Goal: Information Seeking & Learning: Learn about a topic

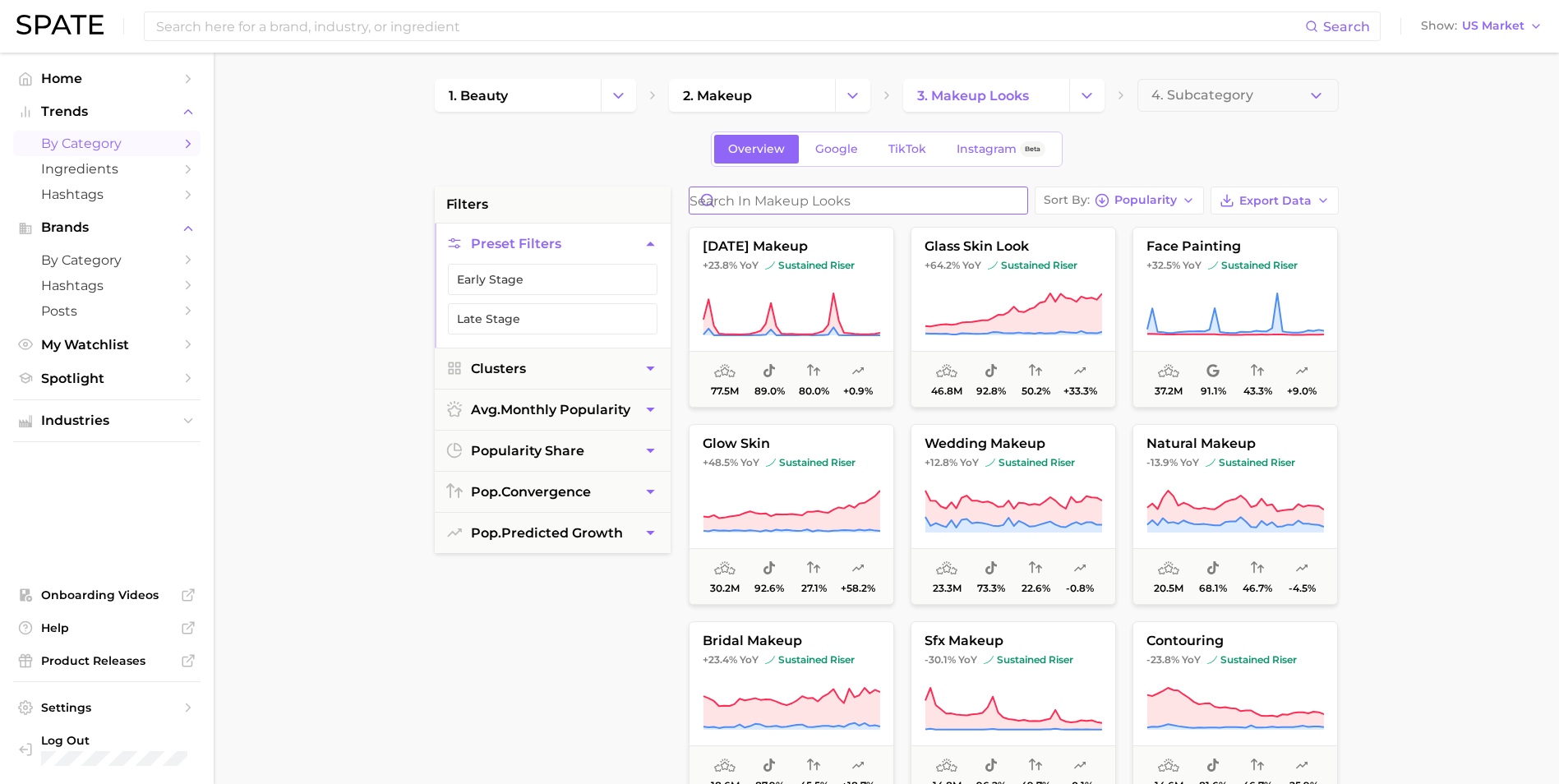
click at [773, 203] on input "Search in makeup looks" at bounding box center [859, 201] width 338 height 27
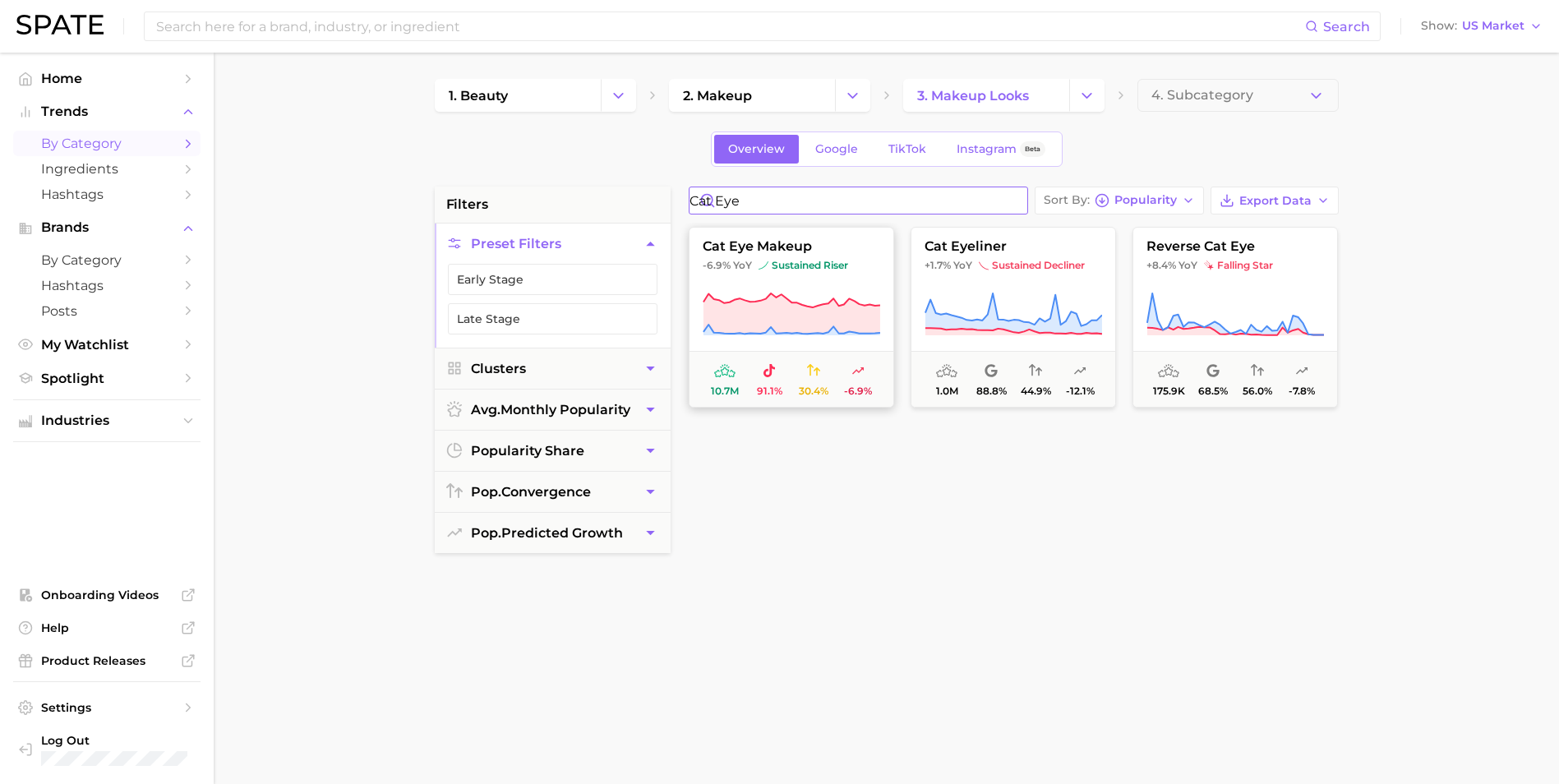
type input "cat eye"
click at [819, 310] on icon at bounding box center [791, 314] width 177 height 41
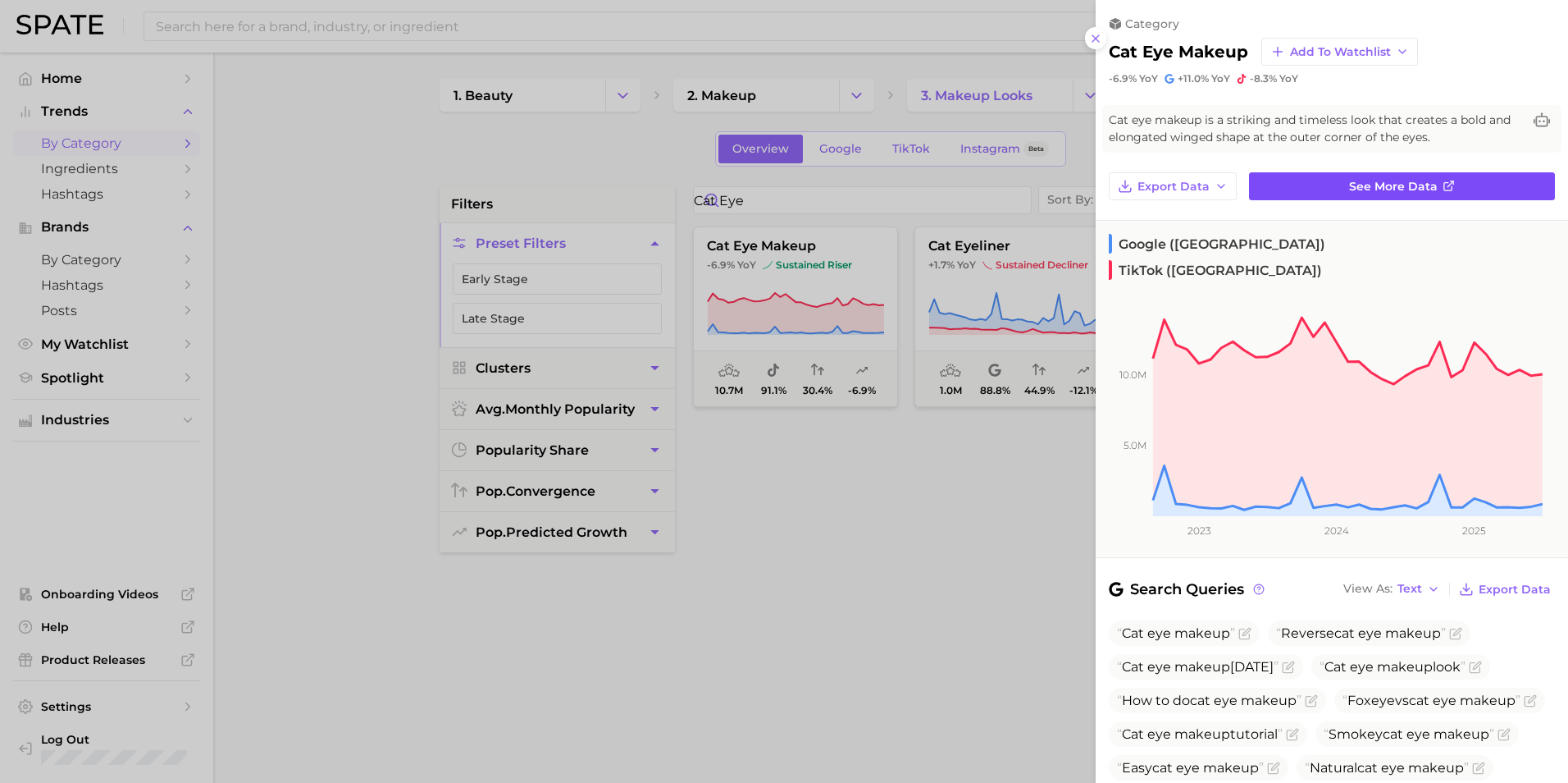
click at [1431, 186] on link "See more data" at bounding box center [1401, 186] width 306 height 28
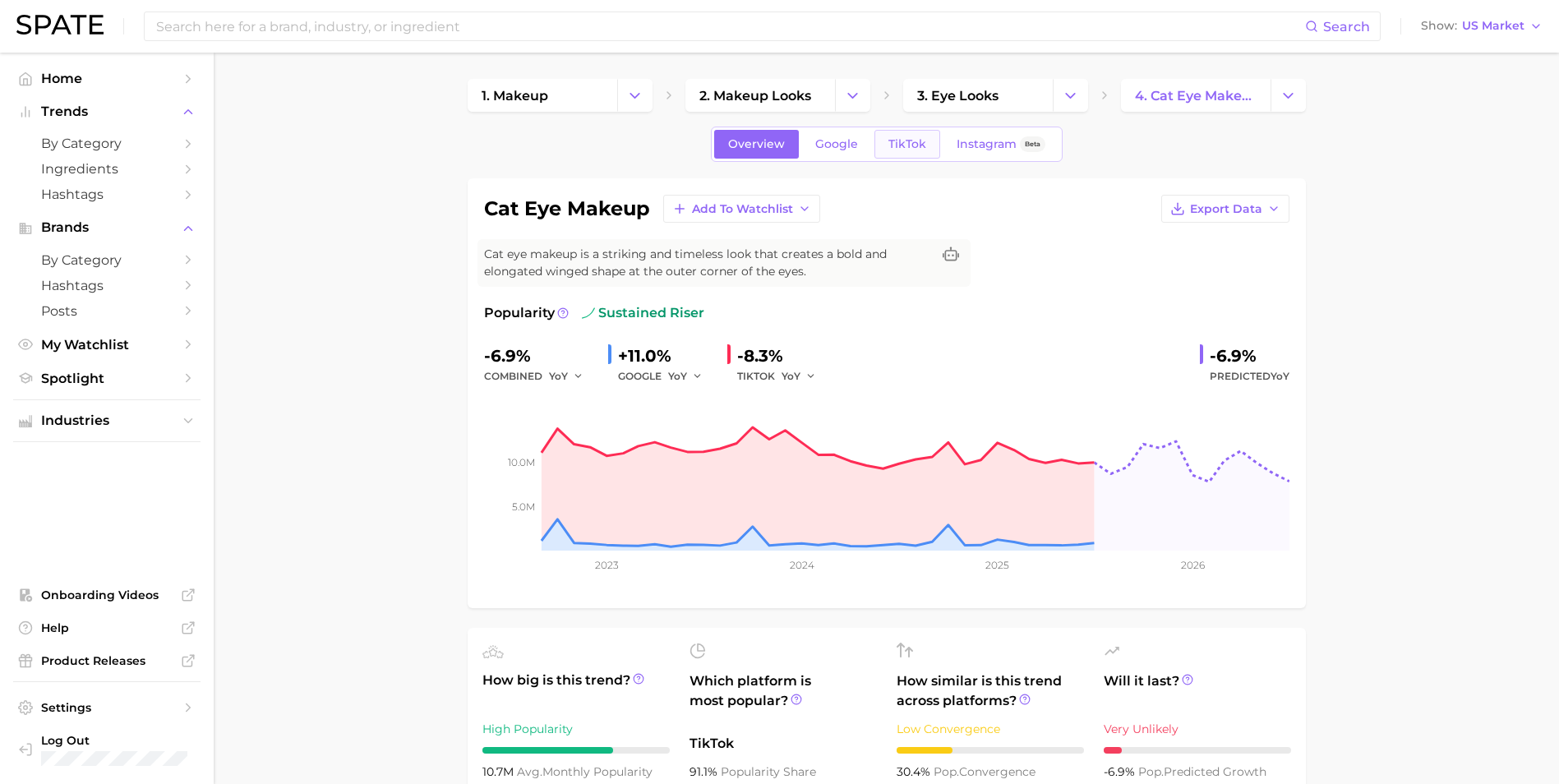
click at [901, 149] on span "TikTok" at bounding box center [907, 144] width 38 height 14
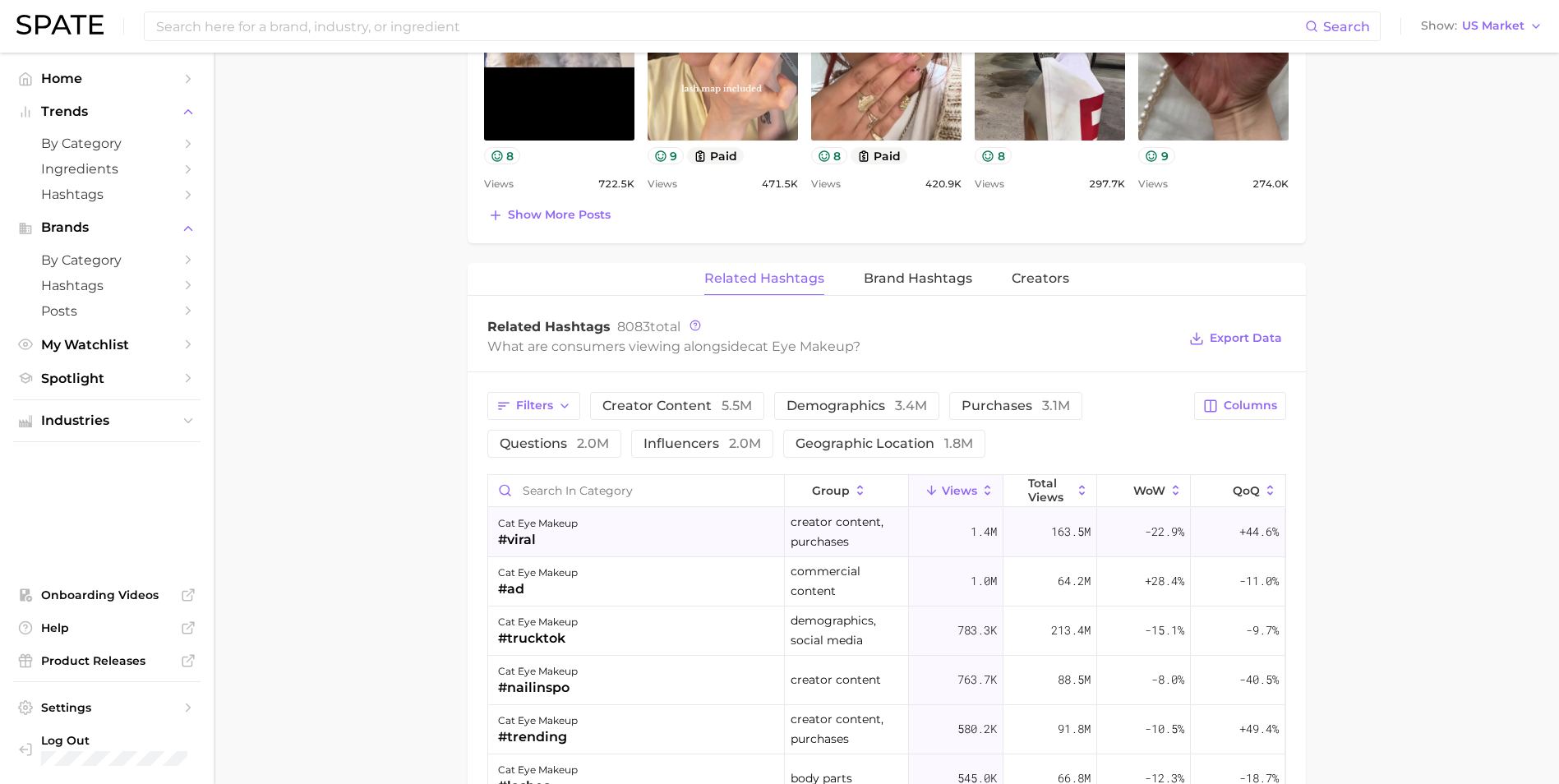
scroll to position [1068, 0]
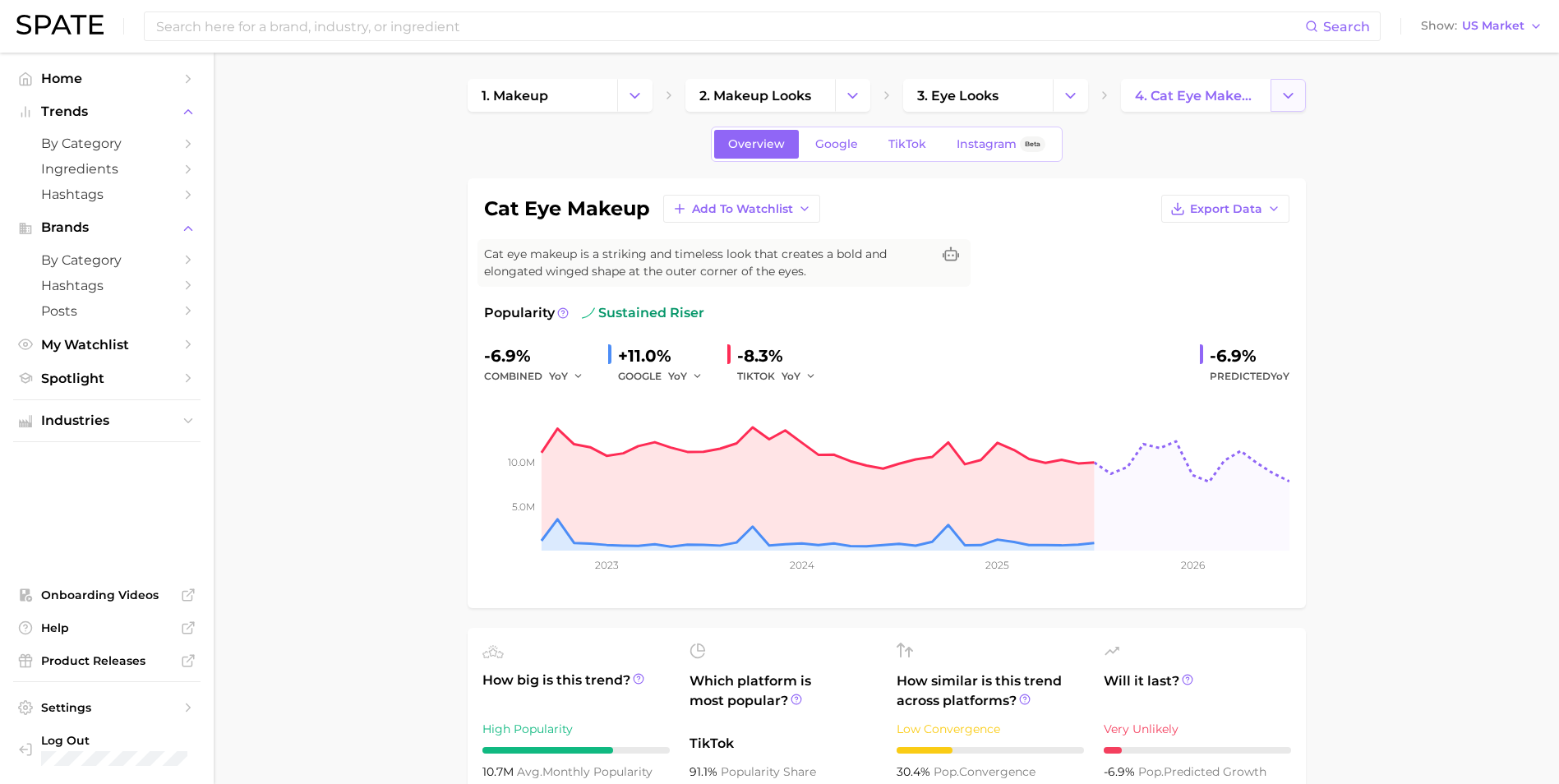
click at [1280, 98] on icon "Change Category" at bounding box center [1288, 96] width 18 height 18
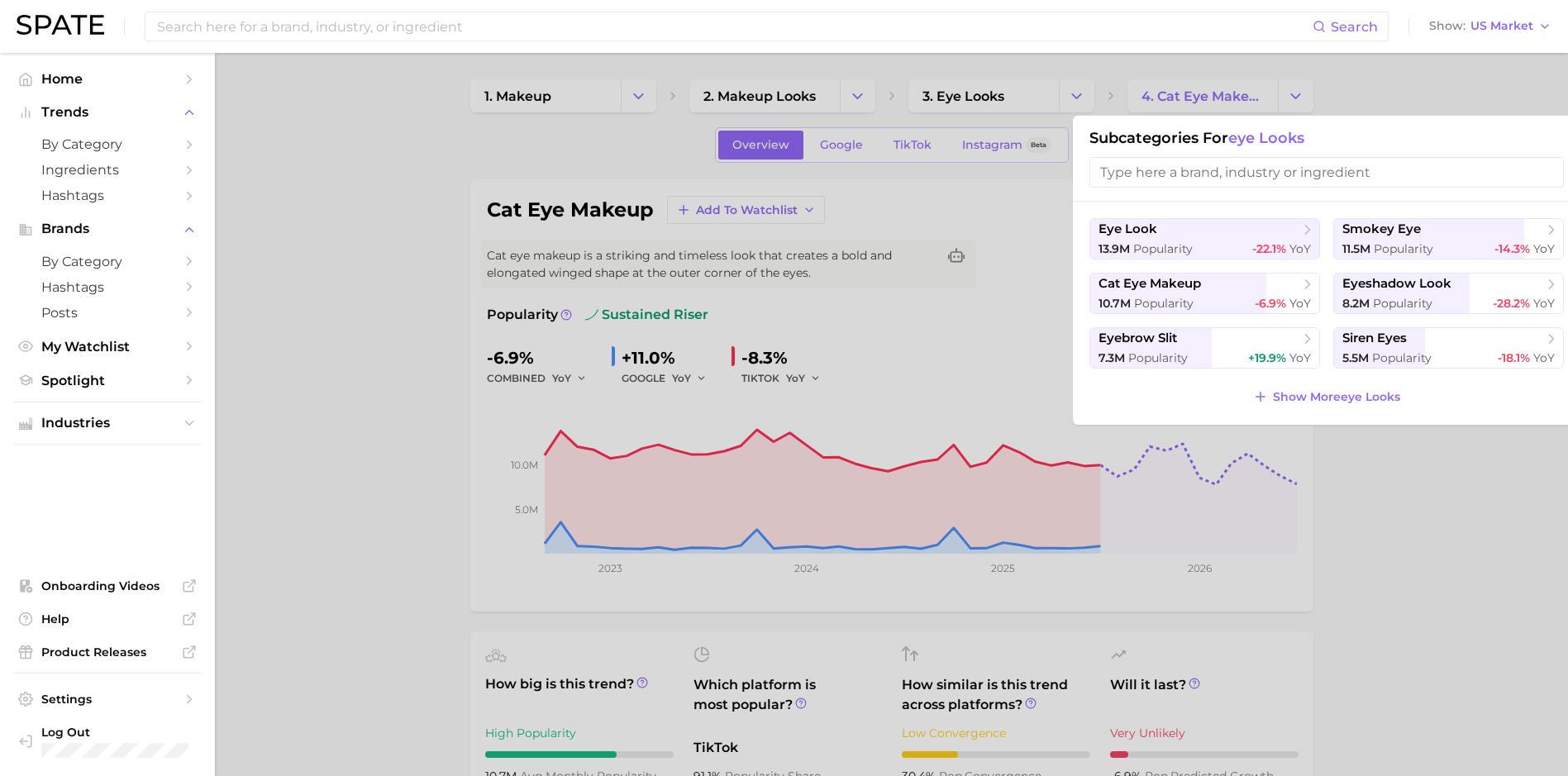
drag, startPoint x: 980, startPoint y: 195, endPoint x: 671, endPoint y: 156, distance: 311.5
click at [979, 198] on div at bounding box center [784, 388] width 1568 height 776
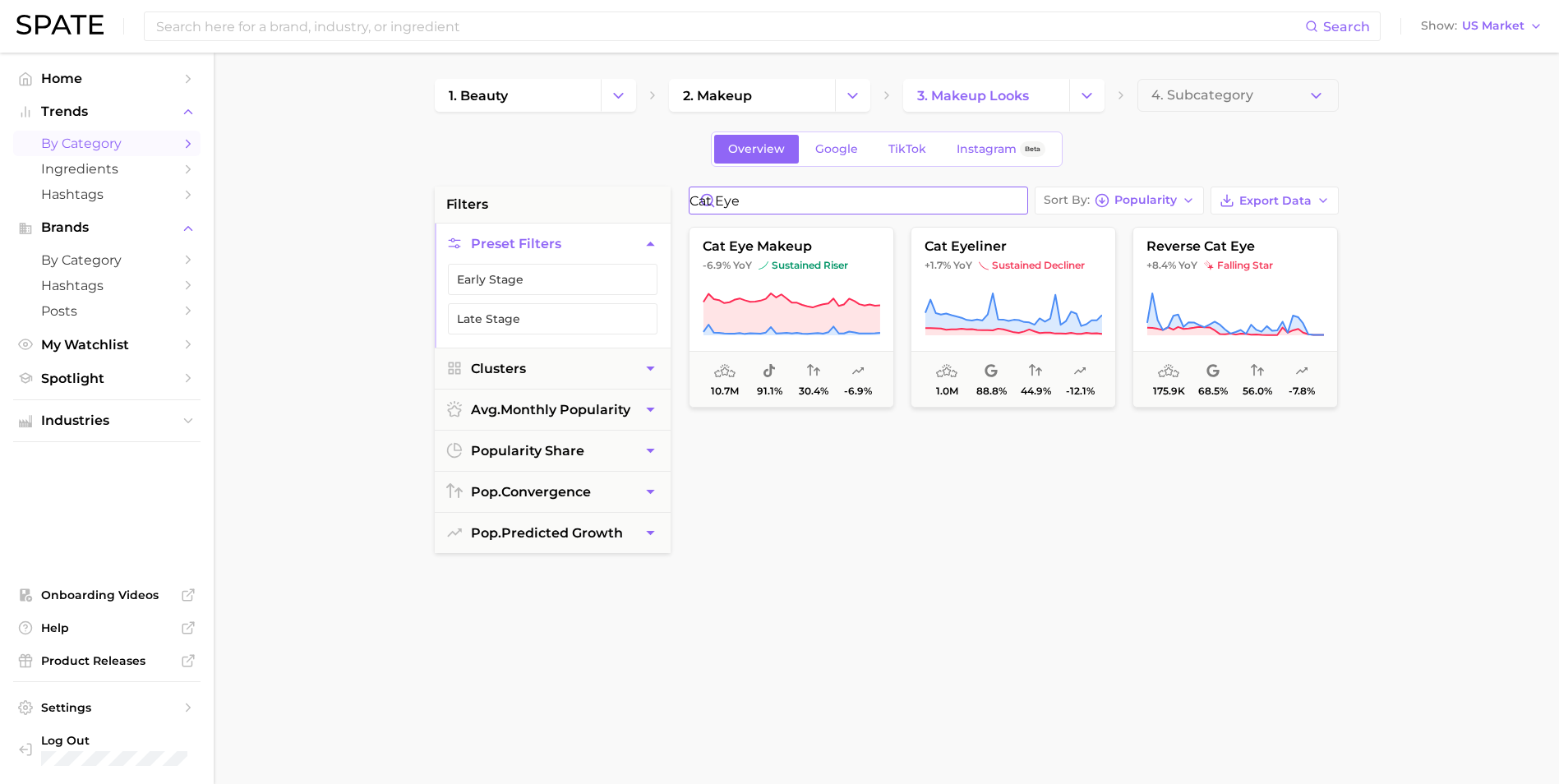
drag, startPoint x: 816, startPoint y: 203, endPoint x: 556, endPoint y: 188, distance: 260.4
click at [556, 188] on div "filters Preset Filters Early Stage Late Stage Clusters avg. monthly popularity …" at bounding box center [891, 701] width 913 height 1030
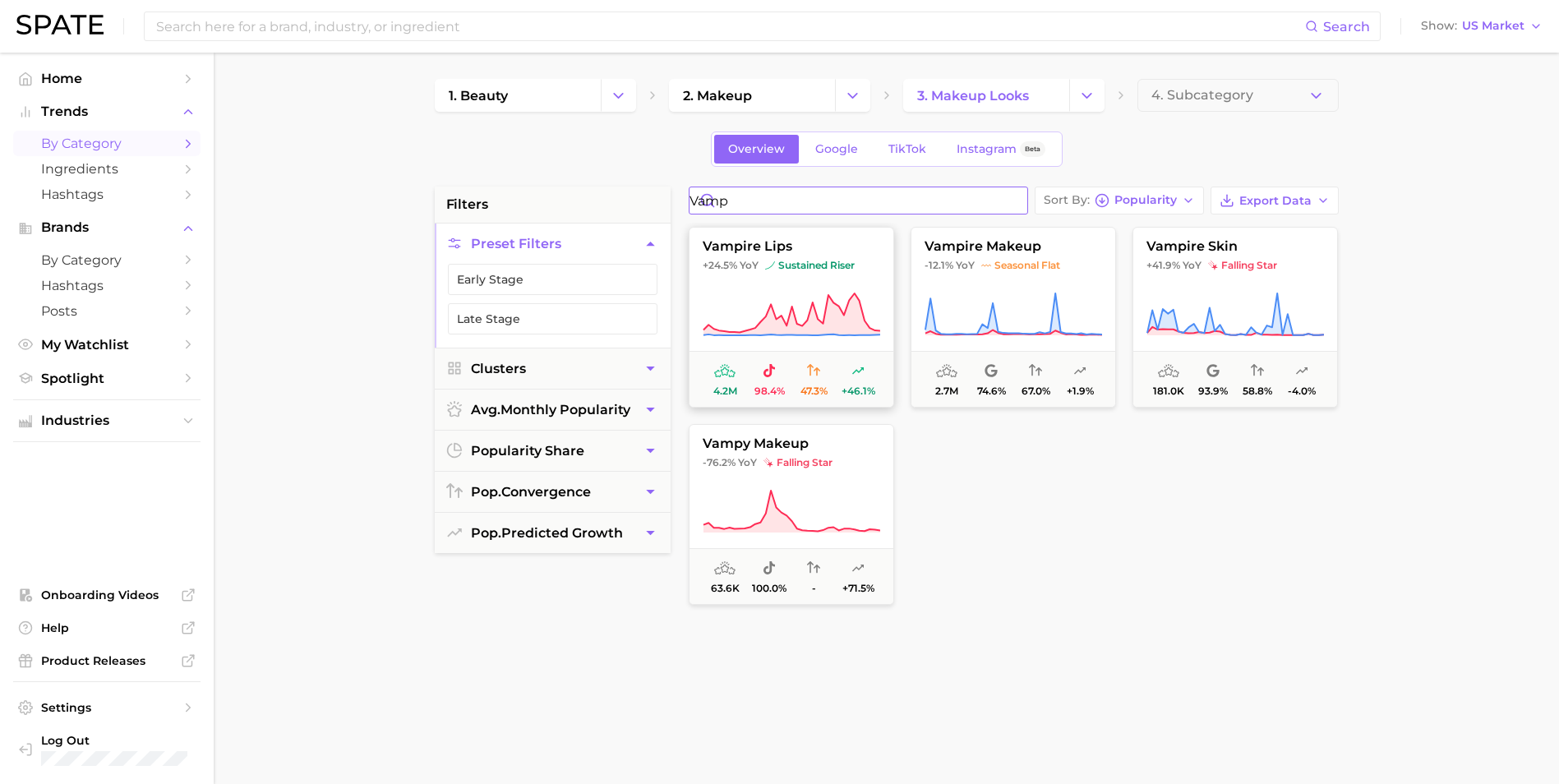
type input "vamp"
click at [829, 285] on button "vampire lips +24.5% YoY sustained riser 4.2m 98.4% 47.3% +46.1%" at bounding box center [791, 316] width 205 height 180
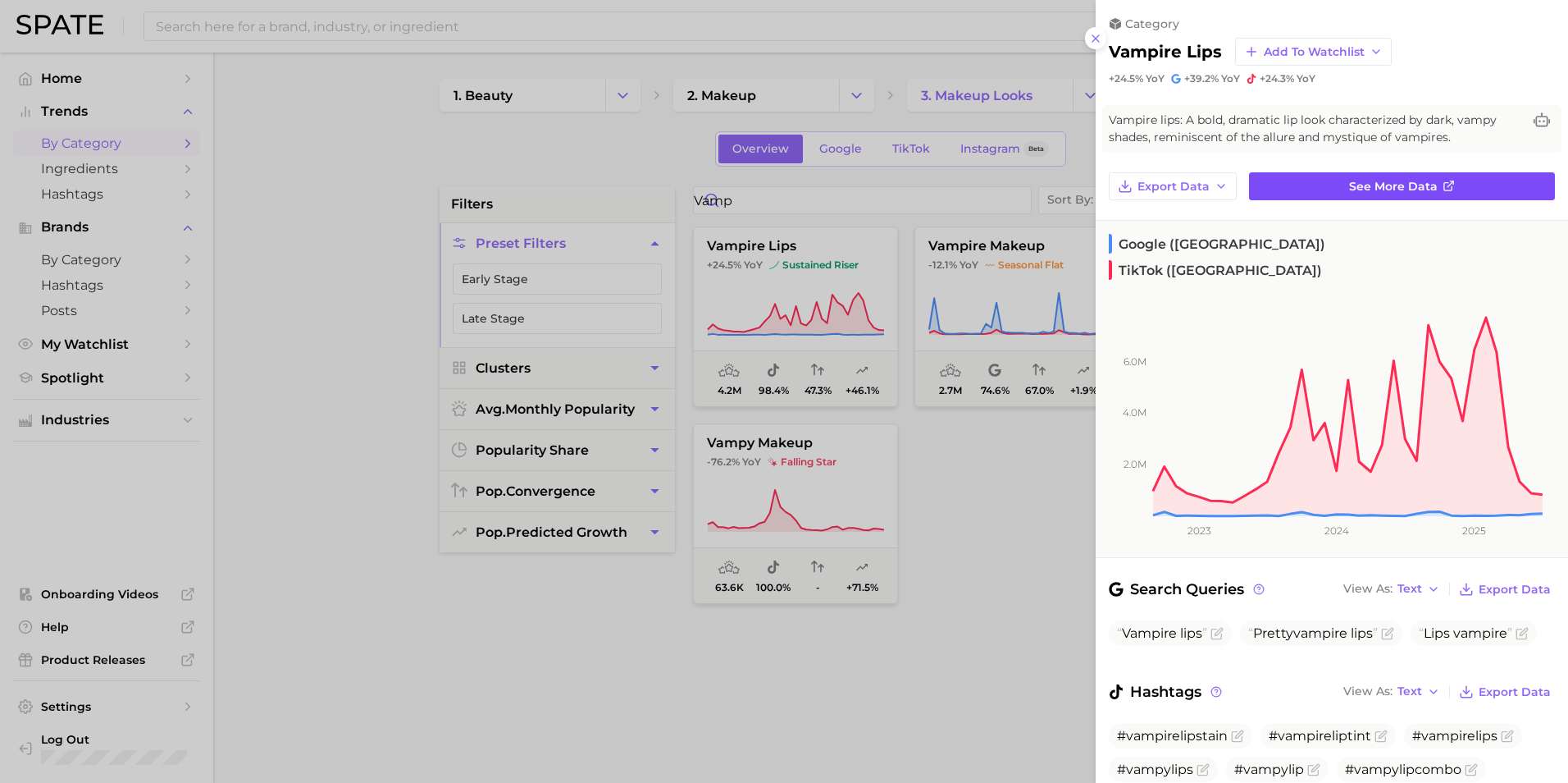
click at [1364, 192] on span "See more data" at bounding box center [1393, 187] width 88 height 14
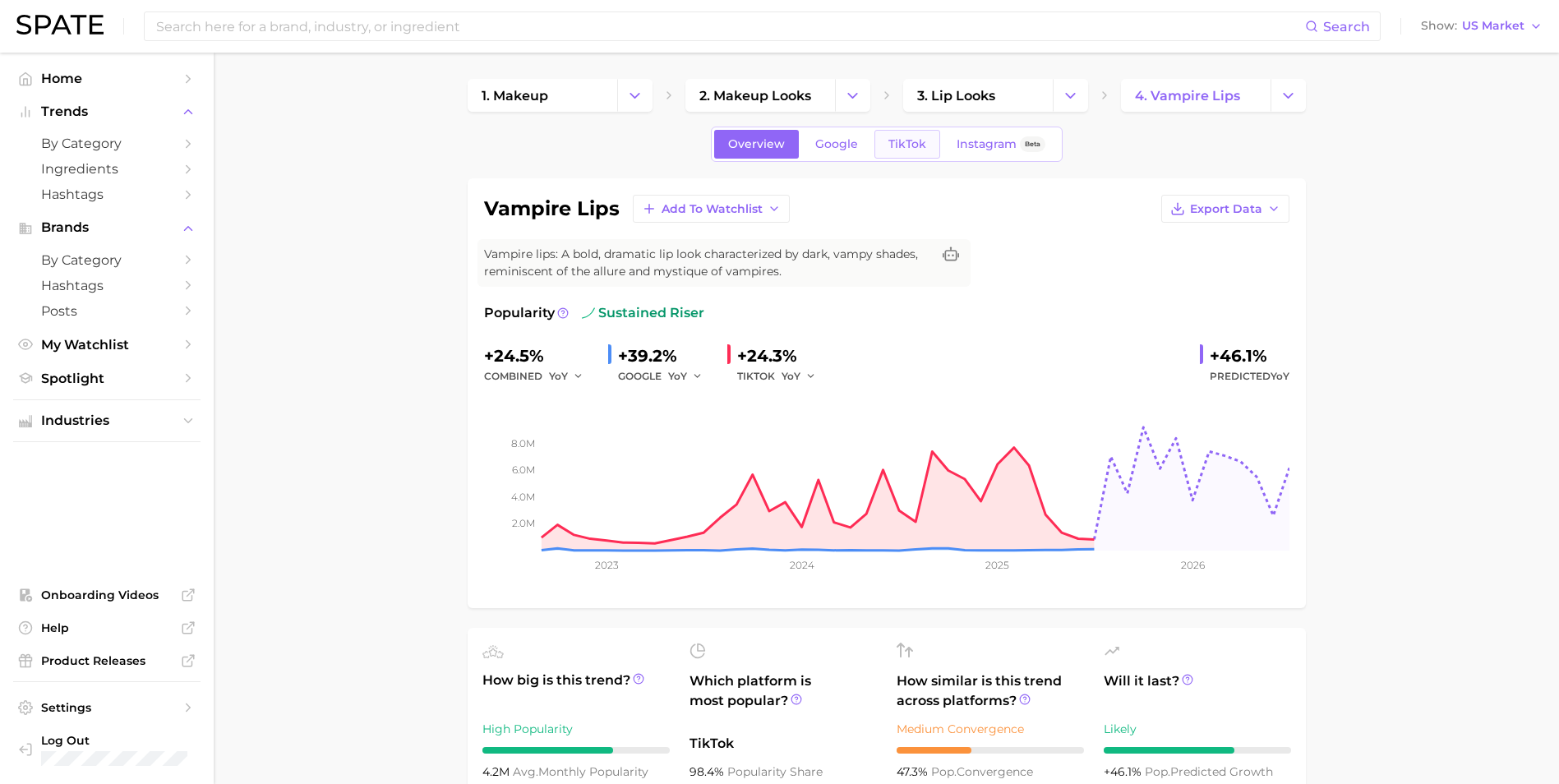
click at [922, 148] on span "TikTok" at bounding box center [907, 144] width 38 height 14
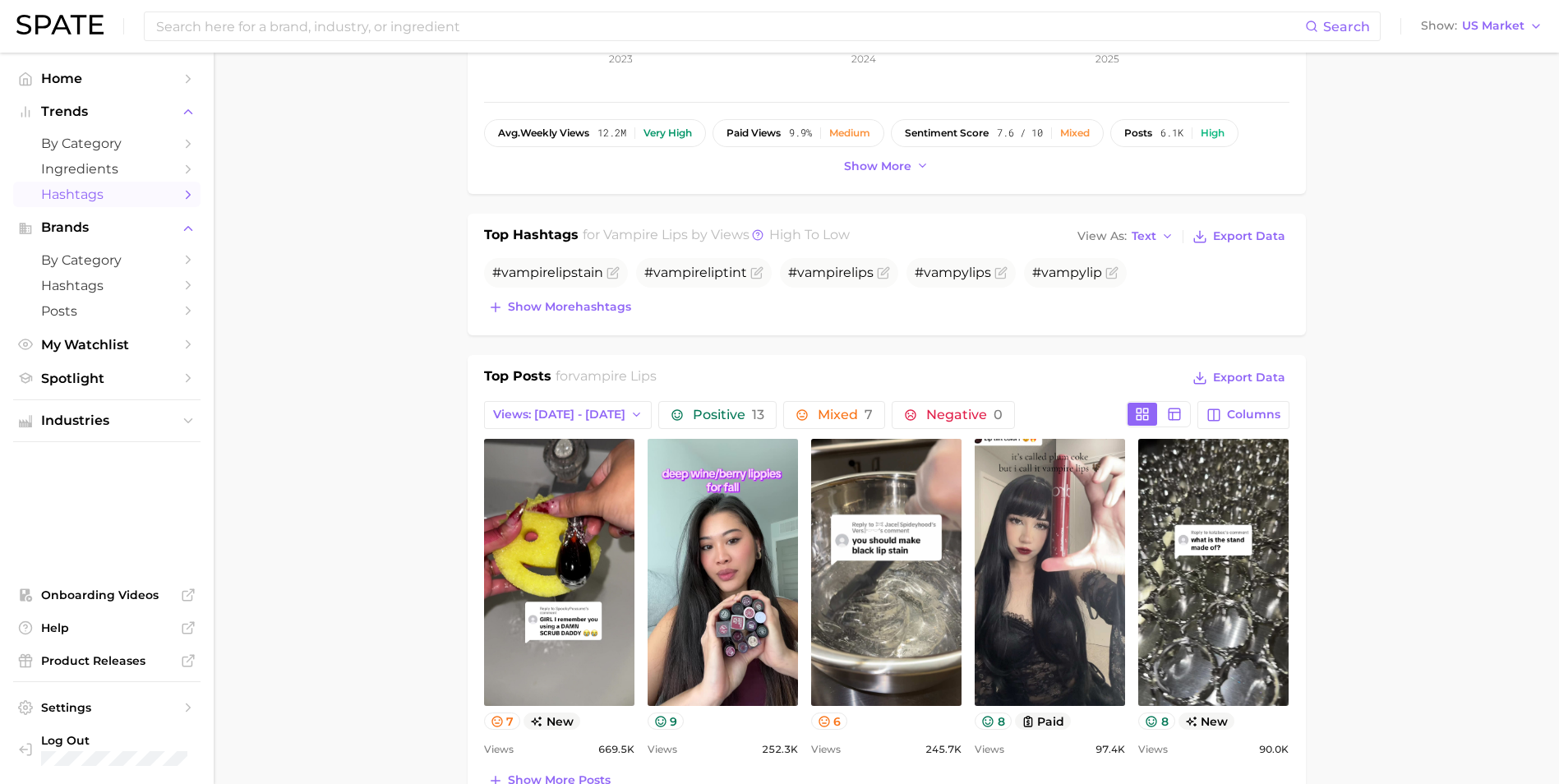
scroll to position [247, 0]
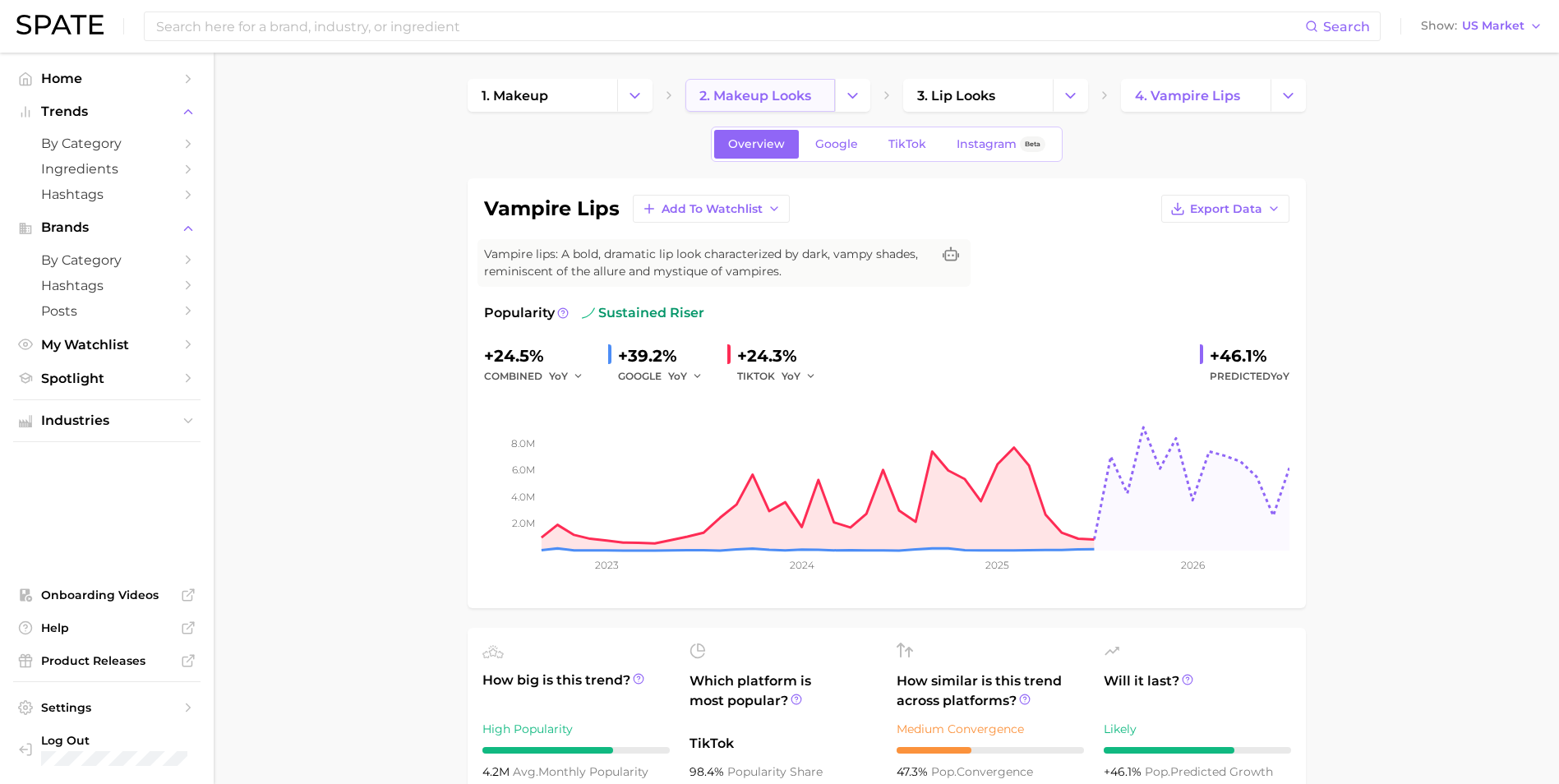
click at [721, 109] on link "2. makeup looks" at bounding box center [760, 95] width 149 height 33
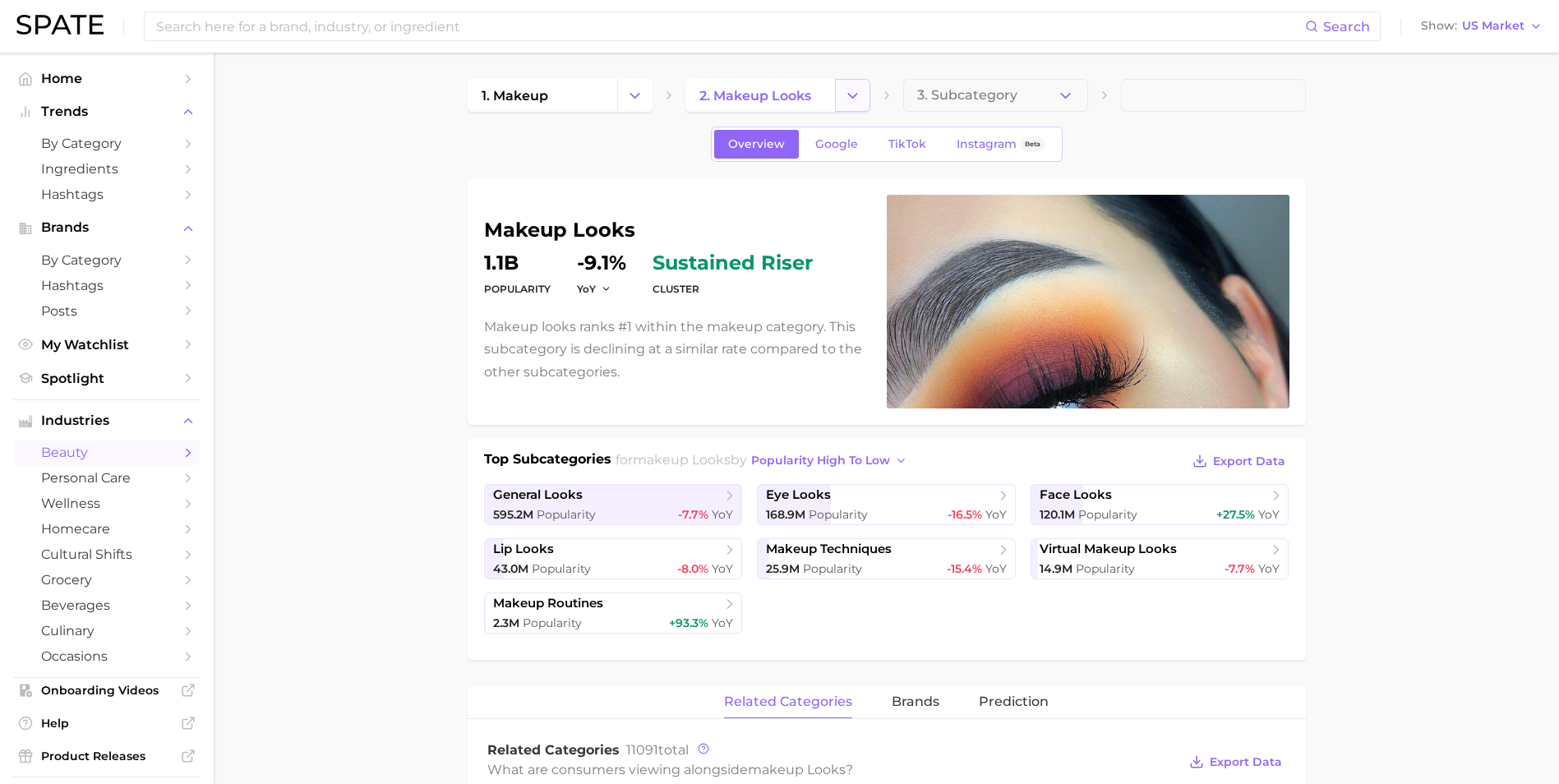
click at [854, 102] on icon "Change Category" at bounding box center [852, 96] width 18 height 18
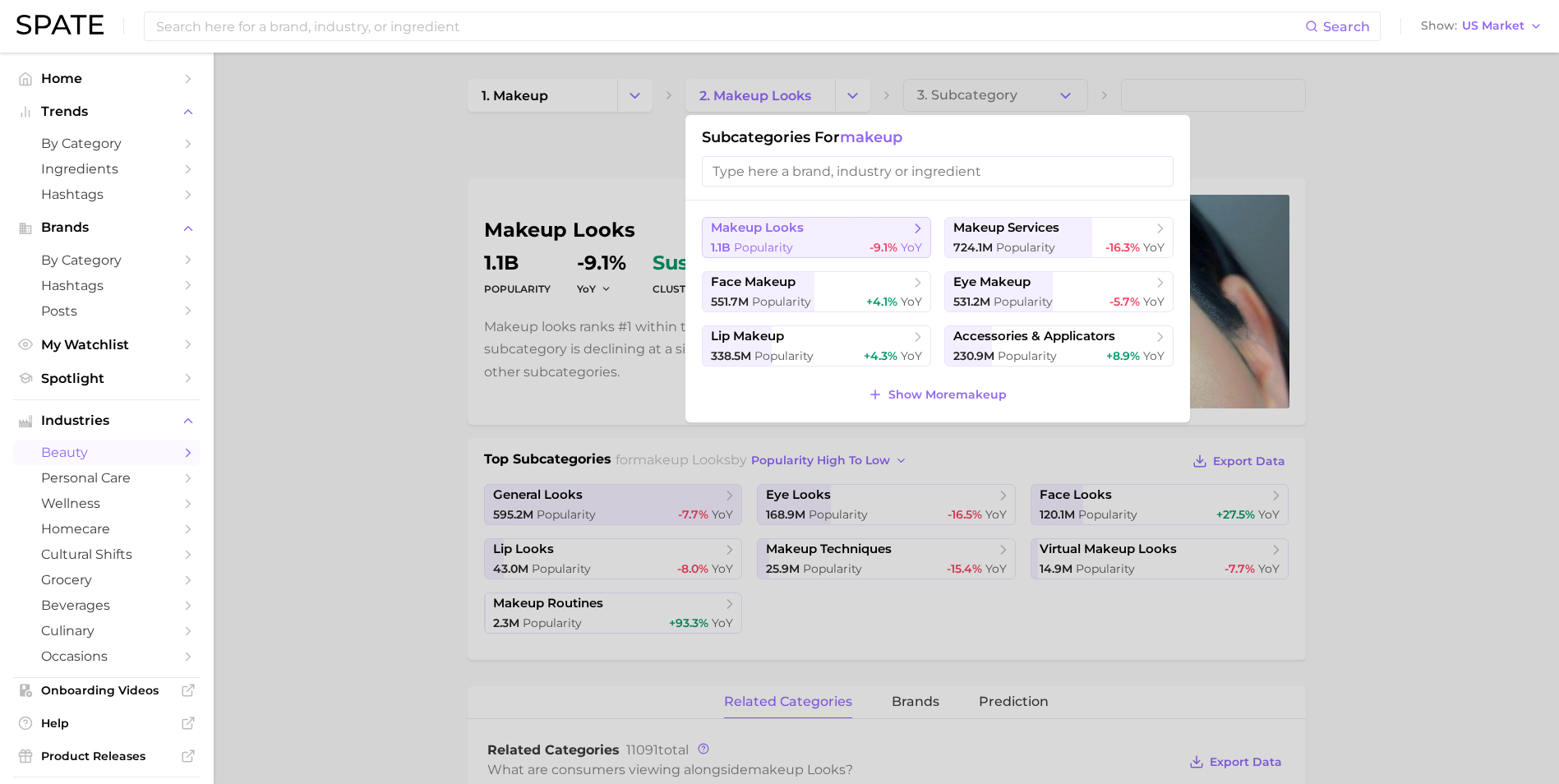
click at [749, 245] on span "Popularity" at bounding box center [763, 247] width 59 height 15
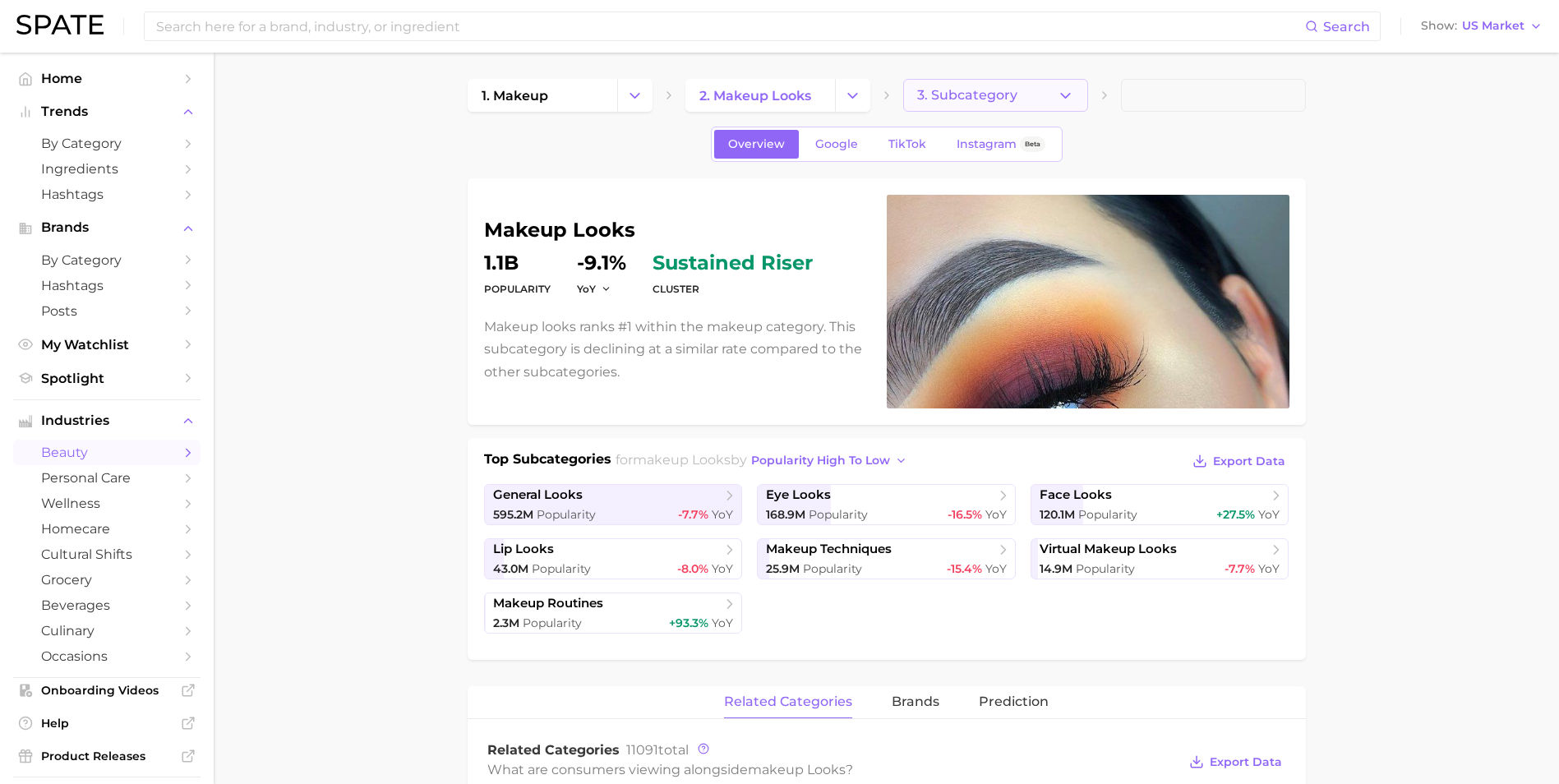
click at [1021, 98] on button "3. Subcategory" at bounding box center [995, 95] width 185 height 33
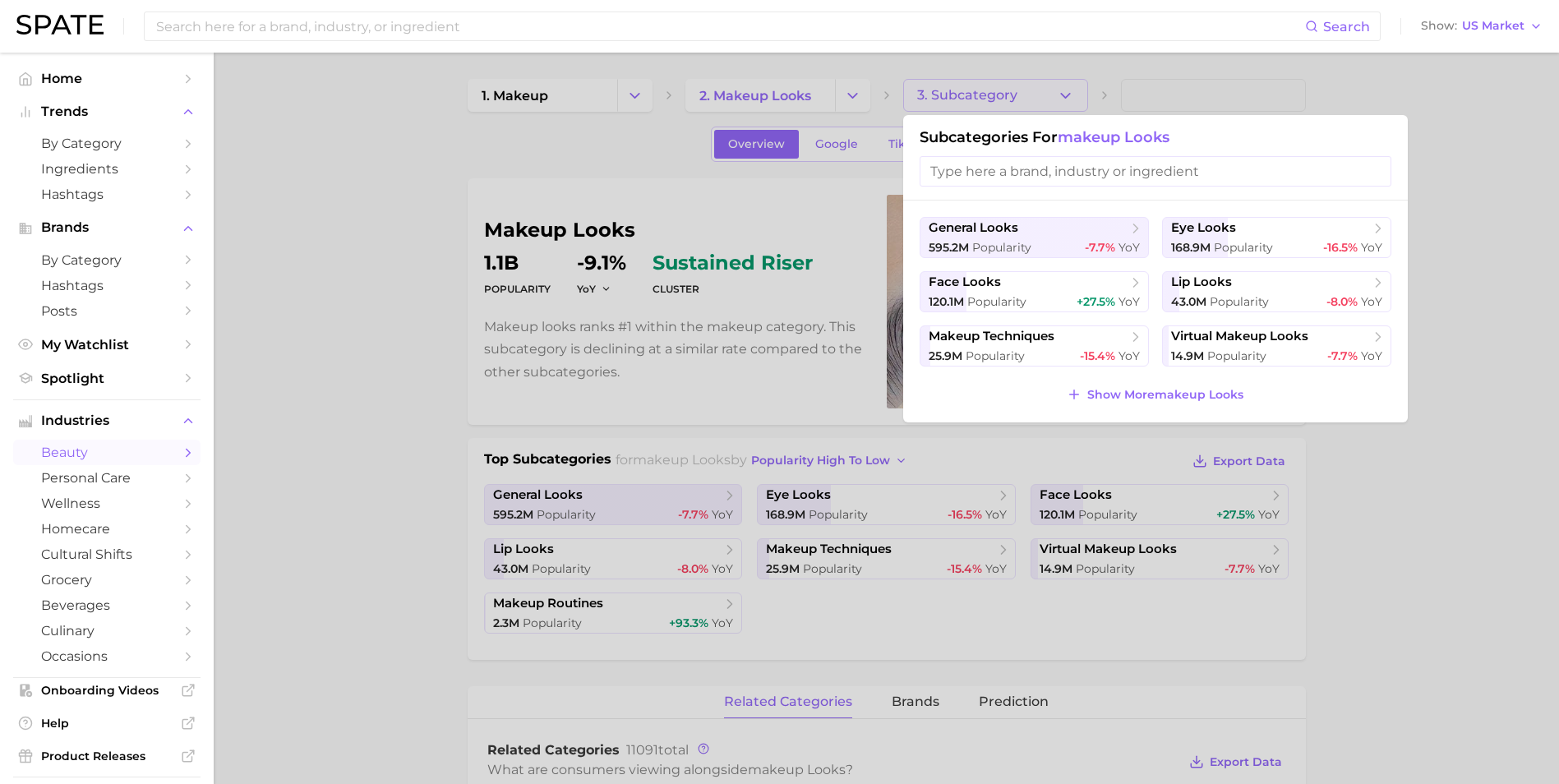
drag, startPoint x: 1021, startPoint y: 98, endPoint x: 944, endPoint y: 85, distance: 78.1
click at [1020, 98] on div at bounding box center [779, 392] width 1559 height 784
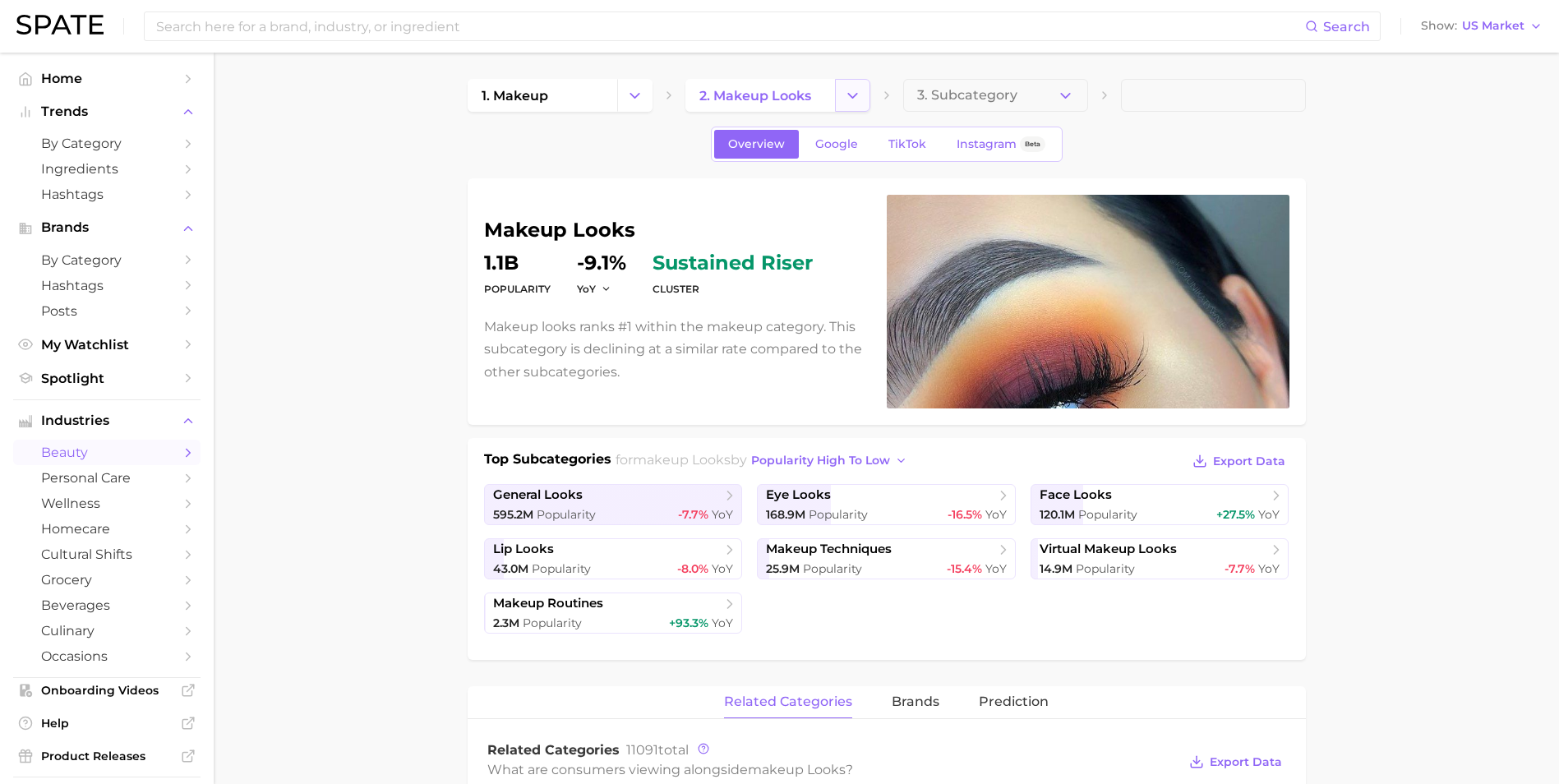
click at [860, 93] on icon "Change Category" at bounding box center [852, 96] width 18 height 18
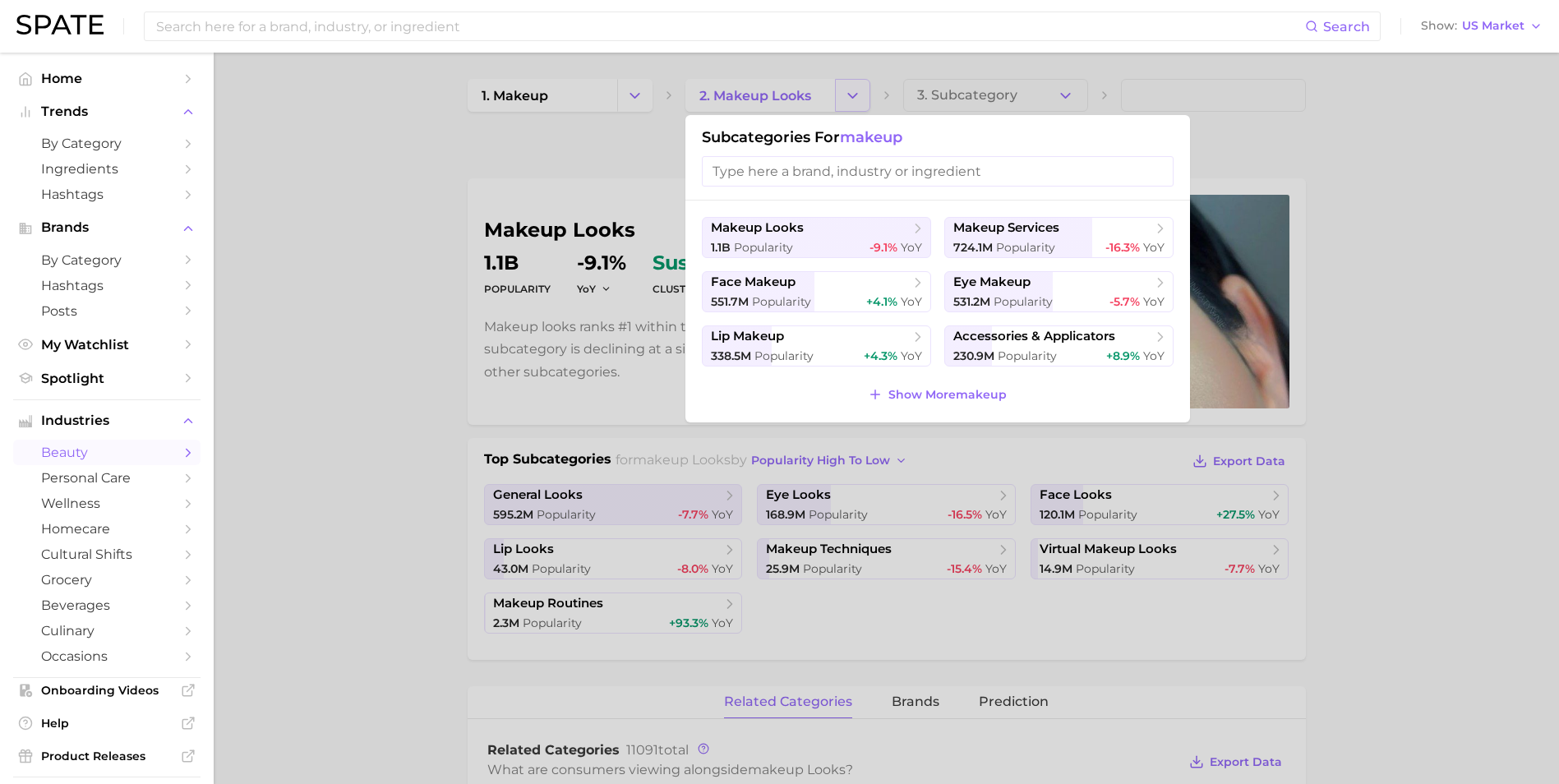
click at [860, 92] on div at bounding box center [779, 392] width 1559 height 784
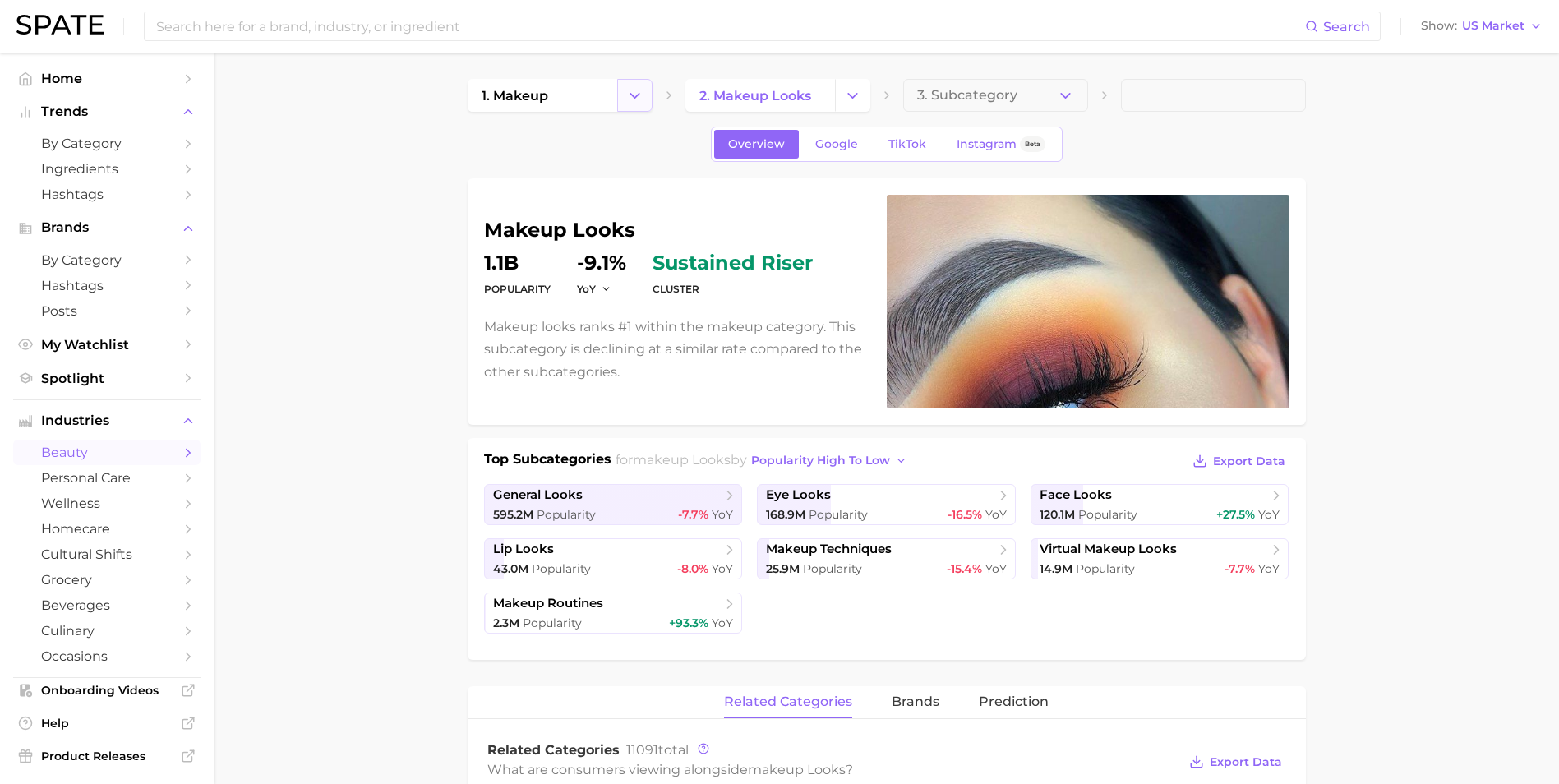
click at [634, 100] on icon "Change Category" at bounding box center [635, 96] width 18 height 18
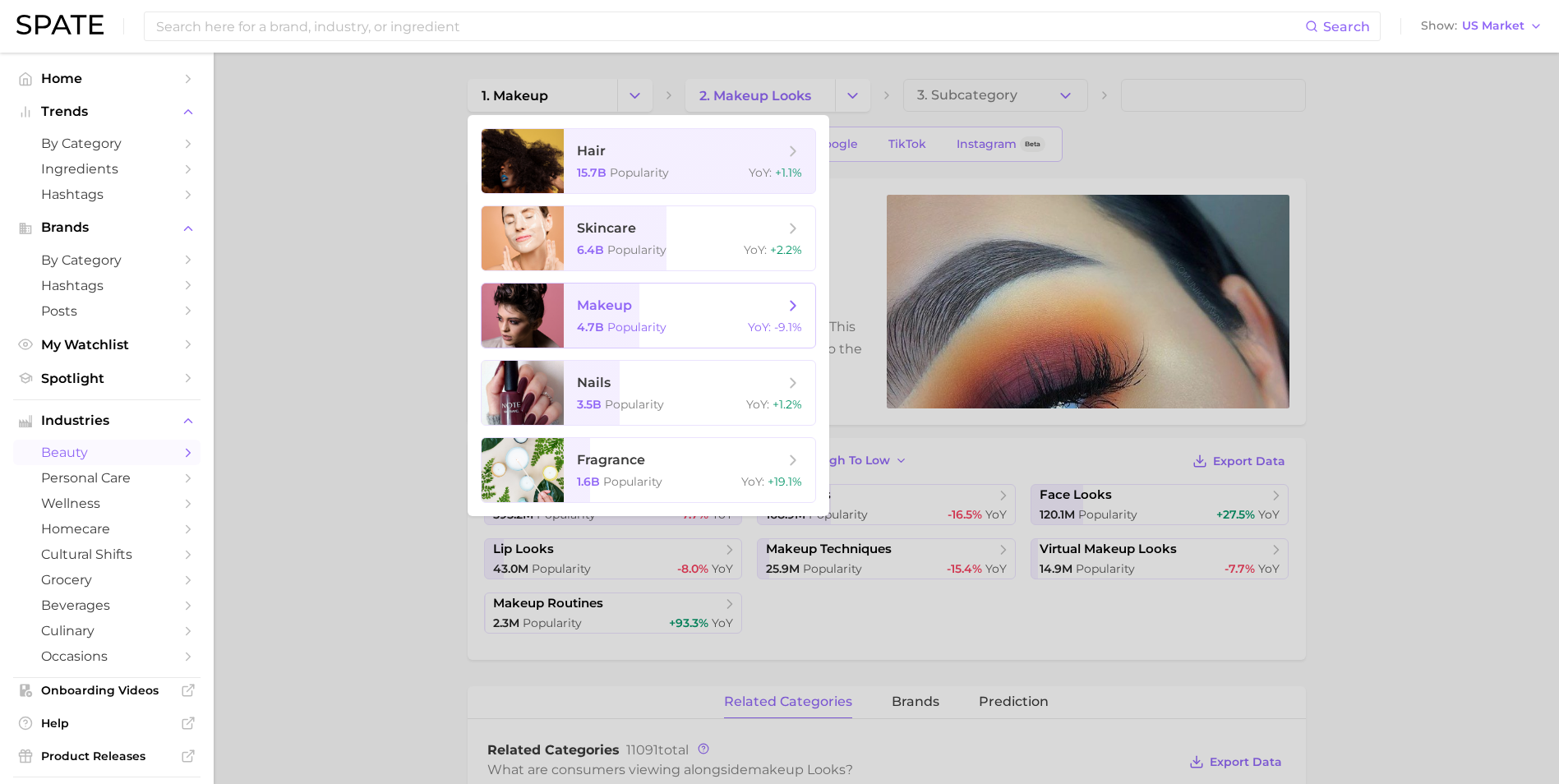
click at [672, 325] on div "4.7b Popularity YoY : -9.1%" at bounding box center [689, 327] width 225 height 15
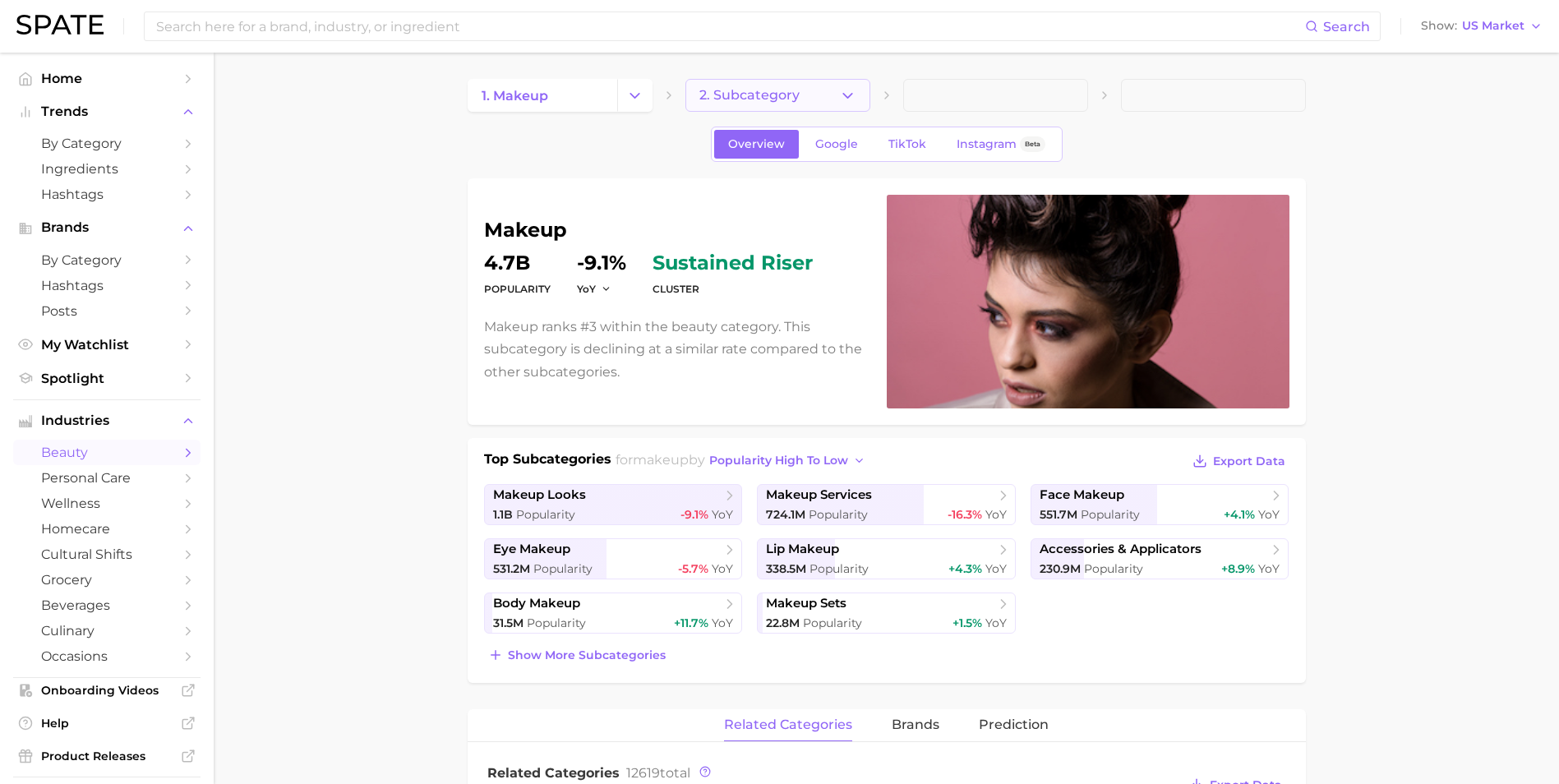
click at [770, 101] on span "2. Subcategory" at bounding box center [749, 95] width 100 height 15
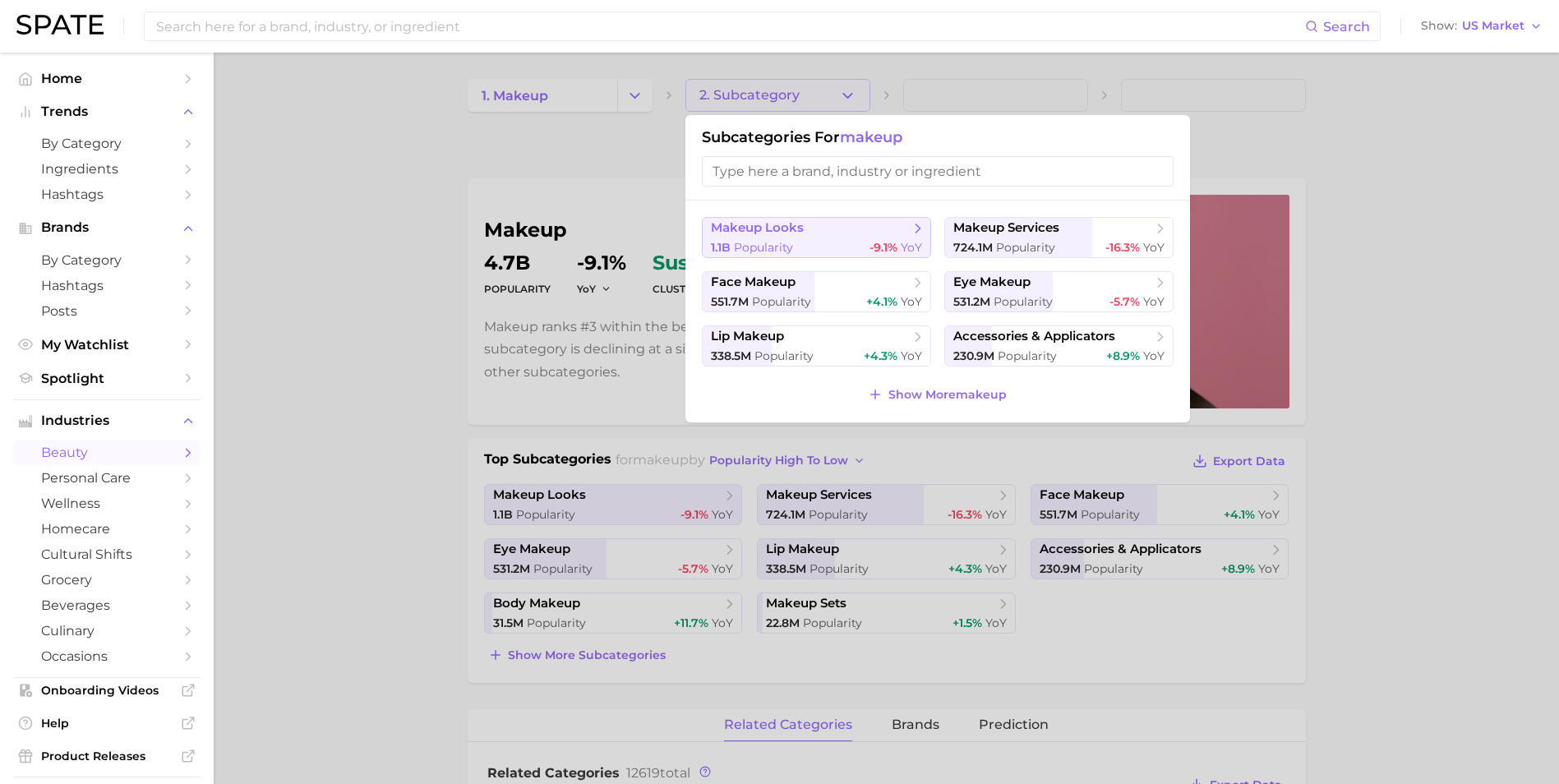
click at [788, 252] on span "Popularity" at bounding box center [763, 247] width 59 height 15
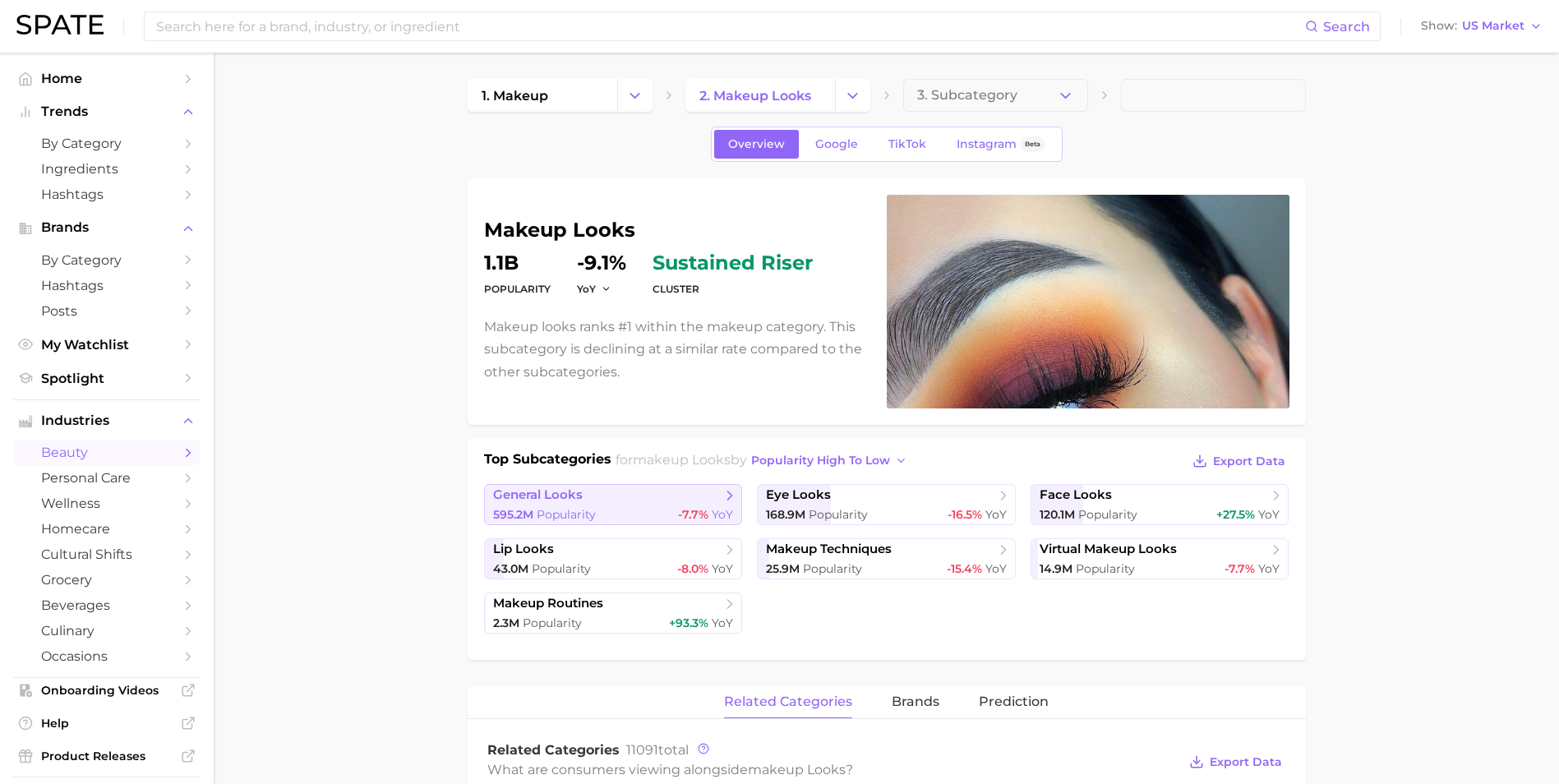
click at [683, 513] on span "-7.7%" at bounding box center [693, 514] width 30 height 15
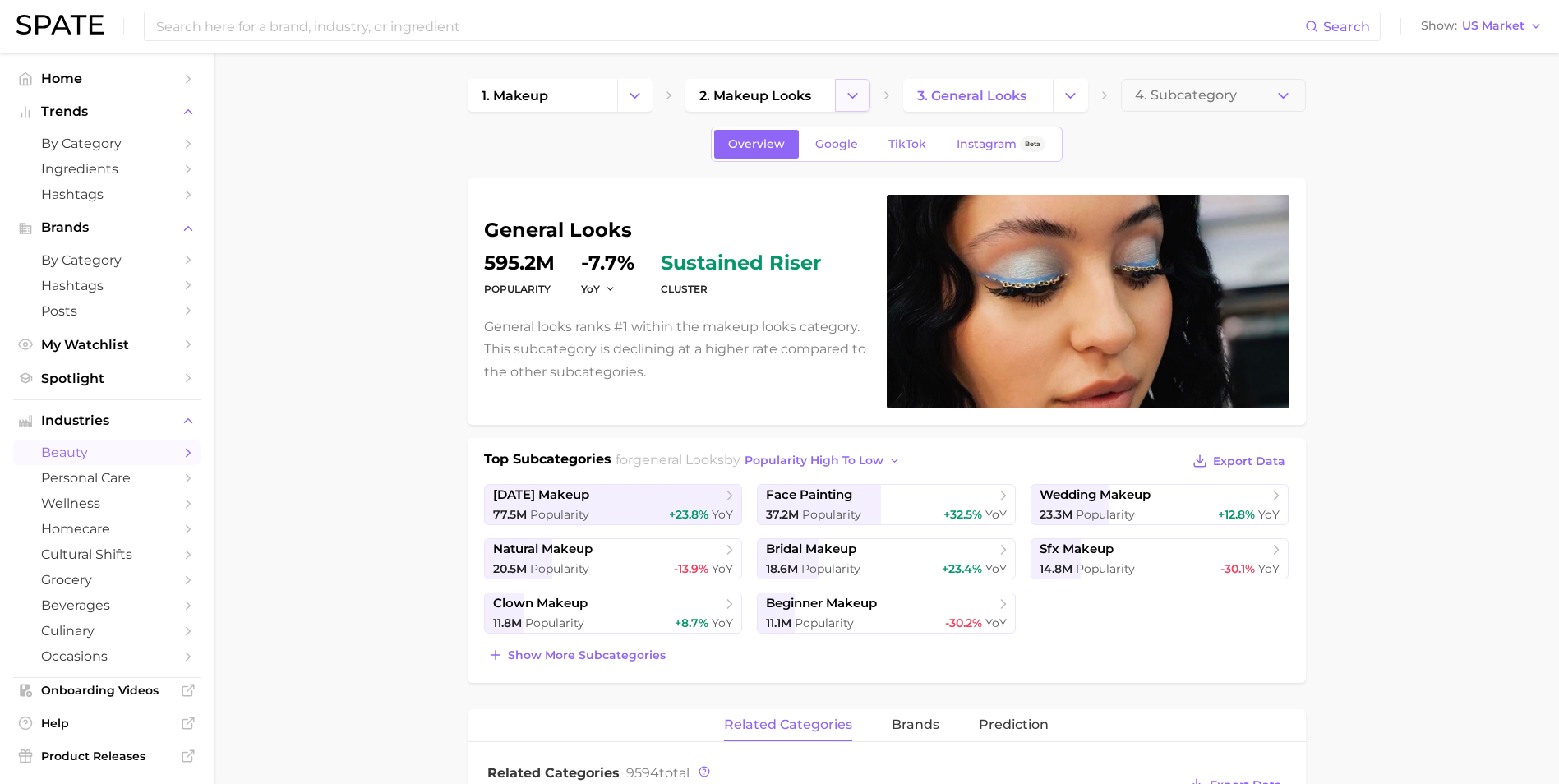
click at [853, 90] on icon "Change Category" at bounding box center [852, 96] width 18 height 18
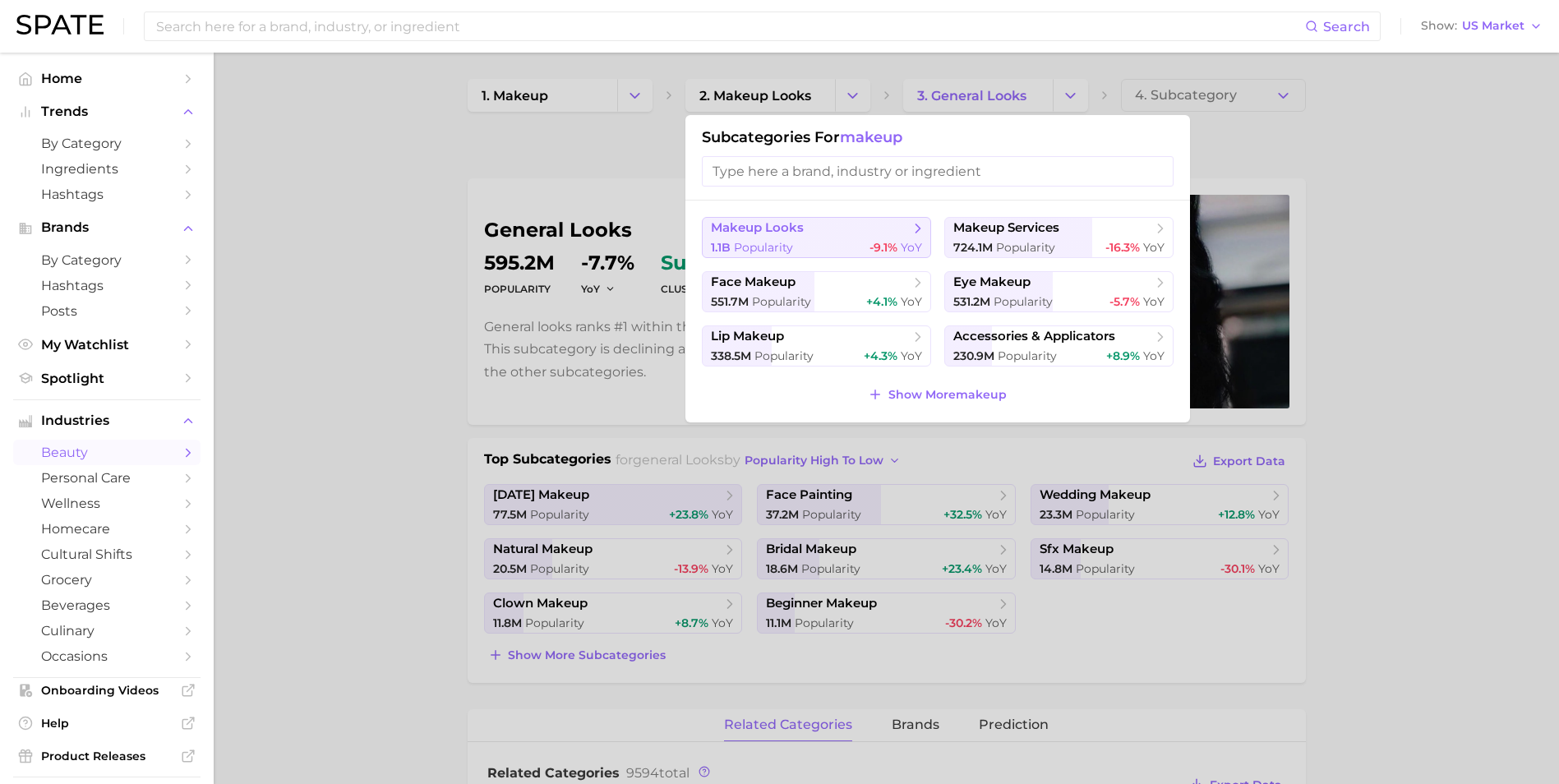
click at [843, 245] on div "1.1b Popularity -9.1% YoY" at bounding box center [816, 247] width 211 height 16
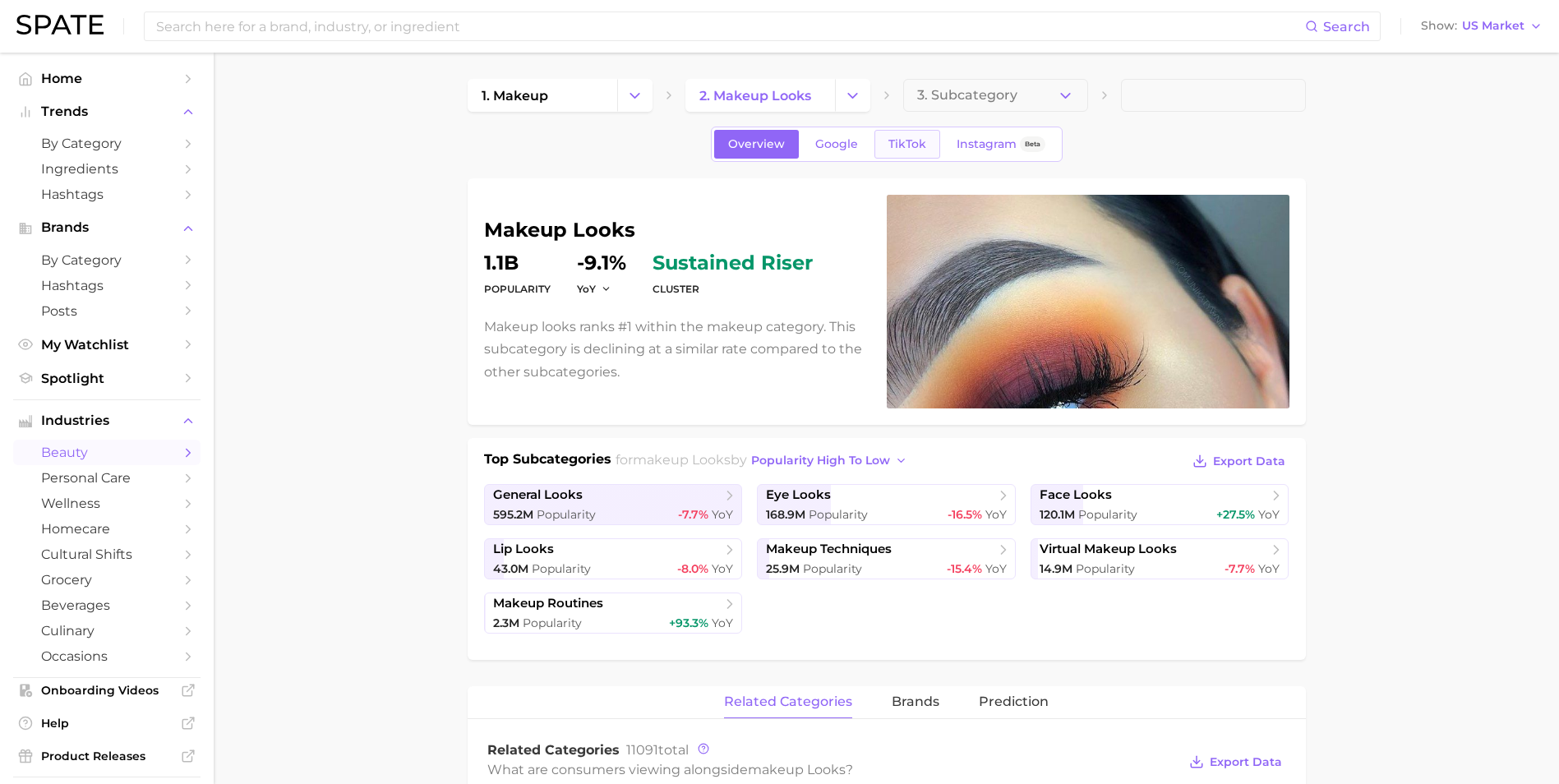
click at [892, 137] on span "TikTok" at bounding box center [907, 144] width 38 height 14
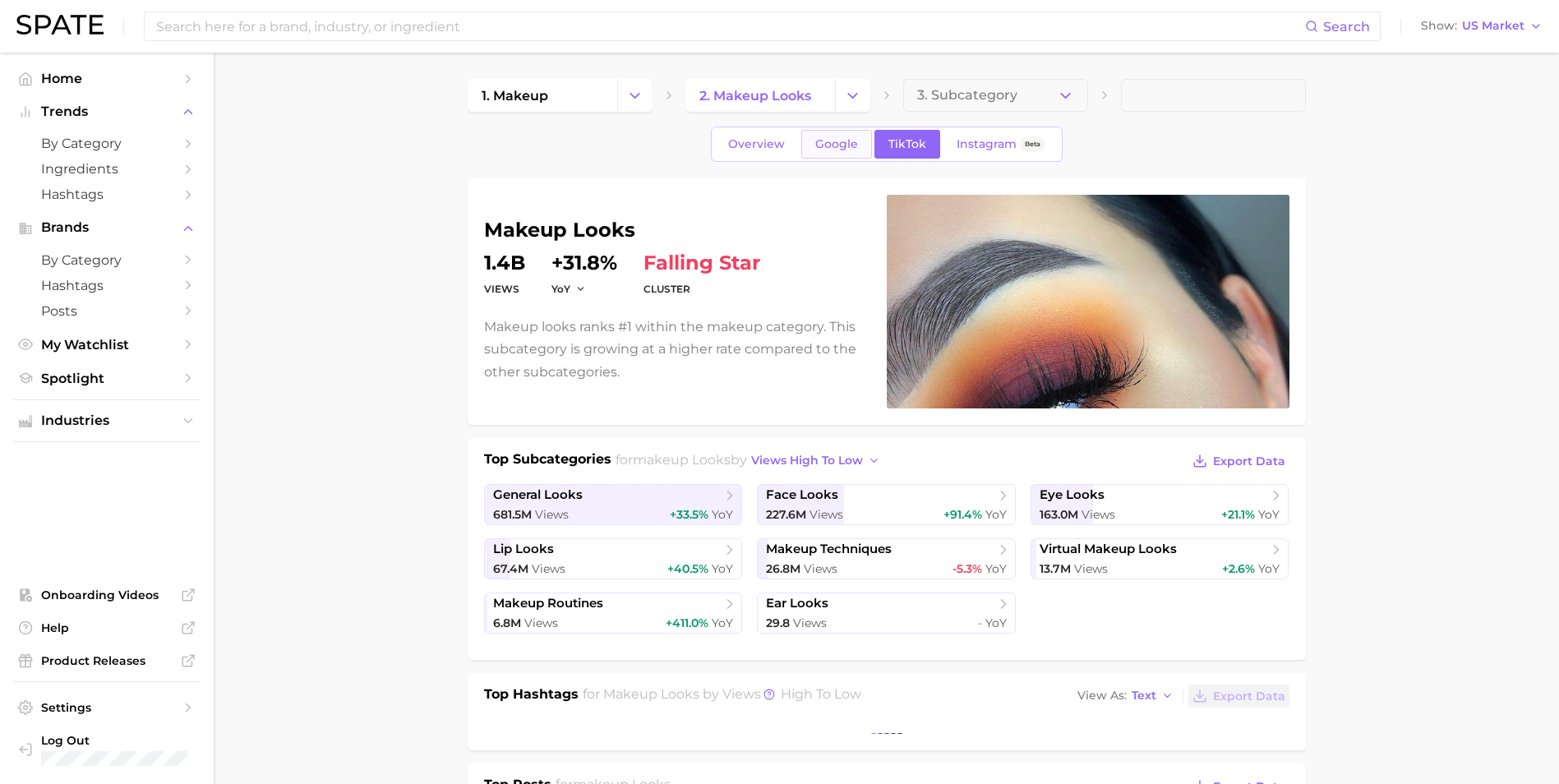
click at [844, 141] on span "Google" at bounding box center [837, 144] width 42 height 14
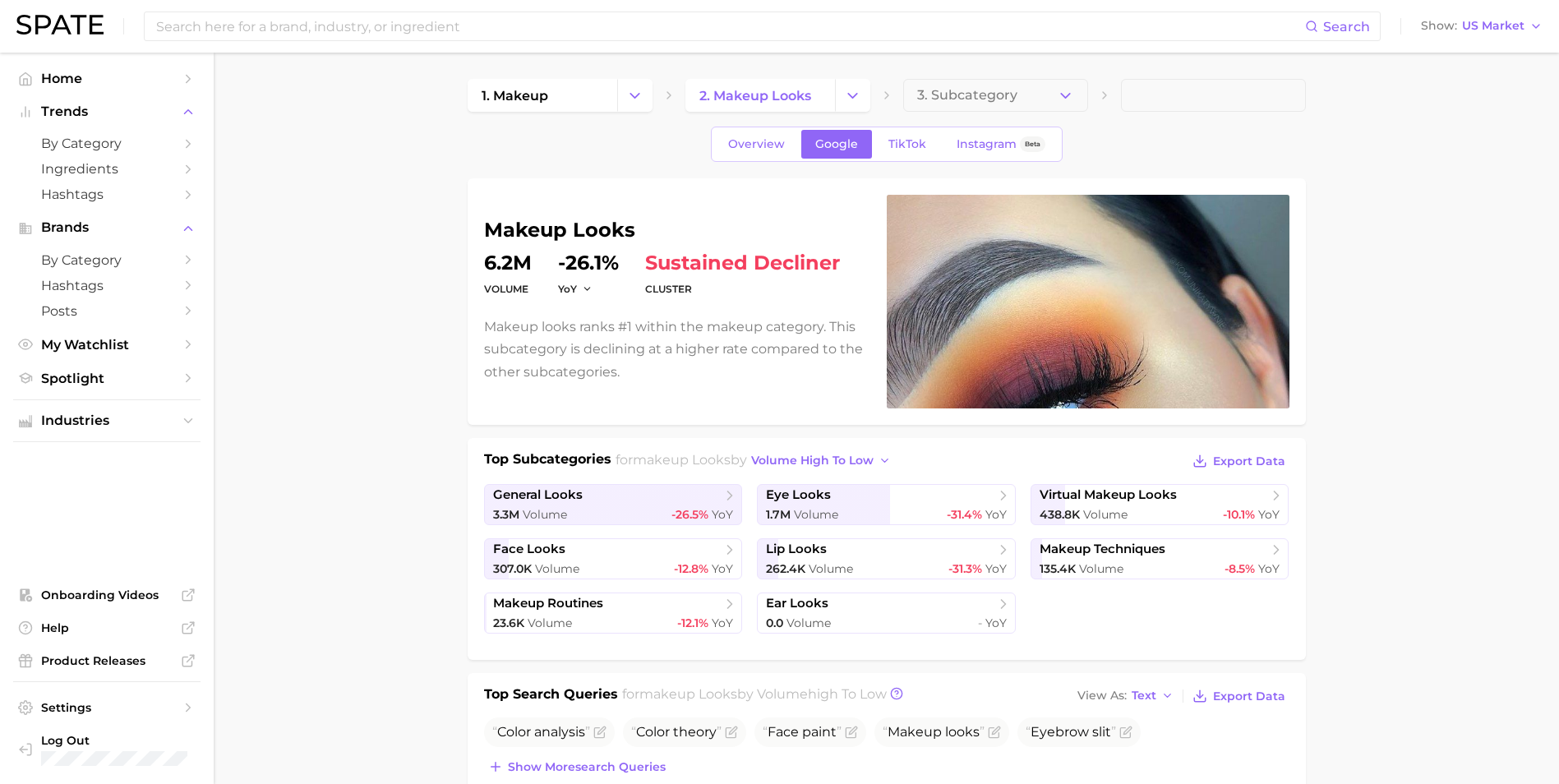
click at [851, 99] on icon "Change Category" at bounding box center [852, 96] width 18 height 18
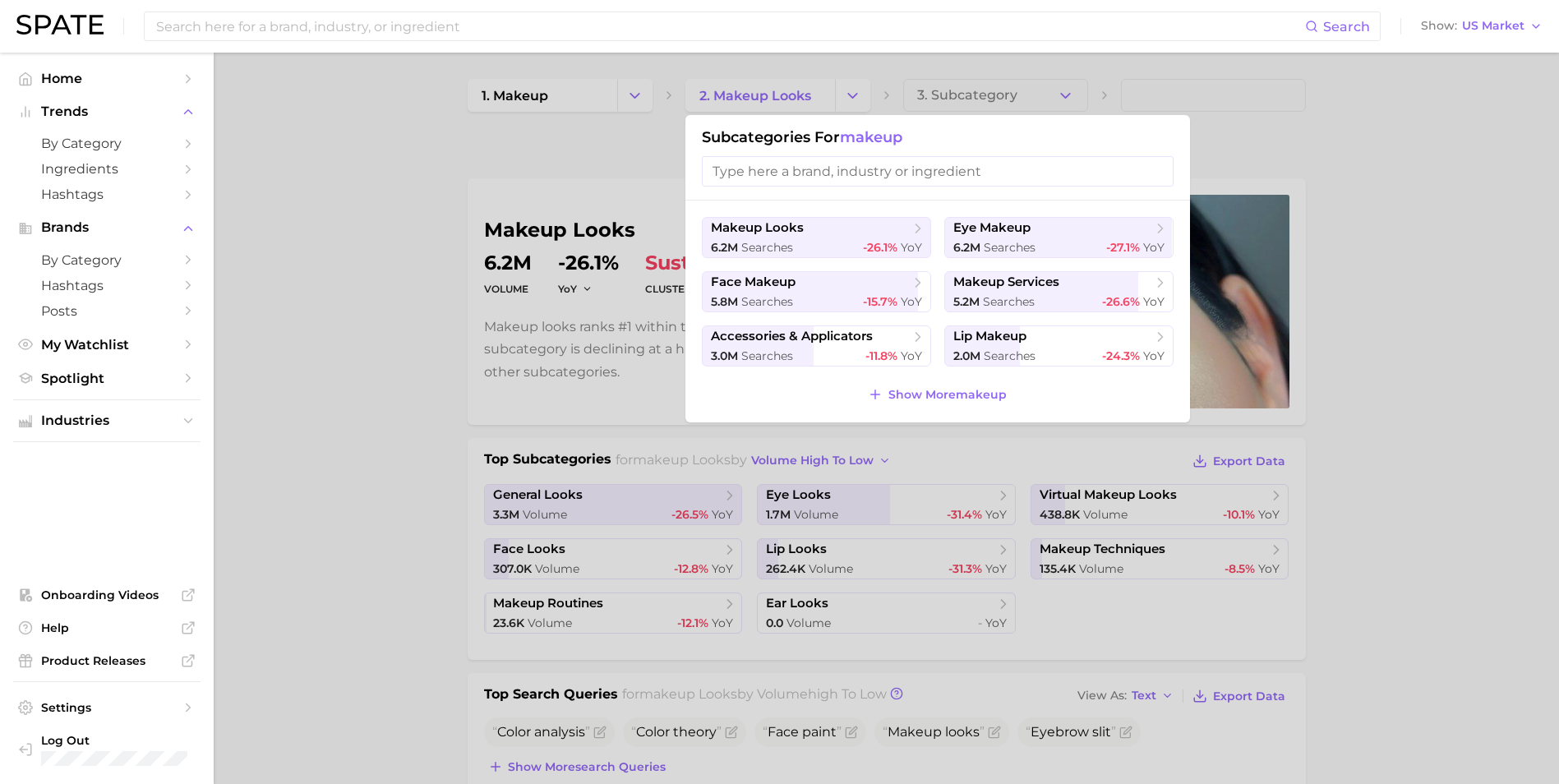
click at [845, 102] on div at bounding box center [779, 392] width 1559 height 784
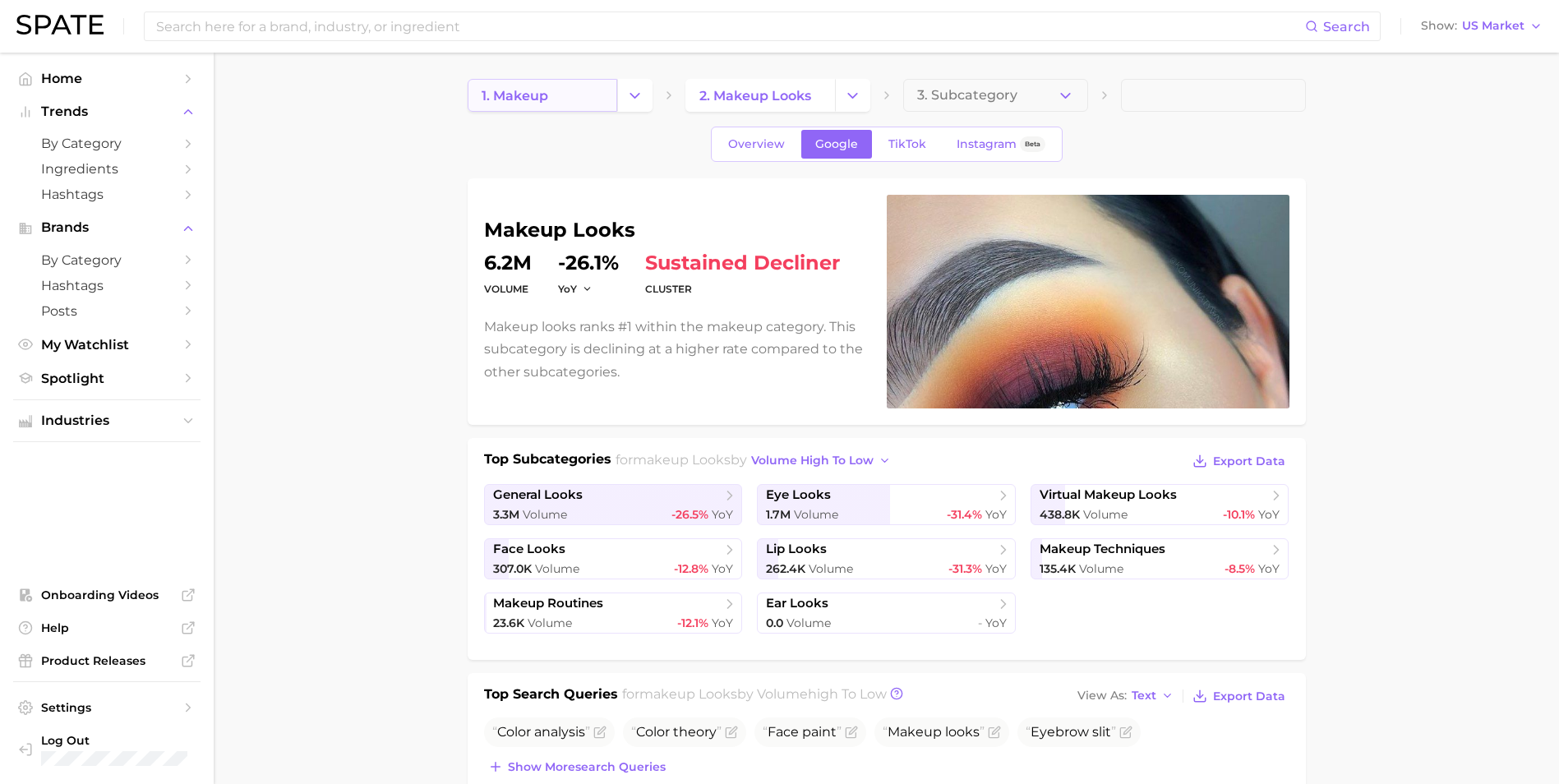
click at [594, 102] on link "1. makeup" at bounding box center [542, 95] width 149 height 33
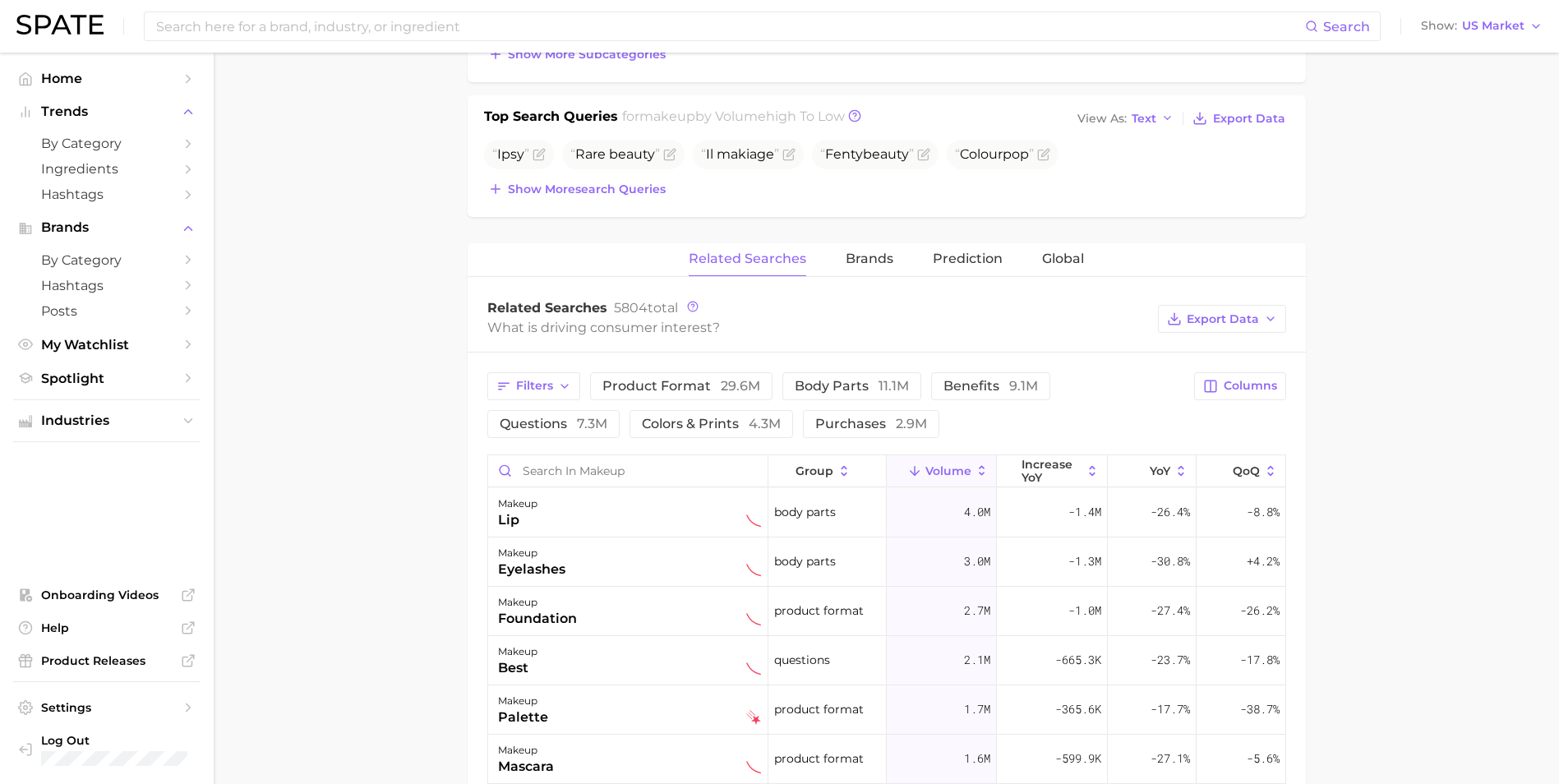
scroll to position [575, 0]
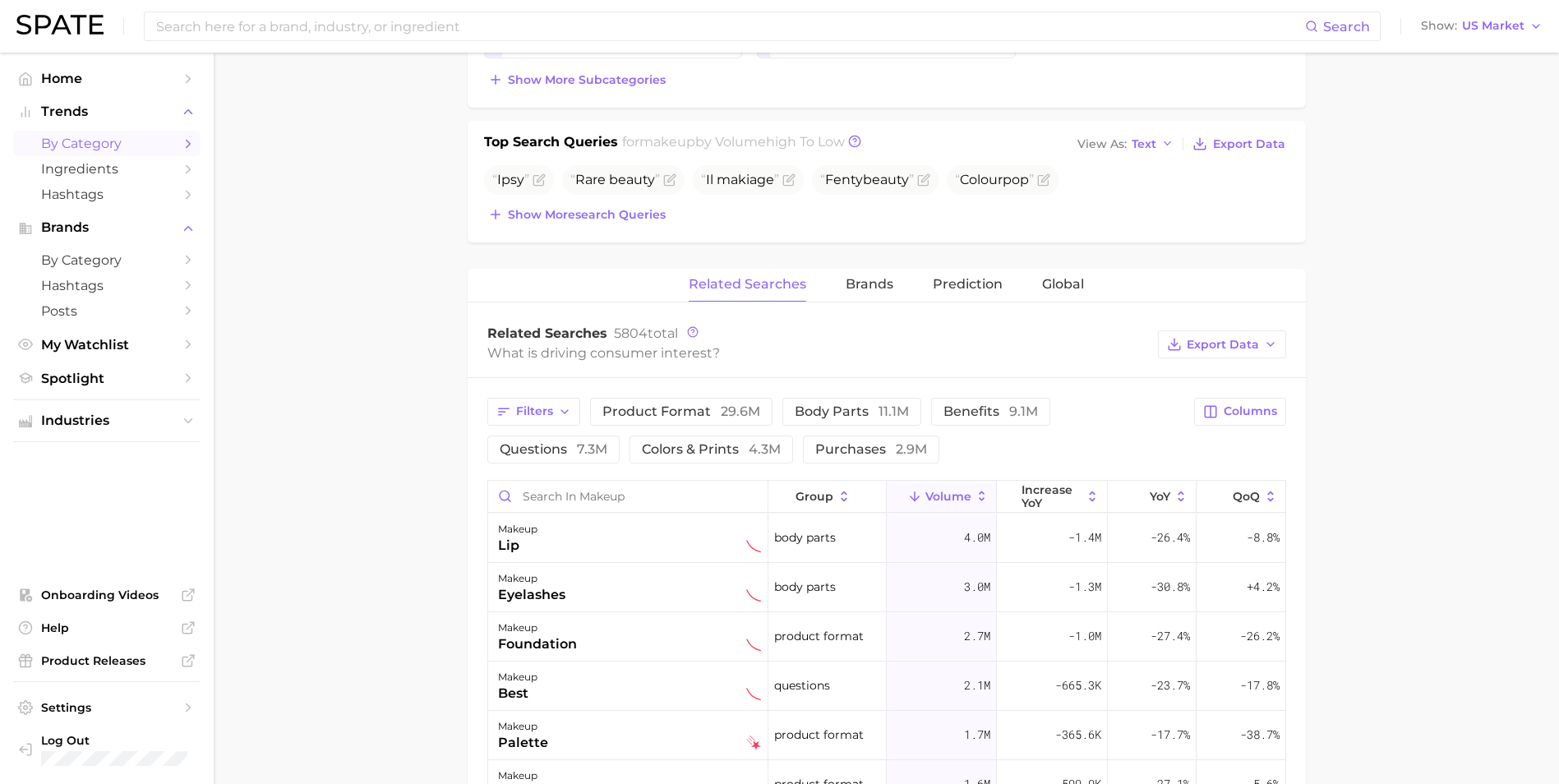
click at [111, 147] on span "by Category" at bounding box center [106, 143] width 132 height 16
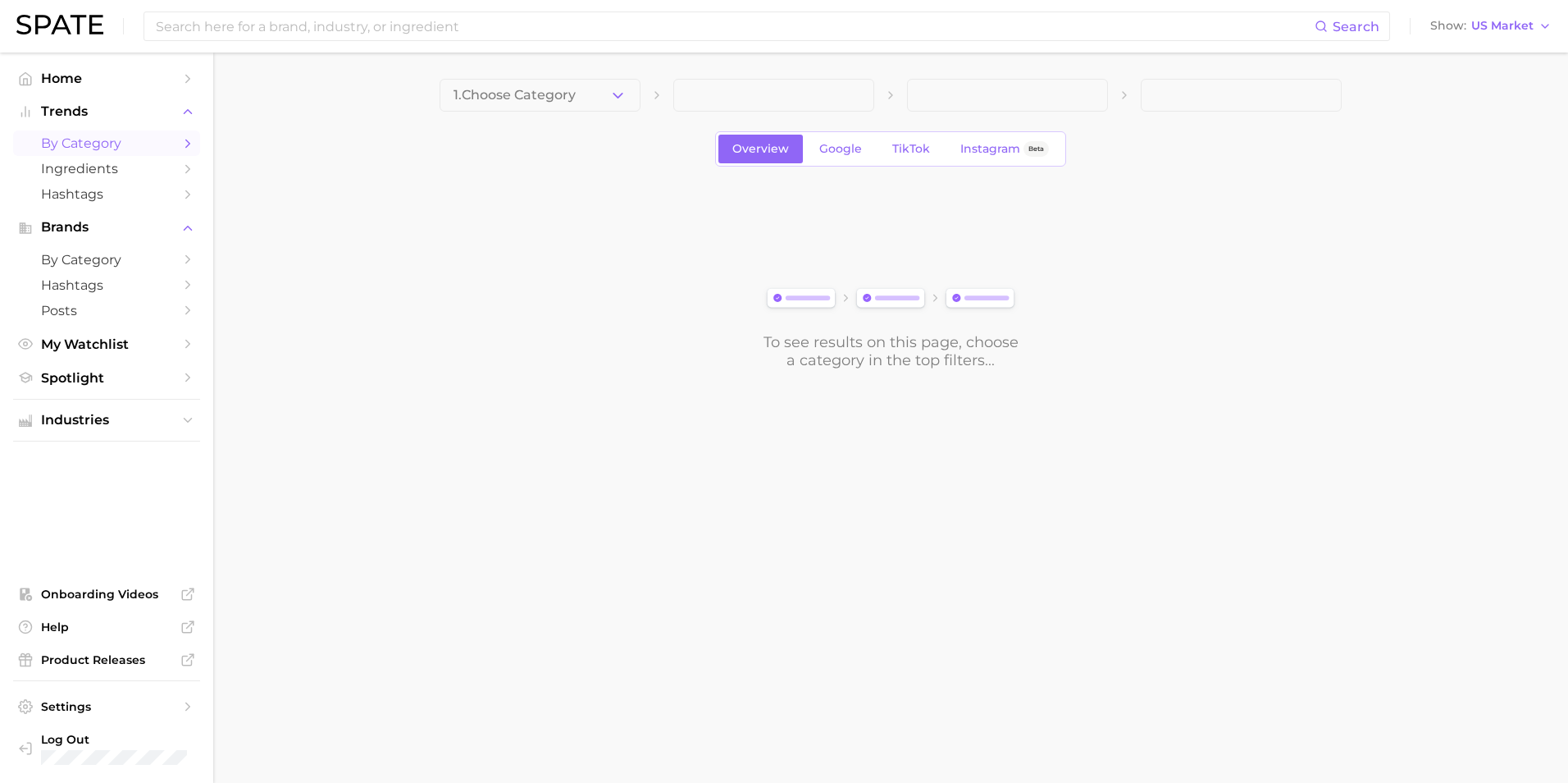
drag, startPoint x: 572, startPoint y: 87, endPoint x: 574, endPoint y: 107, distance: 20.1
click at [573, 90] on span "1. Choose Category" at bounding box center [514, 94] width 122 height 15
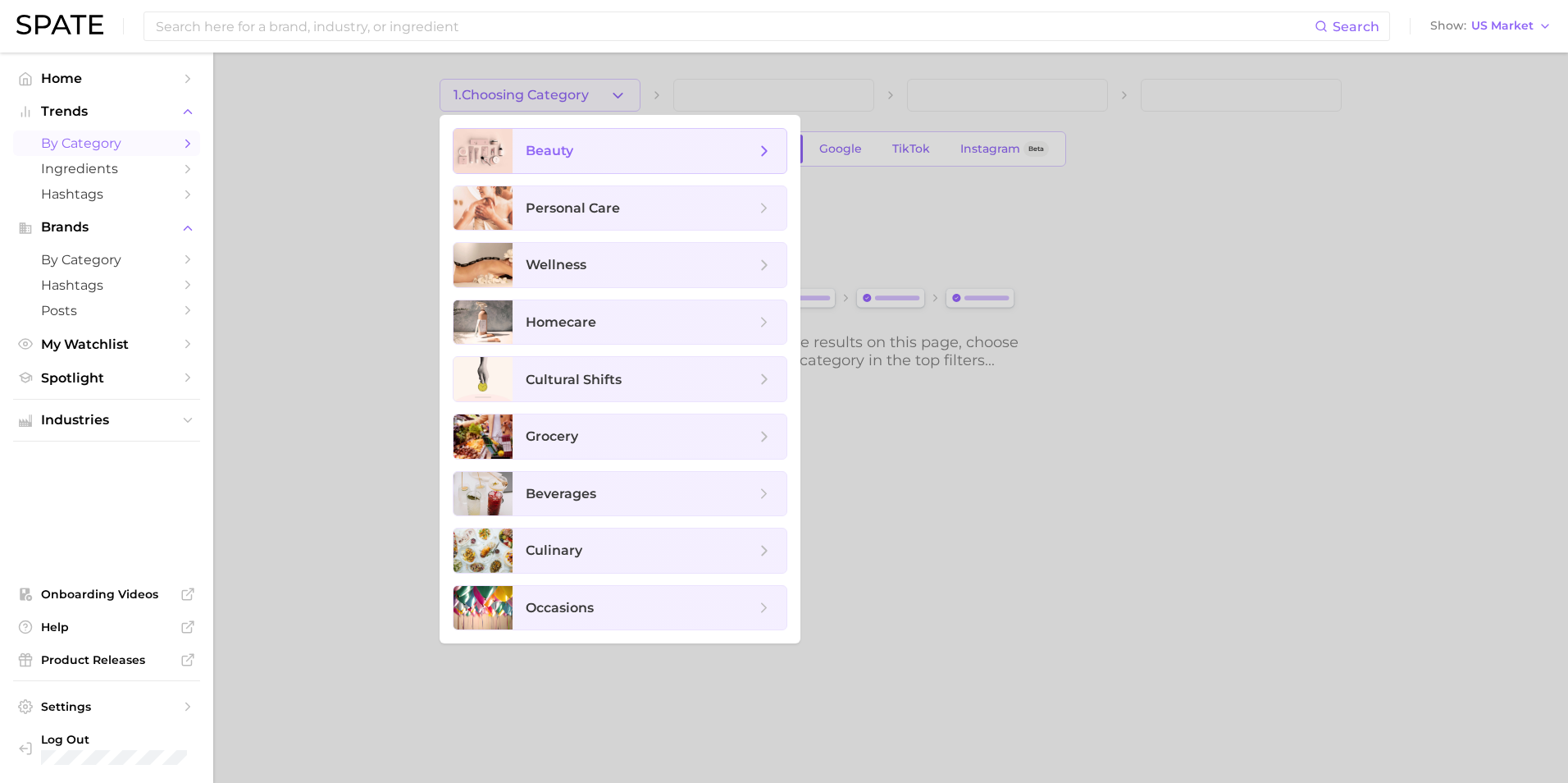
click at [559, 137] on span "beauty" at bounding box center [649, 151] width 274 height 44
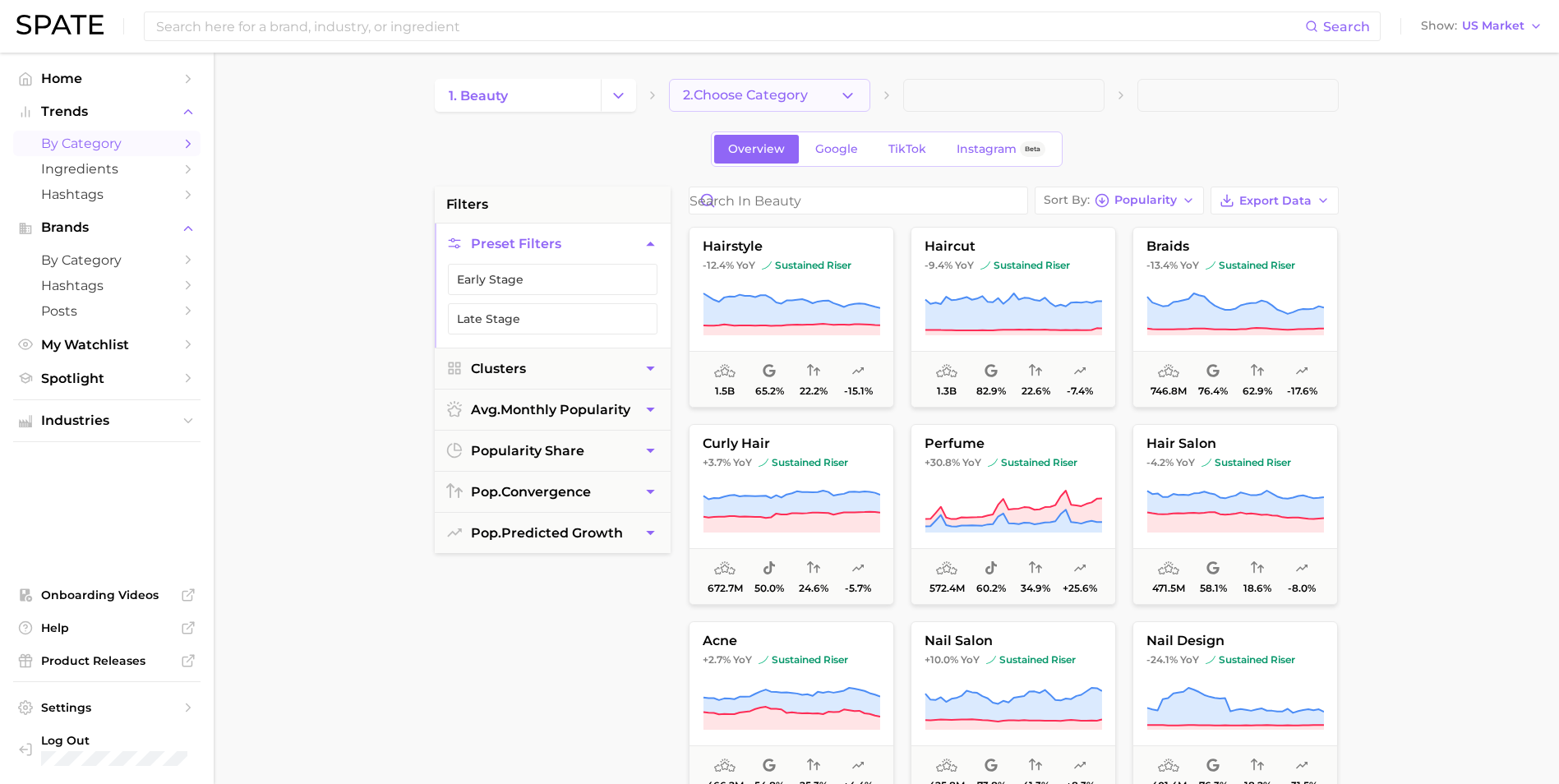
click at [747, 95] on span "2. Choose Category" at bounding box center [745, 95] width 125 height 15
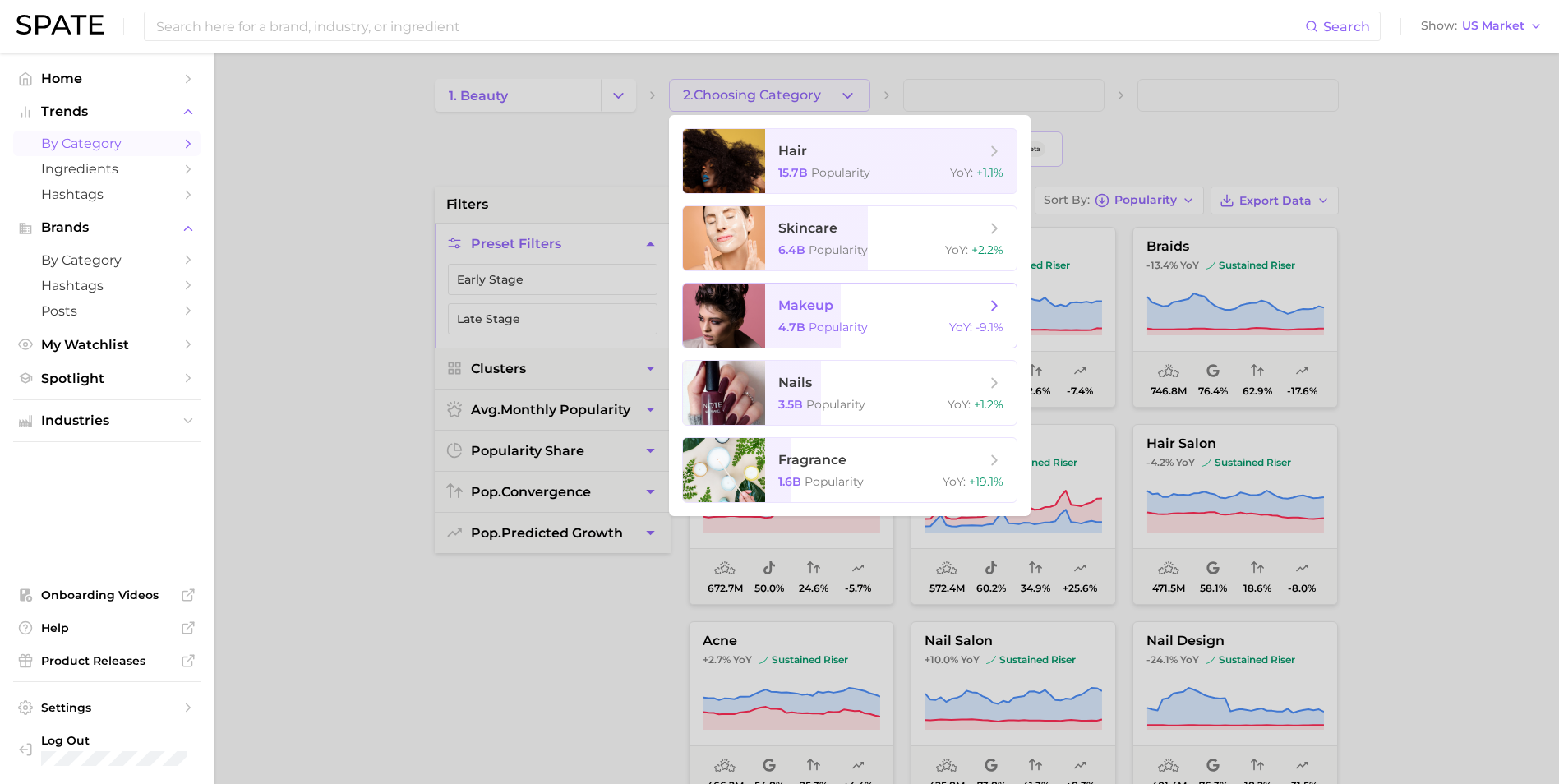
click at [826, 320] on span "Popularity" at bounding box center [837, 327] width 59 height 15
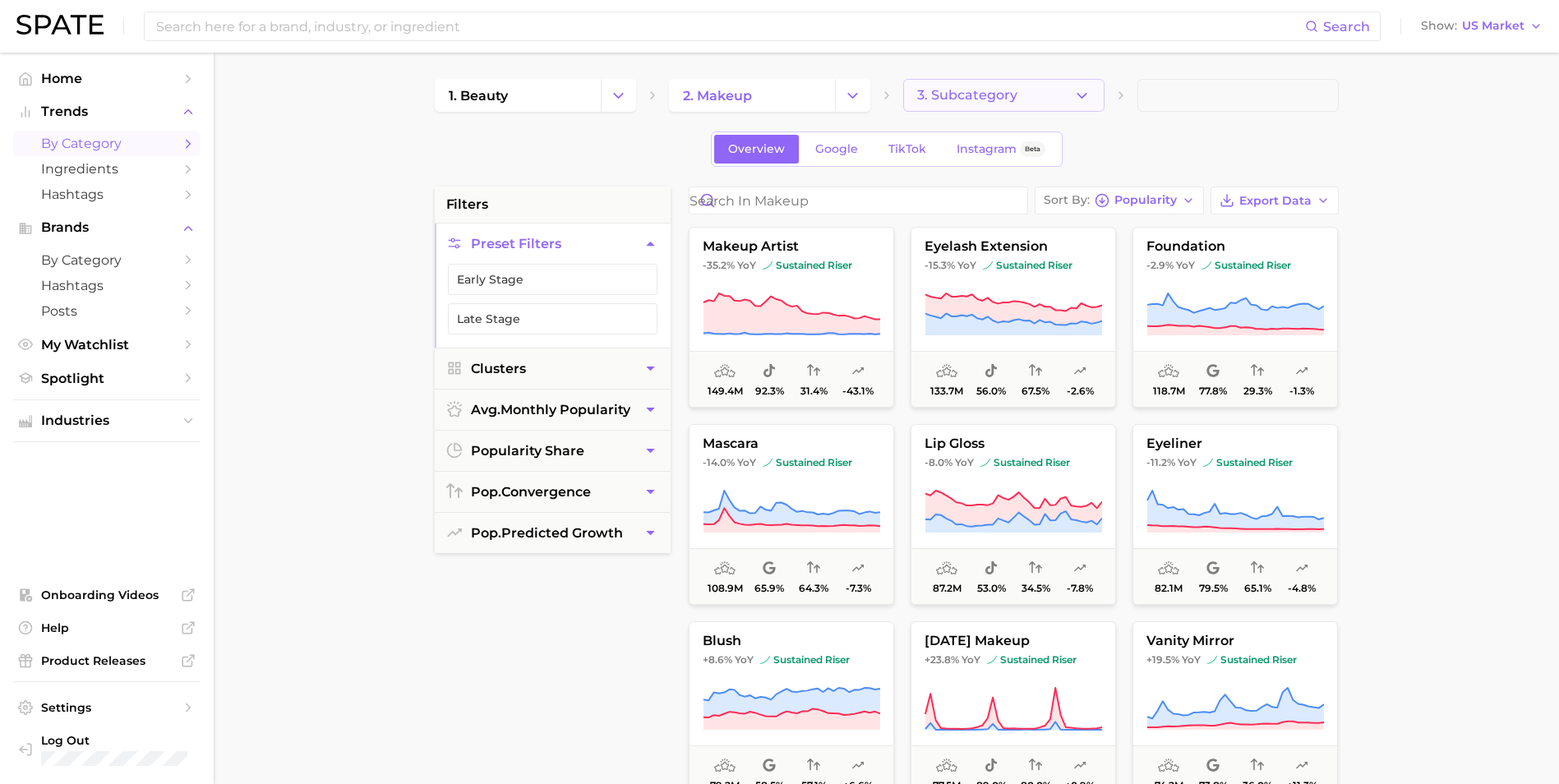
click at [980, 98] on span "3. Subcategory" at bounding box center [967, 95] width 100 height 15
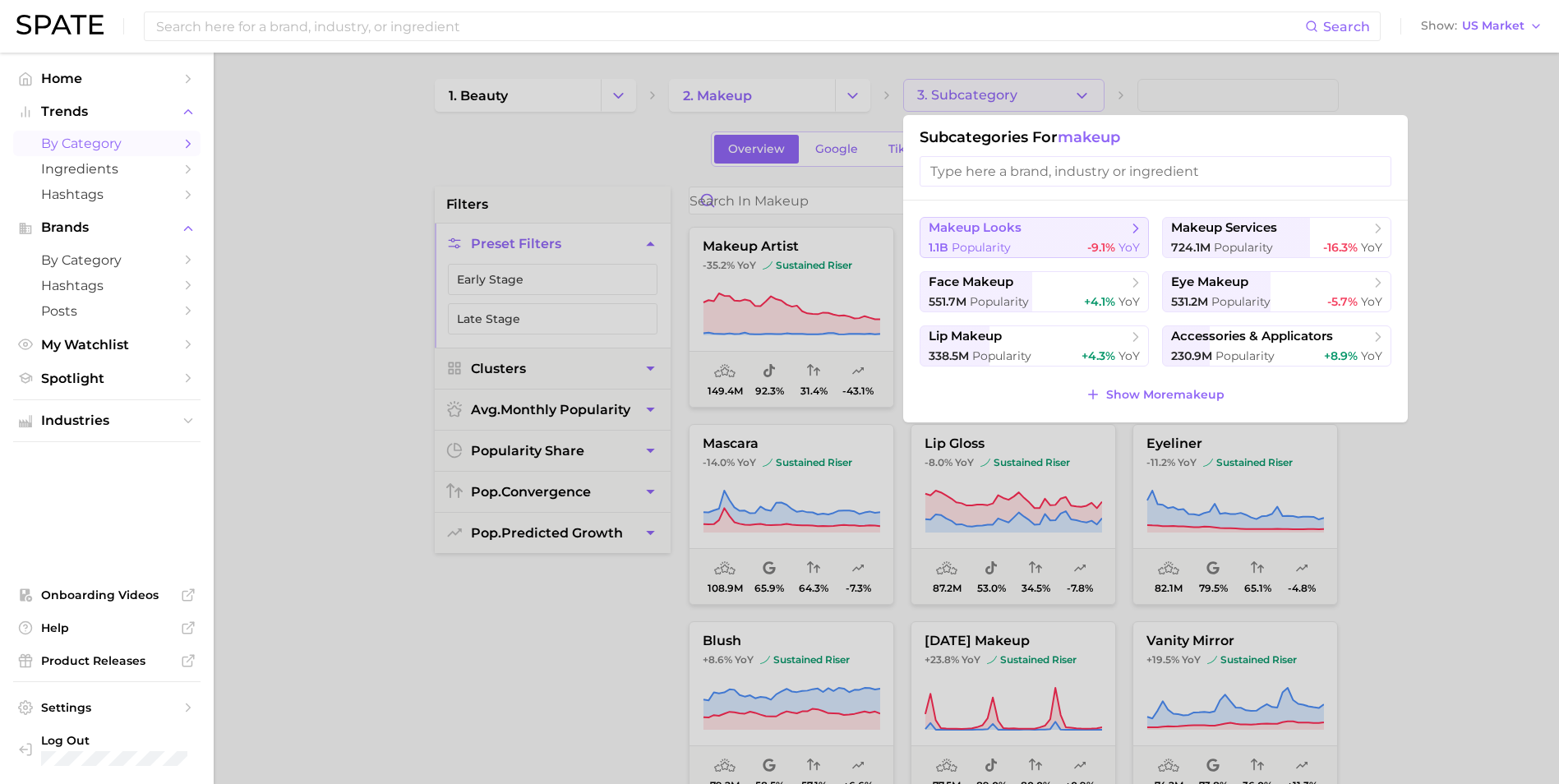
click at [1001, 230] on span "makeup looks" at bounding box center [974, 228] width 93 height 16
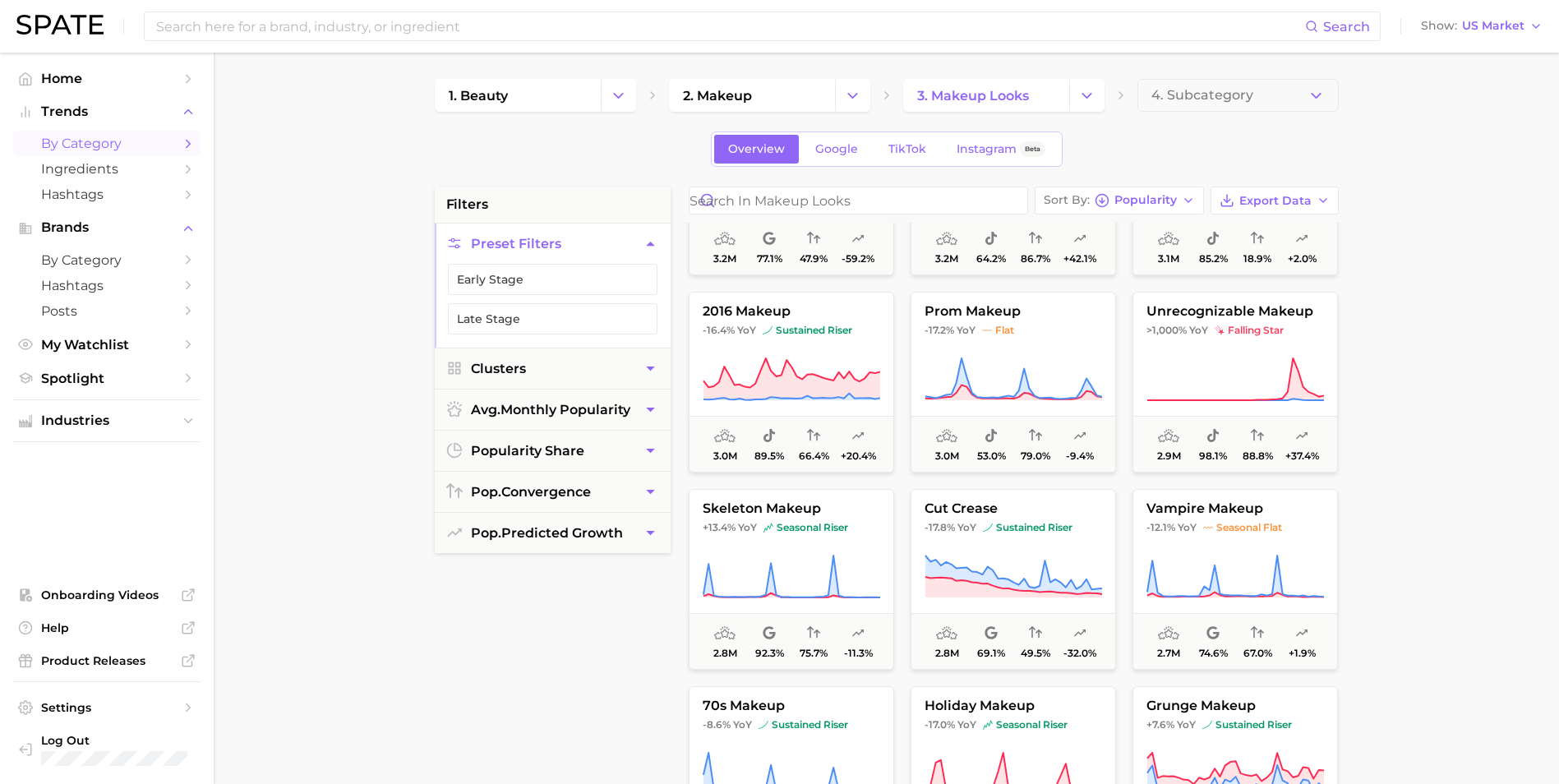
scroll to position [4107, 0]
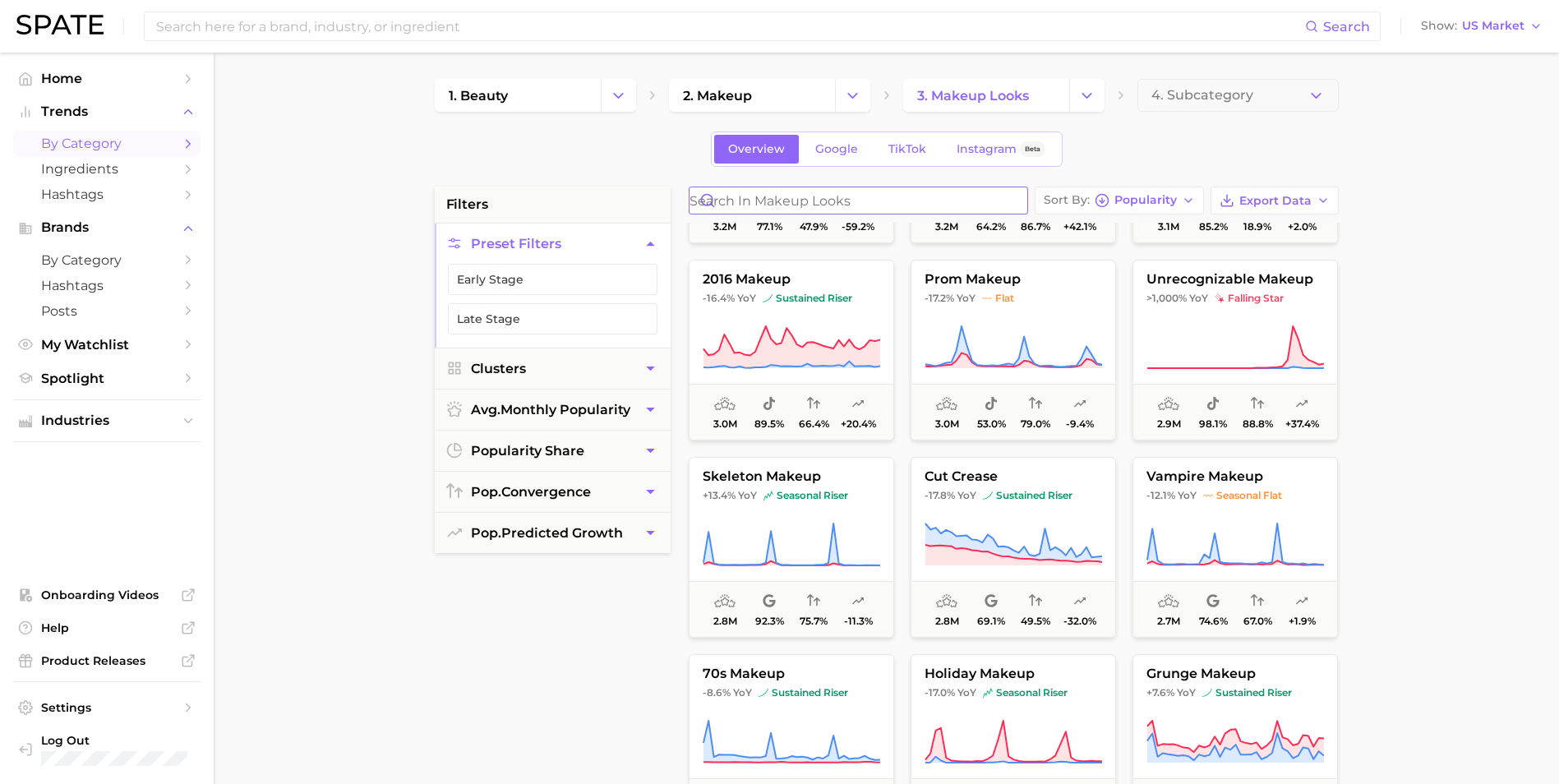
click at [874, 202] on input "Search in makeup looks" at bounding box center [859, 201] width 338 height 27
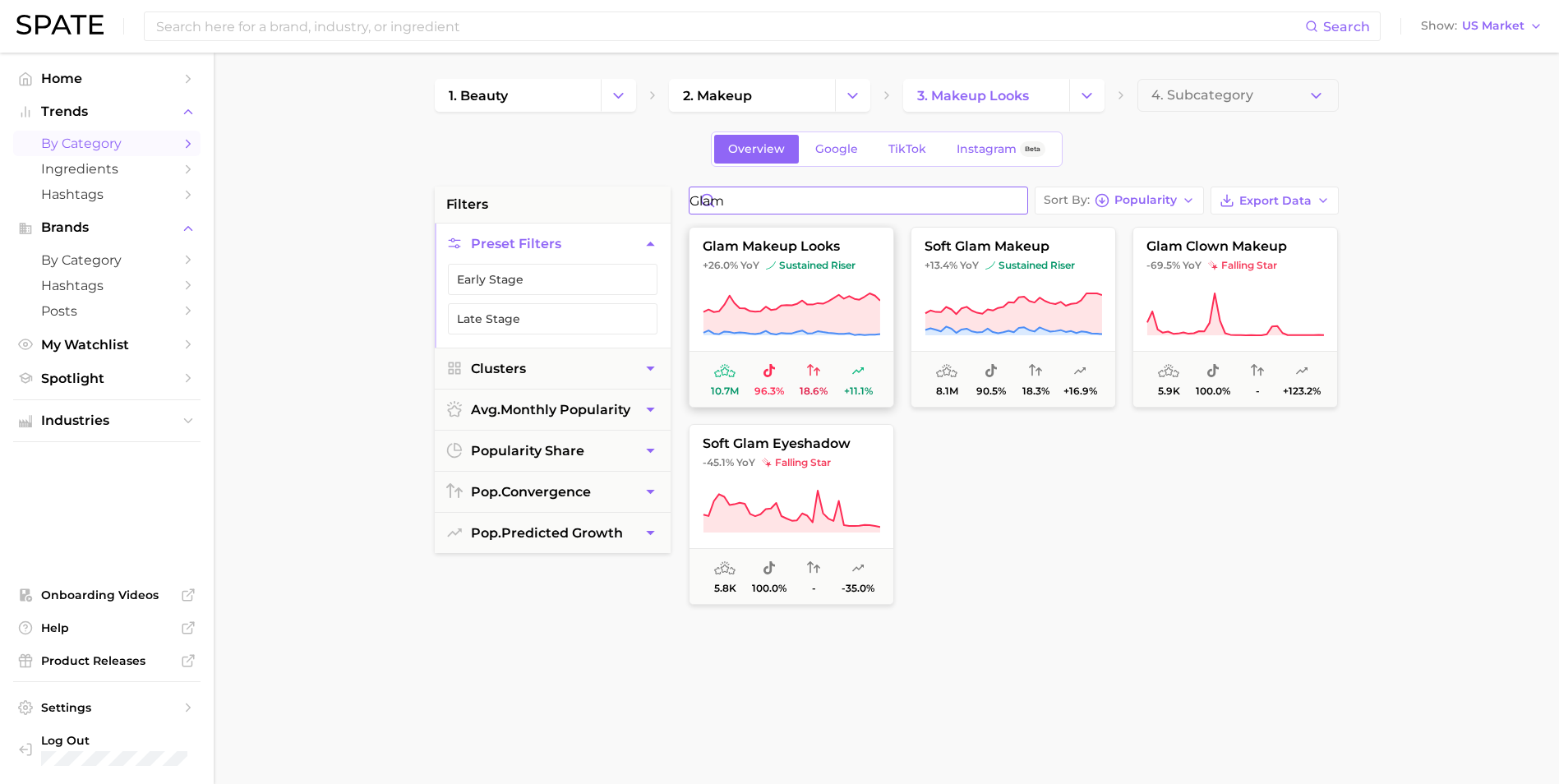
type input "glam"
click at [865, 273] on button "glam makeup looks +26.0% YoY sustained riser 10.7m 96.3% 18.6% +11.1%" at bounding box center [791, 316] width 205 height 180
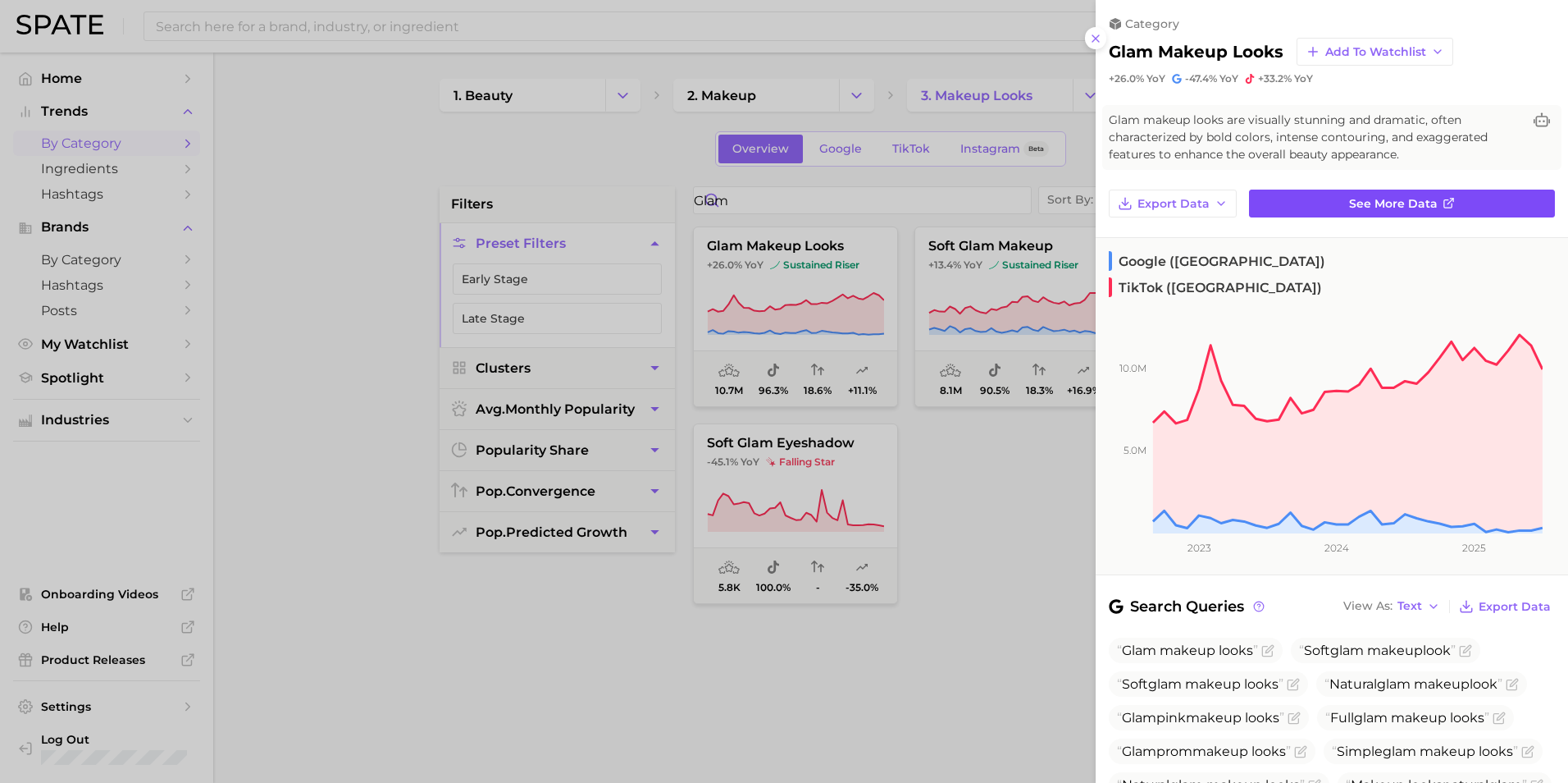
click at [1376, 203] on span "See more data" at bounding box center [1393, 204] width 88 height 14
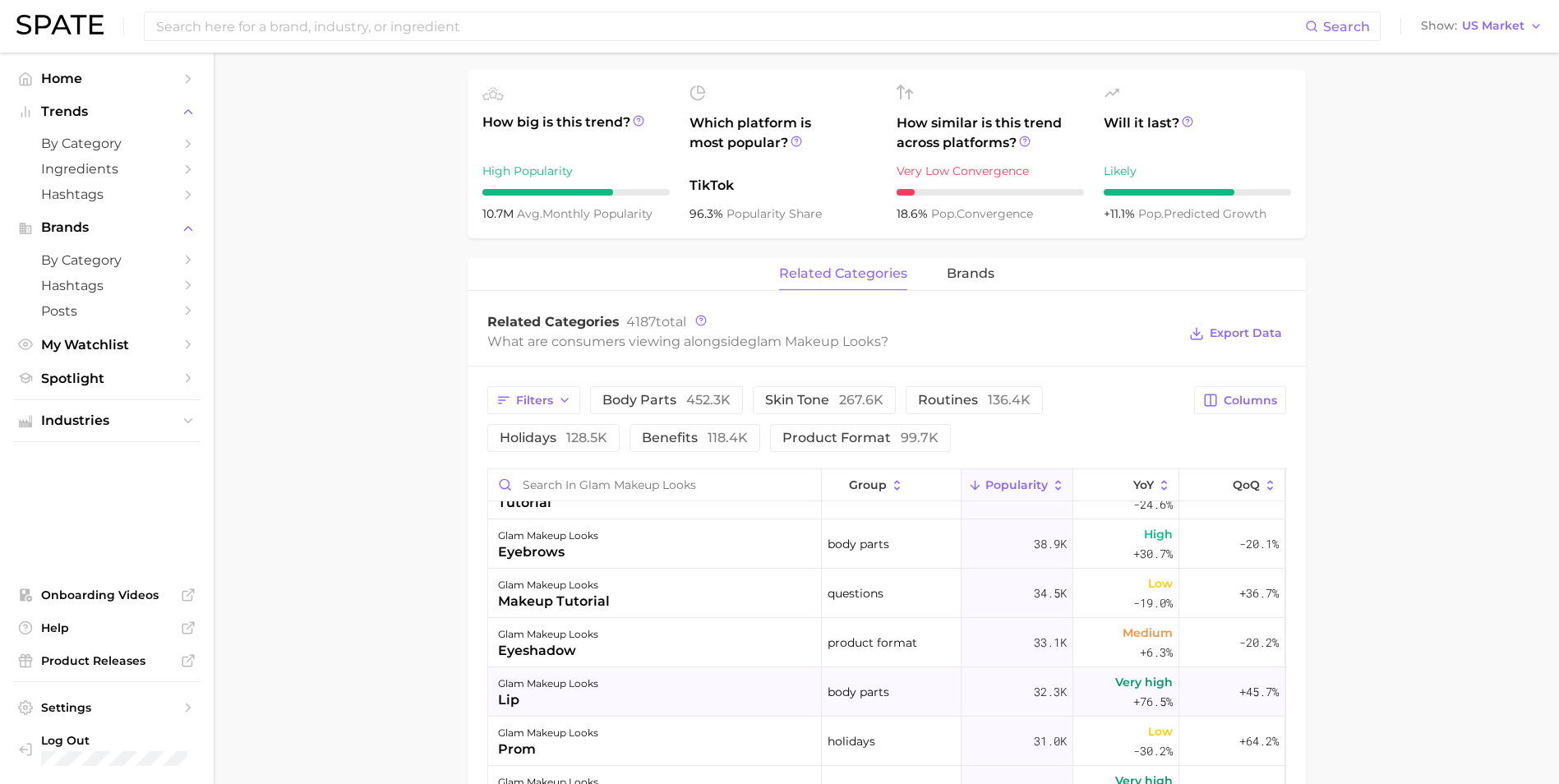
scroll to position [329, 0]
click at [1448, 367] on main "1. makeup 2. makeup looks 3. general looks 4. glam makeup looks Overview Google…" at bounding box center [886, 415] width 1345 height 1876
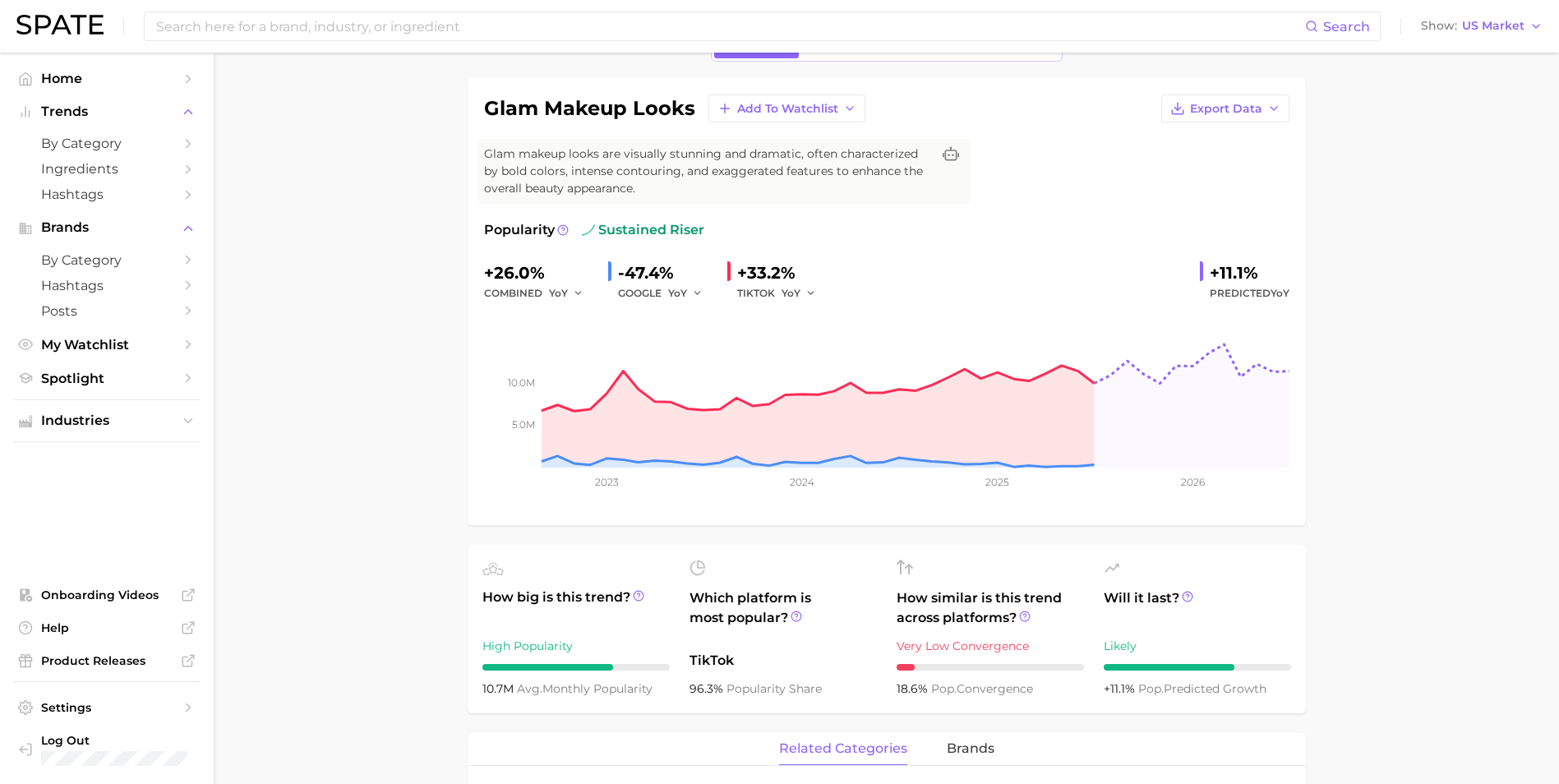
scroll to position [82, 0]
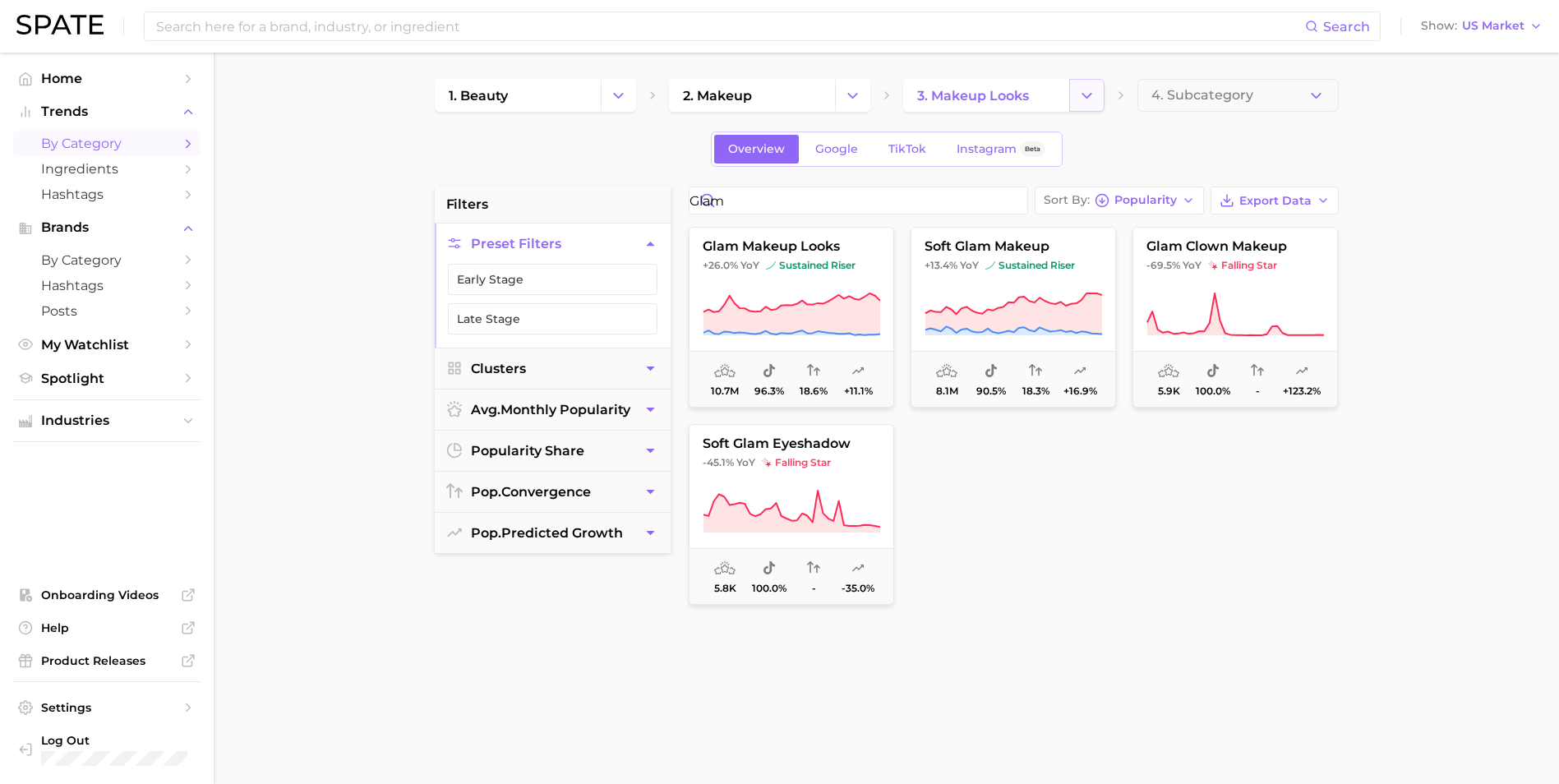
click at [1099, 100] on button "Change Category" at bounding box center [1087, 95] width 35 height 33
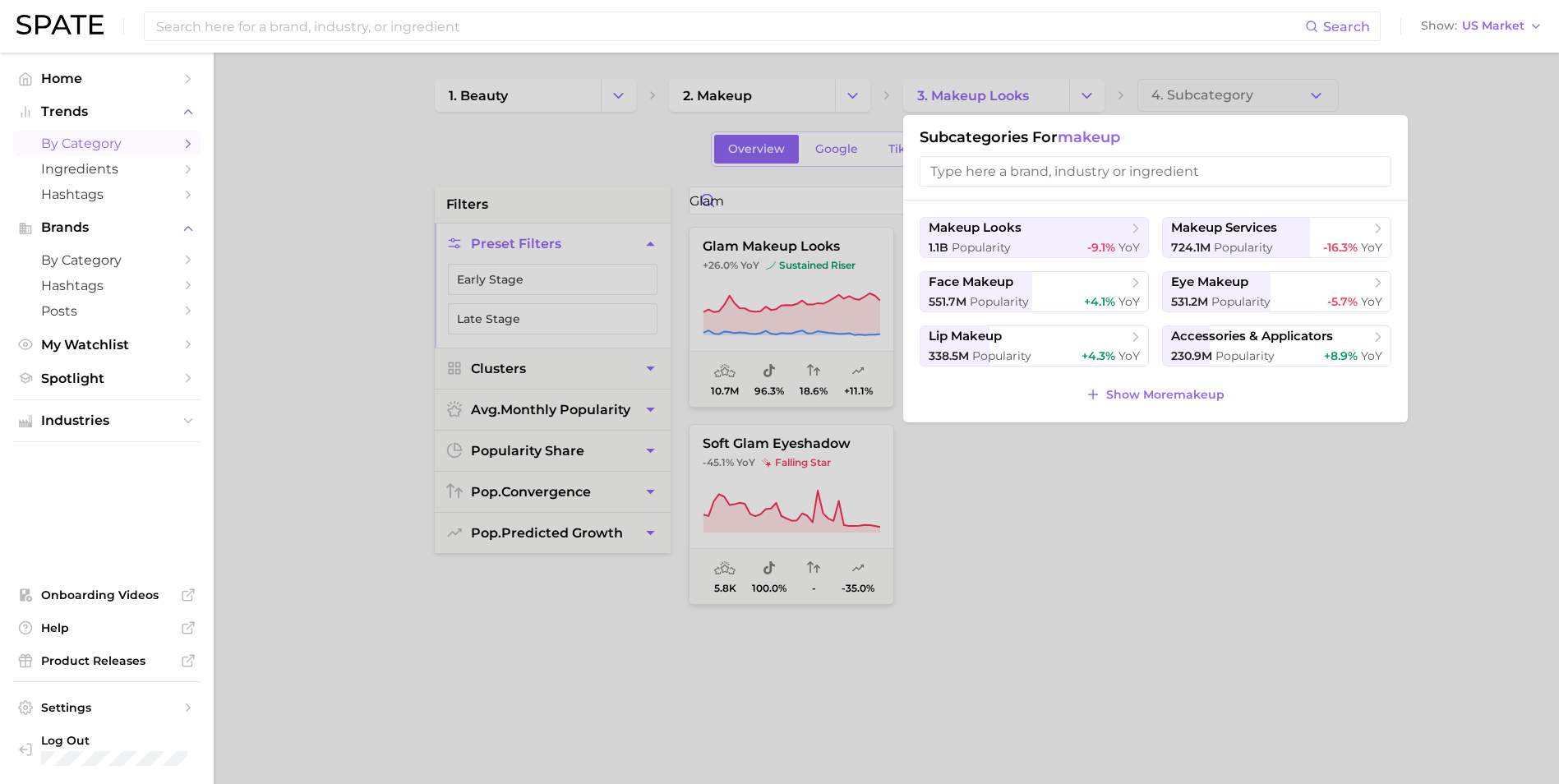
click at [1099, 95] on div at bounding box center [779, 392] width 1559 height 784
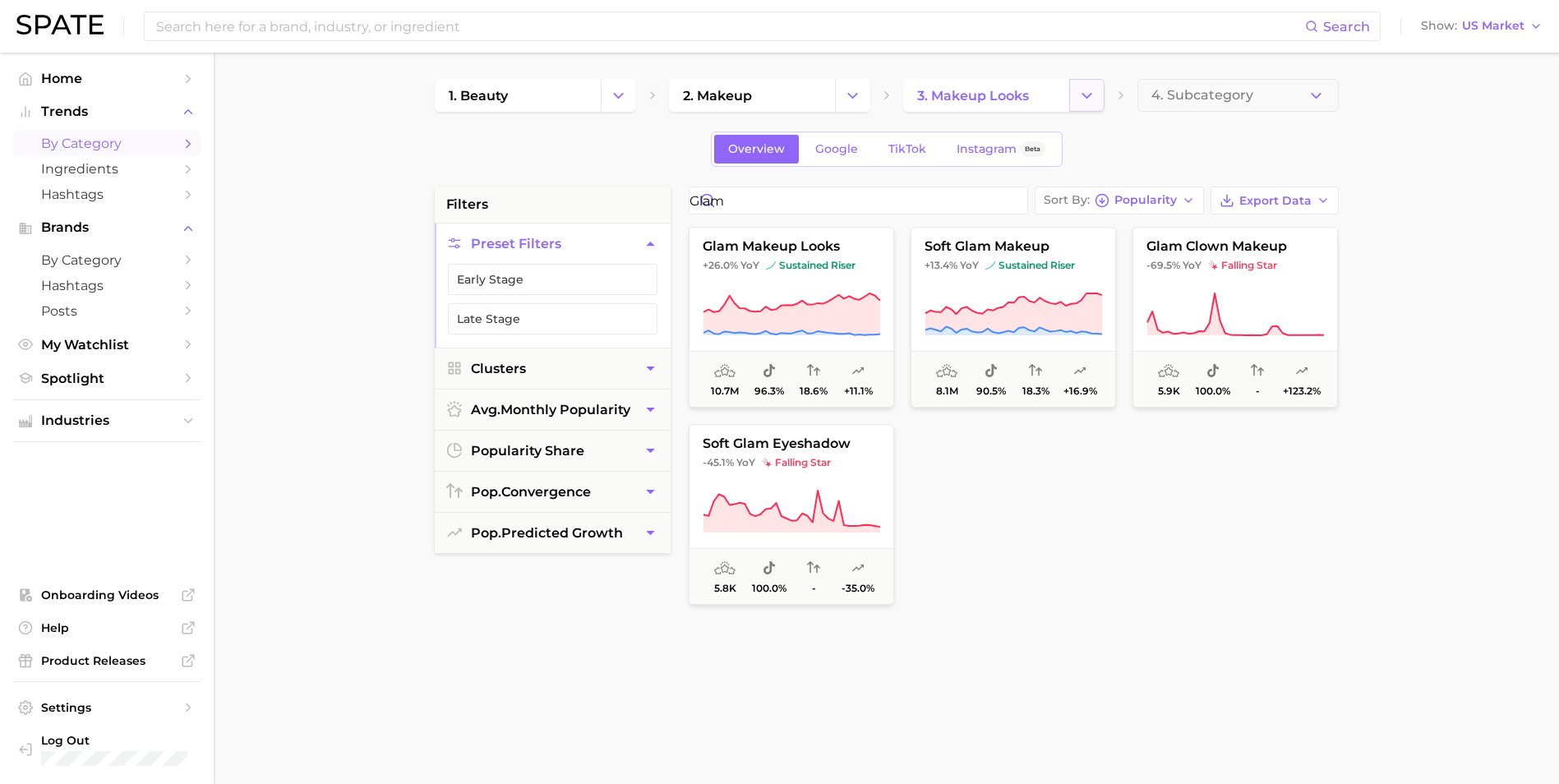
click at [1079, 101] on icon "Change Category" at bounding box center [1087, 96] width 18 height 18
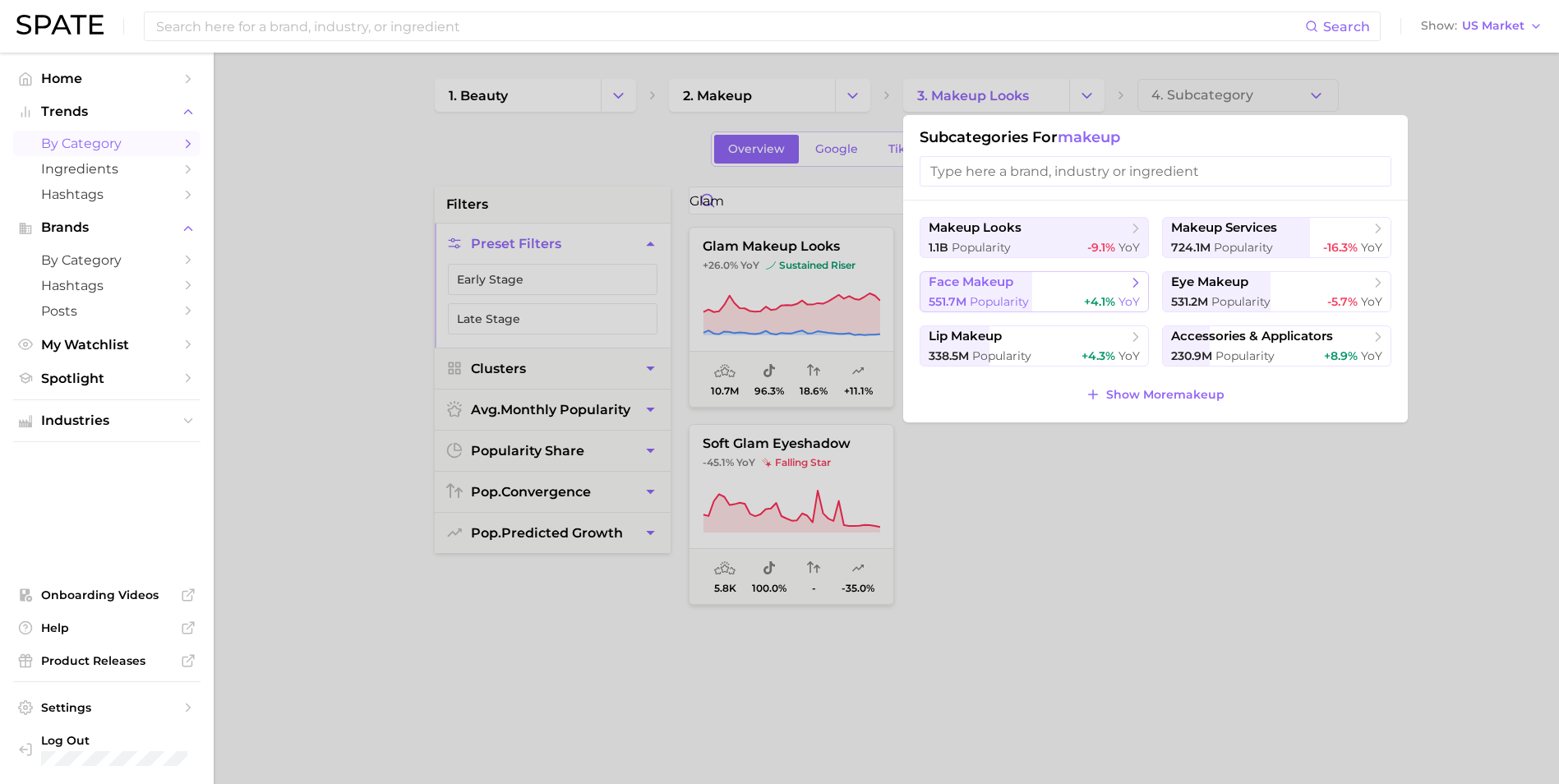
click at [1096, 277] on span "face makeup" at bounding box center [1028, 282] width 200 height 17
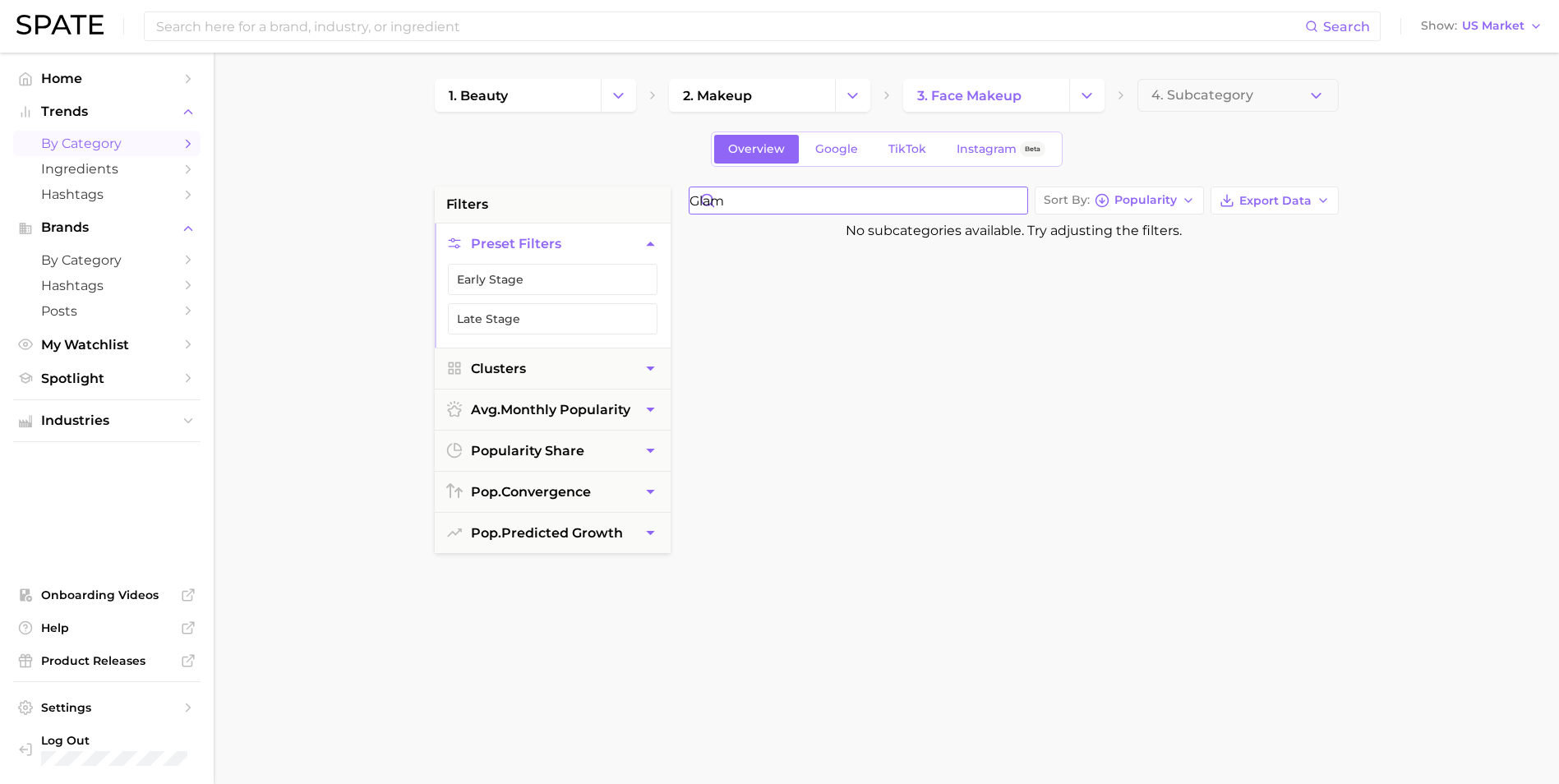
drag, startPoint x: 820, startPoint y: 202, endPoint x: 589, endPoint y: 177, distance: 232.3
click at [589, 177] on div "1. beauty 2. makeup 3. face makeup 4. Subcategory Overview Google TikTok Instag…" at bounding box center [887, 647] width 904 height 1138
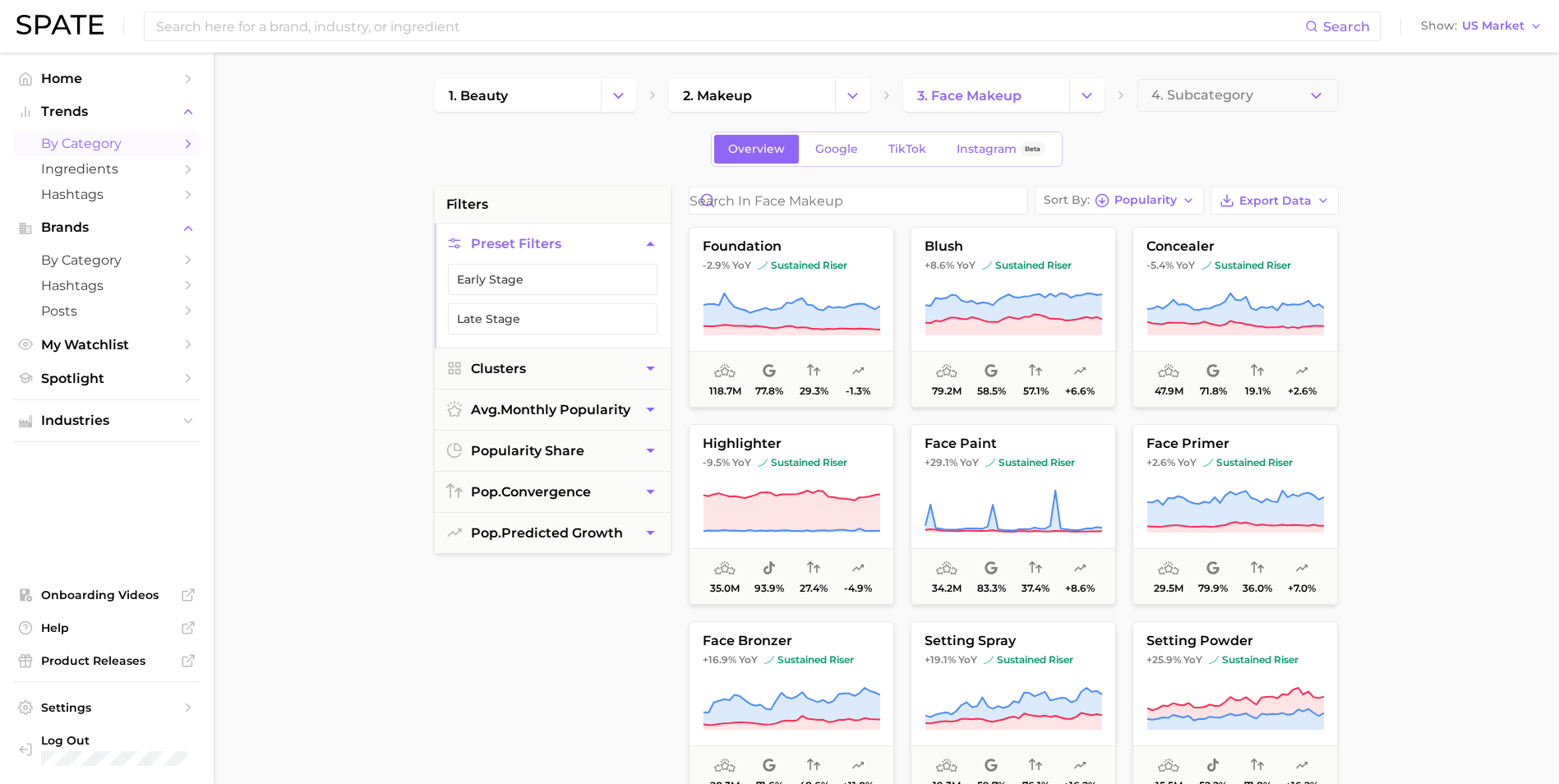
click at [1417, 301] on main "1. beauty 2. makeup 3. face makeup 4. Subcategory Overview Google TikTok Instag…" at bounding box center [886, 675] width 1345 height 1246
click at [1095, 103] on button "Change Category" at bounding box center [1087, 95] width 35 height 33
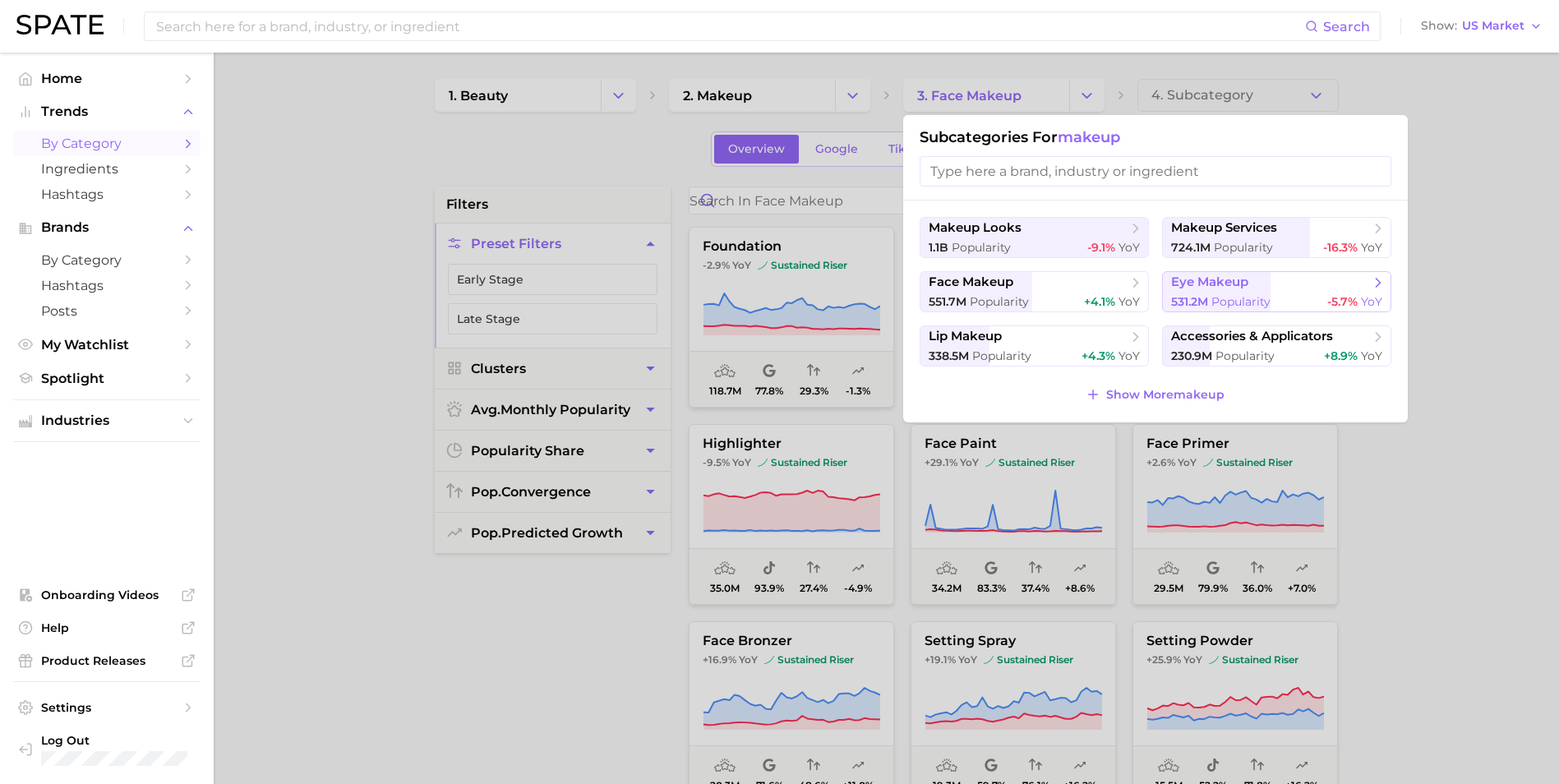
click at [1241, 296] on span "Popularity" at bounding box center [1241, 301] width 59 height 15
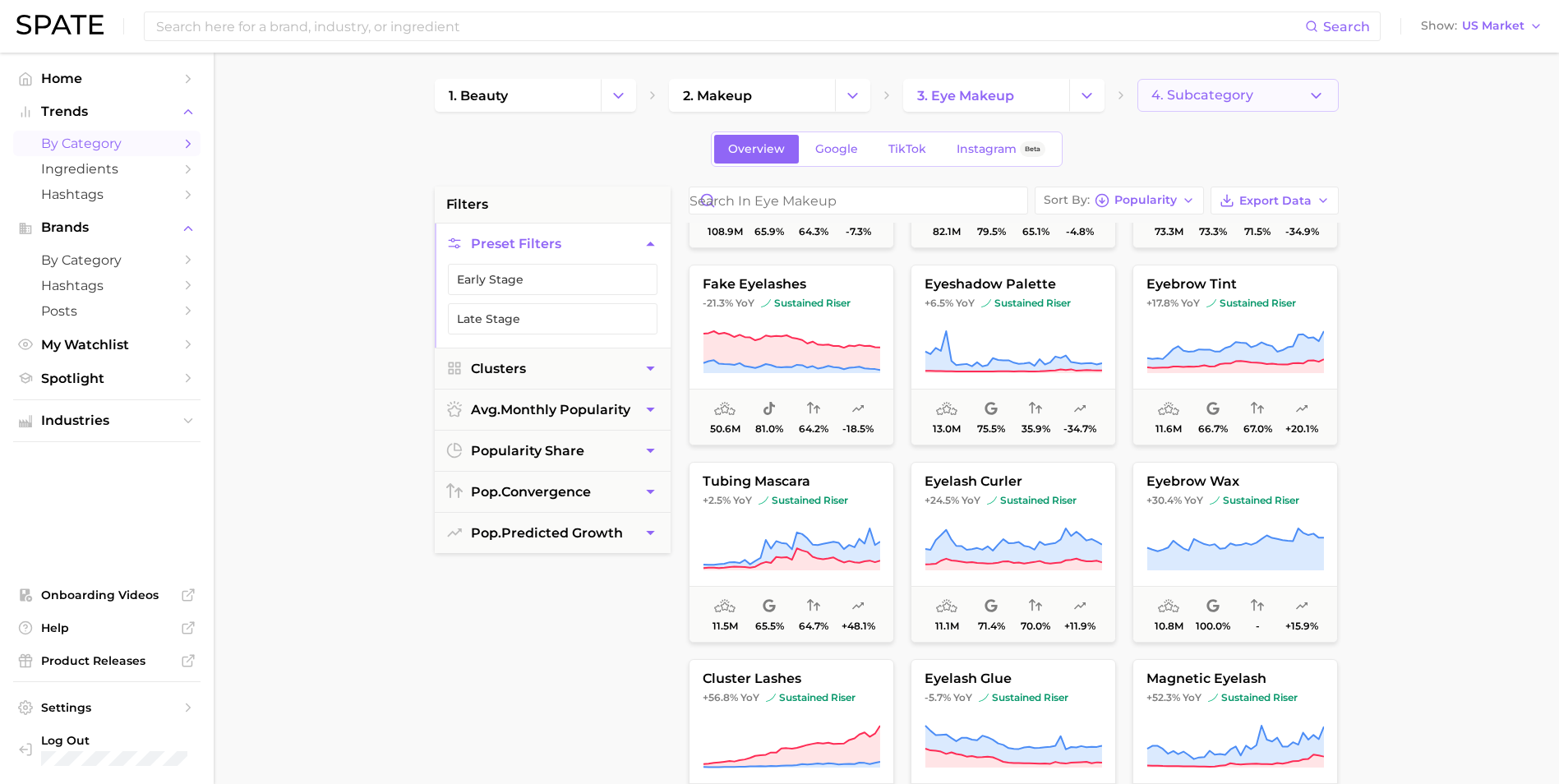
scroll to position [82, 0]
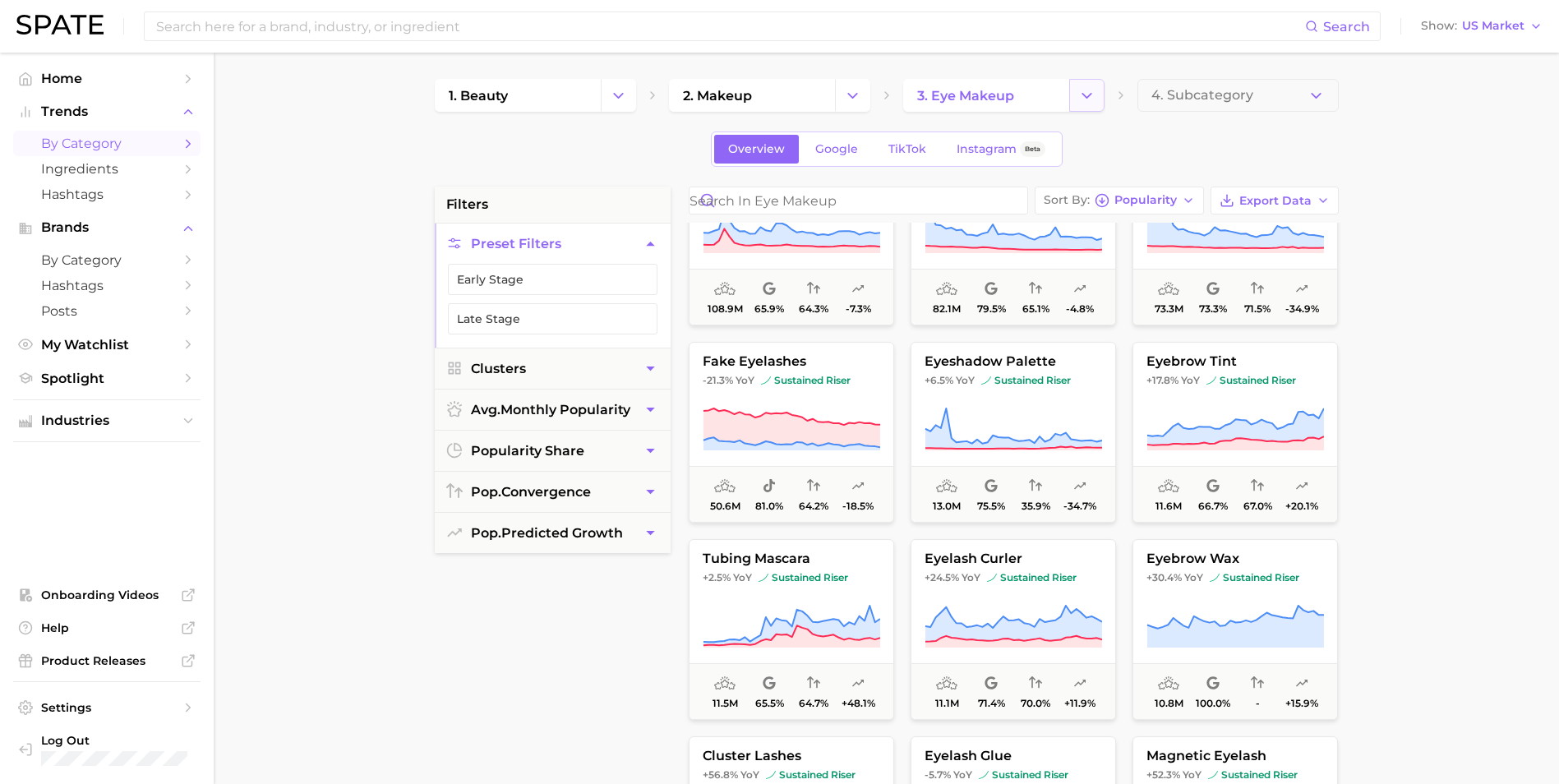
click at [1096, 88] on button "Change Category" at bounding box center [1087, 95] width 35 height 33
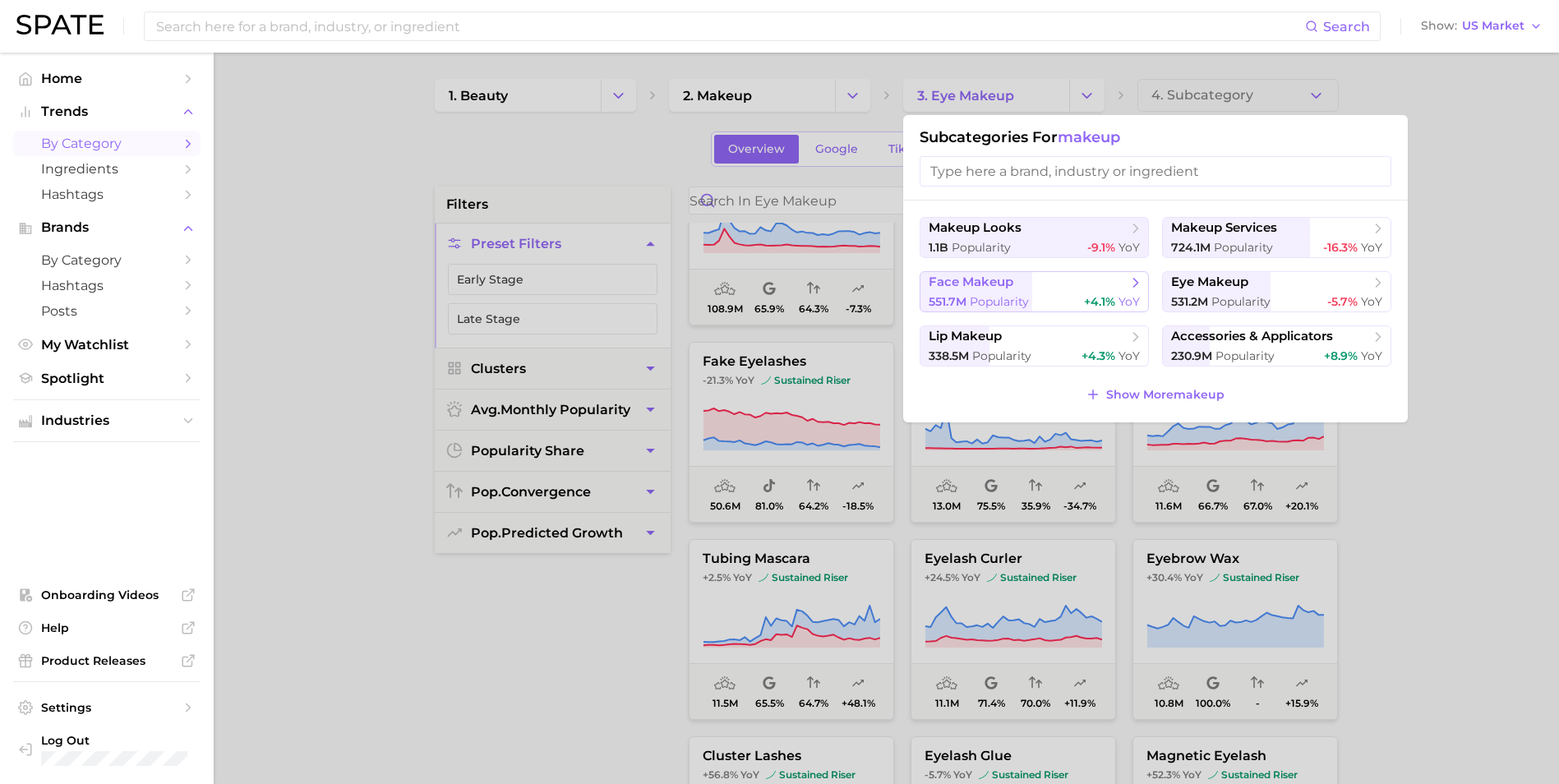
click at [1031, 282] on span "face makeup" at bounding box center [1028, 282] width 200 height 17
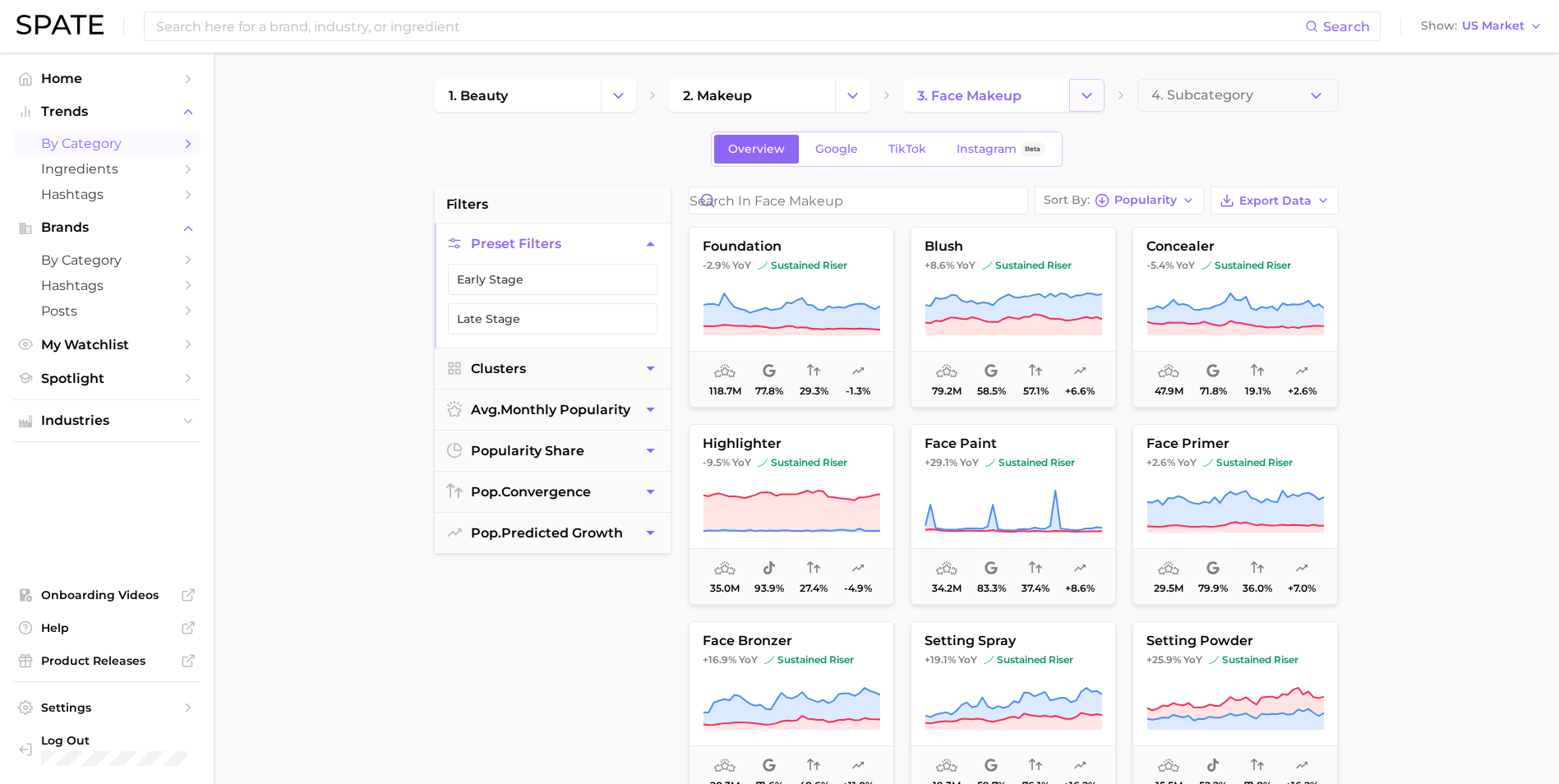
click at [1094, 103] on icon "Change Category" at bounding box center [1087, 96] width 18 height 18
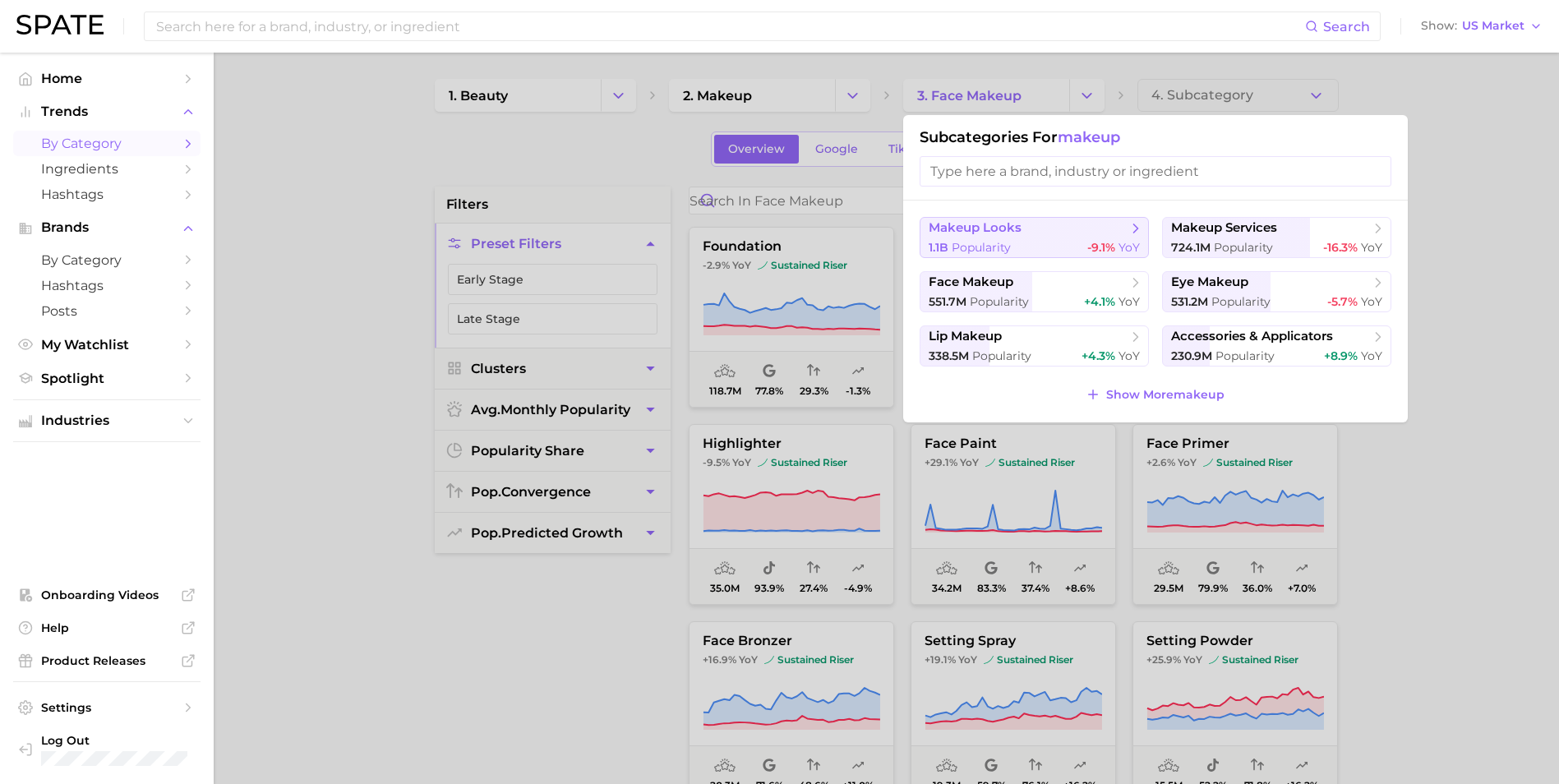
click at [1055, 224] on span "makeup looks" at bounding box center [1028, 228] width 200 height 17
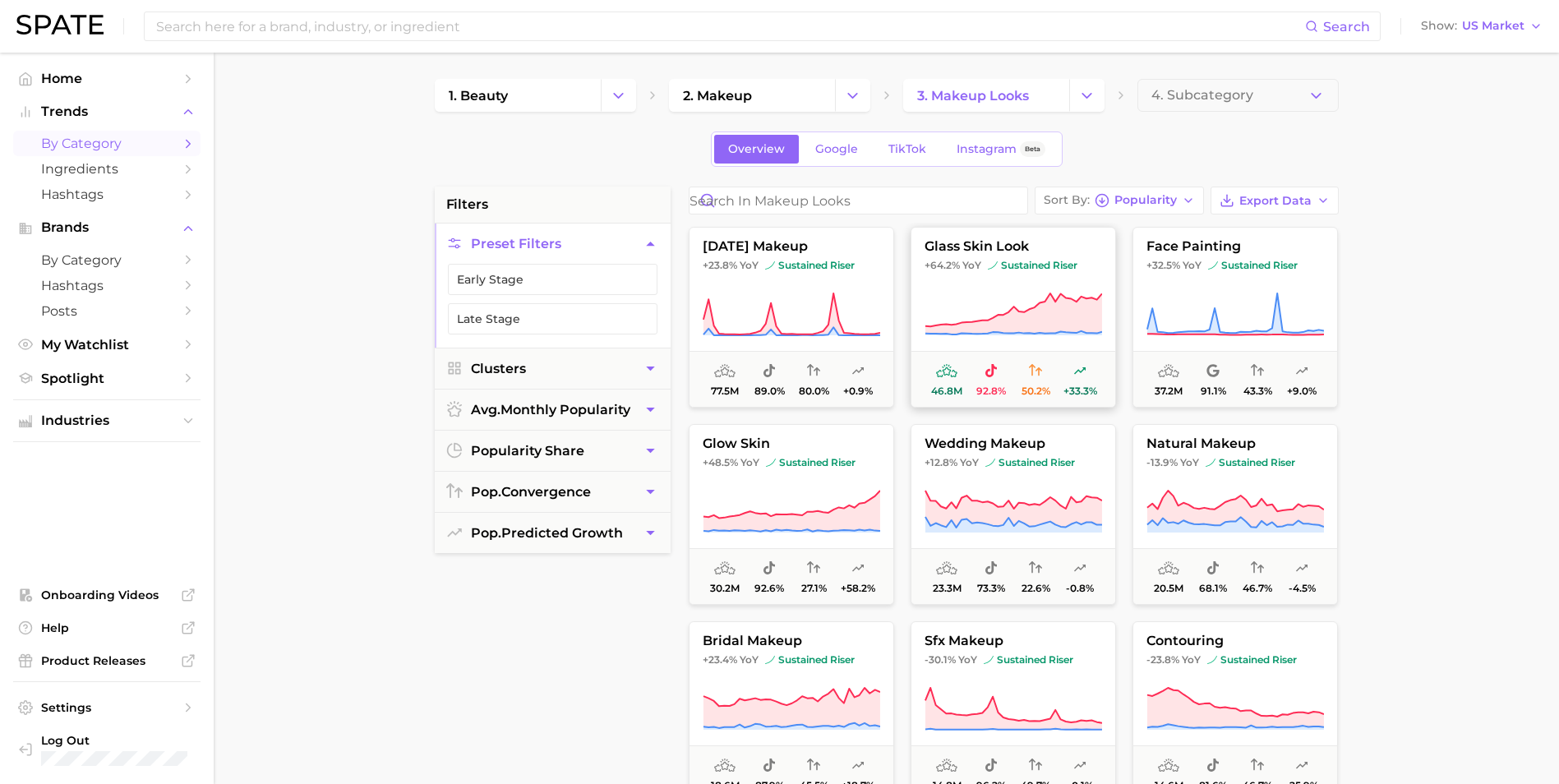
click at [1004, 265] on span "sustained riser" at bounding box center [1032, 265] width 89 height 13
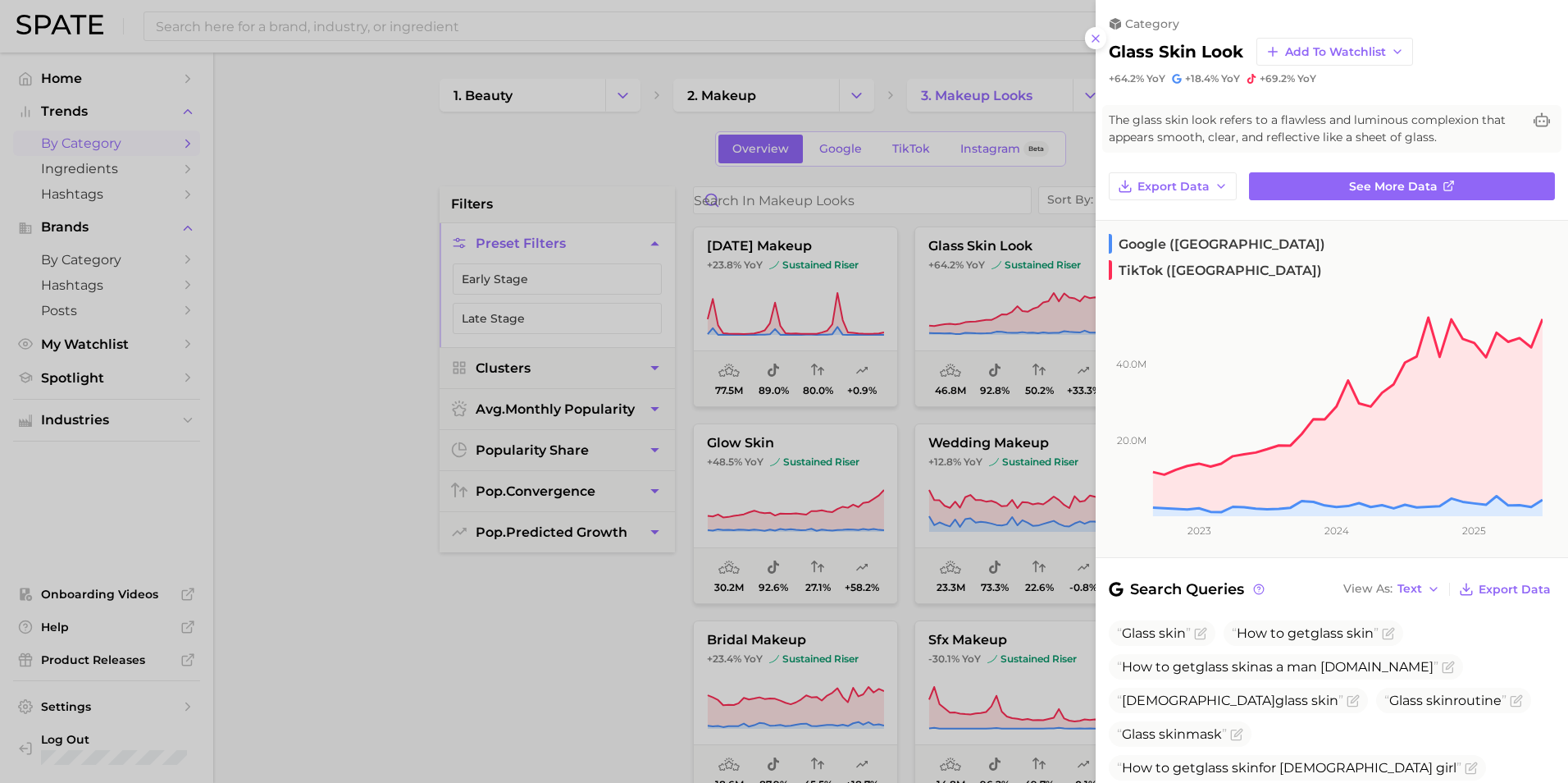
click at [576, 674] on div at bounding box center [784, 391] width 1568 height 783
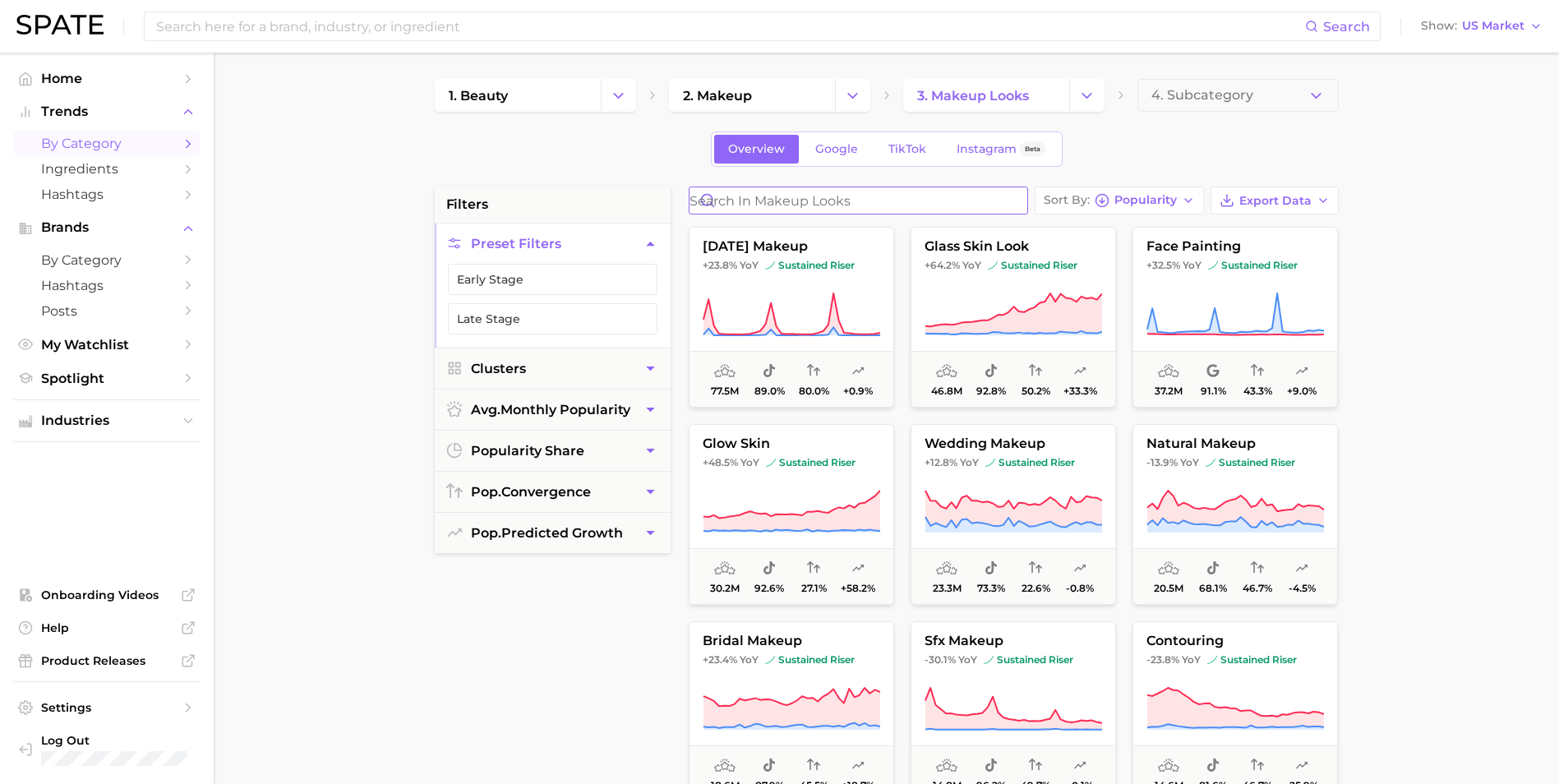
click at [836, 203] on input "Search in makeup looks" at bounding box center [859, 201] width 338 height 27
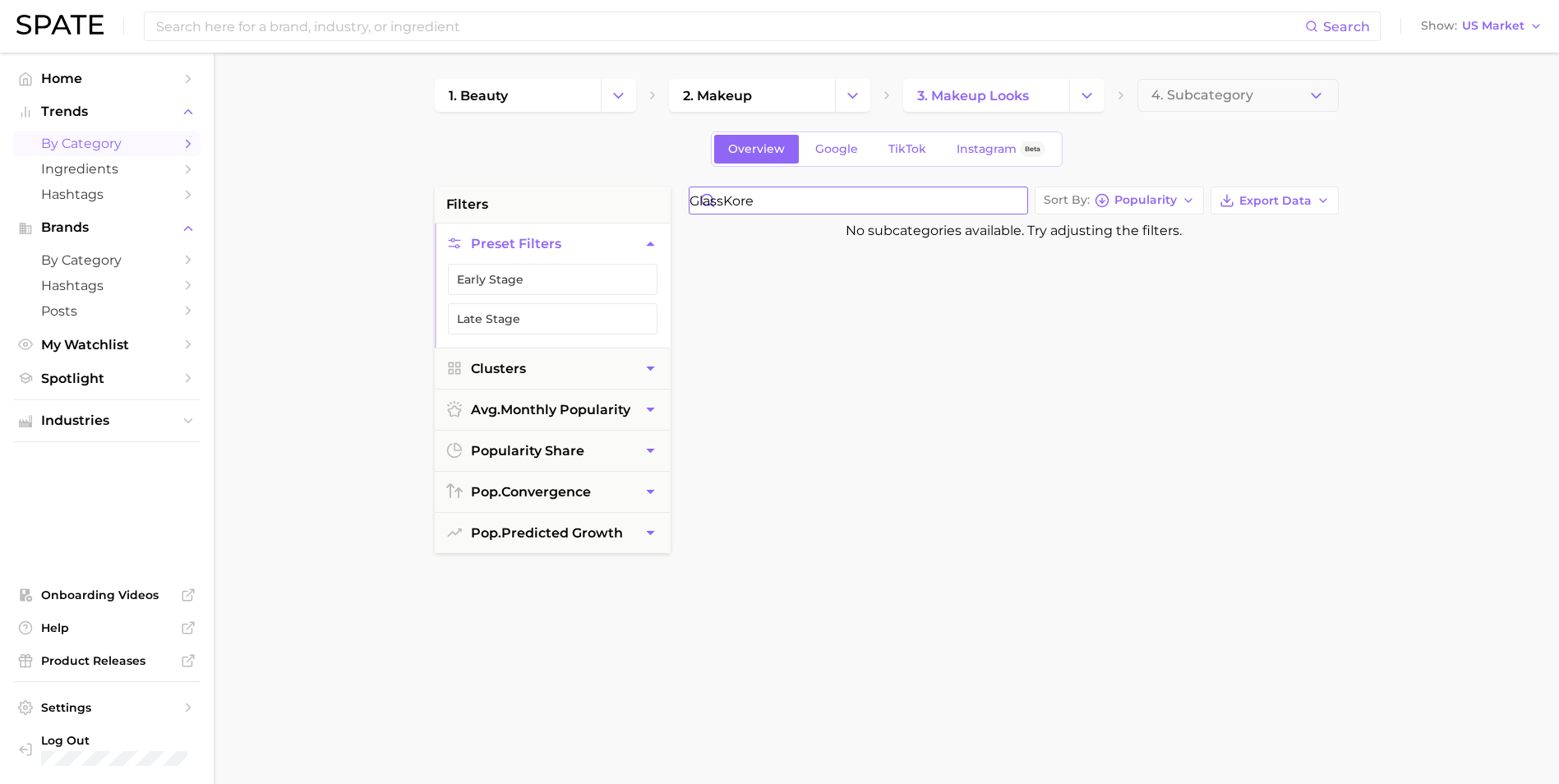
type input "glassKore"
click at [1399, 151] on main "1. beauty 2. makeup 3. makeup looks 4. Subcategory Overview Google TikTok Insta…" at bounding box center [886, 675] width 1345 height 1246
click at [1270, 319] on div at bounding box center [1020, 636] width 679 height 796
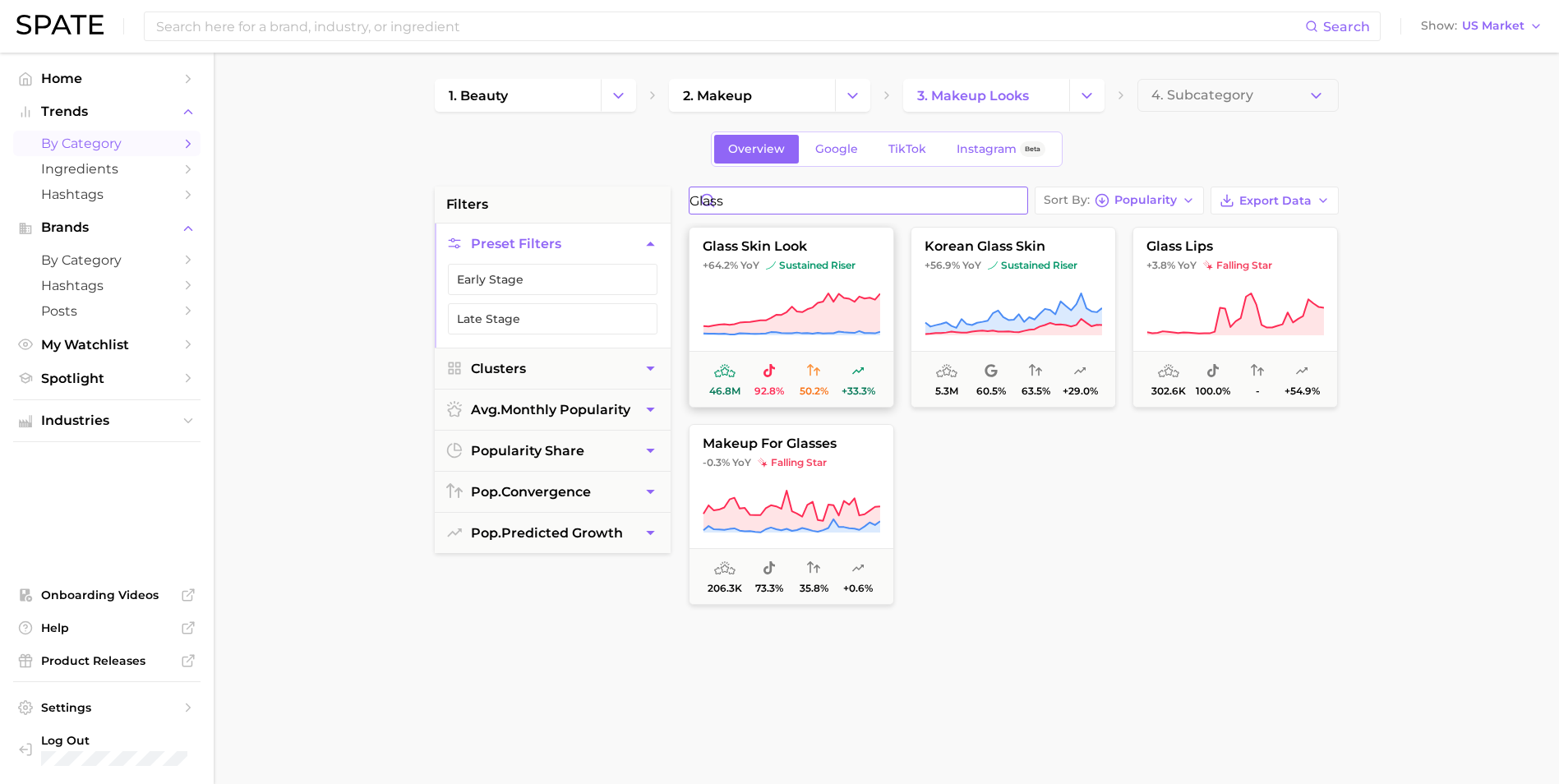
type input "glass"
click at [799, 299] on icon at bounding box center [791, 315] width 178 height 46
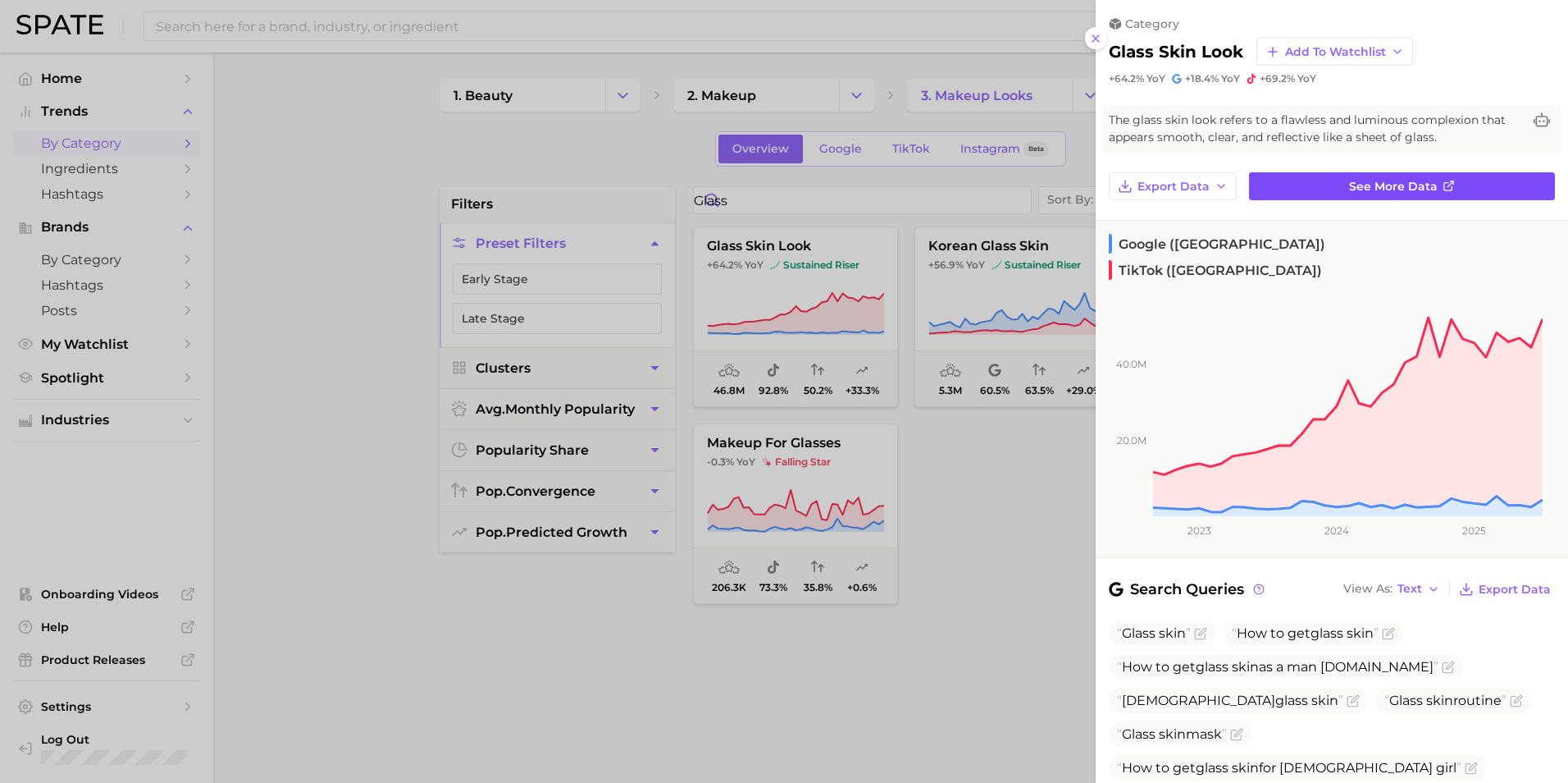
click at [1443, 189] on icon at bounding box center [1449, 186] width 13 height 13
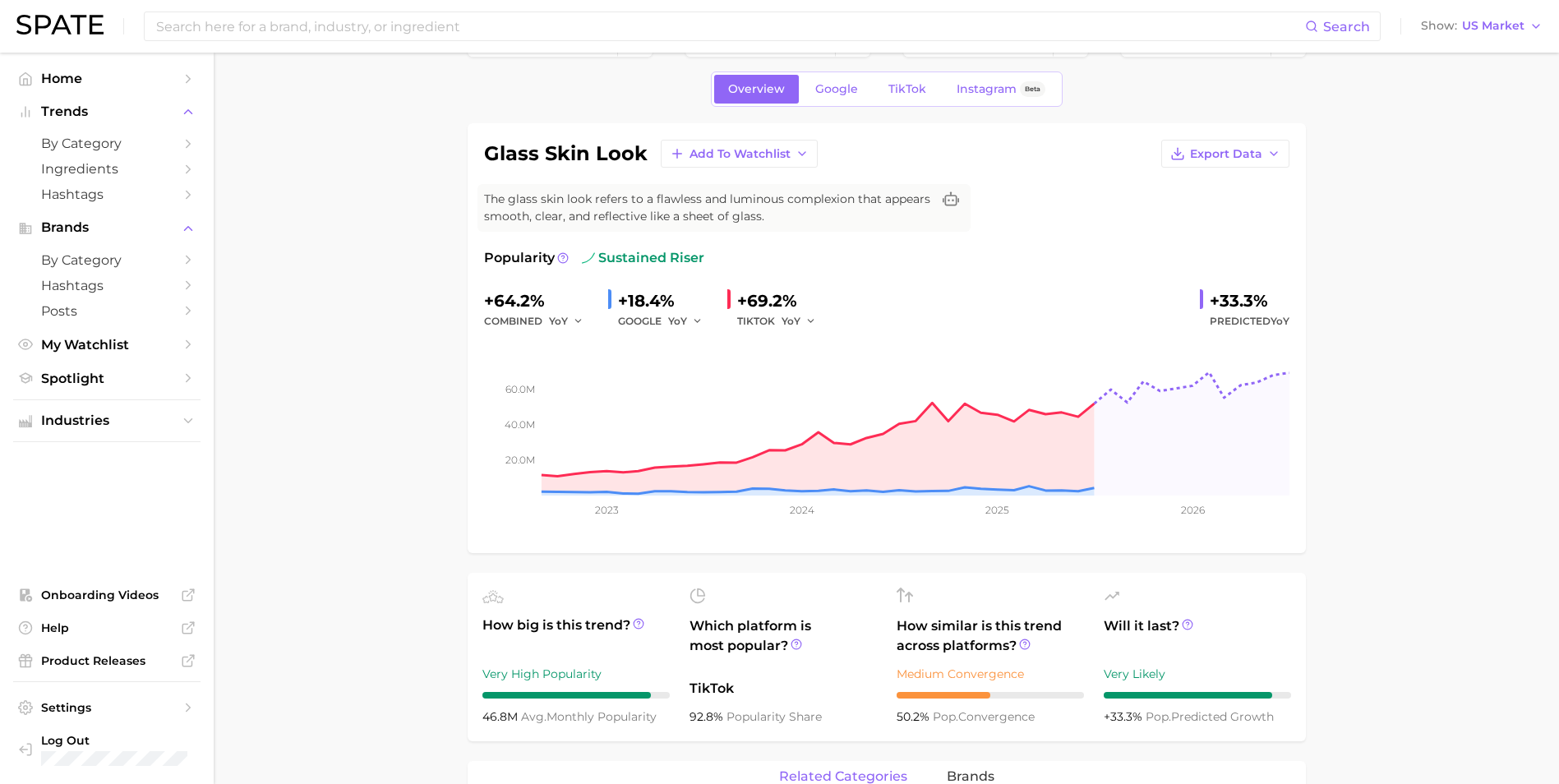
scroll to position [82, 0]
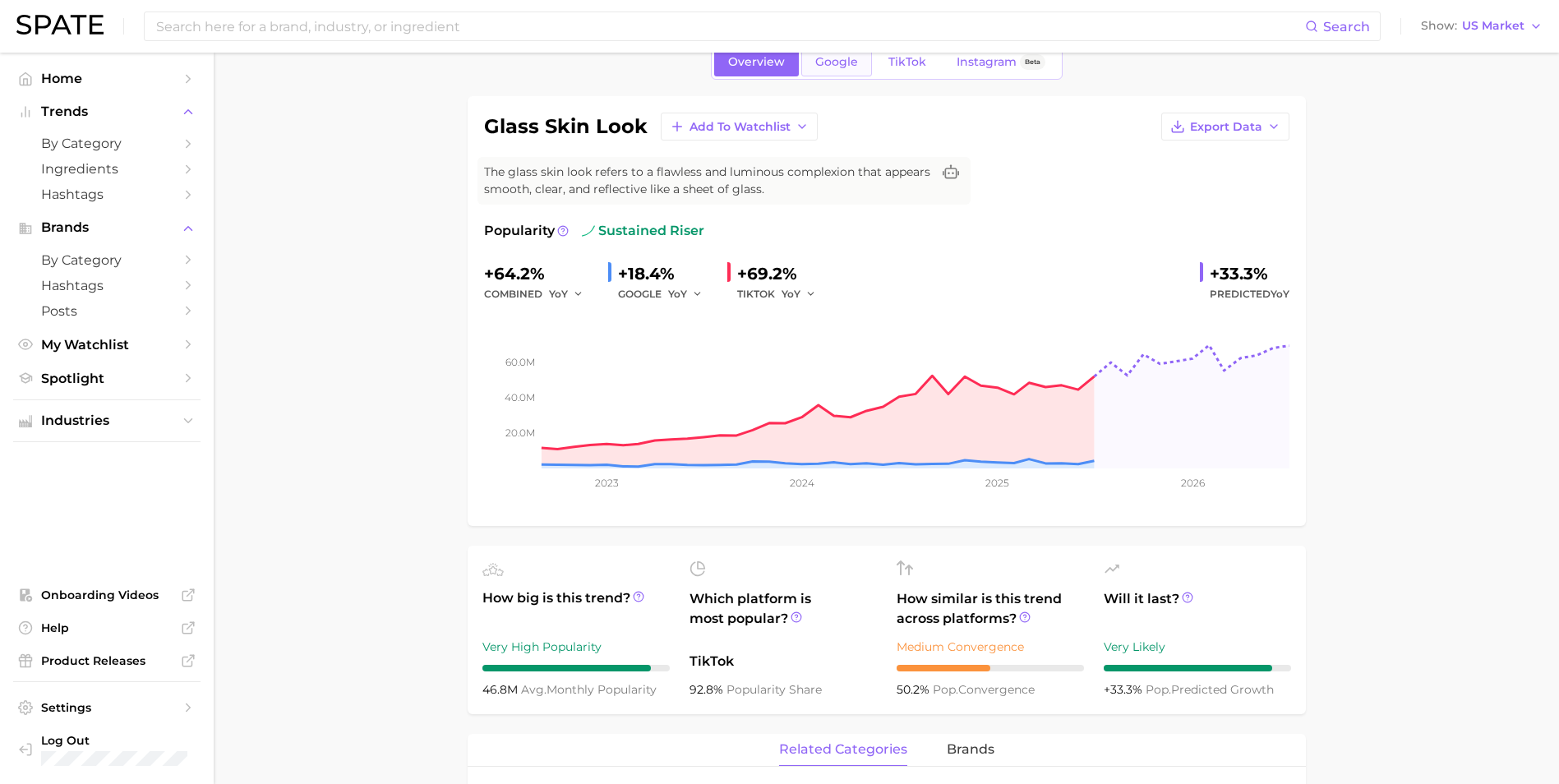
click at [844, 73] on link "Google" at bounding box center [837, 62] width 71 height 29
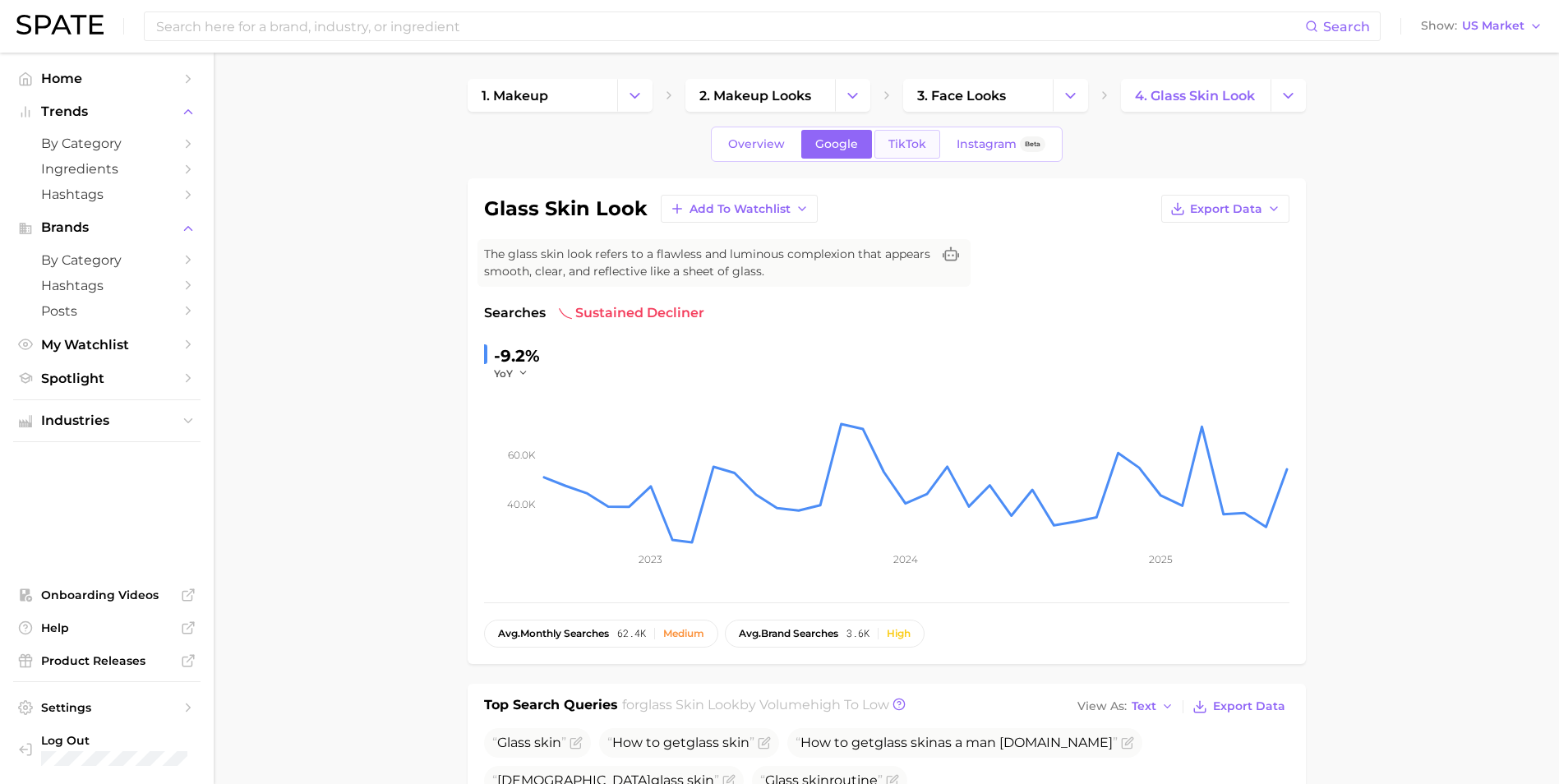
click at [898, 142] on span "TikTok" at bounding box center [907, 144] width 38 height 14
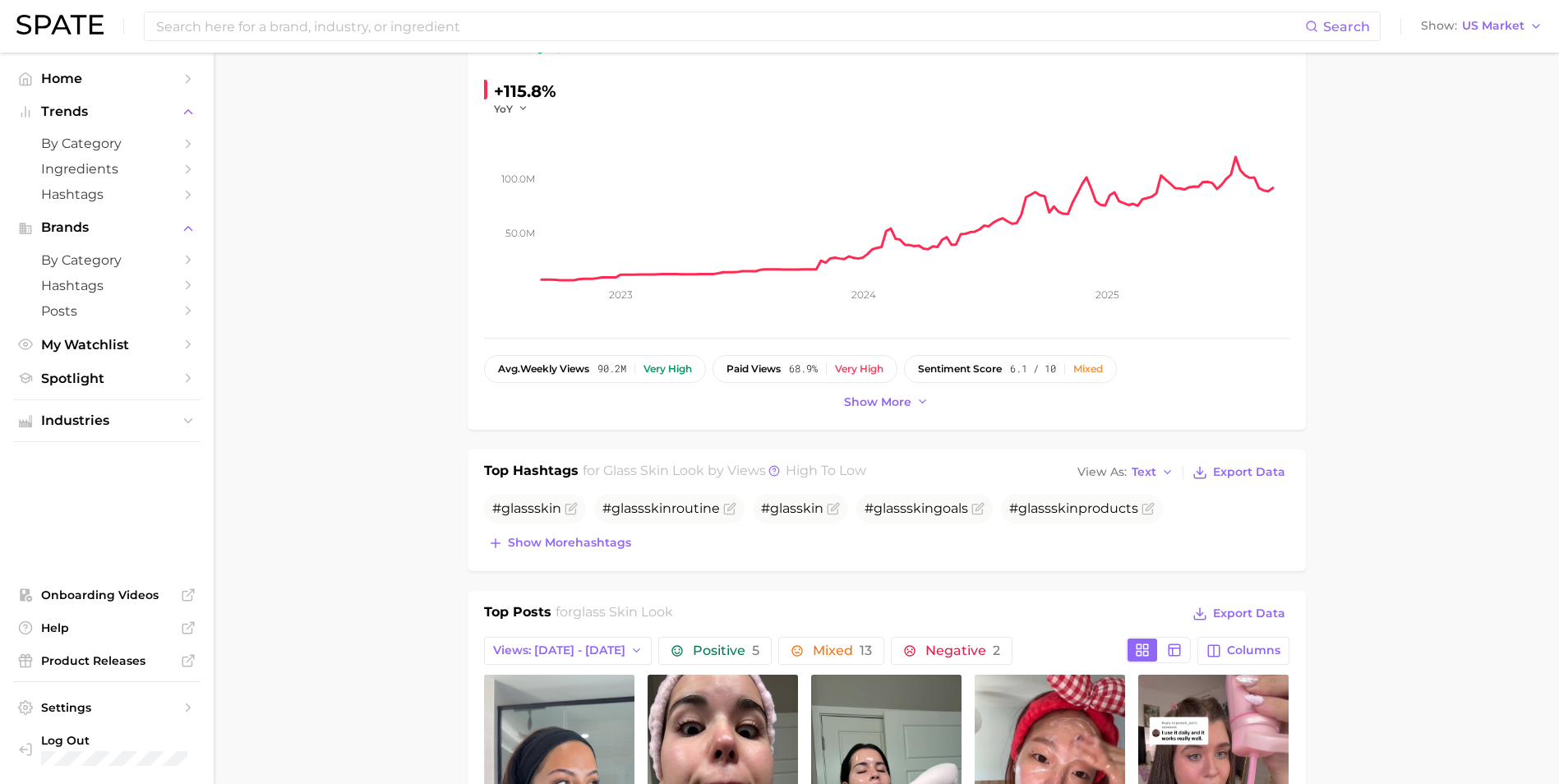
scroll to position [329, 0]
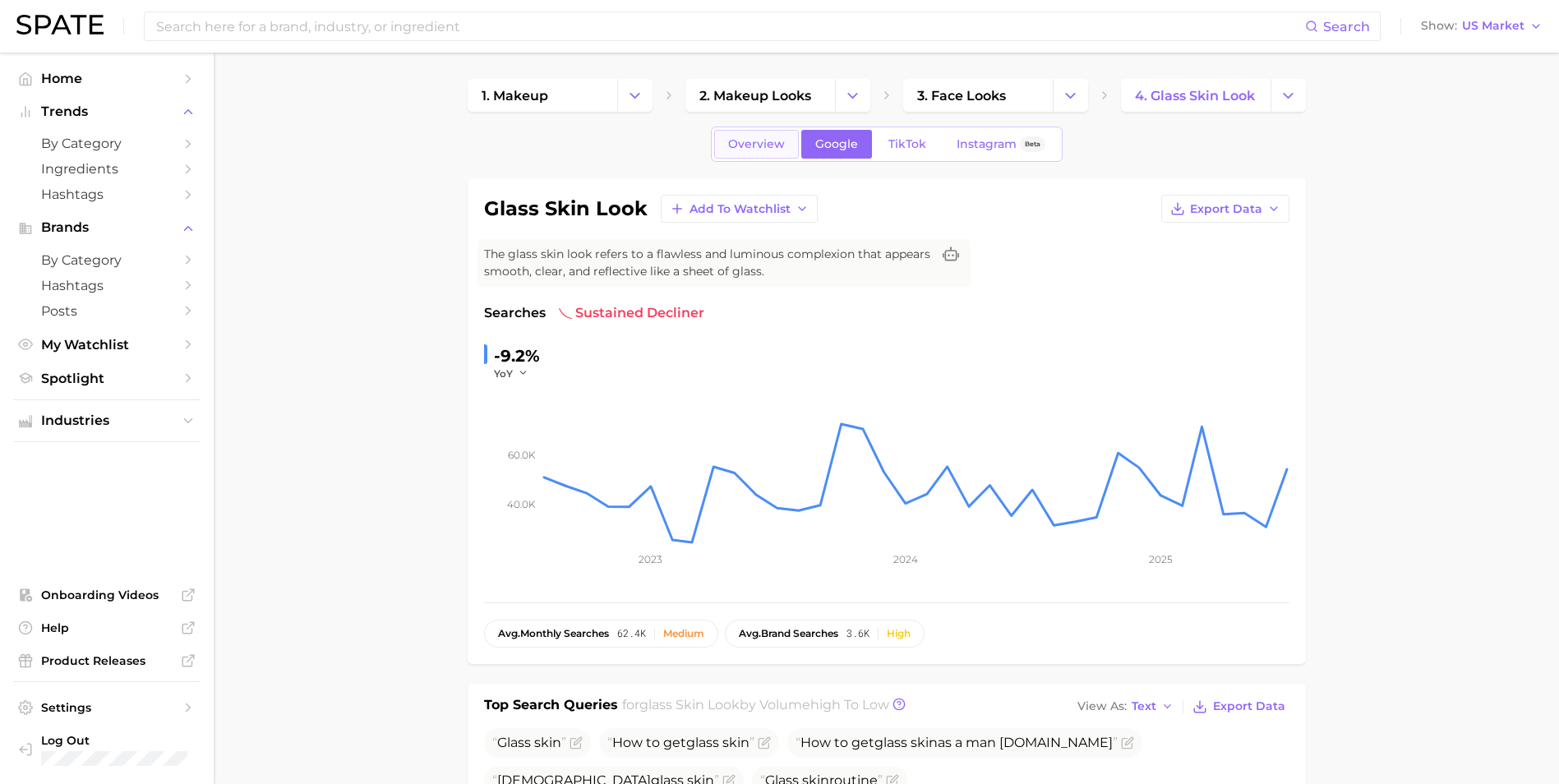
click at [717, 144] on link "Overview" at bounding box center [757, 144] width 85 height 29
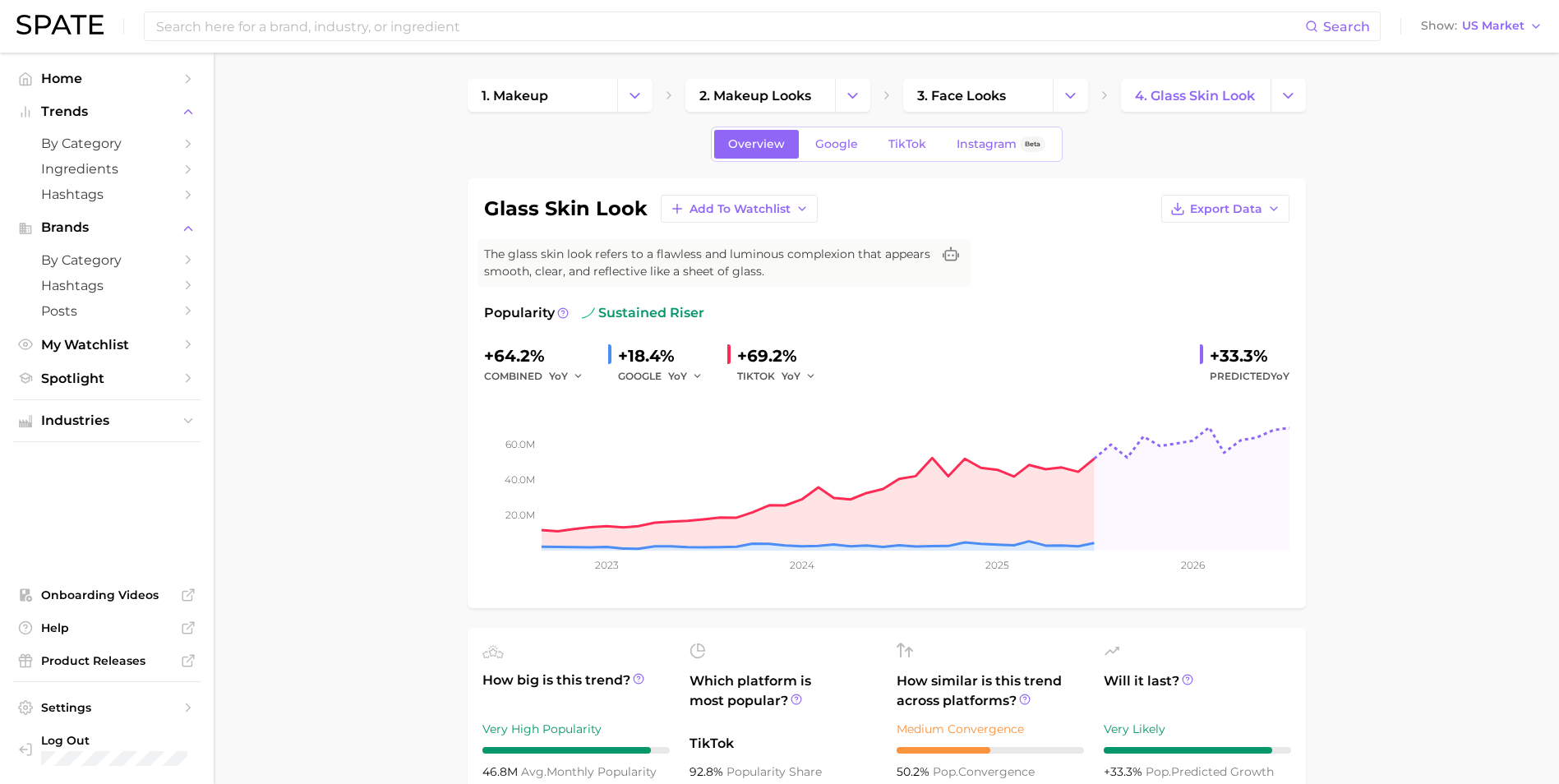
drag, startPoint x: 1405, startPoint y: 550, endPoint x: 1332, endPoint y: 552, distance: 73.0
click at [836, 148] on span "Google" at bounding box center [837, 144] width 42 height 14
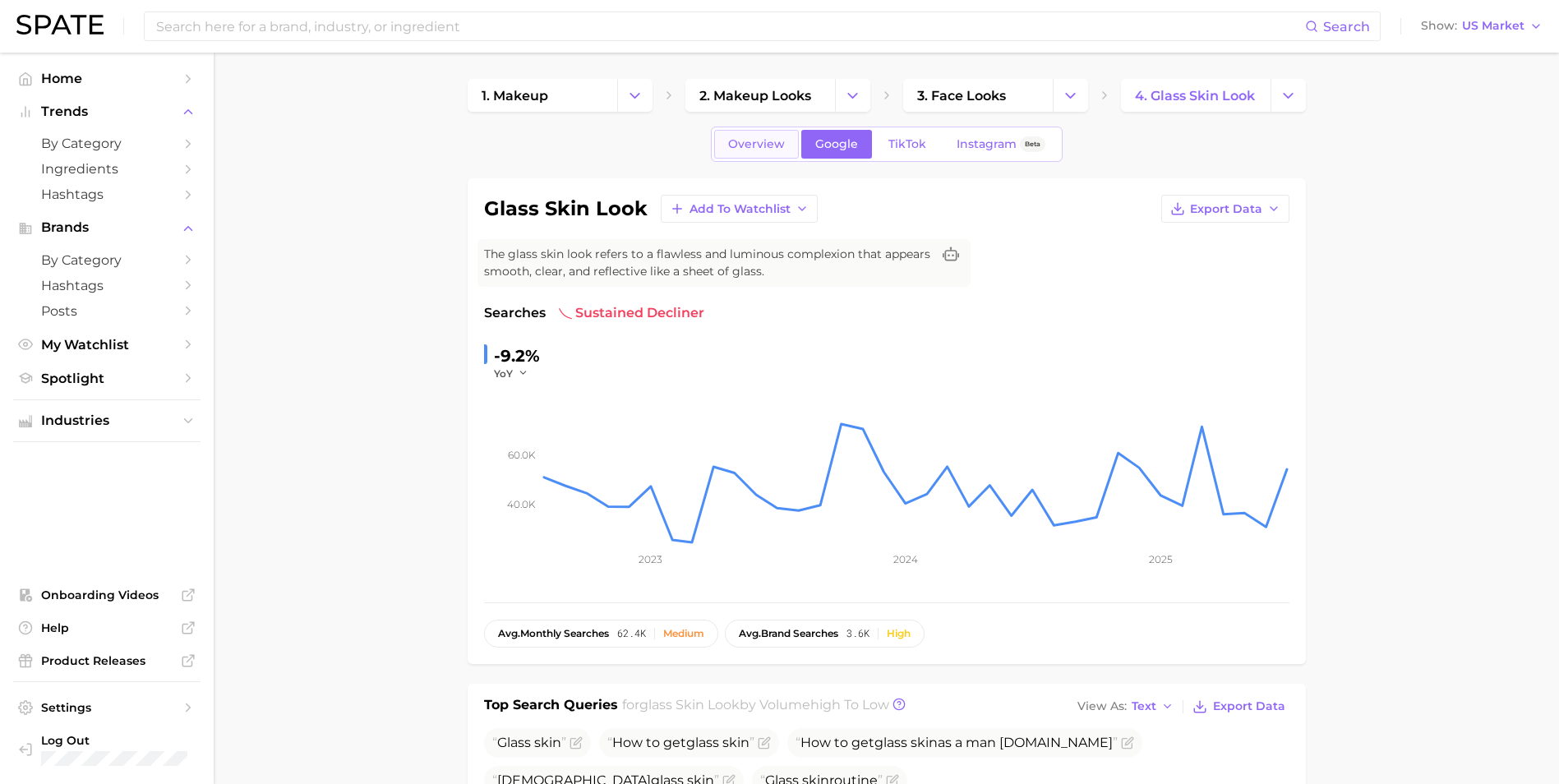
click at [783, 139] on span "Overview" at bounding box center [756, 144] width 57 height 14
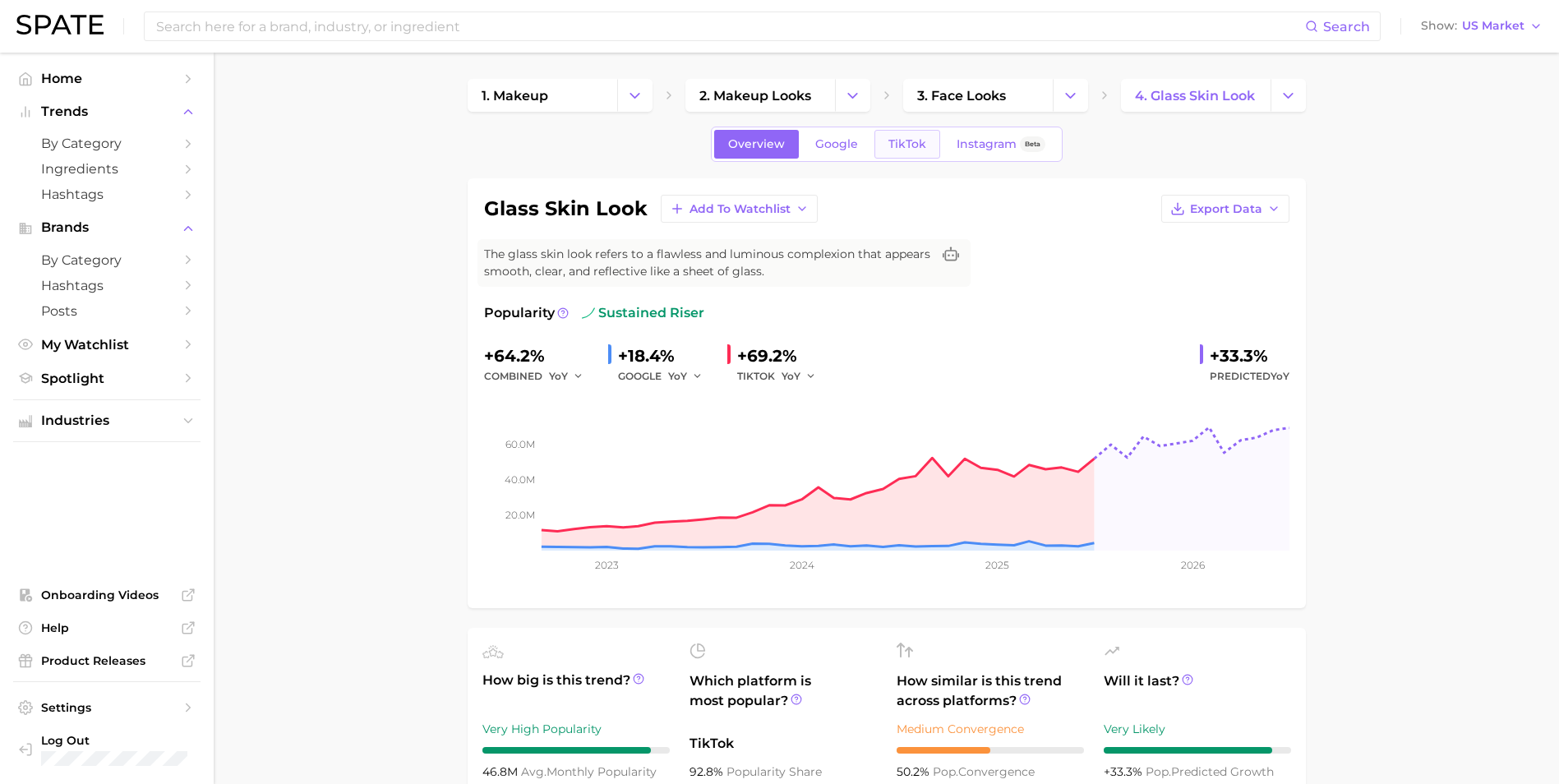
click at [896, 145] on span "TikTok" at bounding box center [907, 144] width 38 height 14
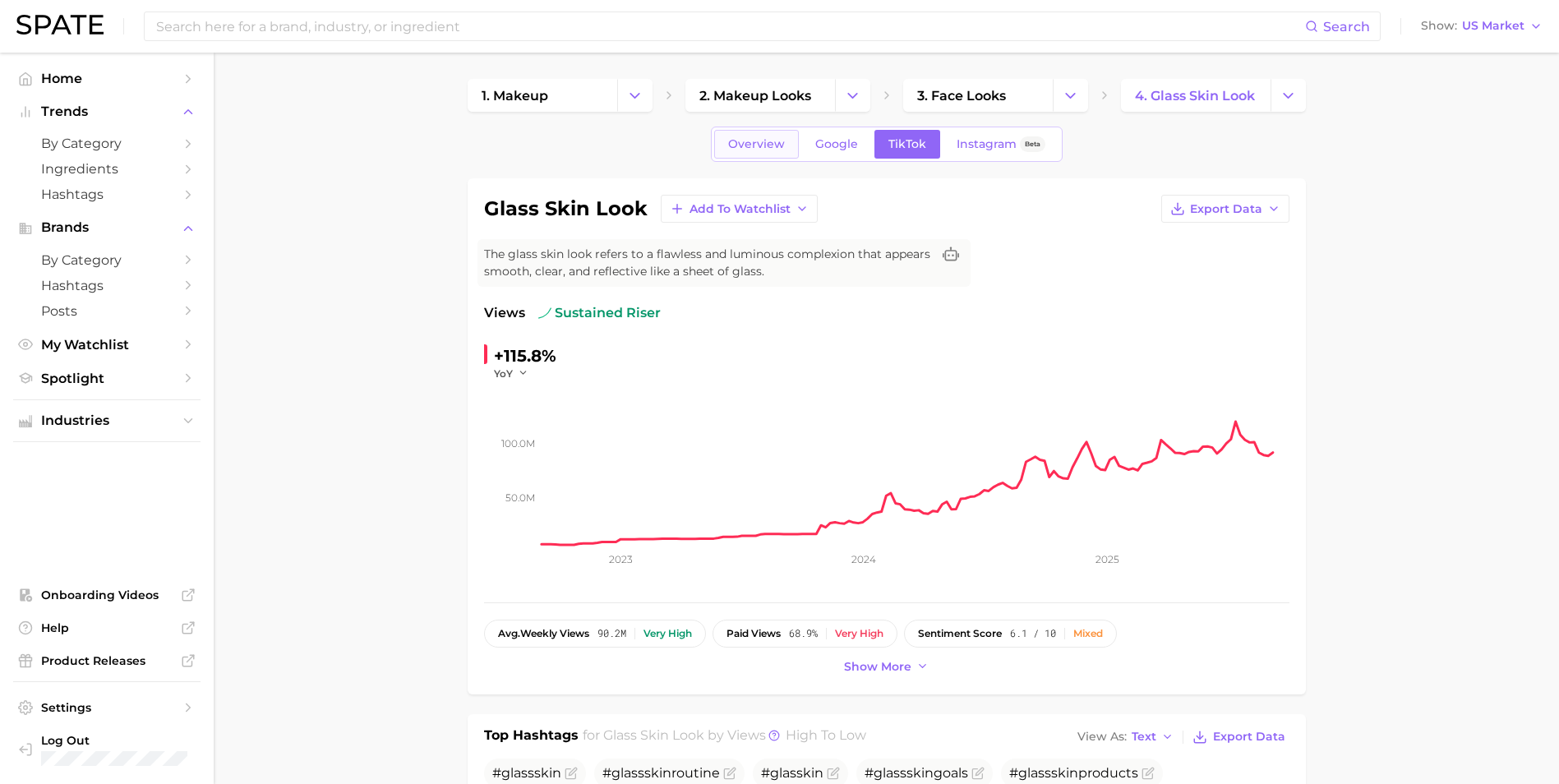
click at [764, 145] on span "Overview" at bounding box center [756, 144] width 57 height 14
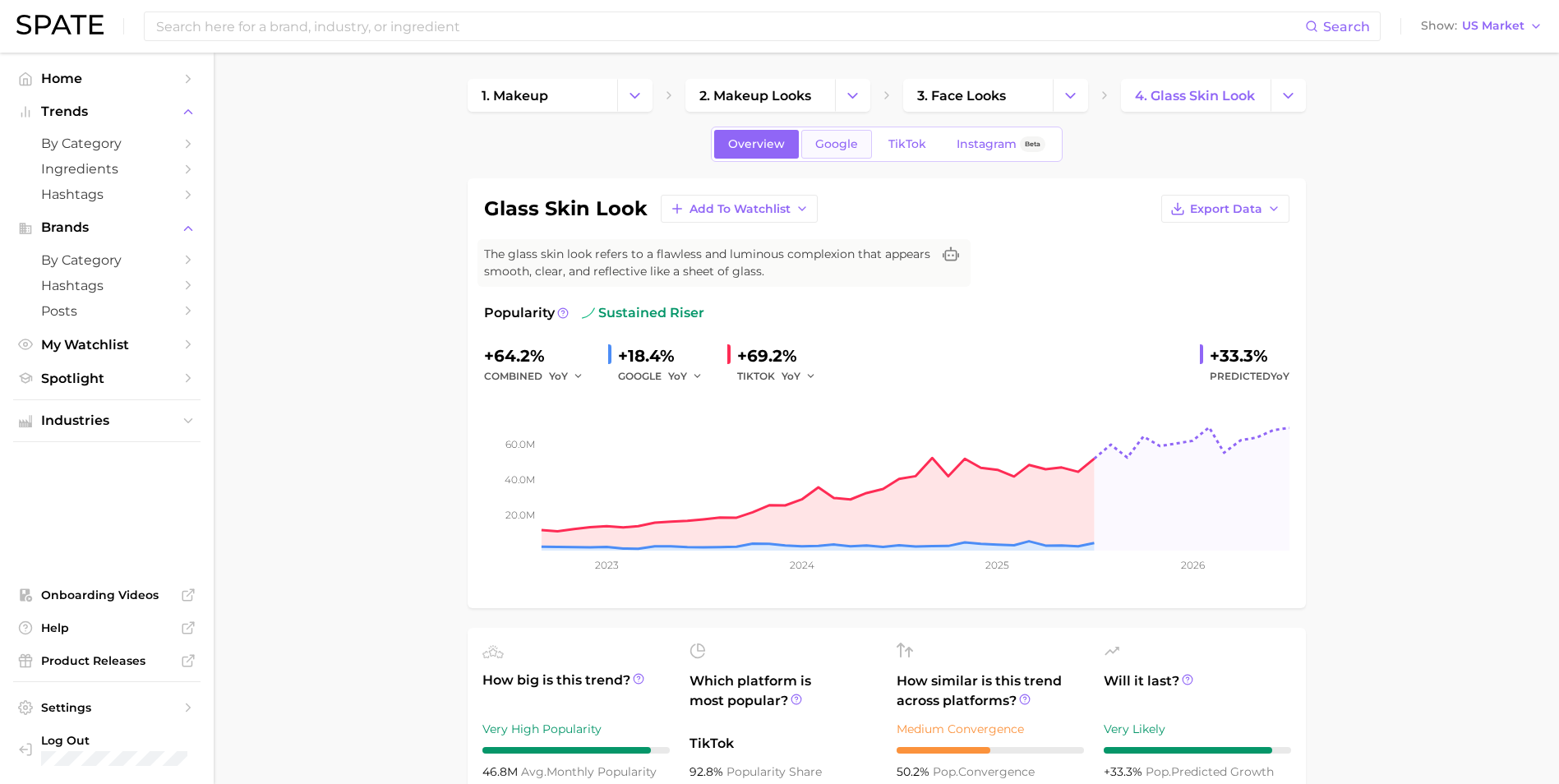
click at [840, 134] on link "Google" at bounding box center [837, 144] width 71 height 29
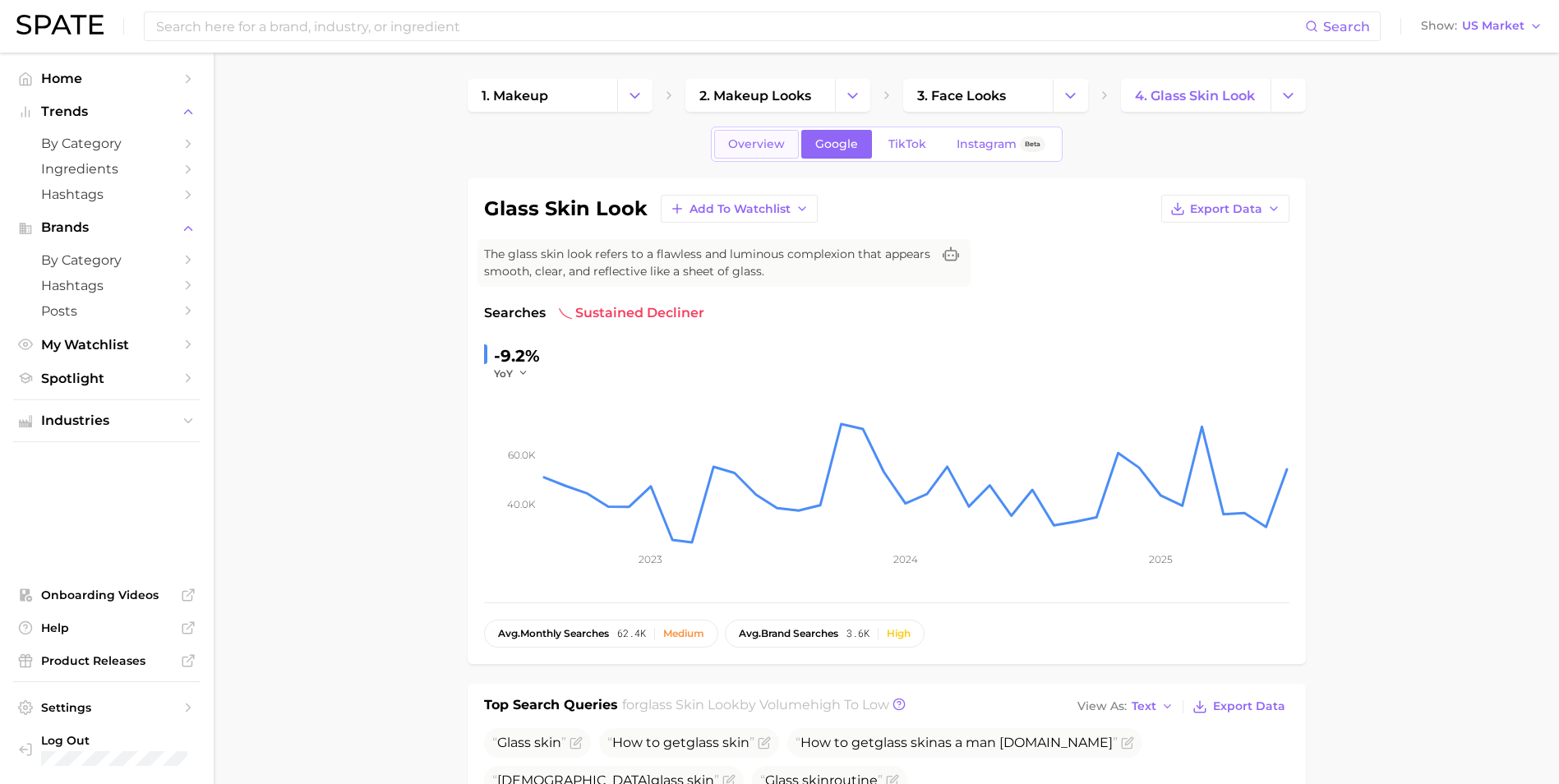
click at [784, 148] on span "Overview" at bounding box center [756, 144] width 57 height 14
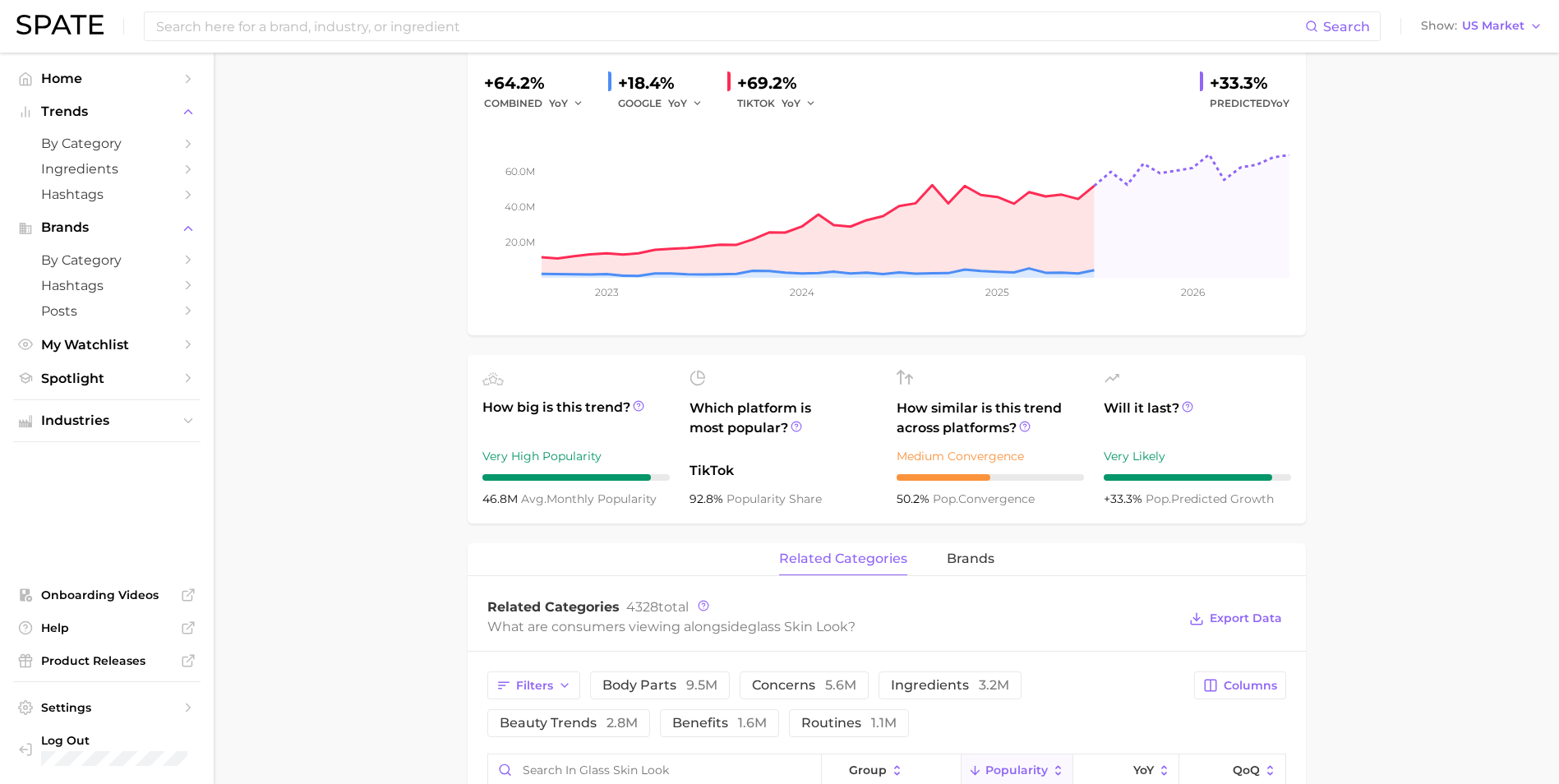
scroll to position [329, 0]
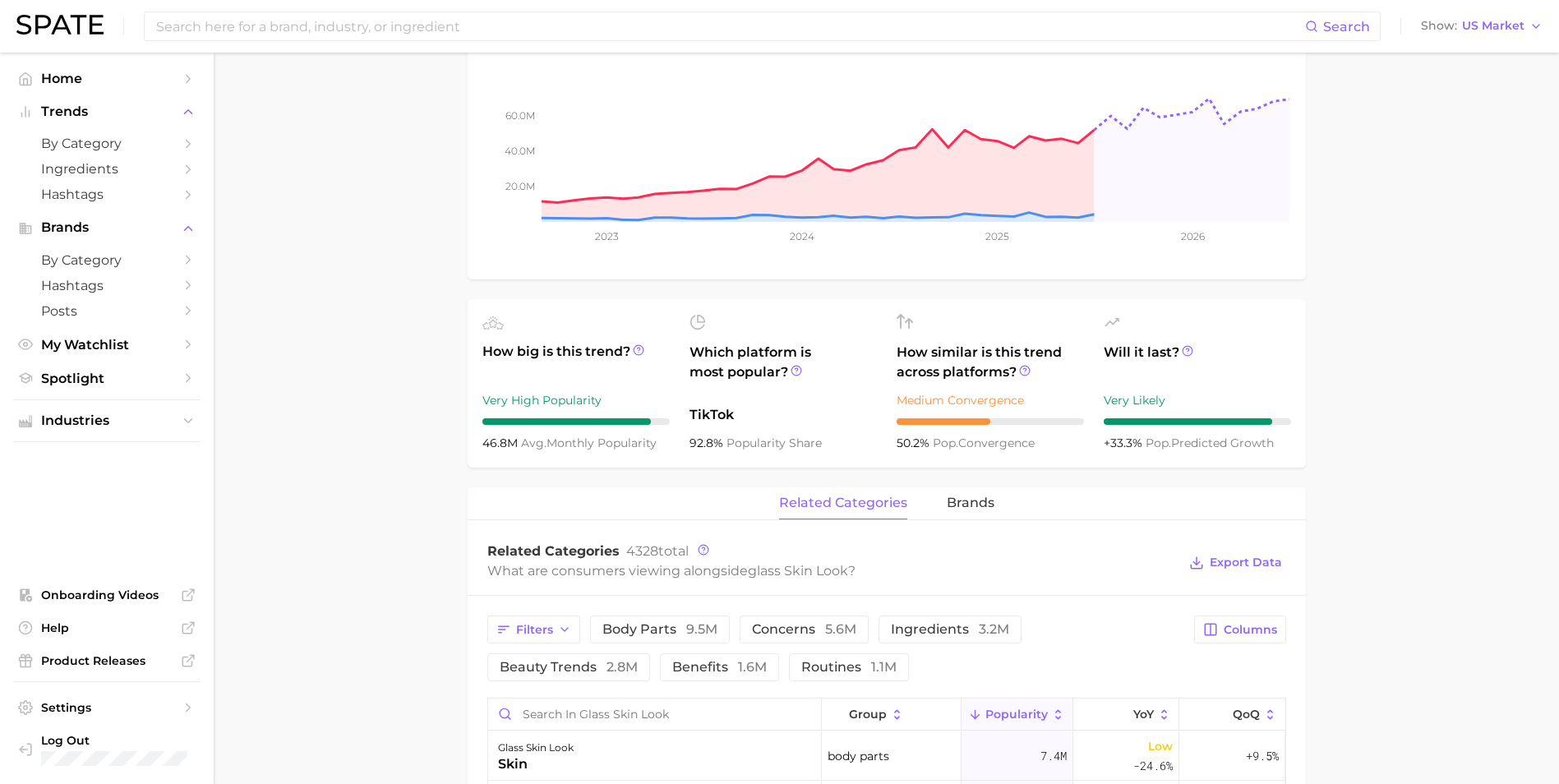
click at [1431, 487] on main "1. makeup 2. makeup looks 3. face looks 4. glass skin look Overview Google TikT…" at bounding box center [886, 653] width 1345 height 1859
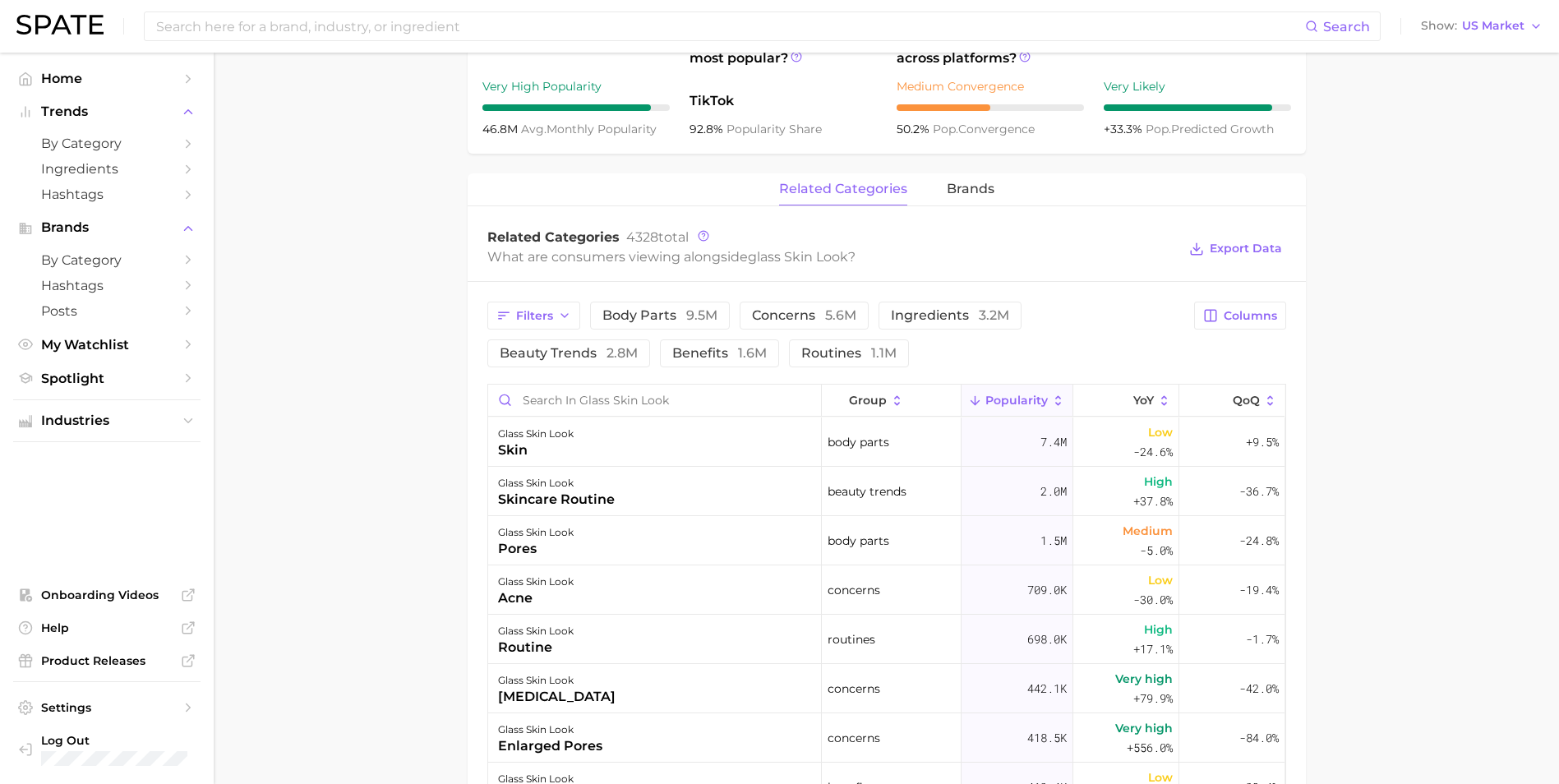
scroll to position [739, 0]
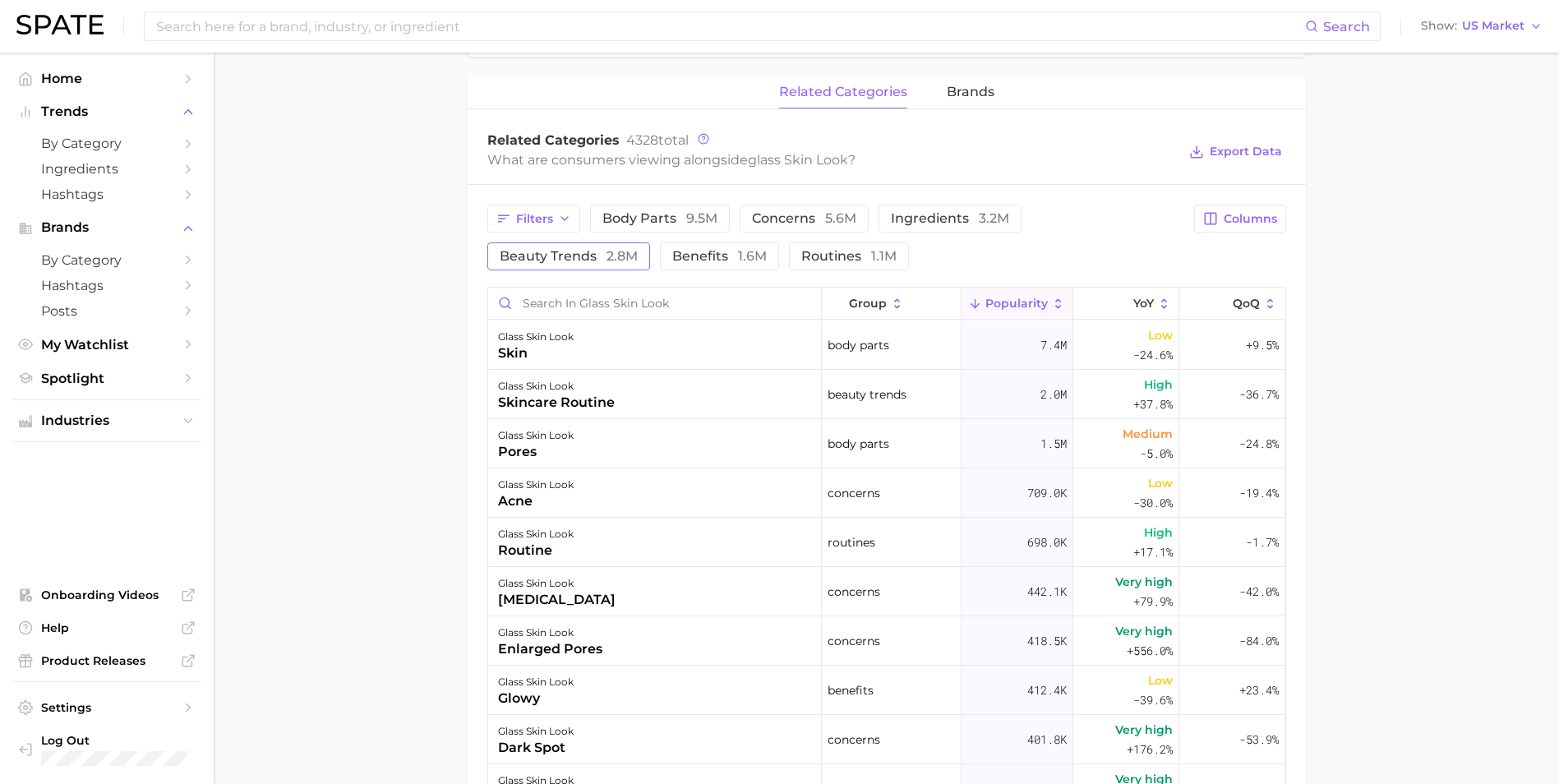
click at [540, 264] on button "beauty trends 2.8m" at bounding box center [569, 256] width 163 height 28
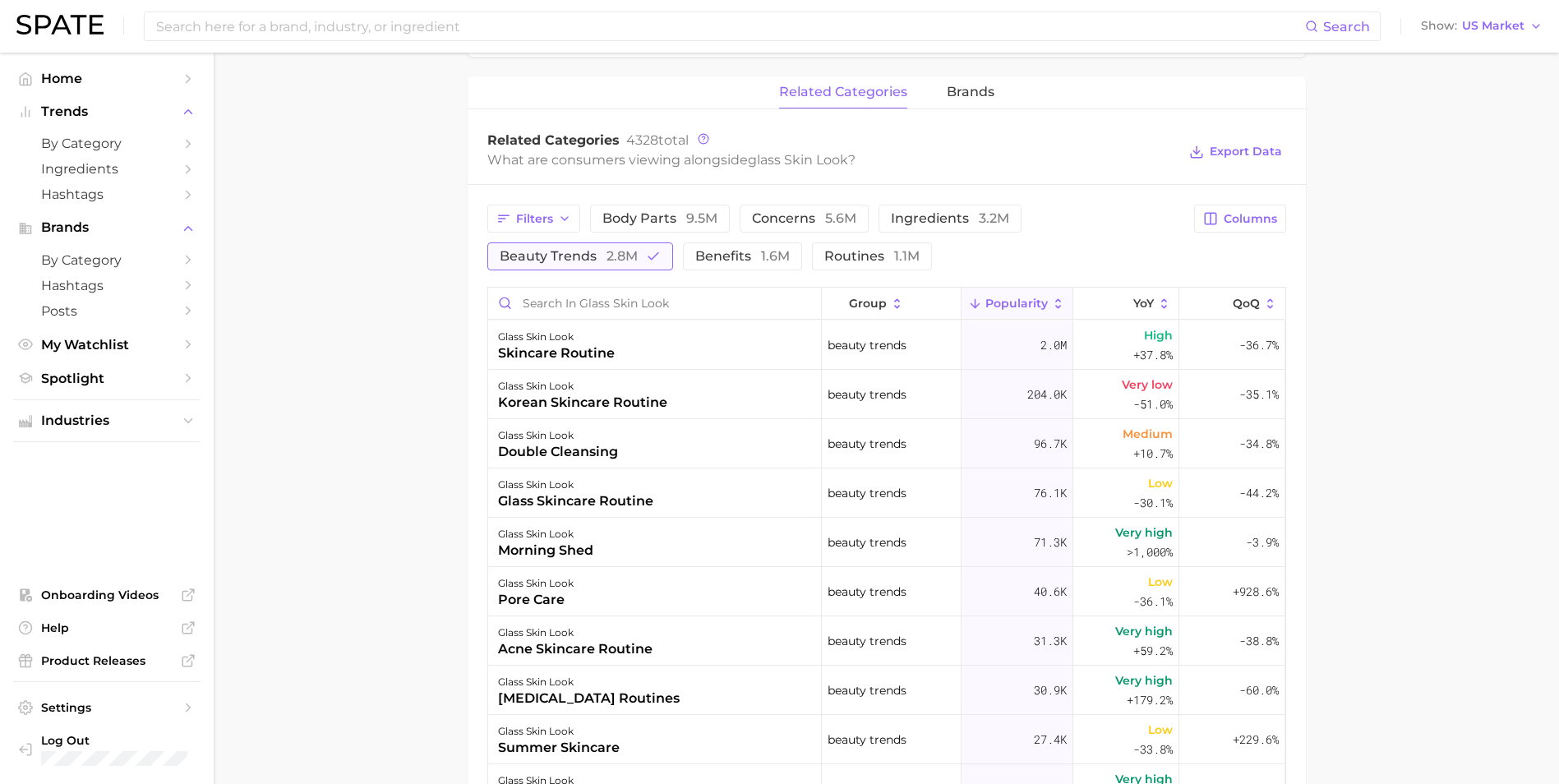
click at [610, 259] on span "2.8m" at bounding box center [622, 256] width 31 height 16
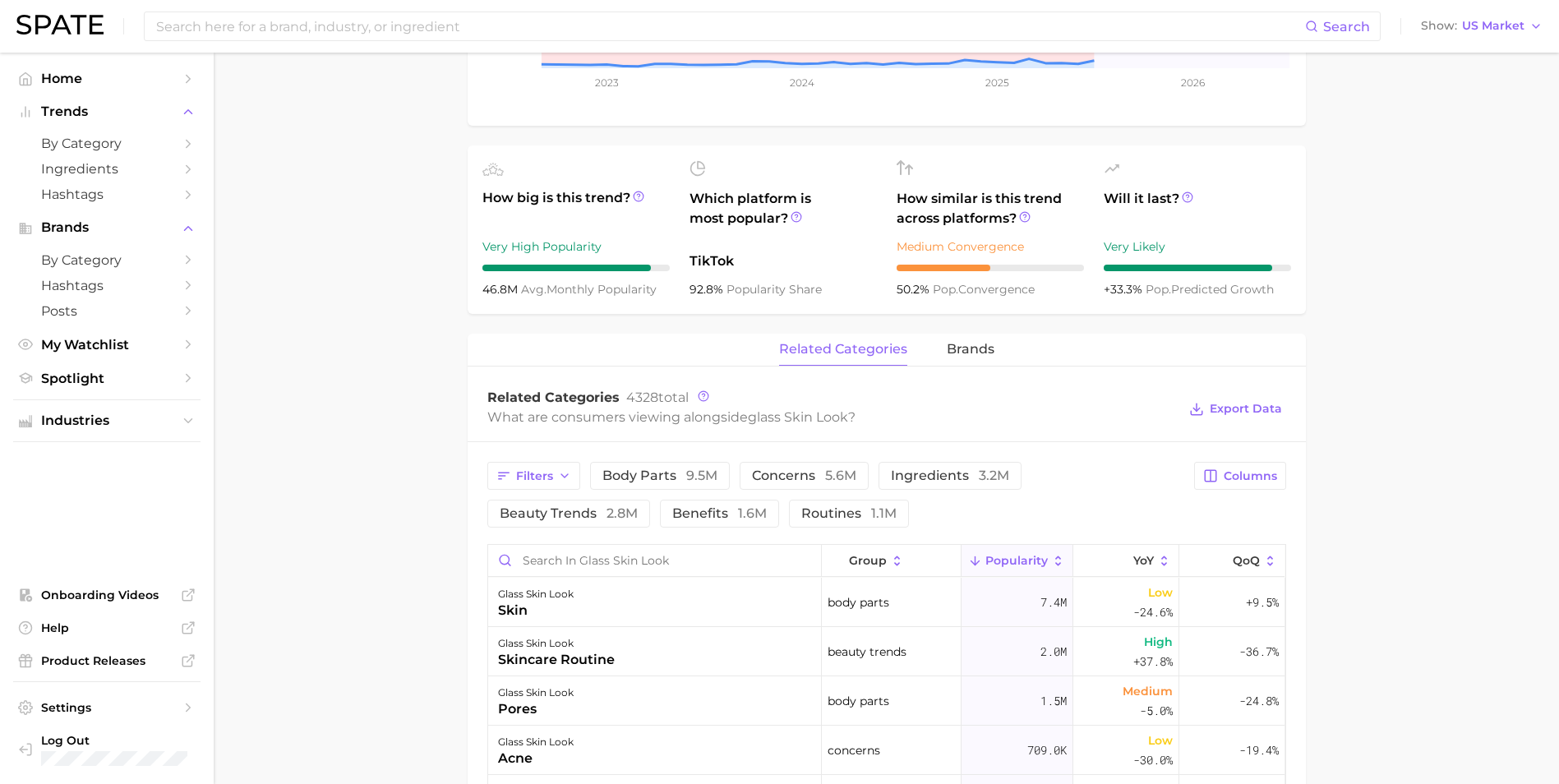
scroll to position [471, 0]
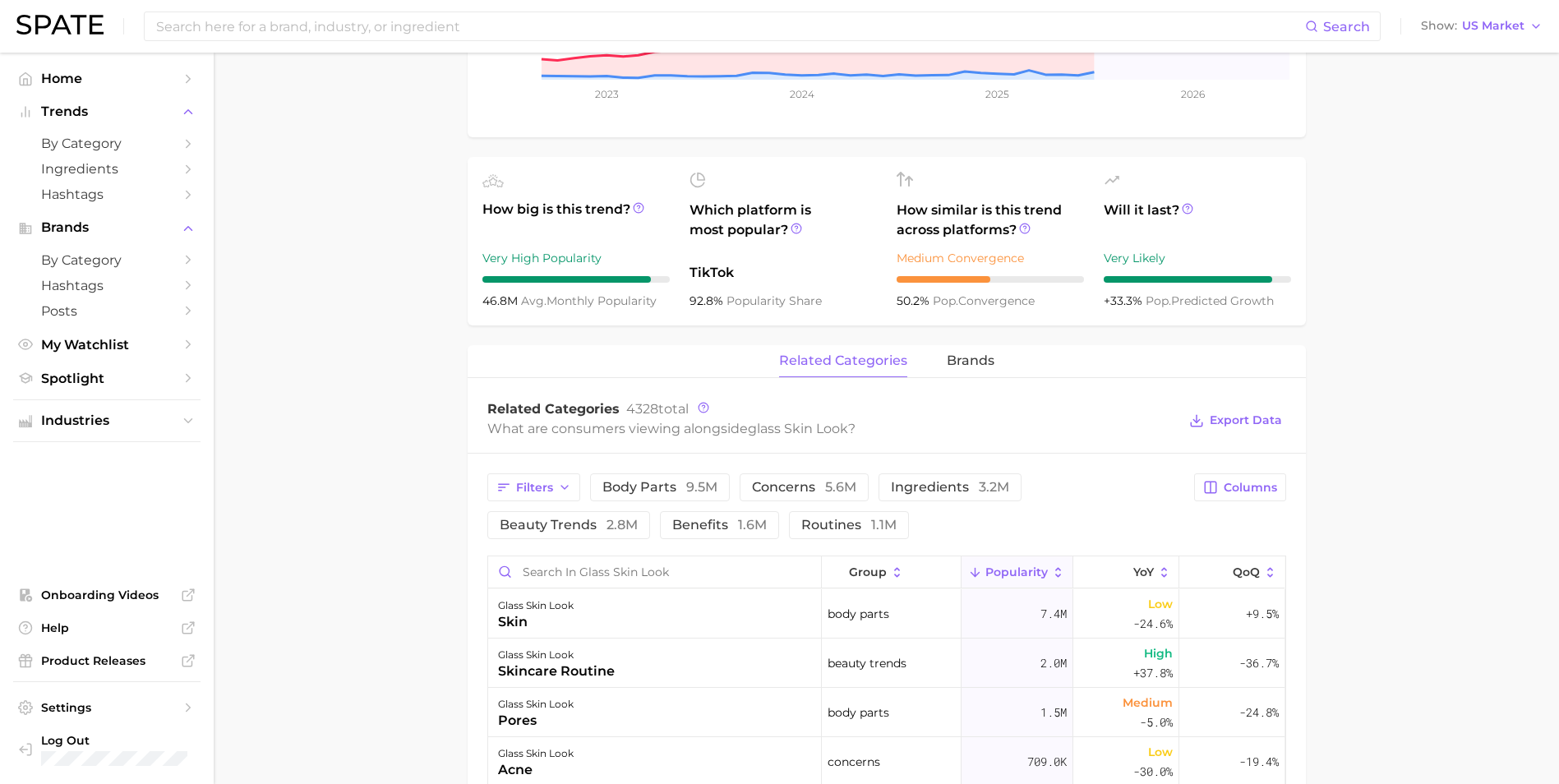
click at [308, 252] on main "1. makeup 2. makeup looks 3. face looks 4. glass skin look Overview Google TikT…" at bounding box center [886, 511] width 1345 height 1859
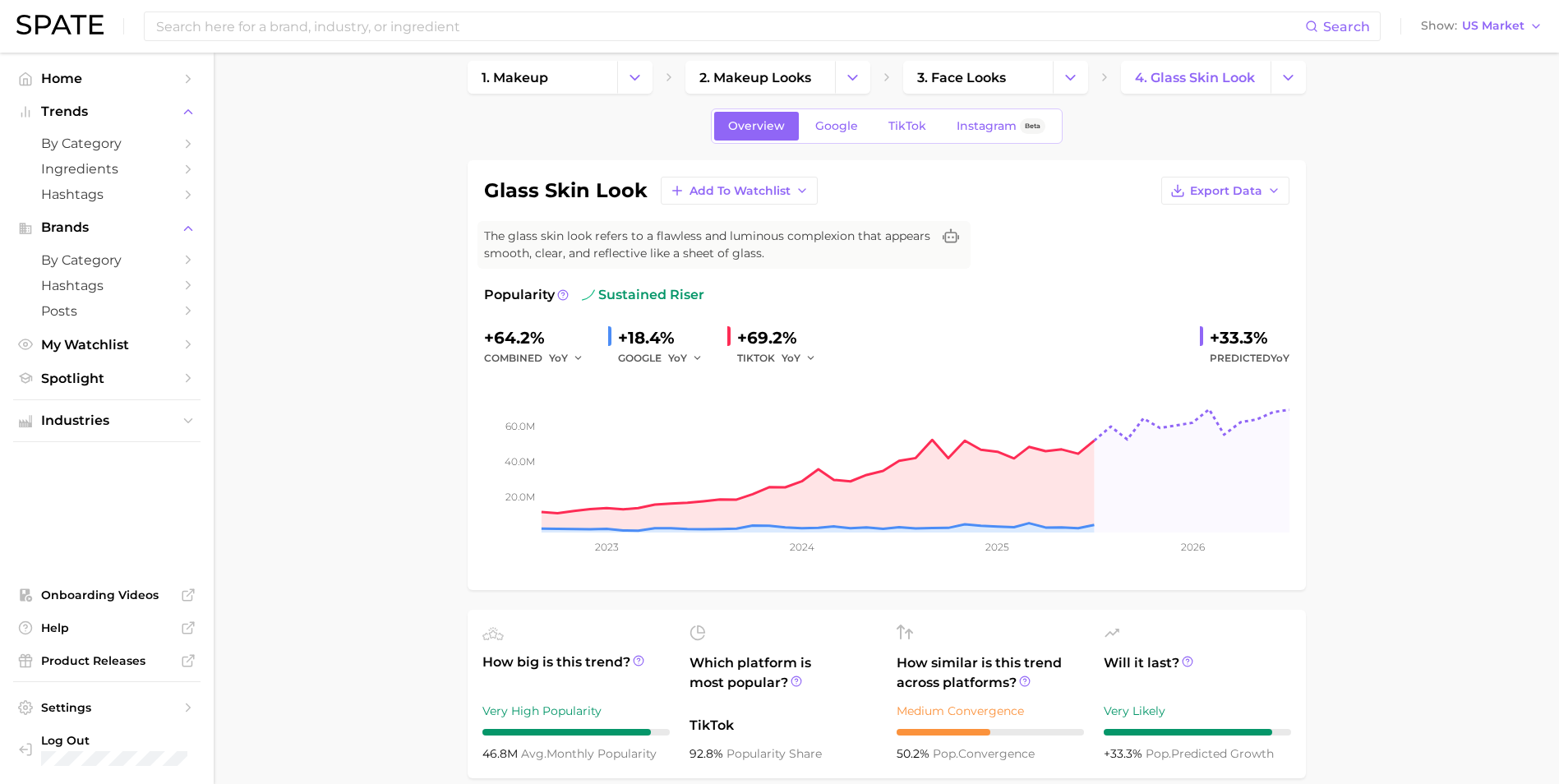
scroll to position [0, 0]
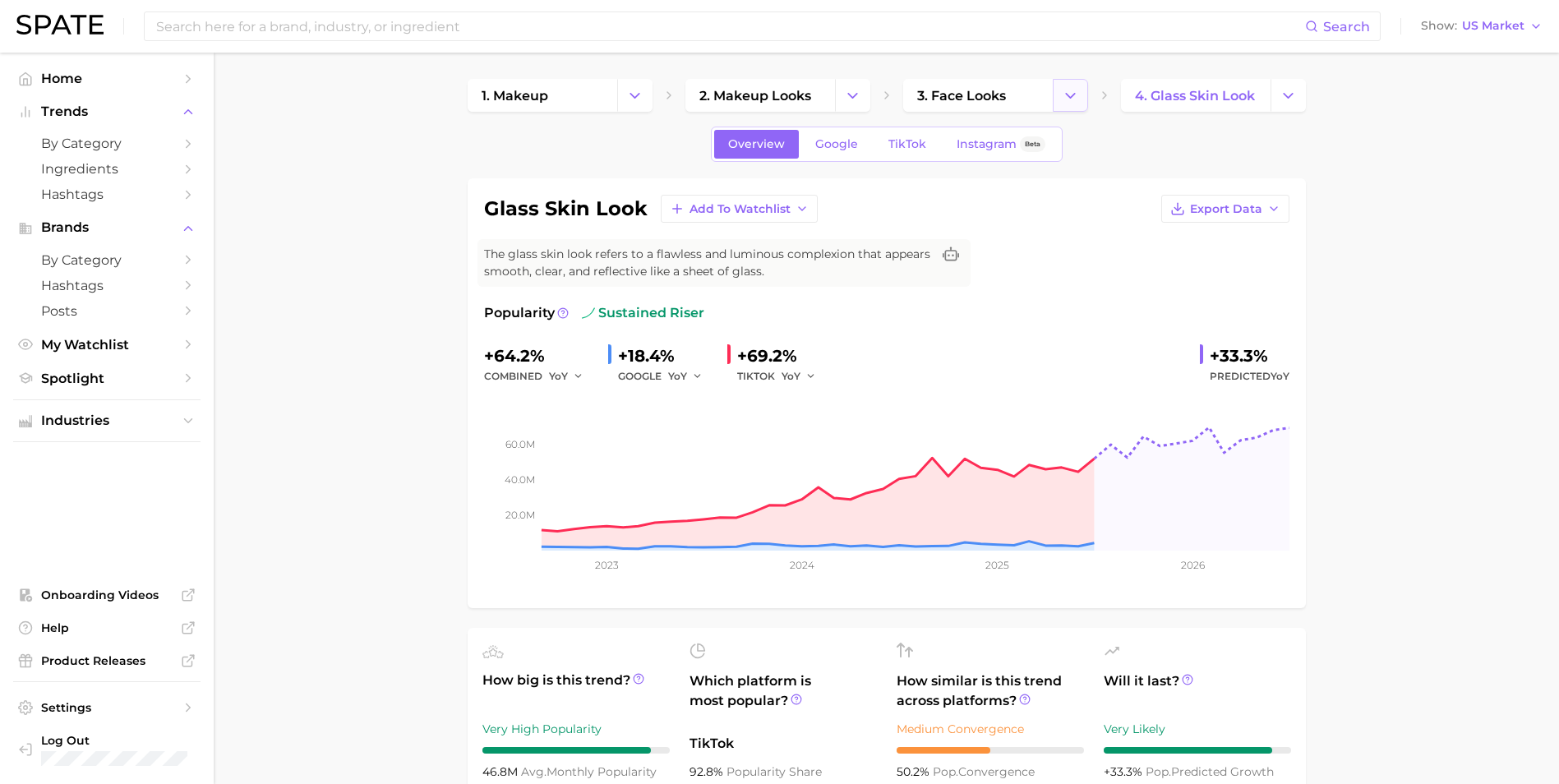
click at [1059, 99] on button "Change Category" at bounding box center [1070, 95] width 35 height 33
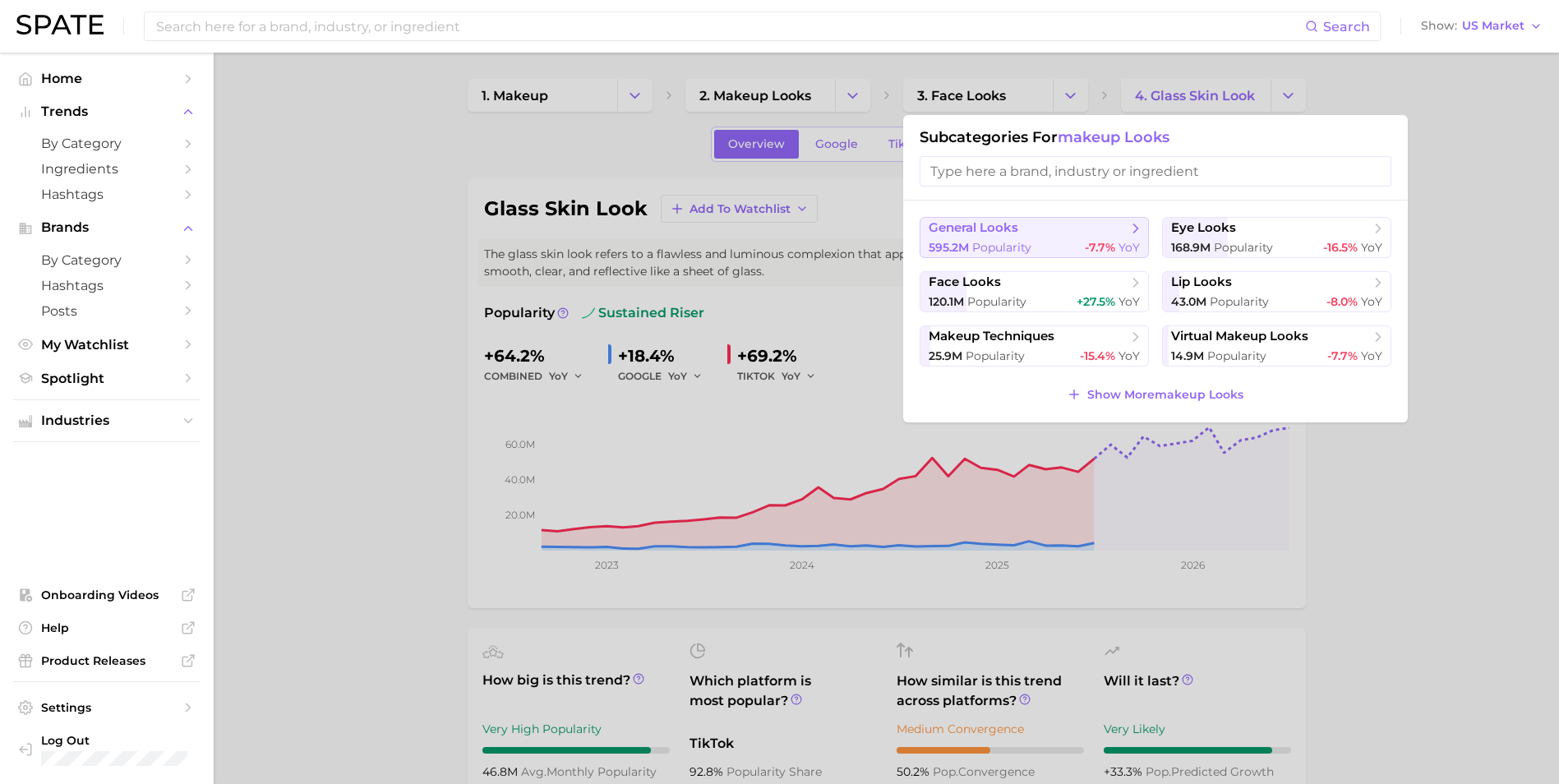
click at [1038, 243] on div "595.2m Popularity -7.7% YoY" at bounding box center [1034, 247] width 211 height 16
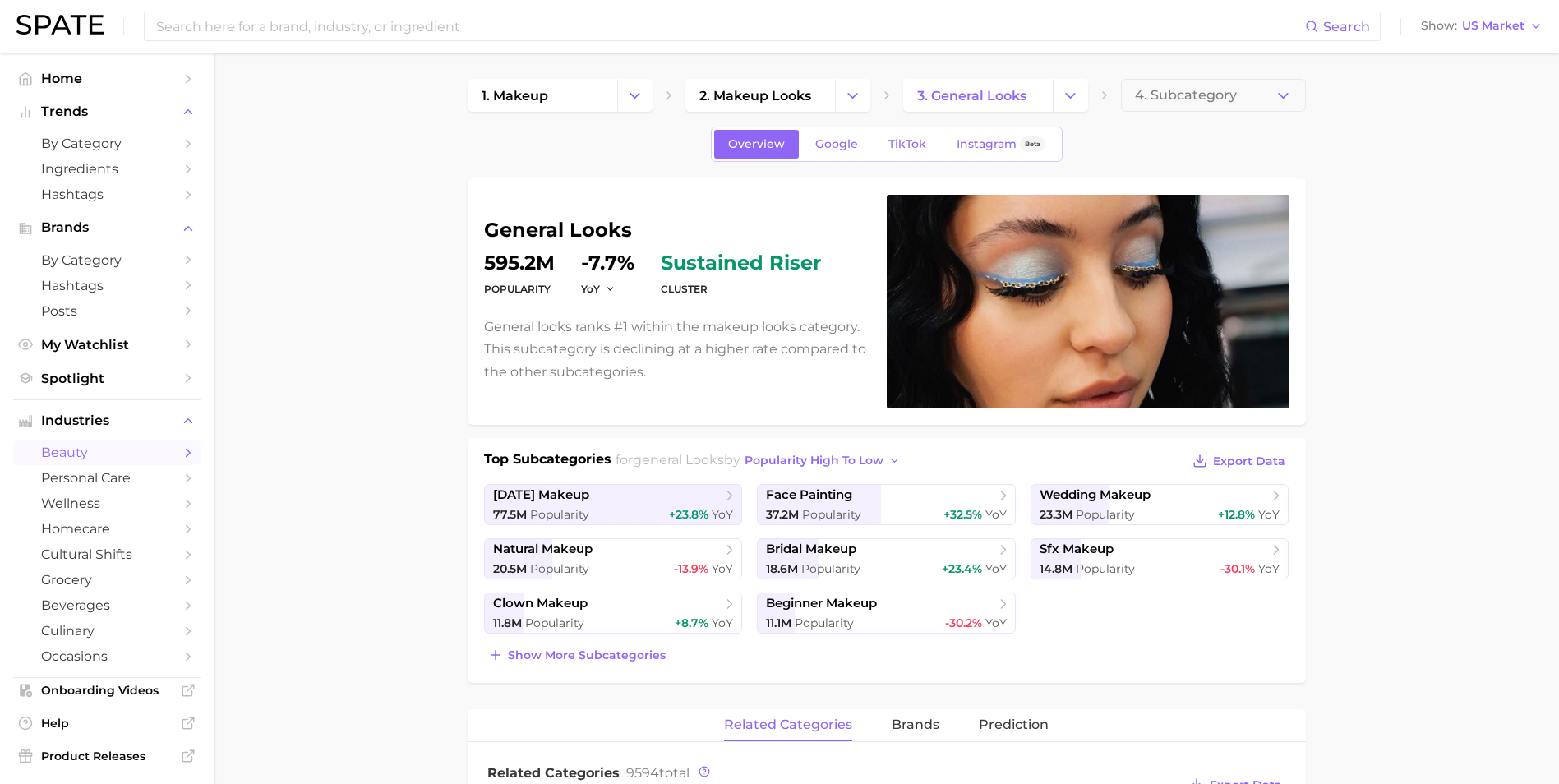
click at [140, 445] on span "beauty" at bounding box center [106, 453] width 132 height 16
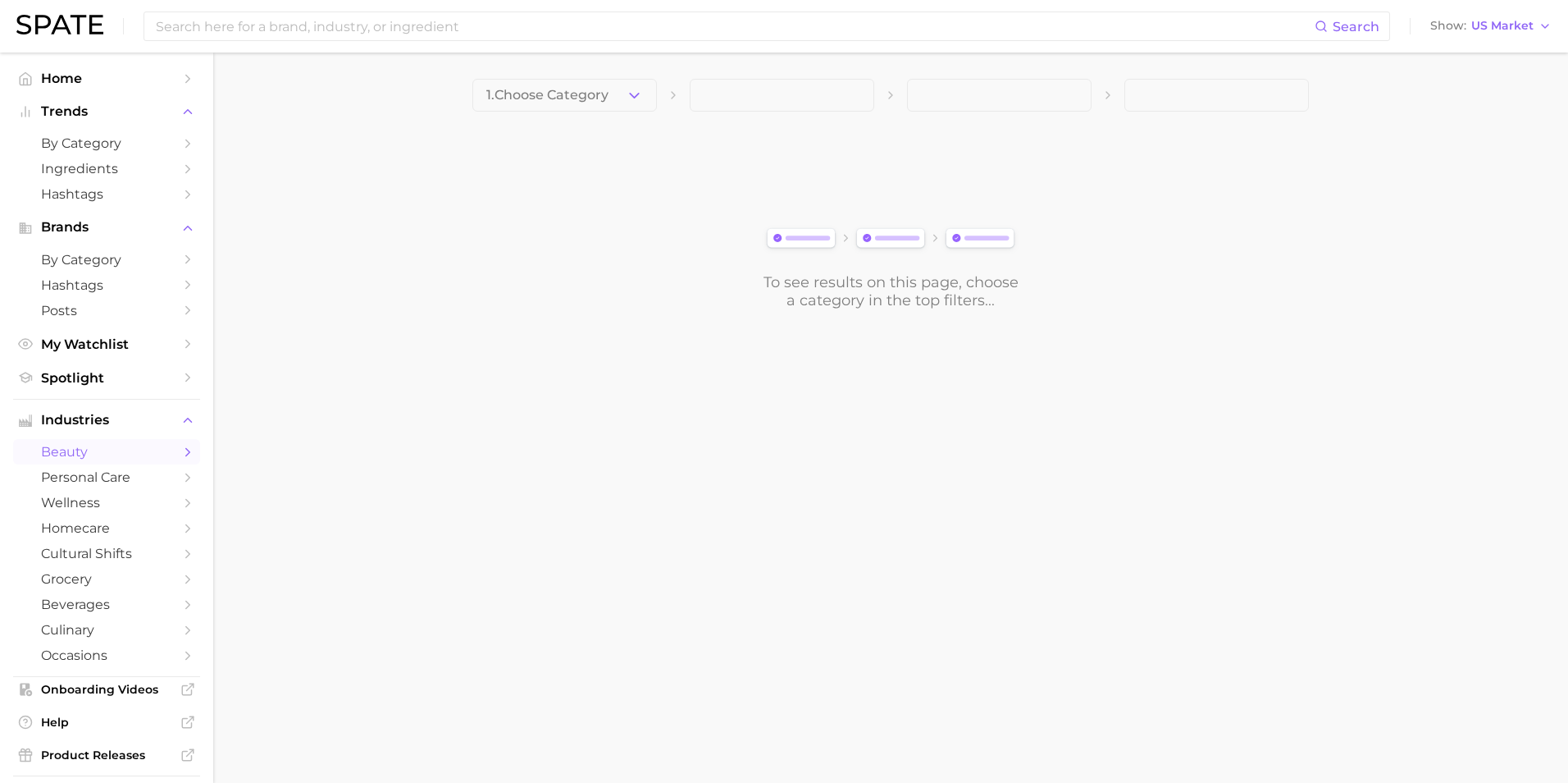
click at [842, 98] on span at bounding box center [782, 94] width 184 height 33
click at [100, 136] on span "by Category" at bounding box center [106, 143] width 131 height 16
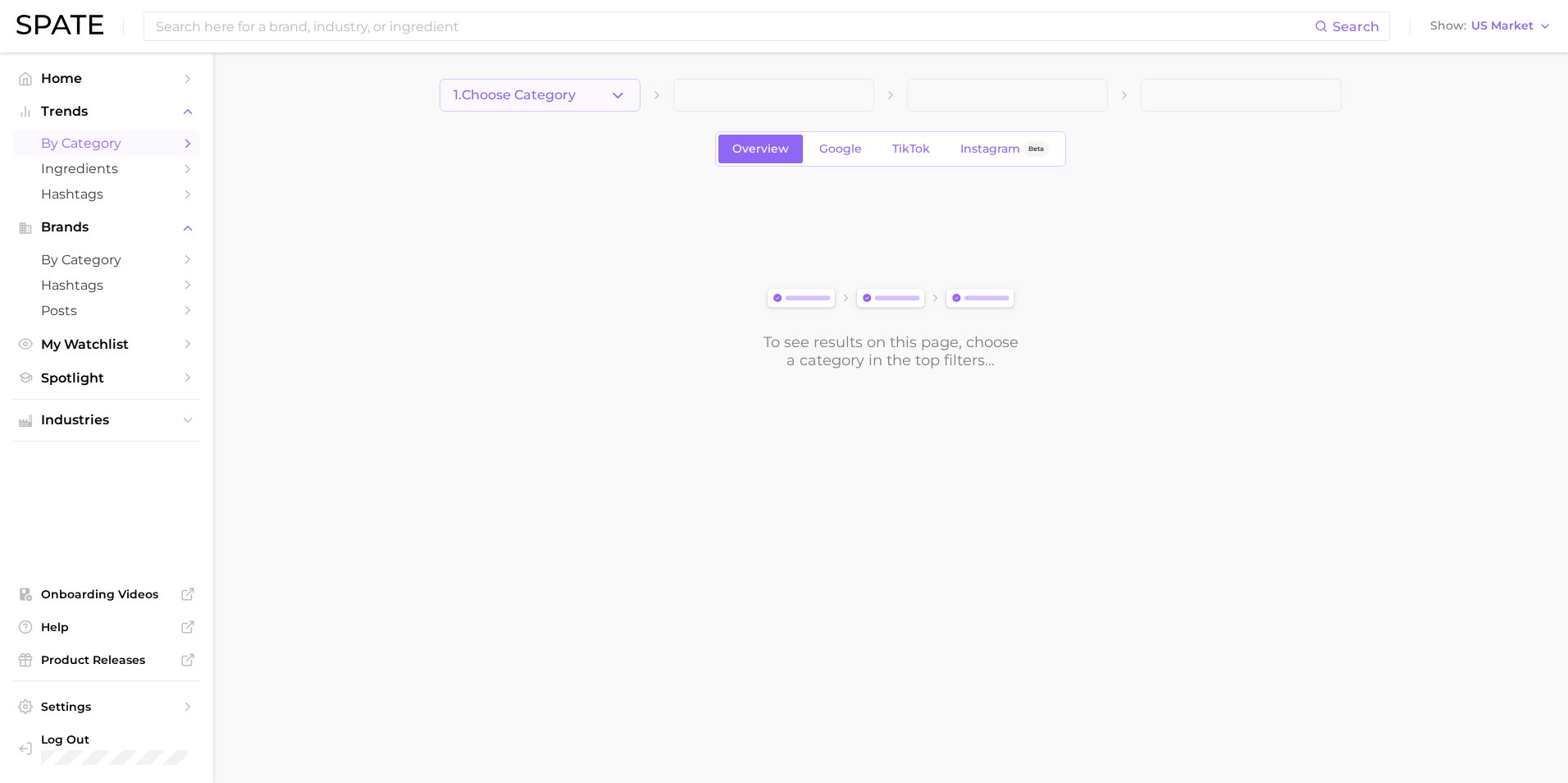
click at [633, 96] on button "1. Choose Category" at bounding box center [540, 94] width 201 height 33
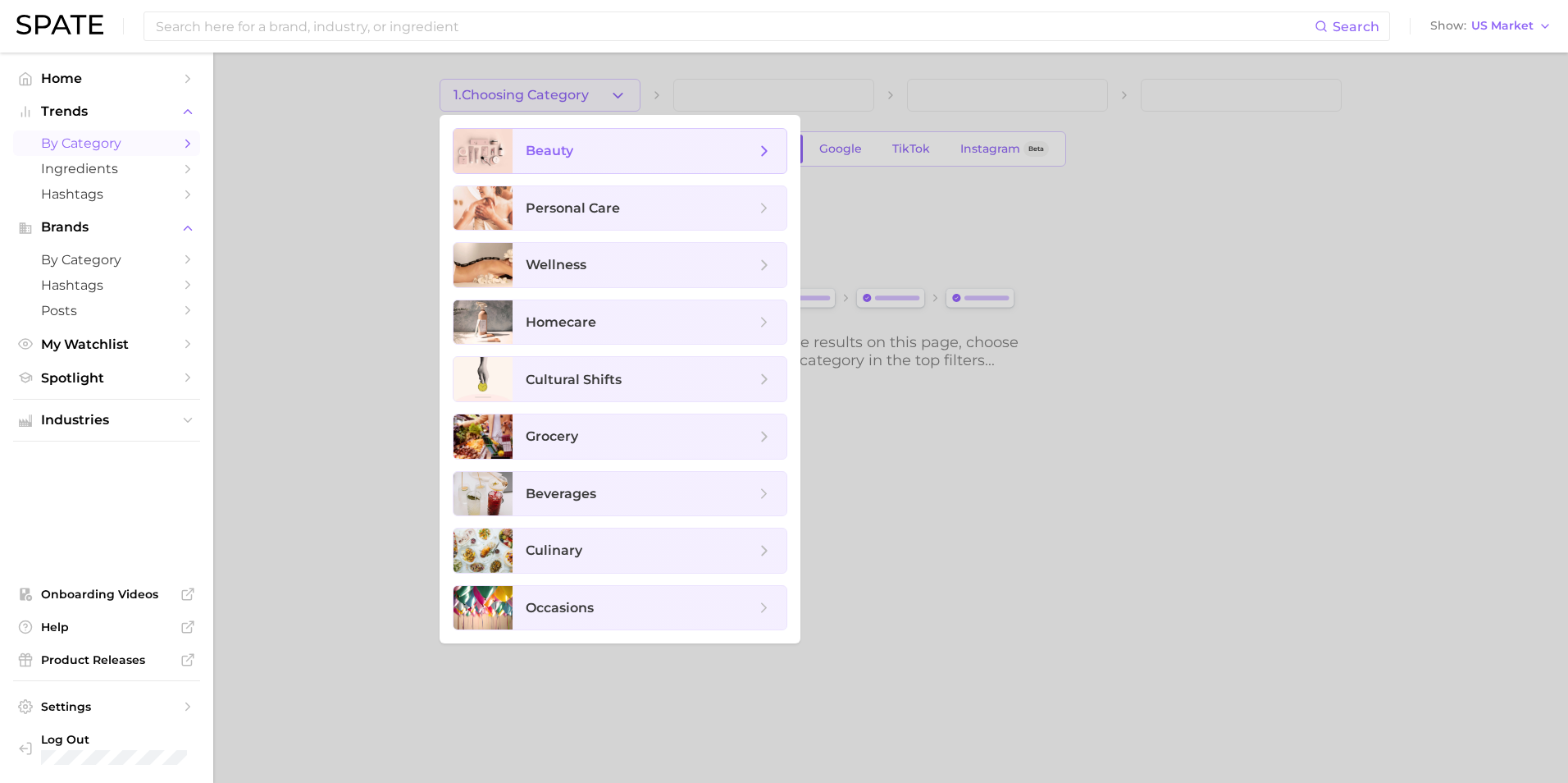
click at [656, 152] on span "beauty" at bounding box center [641, 151] width 229 height 18
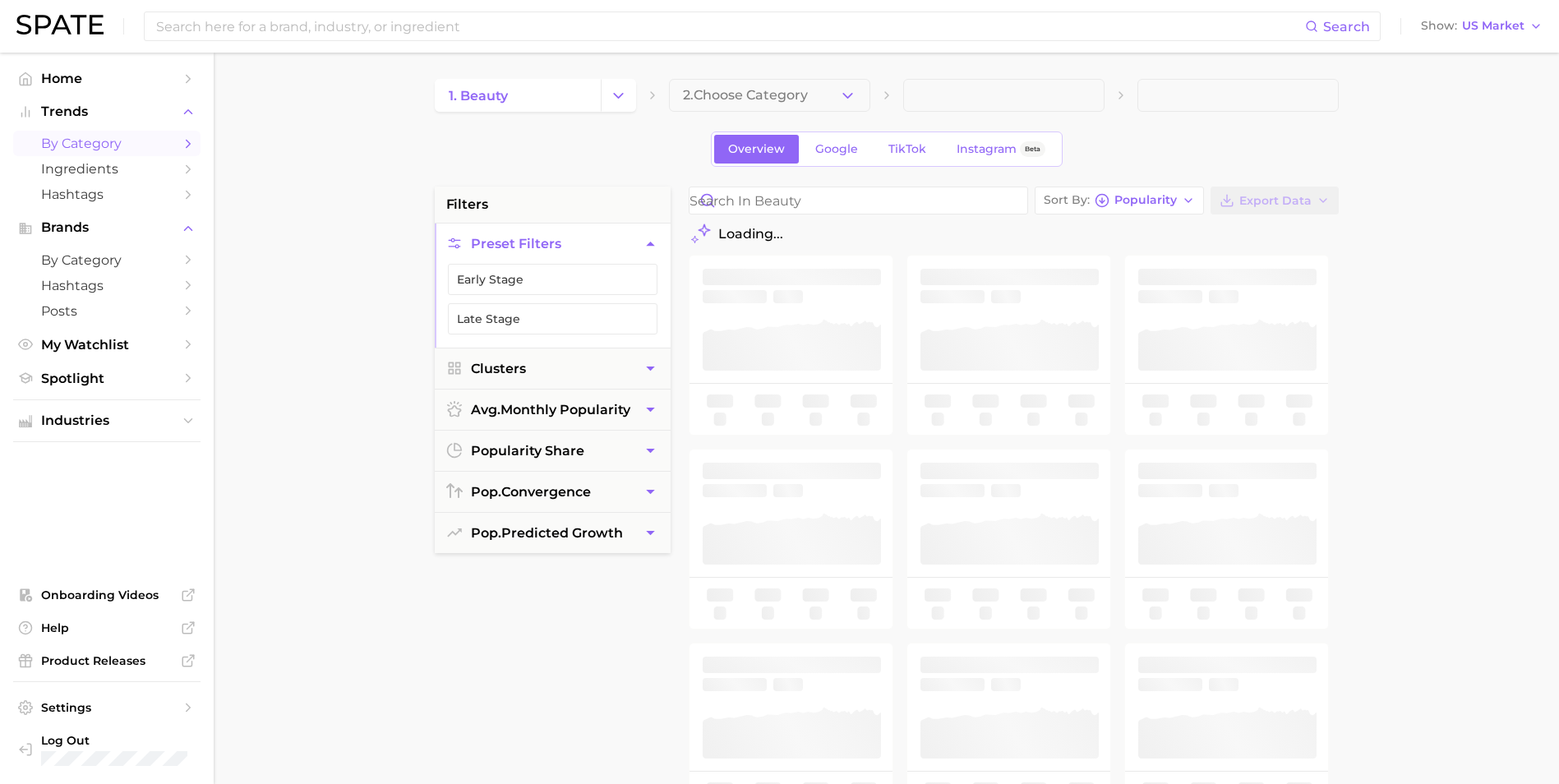
click at [824, 97] on button "2. Choose Category" at bounding box center [769, 95] width 202 height 33
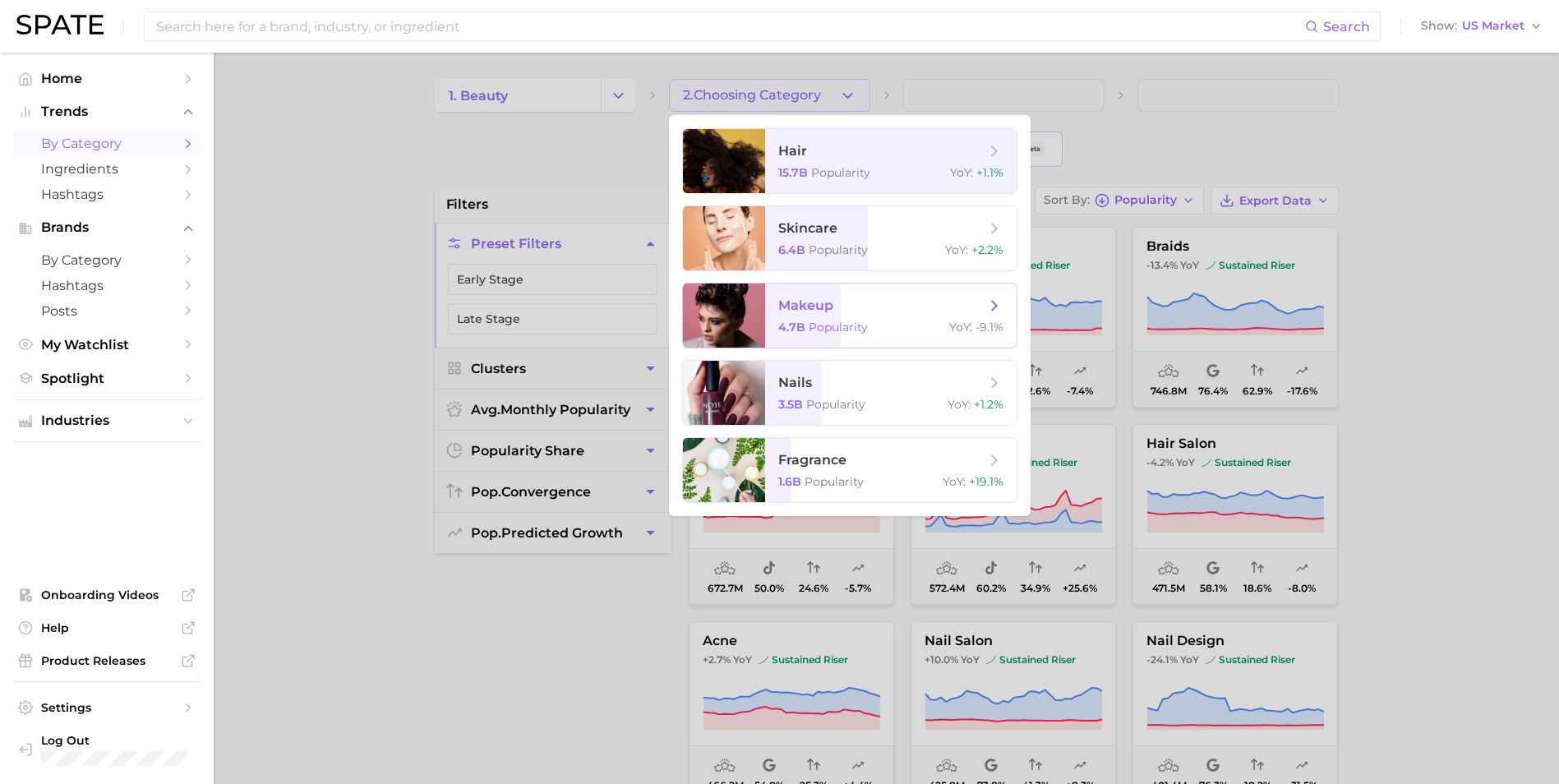
click at [859, 319] on span "makeup 4.7b Popularity YoY : -9.1%" at bounding box center [890, 316] width 251 height 64
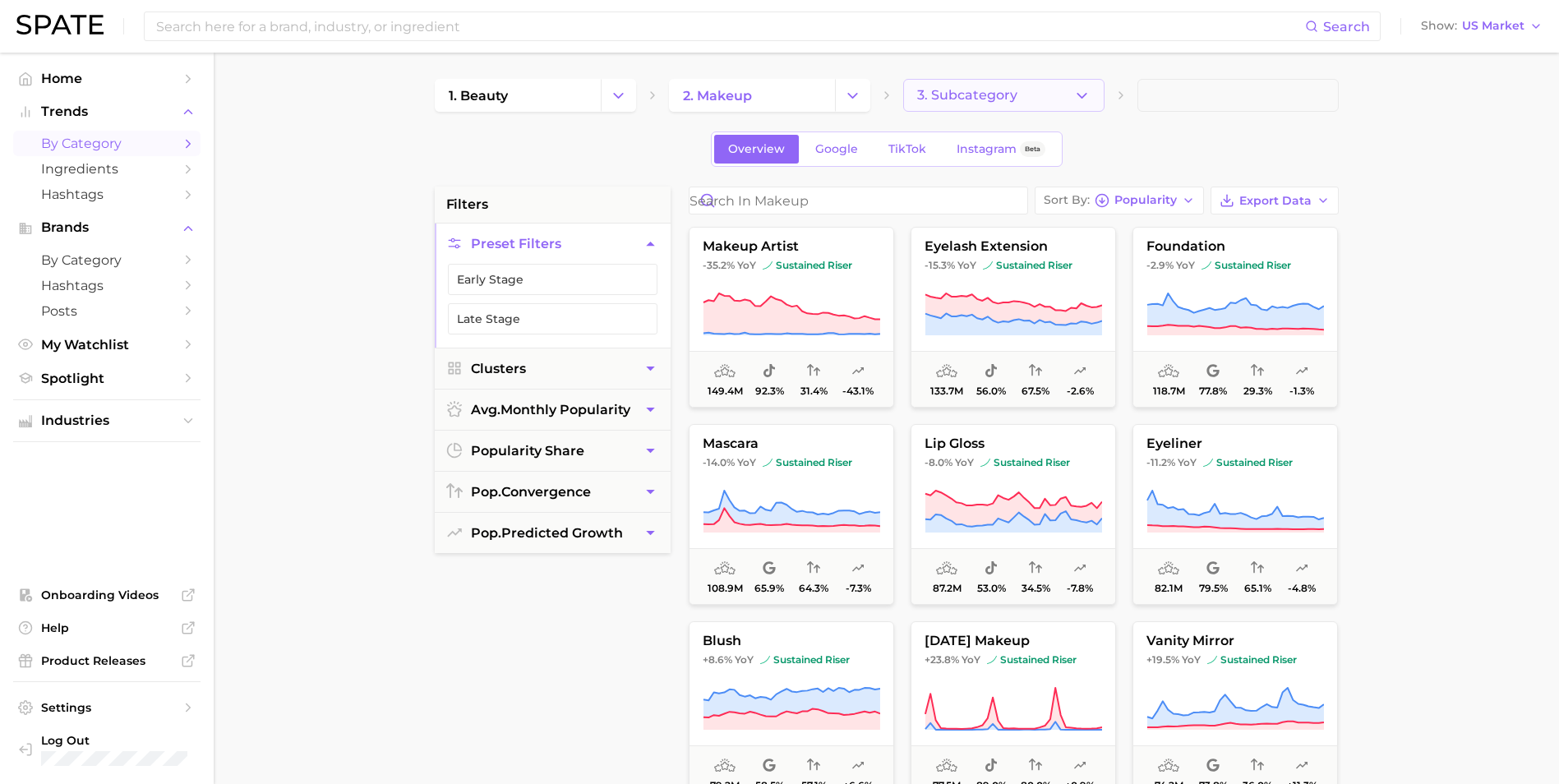
click at [1087, 99] on icon "button" at bounding box center [1082, 96] width 18 height 18
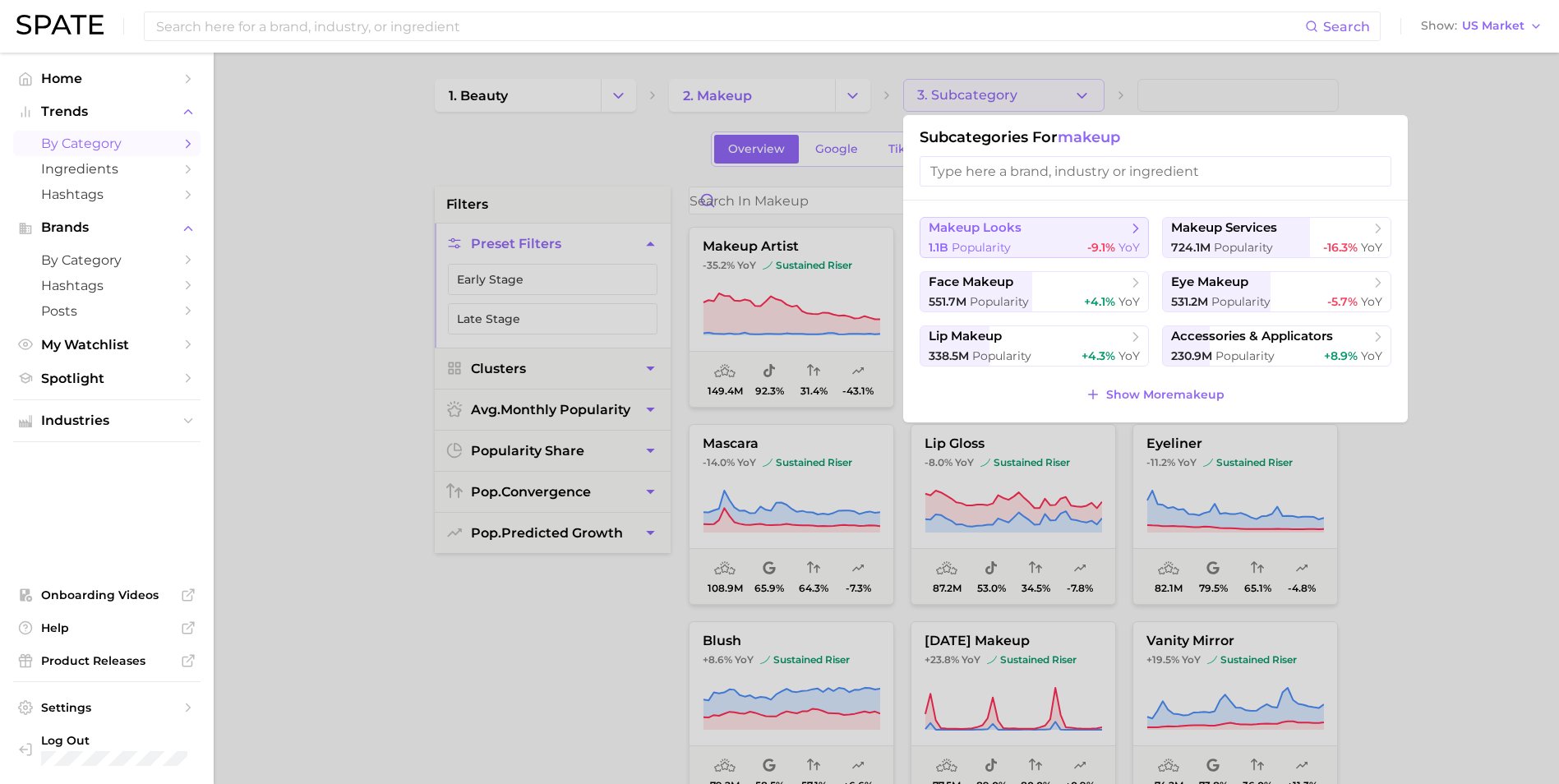
click at [1059, 249] on div "1.1b Popularity -9.1% YoY" at bounding box center [1034, 247] width 211 height 16
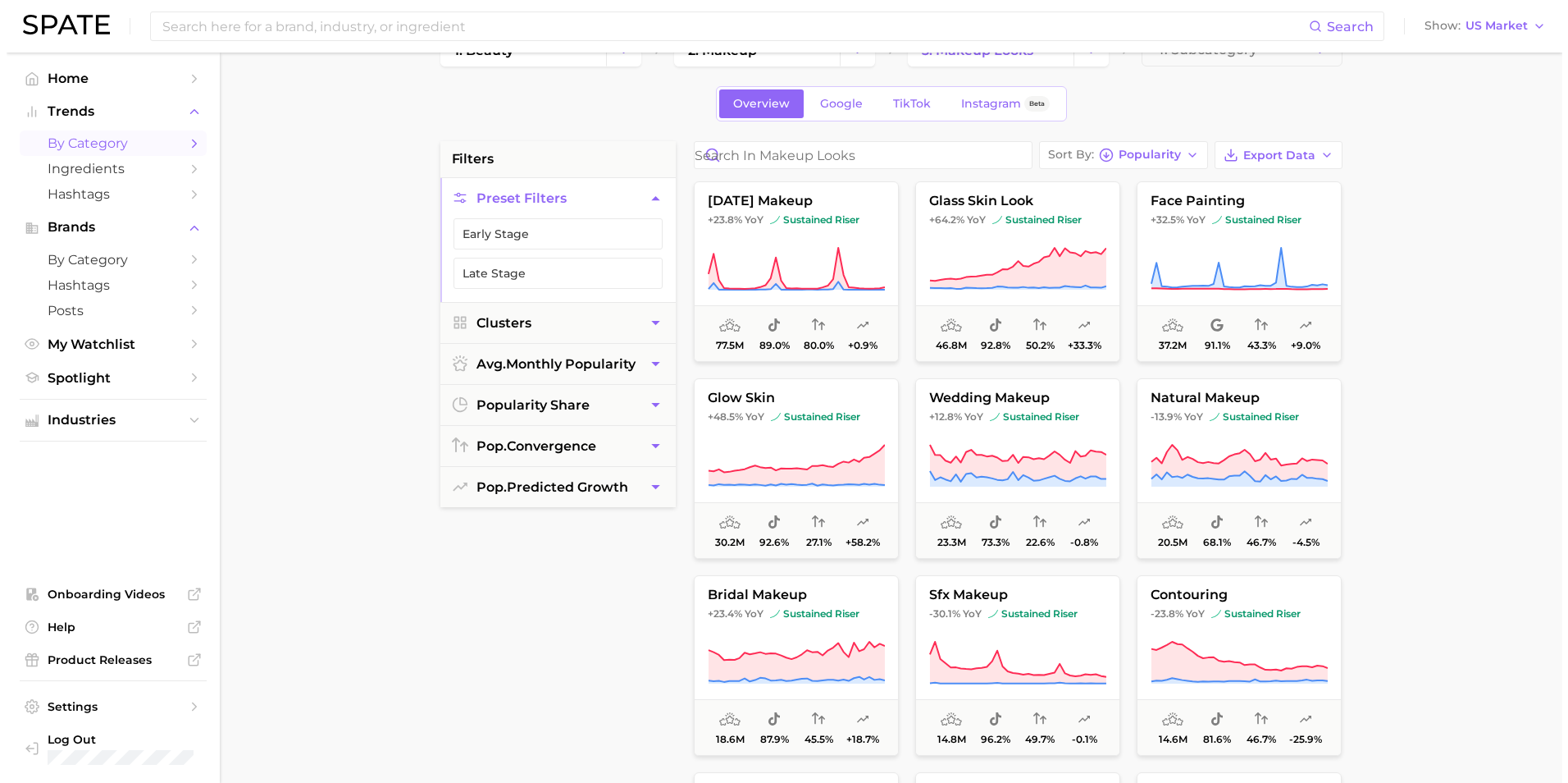
scroll to position [82, 0]
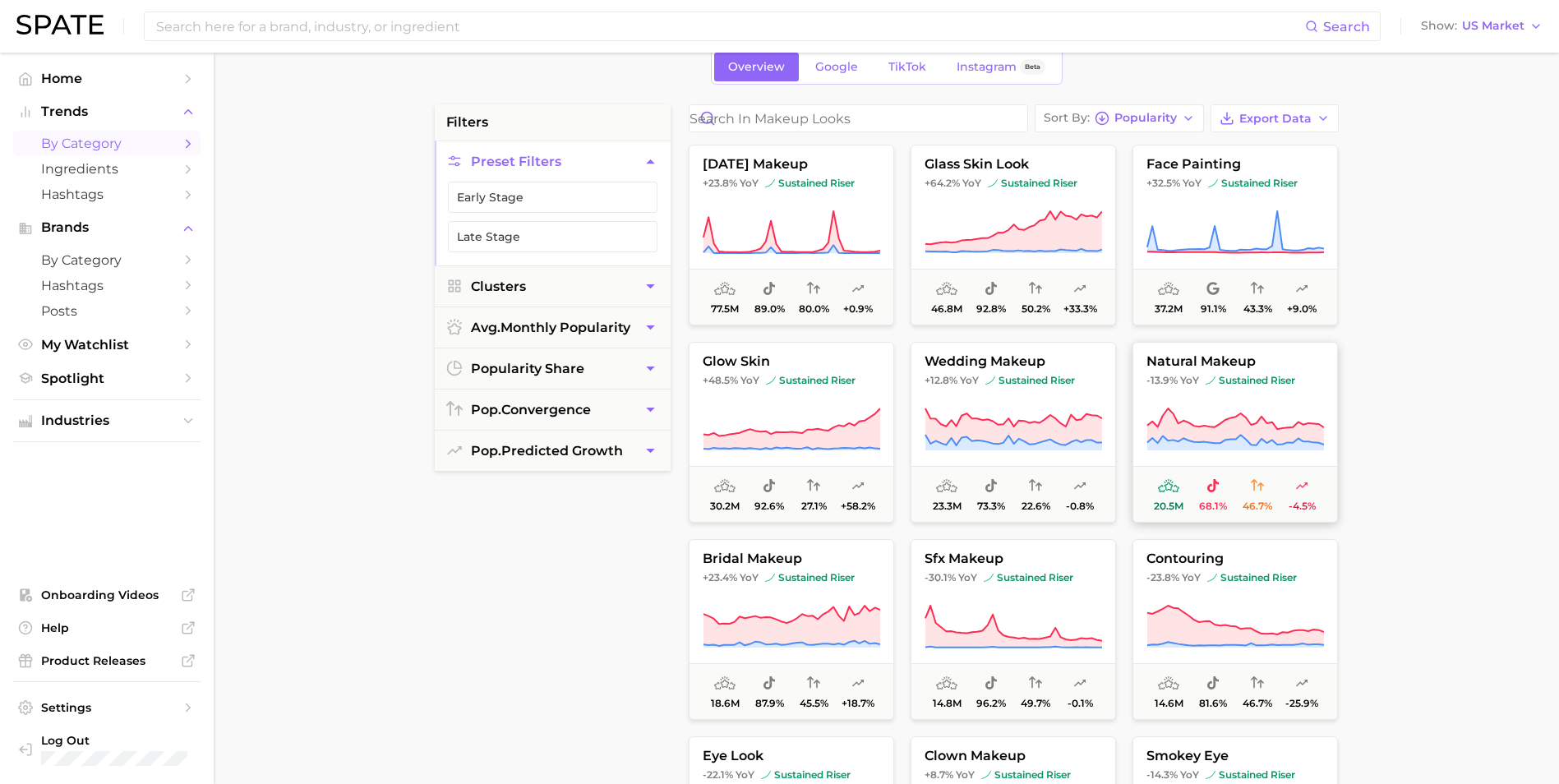
click at [1227, 420] on icon at bounding box center [1234, 427] width 177 height 37
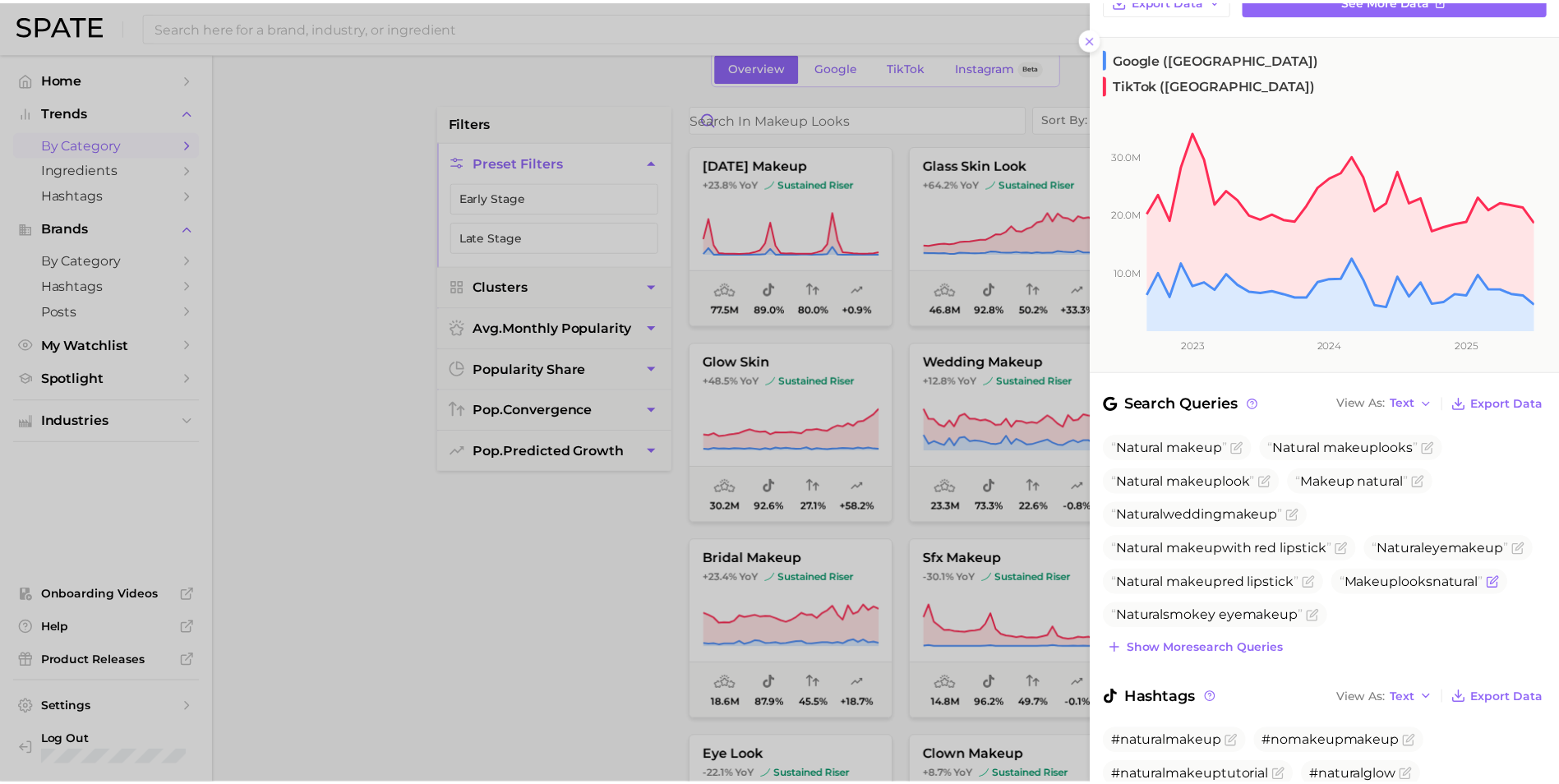
scroll to position [353, 0]
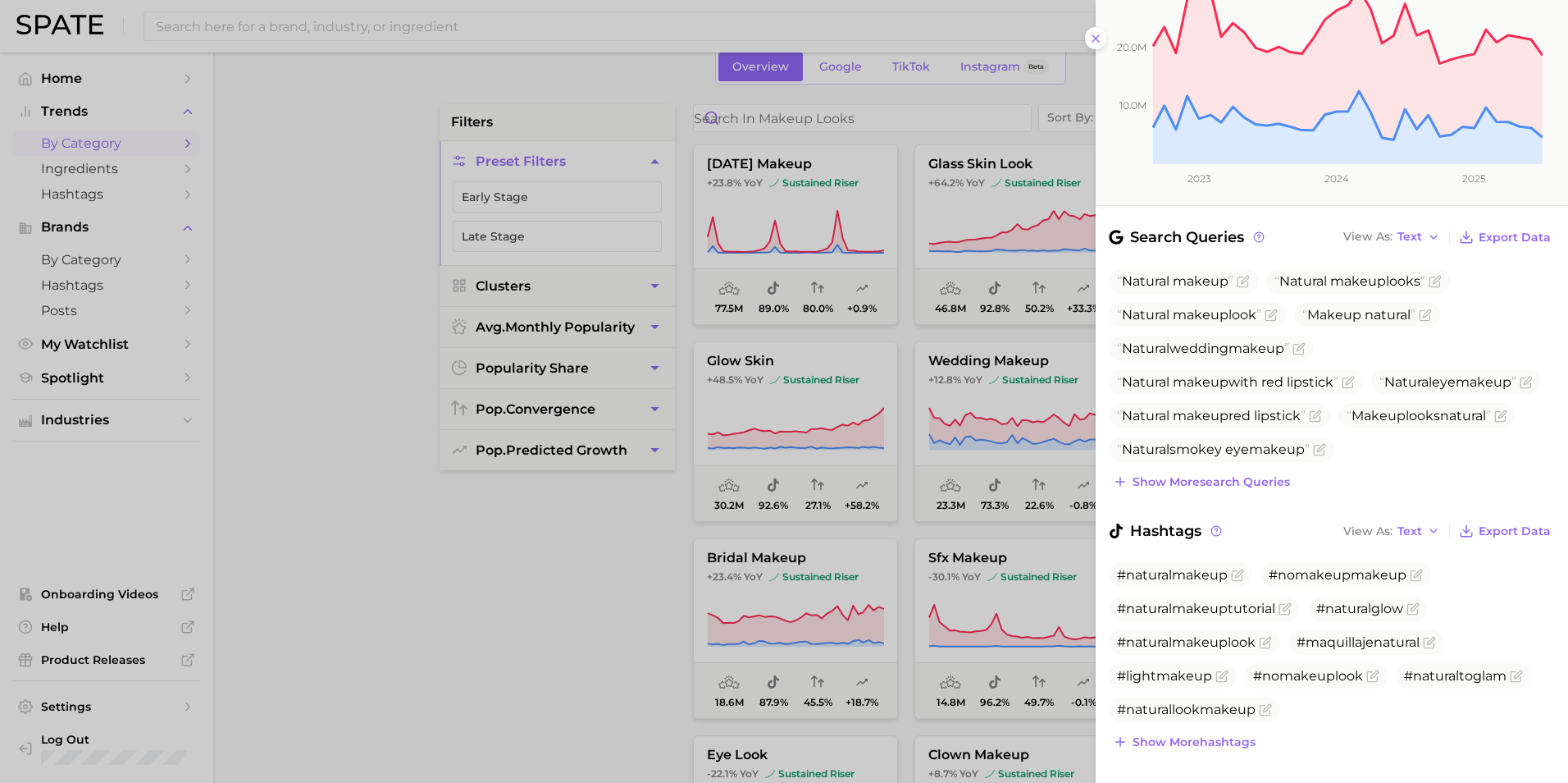
click at [630, 591] on div at bounding box center [784, 391] width 1568 height 783
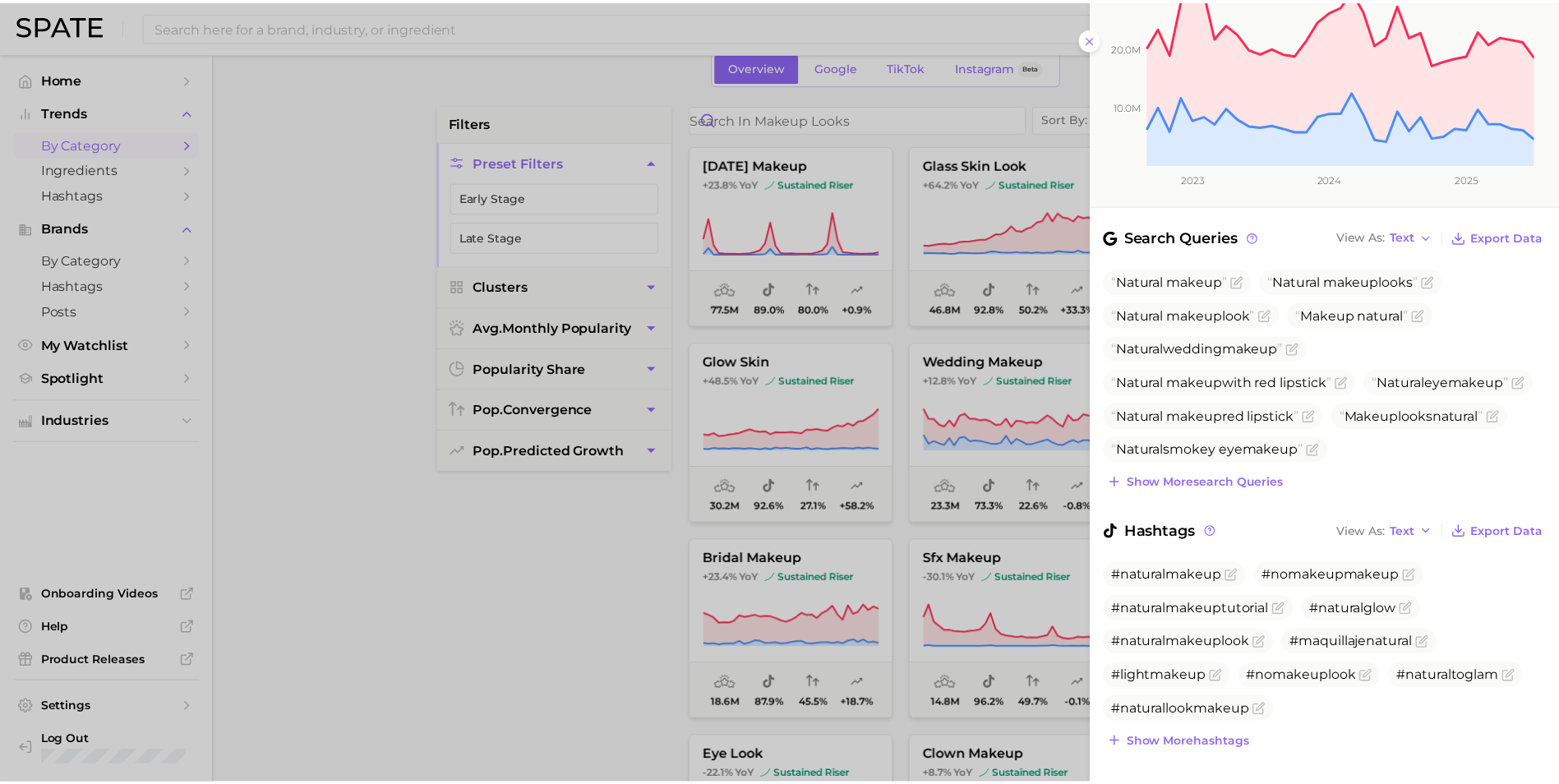
scroll to position [0, 0]
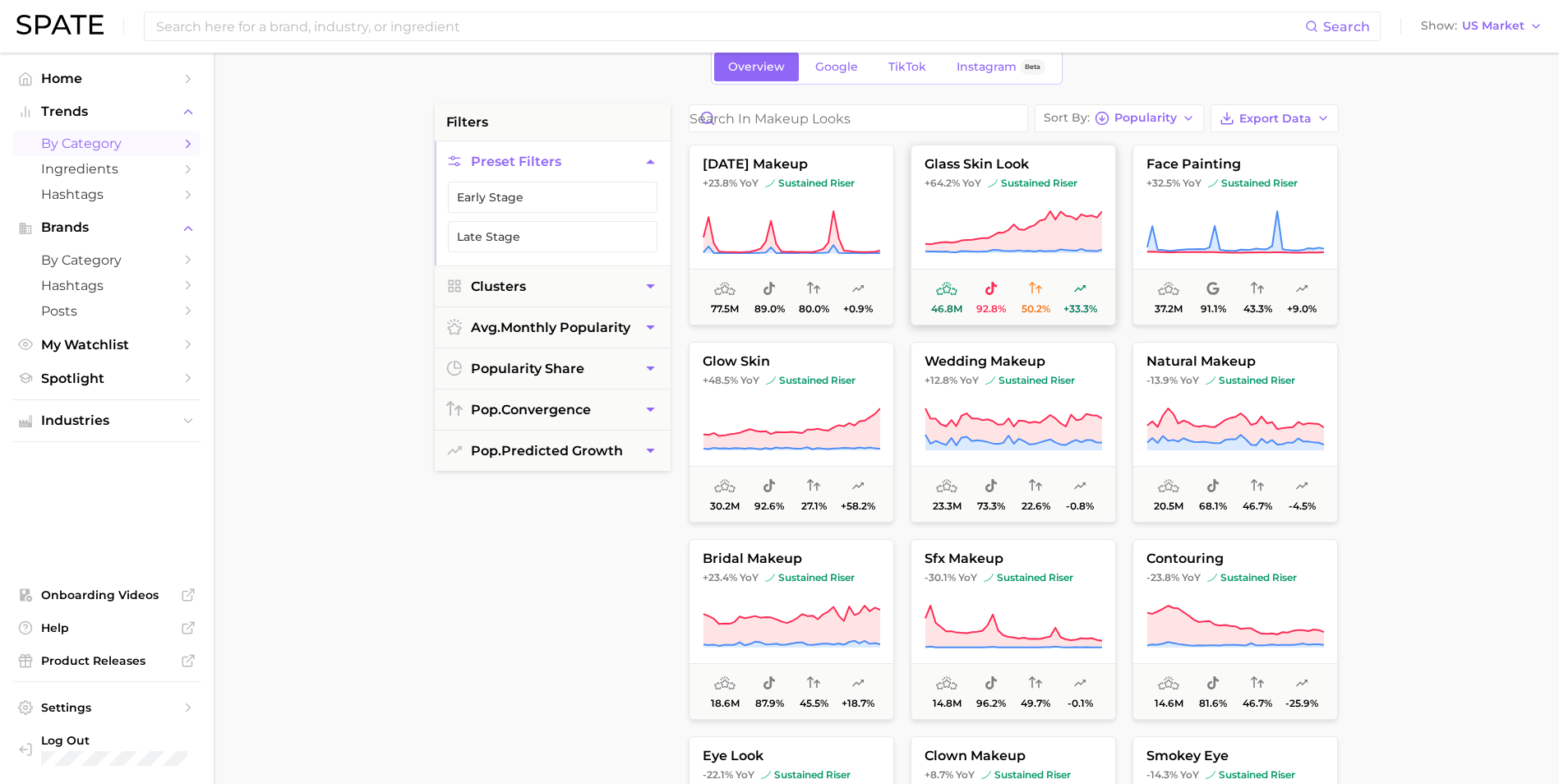
click at [1008, 218] on icon at bounding box center [1013, 232] width 178 height 46
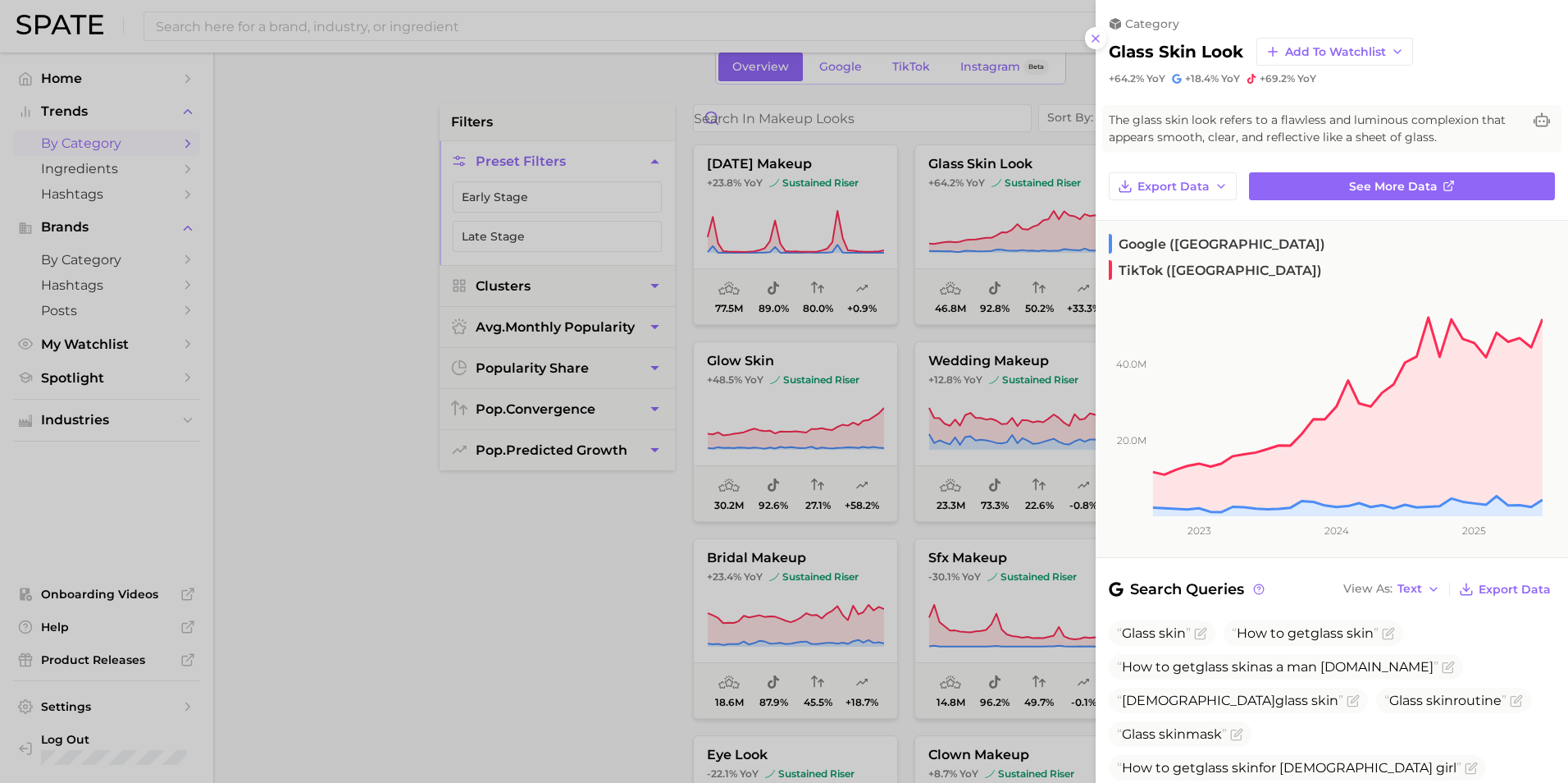
click at [430, 635] on div at bounding box center [784, 391] width 1568 height 783
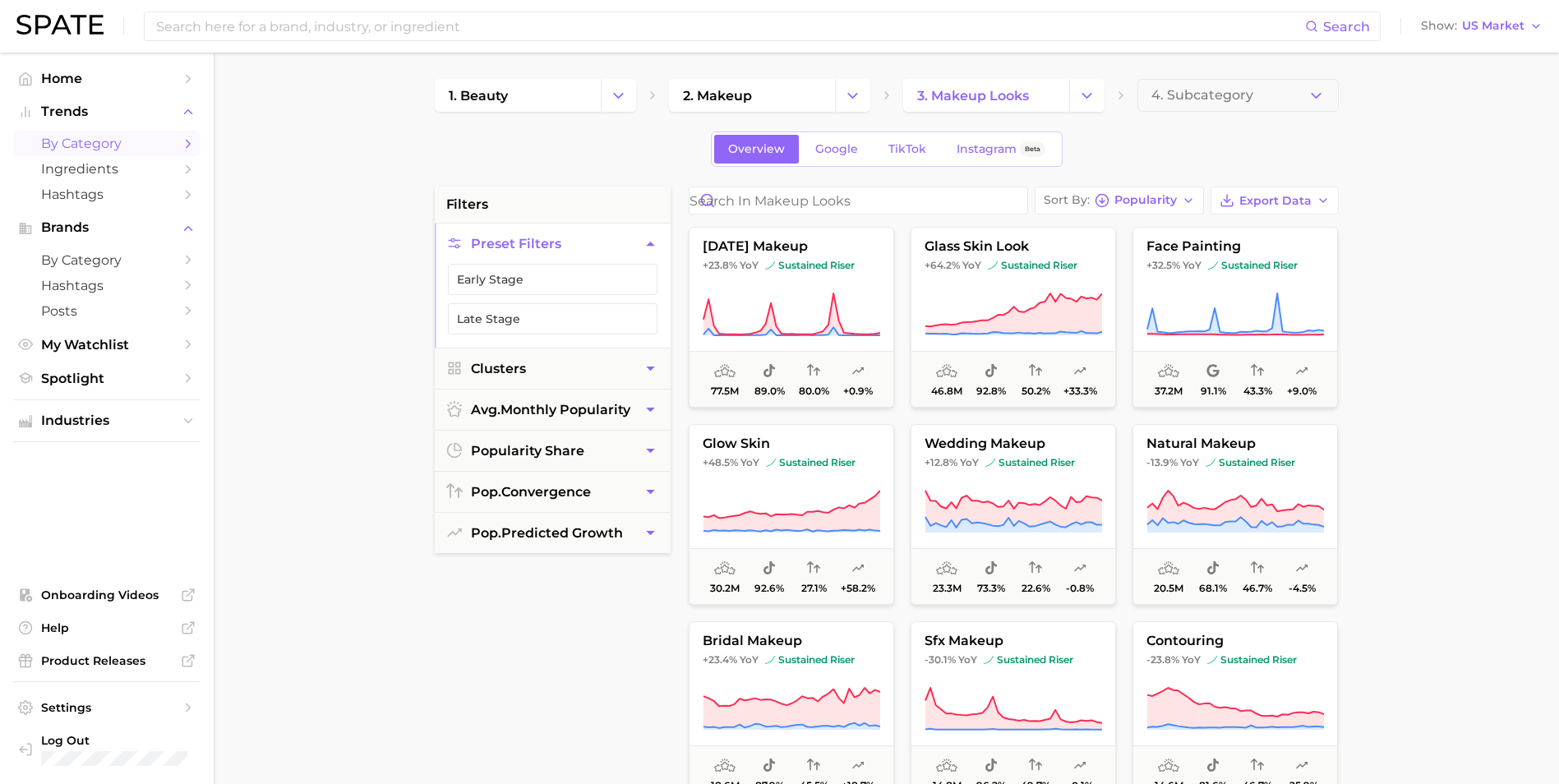
drag, startPoint x: 117, startPoint y: 140, endPoint x: 130, endPoint y: 141, distance: 13.0
click at [118, 140] on span "by Category" at bounding box center [106, 143] width 132 height 16
click at [136, 195] on span "Hashtags" at bounding box center [106, 194] width 132 height 16
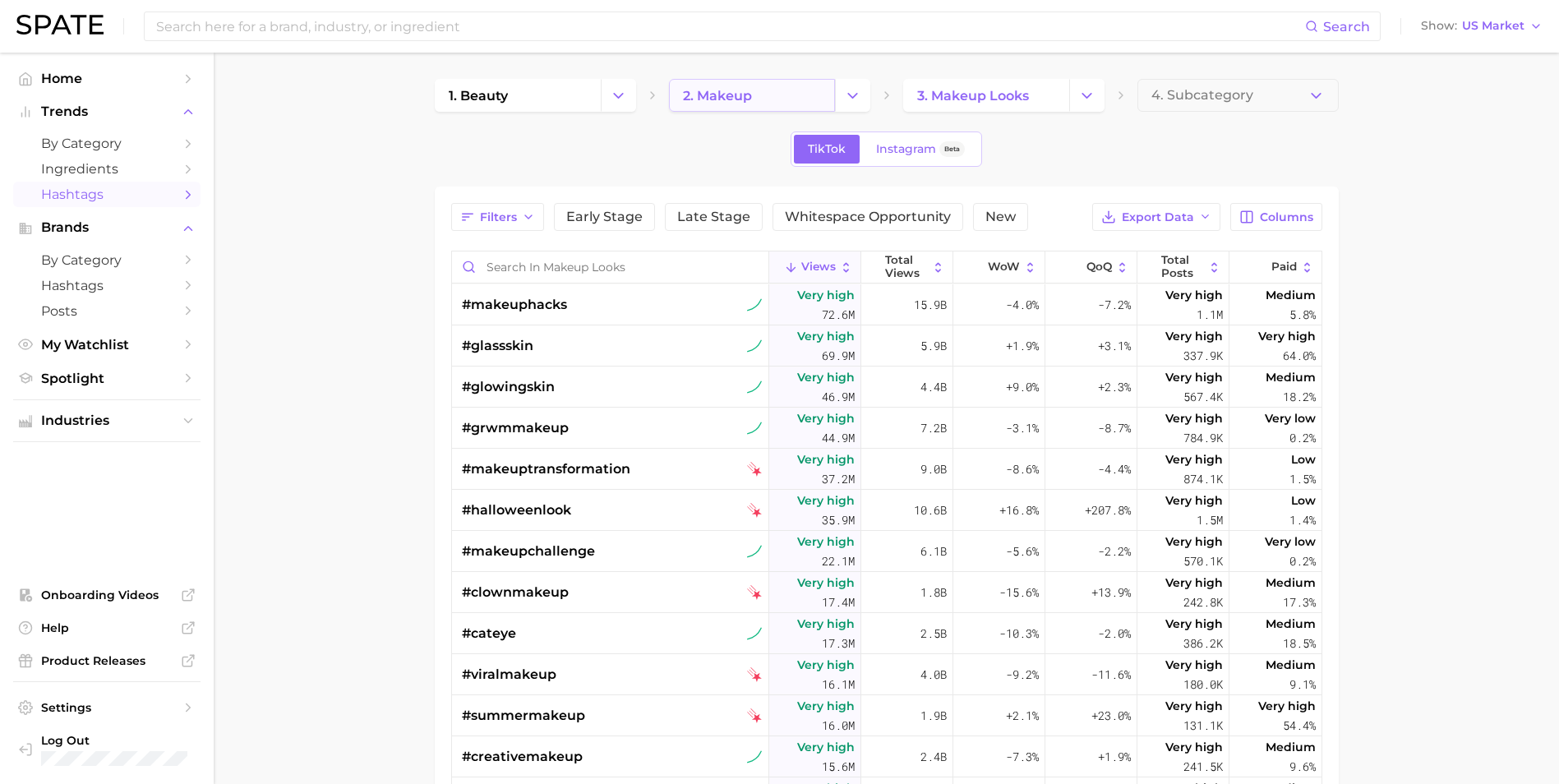
click at [808, 96] on link "2. makeup" at bounding box center [752, 95] width 166 height 33
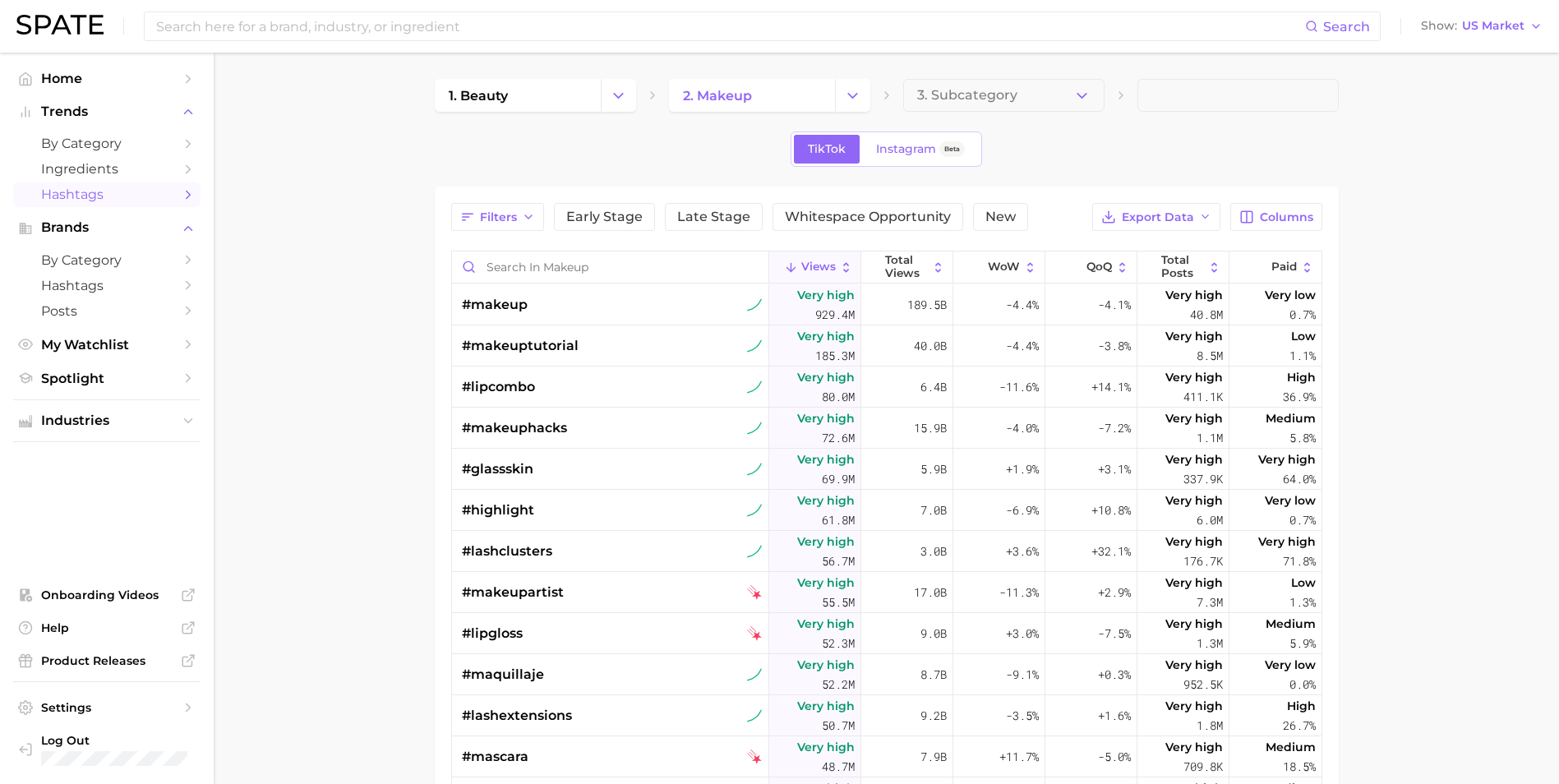
click at [1418, 200] on main "1. beauty 2. makeup 3. Subcategory TikTok Instagram Beta Filters Early Stage La…" at bounding box center [886, 592] width 1345 height 1080
click at [867, 95] on button "Change Category" at bounding box center [852, 95] width 35 height 33
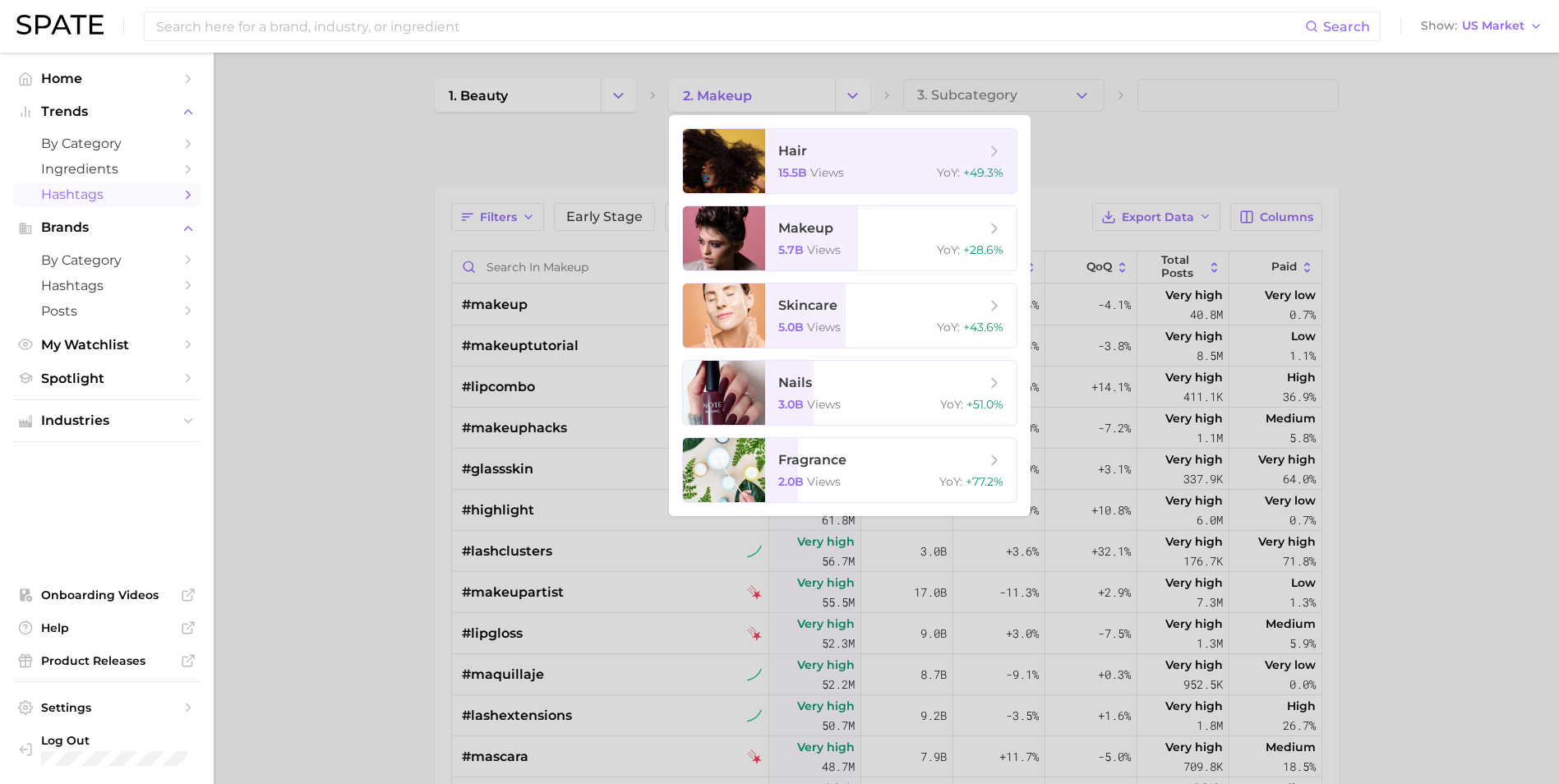
click at [367, 225] on div at bounding box center [779, 392] width 1559 height 784
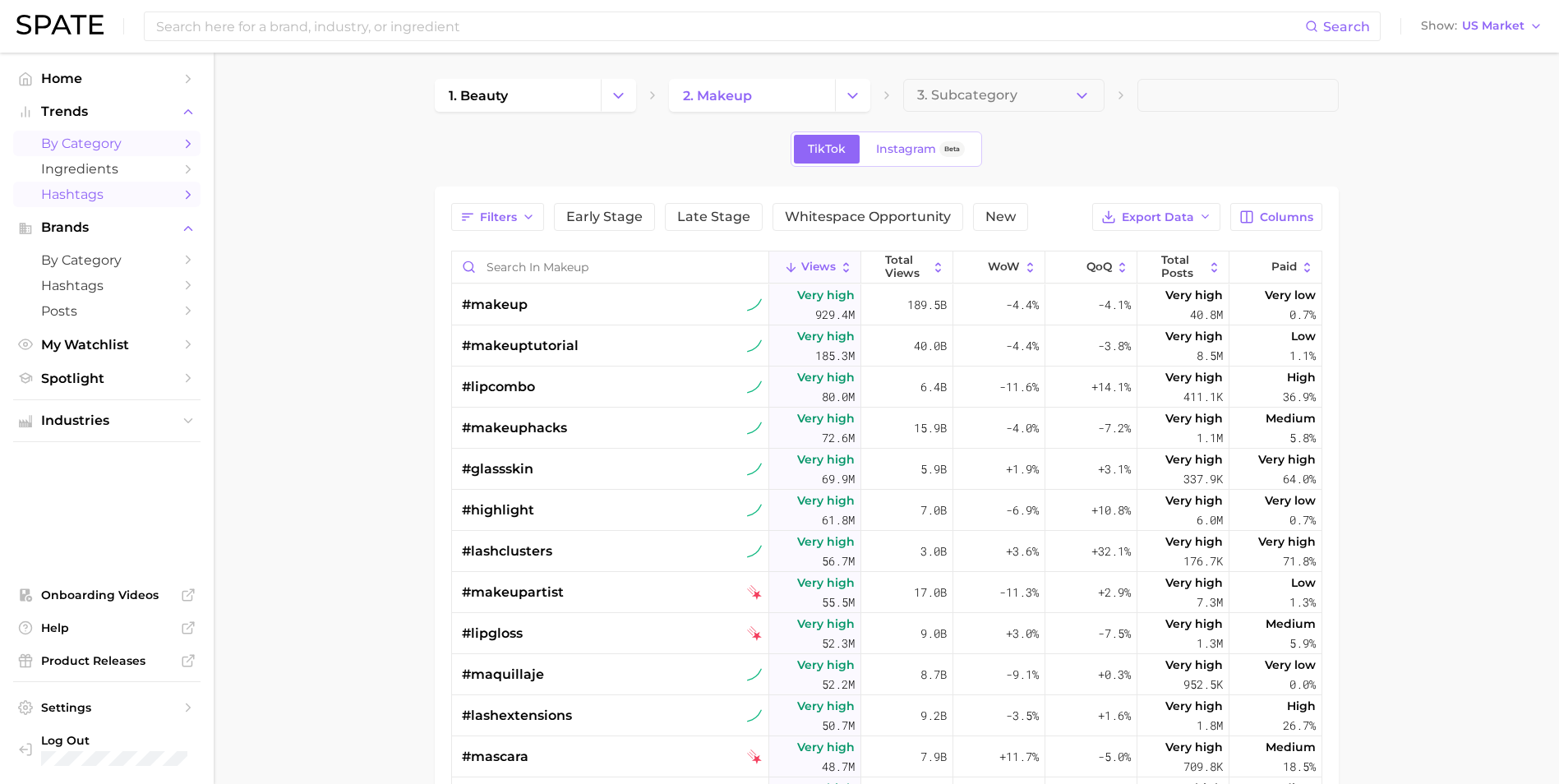
click at [135, 146] on span "by Category" at bounding box center [106, 143] width 132 height 16
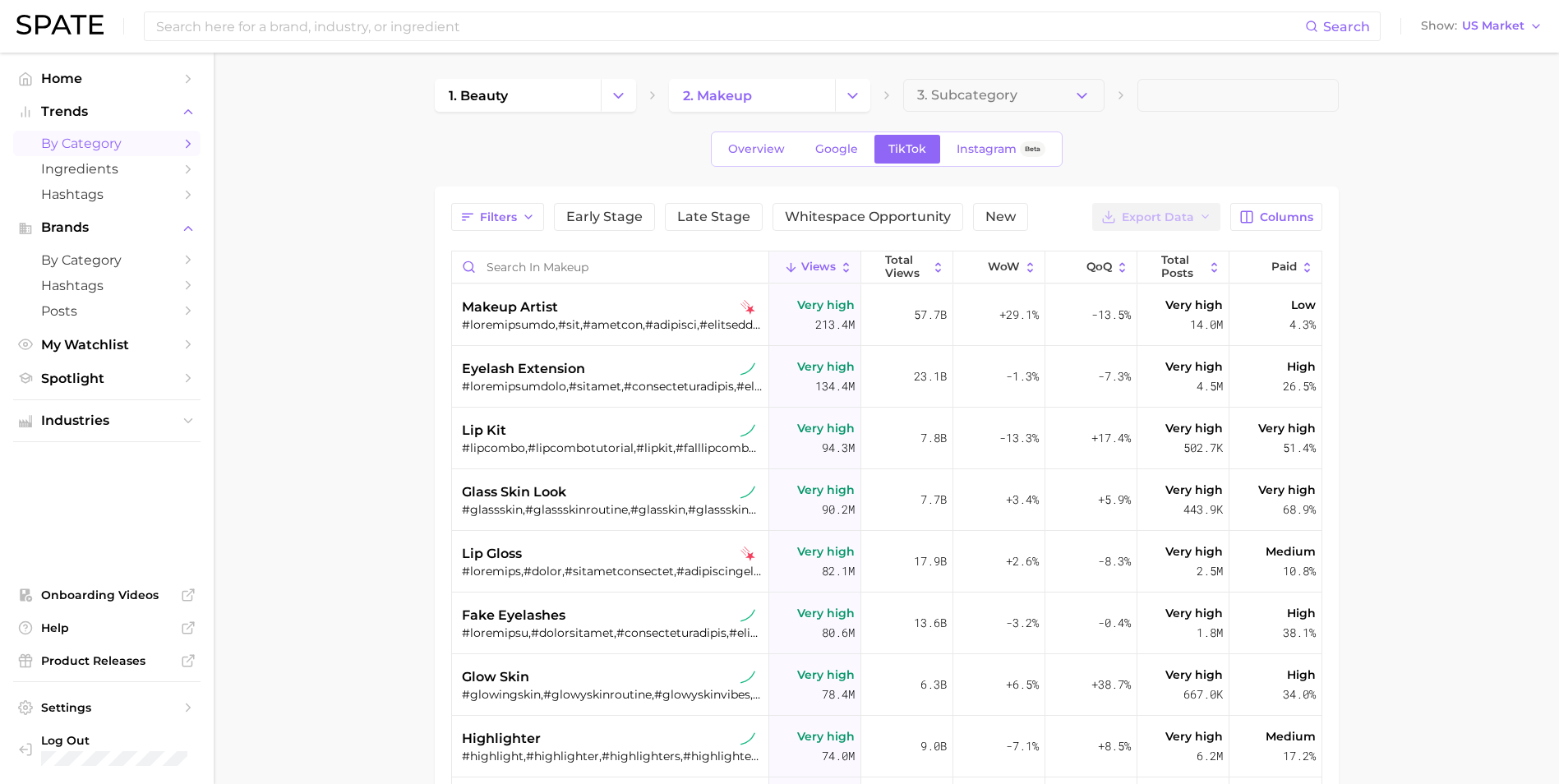
click at [854, 91] on icon "Change Category" at bounding box center [852, 96] width 18 height 18
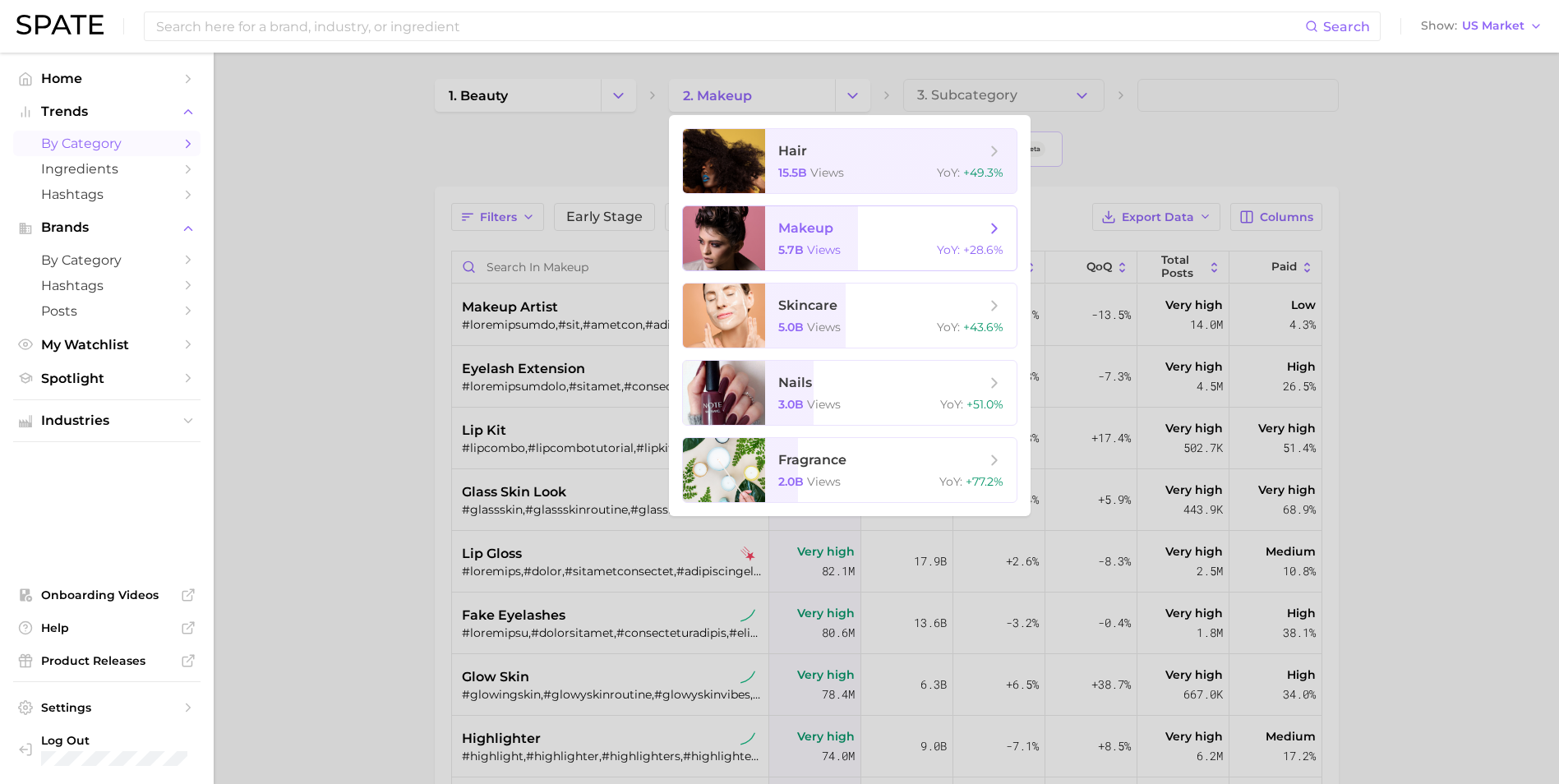
click at [852, 253] on div "5.7b views YoY : +28.6%" at bounding box center [890, 249] width 225 height 15
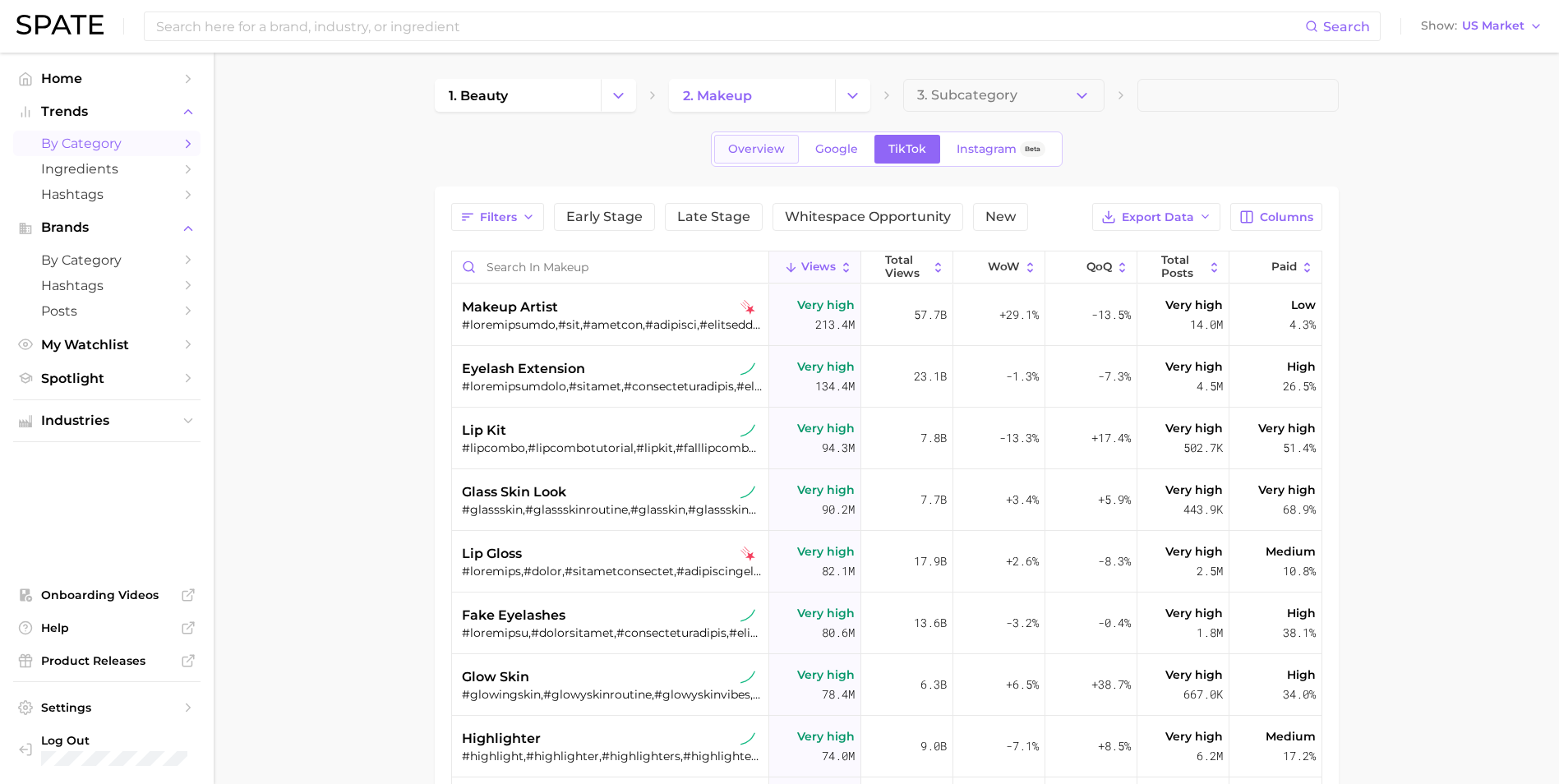
click at [740, 151] on span "Overview" at bounding box center [756, 149] width 57 height 14
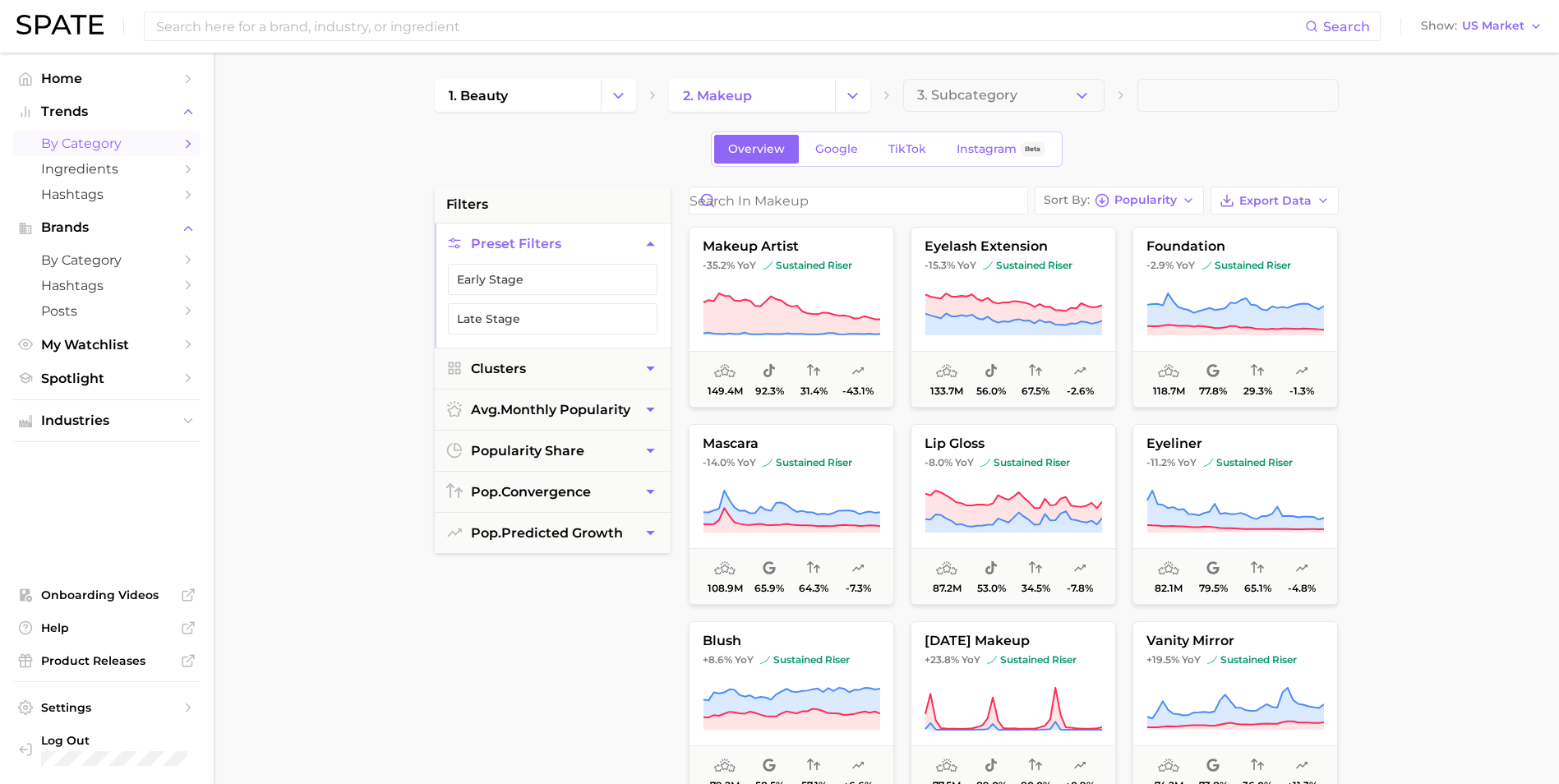
click at [1447, 456] on main "1. beauty 2. makeup 3. Subcategory Overview Google TikTok Instagram Beta filter…" at bounding box center [886, 675] width 1345 height 1246
click at [613, 90] on icon "Change Category" at bounding box center [619, 96] width 18 height 18
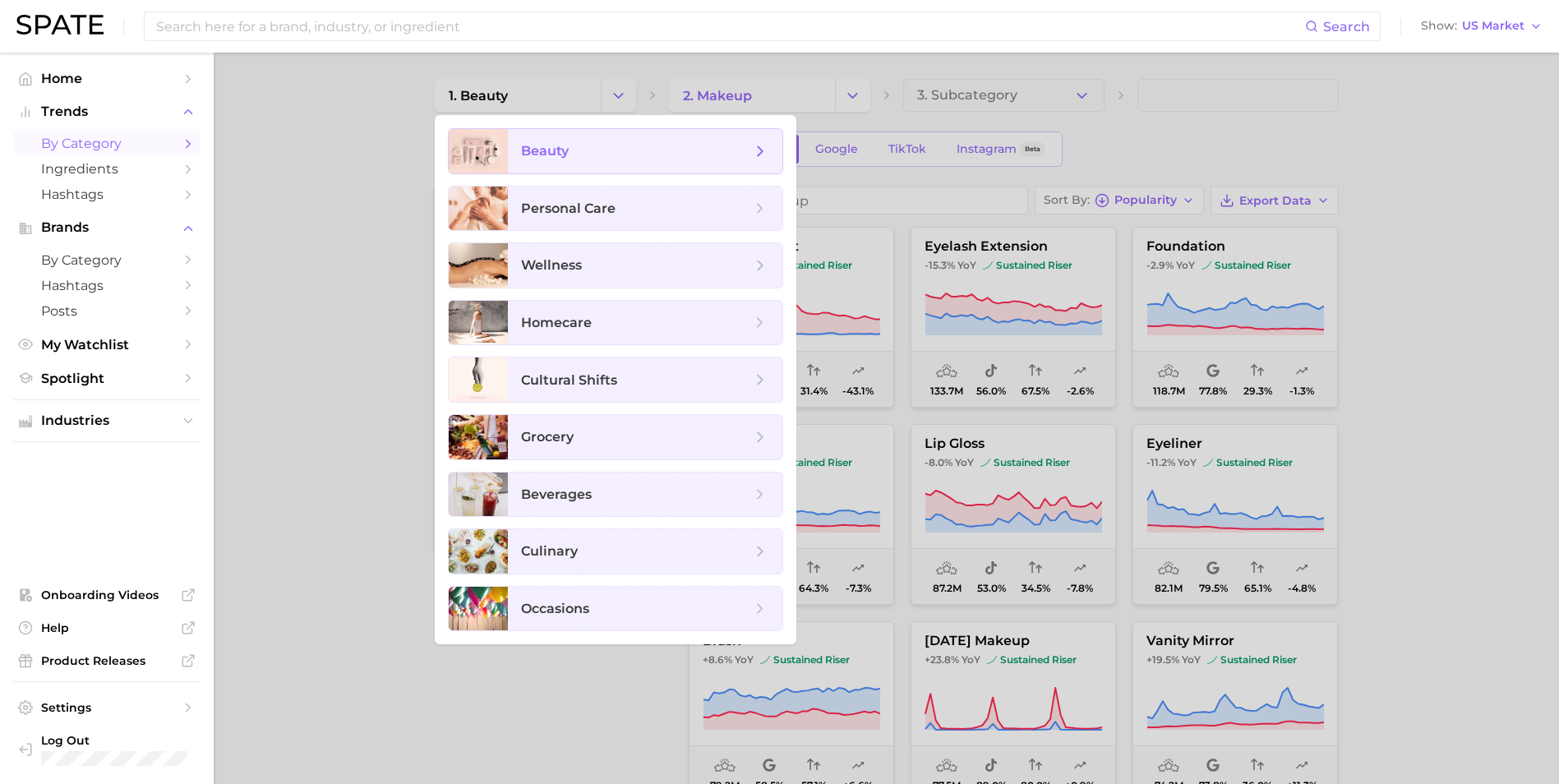
click at [622, 137] on span "beauty" at bounding box center [645, 151] width 274 height 44
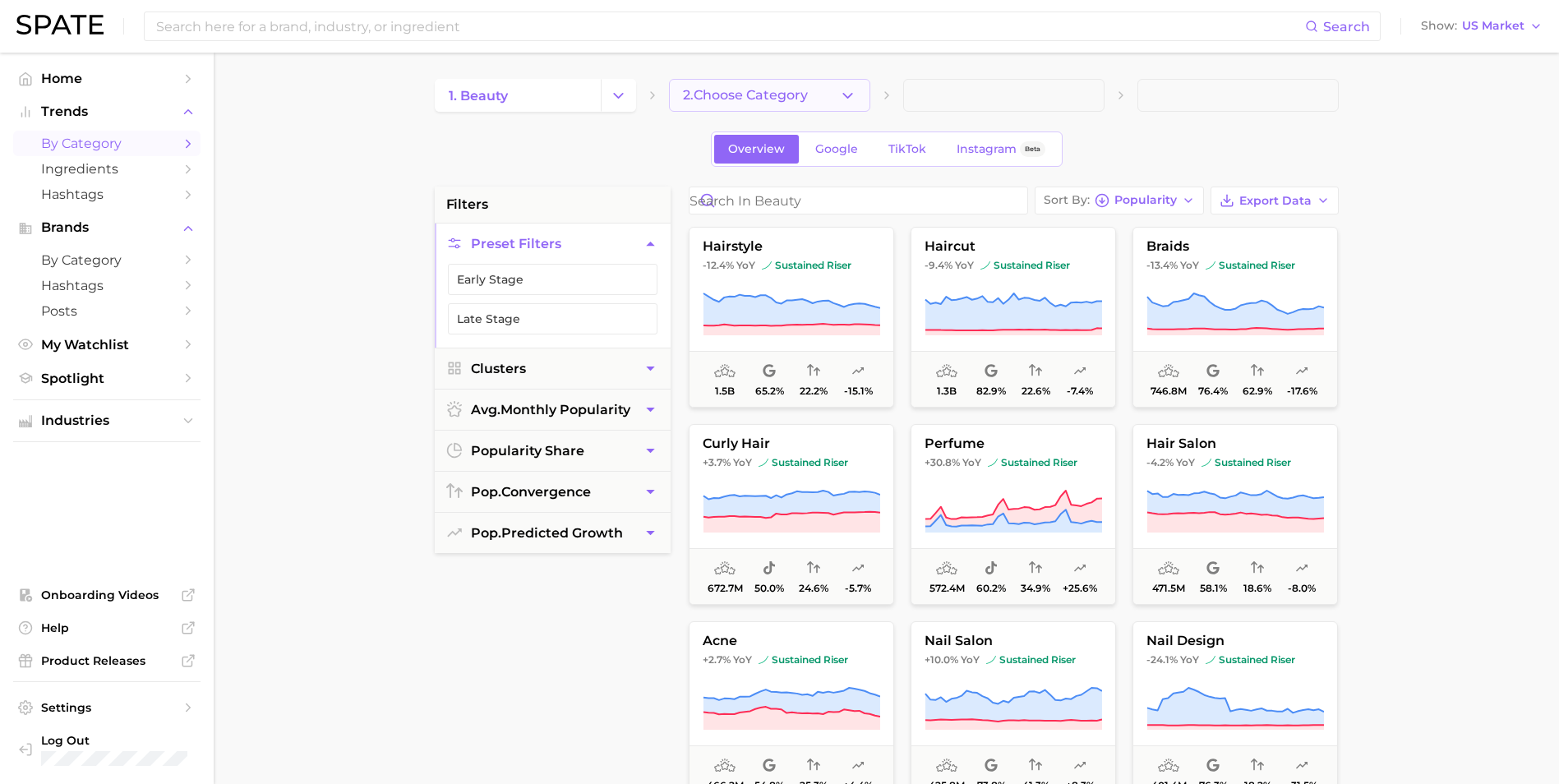
click at [839, 90] on icon "button" at bounding box center [848, 96] width 18 height 18
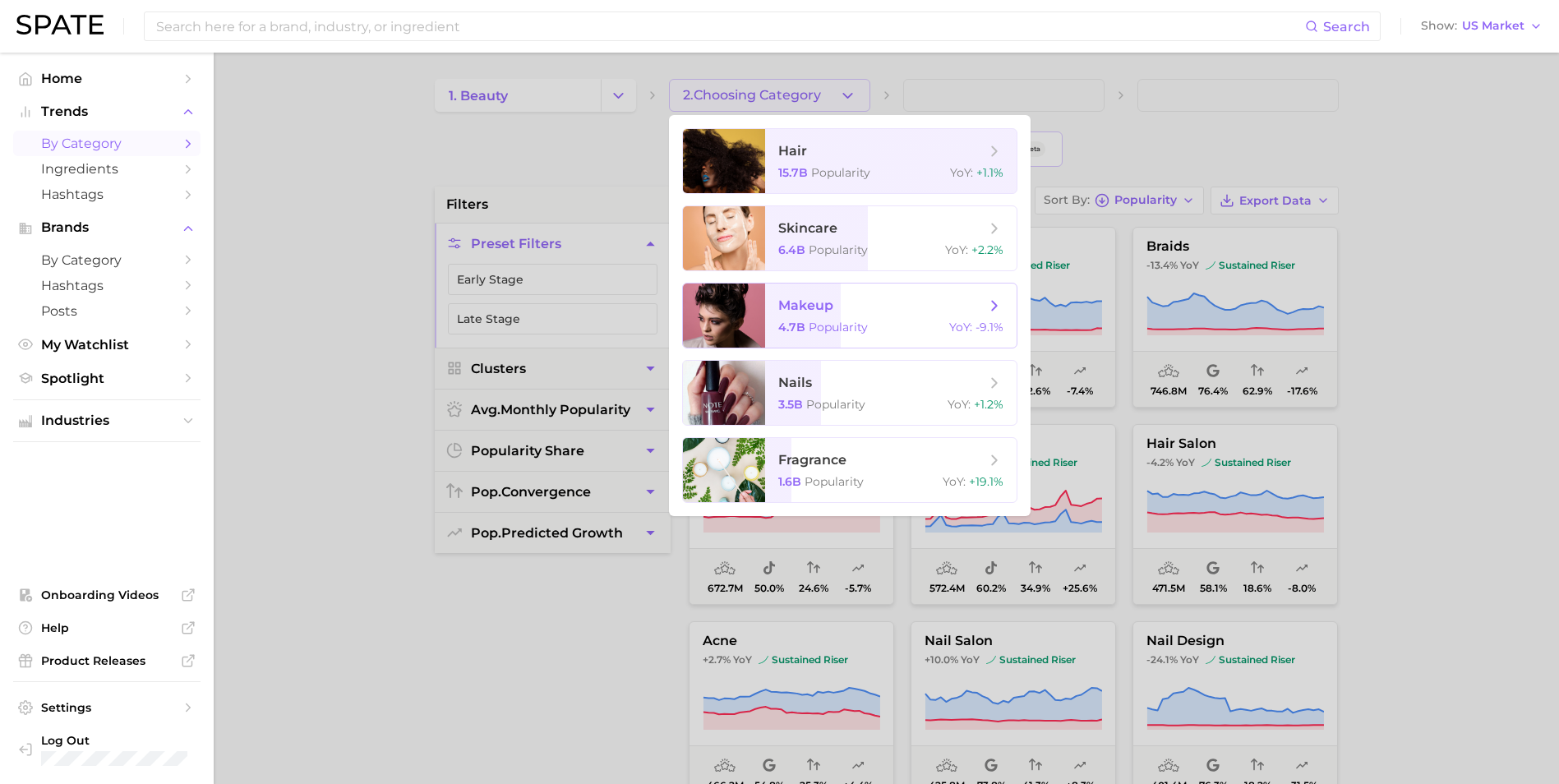
click at [871, 339] on span "makeup 4.7b Popularity YoY : -9.1%" at bounding box center [890, 316] width 251 height 64
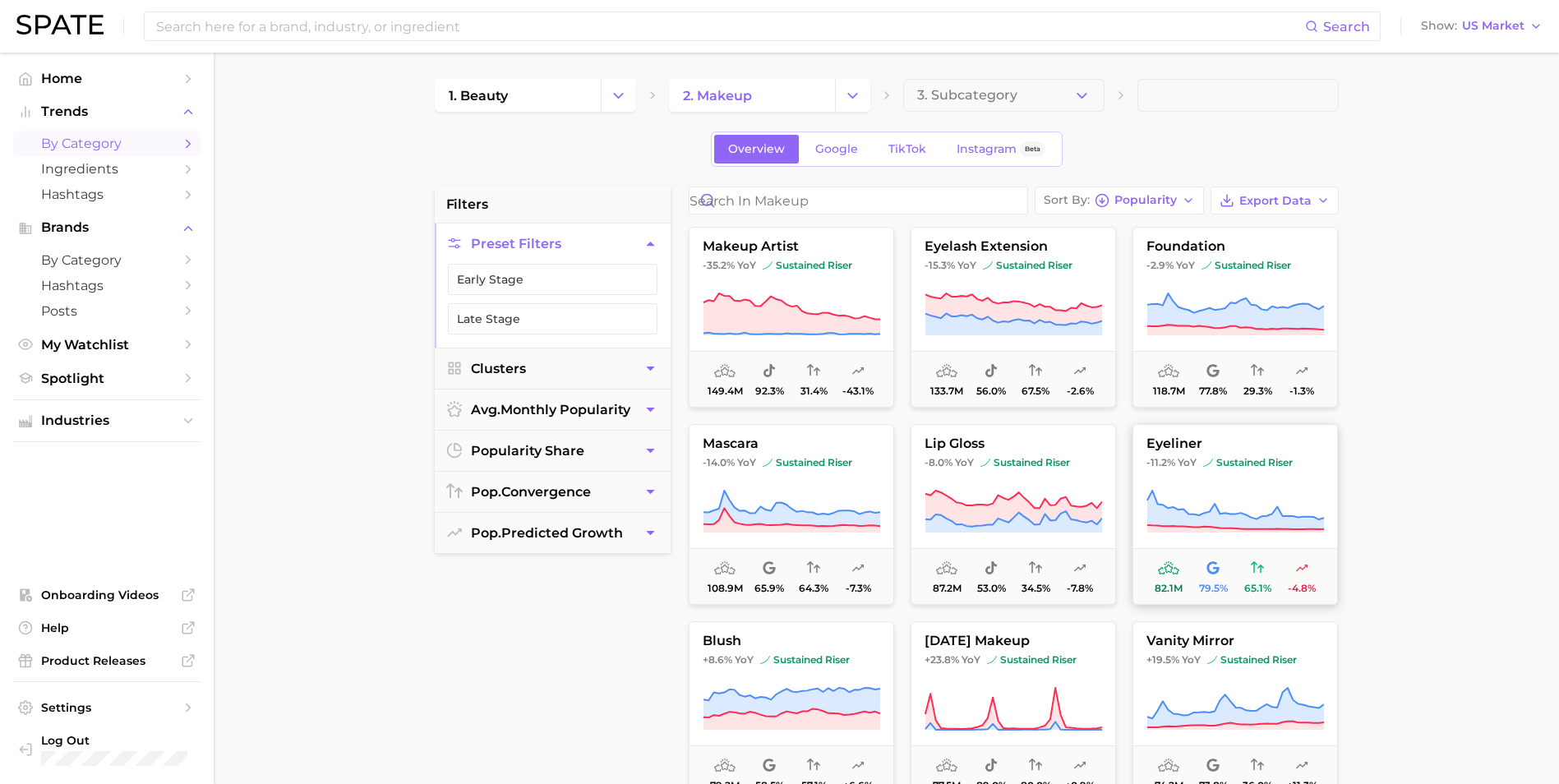
click at [1306, 476] on button "eyeliner -11.2% YoY sustained riser 82.1m 79.5% 65.1% -4.8%" at bounding box center [1235, 514] width 205 height 180
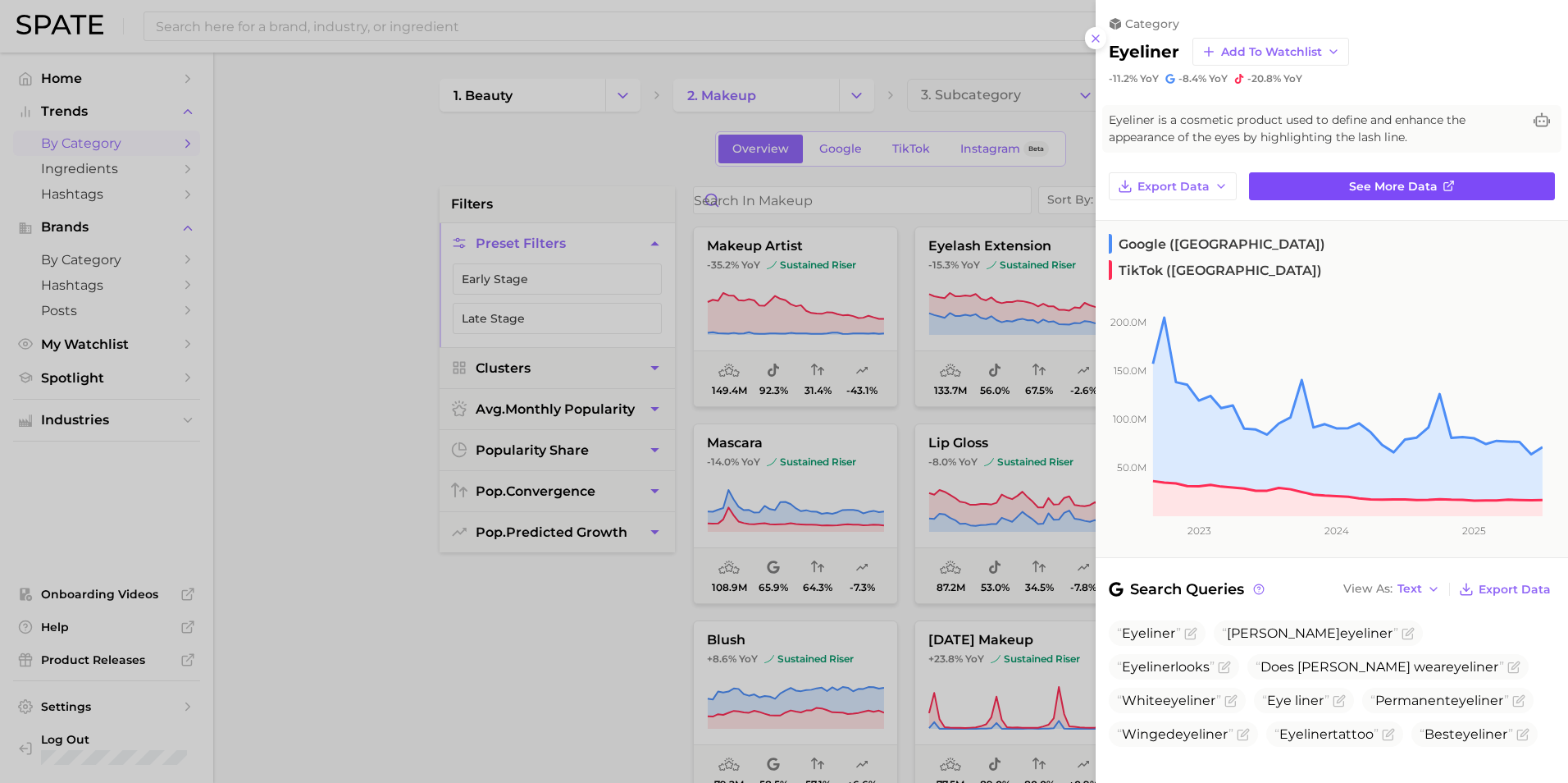
click at [1449, 181] on link "See more data" at bounding box center [1401, 186] width 306 height 28
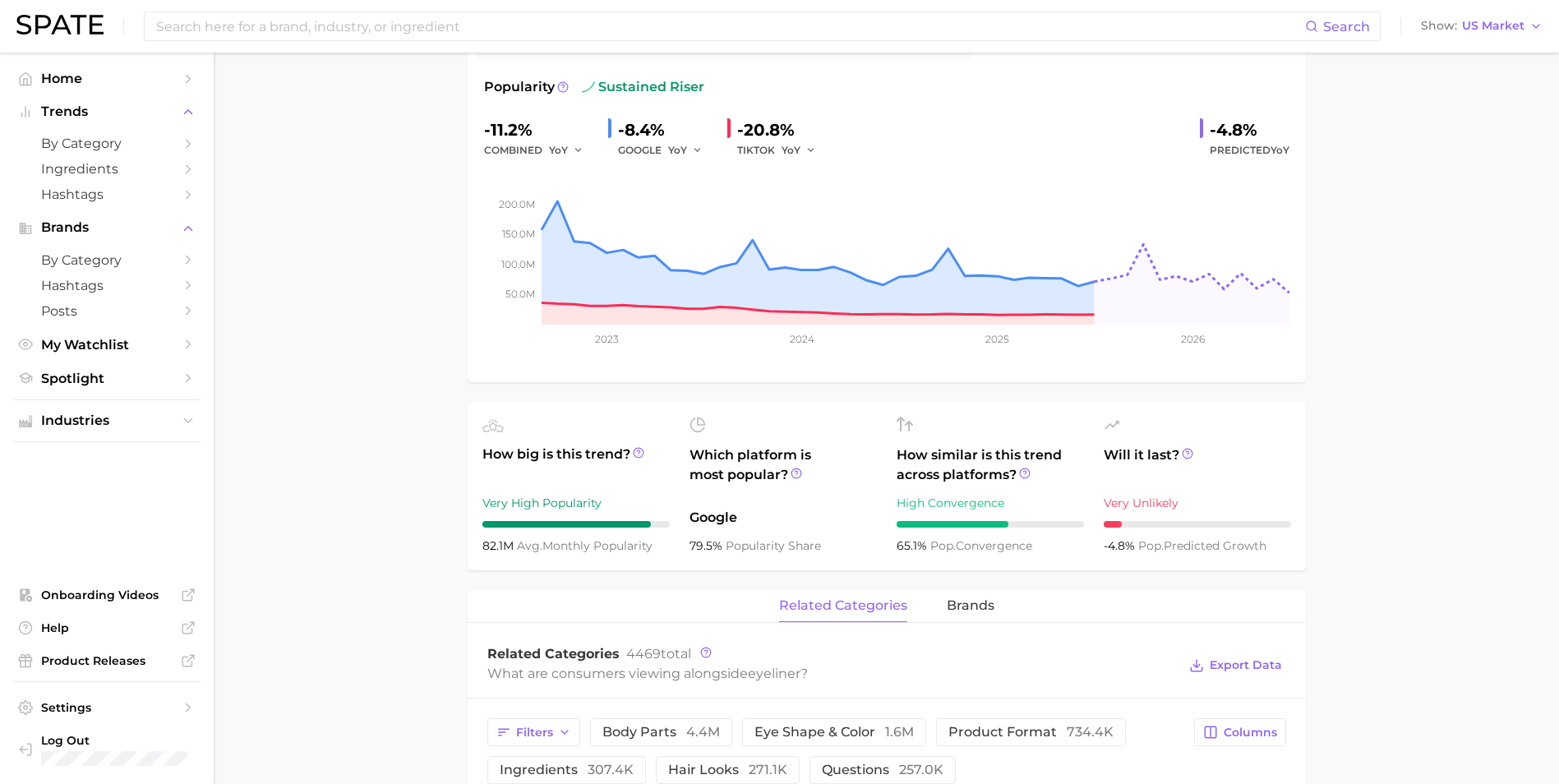
scroll to position [247, 0]
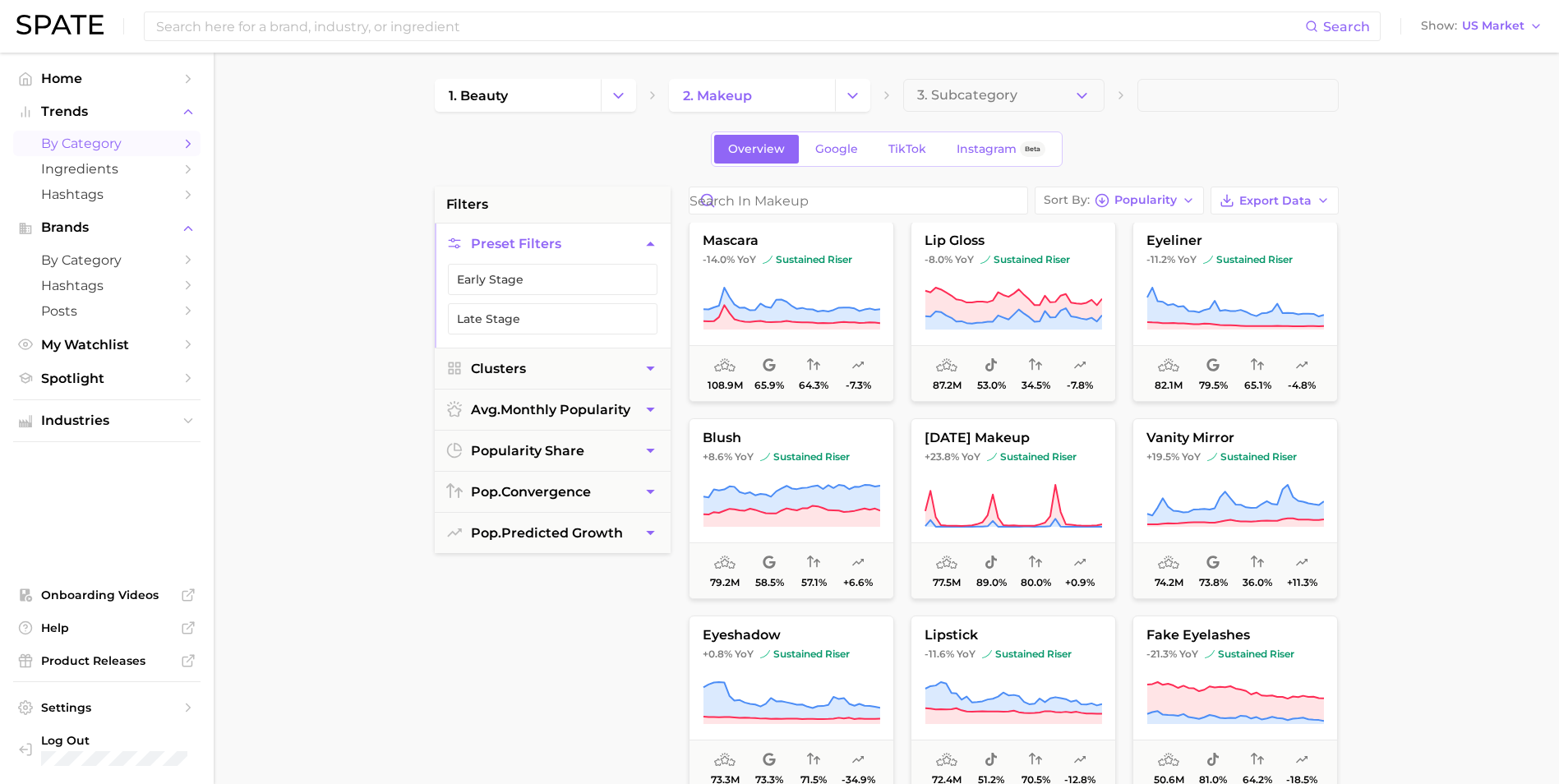
scroll to position [493, 0]
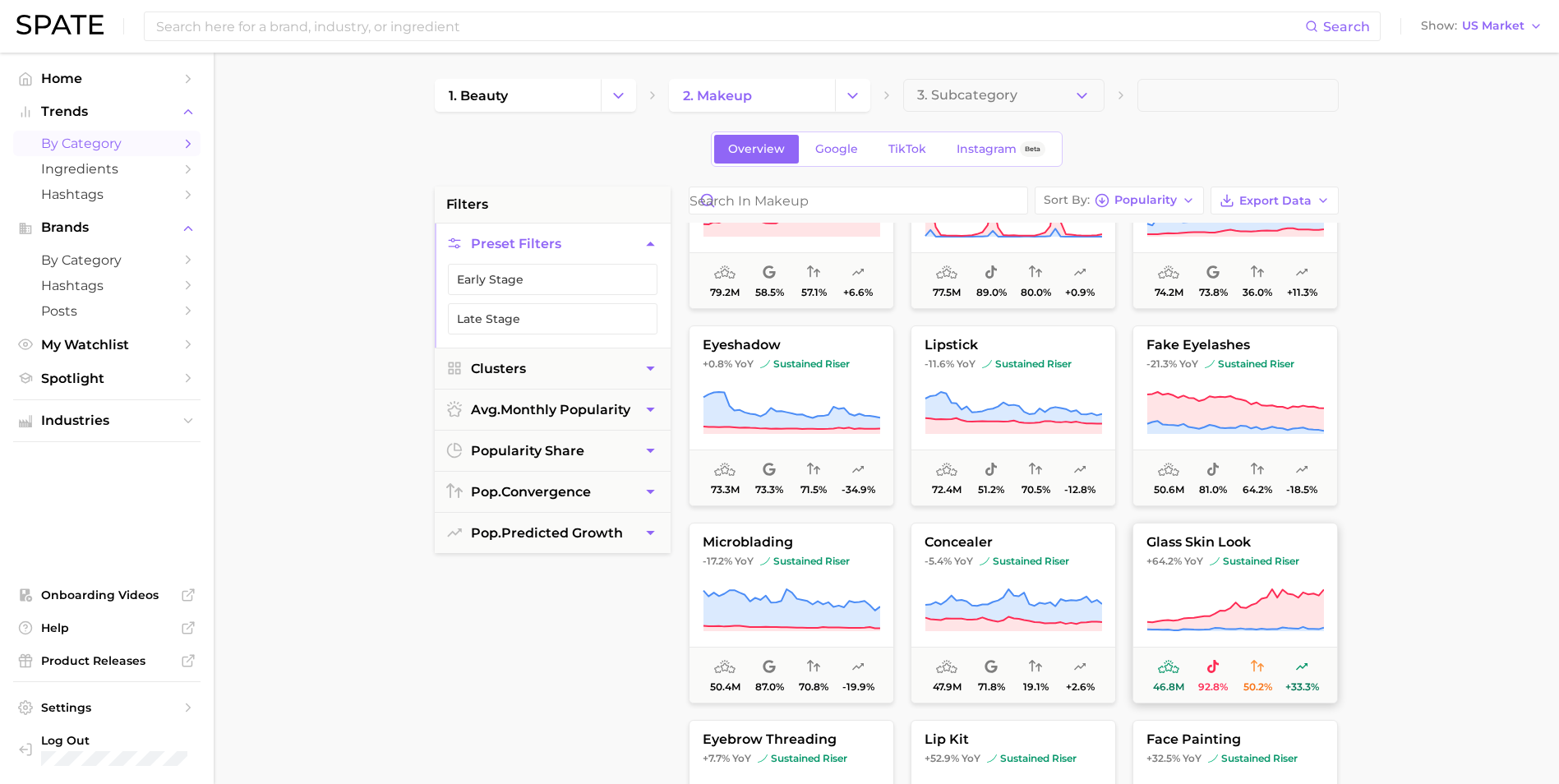
click at [1242, 599] on icon at bounding box center [1234, 610] width 178 height 46
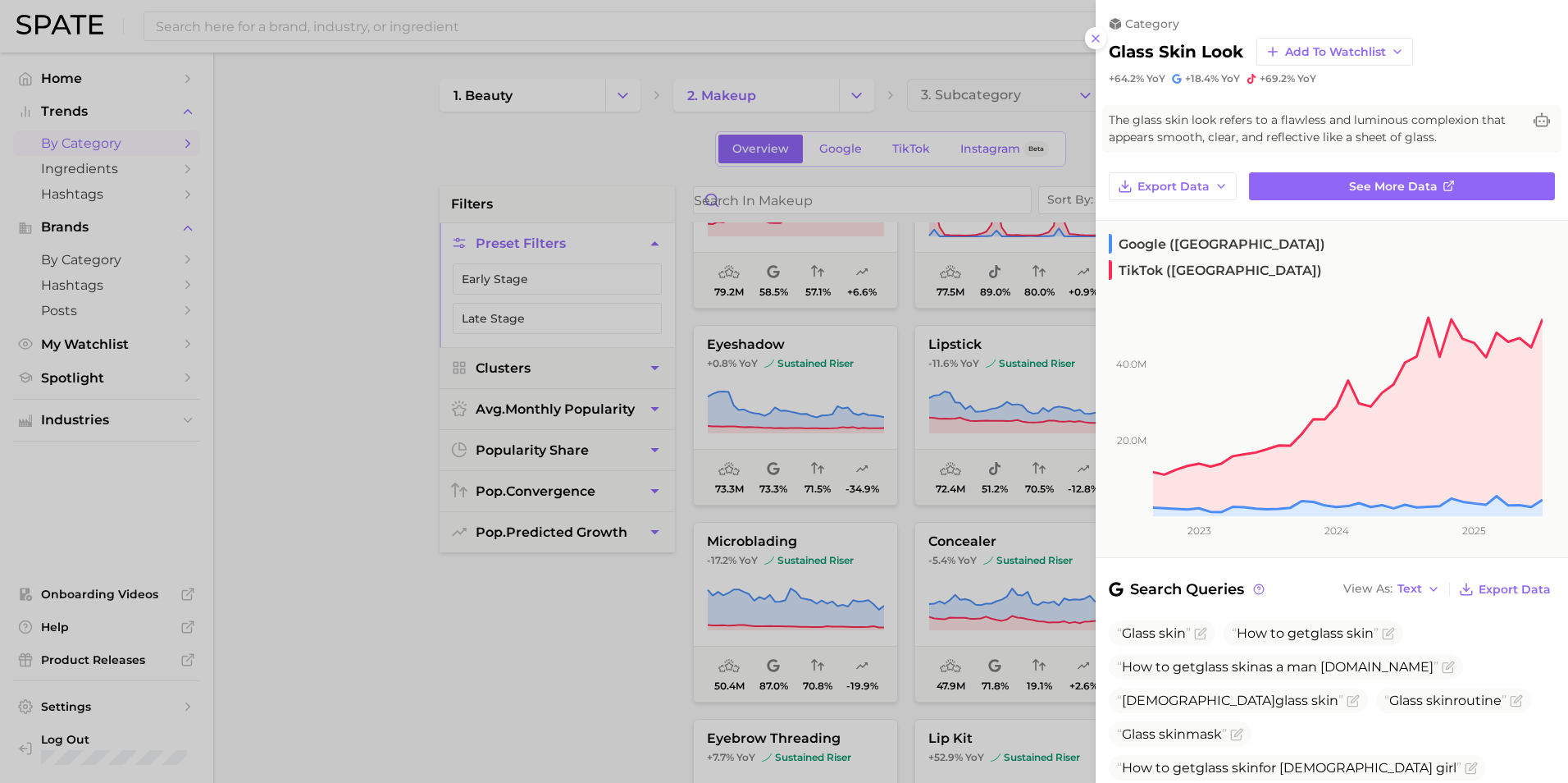
click at [516, 655] on div at bounding box center [784, 391] width 1568 height 783
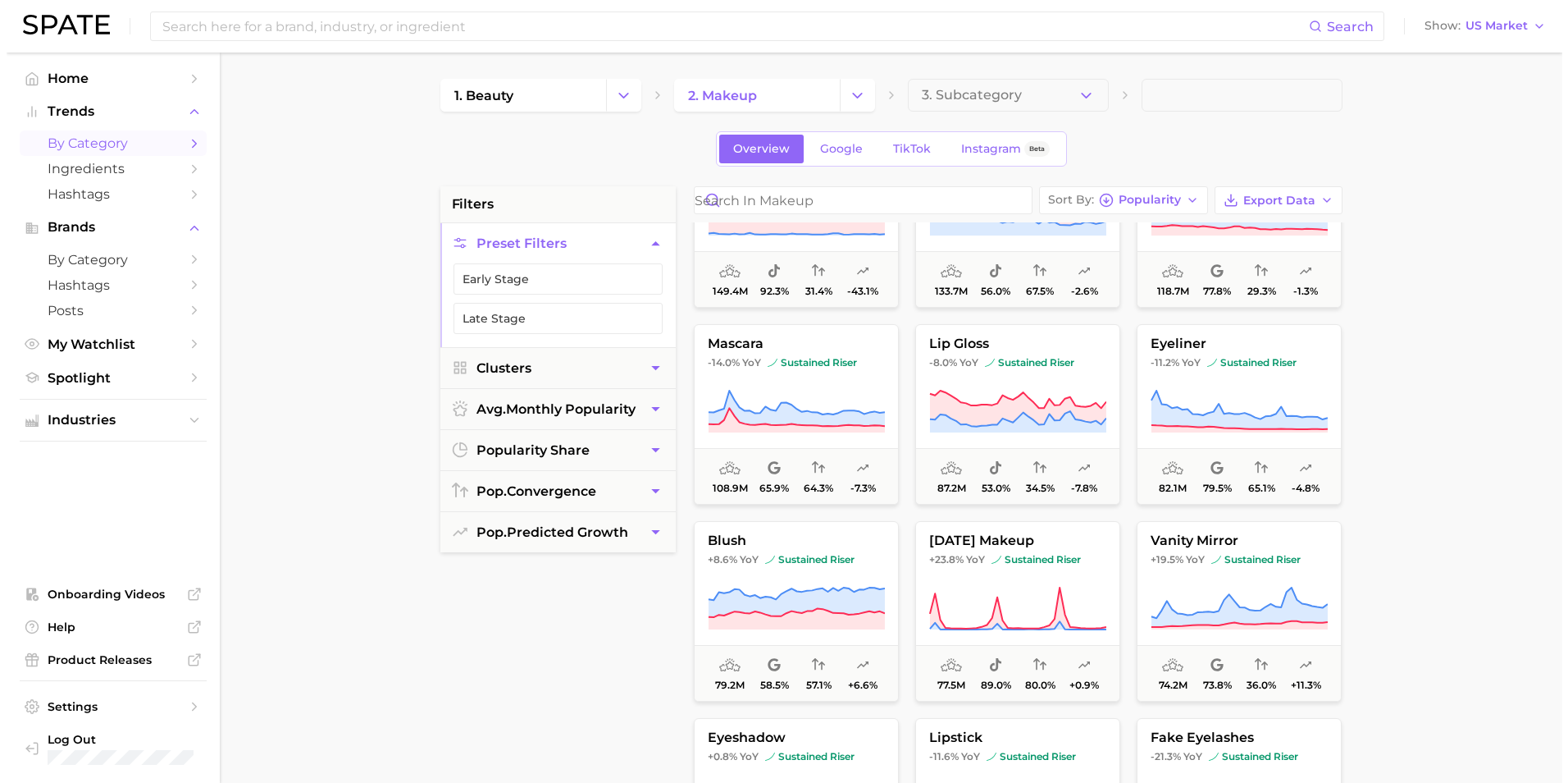
scroll to position [0, 0]
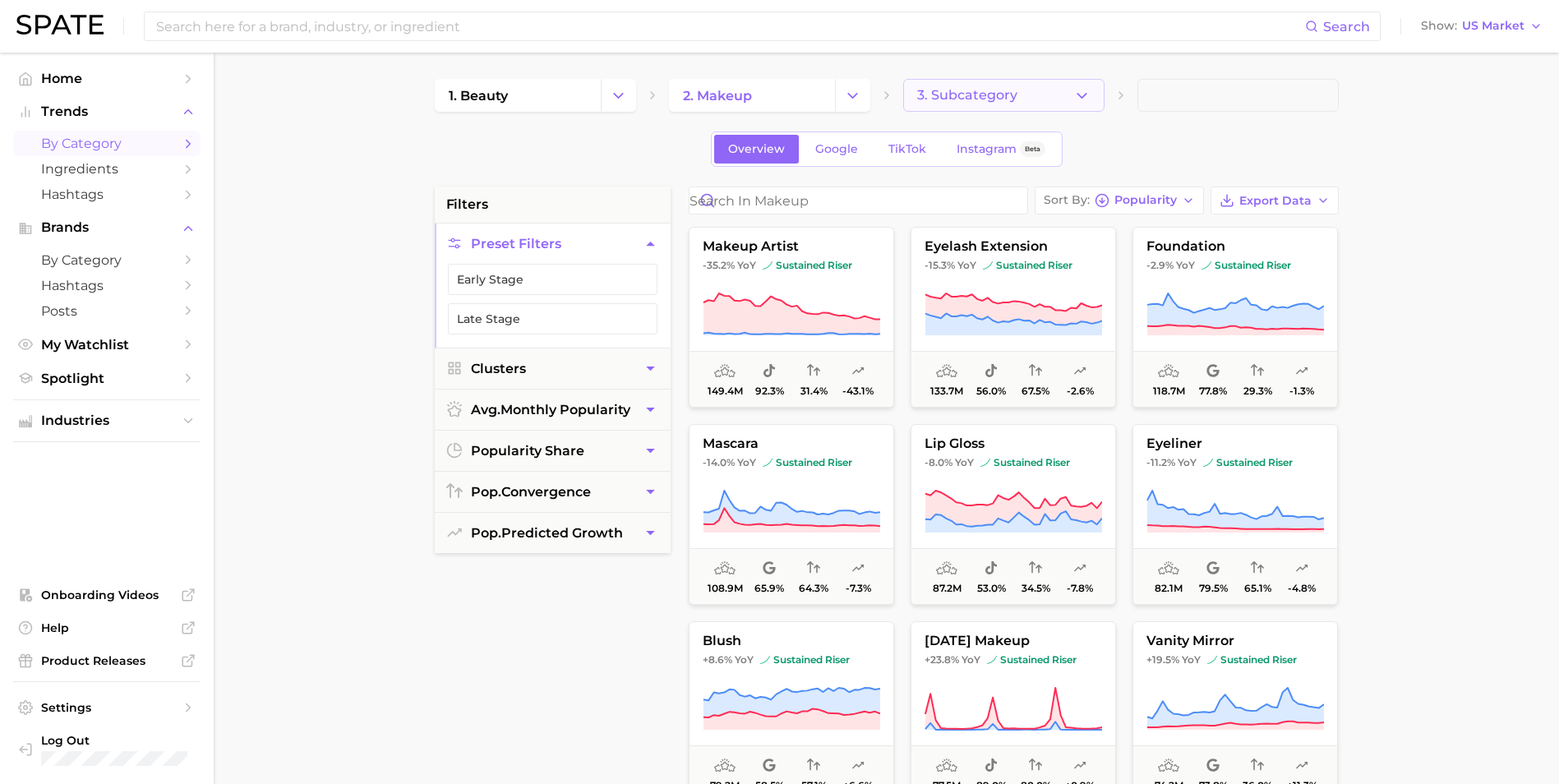
click at [1075, 101] on icon "button" at bounding box center [1082, 96] width 18 height 18
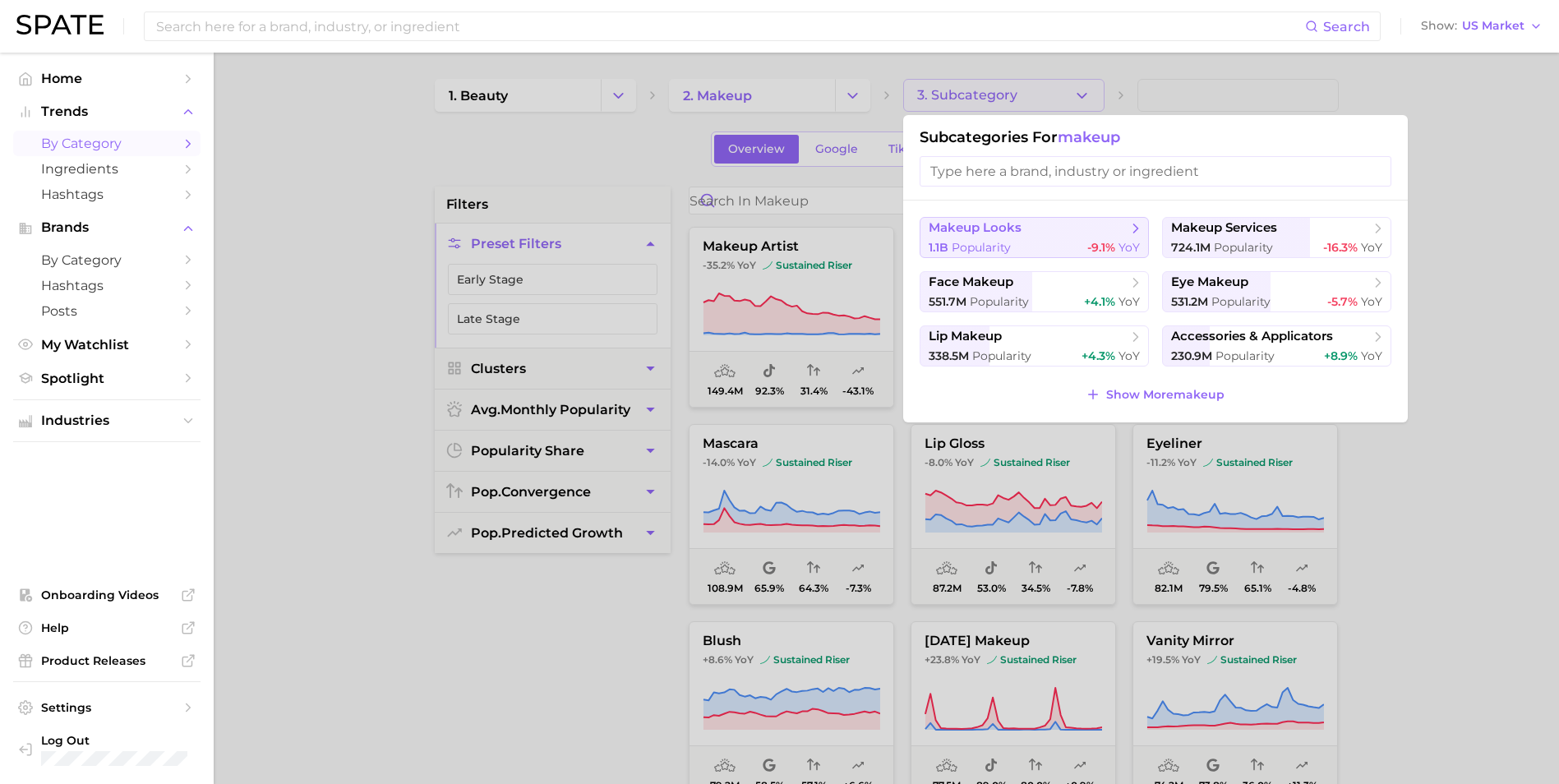
click at [1059, 220] on span "makeup looks" at bounding box center [1028, 228] width 200 height 17
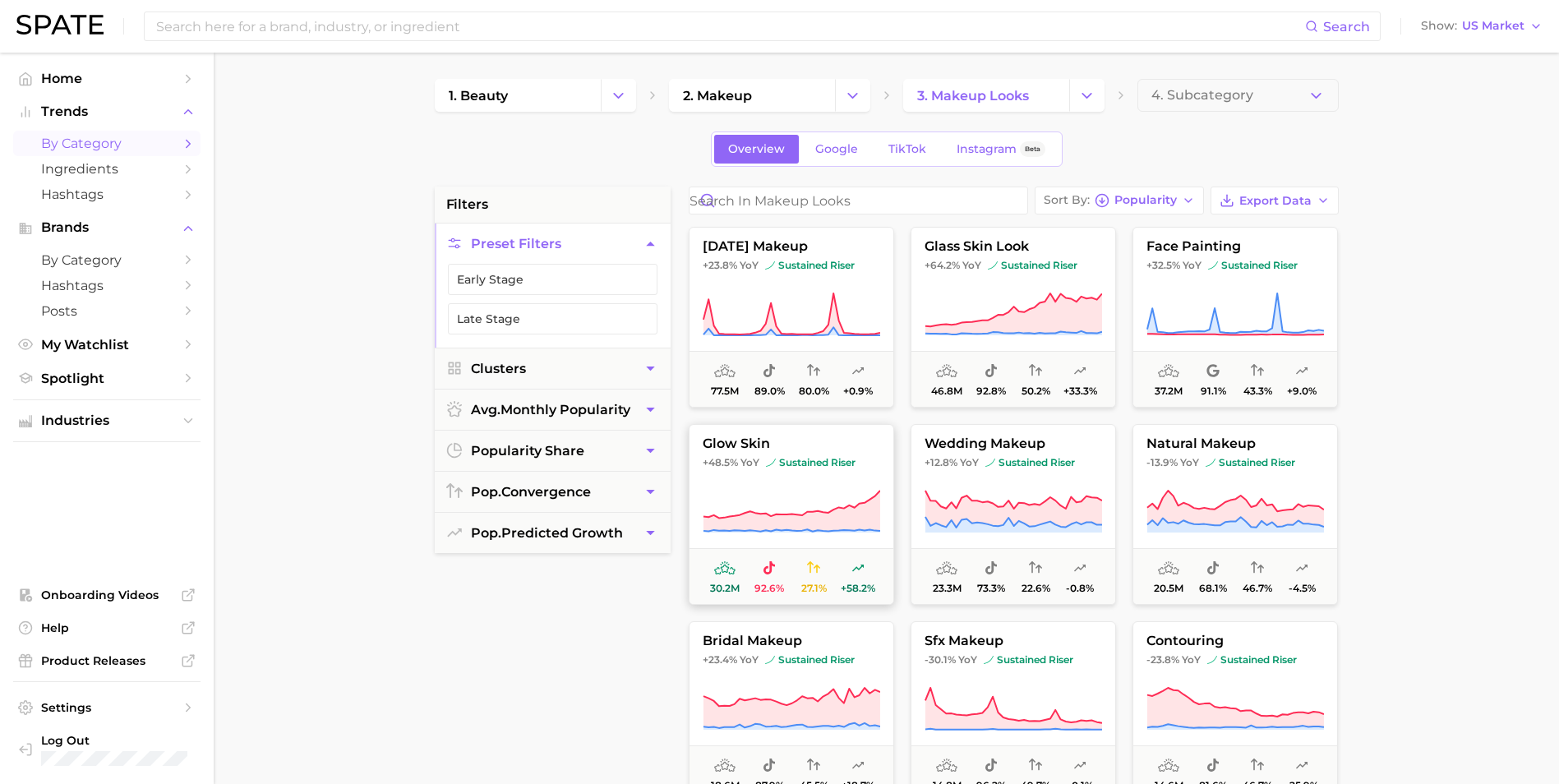
click at [820, 468] on span "sustained riser" at bounding box center [810, 462] width 89 height 13
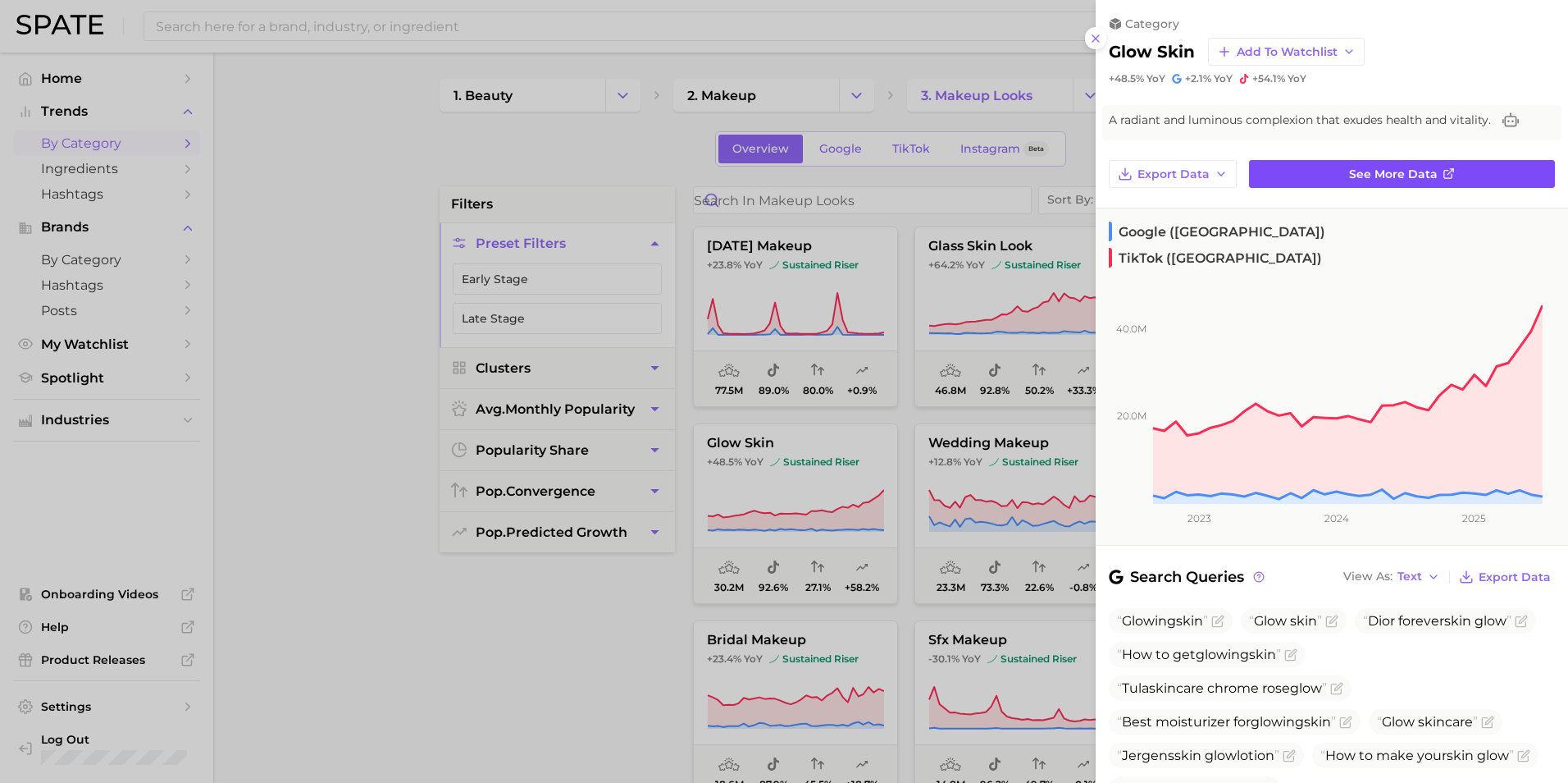
click at [1386, 168] on span "See more data" at bounding box center [1393, 175] width 88 height 14
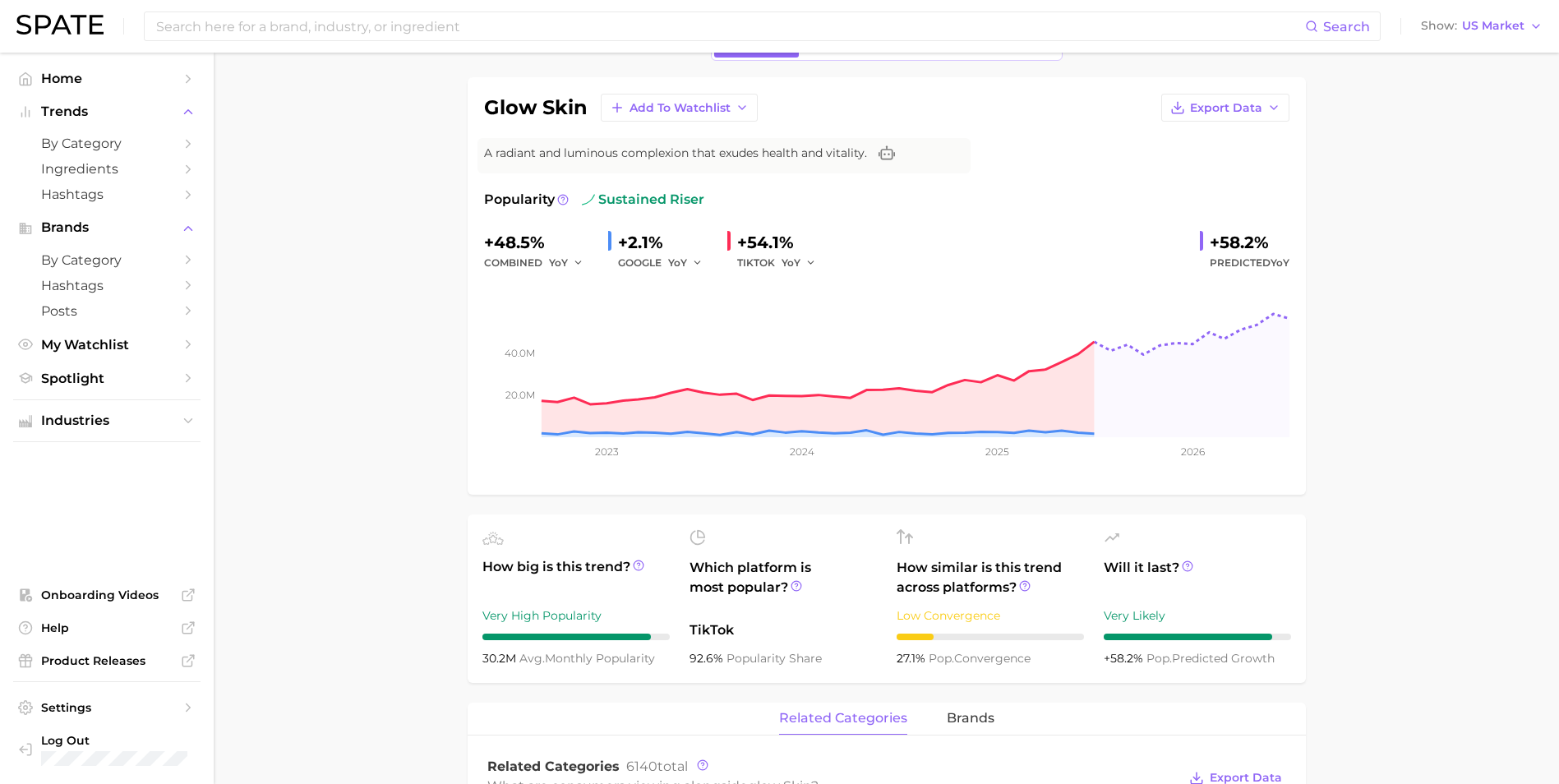
scroll to position [82, 0]
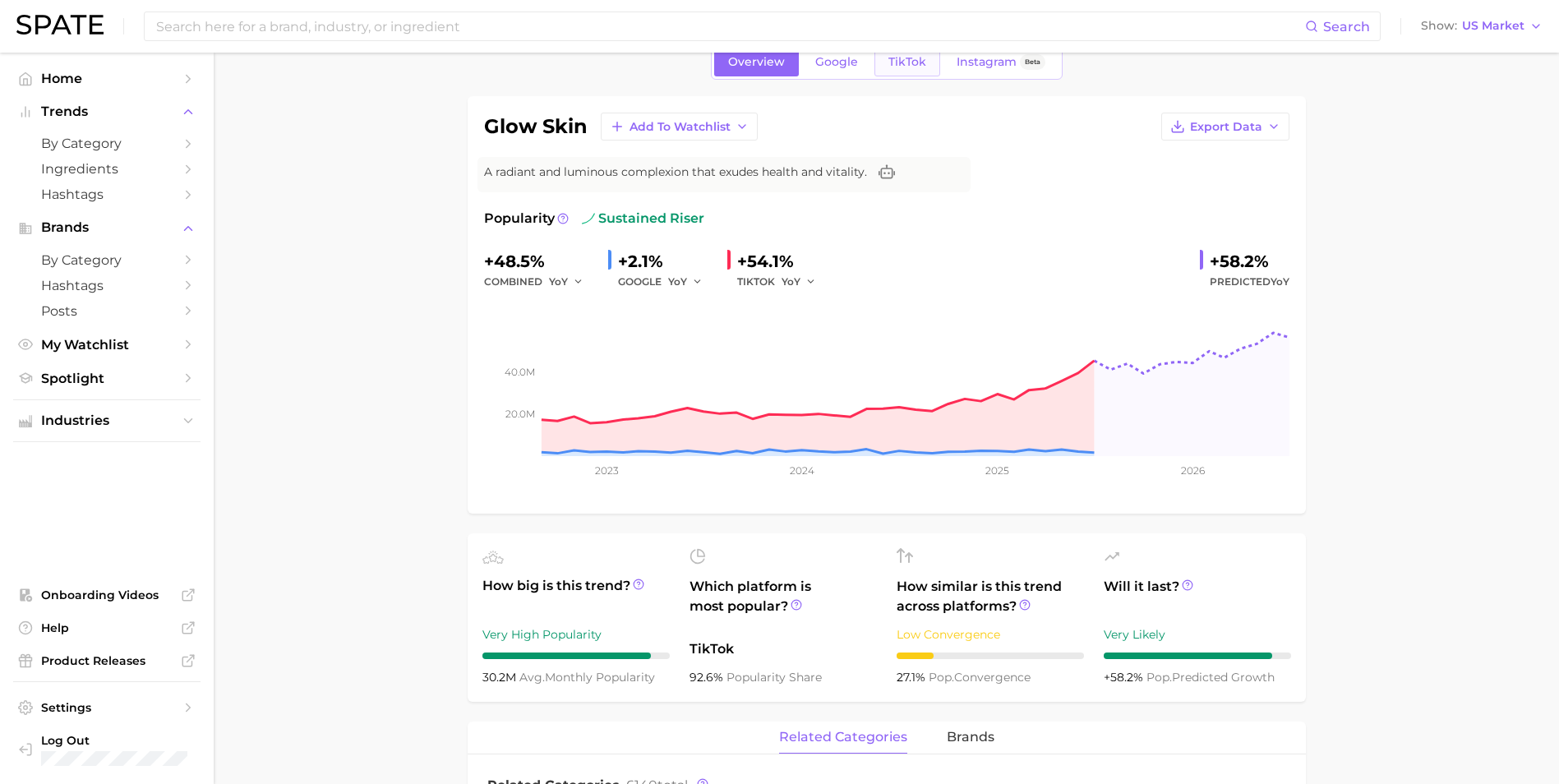
click at [906, 69] on link "TikTok" at bounding box center [907, 62] width 65 height 29
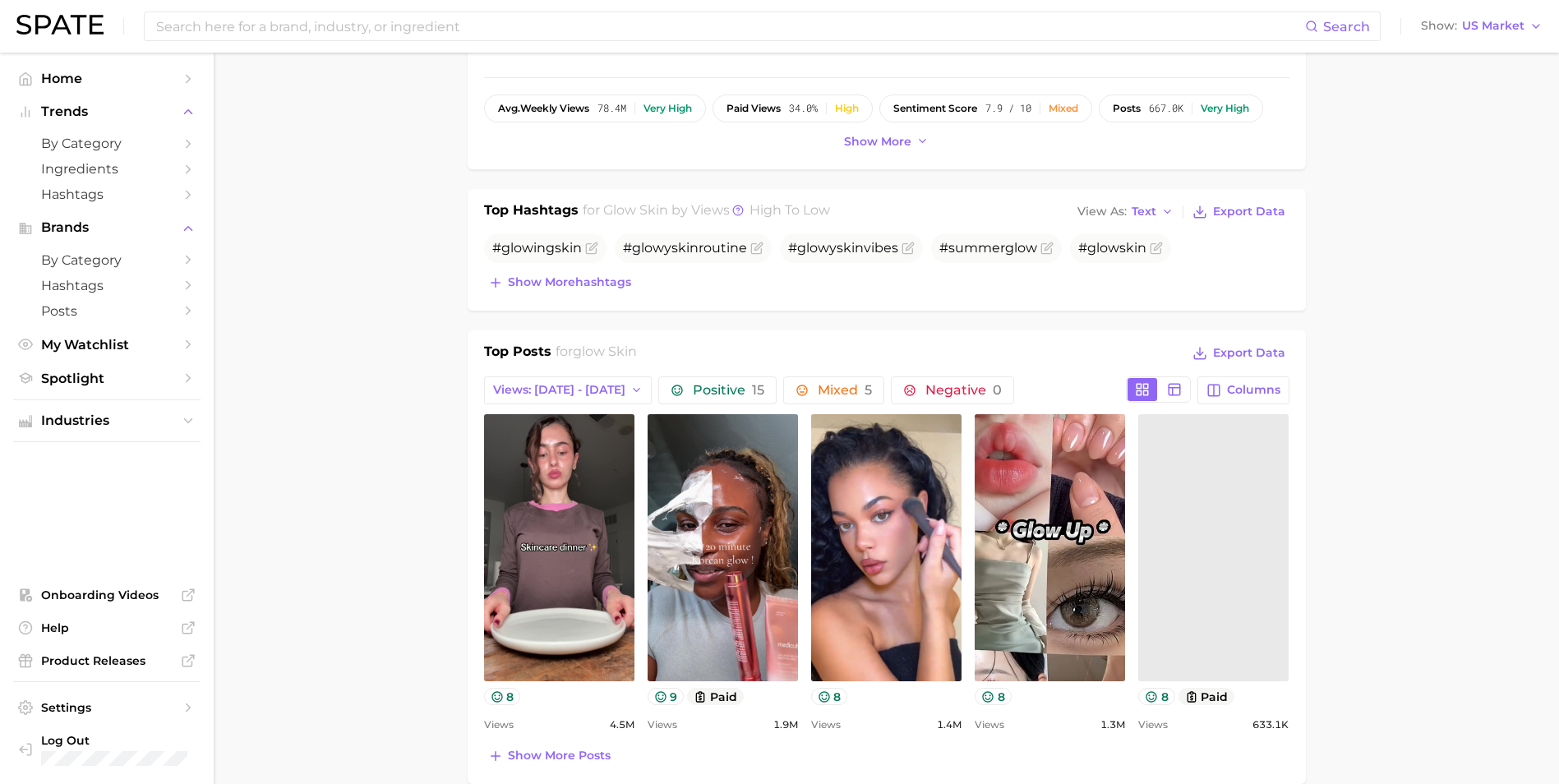
scroll to position [657, 0]
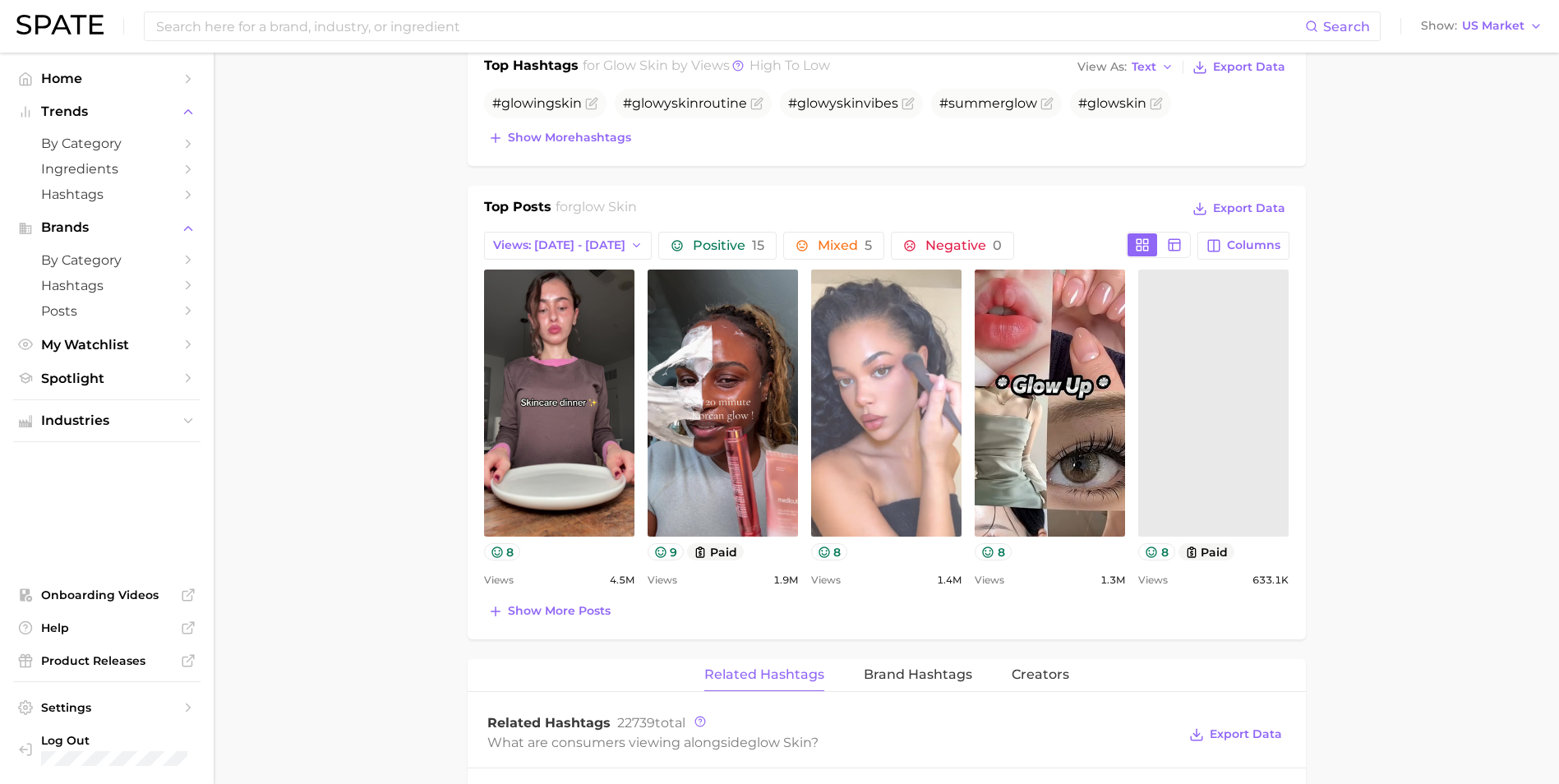
click at [867, 452] on link "view post on TikTok" at bounding box center [886, 403] width 150 height 267
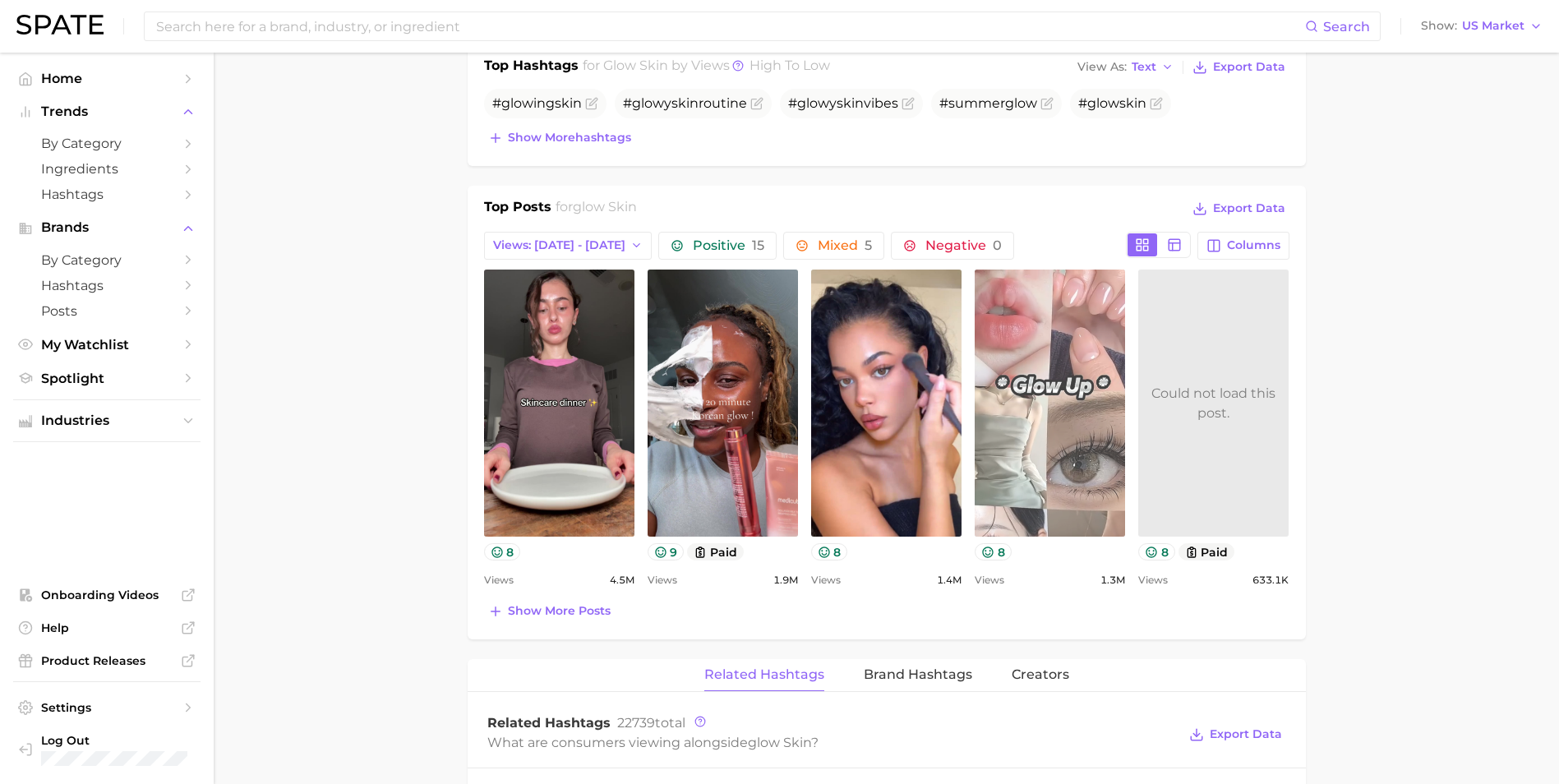
click at [1074, 492] on link "view post on TikTok" at bounding box center [1050, 403] width 150 height 267
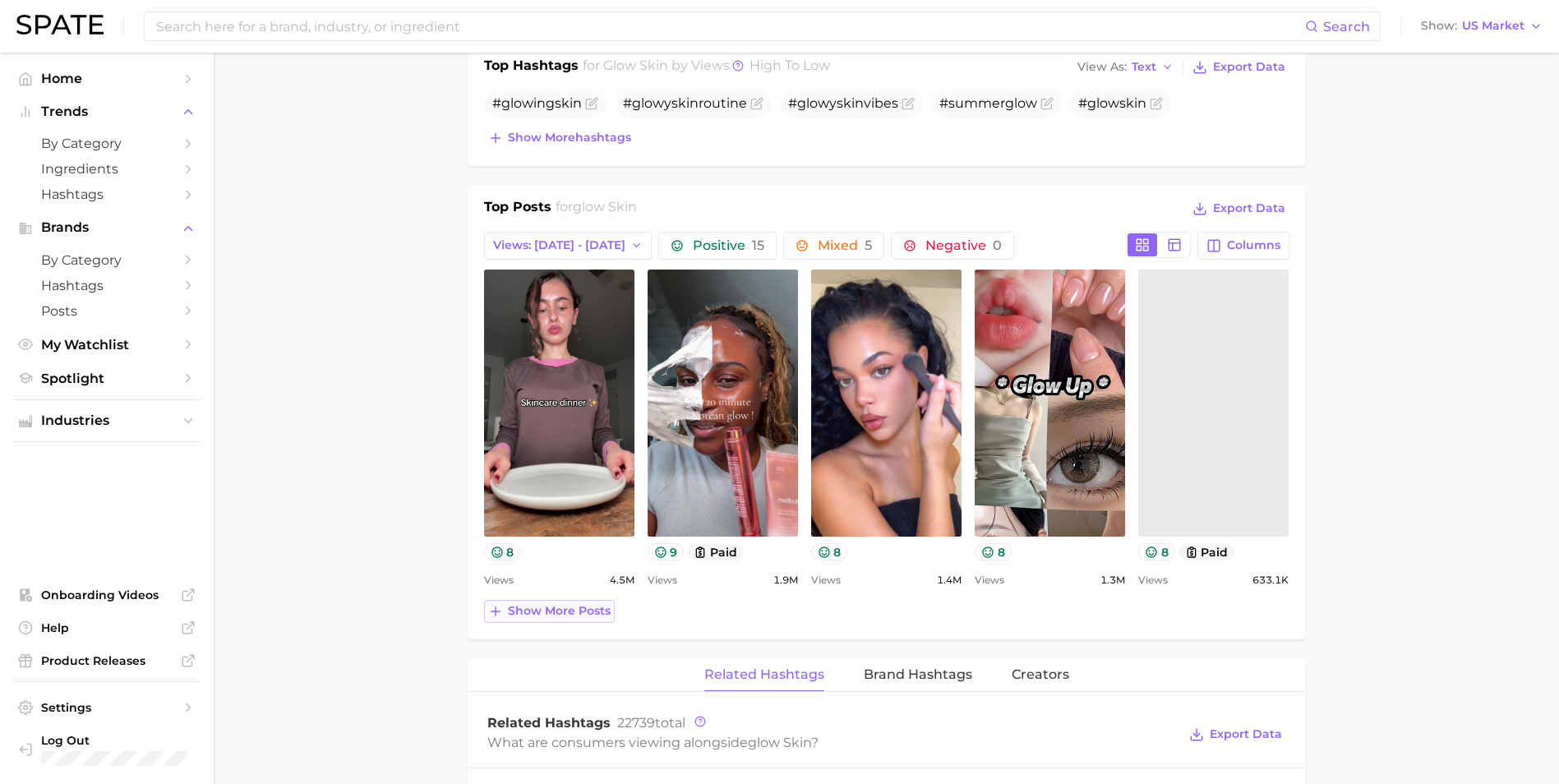
click at [559, 604] on span "Show more posts" at bounding box center [559, 611] width 103 height 14
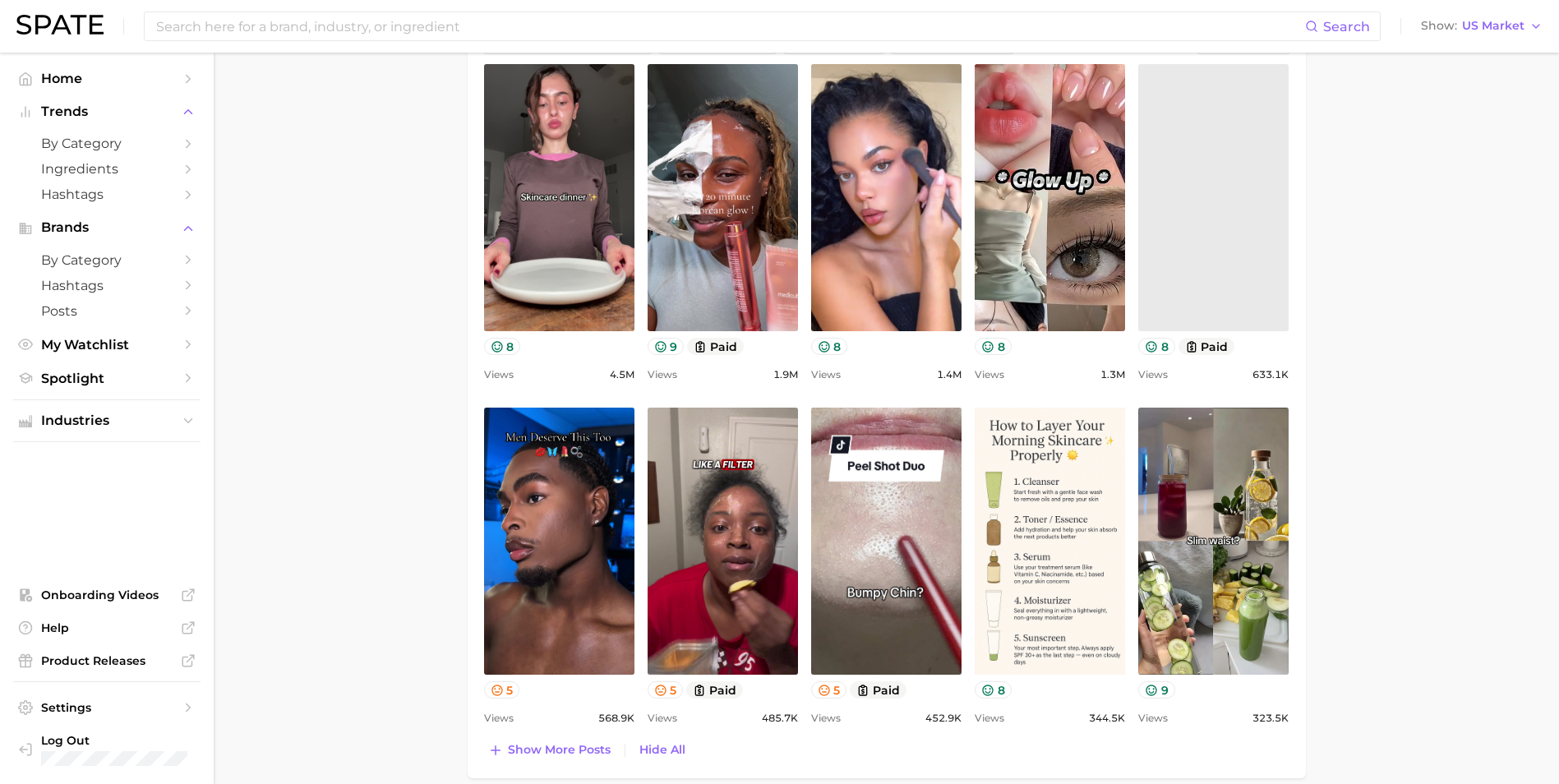
scroll to position [903, 0]
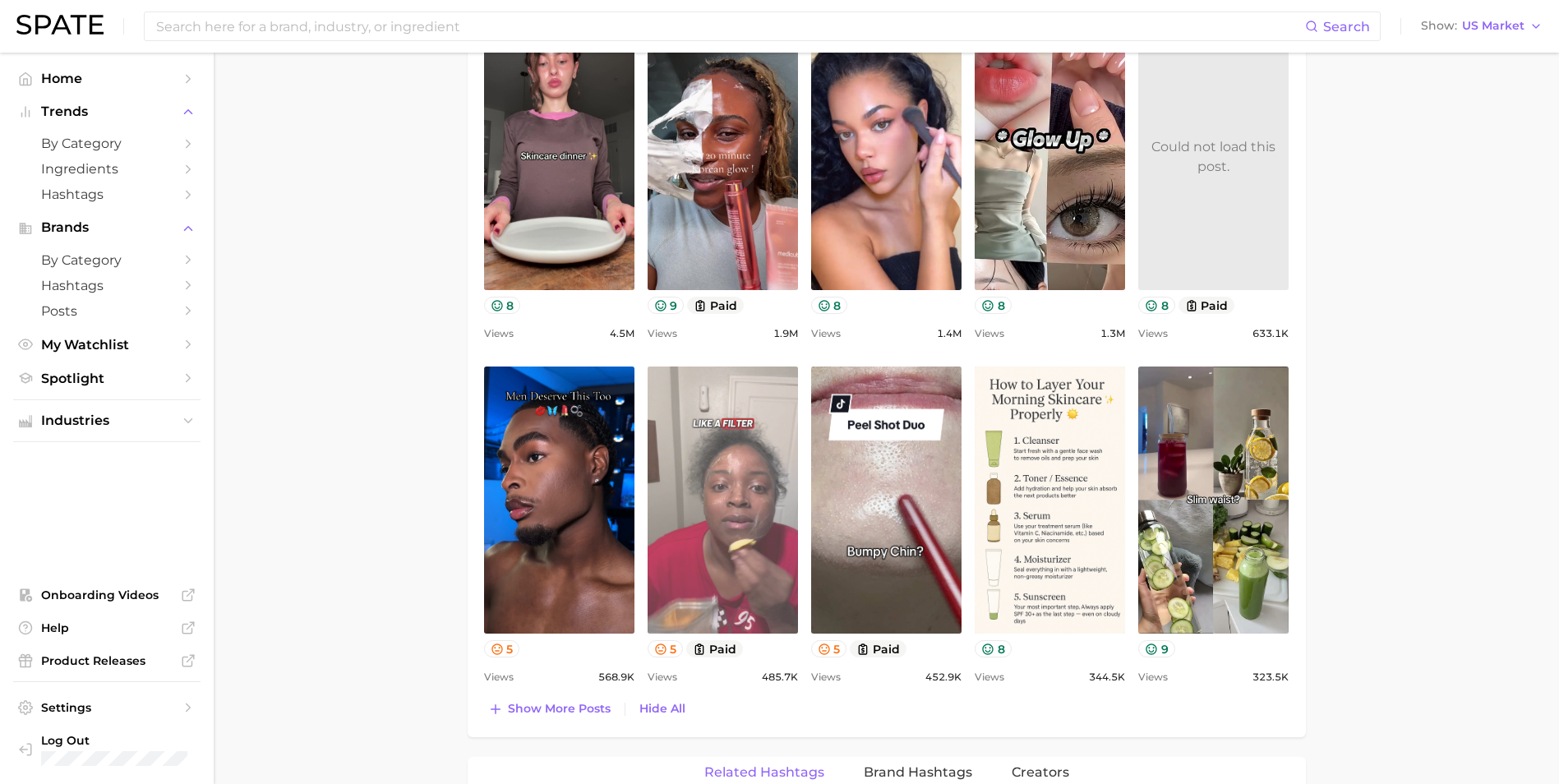
click at [736, 486] on link "view post on TikTok" at bounding box center [722, 499] width 150 height 267
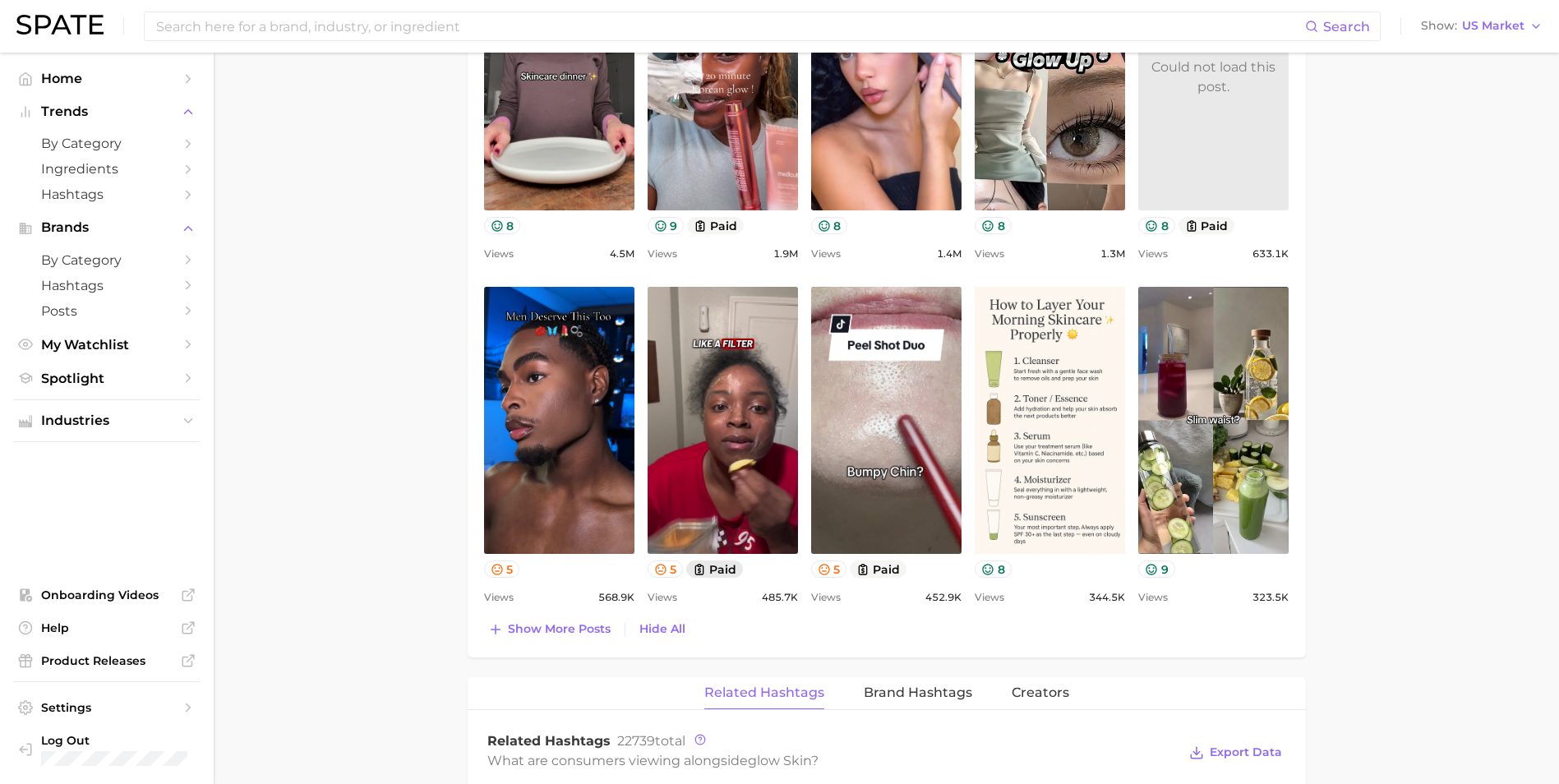
scroll to position [986, 0]
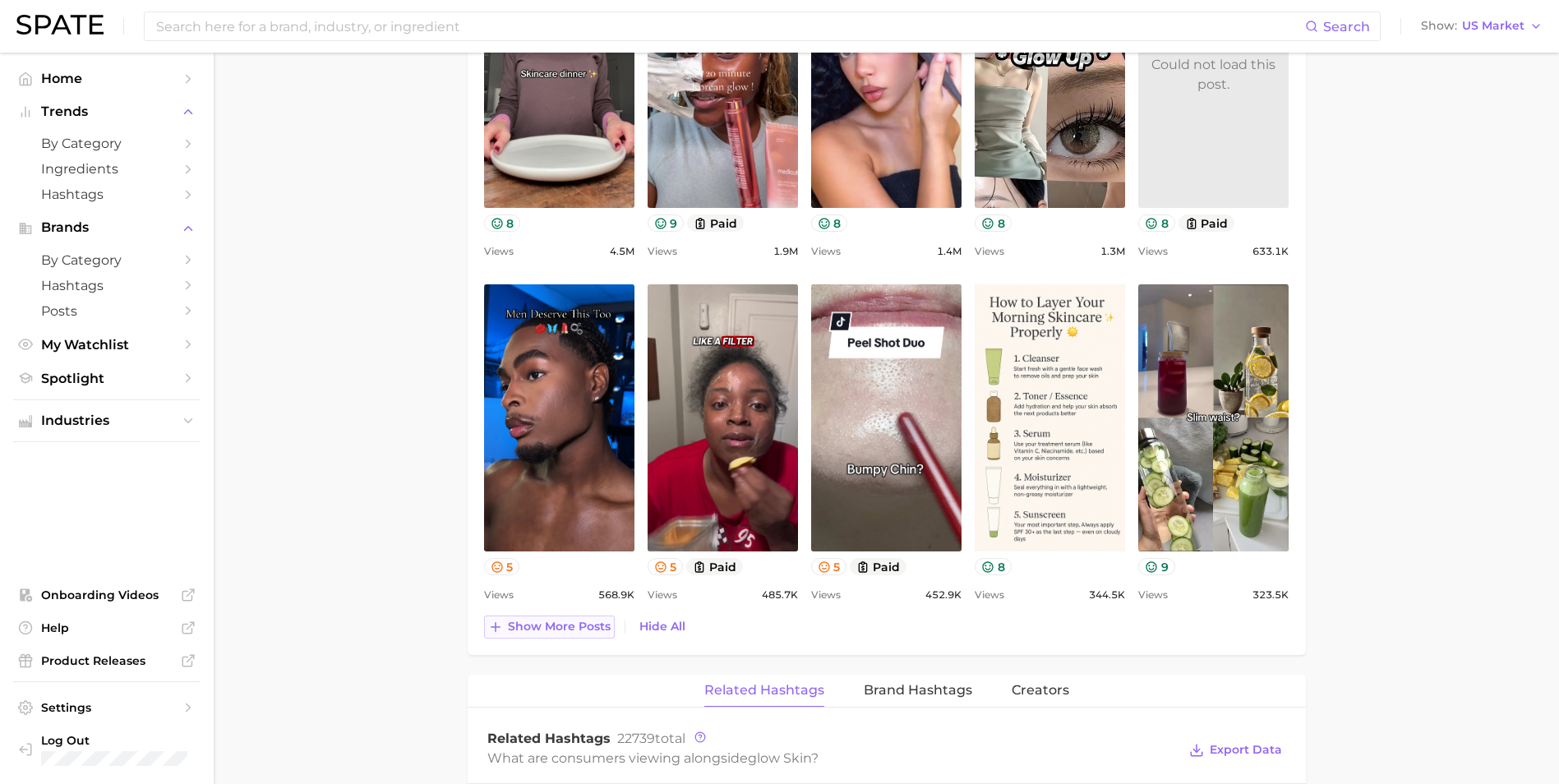
click at [550, 623] on span "Show more posts" at bounding box center [559, 627] width 103 height 14
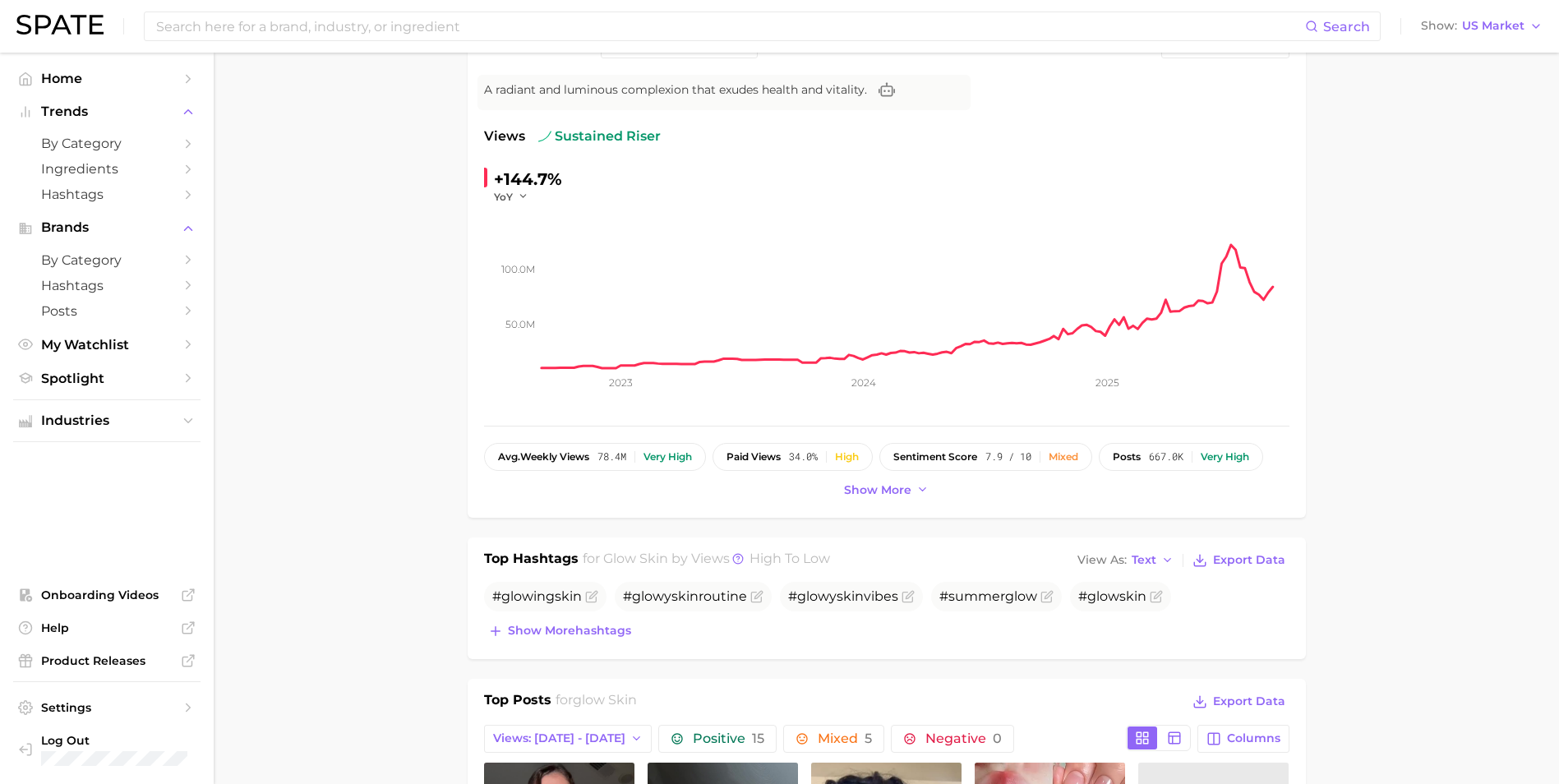
scroll to position [0, 0]
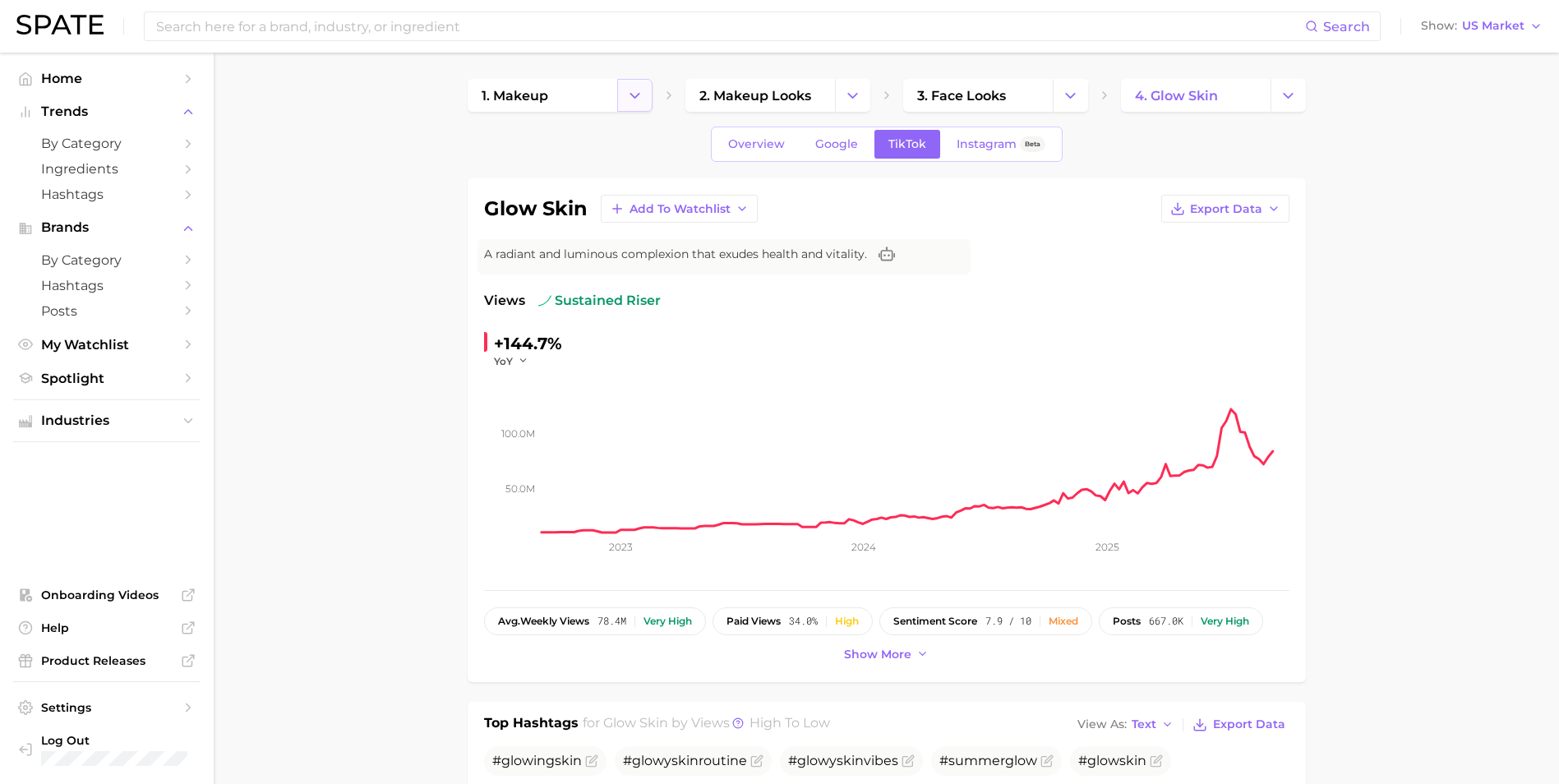
click at [633, 100] on icon "Change Category" at bounding box center [635, 96] width 18 height 18
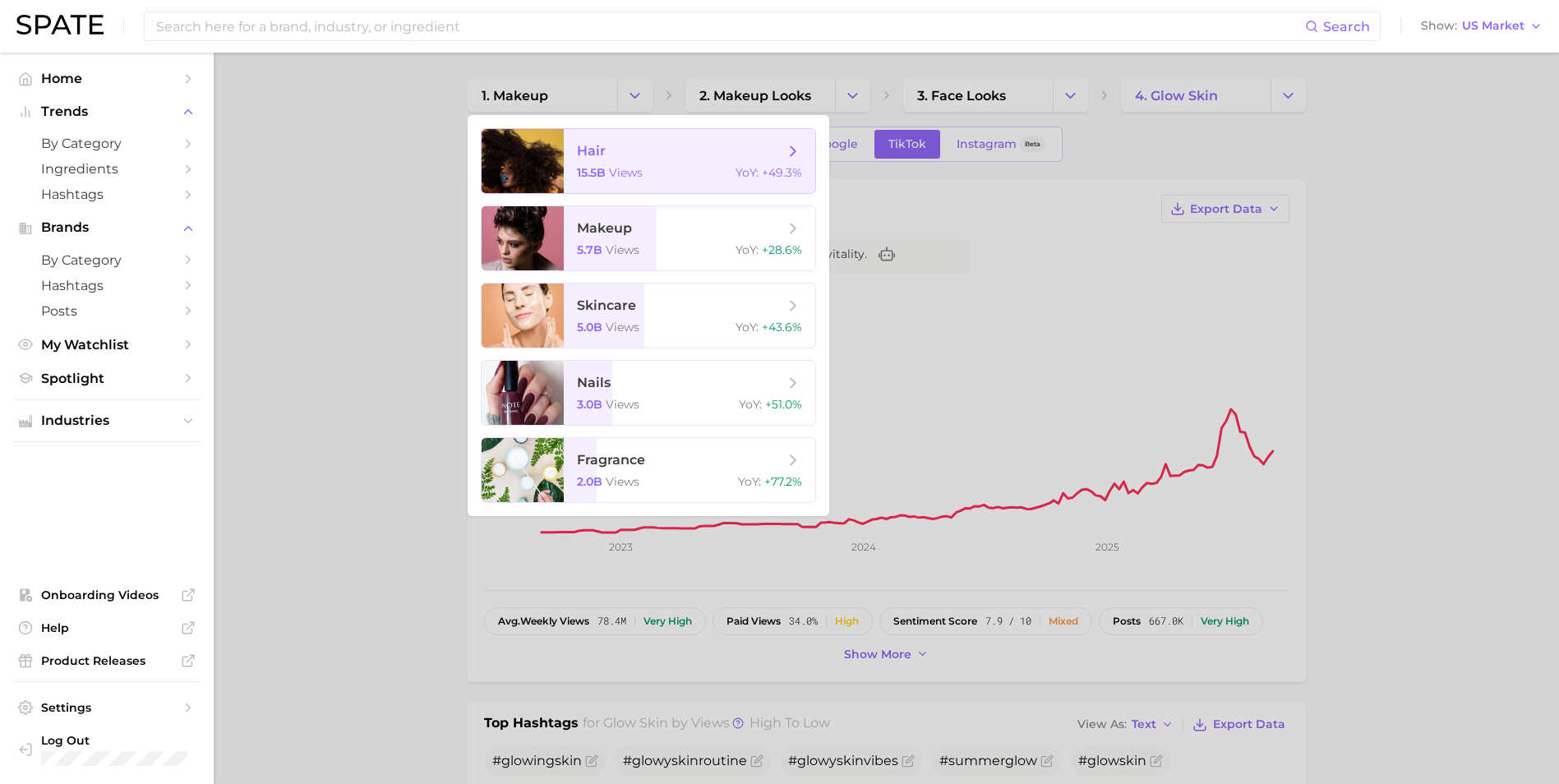
click at [646, 174] on div "15.5b views YoY : +49.3%" at bounding box center [689, 172] width 225 height 15
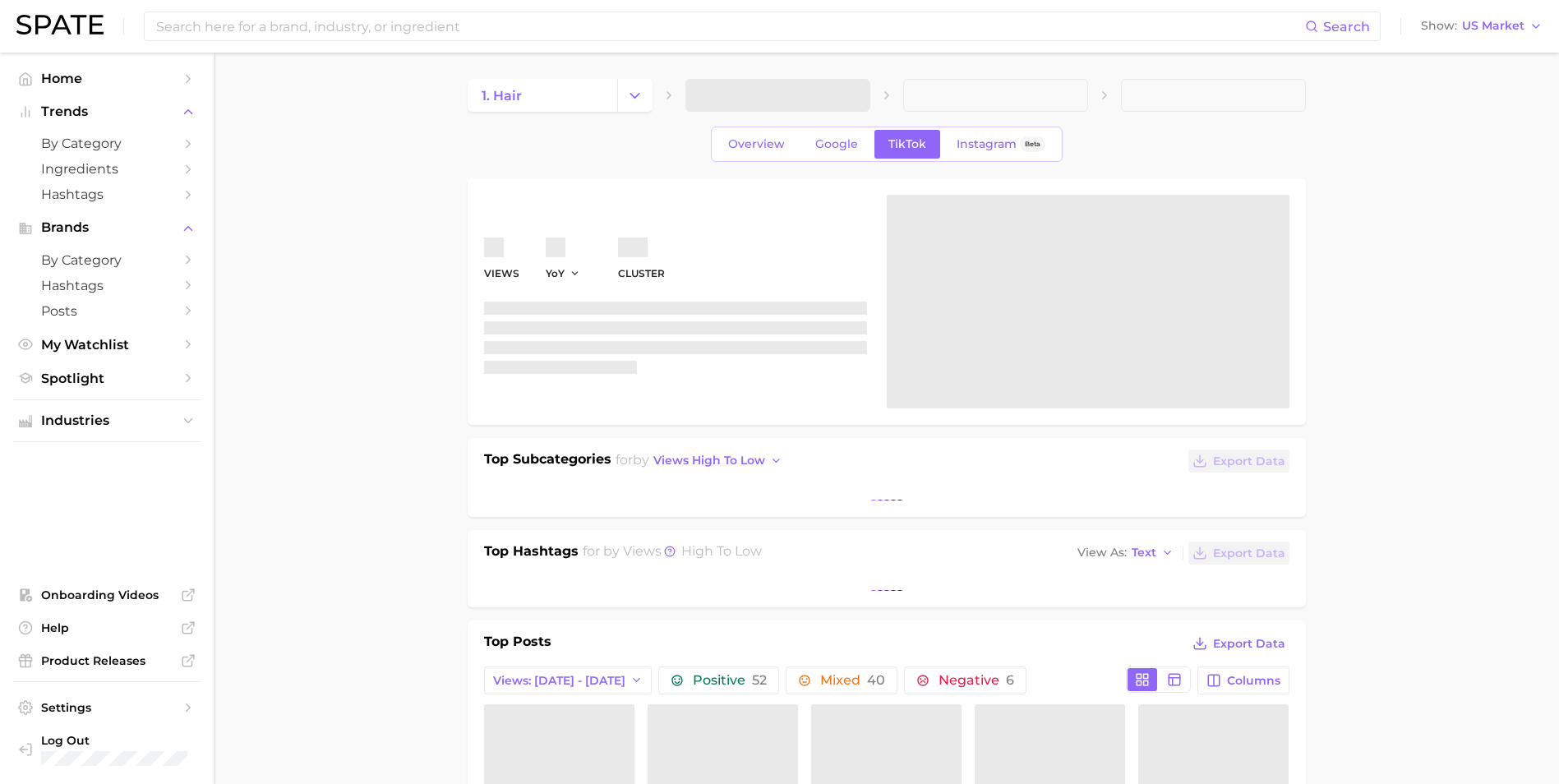
click at [638, 103] on icon "Change Category" at bounding box center [635, 96] width 18 height 18
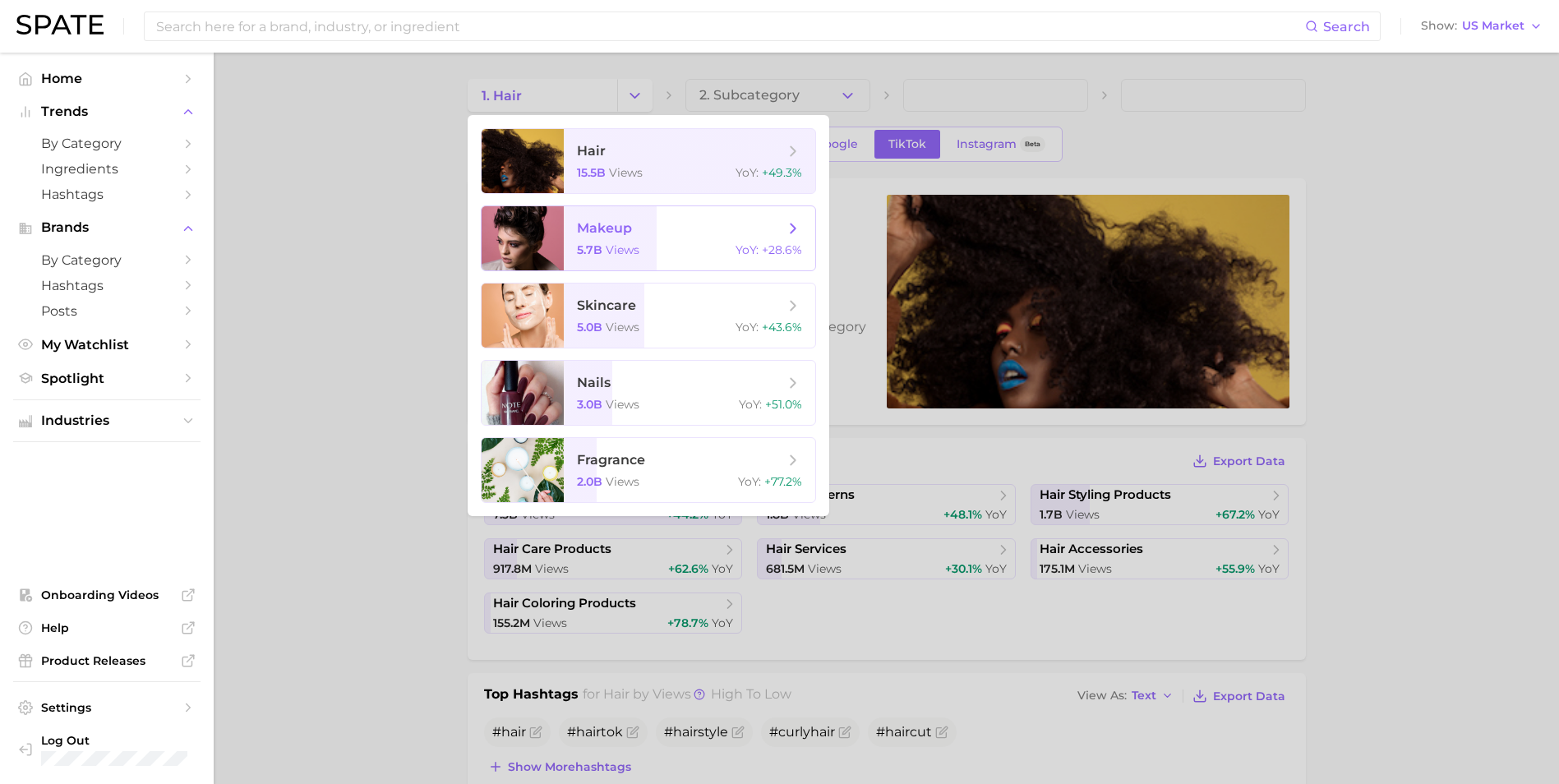
click at [668, 226] on span "makeup" at bounding box center [680, 228] width 207 height 18
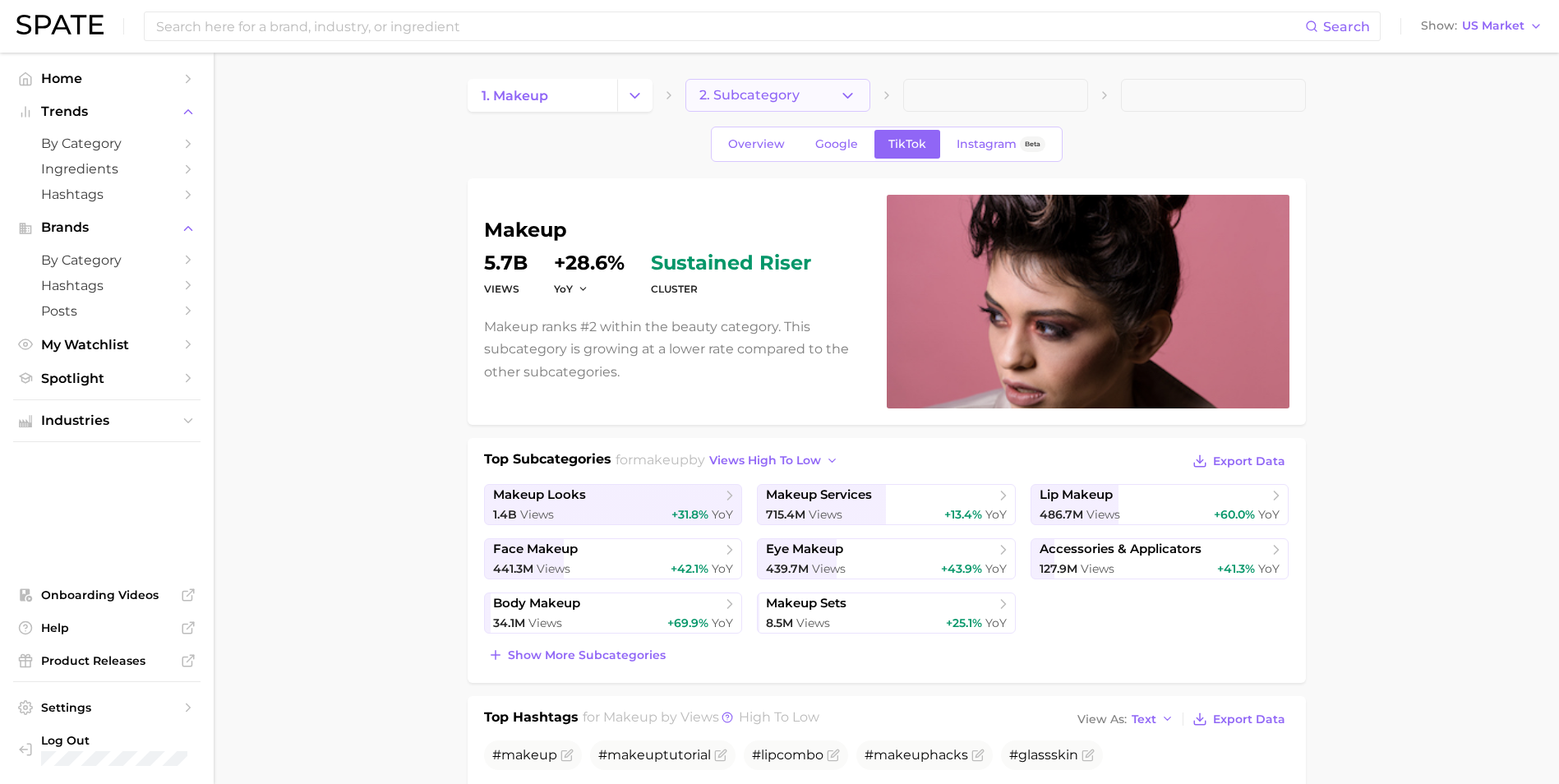
click at [854, 91] on icon "button" at bounding box center [848, 96] width 18 height 18
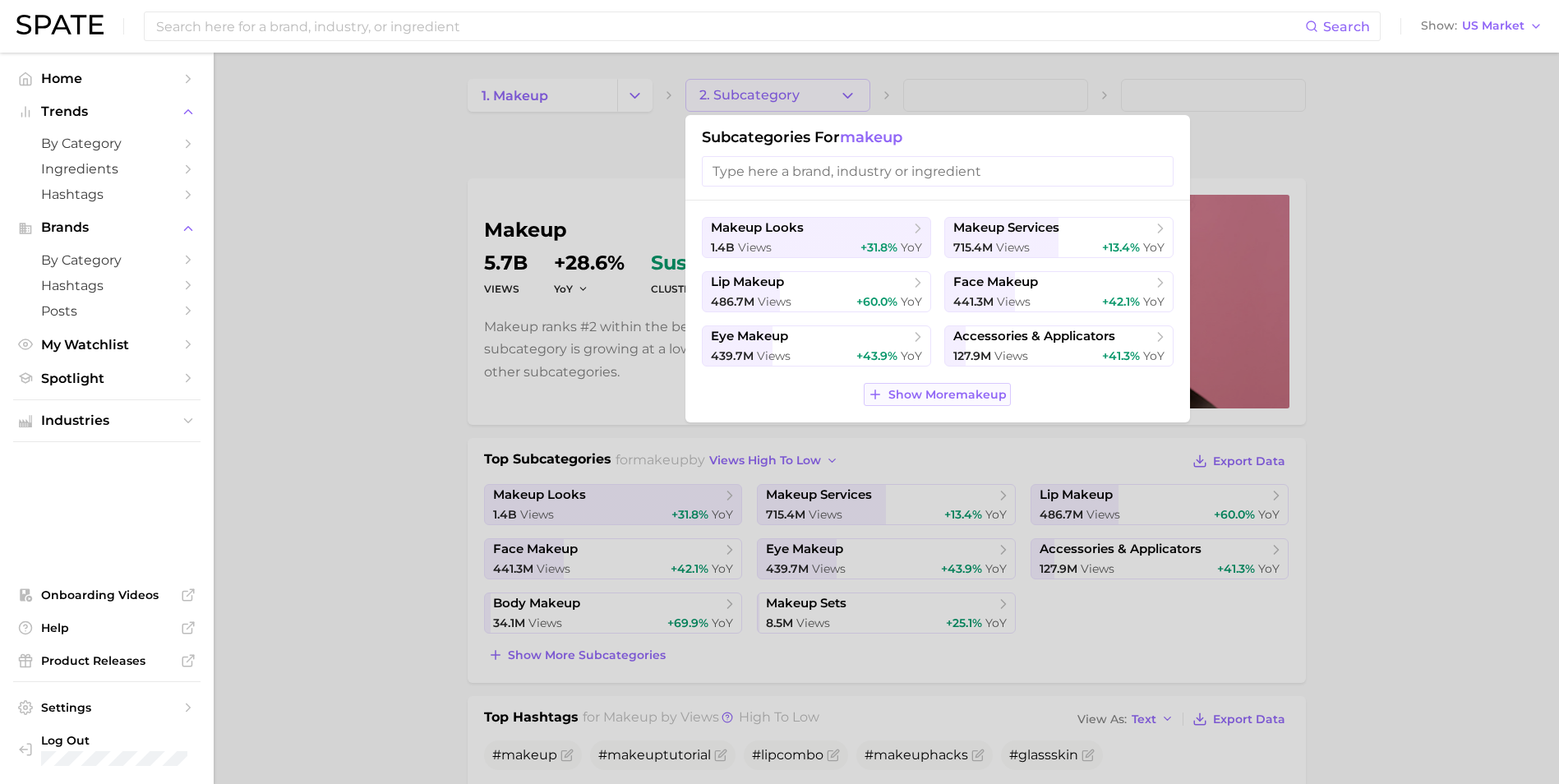
click at [967, 399] on span "Show More makeup" at bounding box center [948, 395] width 118 height 14
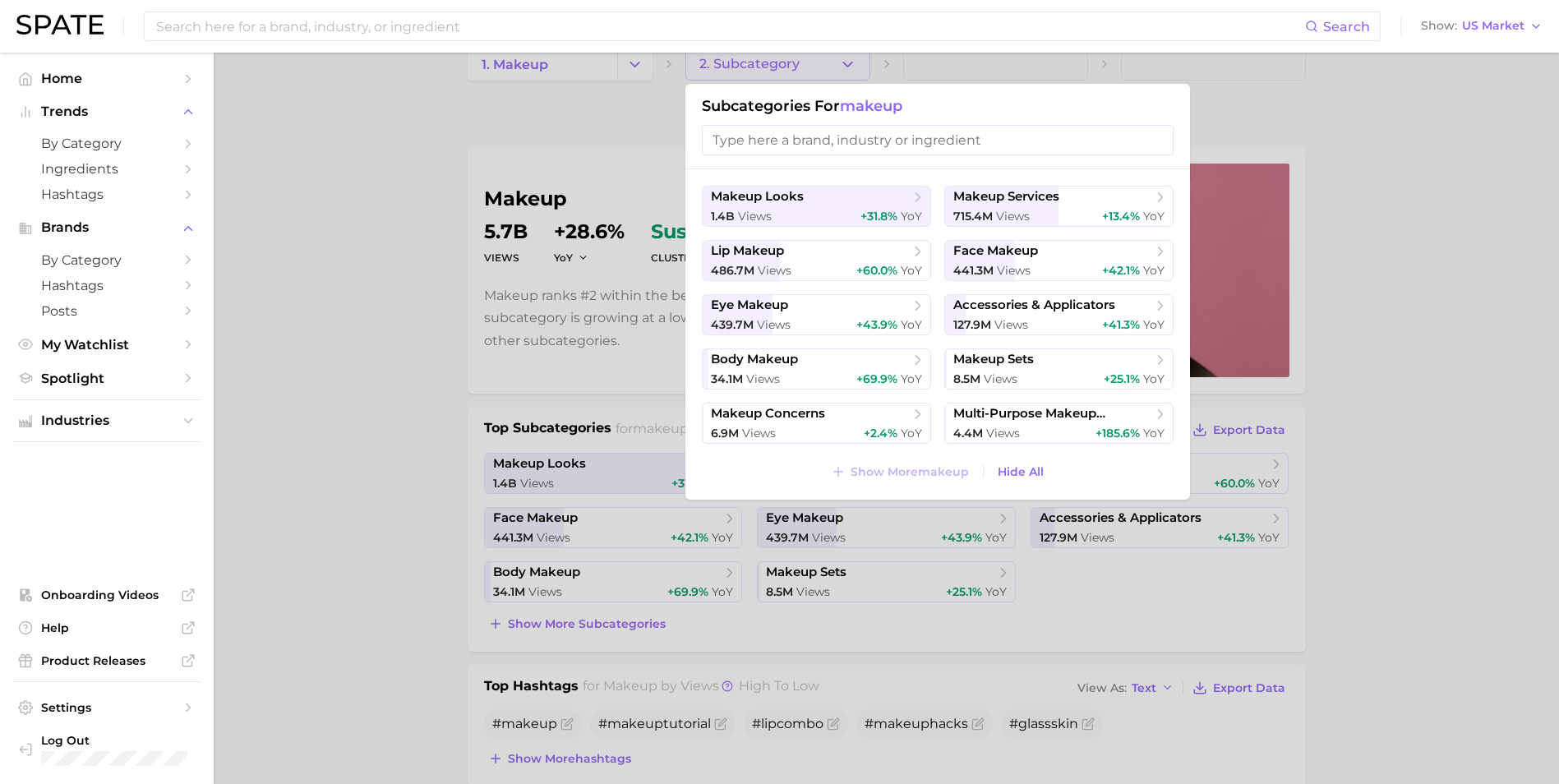
scroll to position [82, 0]
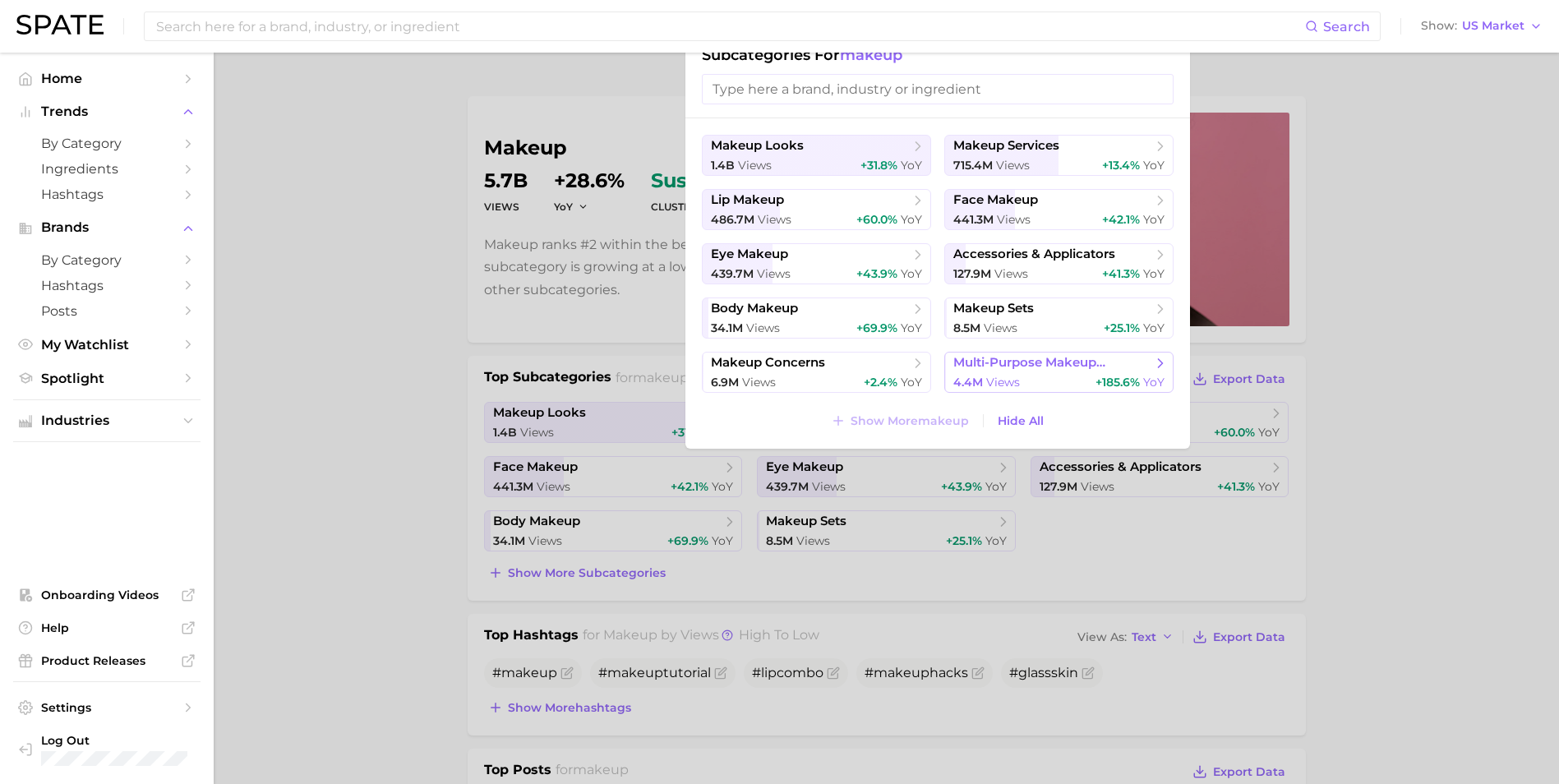
click at [1051, 376] on div "4.4m views +185.6% YoY" at bounding box center [1058, 383] width 211 height 16
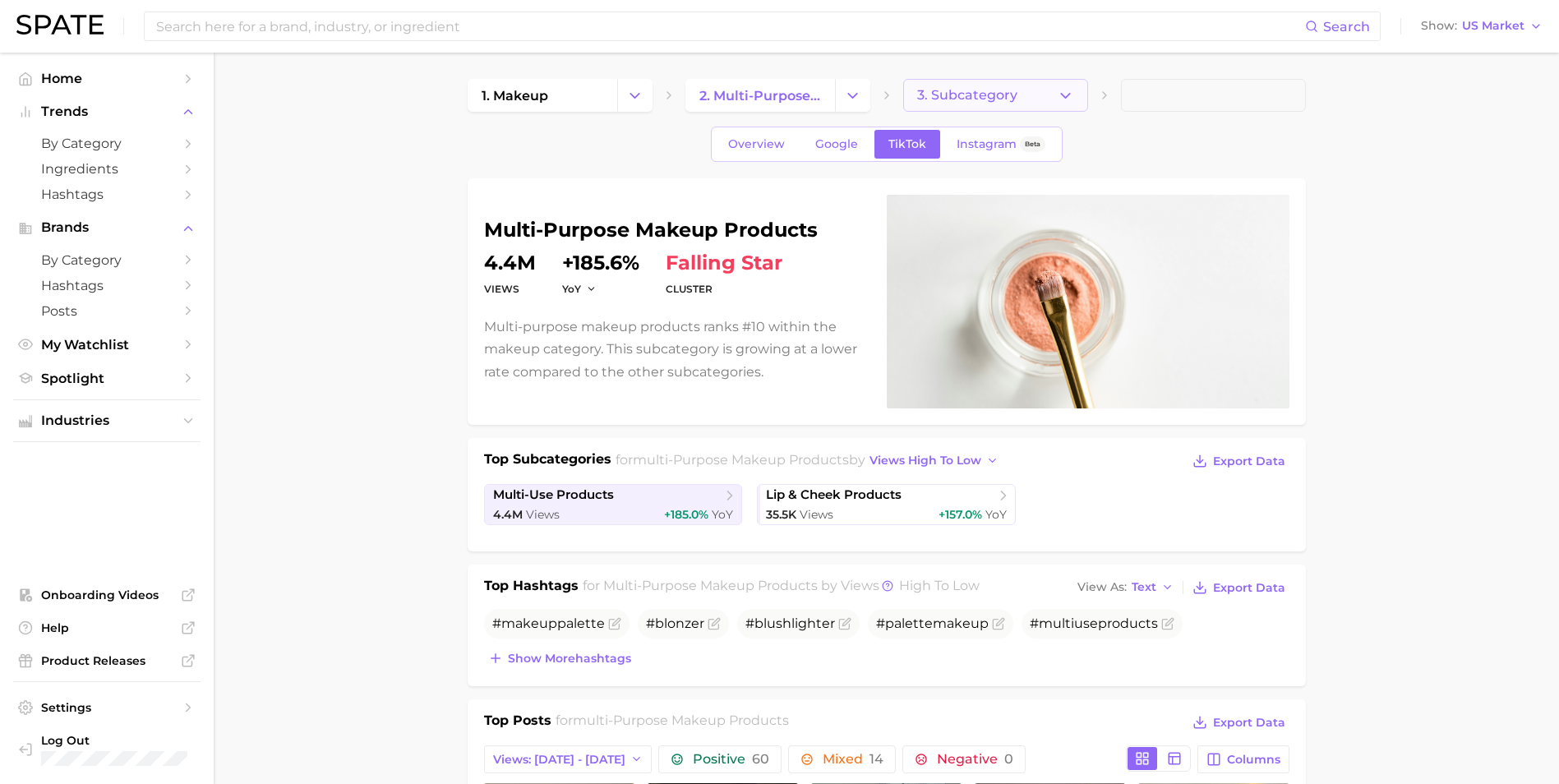
click at [1060, 100] on icon "button" at bounding box center [1066, 96] width 18 height 18
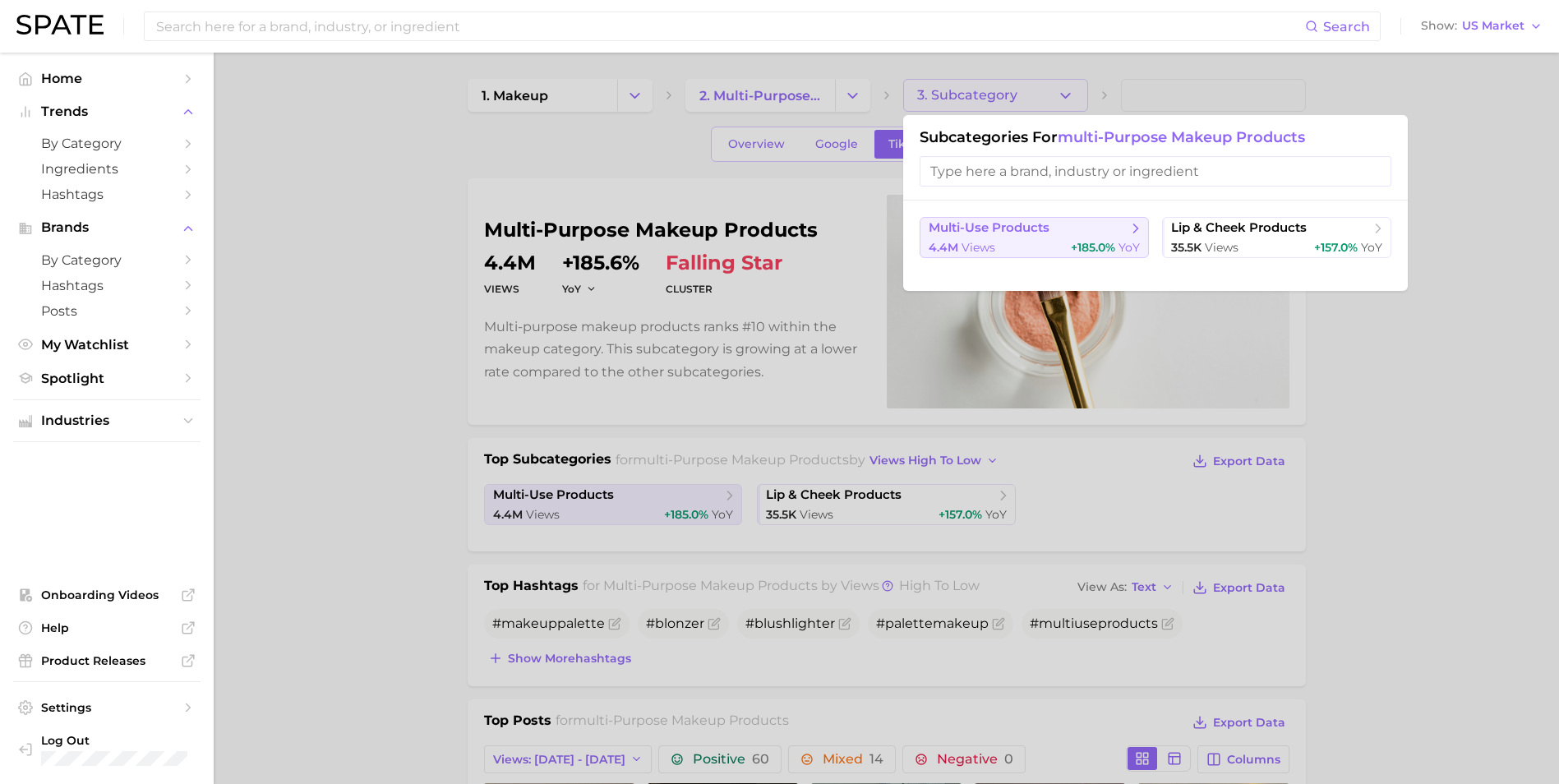
click at [1056, 229] on span "multi-use products" at bounding box center [1028, 228] width 200 height 17
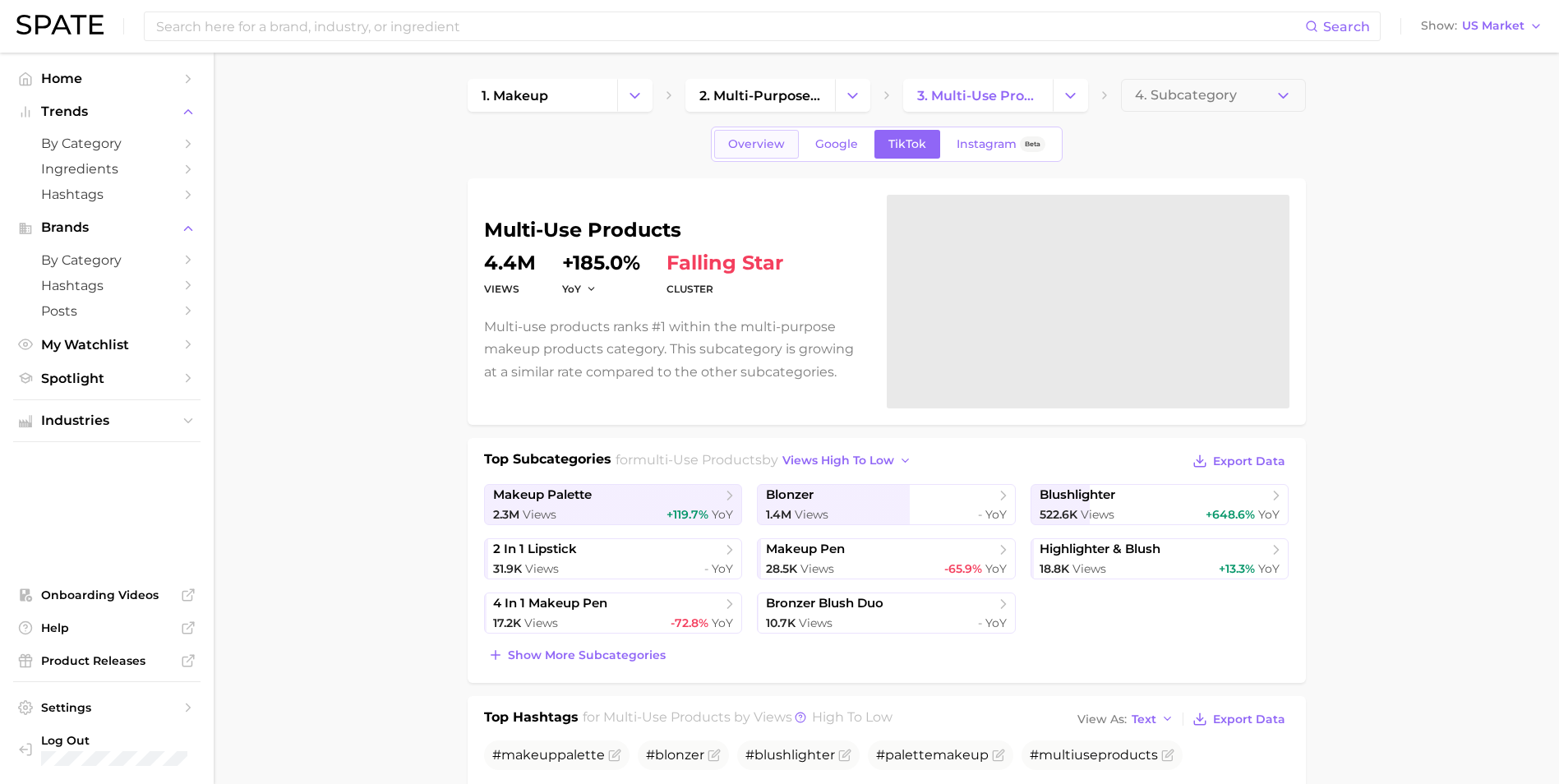
click at [765, 142] on span "Overview" at bounding box center [756, 144] width 57 height 14
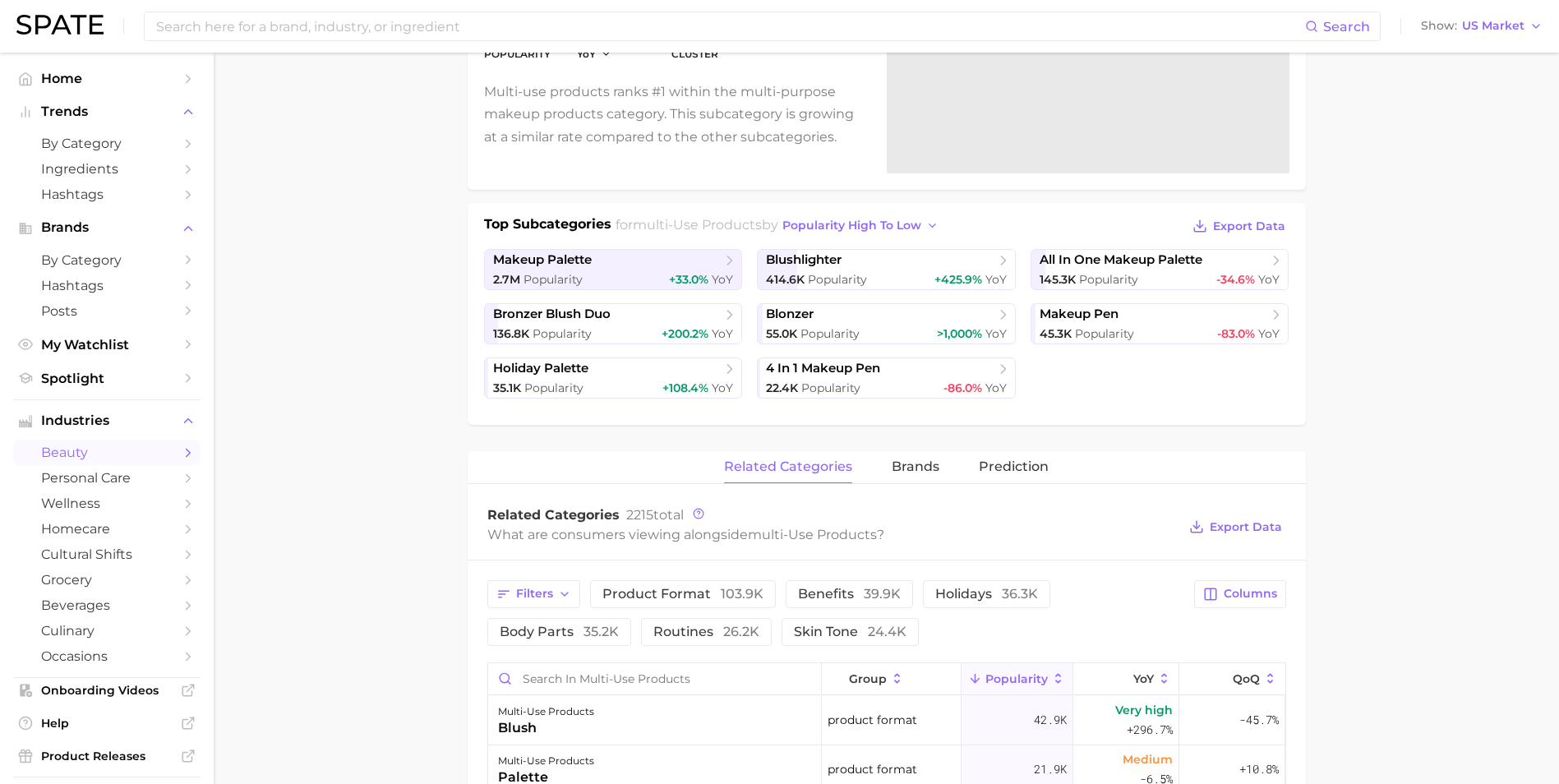
scroll to position [170, 0]
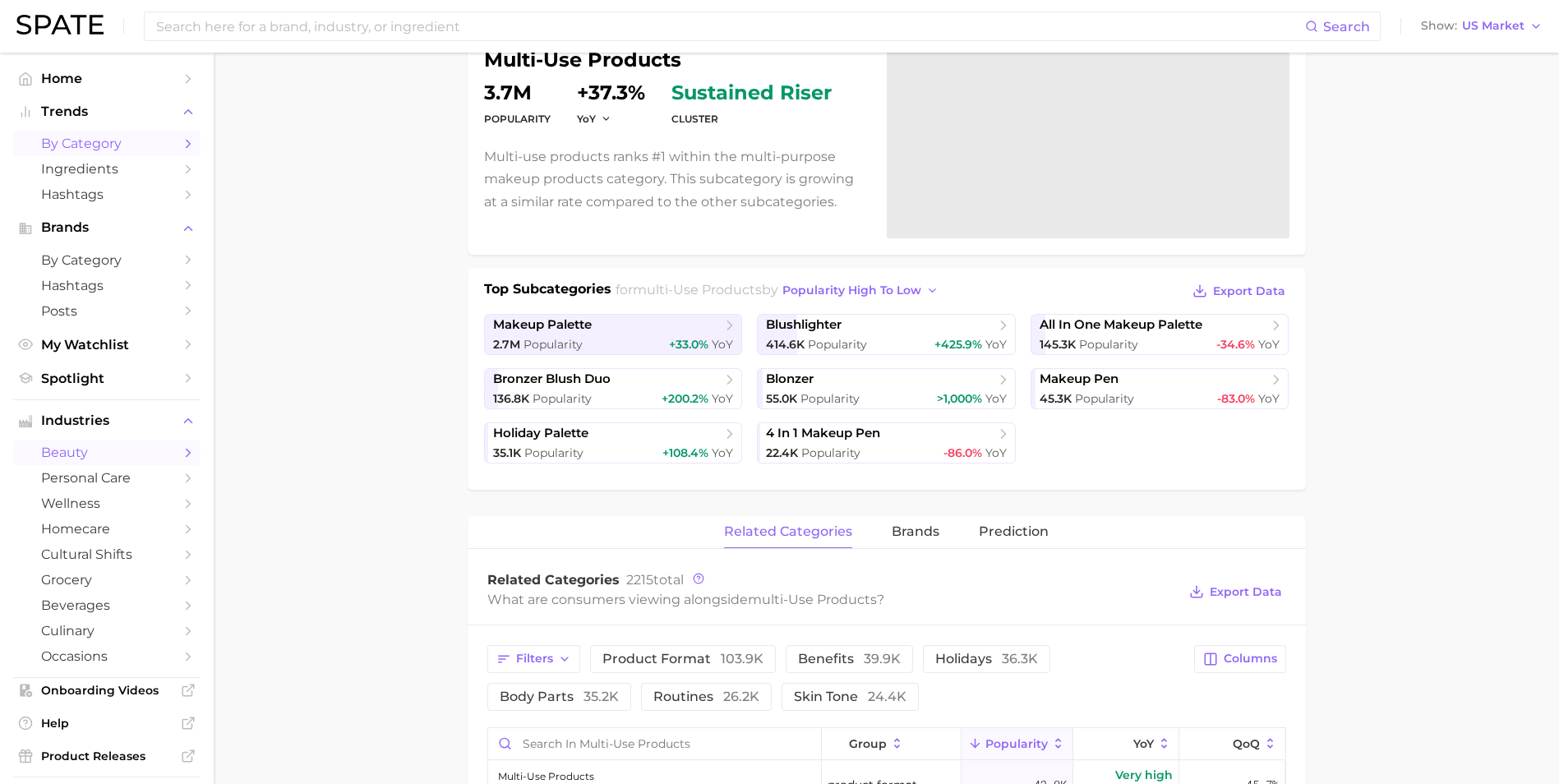
click at [99, 148] on span "by Category" at bounding box center [106, 143] width 132 height 16
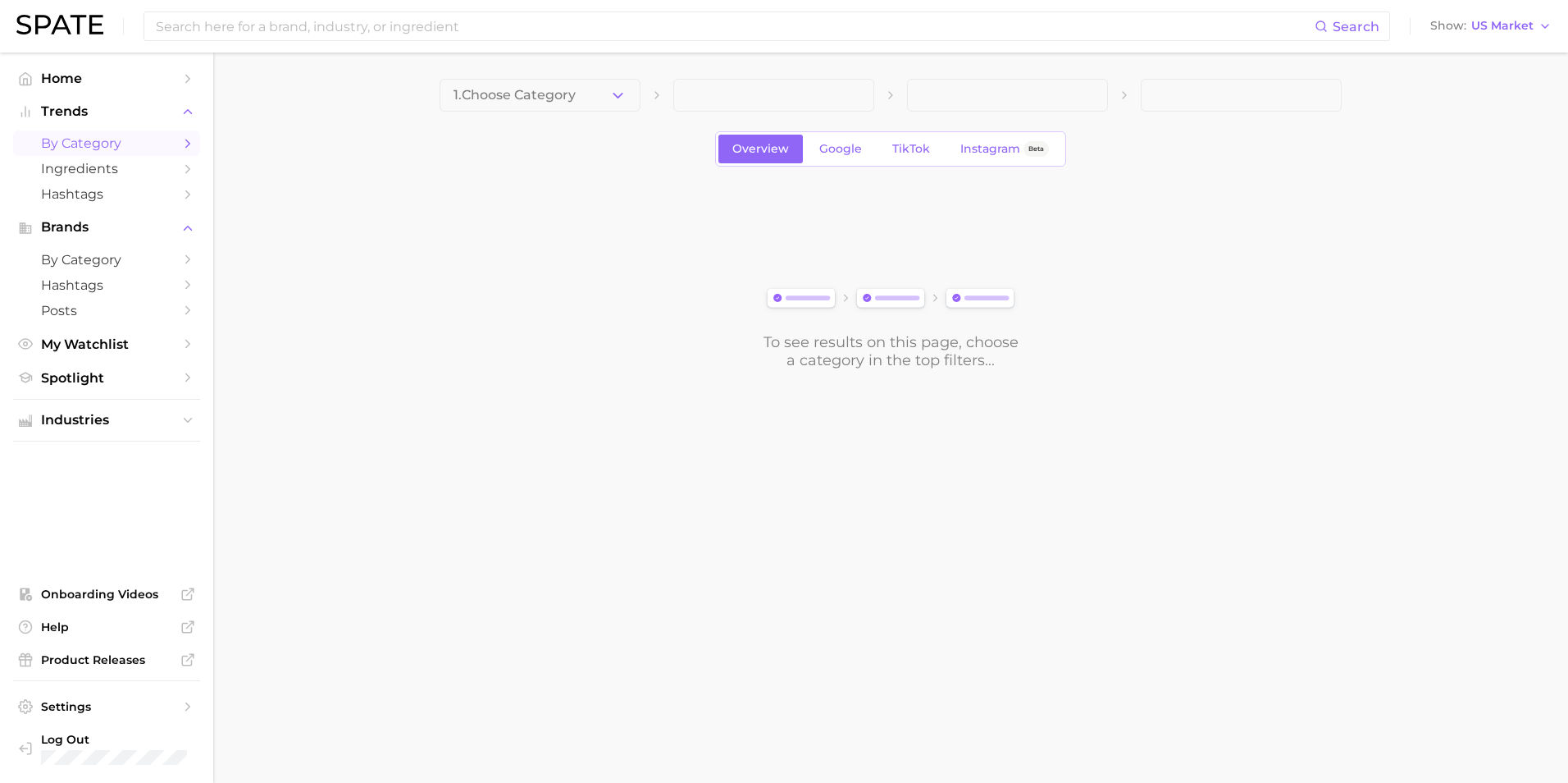
click at [602, 103] on button "1. Choose Category" at bounding box center [540, 94] width 201 height 33
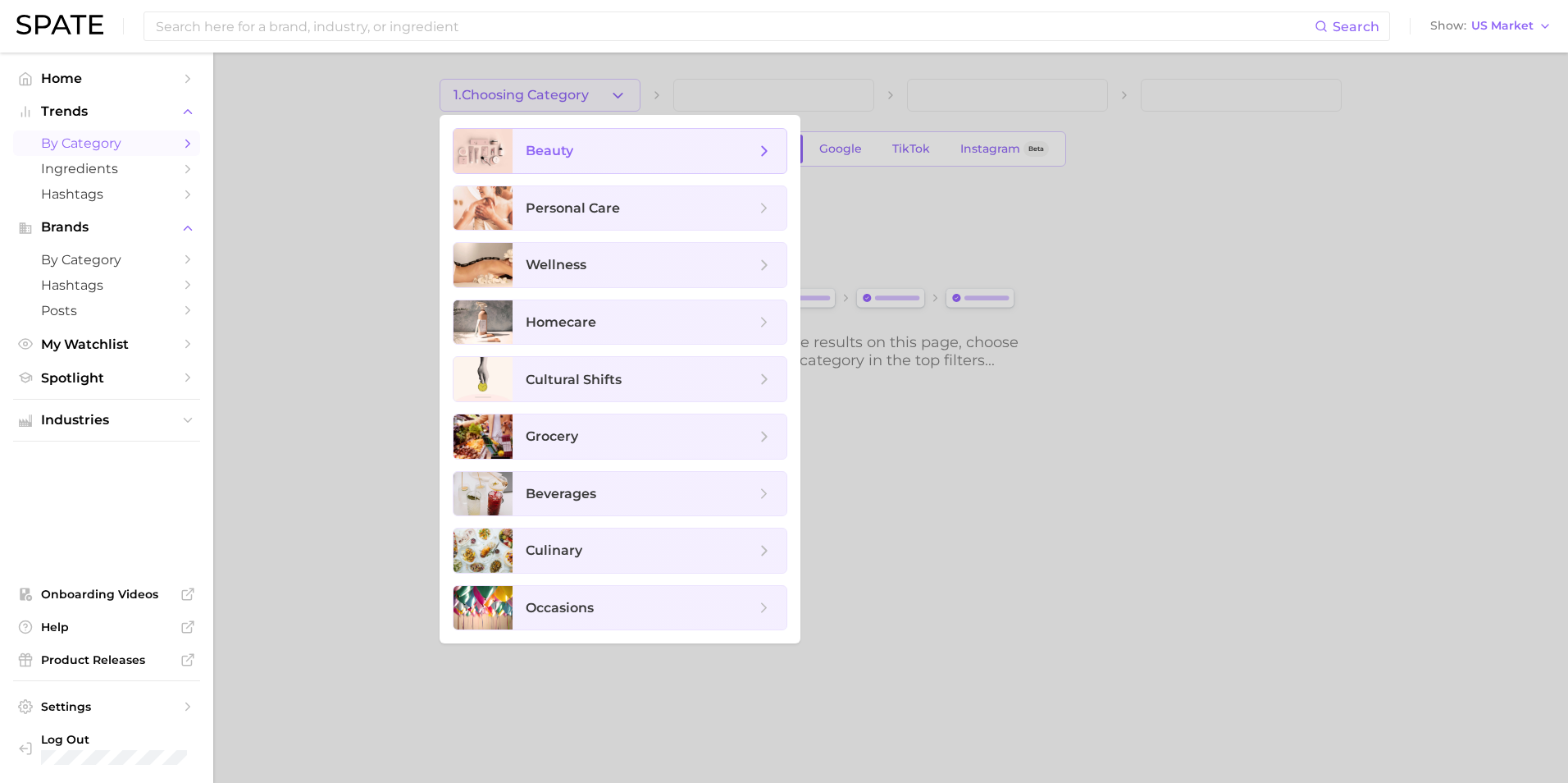
click at [620, 147] on span "beauty" at bounding box center [641, 151] width 229 height 18
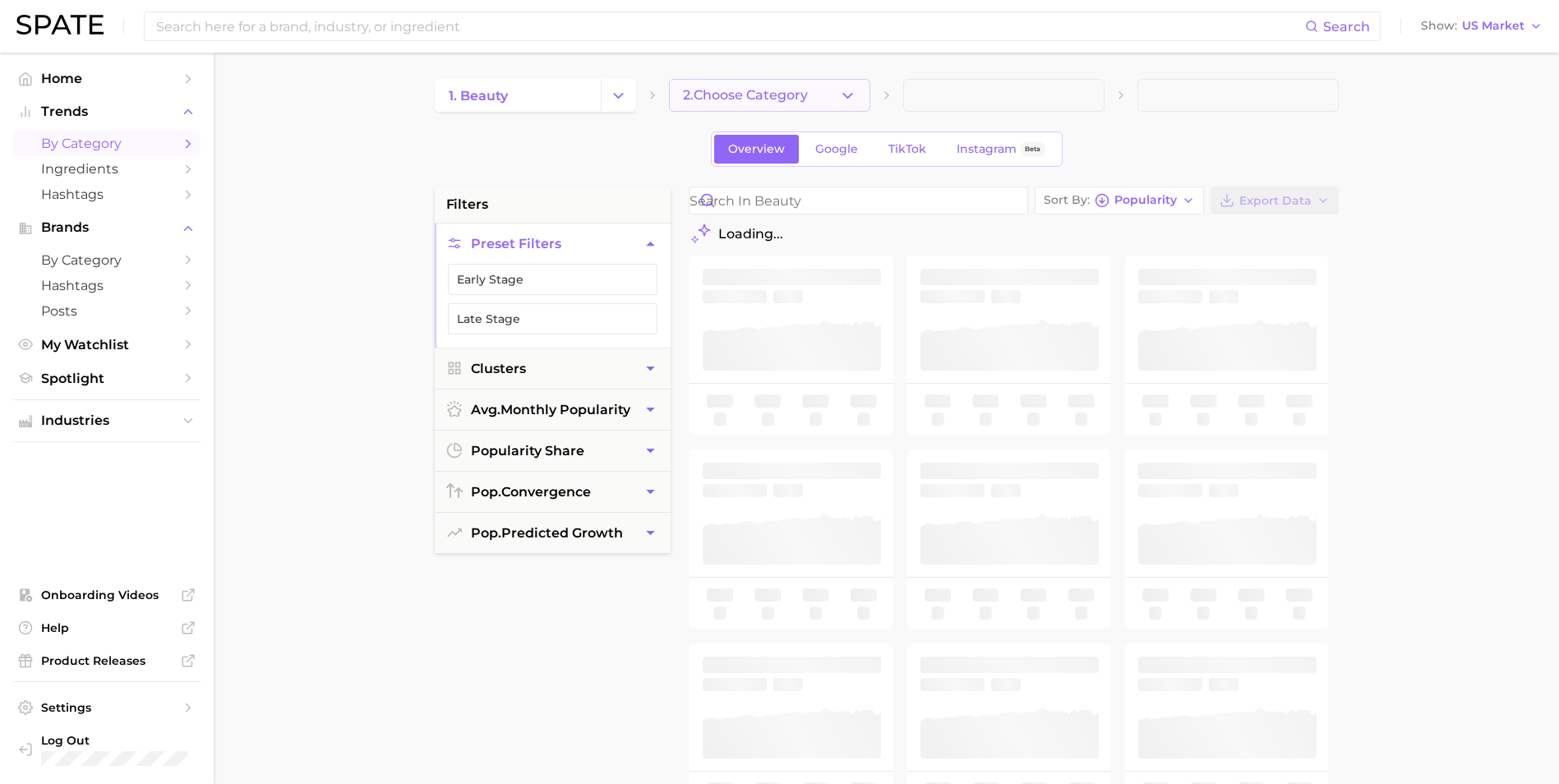
click at [826, 99] on button "2. Choose Category" at bounding box center [769, 95] width 202 height 33
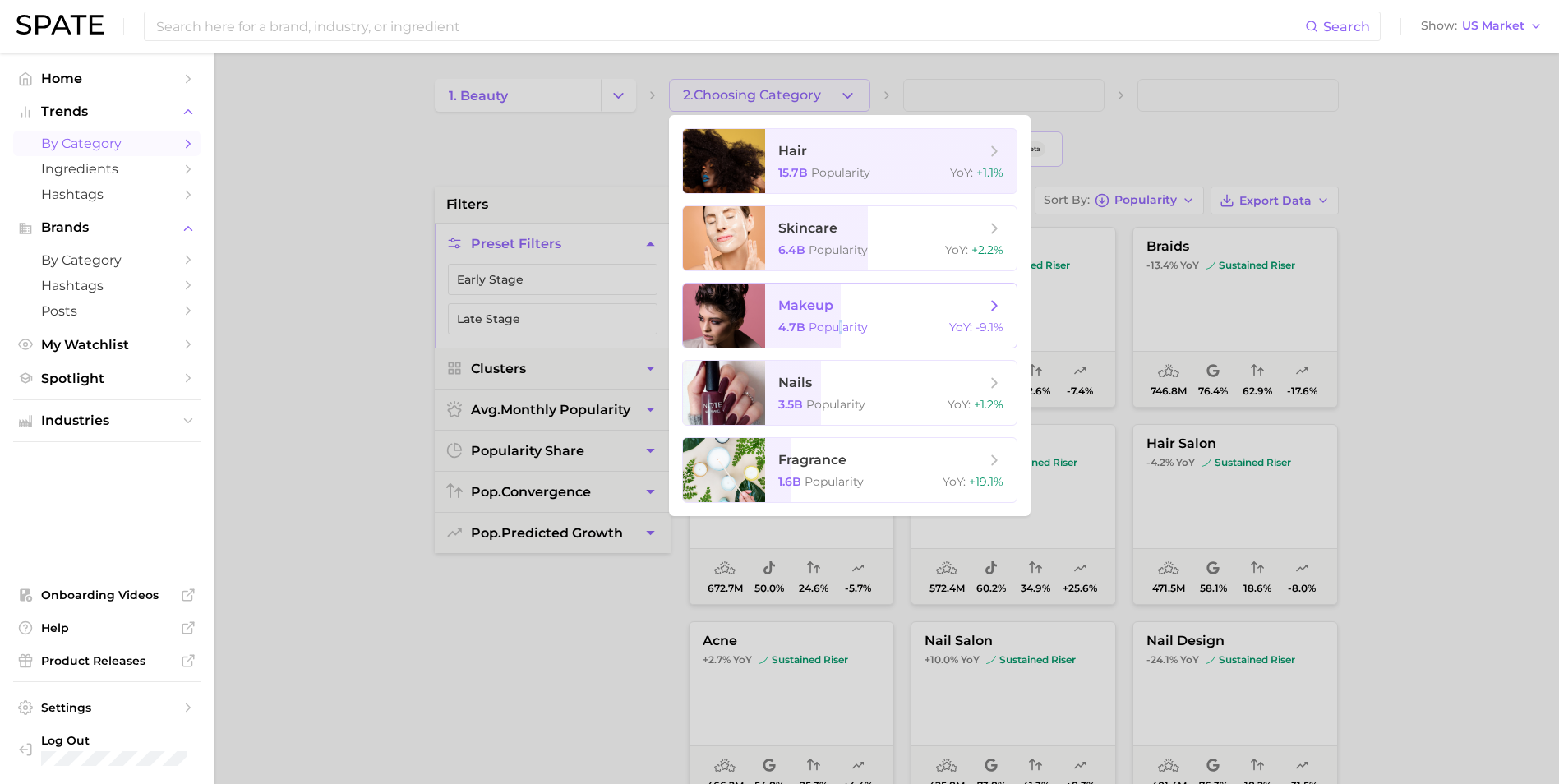
click at [842, 325] on span "Popularity" at bounding box center [837, 327] width 59 height 15
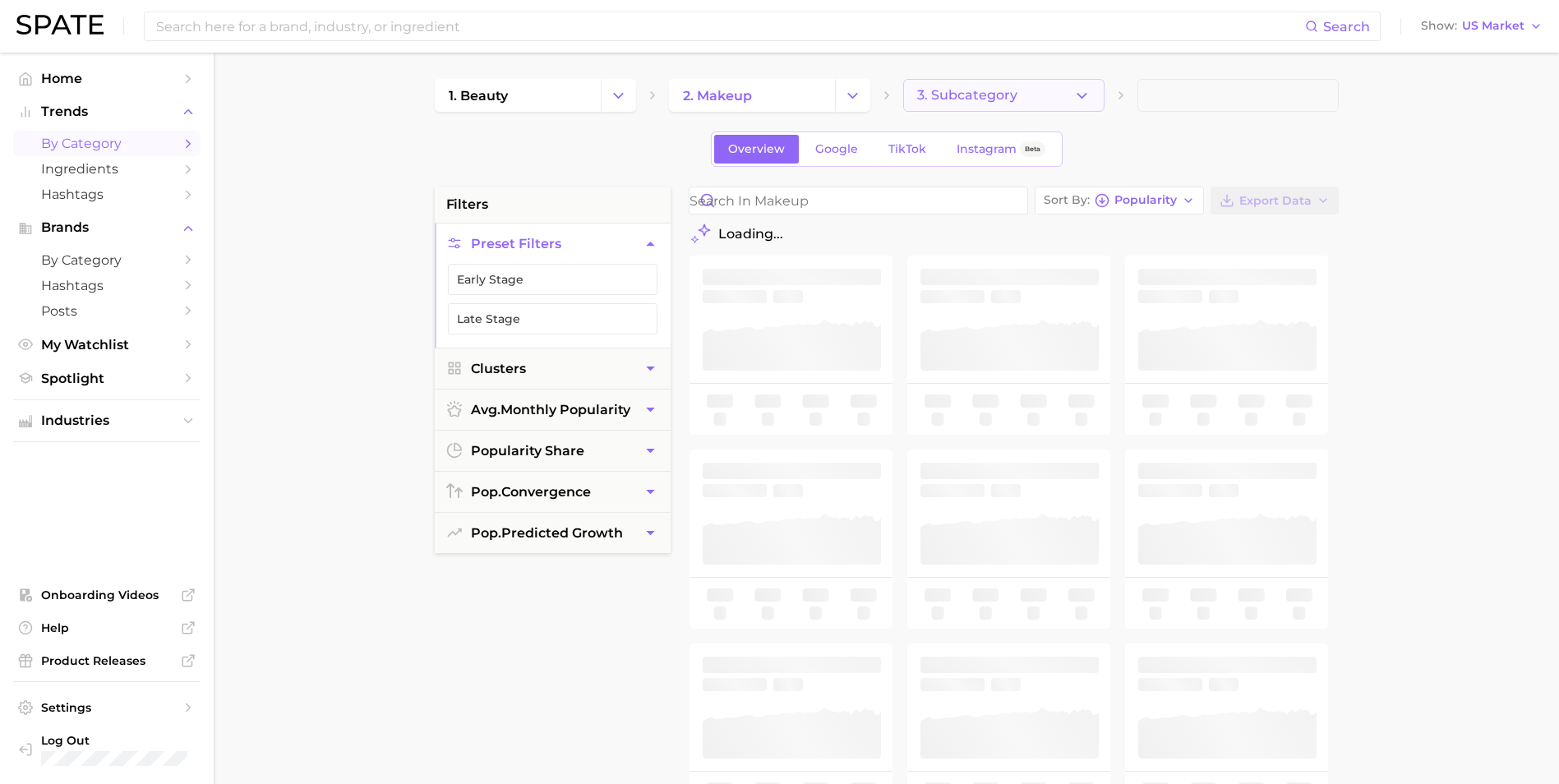
click at [998, 89] on span "3. Subcategory" at bounding box center [967, 95] width 100 height 15
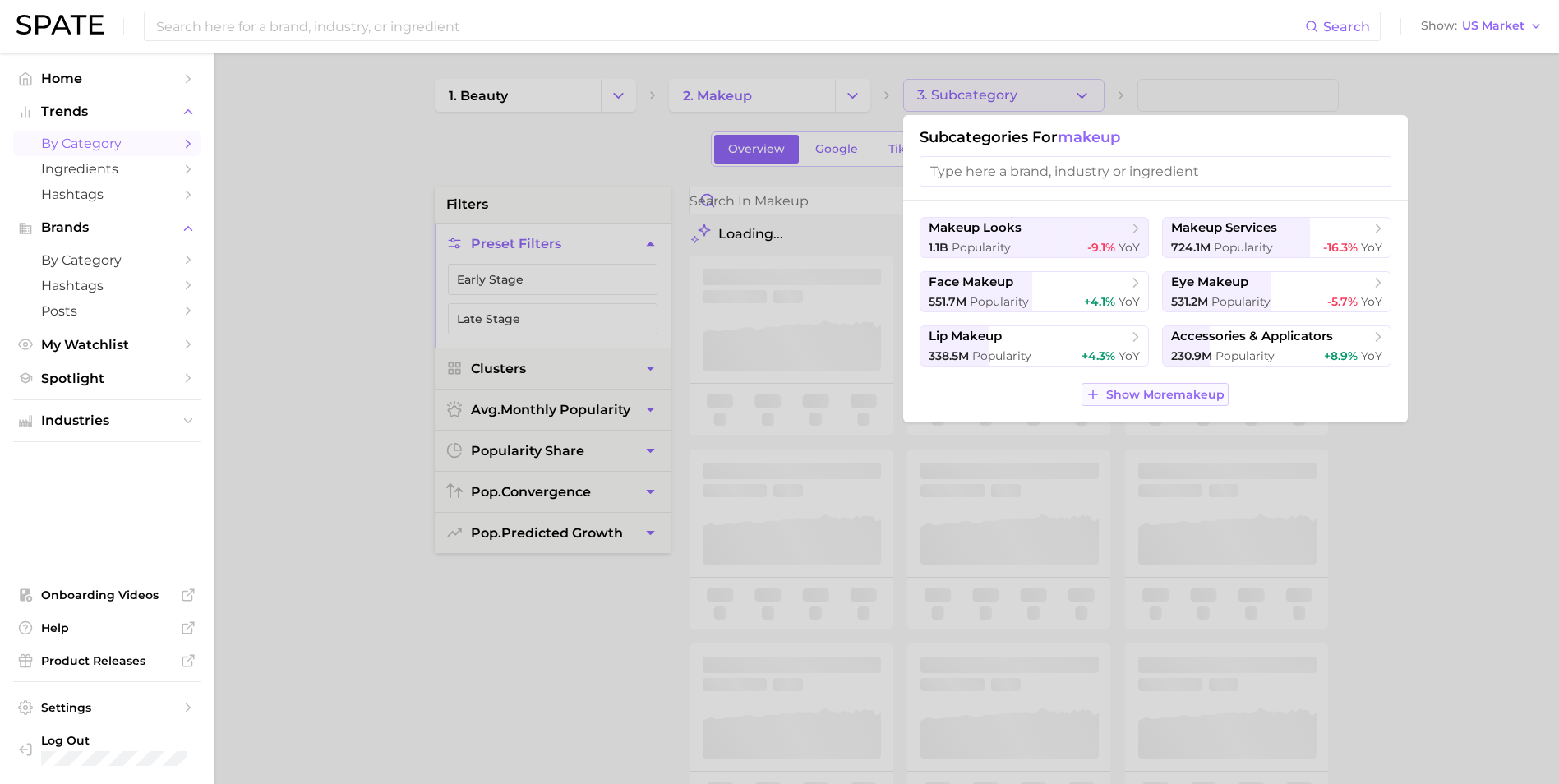
click at [1207, 397] on span "Show More makeup" at bounding box center [1165, 395] width 118 height 14
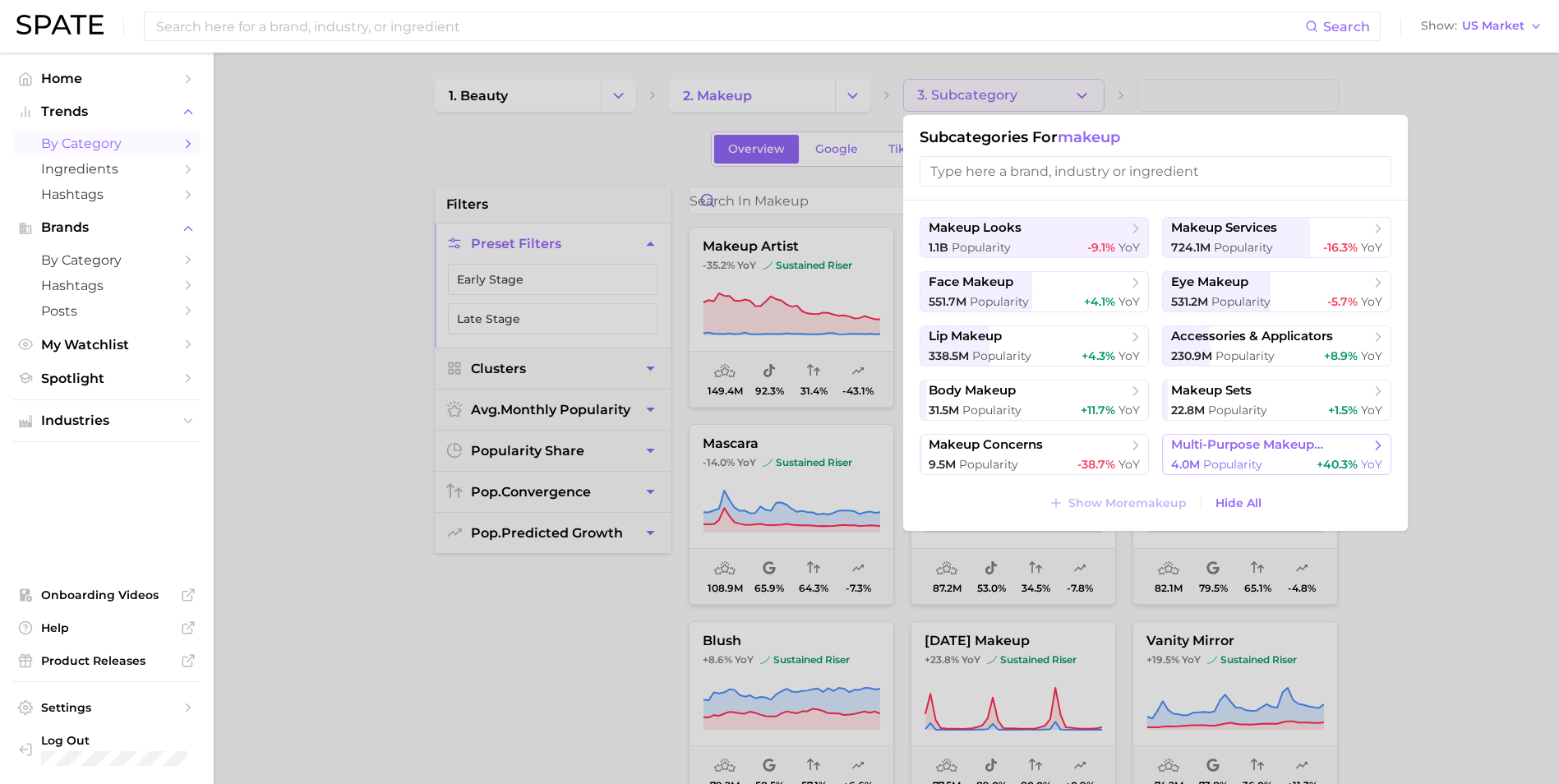
click at [1225, 449] on span "multi-purpose makeup products" at bounding box center [1271, 445] width 200 height 16
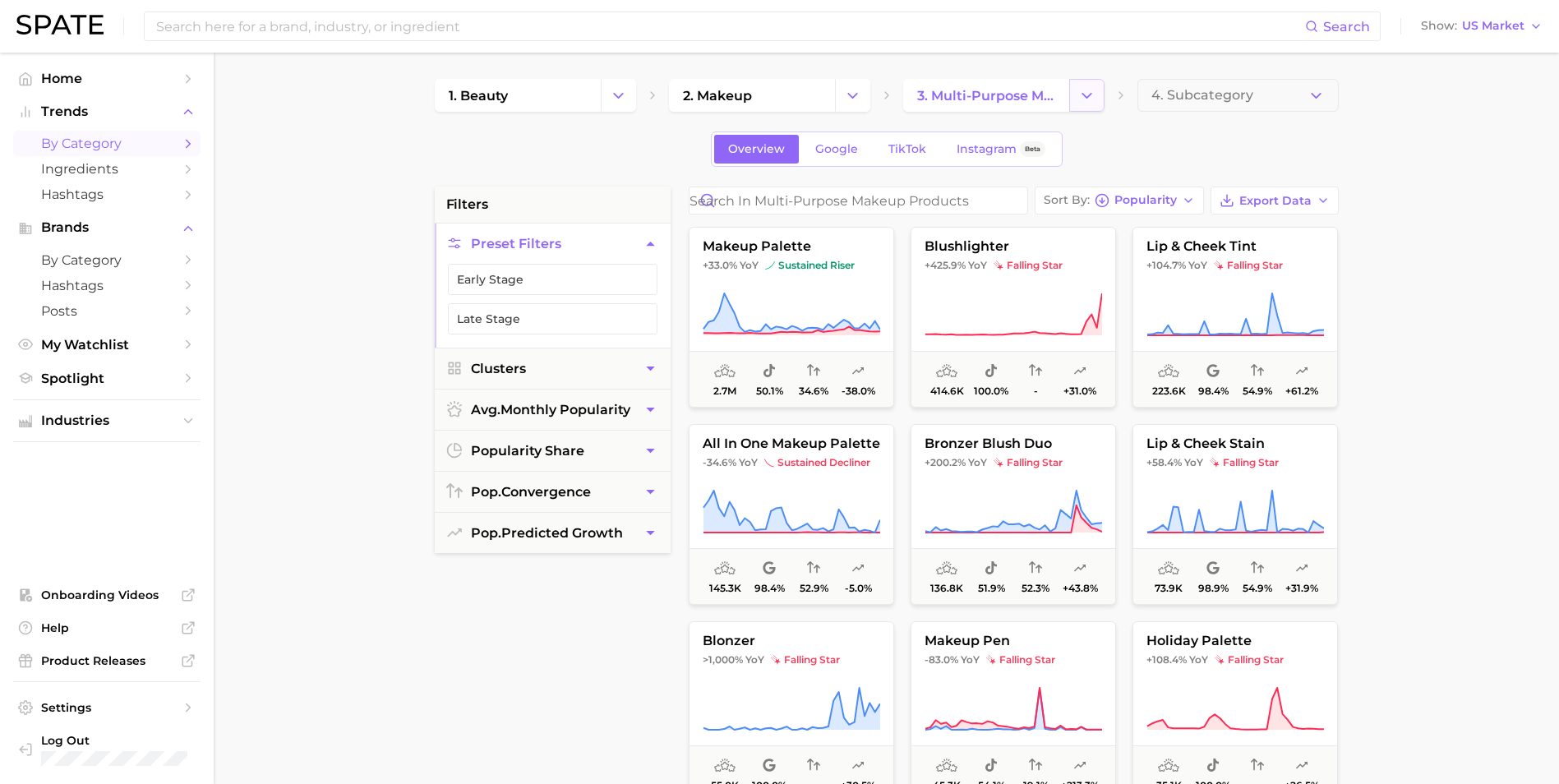
click at [1089, 89] on icon "Change Category" at bounding box center [1087, 96] width 18 height 18
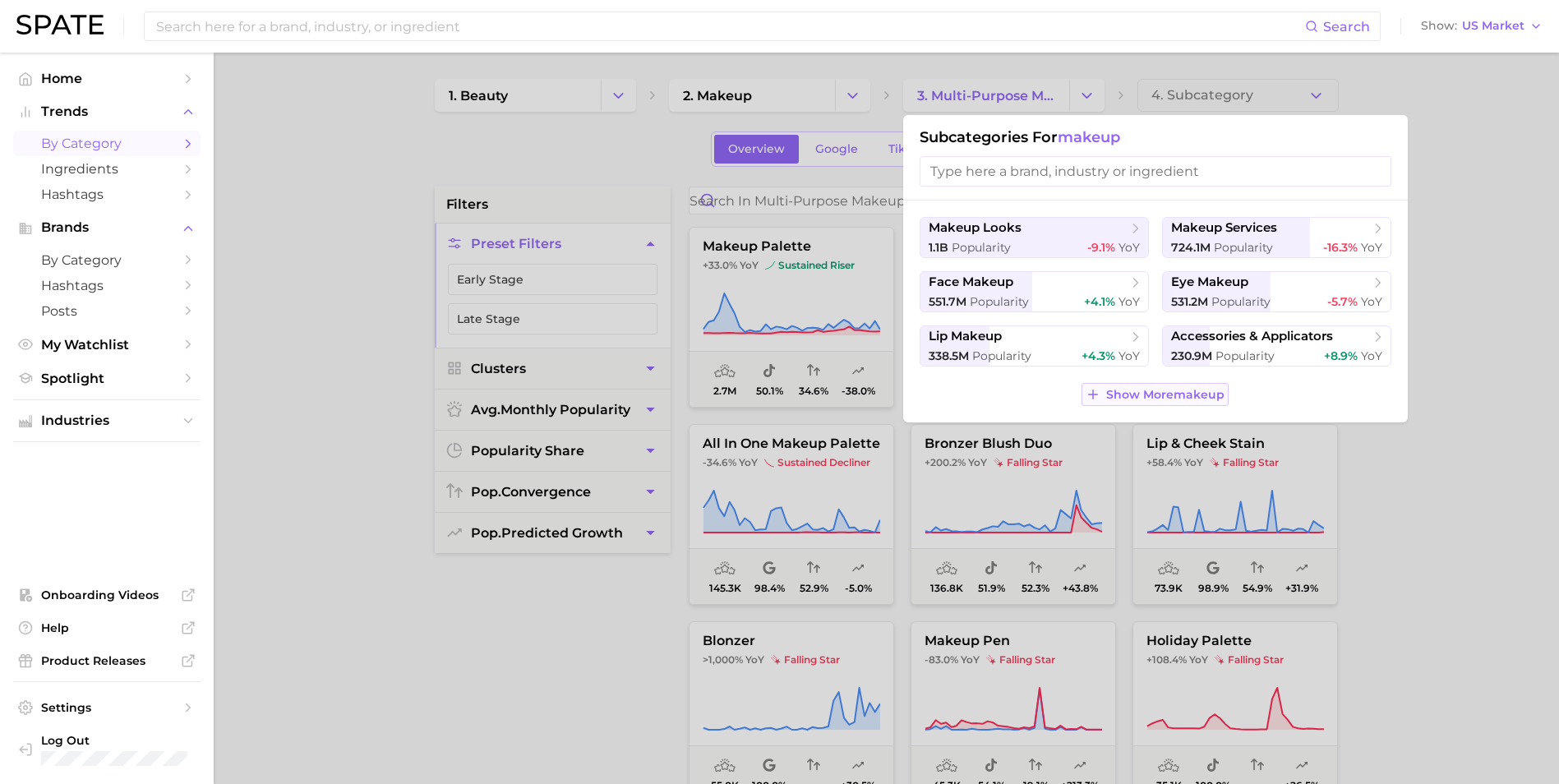
click at [1200, 399] on span "Show More makeup" at bounding box center [1165, 395] width 118 height 14
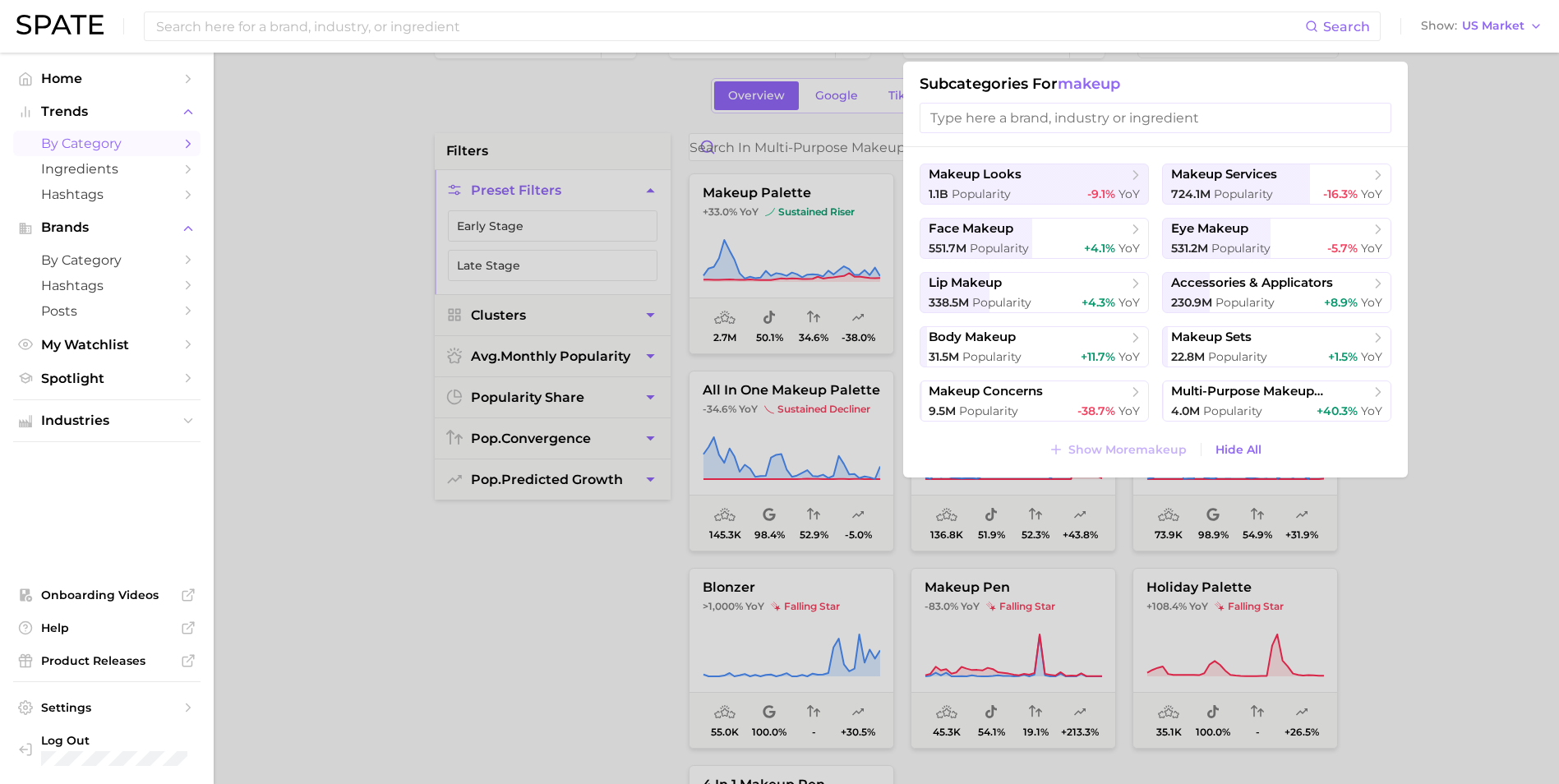
scroll to position [82, 0]
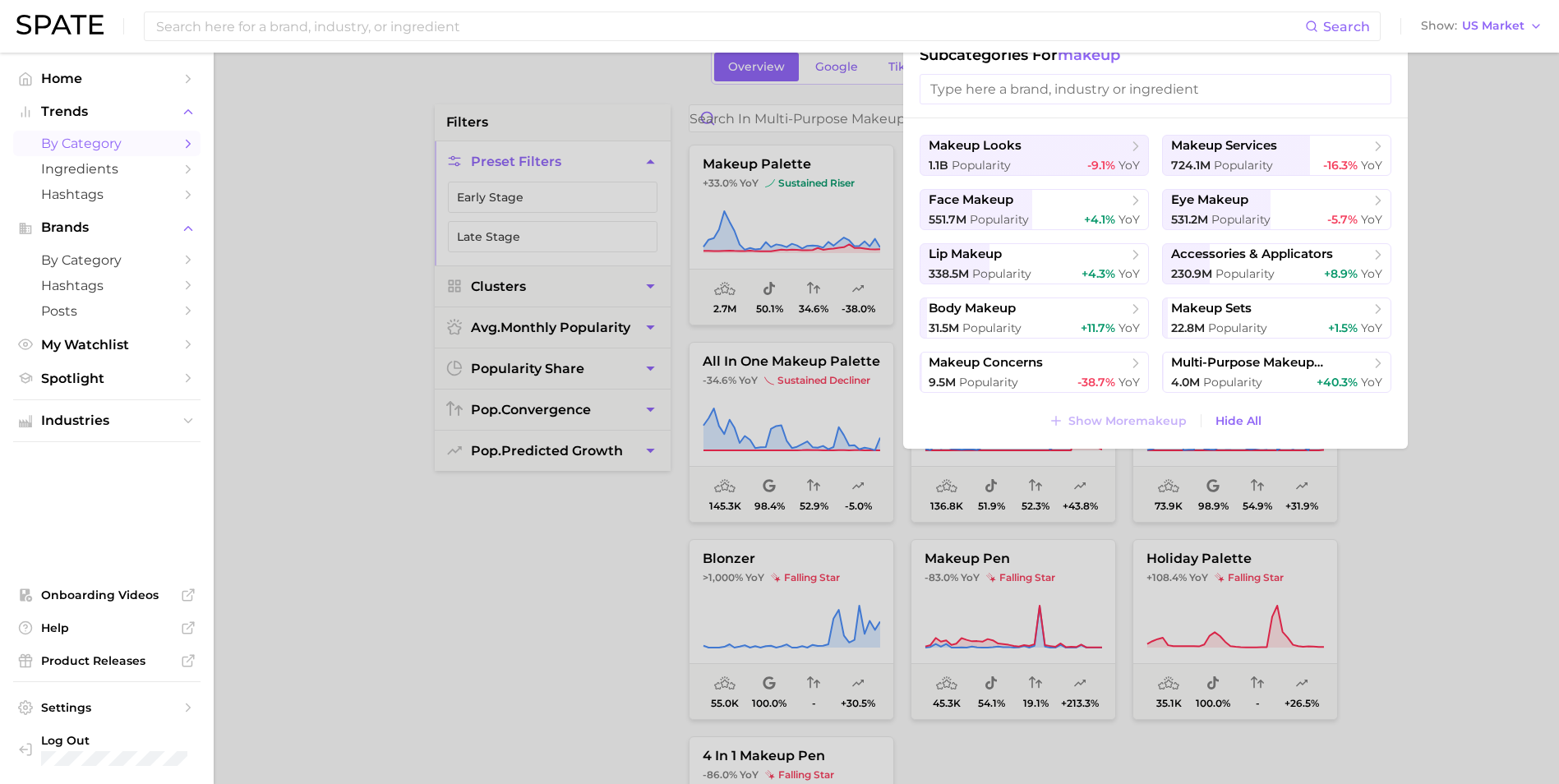
click at [1123, 405] on div "makeup looks 1.1b Popularity -9.1% YoY makeup services 724.1m Popularity -16.3%…" at bounding box center [1155, 284] width 505 height 331
click at [1076, 369] on span "makeup concerns" at bounding box center [1028, 362] width 200 height 17
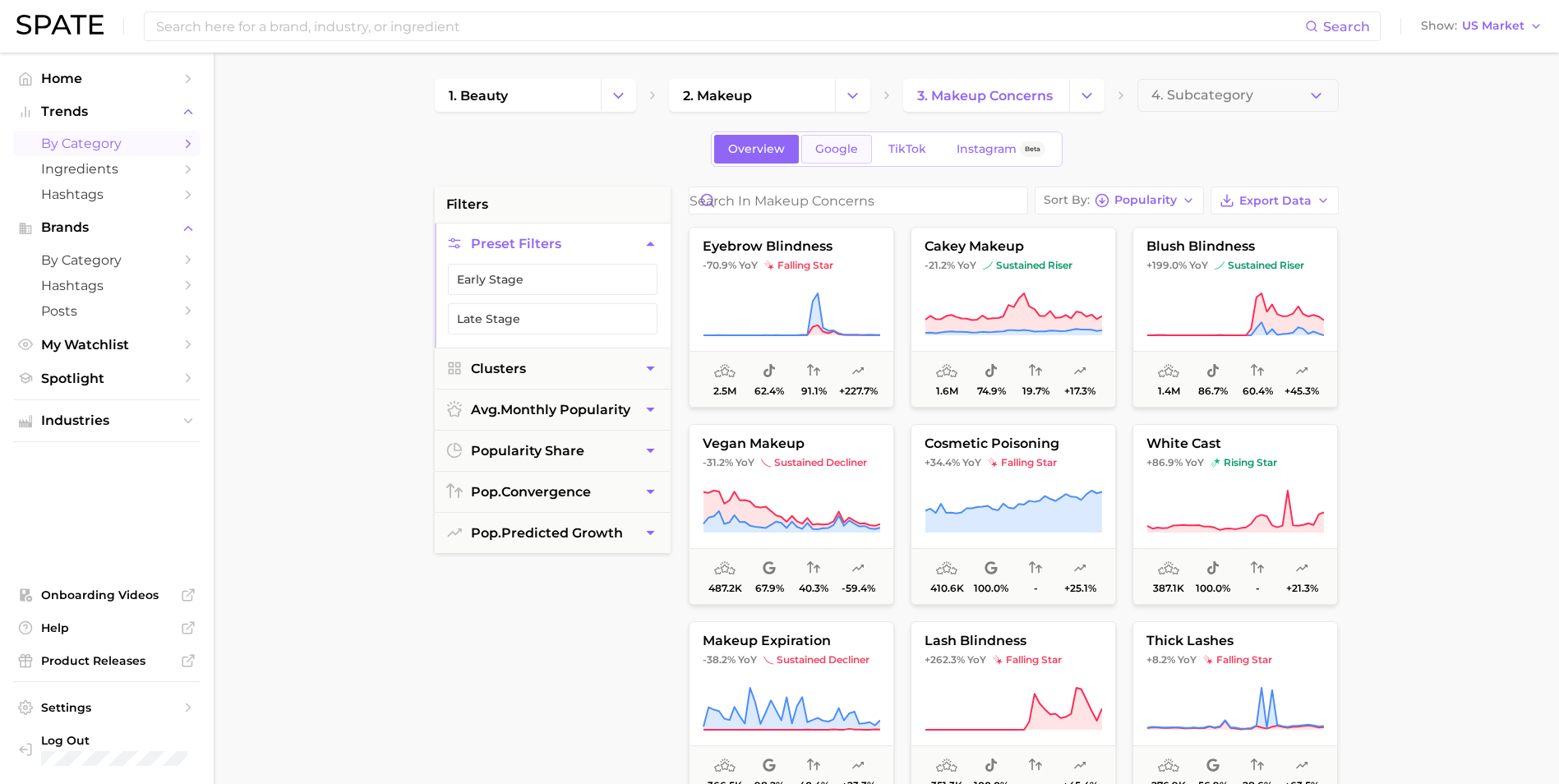
click at [809, 151] on link "Google" at bounding box center [837, 148] width 71 height 29
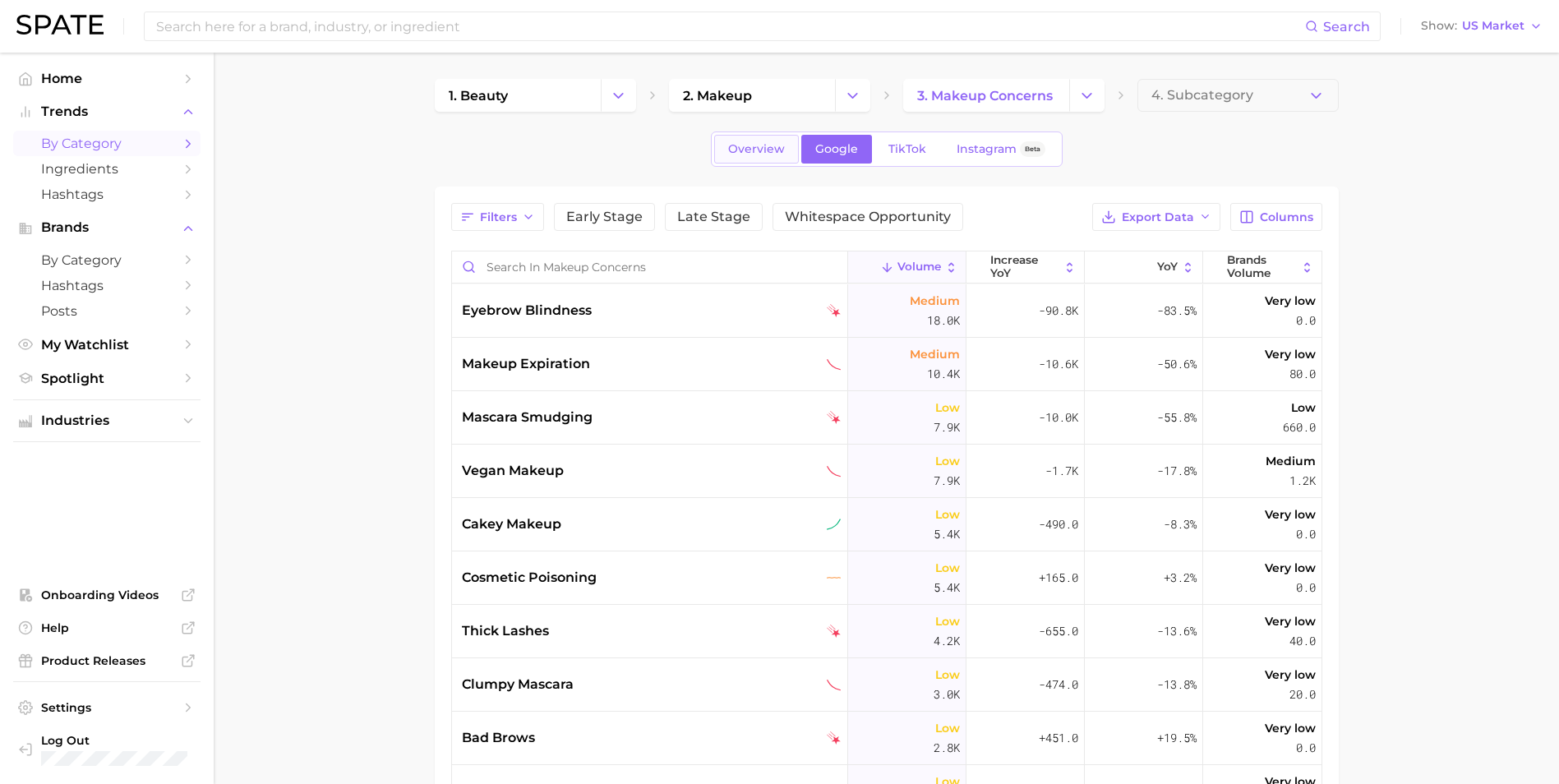
click at [769, 146] on span "Overview" at bounding box center [756, 149] width 57 height 14
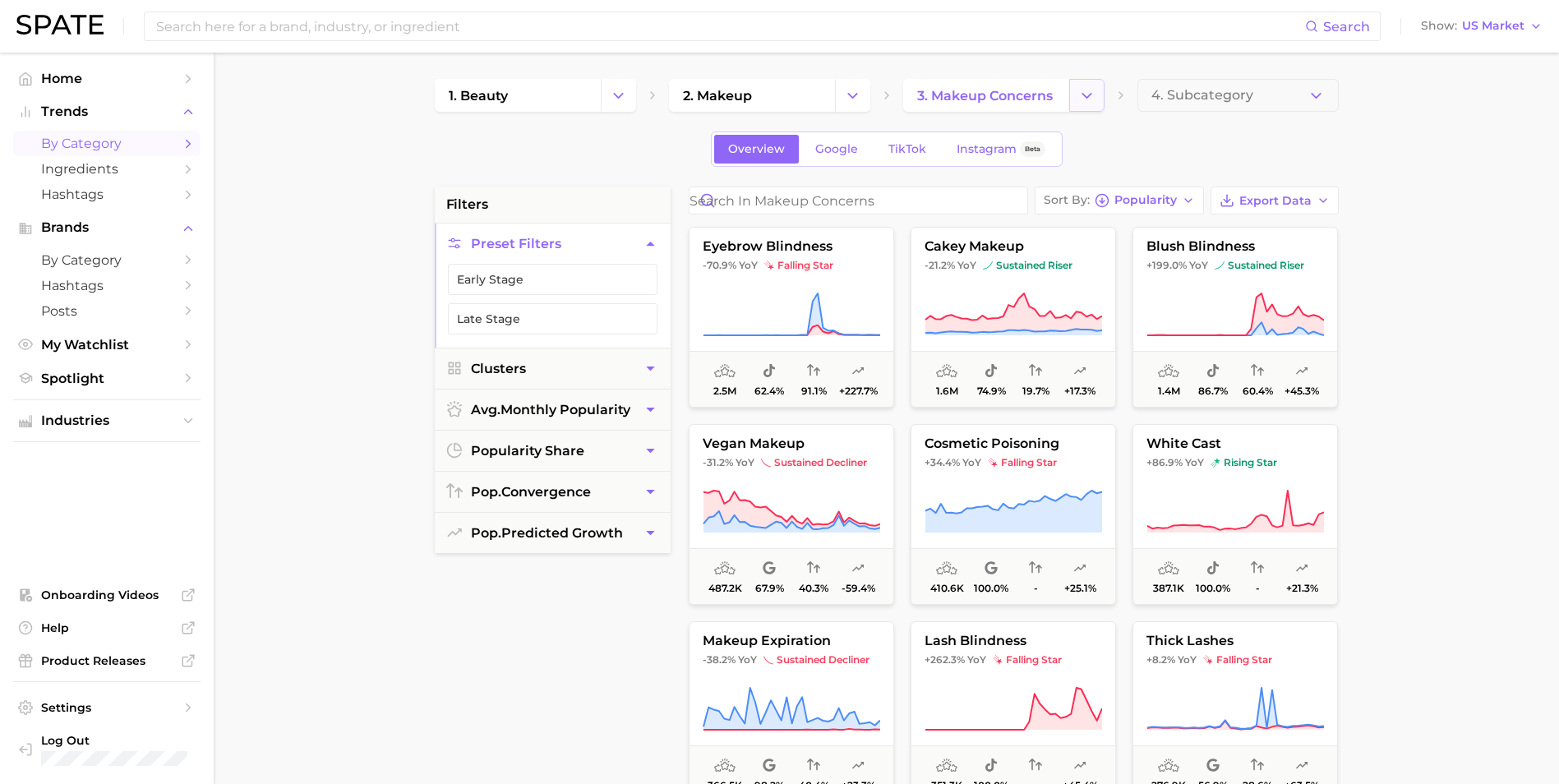
click at [1089, 101] on icon "Change Category" at bounding box center [1087, 96] width 18 height 18
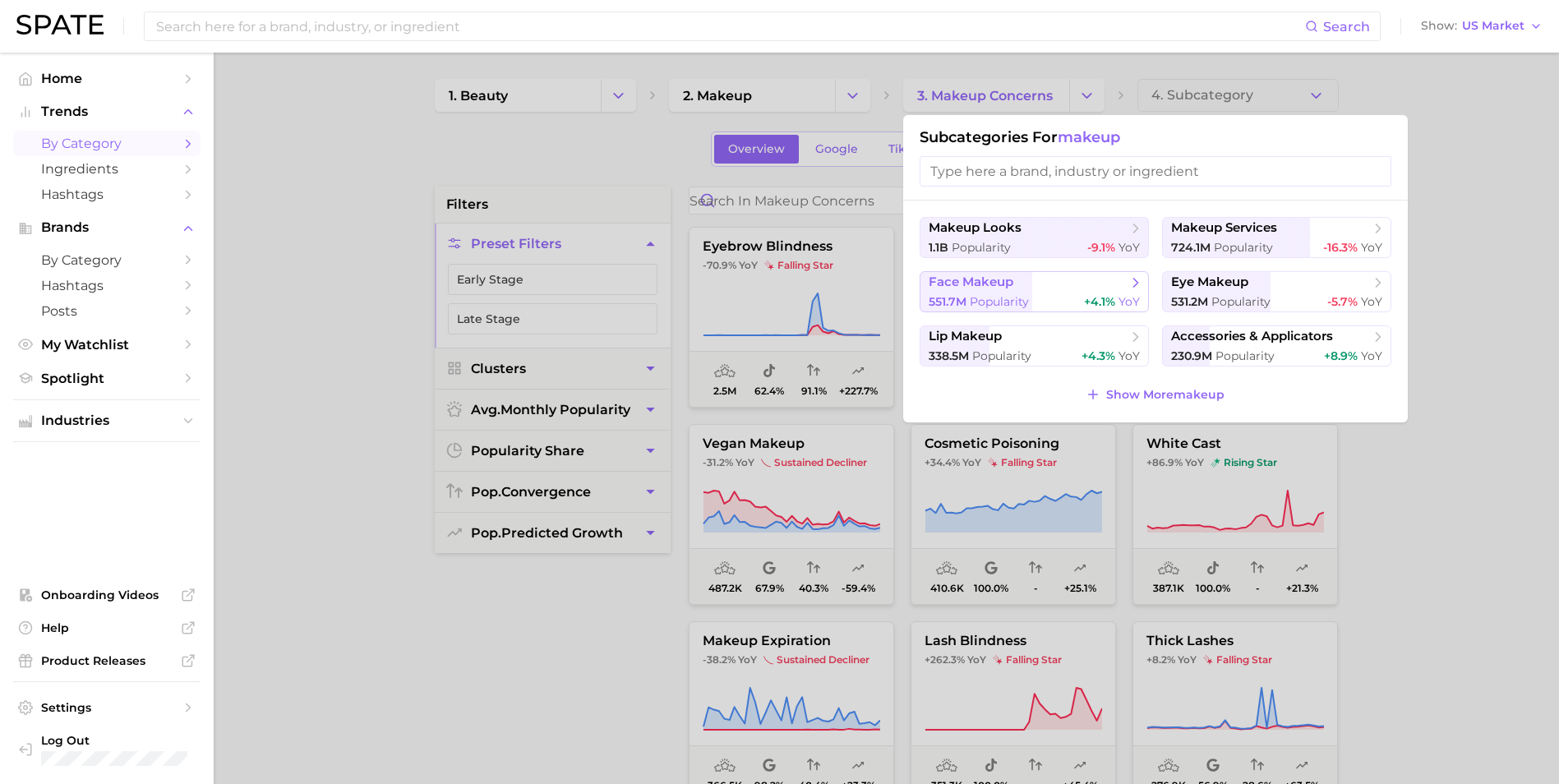
click at [1072, 281] on span "face makeup" at bounding box center [1028, 282] width 200 height 17
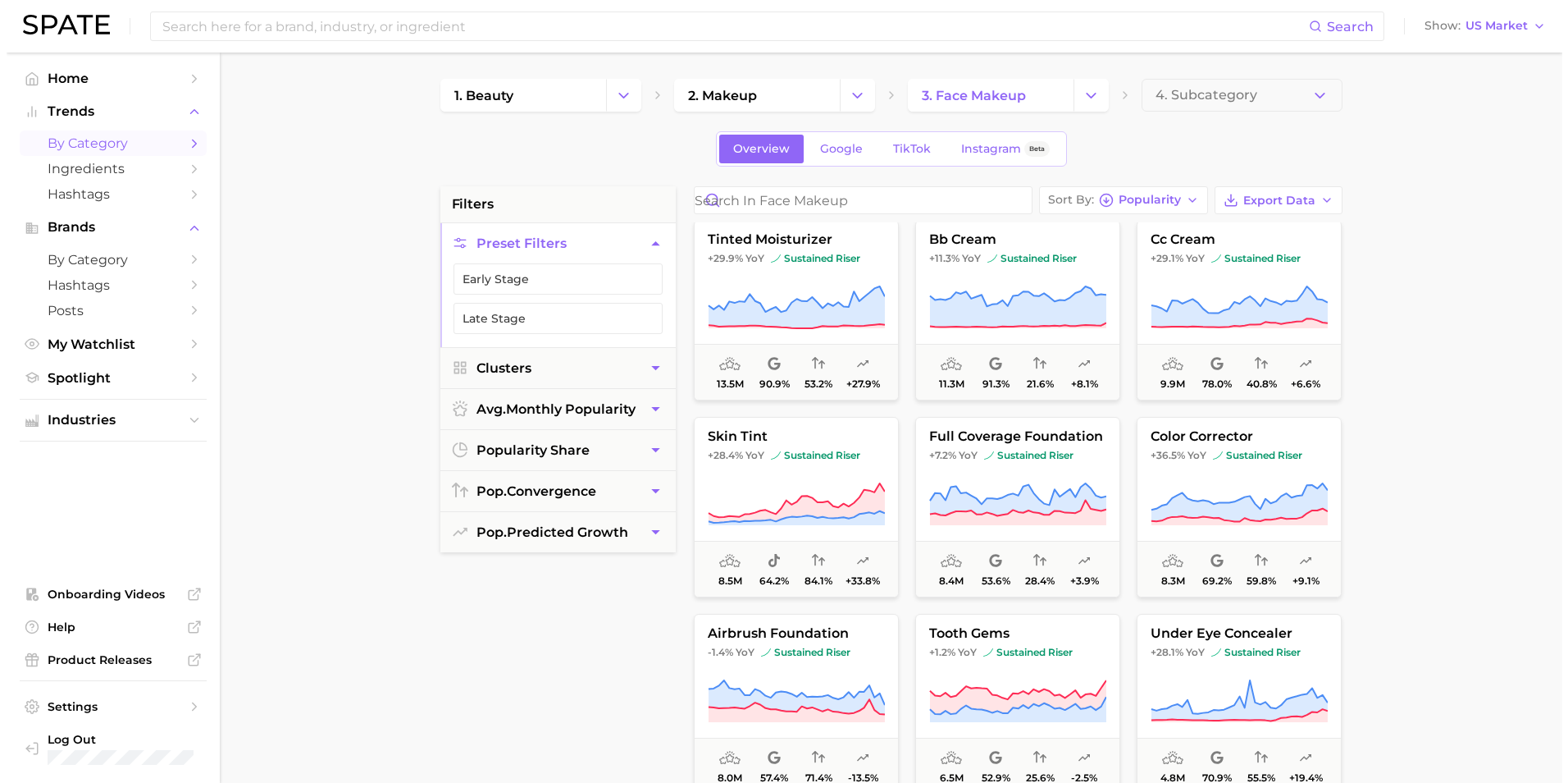
scroll to position [656, 0]
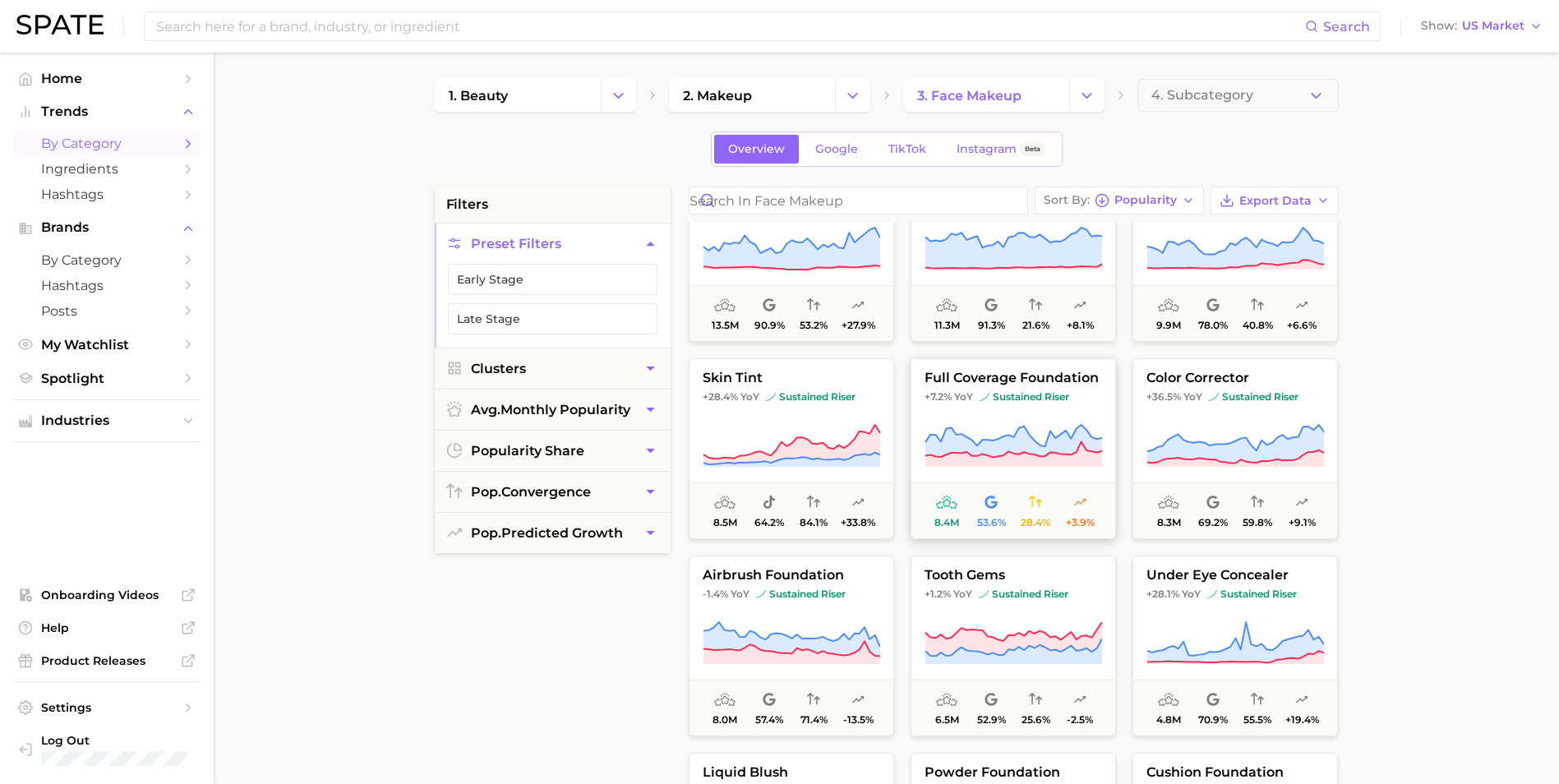
click at [1087, 400] on span "+7.2% YoY sustained riser" at bounding box center [1013, 396] width 203 height 13
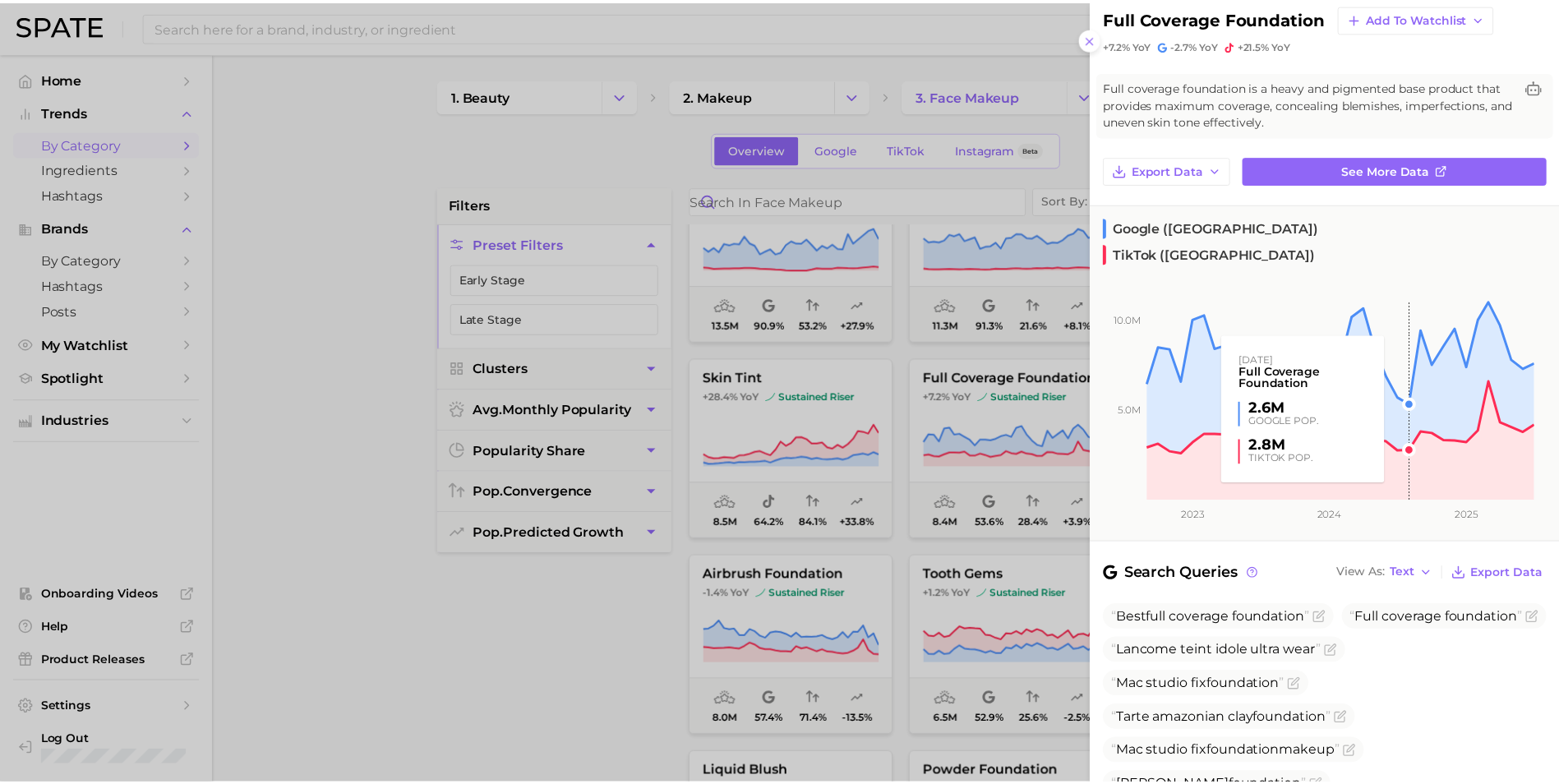
scroll to position [0, 0]
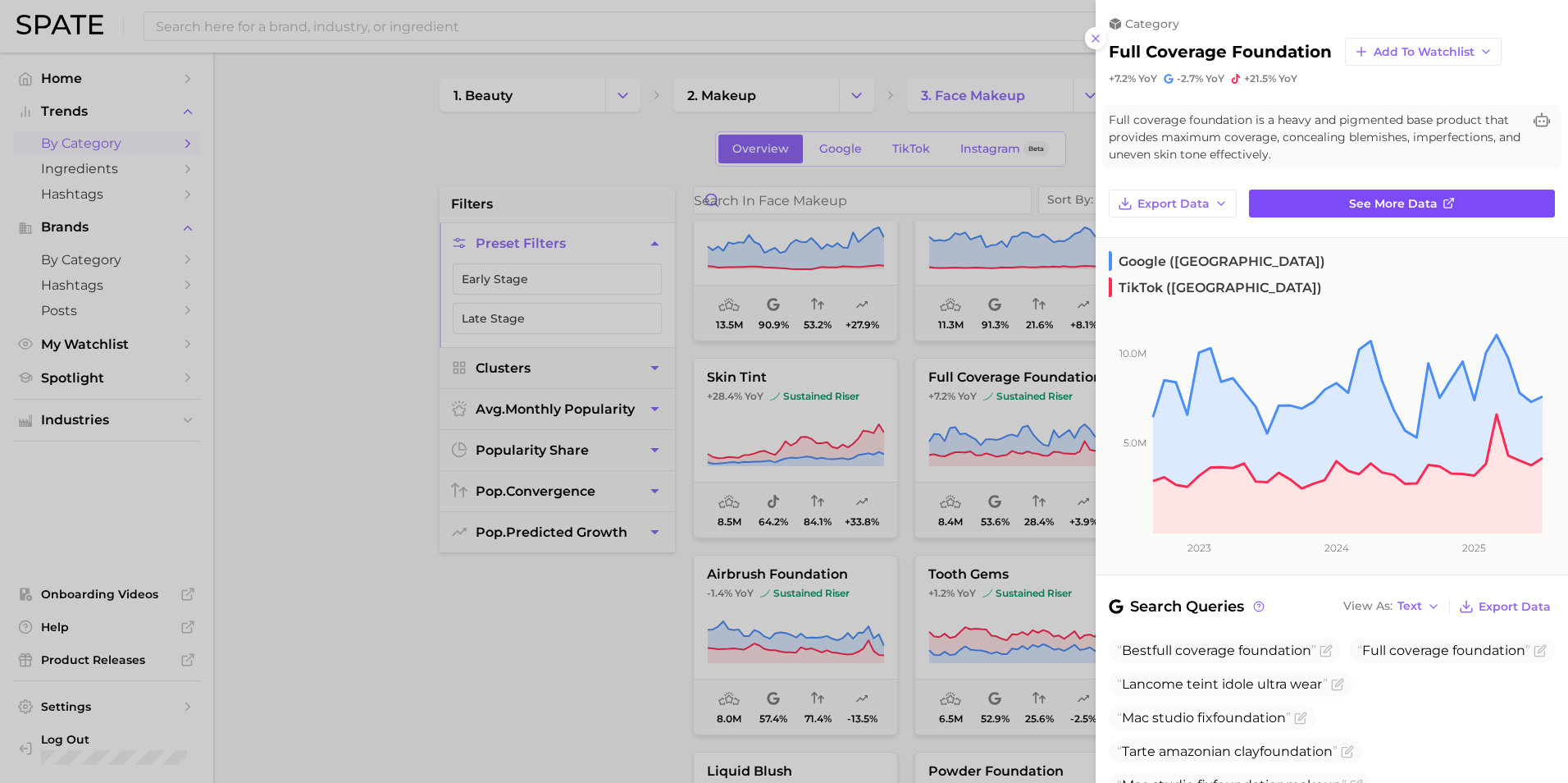
click at [1453, 207] on link "See more data" at bounding box center [1401, 204] width 306 height 28
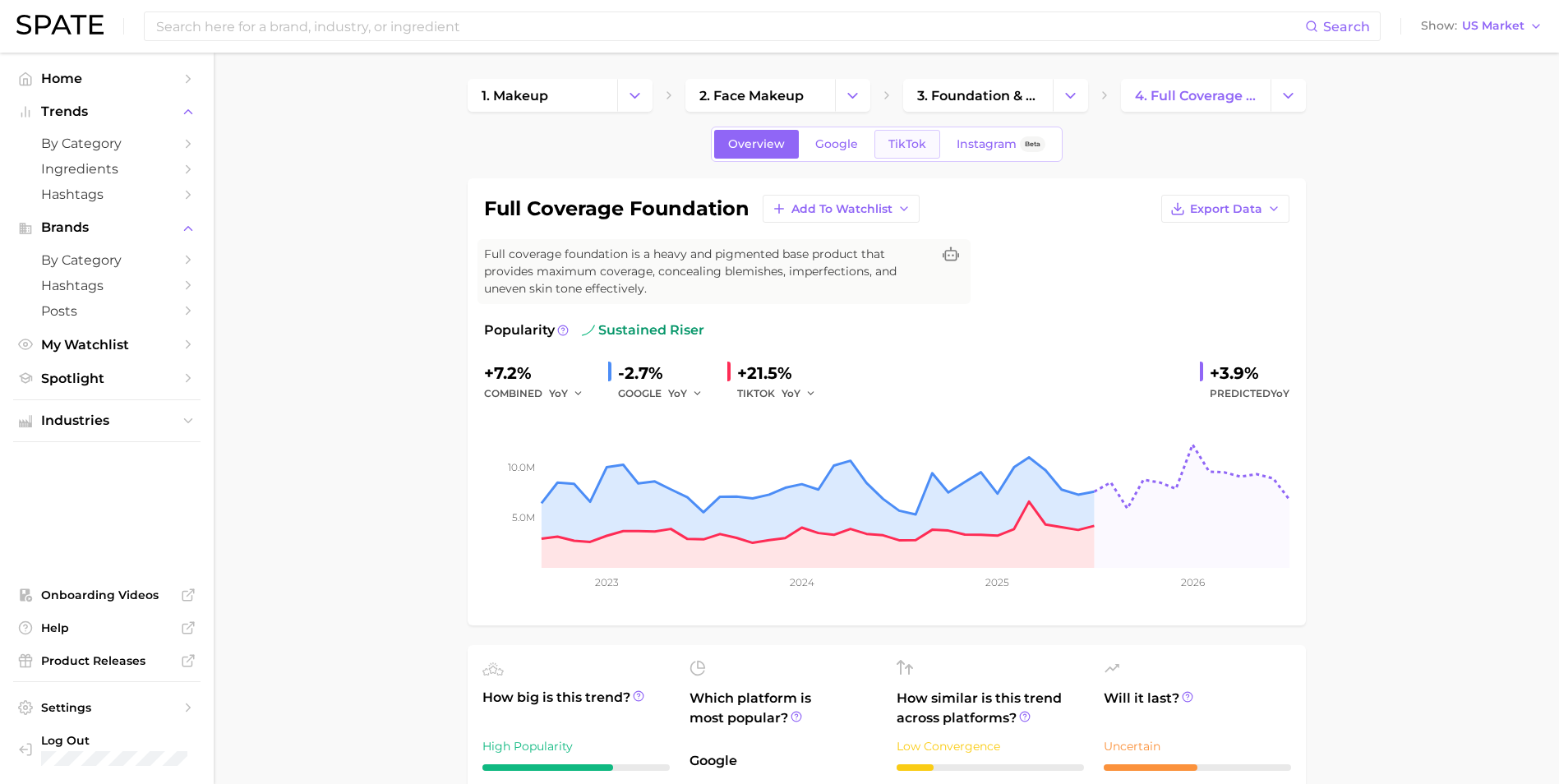
click at [902, 141] on span "TikTok" at bounding box center [907, 144] width 38 height 14
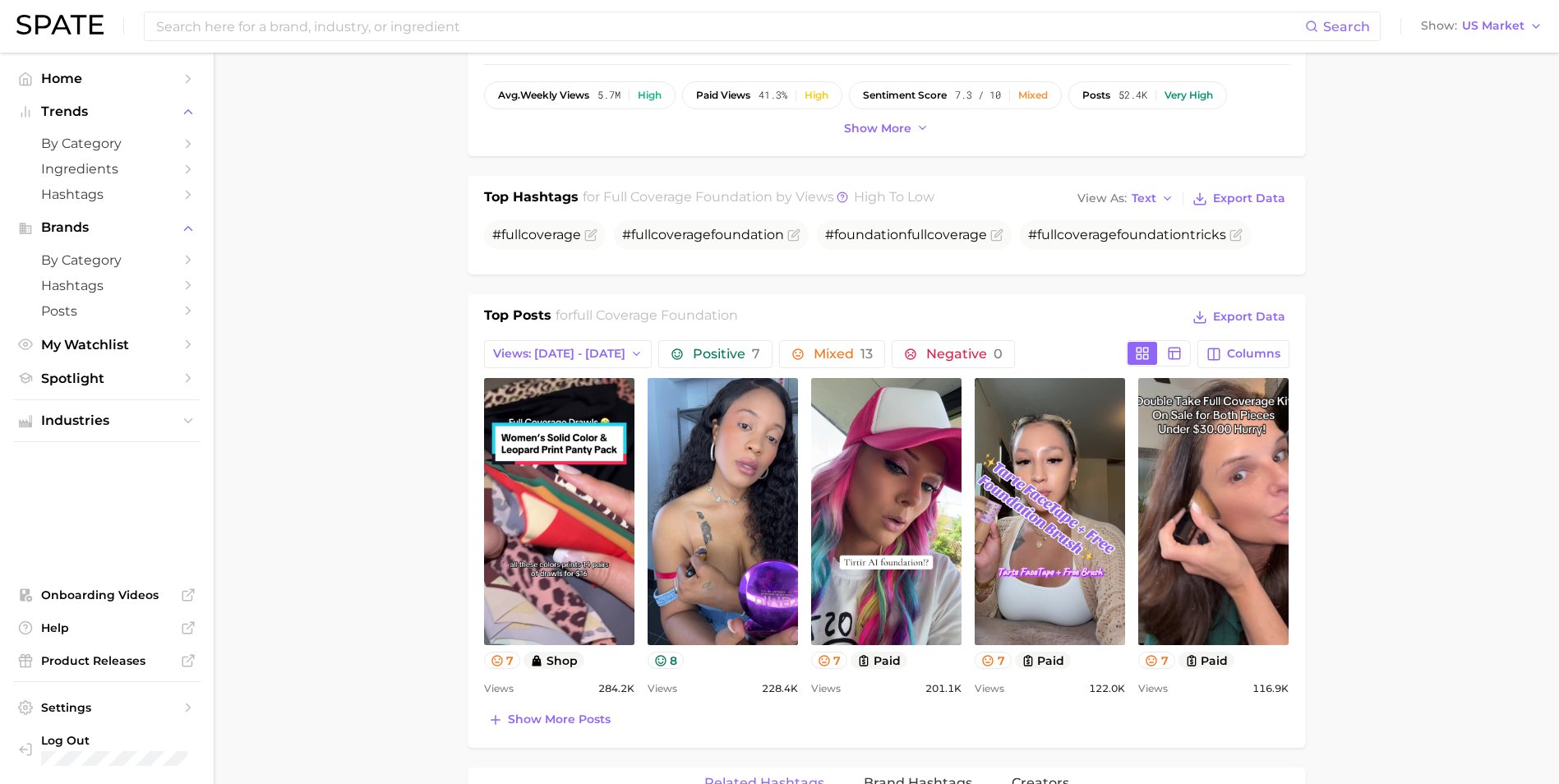
scroll to position [493, 0]
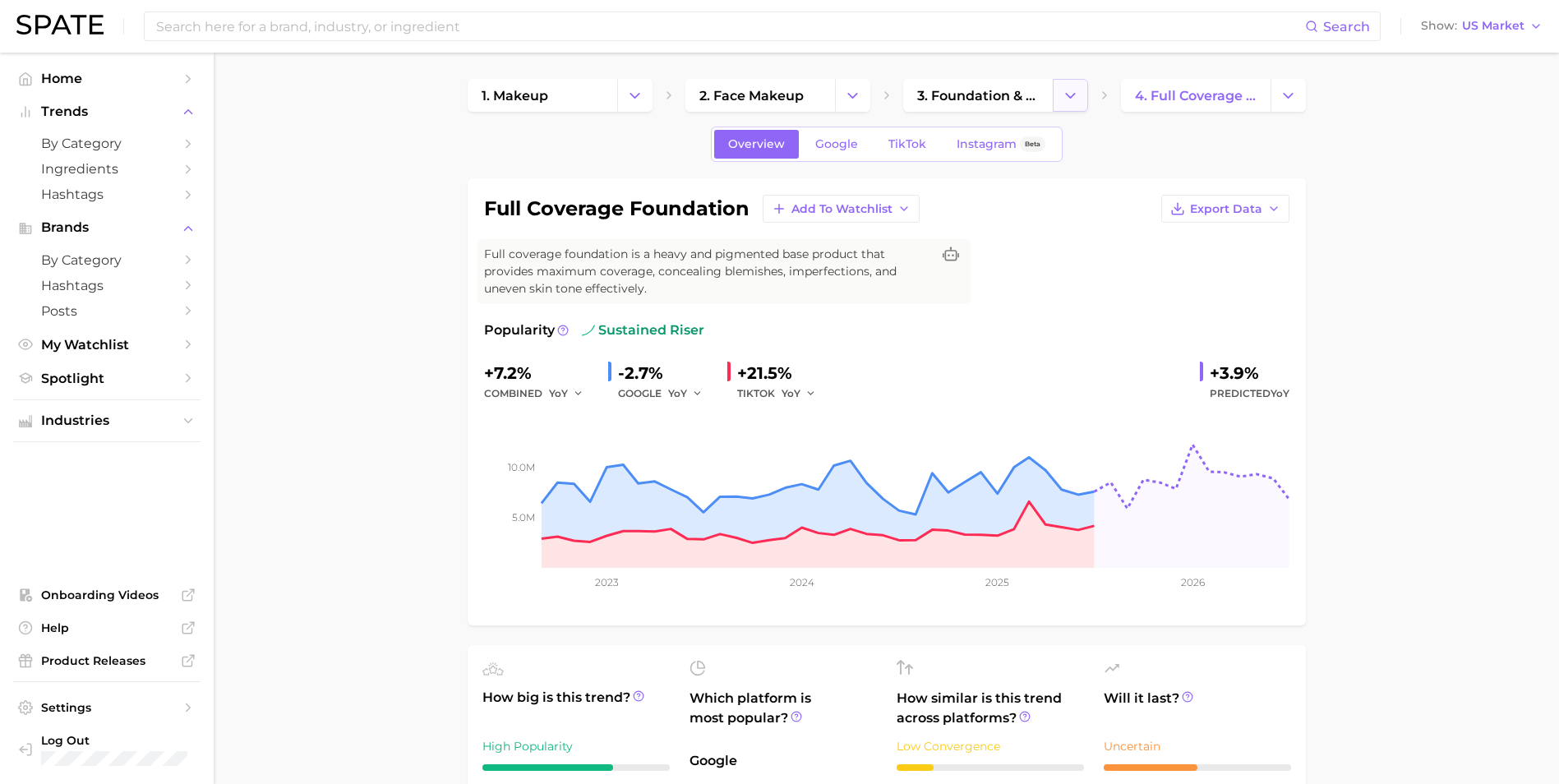
click at [1074, 93] on polyline "Change Category" at bounding box center [1070, 95] width 9 height 4
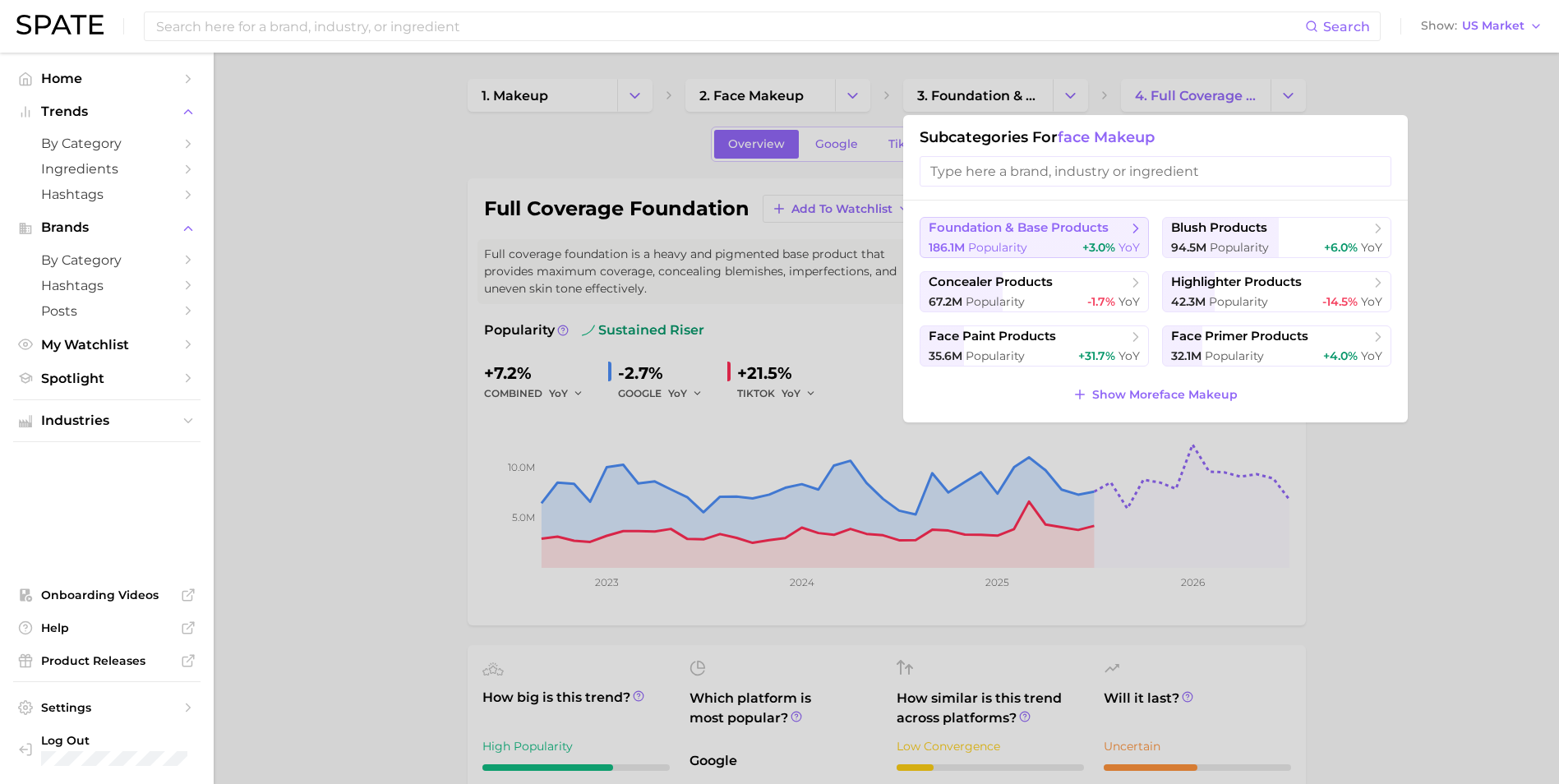
click at [1031, 232] on span "foundation & base products" at bounding box center [1019, 228] width 180 height 16
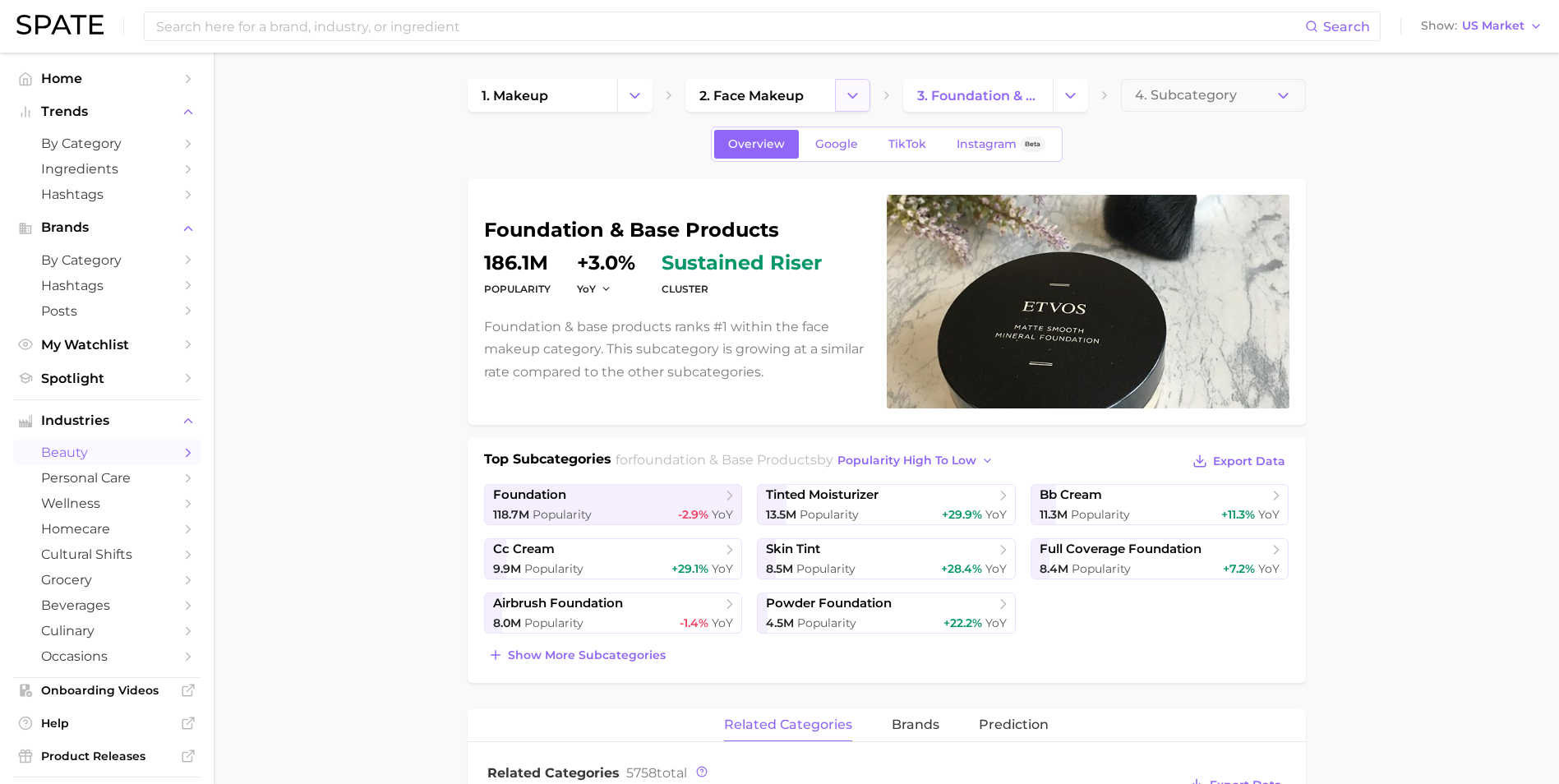
click at [849, 99] on icon "Change Category" at bounding box center [852, 96] width 18 height 18
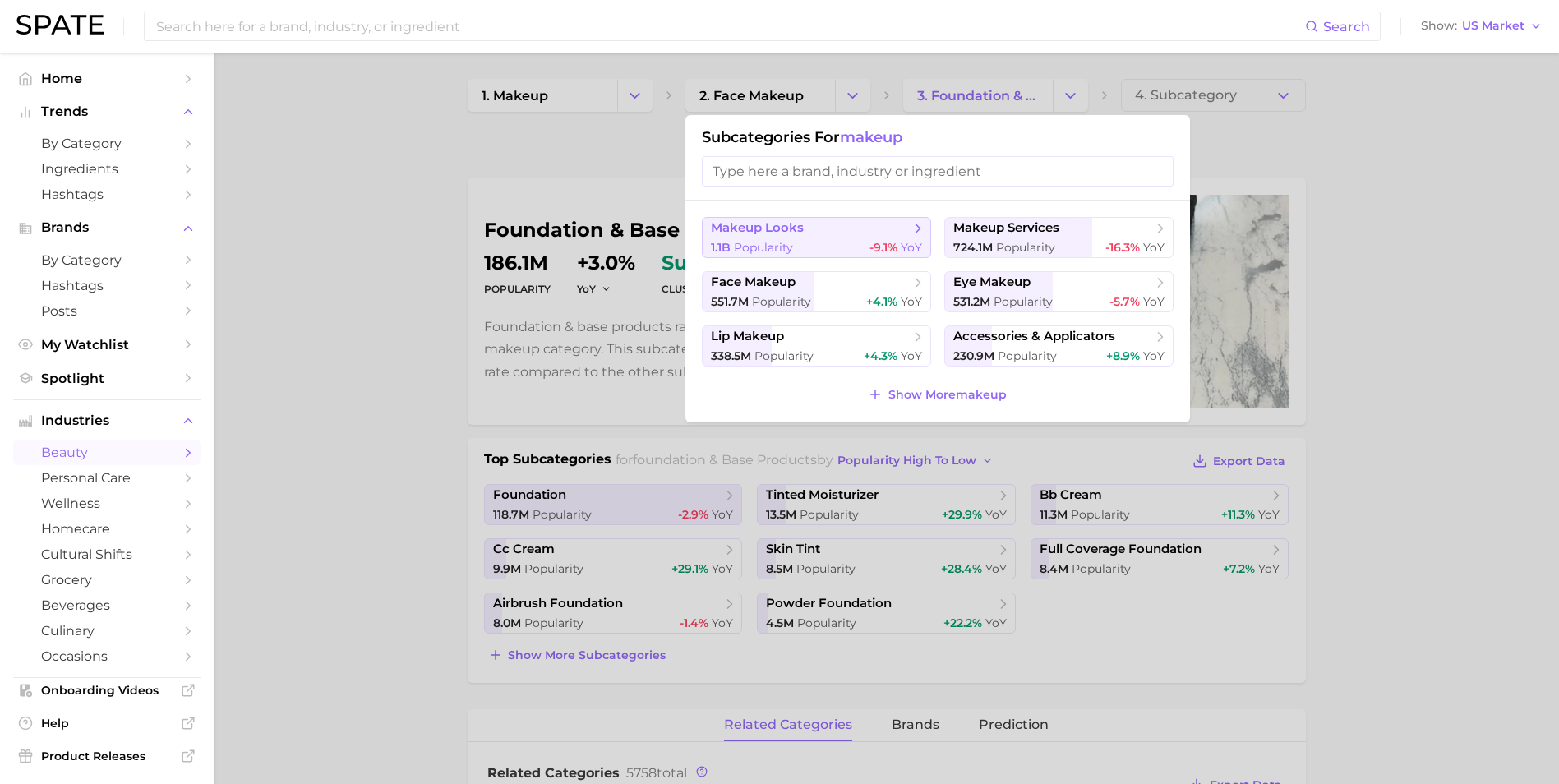
click at [874, 232] on span "makeup looks" at bounding box center [811, 228] width 200 height 17
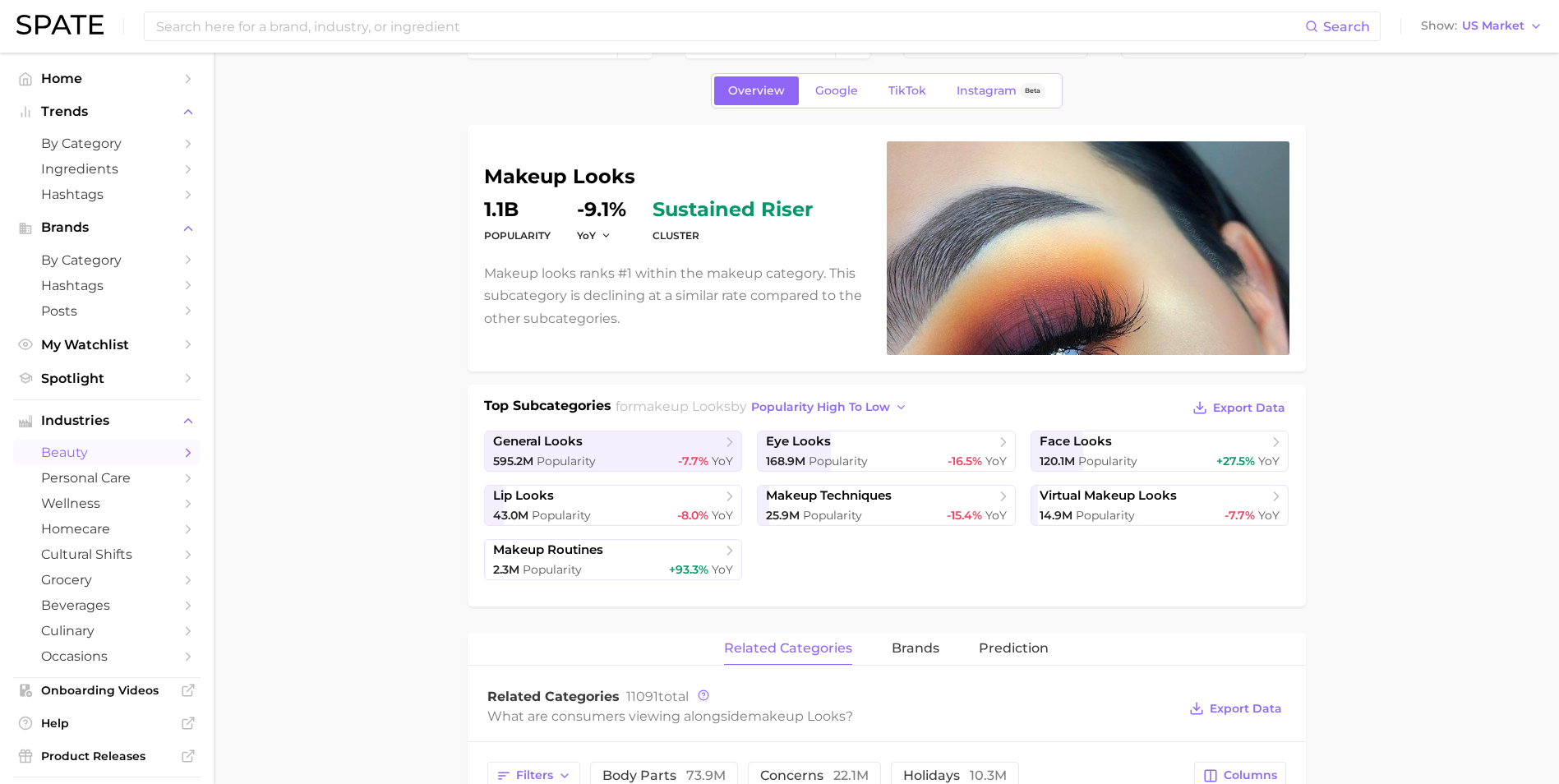
scroll to position [82, 0]
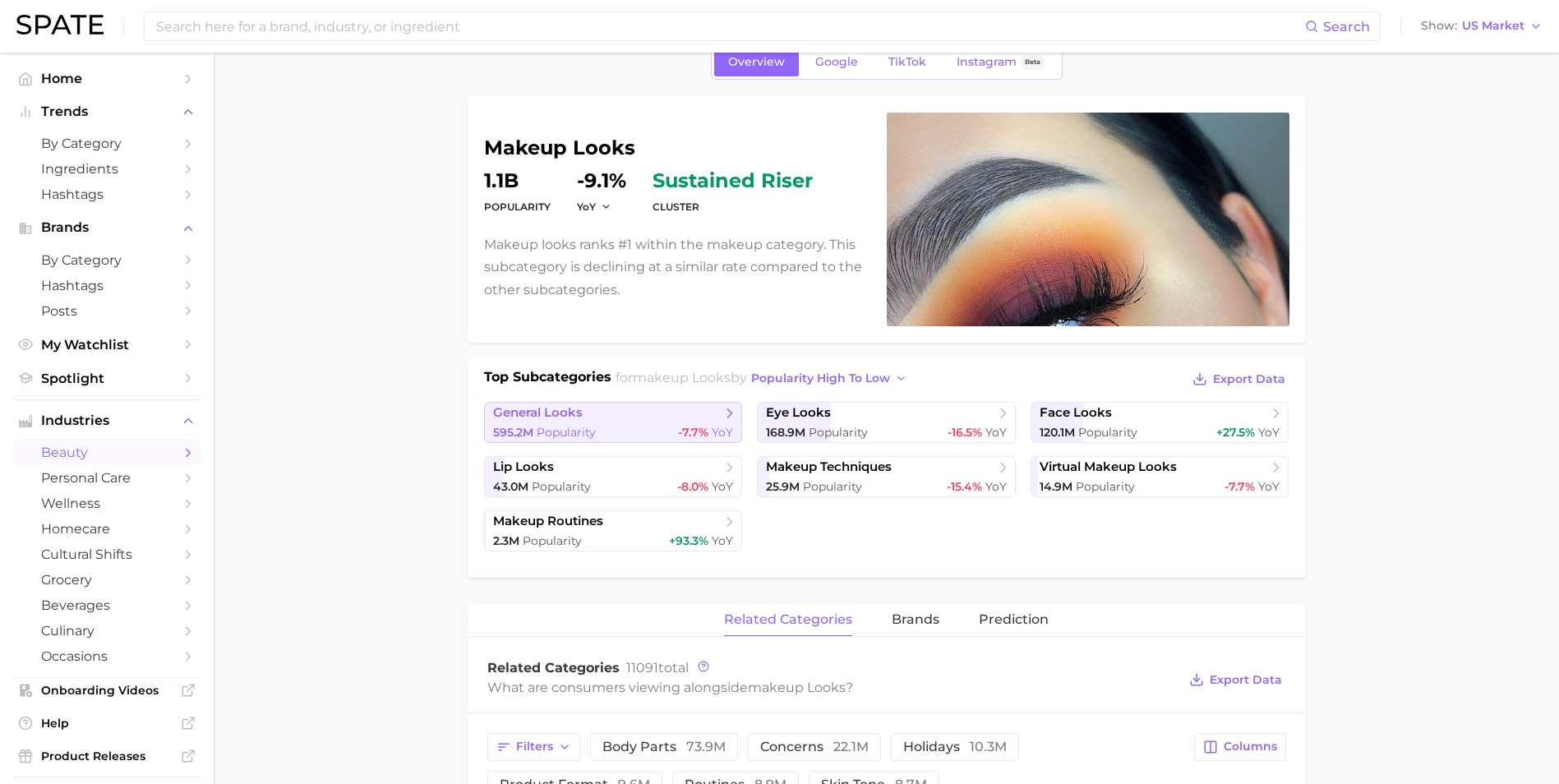
click at [668, 415] on span "general looks" at bounding box center [608, 413] width 228 height 17
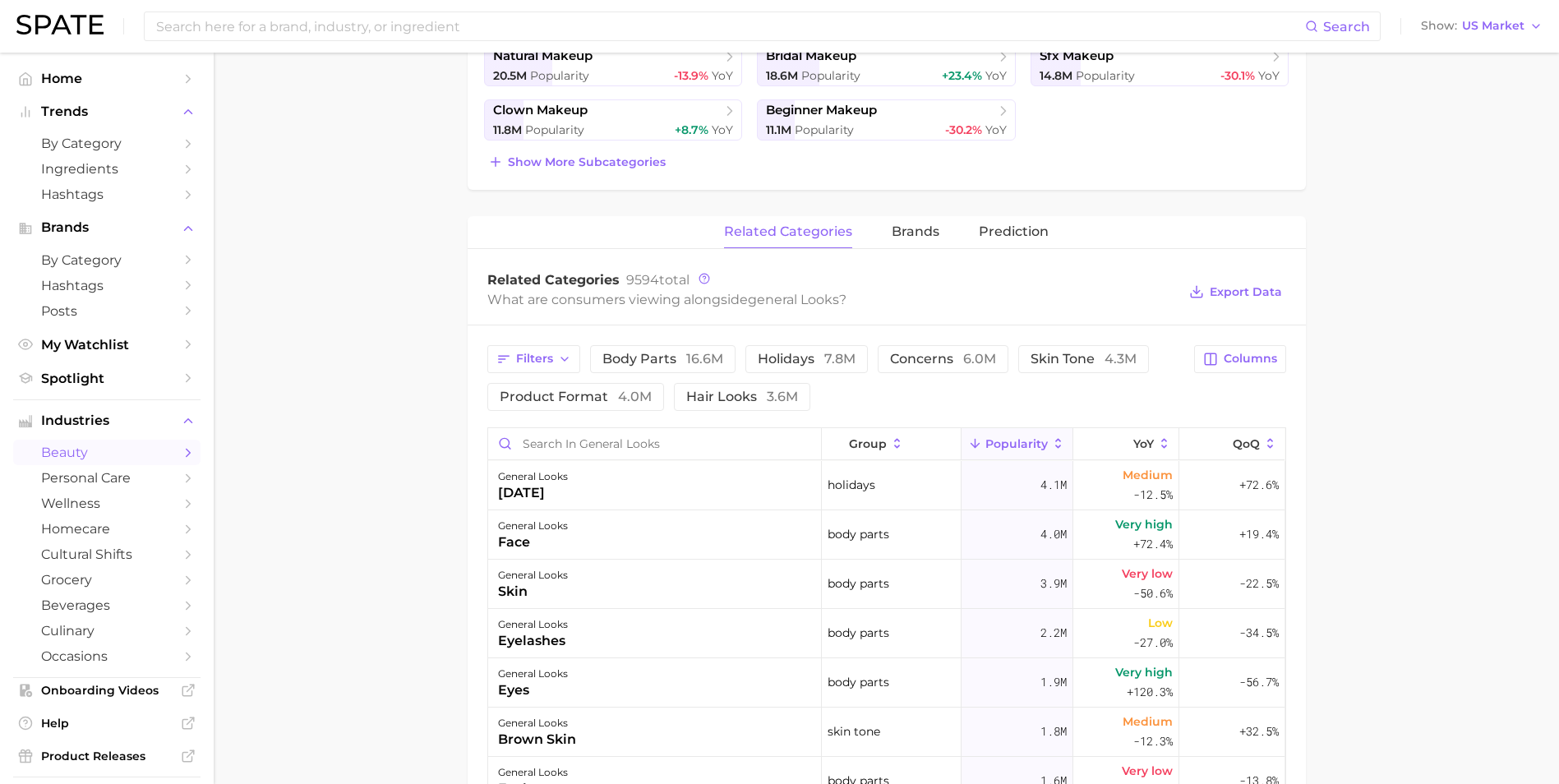
scroll to position [82, 0]
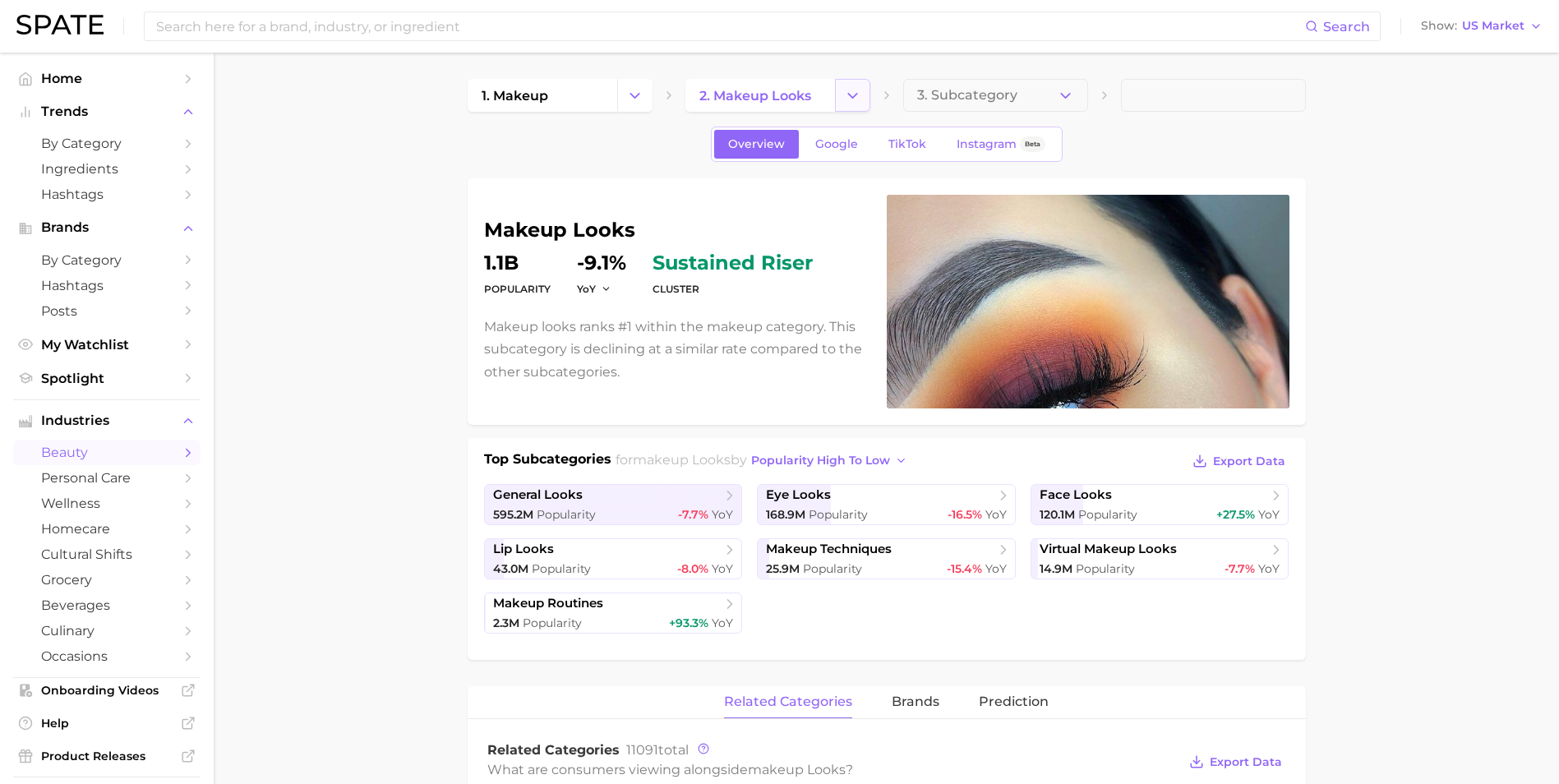
click at [844, 99] on icon "Change Category" at bounding box center [852, 96] width 18 height 18
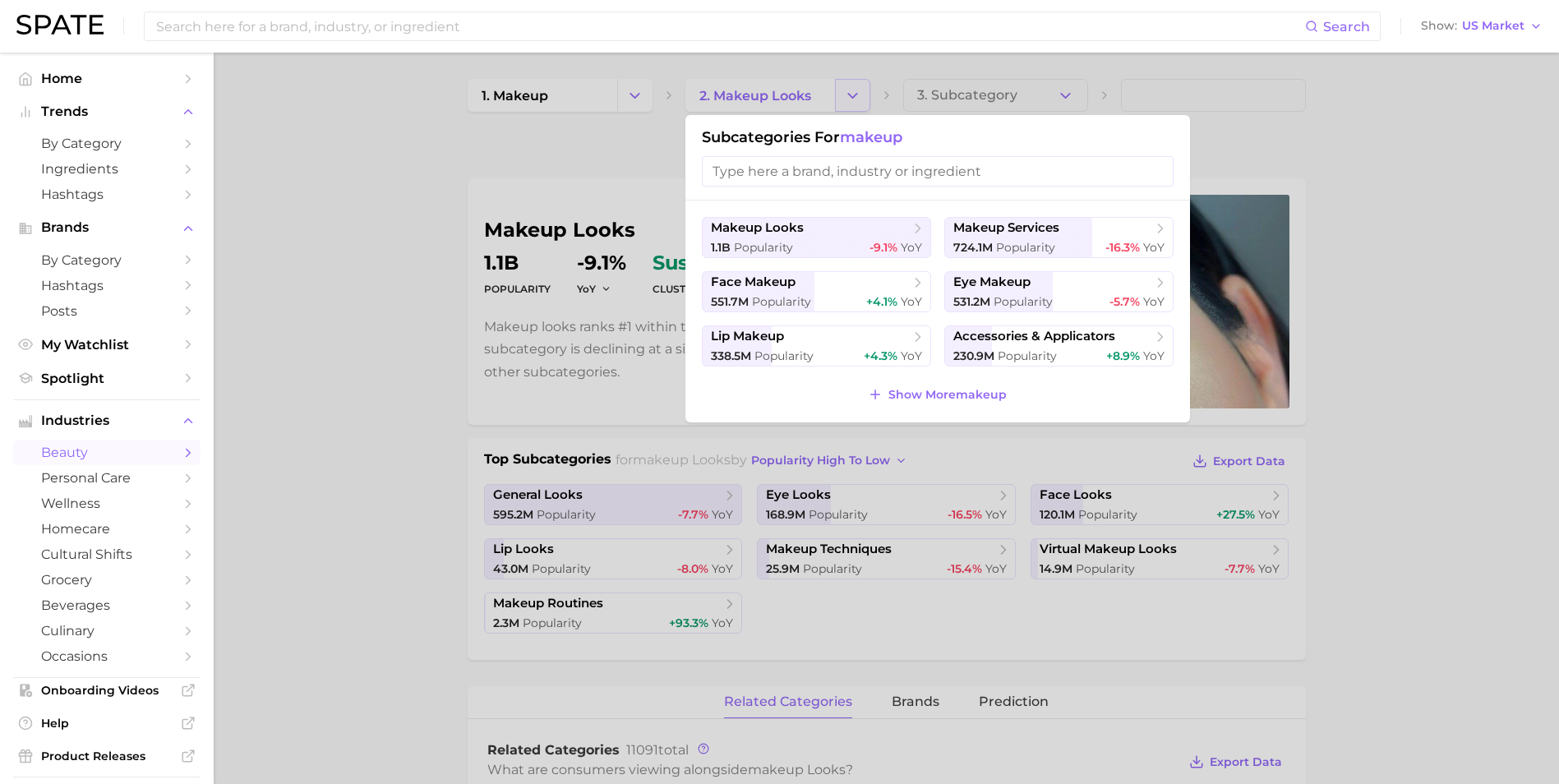
click at [844, 99] on div at bounding box center [779, 392] width 1559 height 784
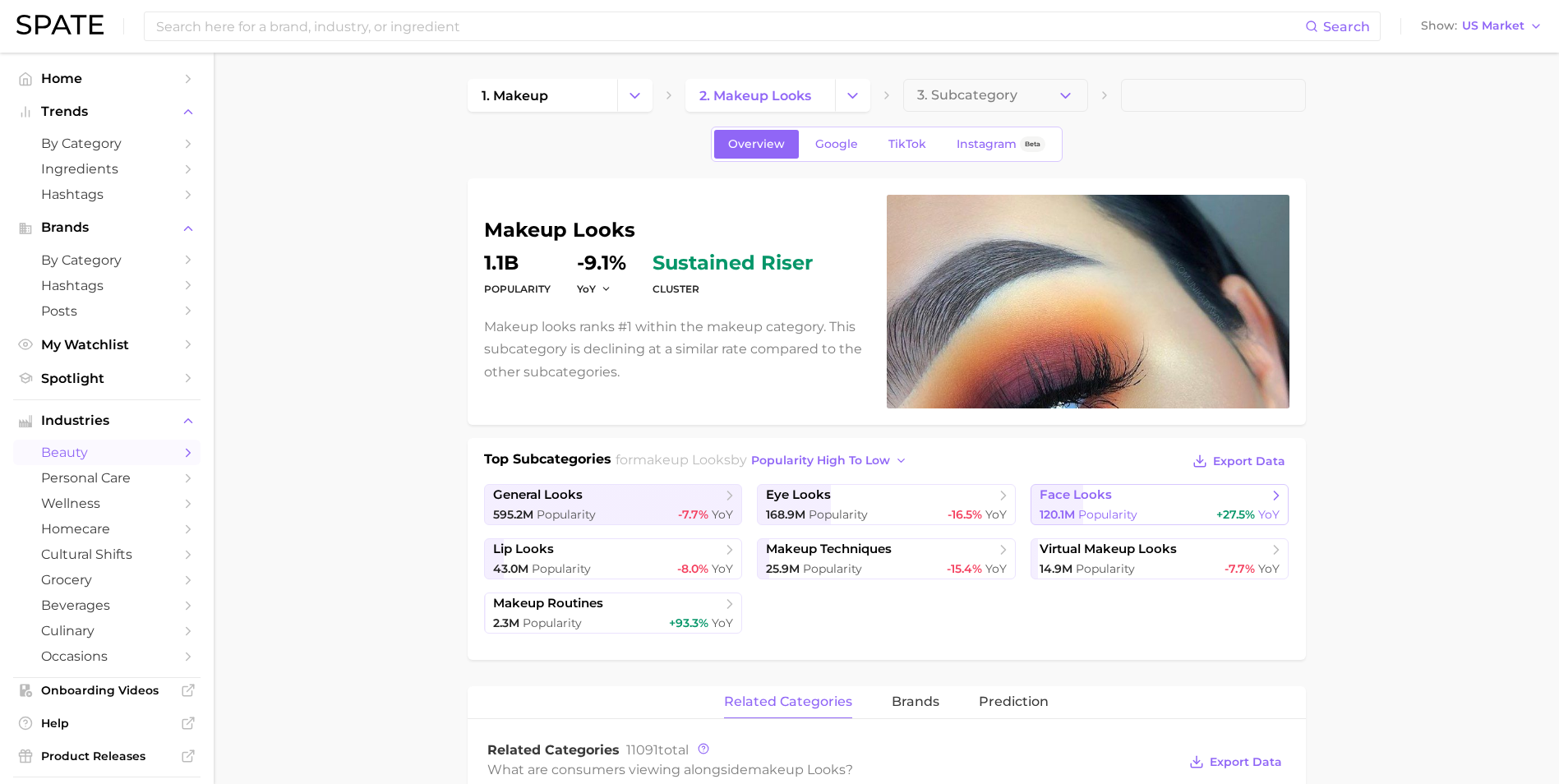
click at [1127, 503] on span "face looks" at bounding box center [1154, 495] width 228 height 17
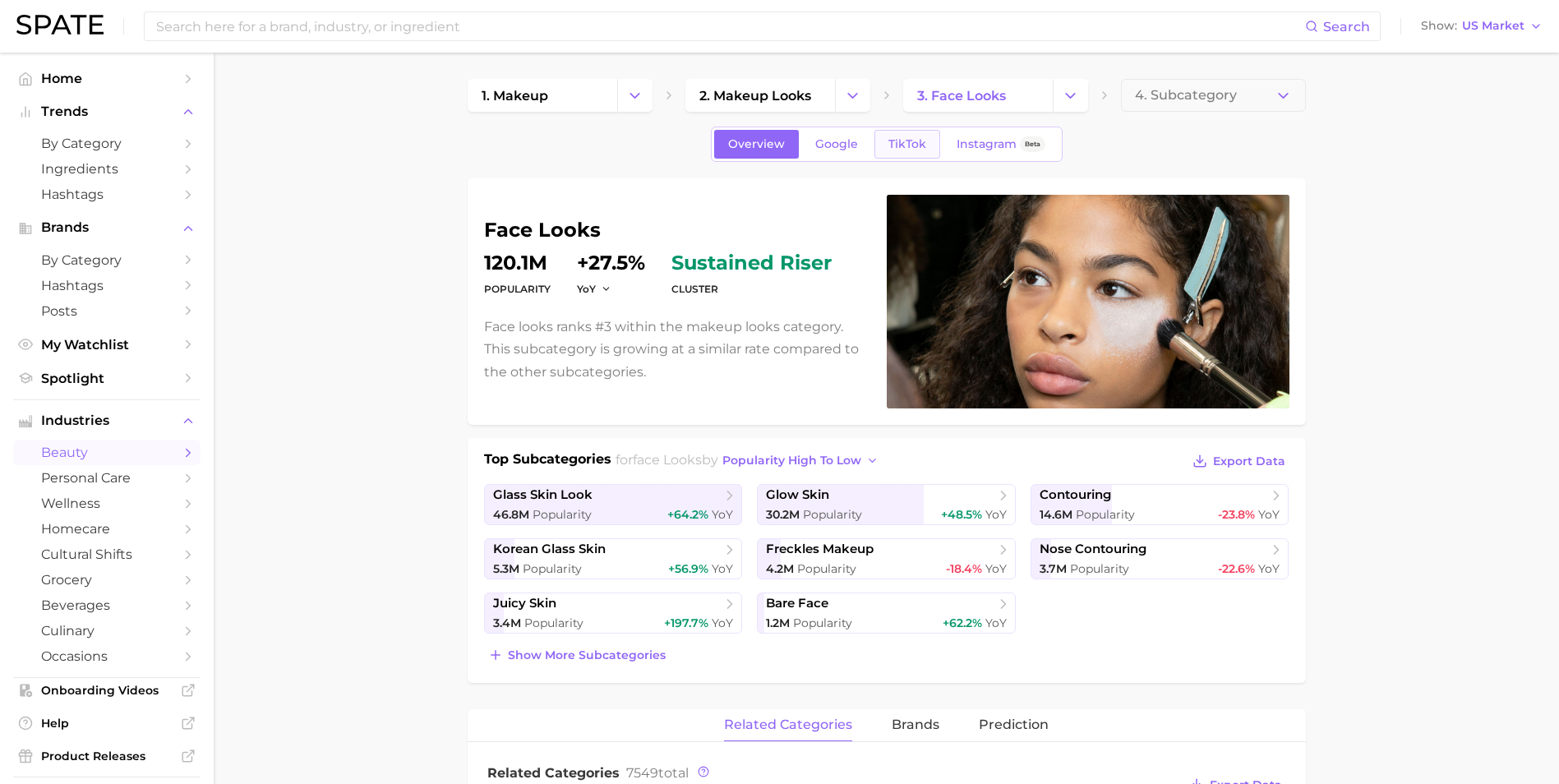
click at [906, 145] on span "TikTok" at bounding box center [907, 144] width 38 height 14
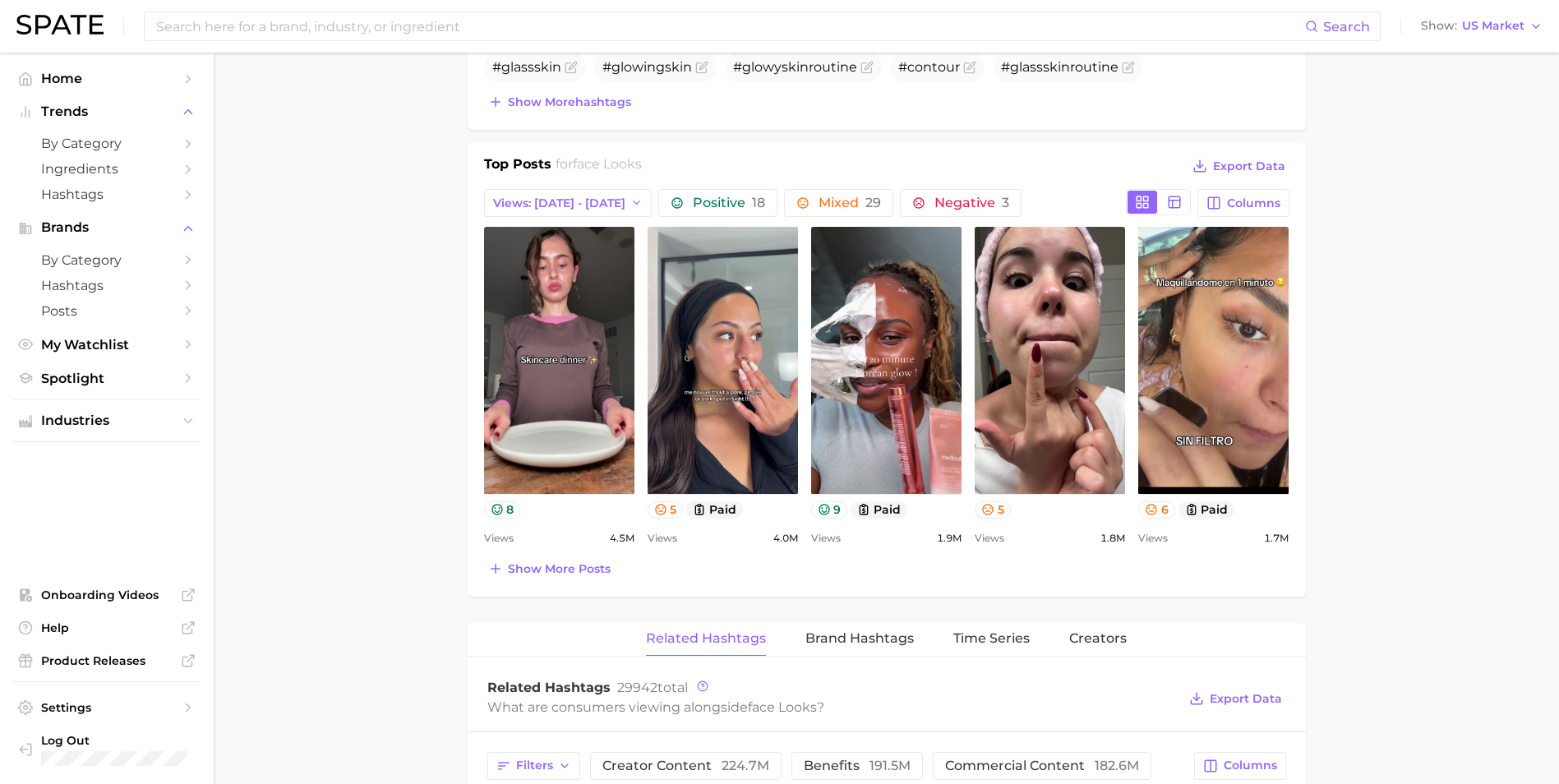
scroll to position [739, 0]
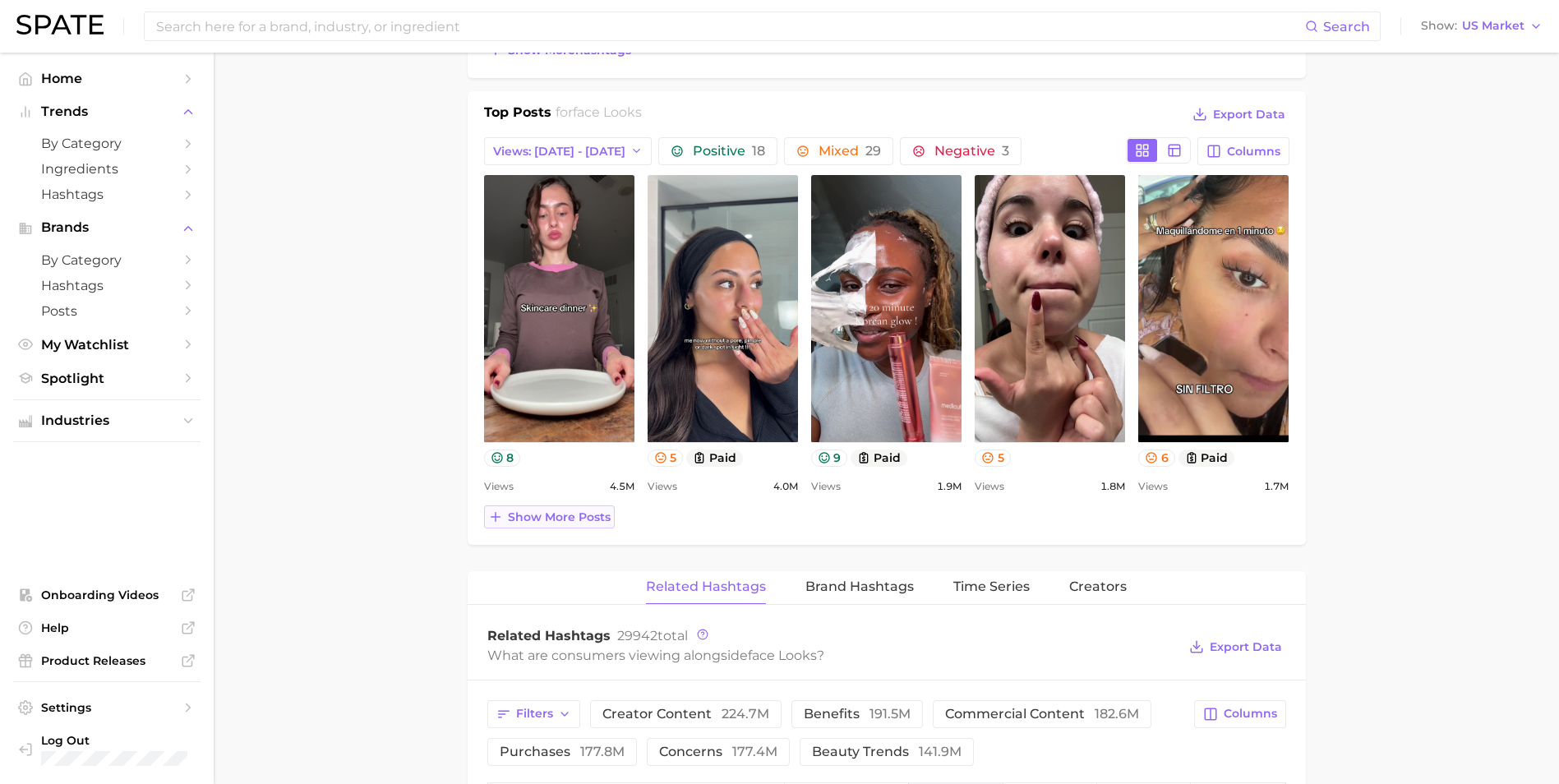
click at [553, 515] on span "Show more posts" at bounding box center [559, 517] width 103 height 14
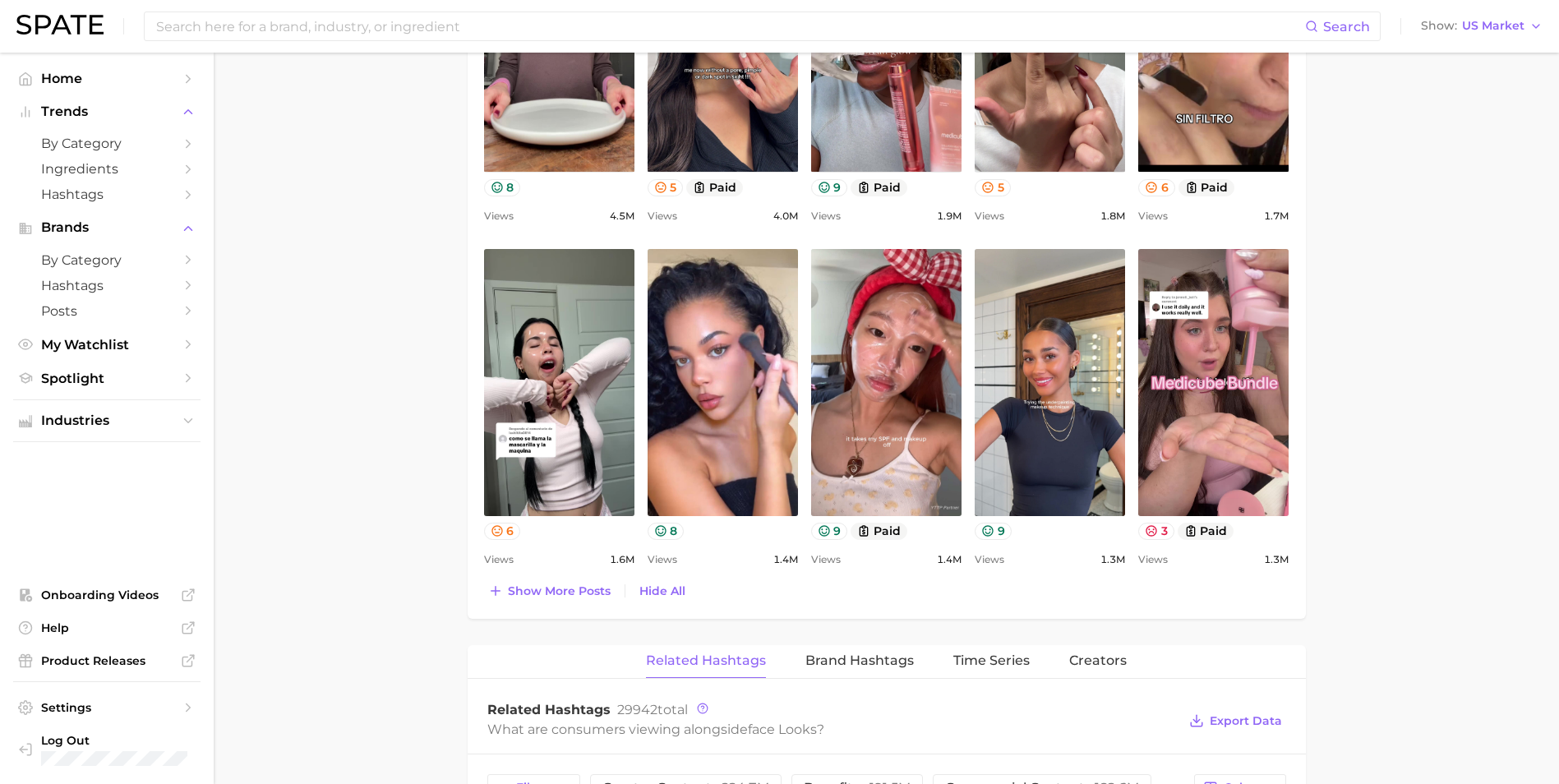
scroll to position [1068, 0]
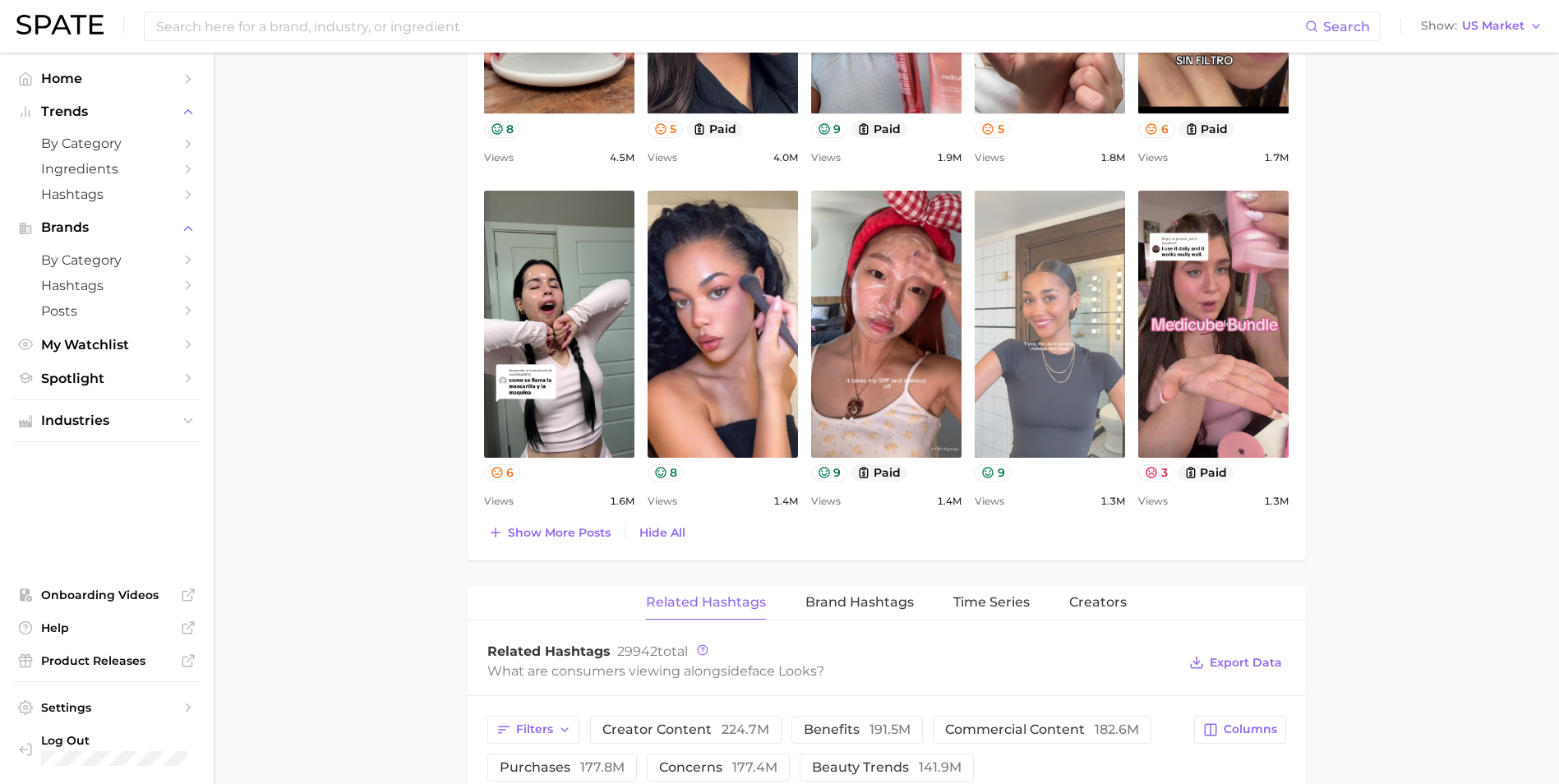
click at [1074, 433] on link "view post on TikTok" at bounding box center [1050, 324] width 150 height 267
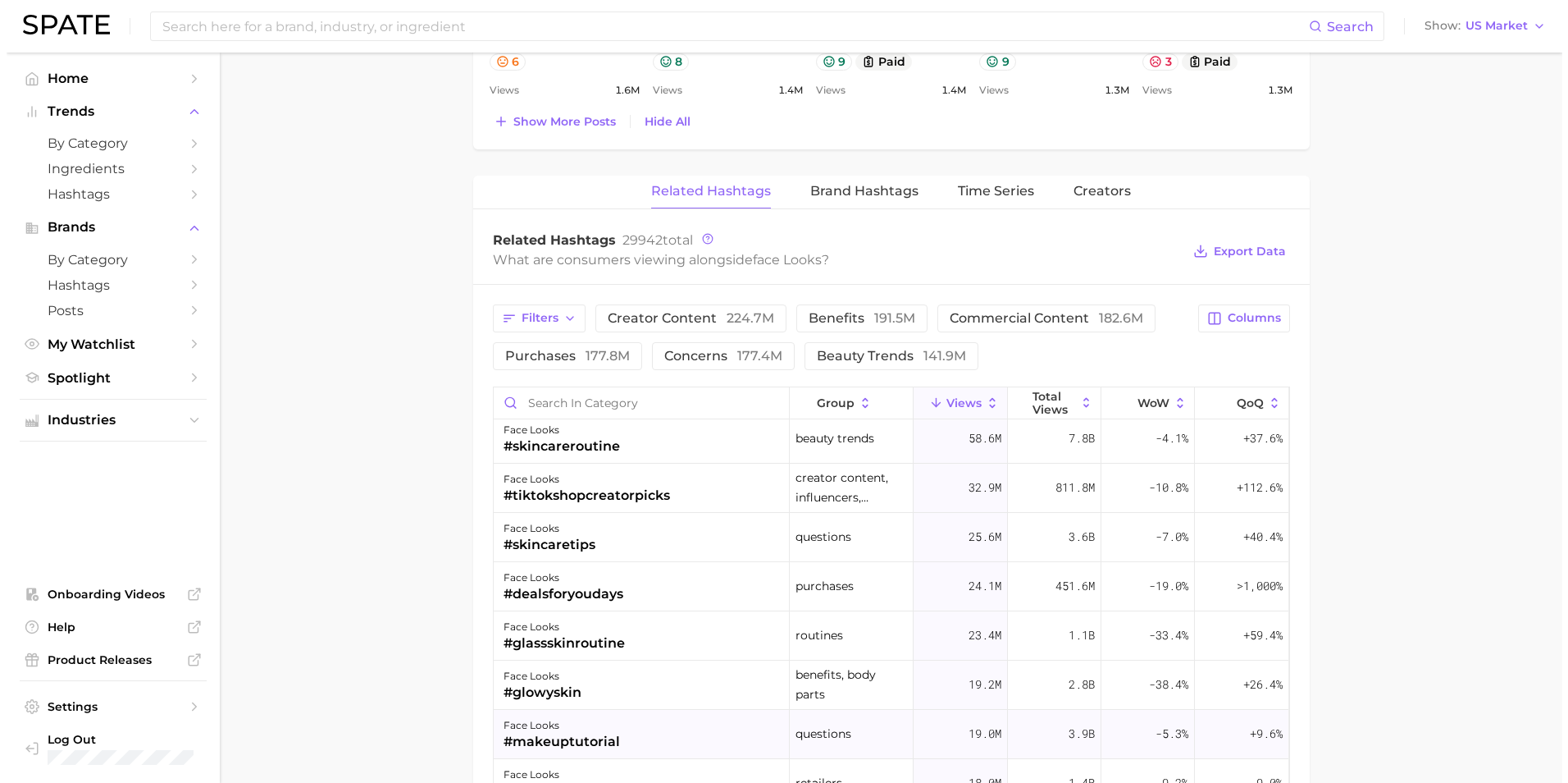
scroll to position [82, 0]
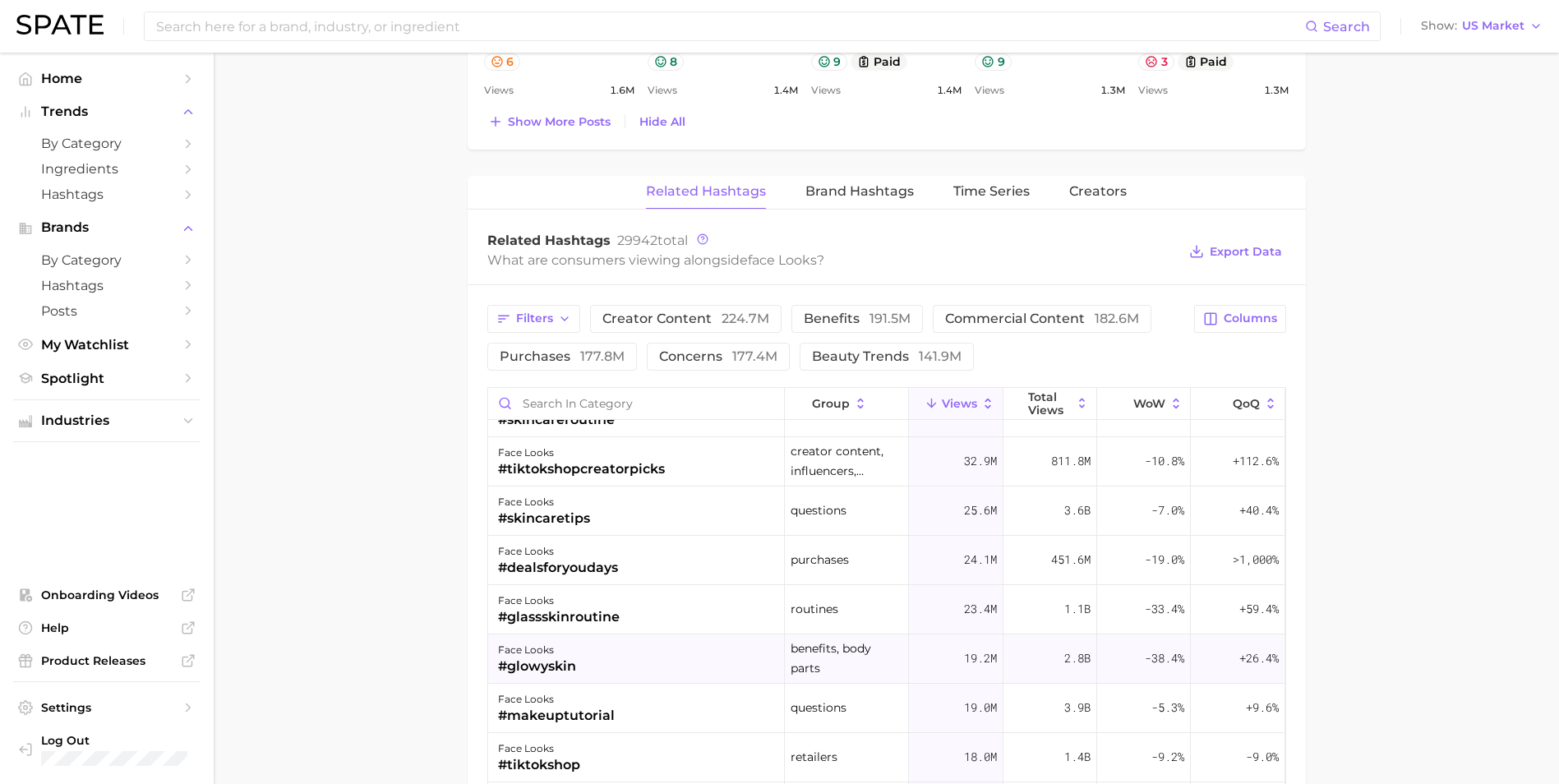
click at [653, 658] on div "face looks #glowyskin" at bounding box center [636, 658] width 296 height 49
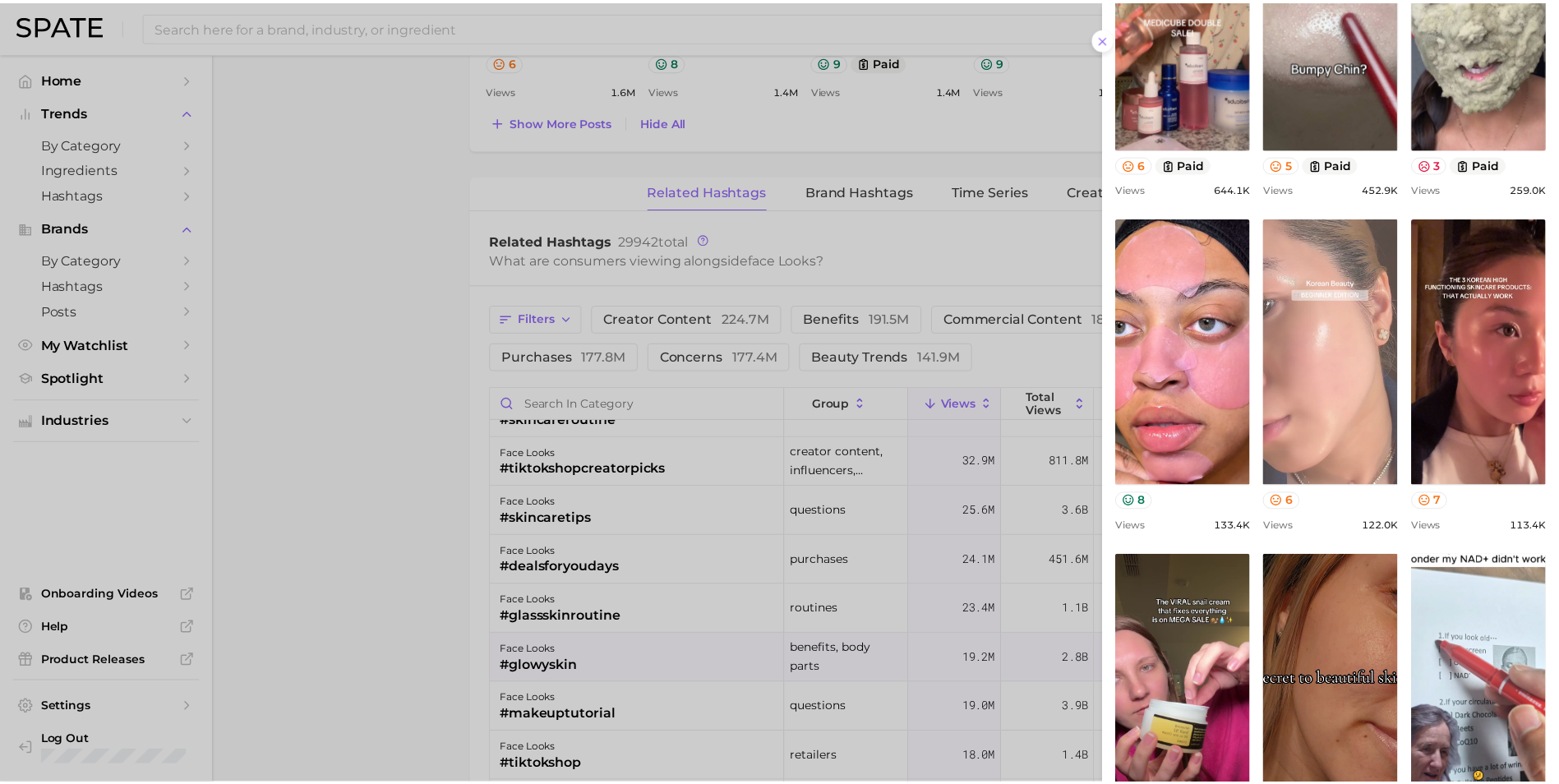
scroll to position [34, 0]
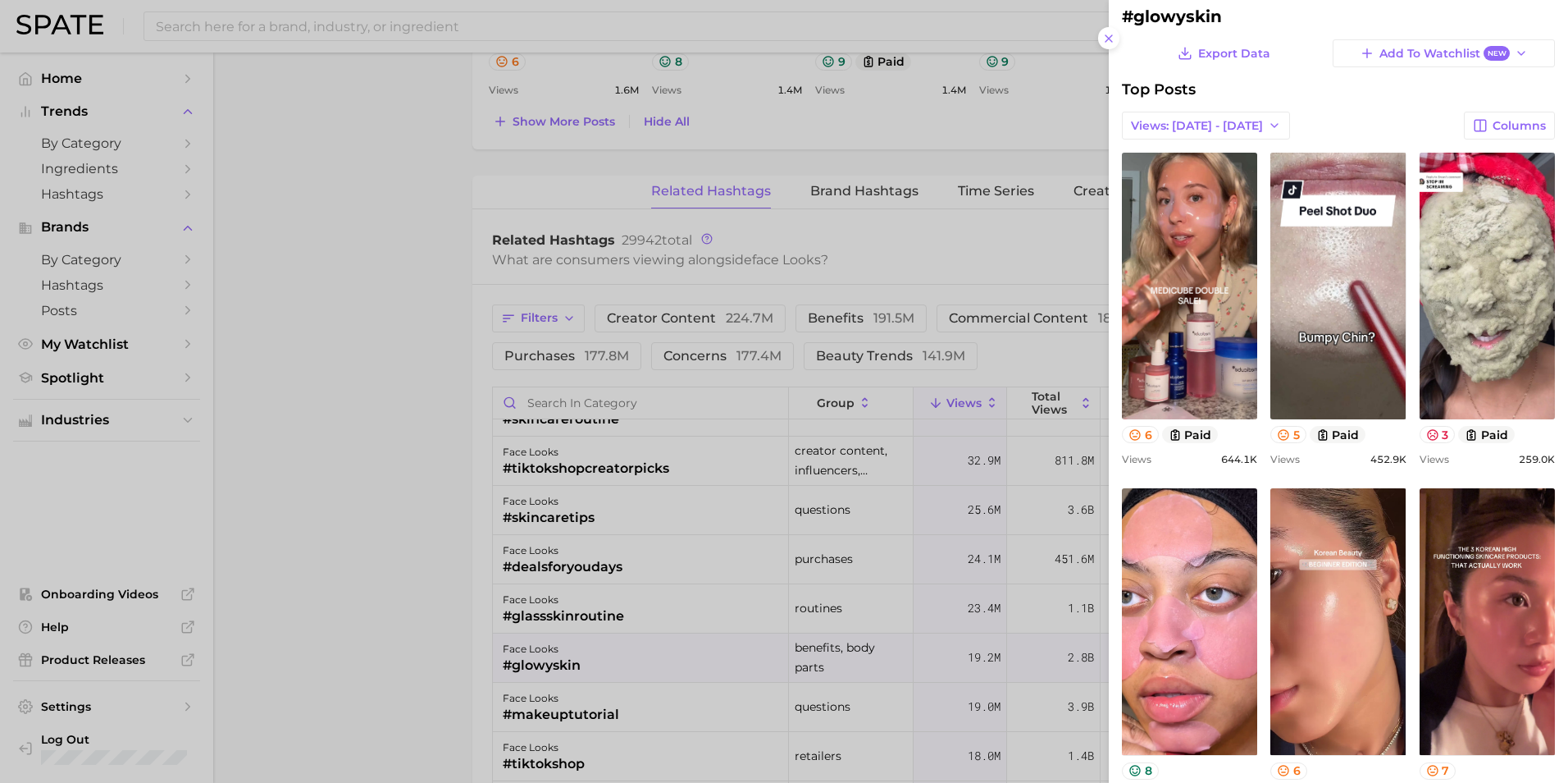
drag, startPoint x: 270, startPoint y: 343, endPoint x: 315, endPoint y: 350, distance: 45.5
click at [272, 343] on div at bounding box center [784, 391] width 1568 height 783
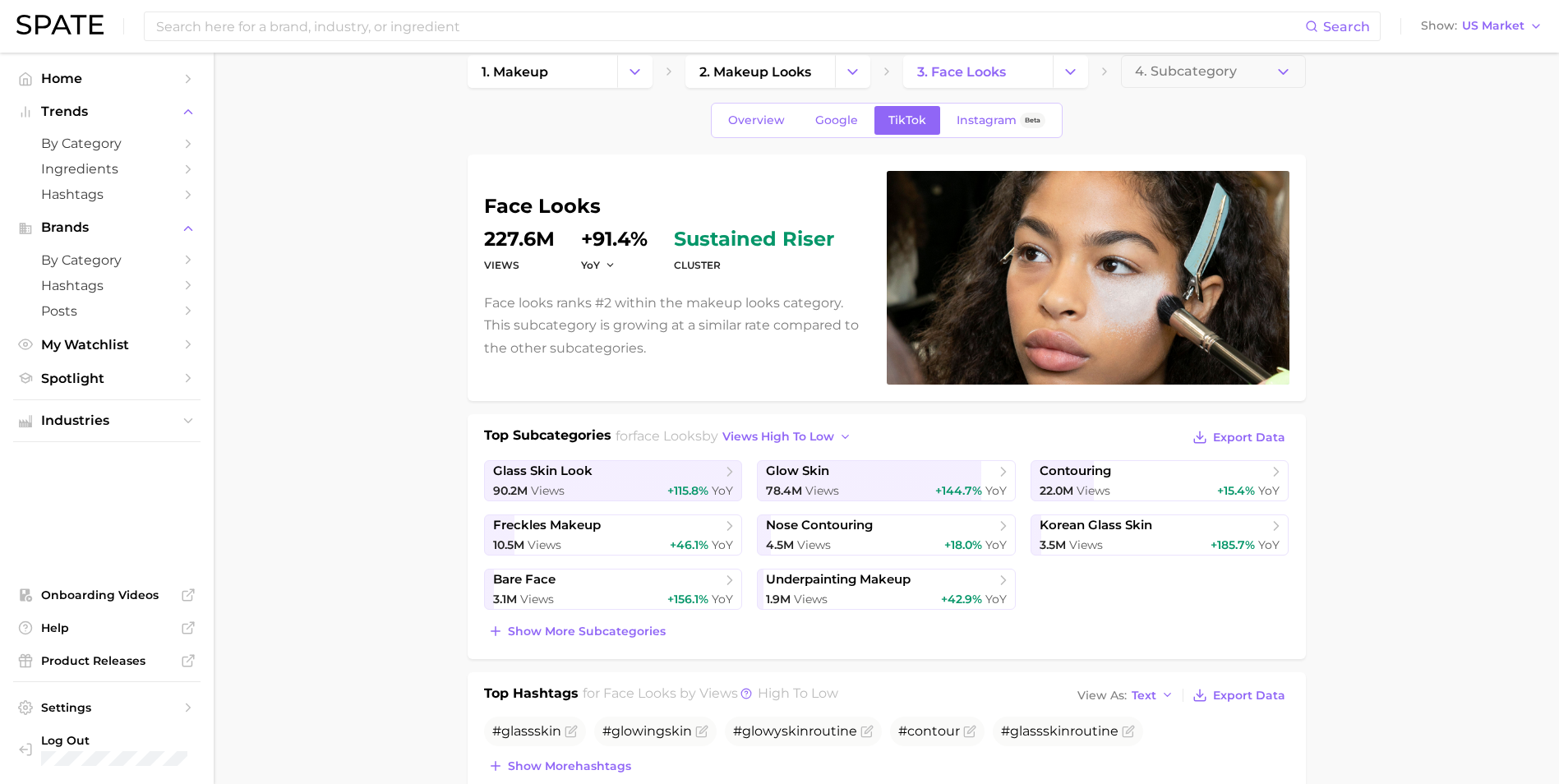
scroll to position [0, 0]
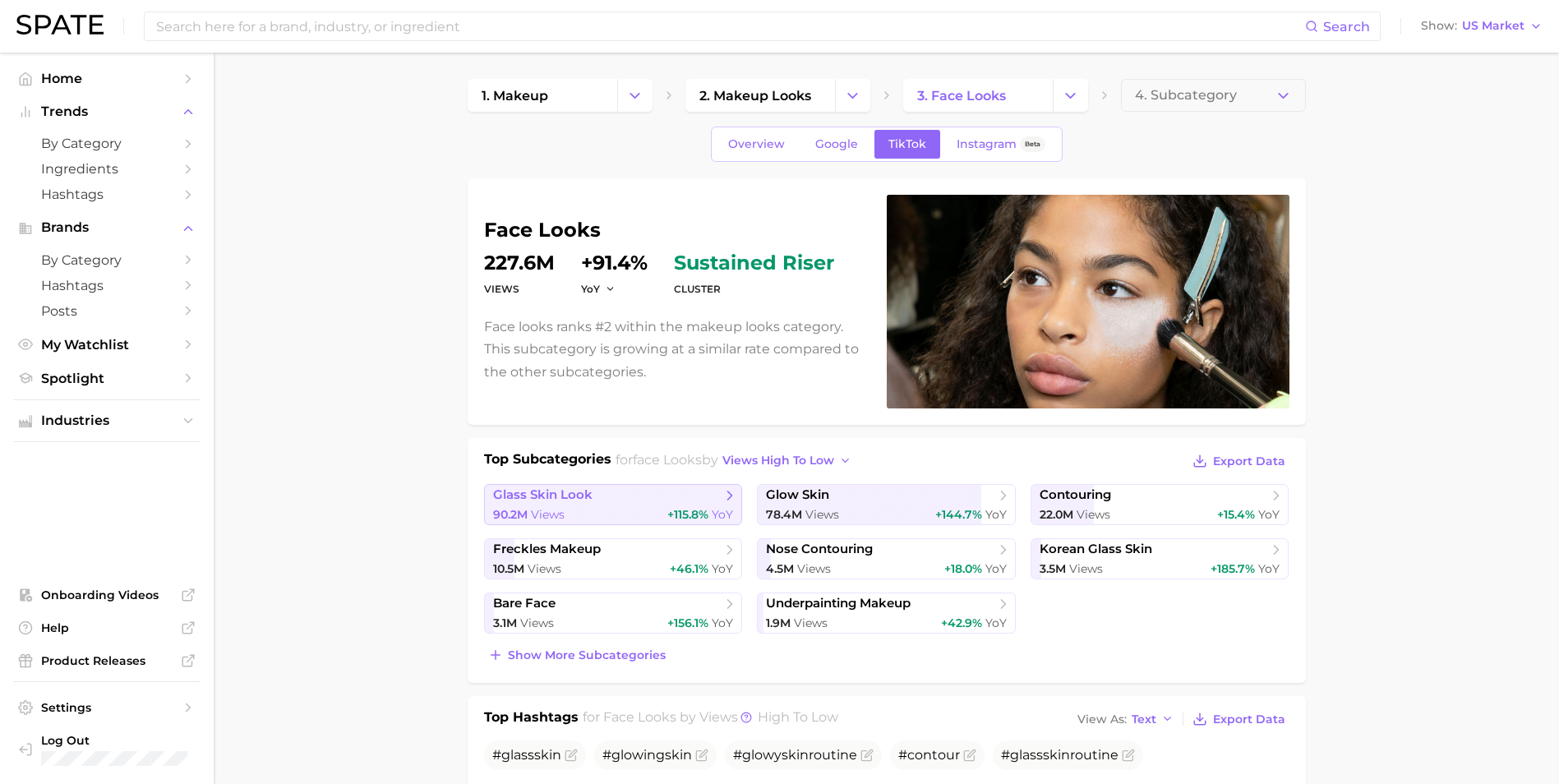
click at [619, 507] on div "90.2m Views +115.8% YoY" at bounding box center [614, 514] width 241 height 16
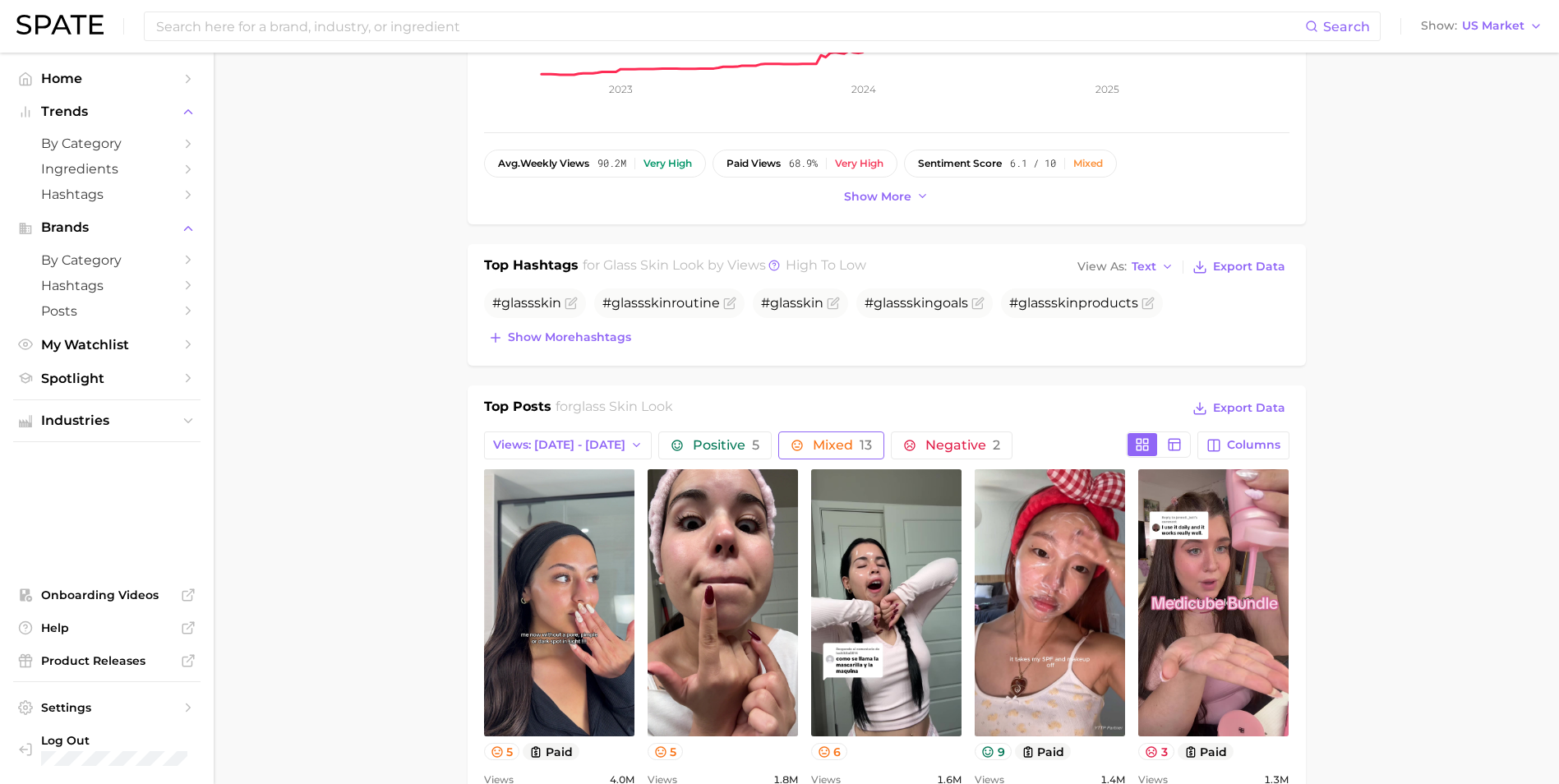
scroll to position [575, 0]
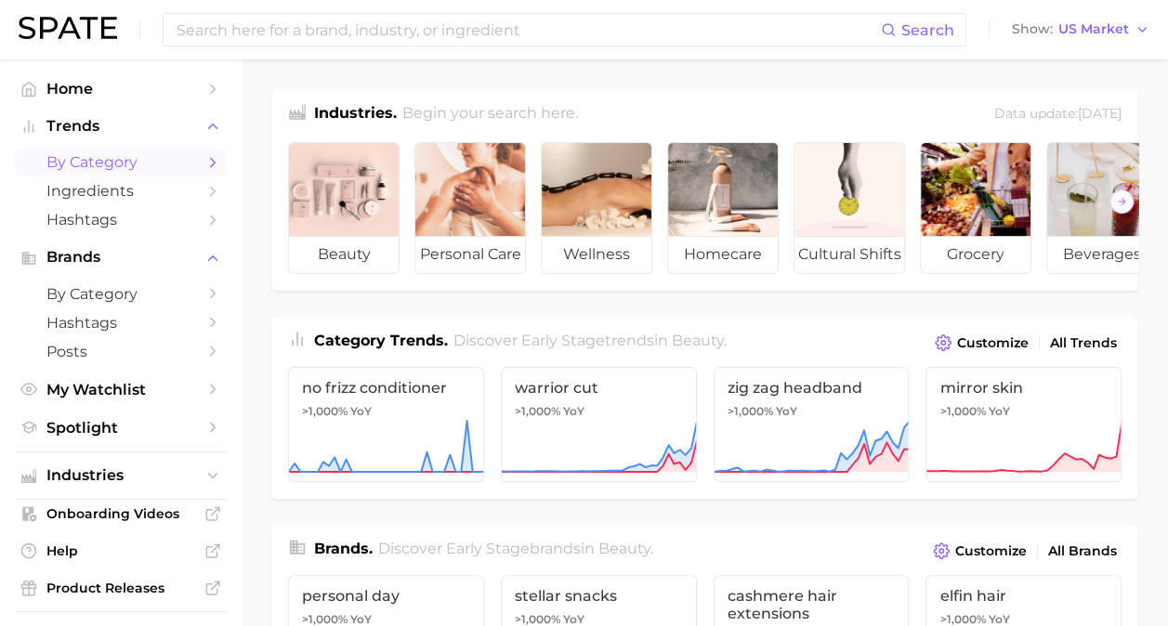
click at [126, 166] on span "by Category" at bounding box center [120, 162] width 149 height 18
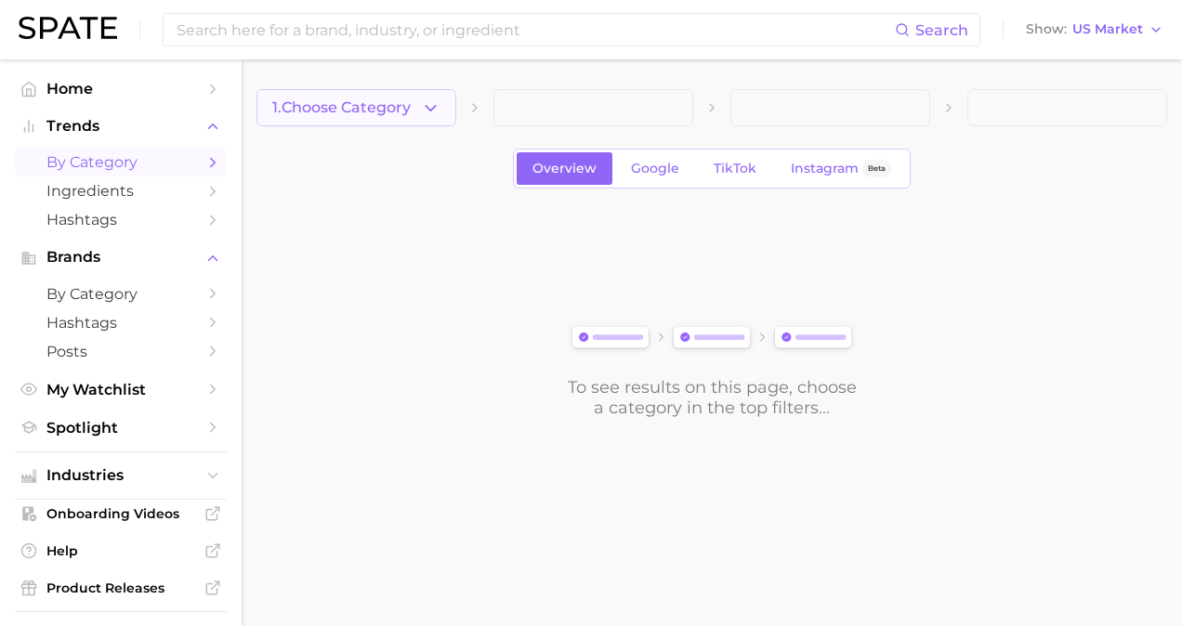
click at [414, 102] on button "1. Choose Category" at bounding box center [356, 107] width 200 height 37
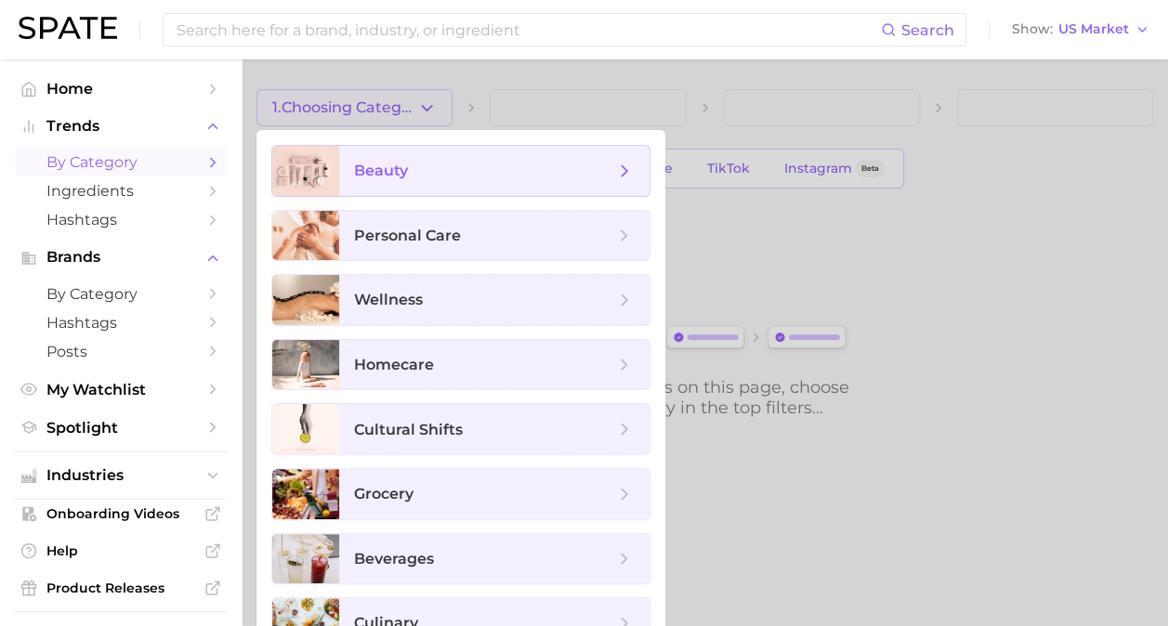
click at [508, 157] on span "beauty" at bounding box center [494, 171] width 310 height 50
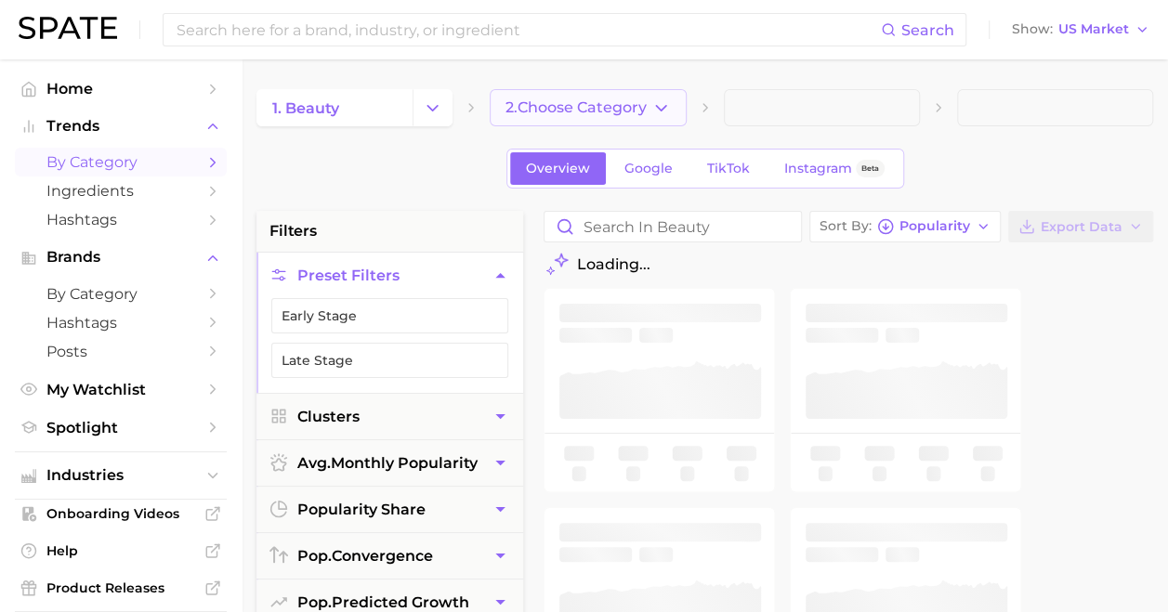
click at [572, 125] on button "2. Choose Category" at bounding box center [588, 107] width 196 height 37
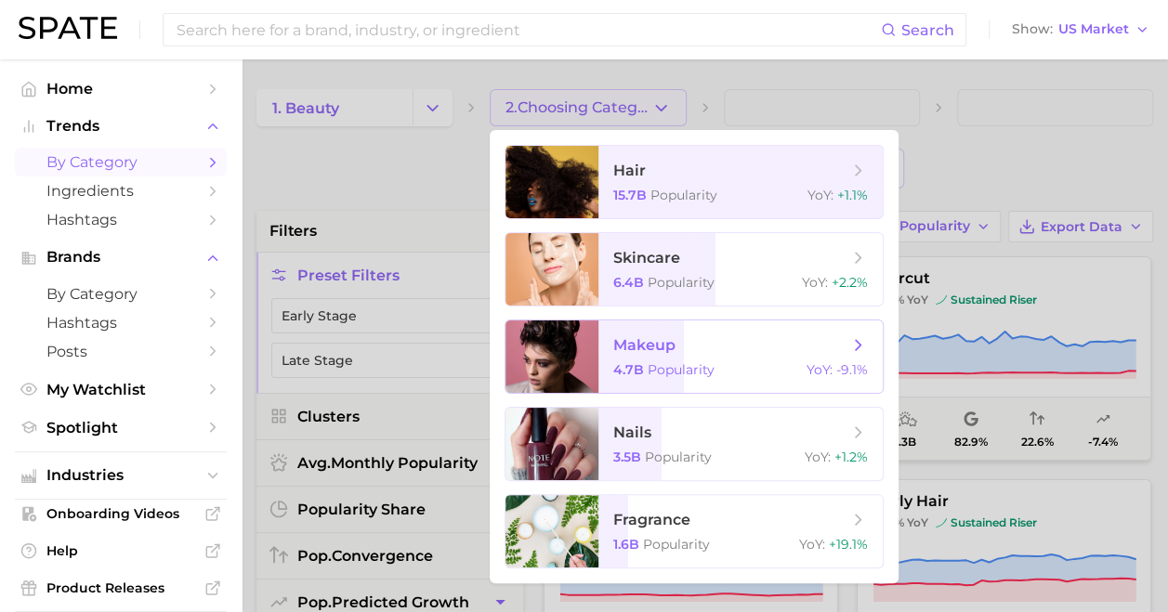
click at [714, 348] on span "makeup" at bounding box center [730, 345] width 234 height 20
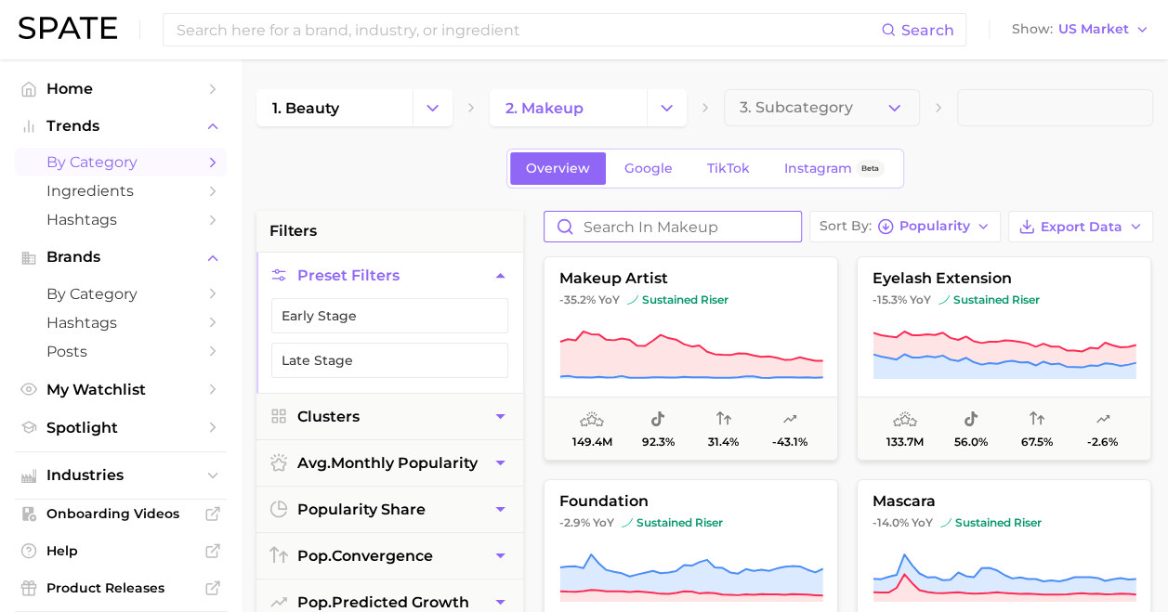
click at [669, 229] on input "Search in makeup" at bounding box center [673, 227] width 256 height 30
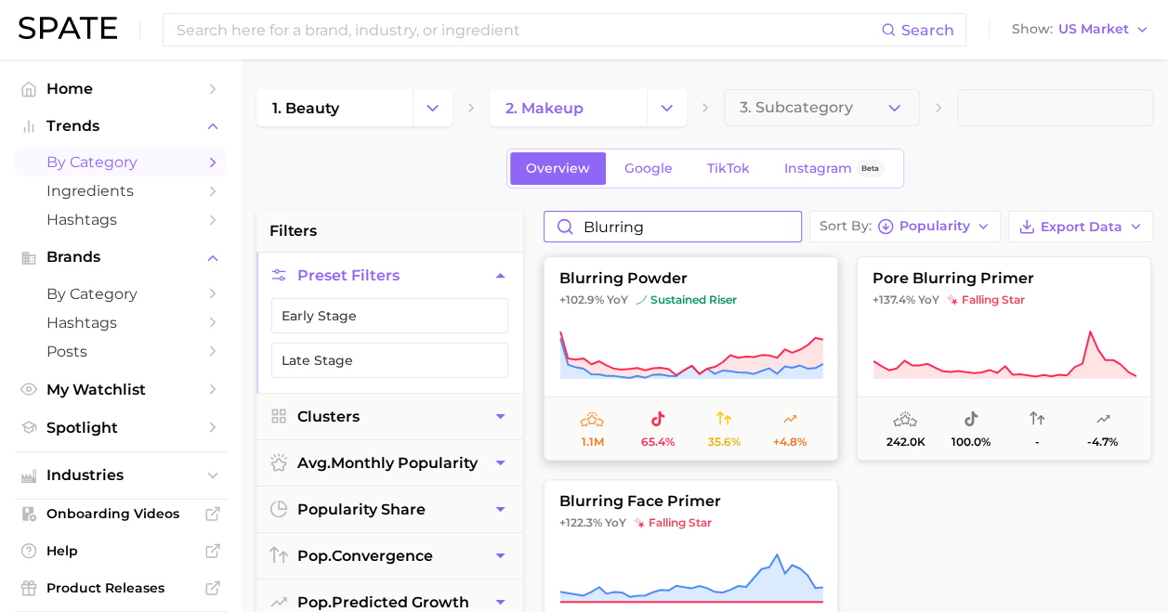
type input "blurring"
click at [717, 333] on icon at bounding box center [691, 356] width 264 height 52
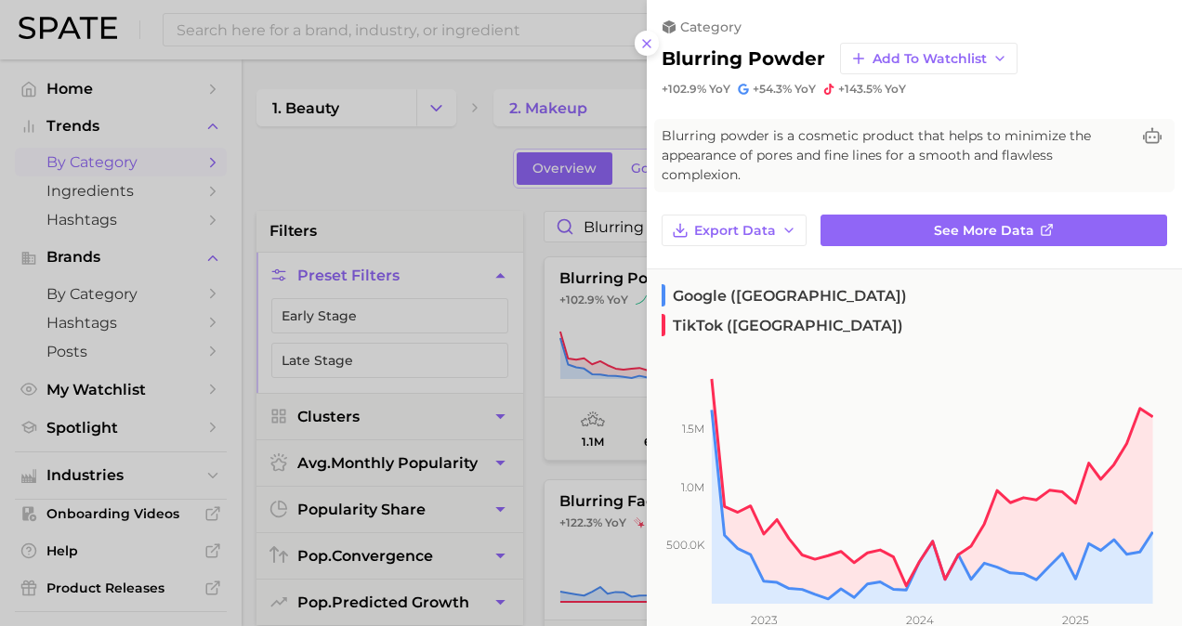
click at [572, 456] on div at bounding box center [591, 313] width 1182 height 626
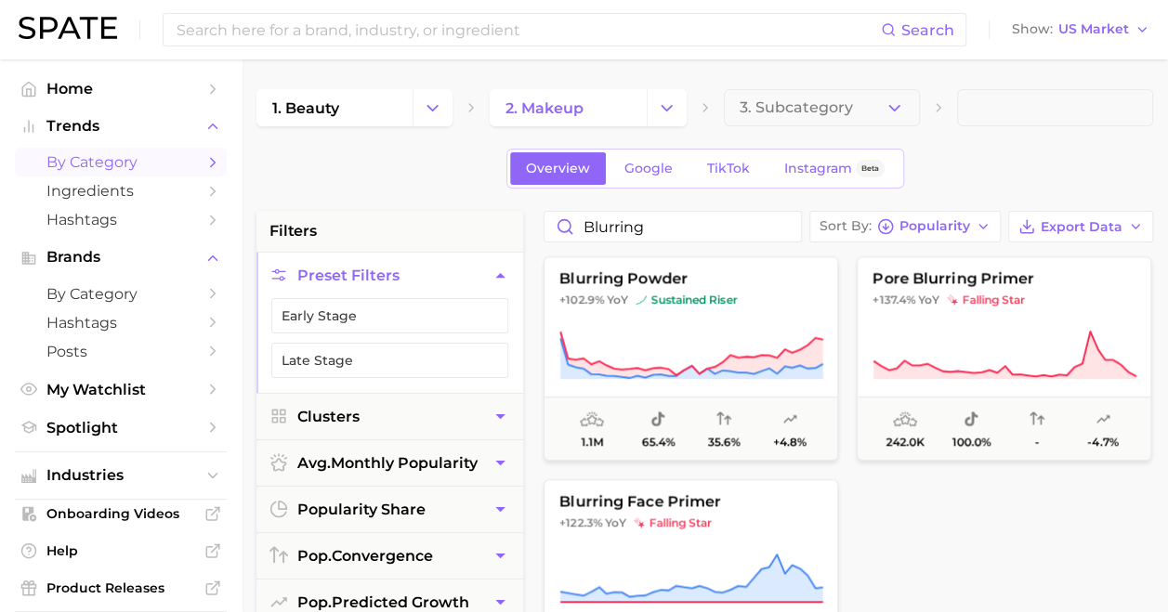
click at [1051, 533] on div at bounding box center [1004, 582] width 295 height 204
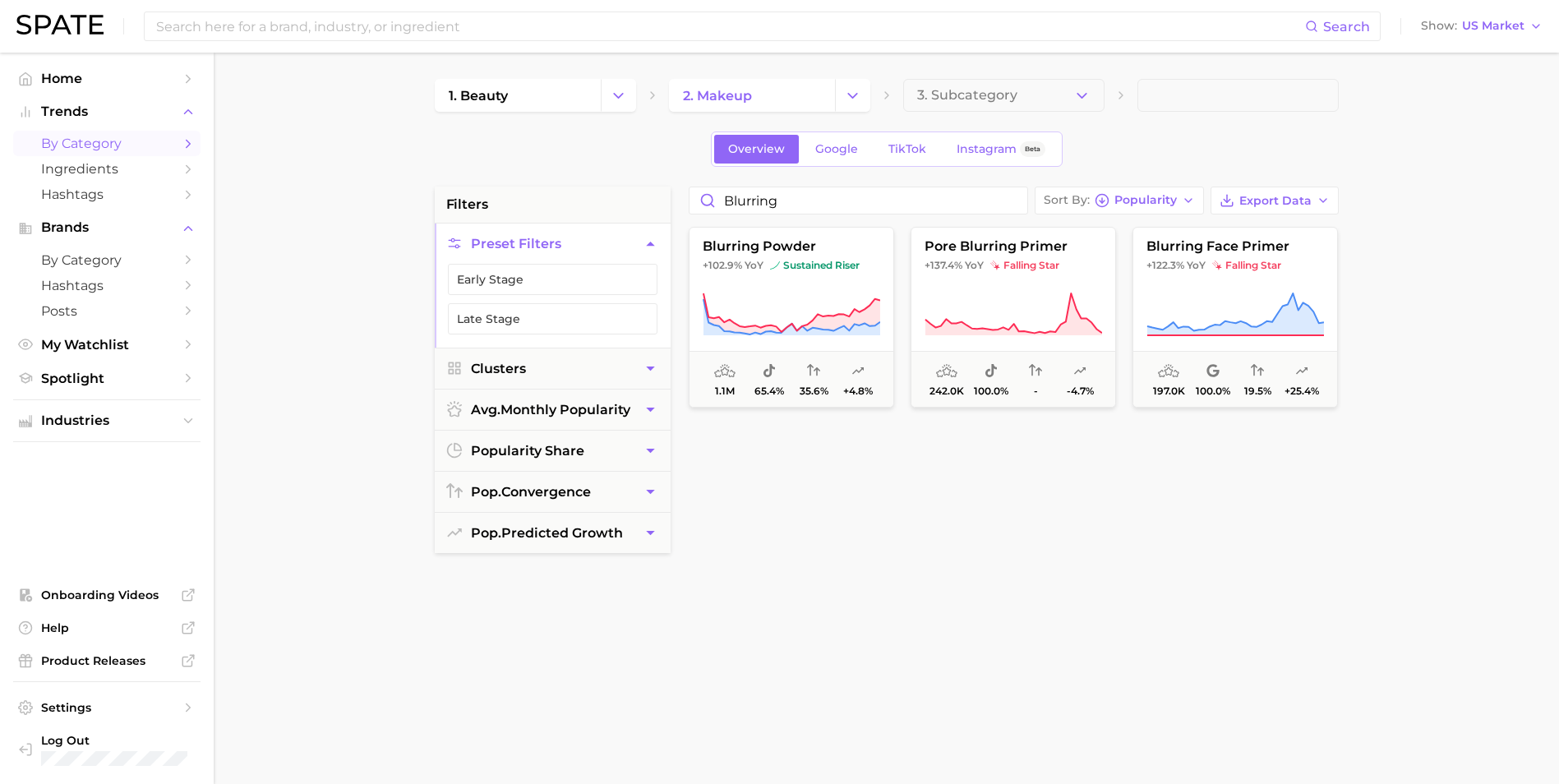
click at [891, 492] on div "blurring powder +102.9% YoY sustained riser 1.1m 65.4% 35.6% +4.8% pore blurrin…" at bounding box center [1020, 620] width 679 height 796
drag, startPoint x: 823, startPoint y: 202, endPoint x: 478, endPoint y: 173, distance: 346.2
click at [478, 173] on div "1. beauty 2. makeup 3. Subcategory Overview Google TikTok Instagram Beta filter…" at bounding box center [887, 647] width 904 height 1138
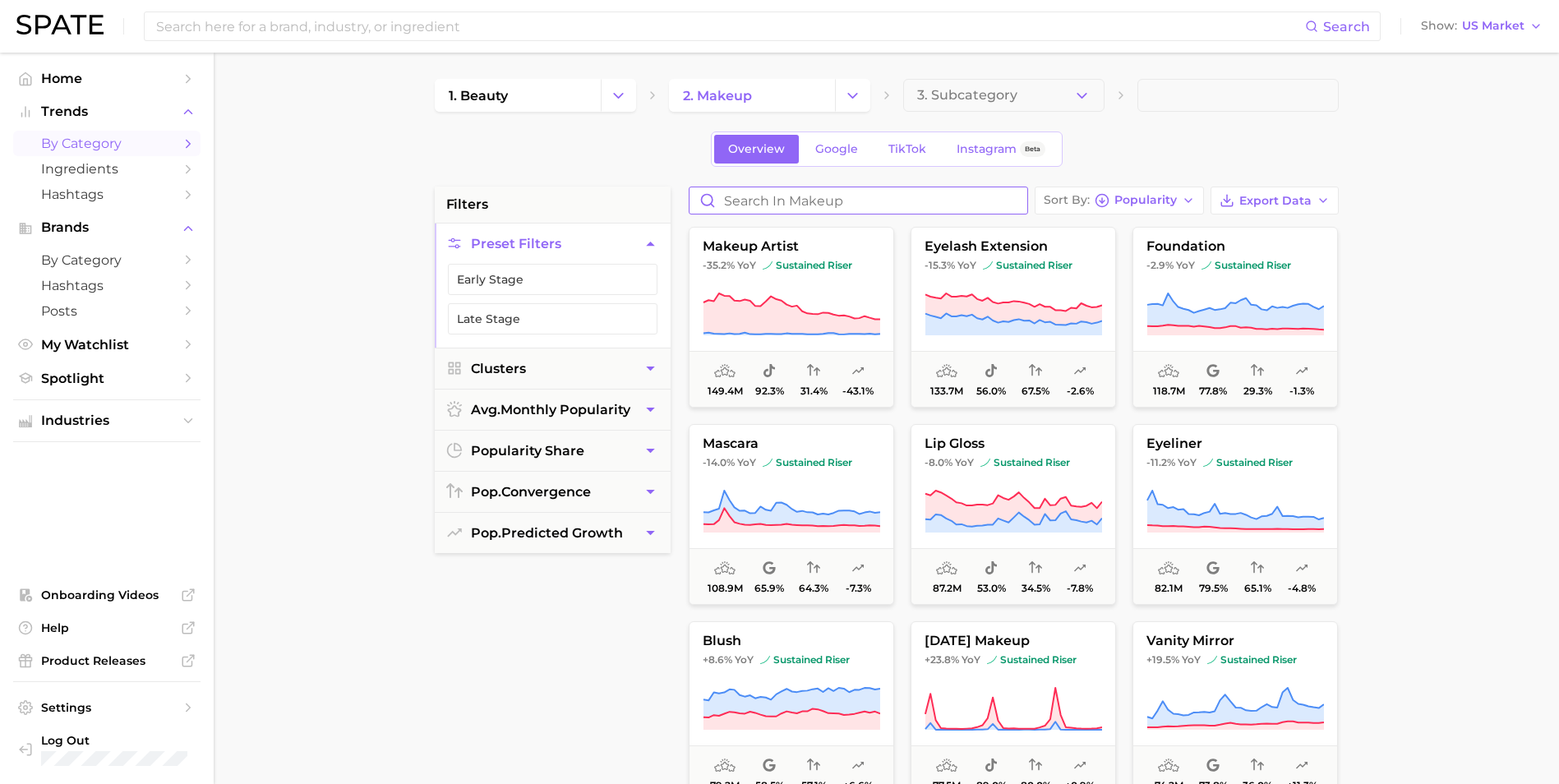
type input "r"
type input "g"
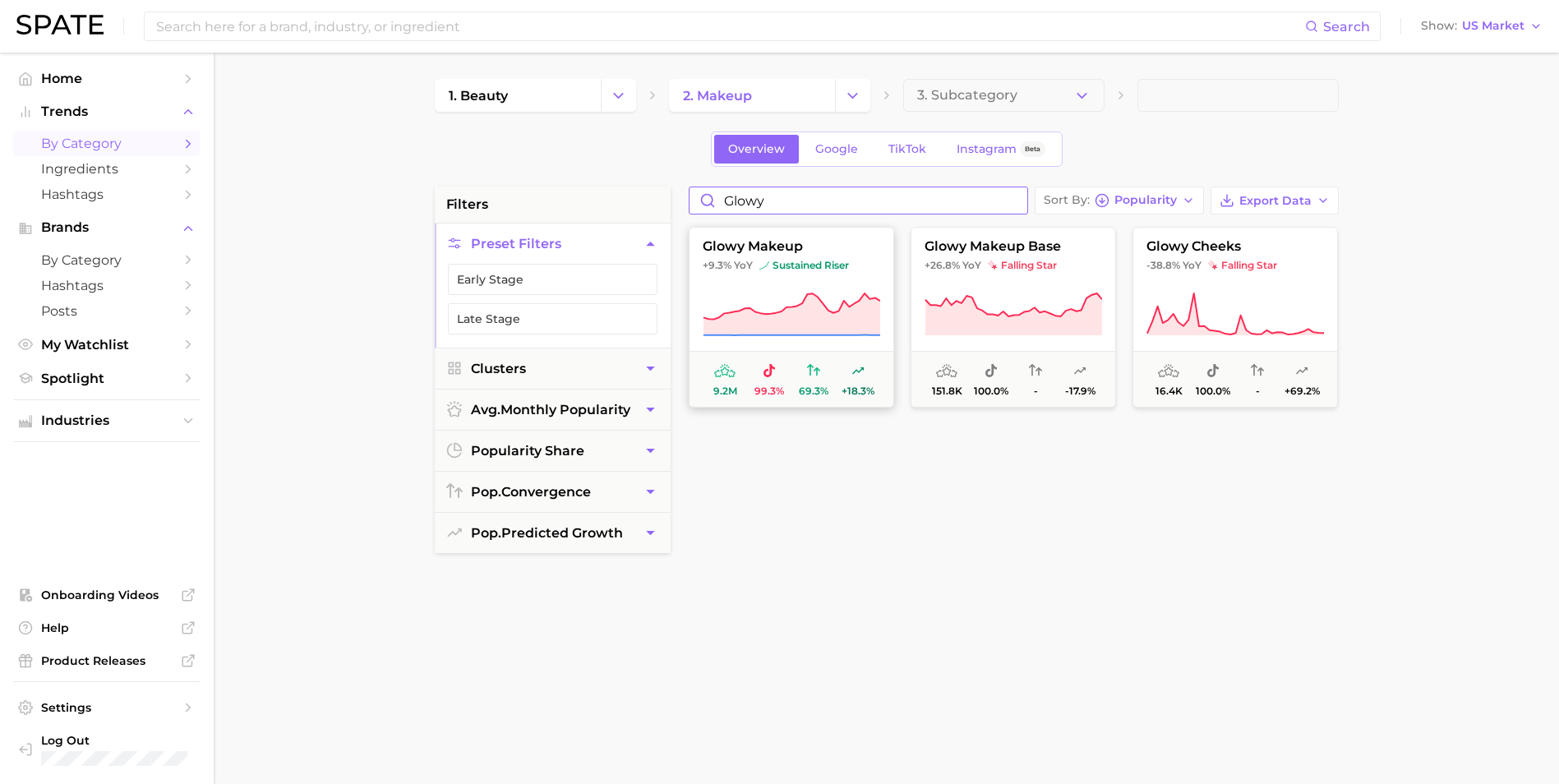
type input "glowy"
click at [866, 308] on icon at bounding box center [791, 314] width 177 height 42
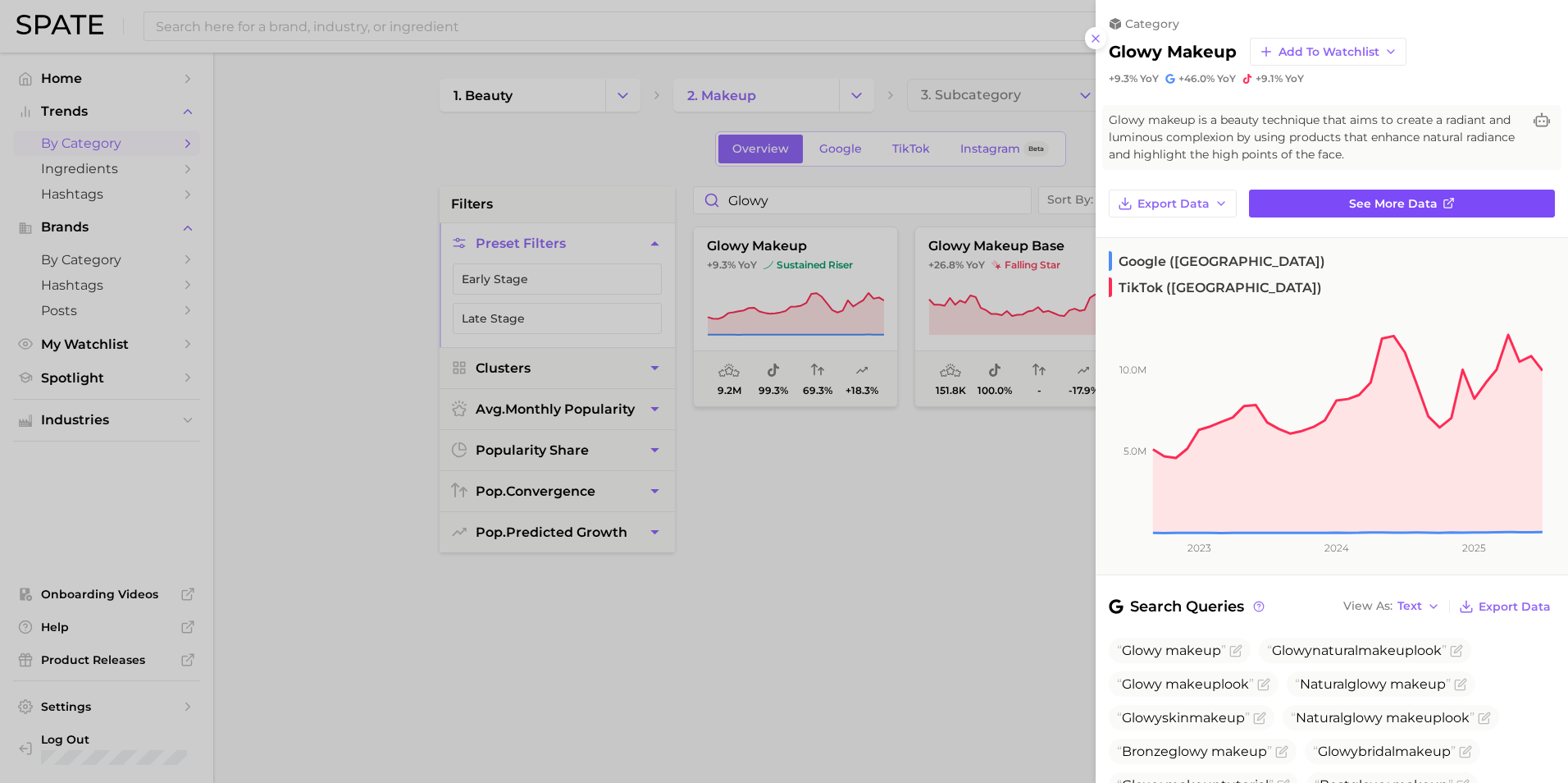
click at [1042, 203] on link "See more data" at bounding box center [1401, 204] width 306 height 28
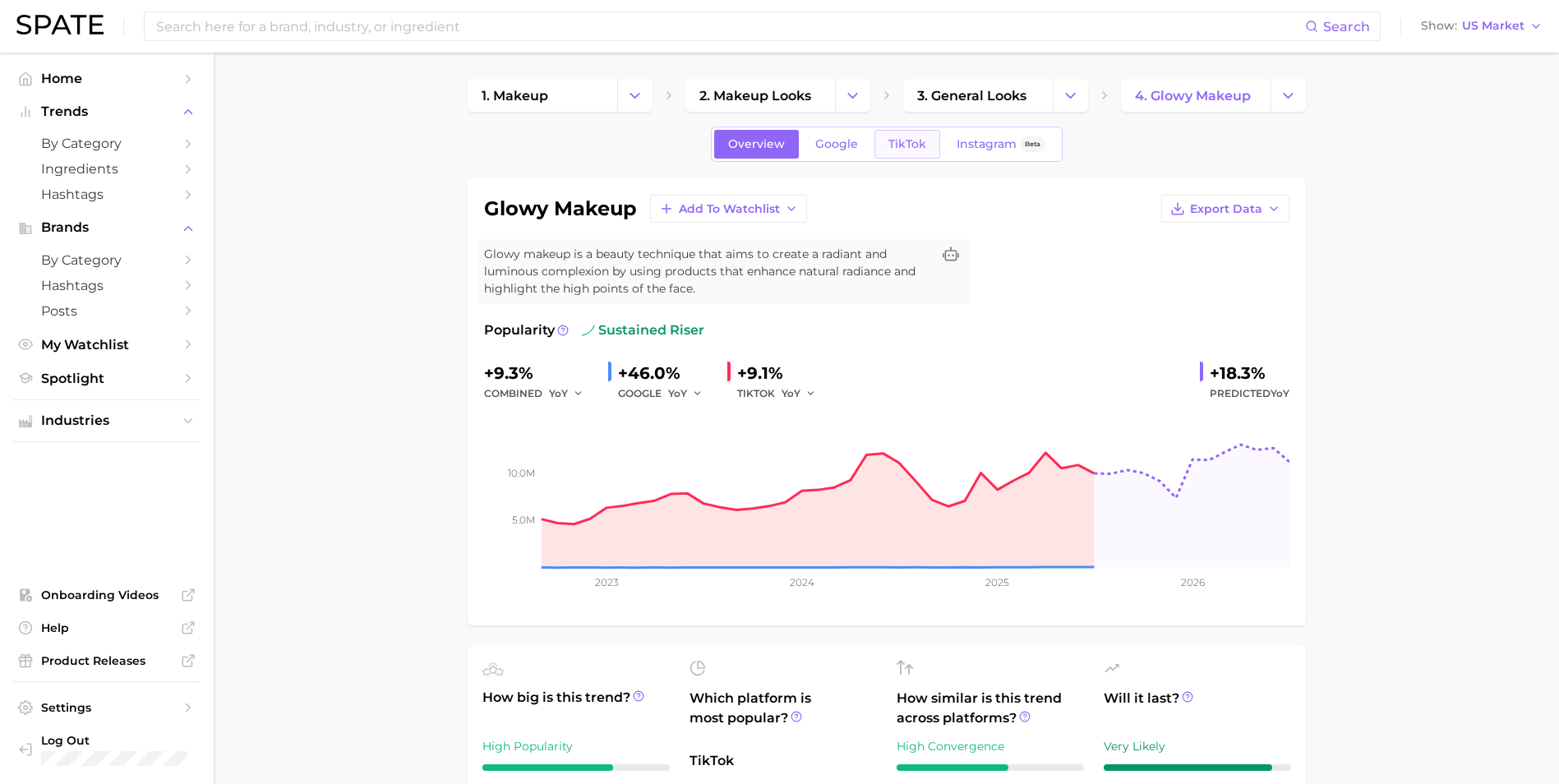
click at [912, 142] on span "TikTok" at bounding box center [907, 144] width 38 height 14
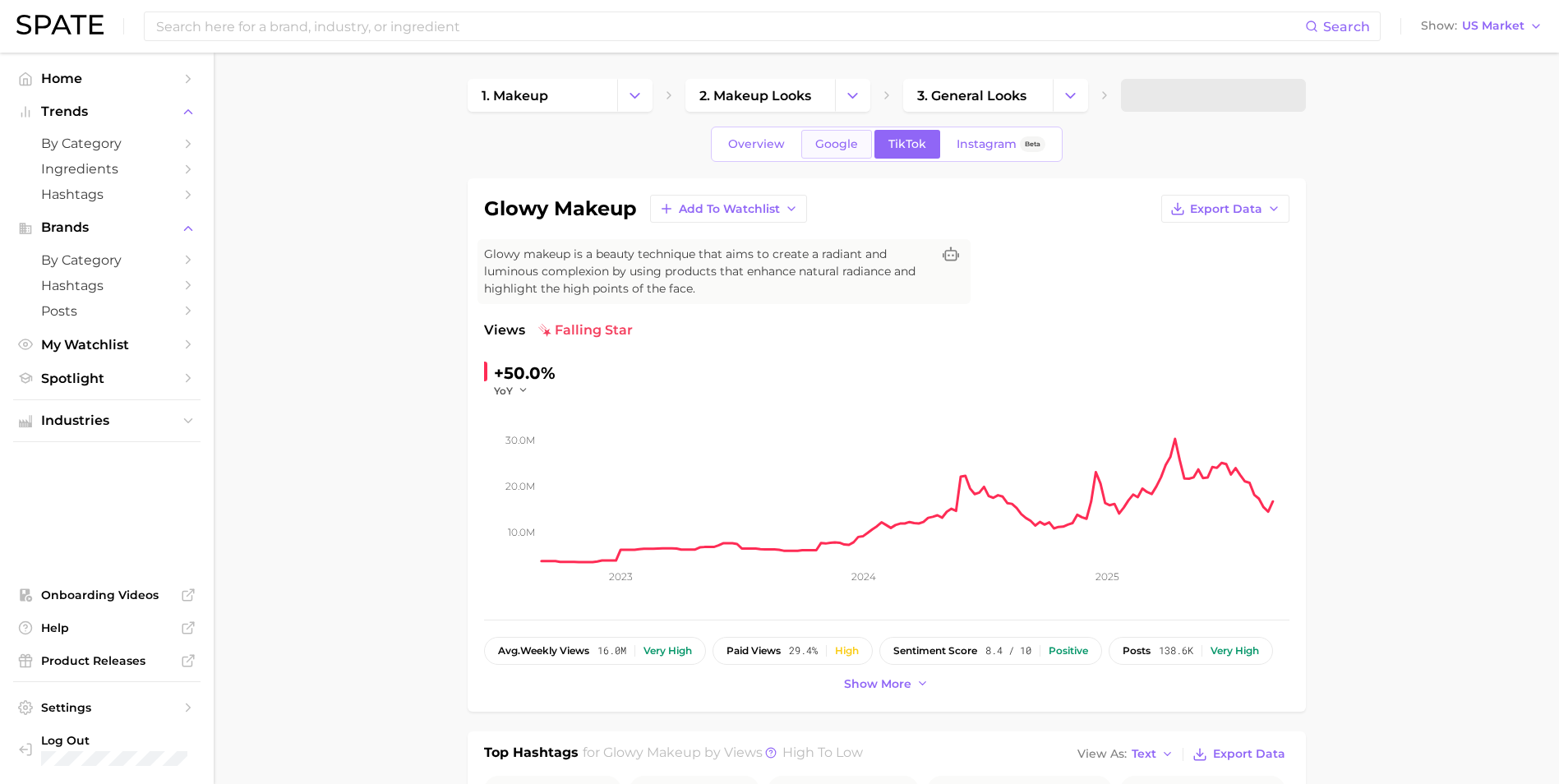
click at [827, 140] on span "Google" at bounding box center [837, 144] width 42 height 14
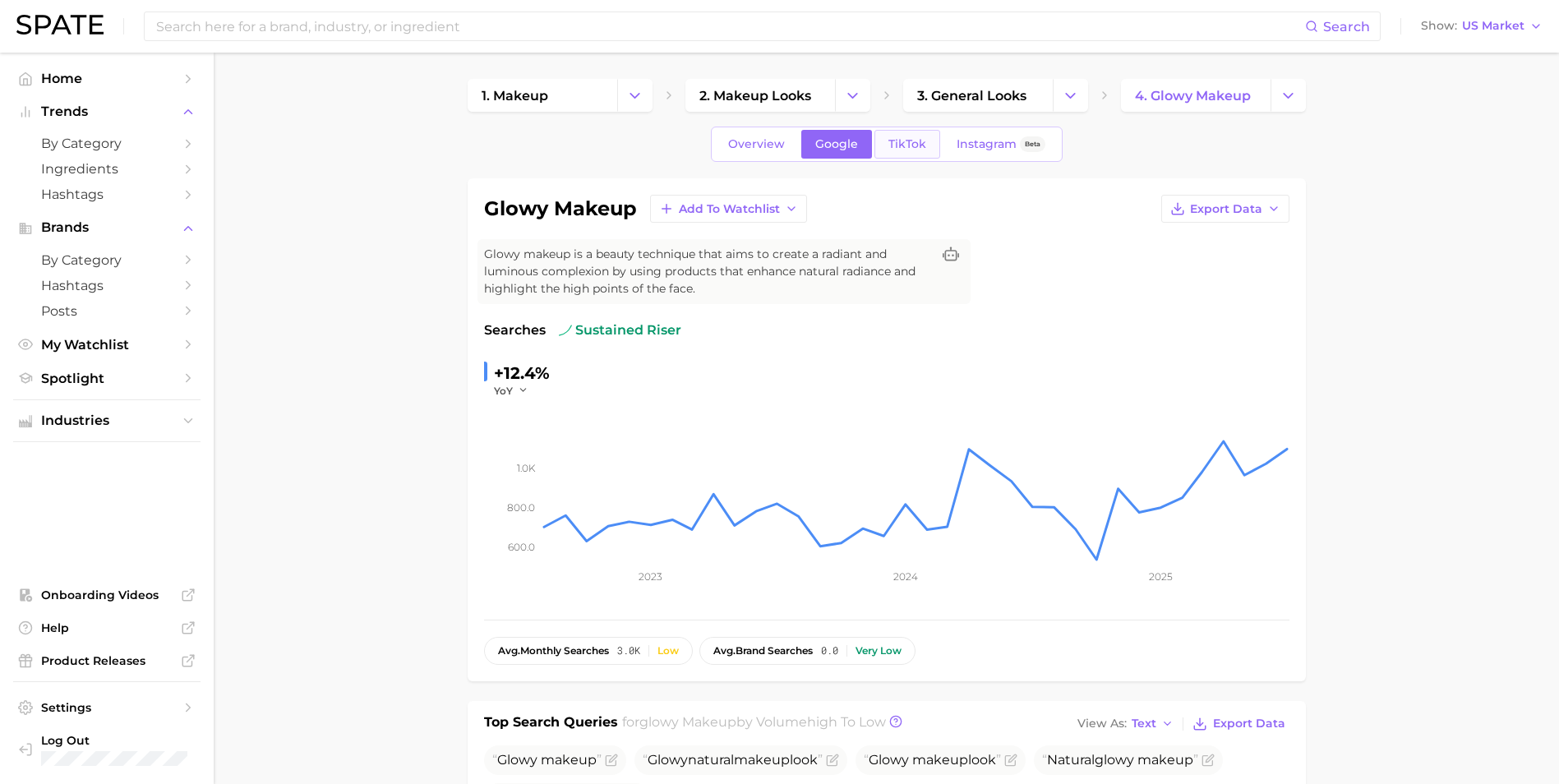
click at [901, 152] on link "TikTok" at bounding box center [907, 144] width 65 height 29
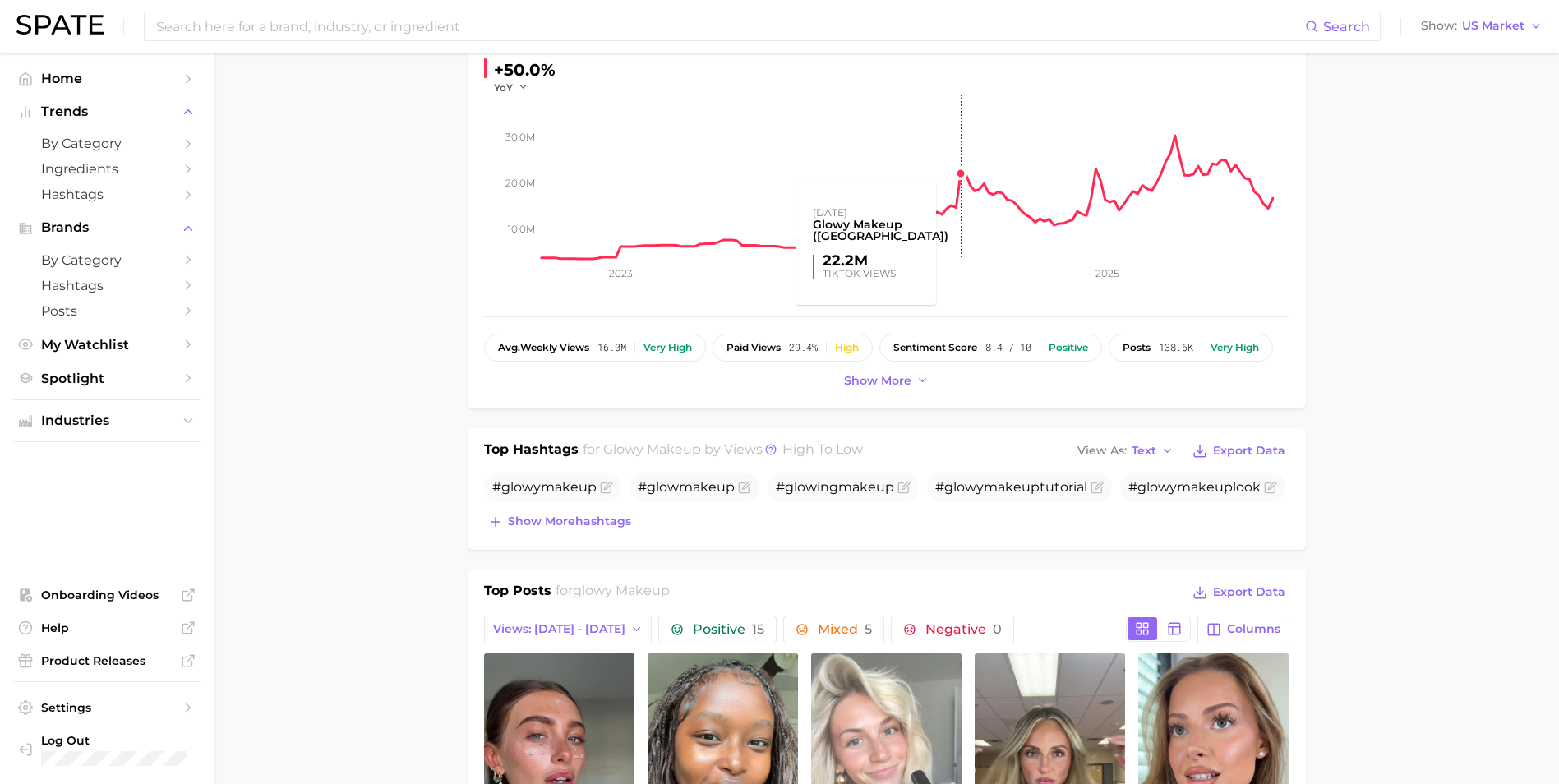
scroll to position [739, 0]
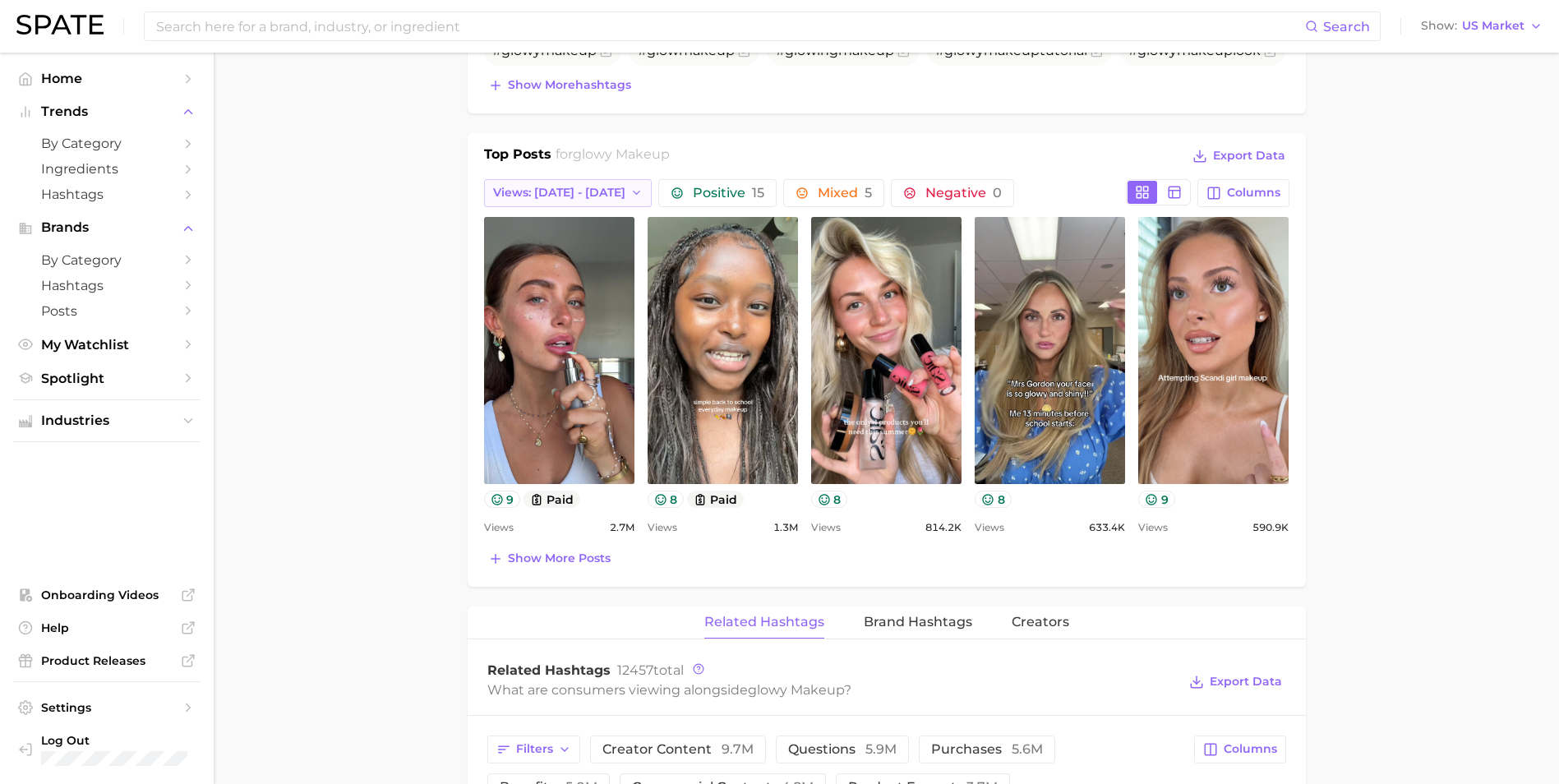
click at [571, 191] on span "Views: [DATE] - [DATE]" at bounding box center [560, 193] width 133 height 14
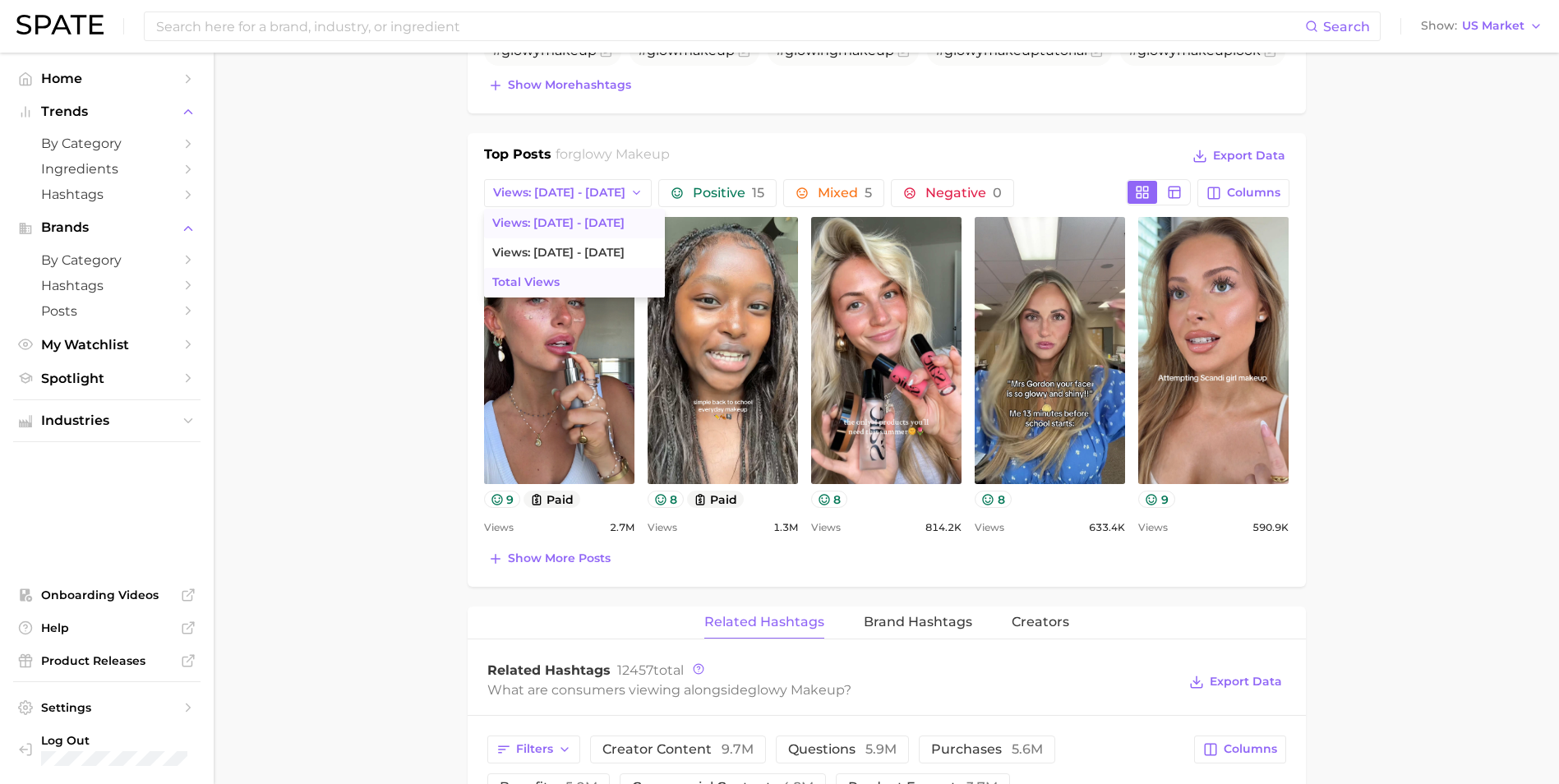
click at [563, 270] on button "Total Views" at bounding box center [574, 282] width 180 height 29
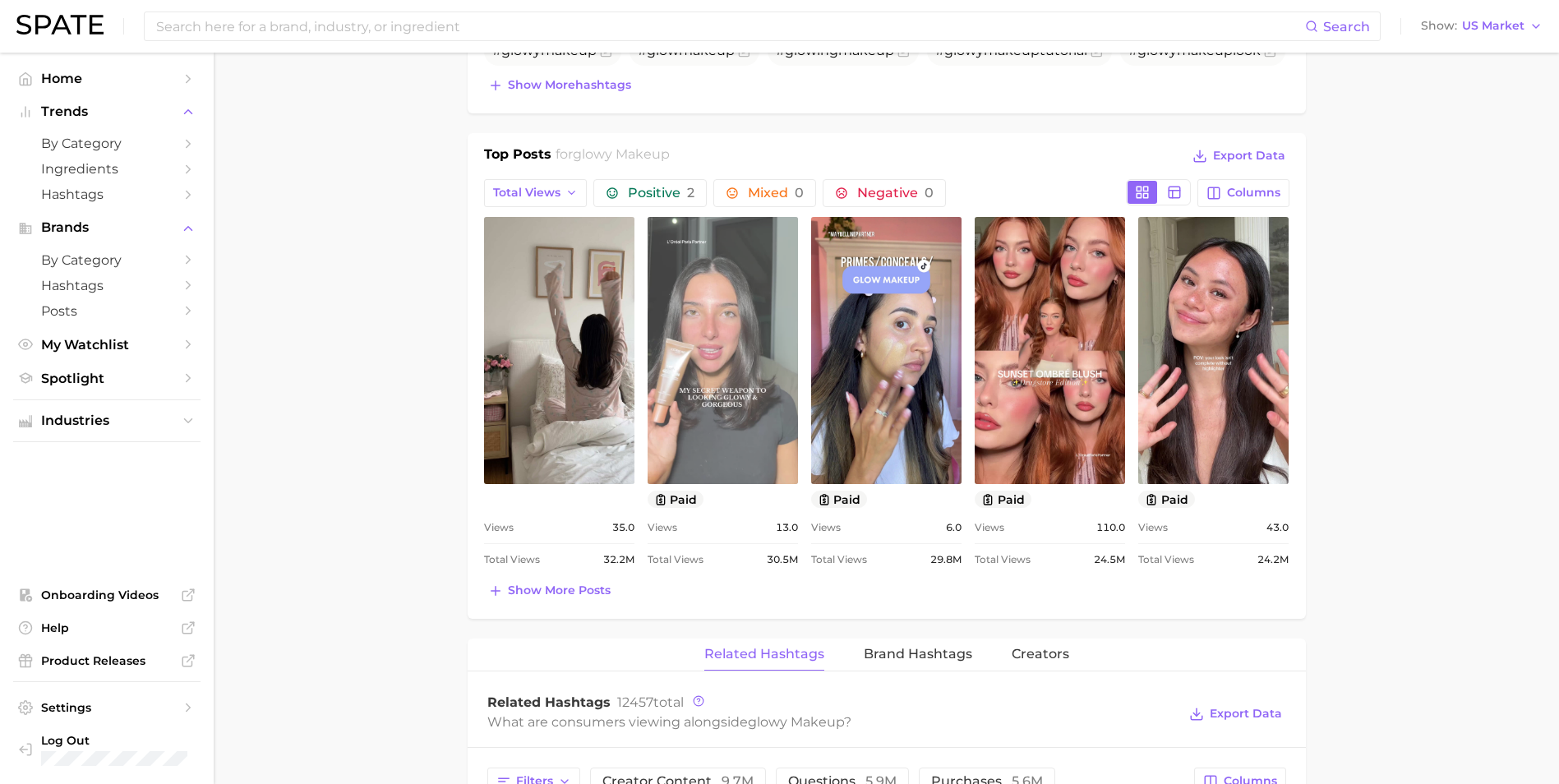
scroll to position [0, 0]
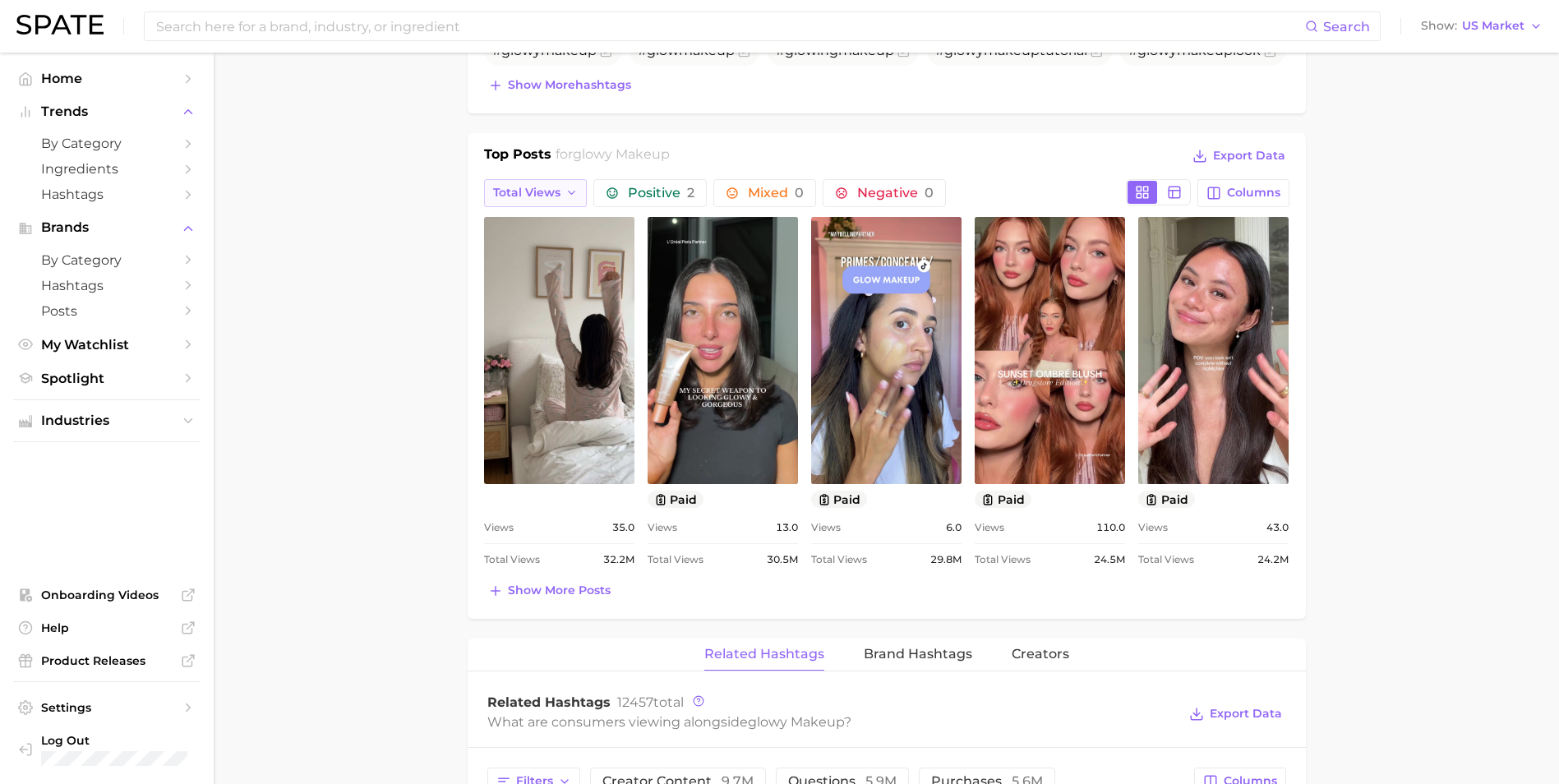
drag, startPoint x: 546, startPoint y: 188, endPoint x: 558, endPoint y: 197, distance: 15.0
click at [547, 189] on span "Total Views" at bounding box center [527, 193] width 67 height 14
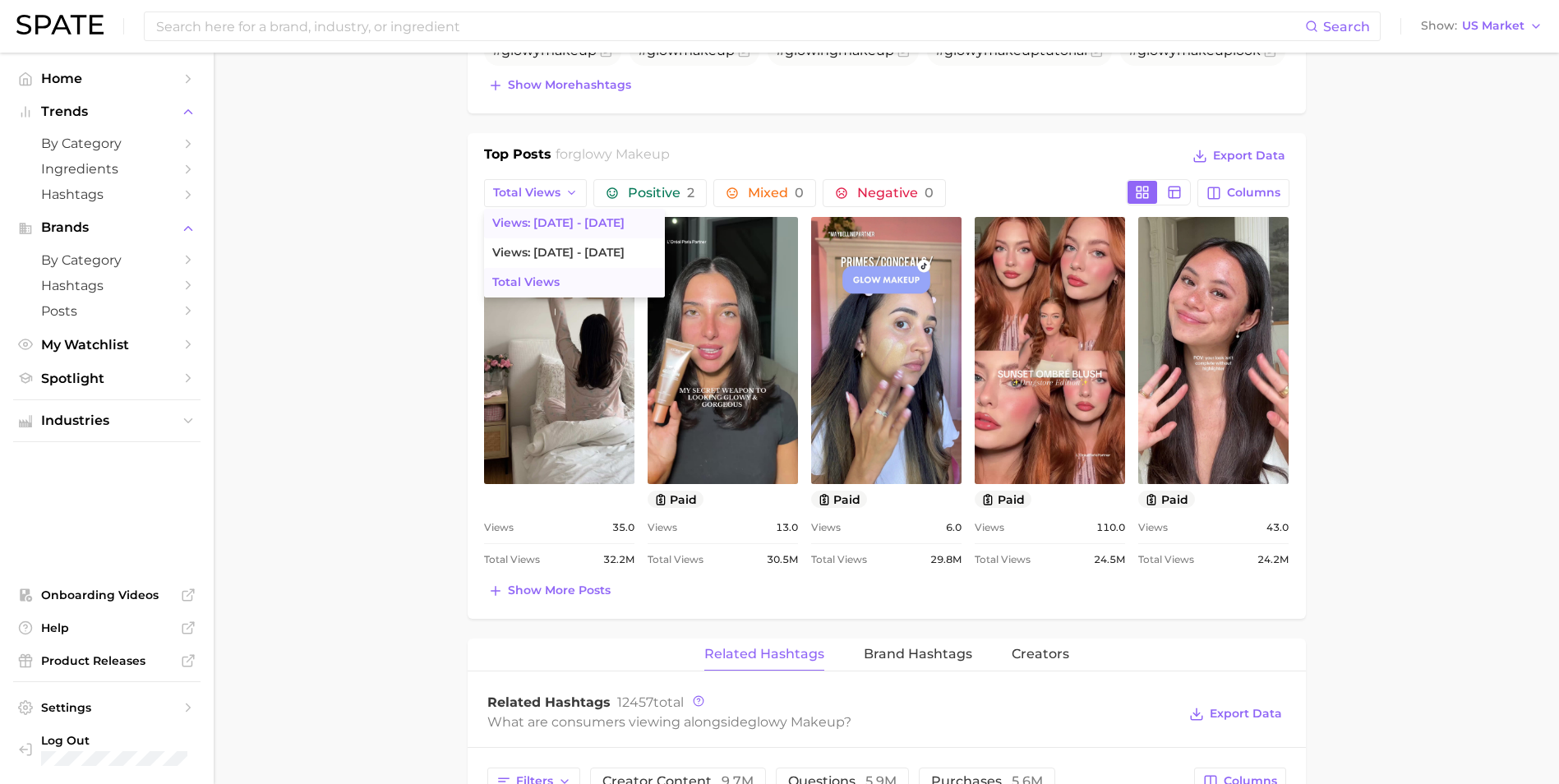
click at [582, 229] on span "Views: [DATE] - [DATE]" at bounding box center [559, 223] width 133 height 14
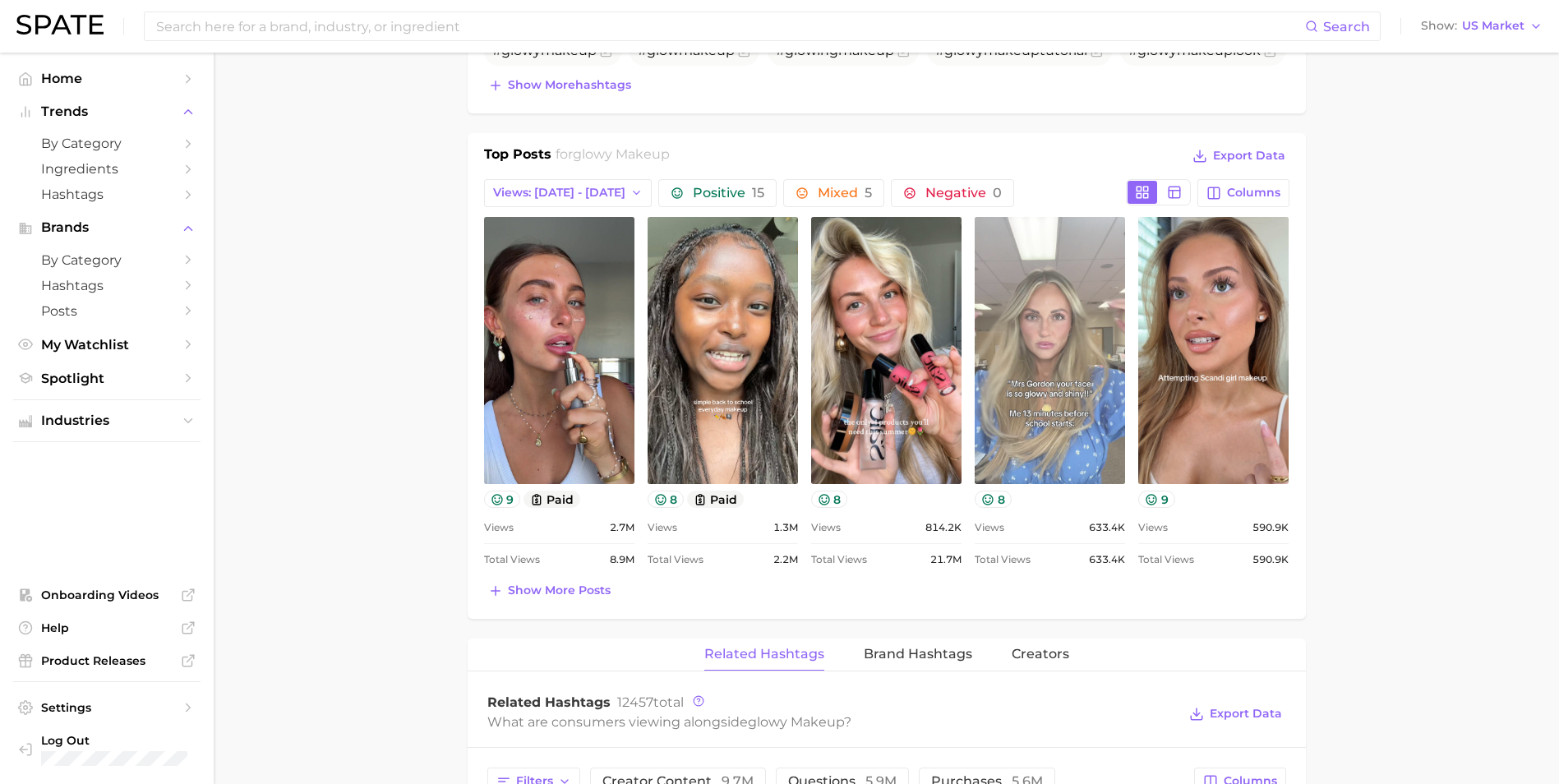
click at [1044, 306] on link "view post on TikTok" at bounding box center [1050, 350] width 150 height 267
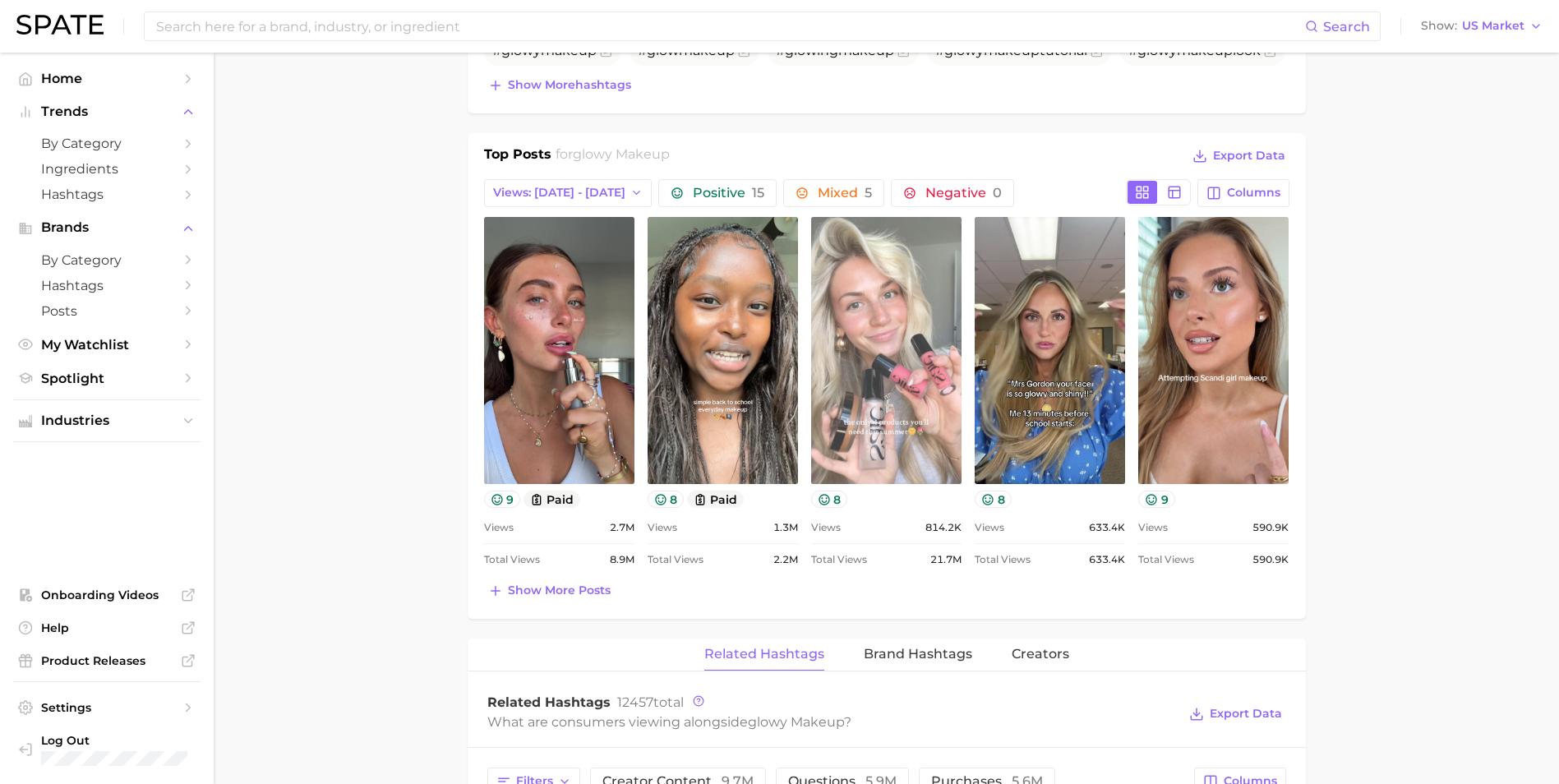
click at [896, 292] on link "view post on TikTok" at bounding box center [886, 350] width 150 height 267
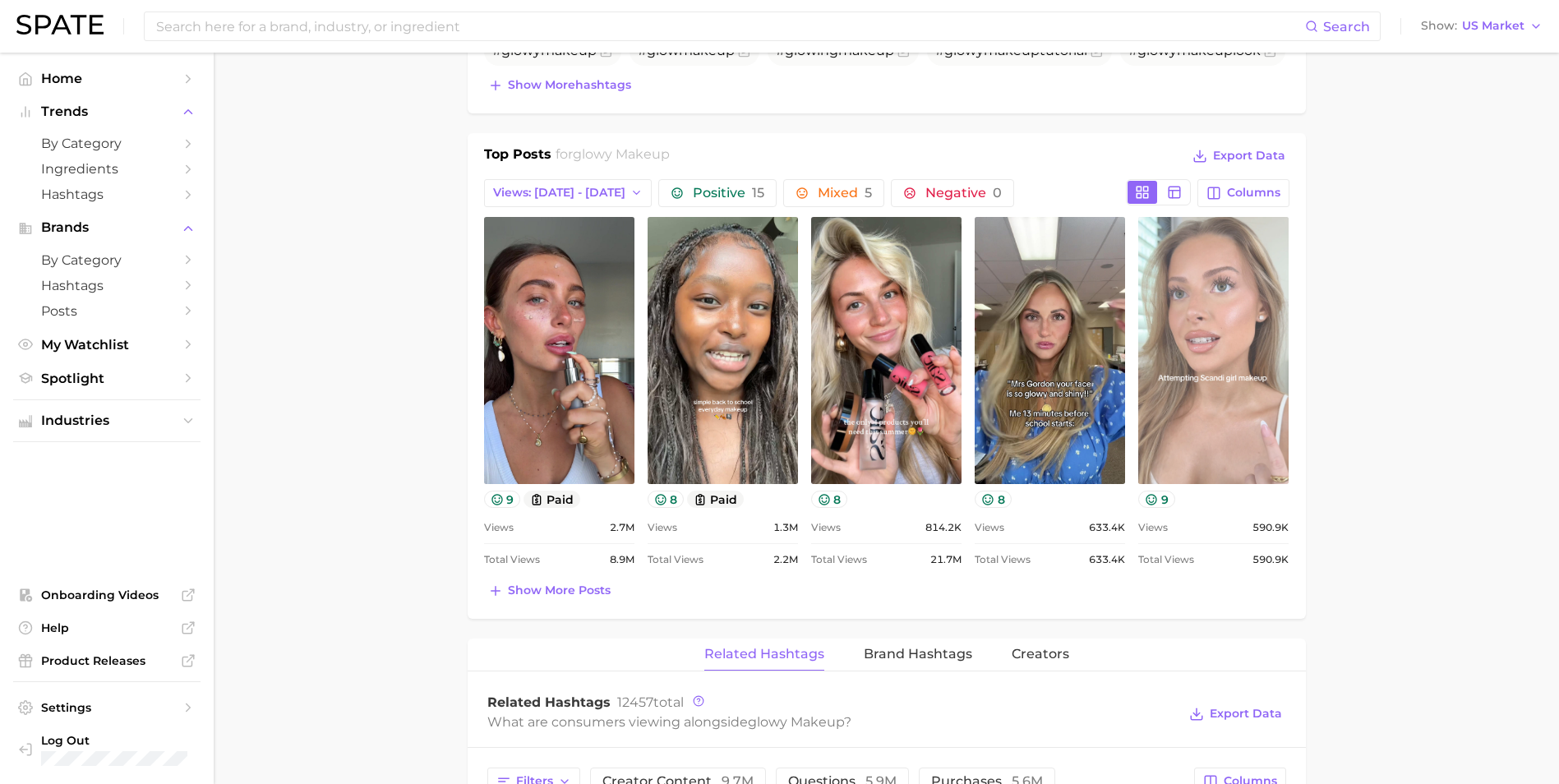
click at [1044, 281] on link "view post on TikTok" at bounding box center [1213, 350] width 150 height 267
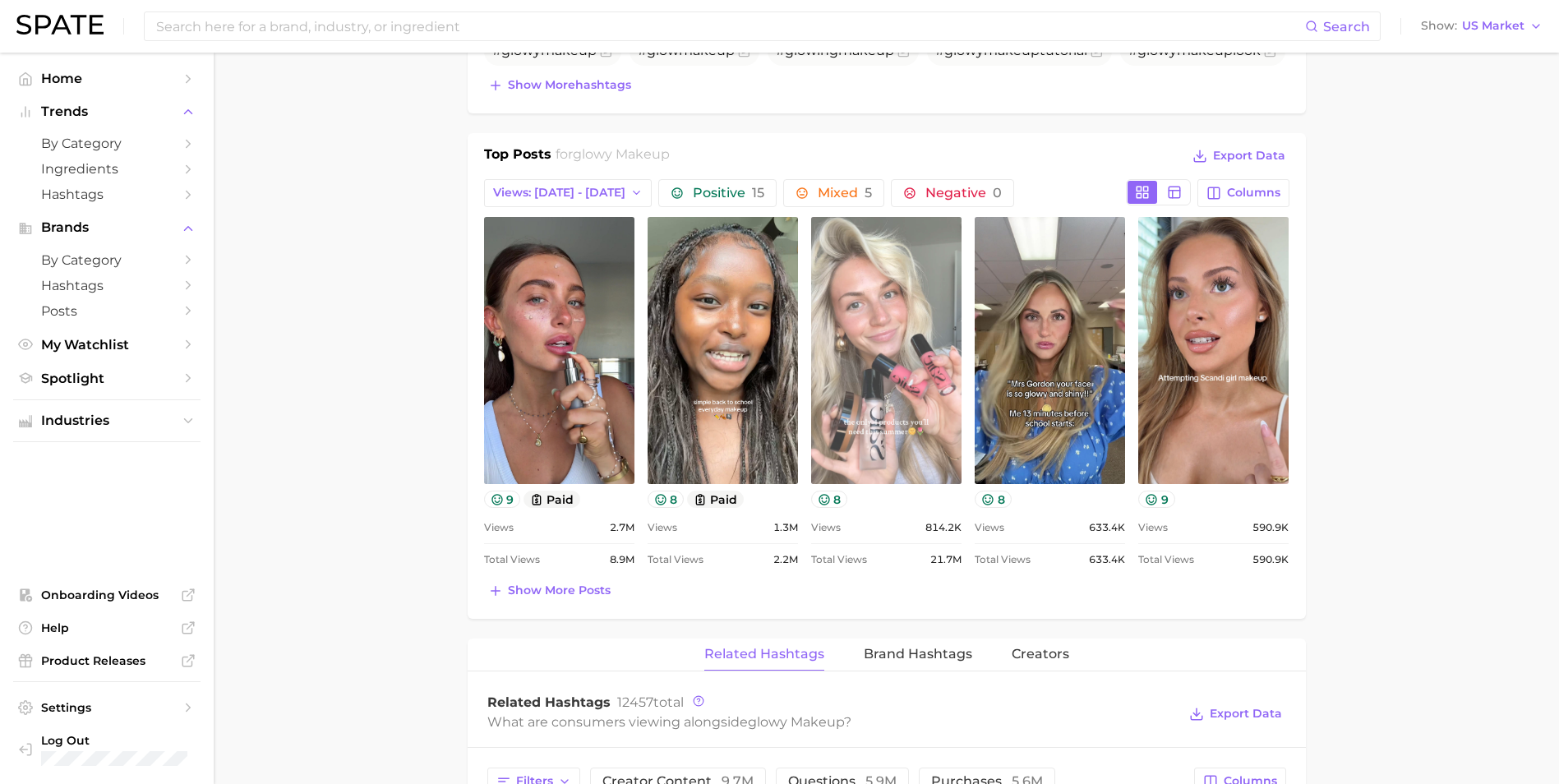
click at [864, 321] on link "view post on TikTok" at bounding box center [886, 350] width 150 height 267
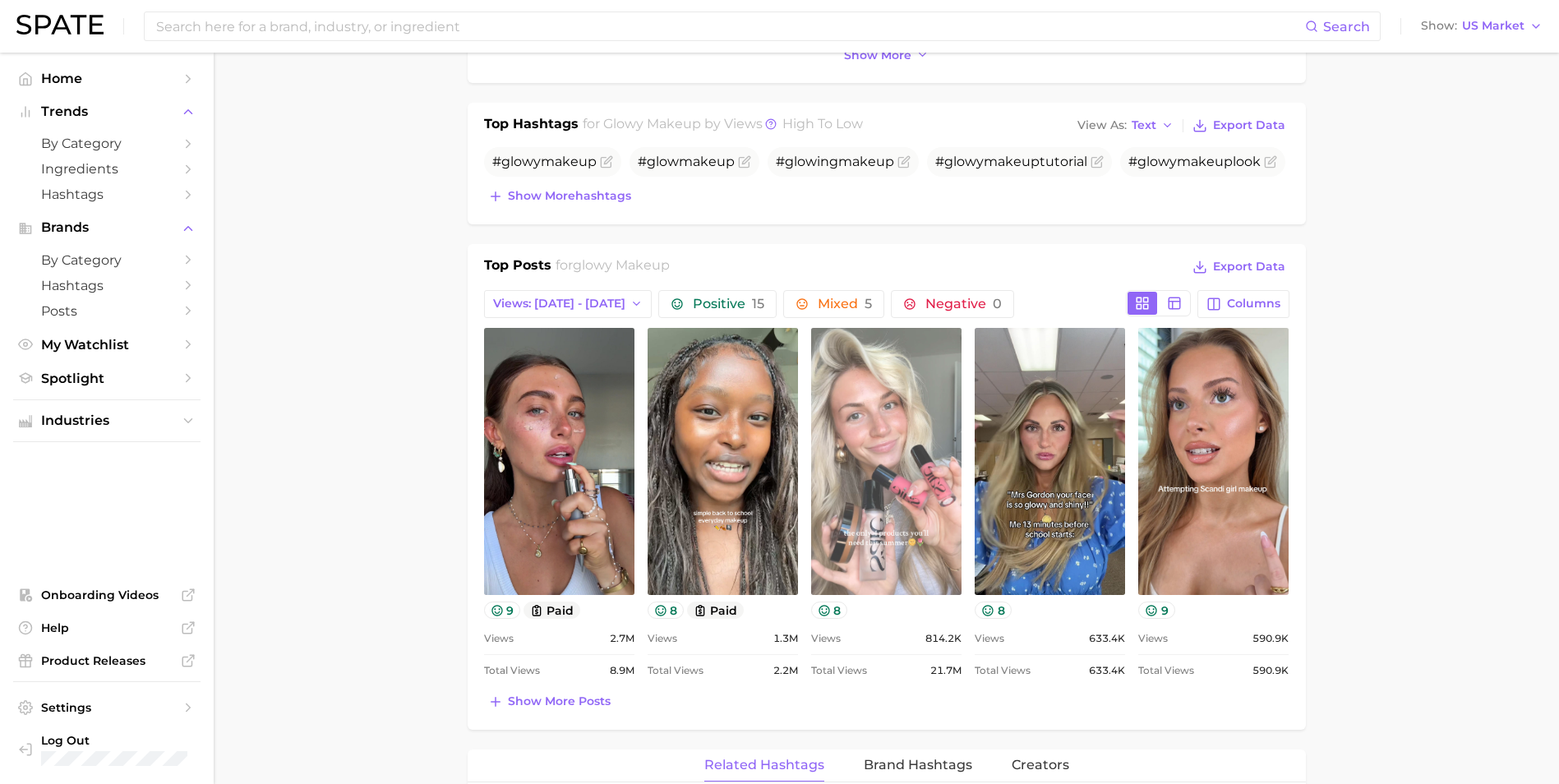
scroll to position [657, 0]
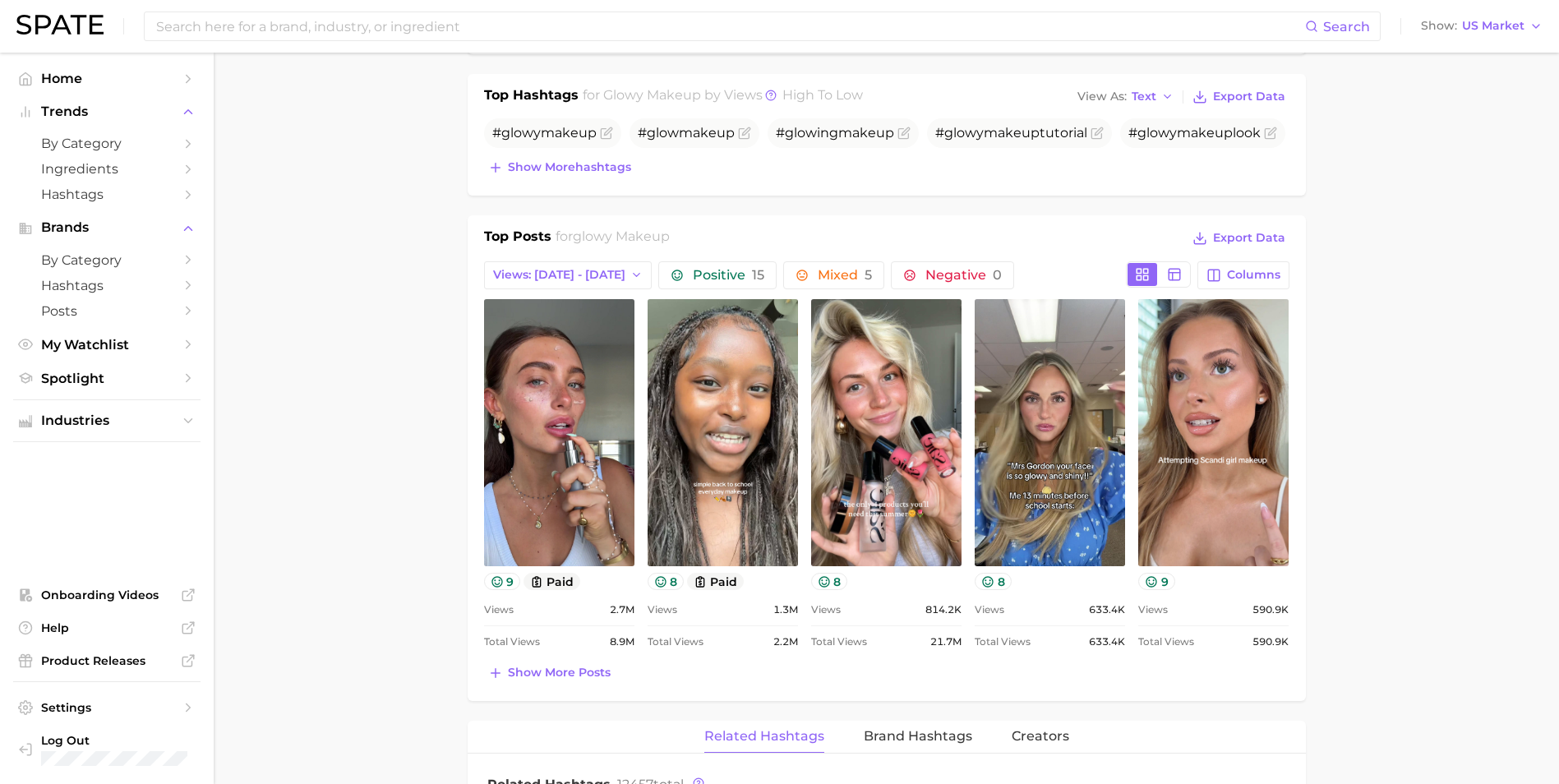
drag, startPoint x: 585, startPoint y: 677, endPoint x: 318, endPoint y: 577, distance: 285.1
click at [584, 552] on span "Show more posts" at bounding box center [559, 673] width 103 height 14
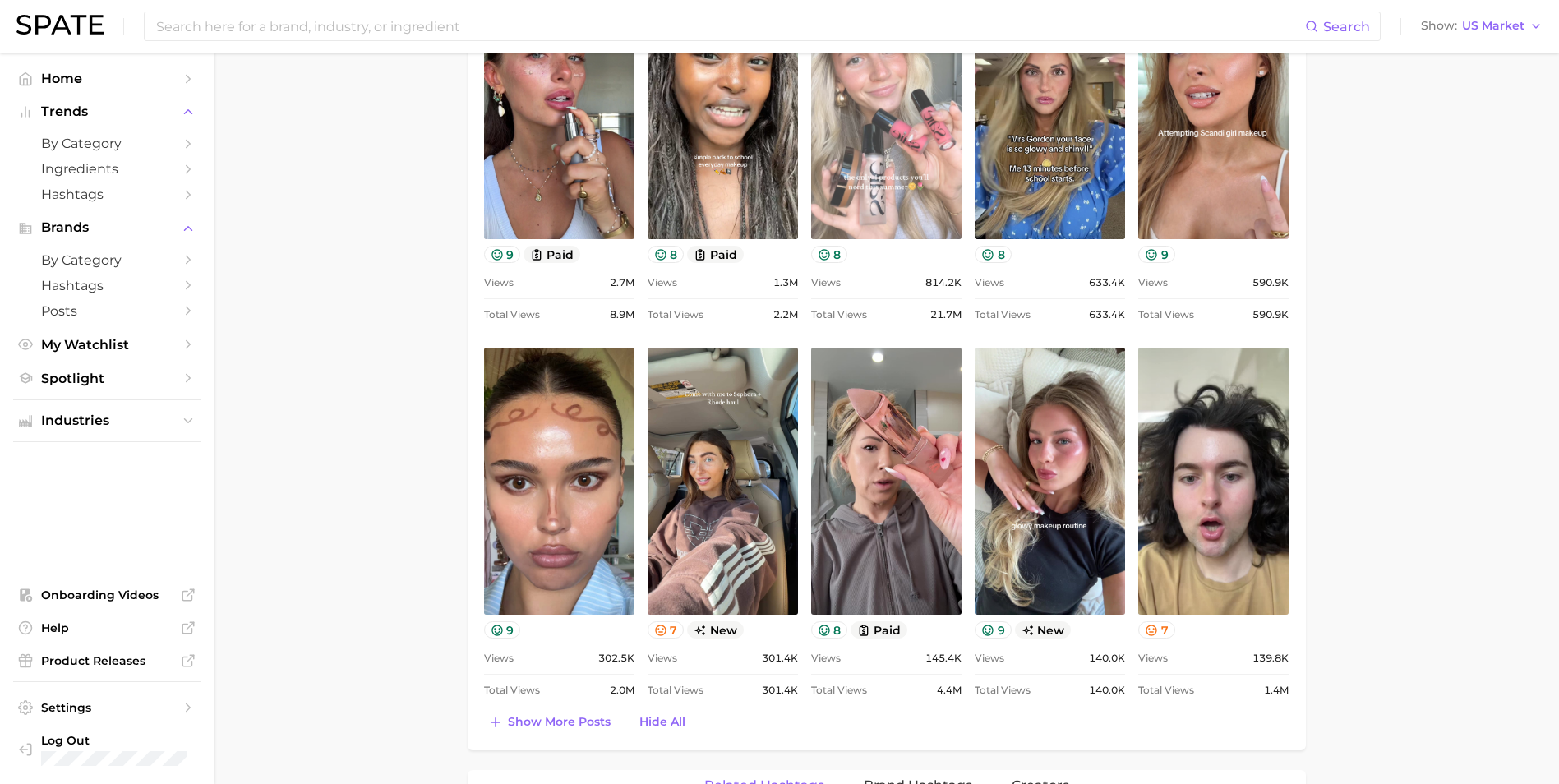
scroll to position [986, 0]
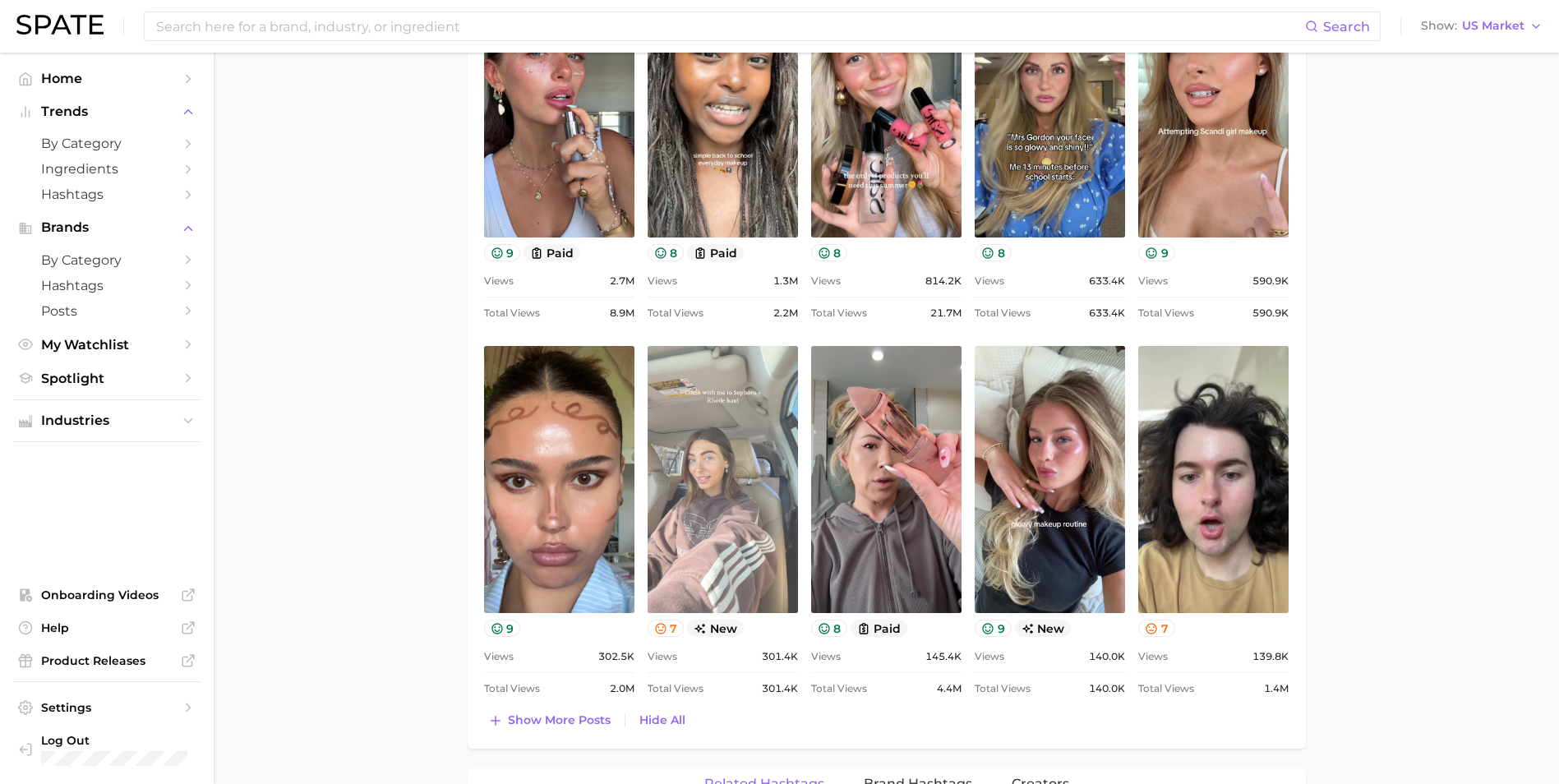
click at [751, 511] on link "view post on TikTok" at bounding box center [722, 479] width 150 height 267
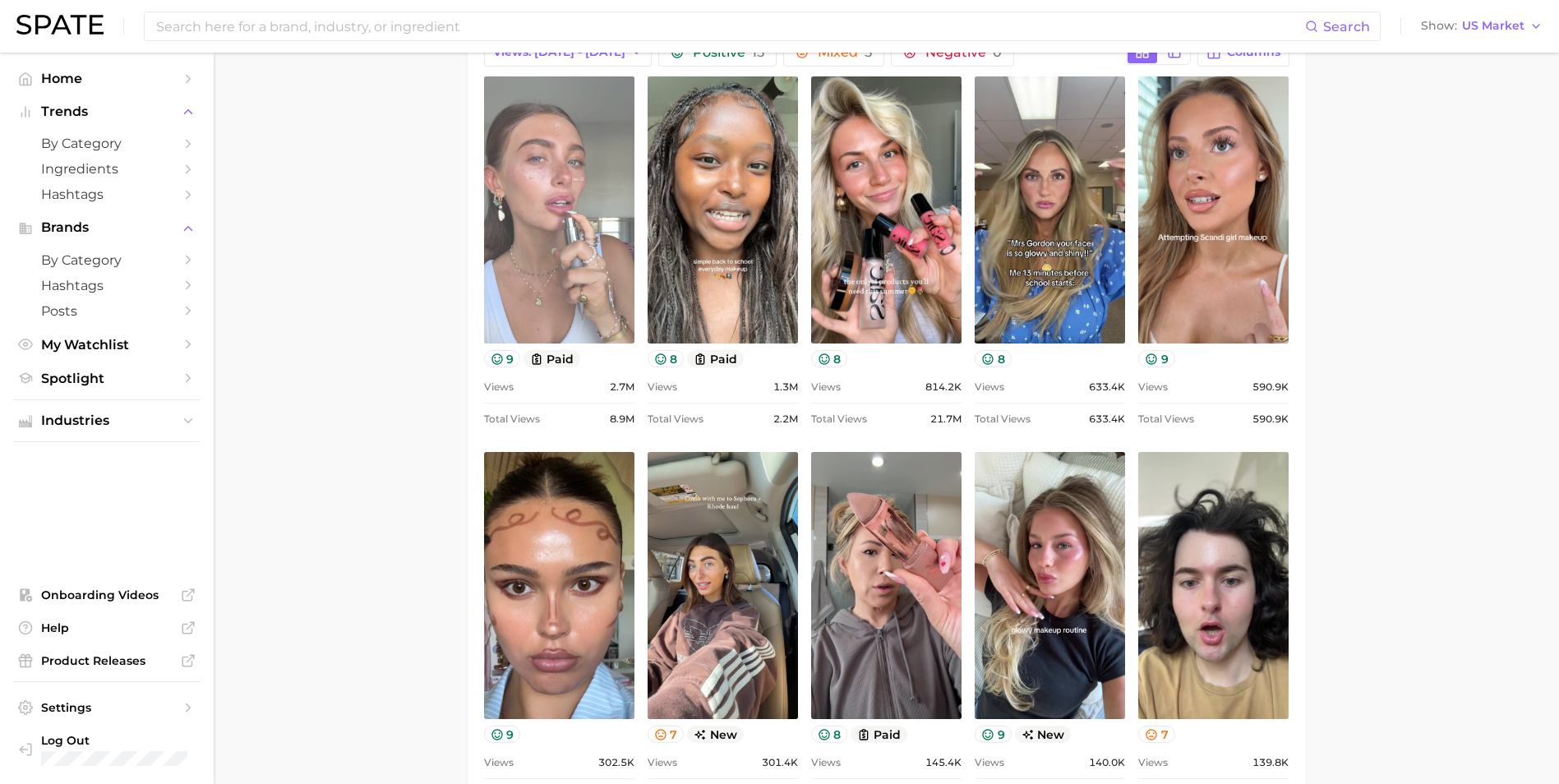
scroll to position [739, 0]
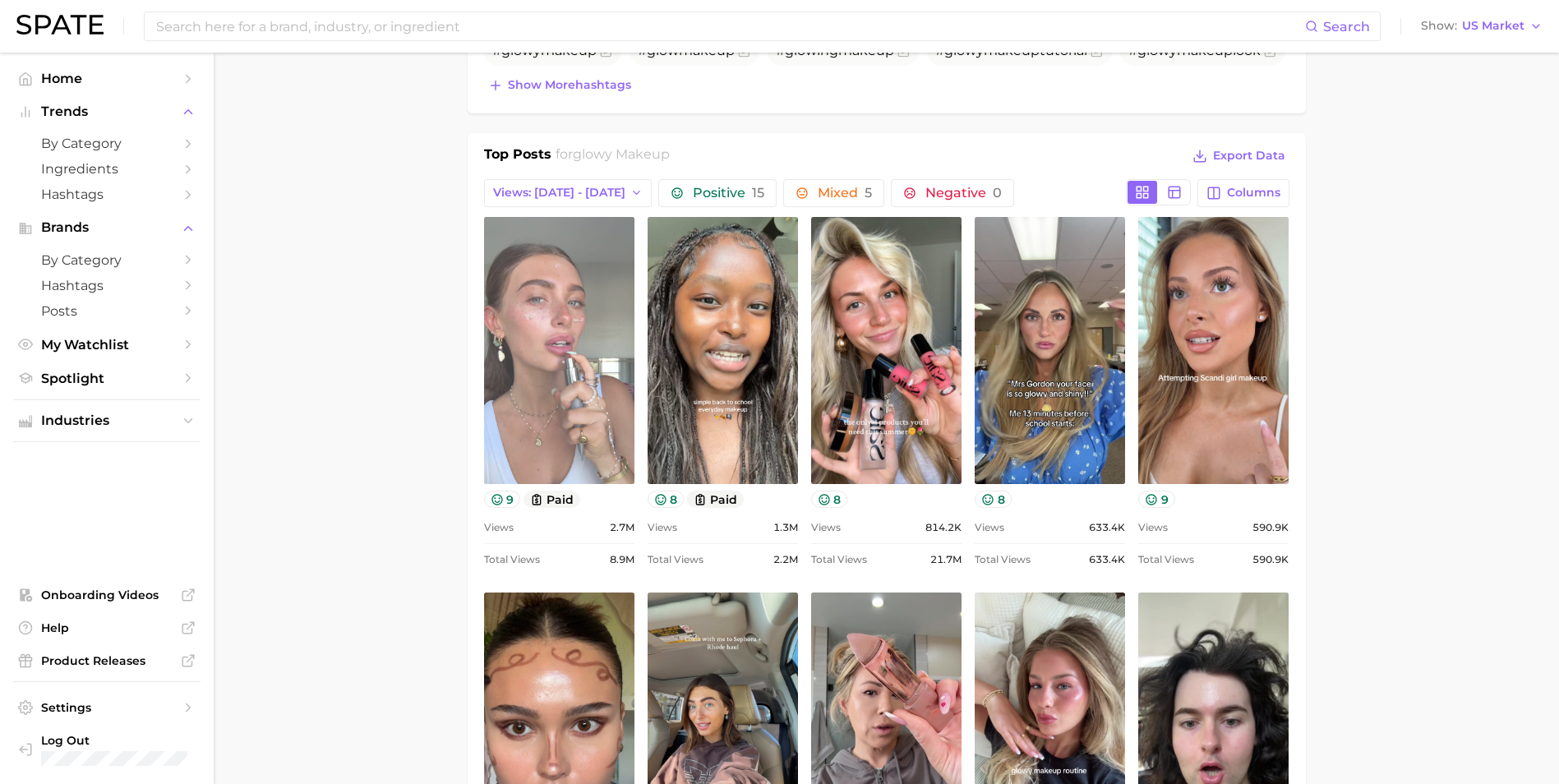
click at [540, 321] on link "view post on TikTok" at bounding box center [559, 350] width 150 height 267
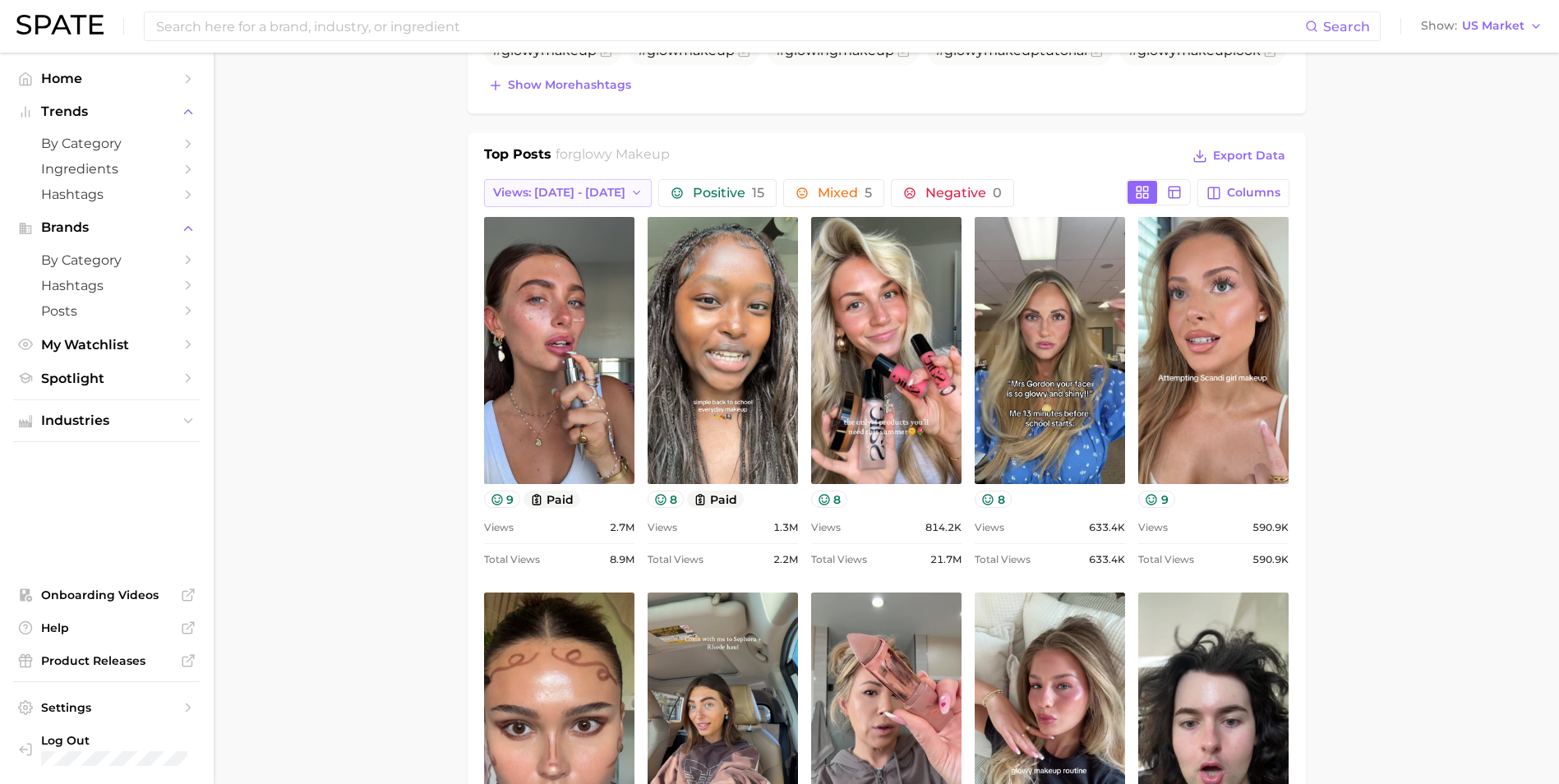
click at [587, 179] on button "Views: [DATE] - [DATE]" at bounding box center [568, 194] width 169 height 28
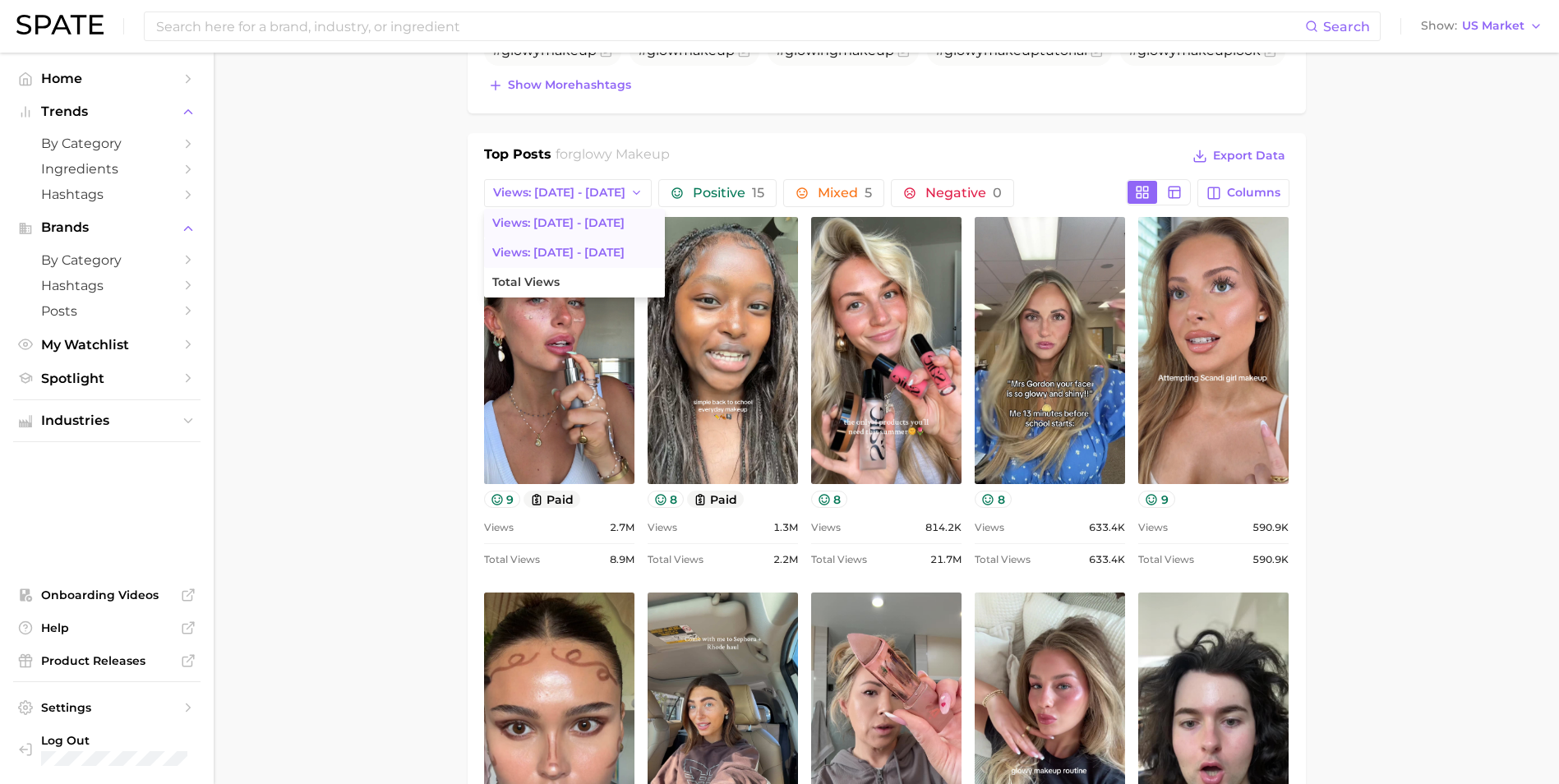
click at [600, 253] on button "Views: [DATE] - [DATE]" at bounding box center [574, 253] width 180 height 29
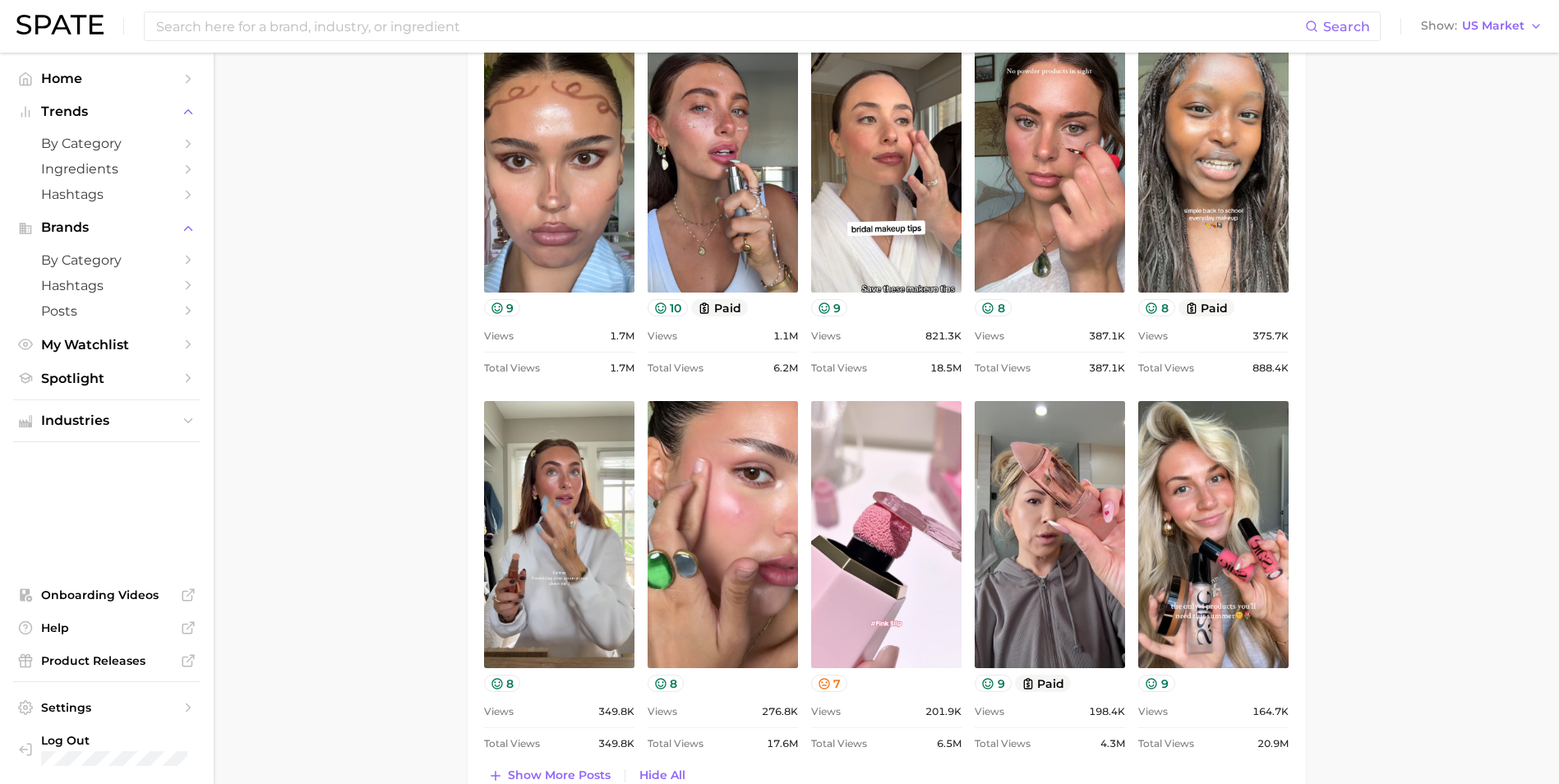
scroll to position [821, 0]
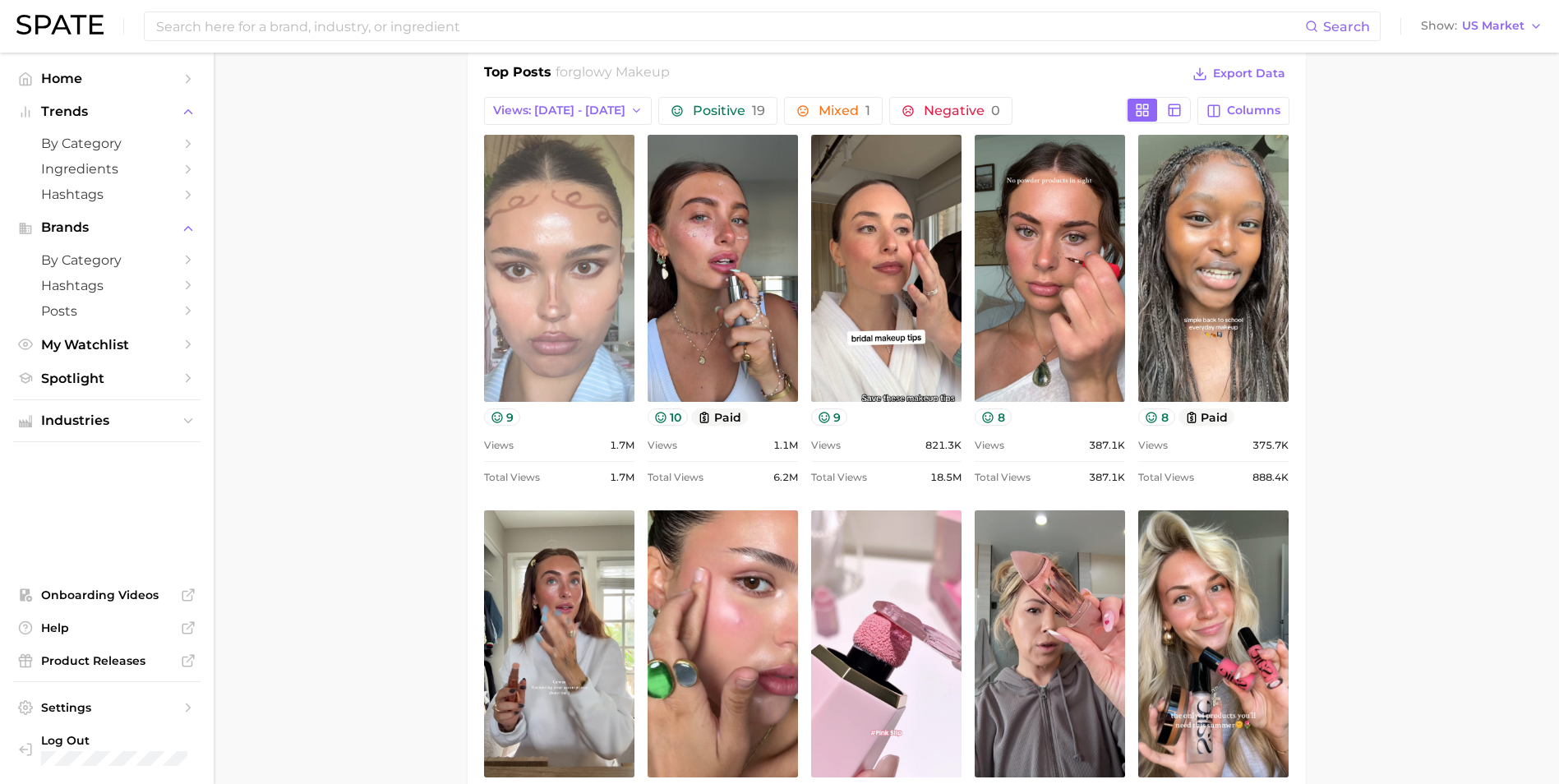
click at [515, 335] on link "view post on TikTok" at bounding box center [559, 268] width 150 height 267
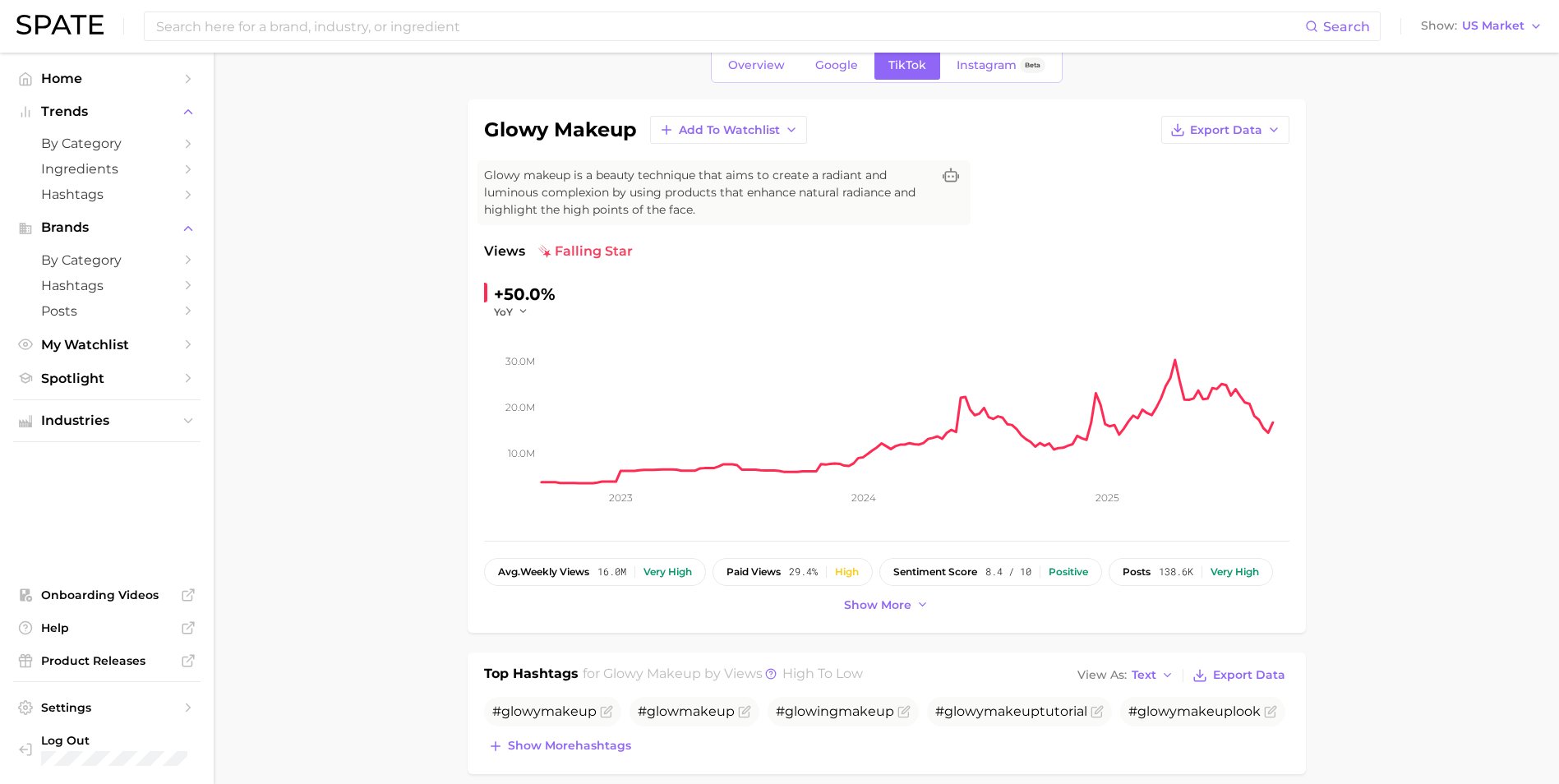
scroll to position [0, 0]
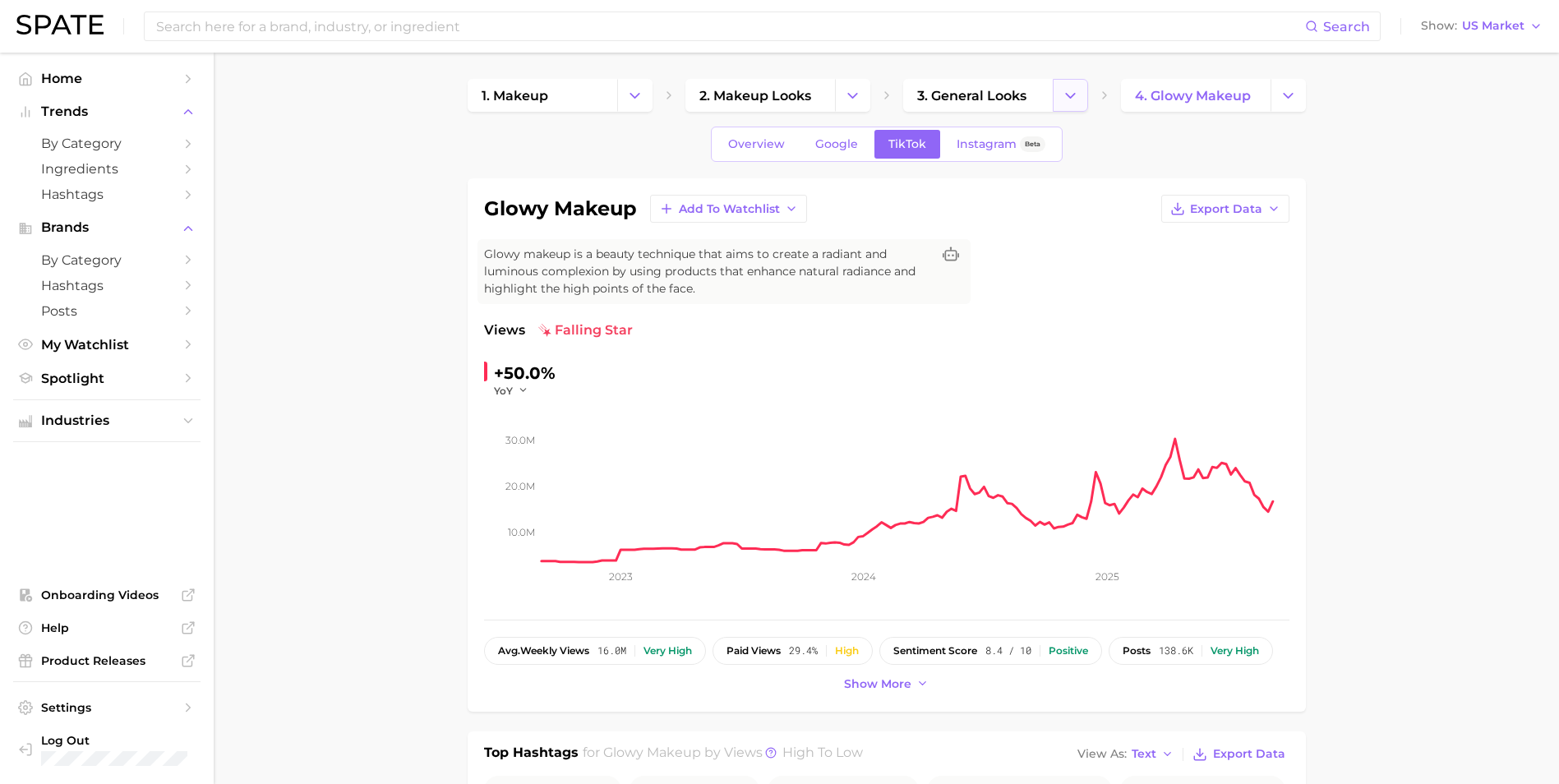
click at [1044, 93] on button "Change Category" at bounding box center [1070, 95] width 35 height 33
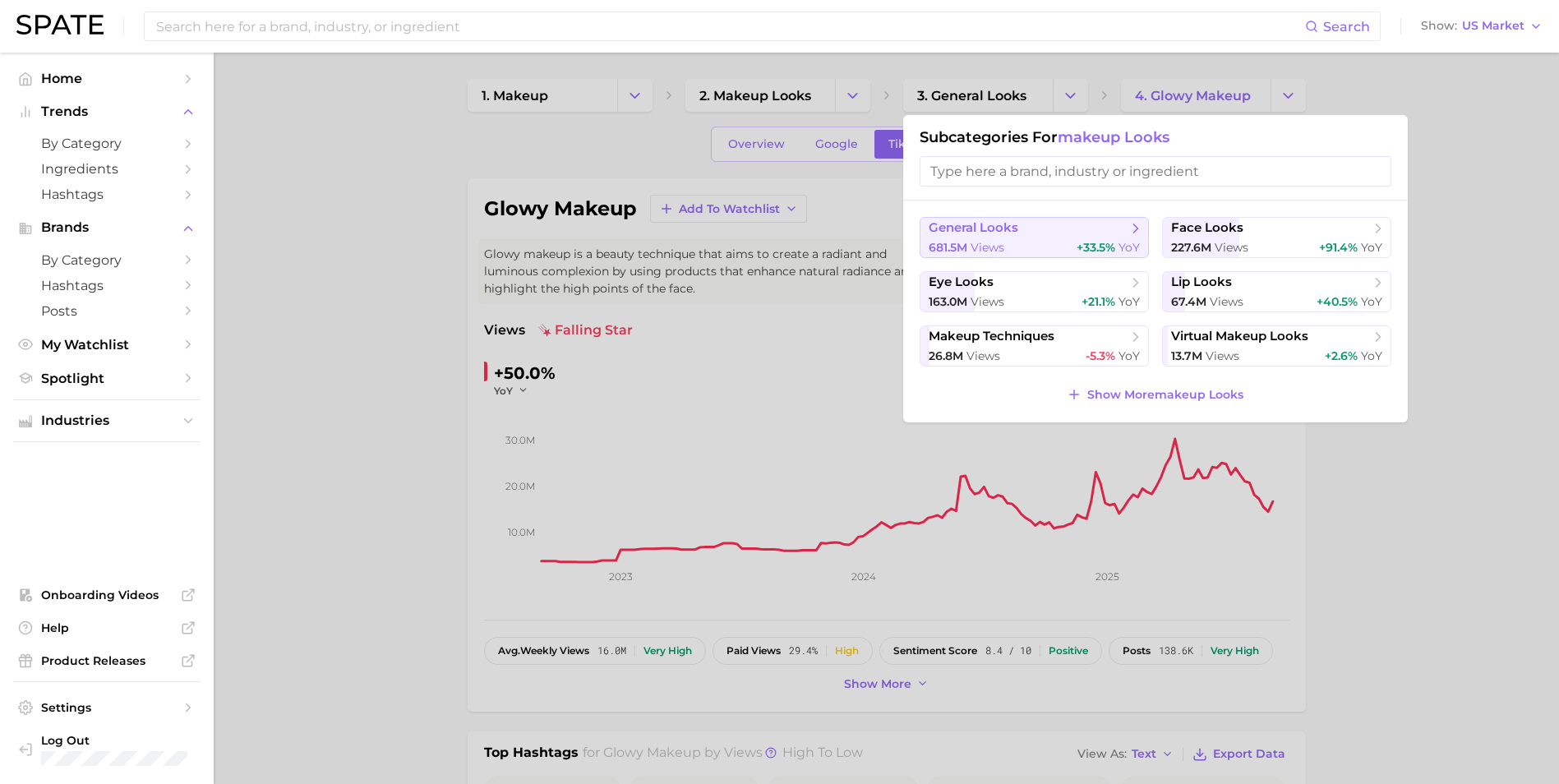
click at [1044, 240] on div "681.5m views +33.5% YoY" at bounding box center [1034, 247] width 211 height 16
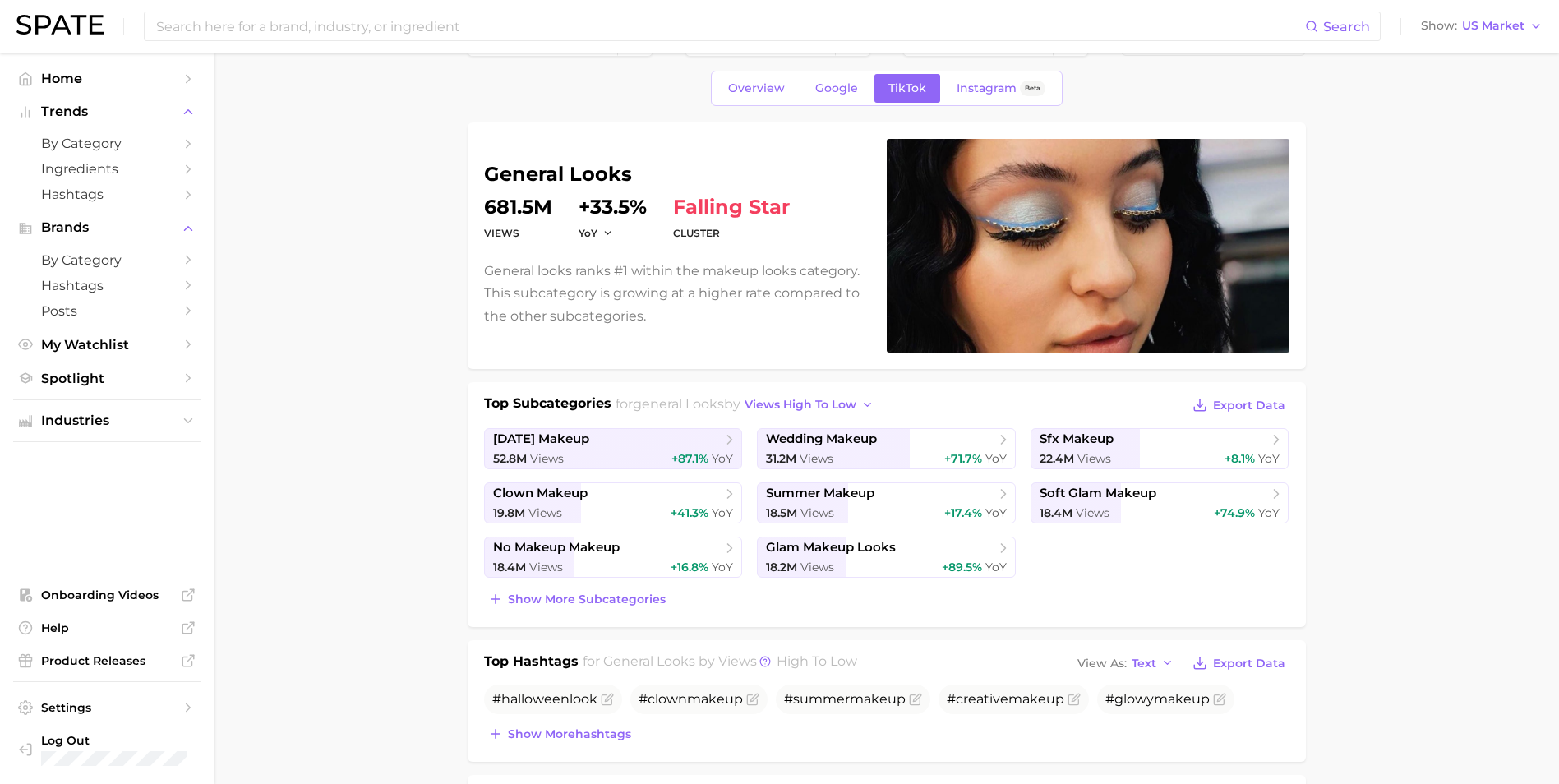
scroll to position [82, 0]
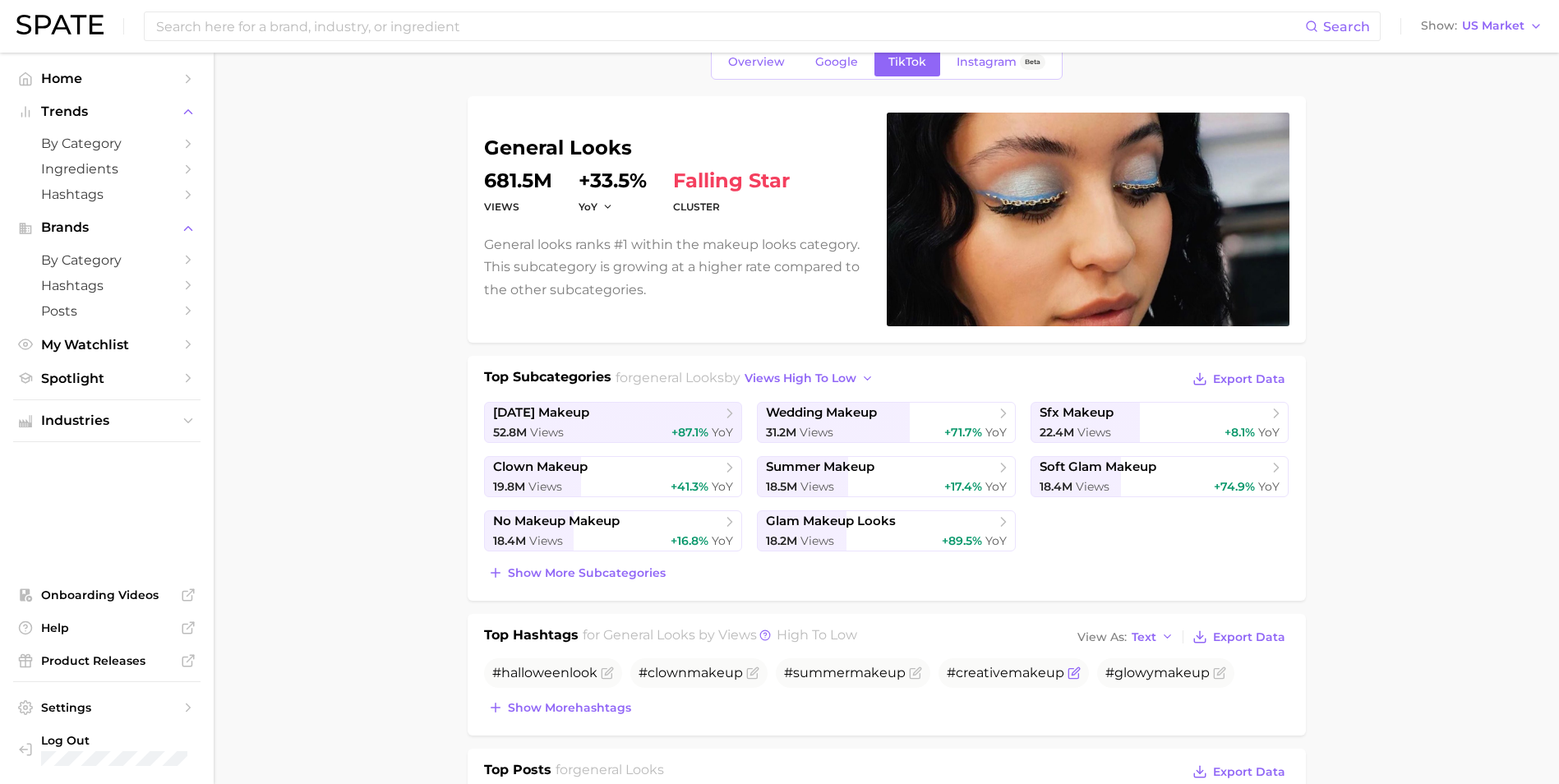
click at [1002, 552] on span "#creativemakeup" at bounding box center [1005, 673] width 118 height 16
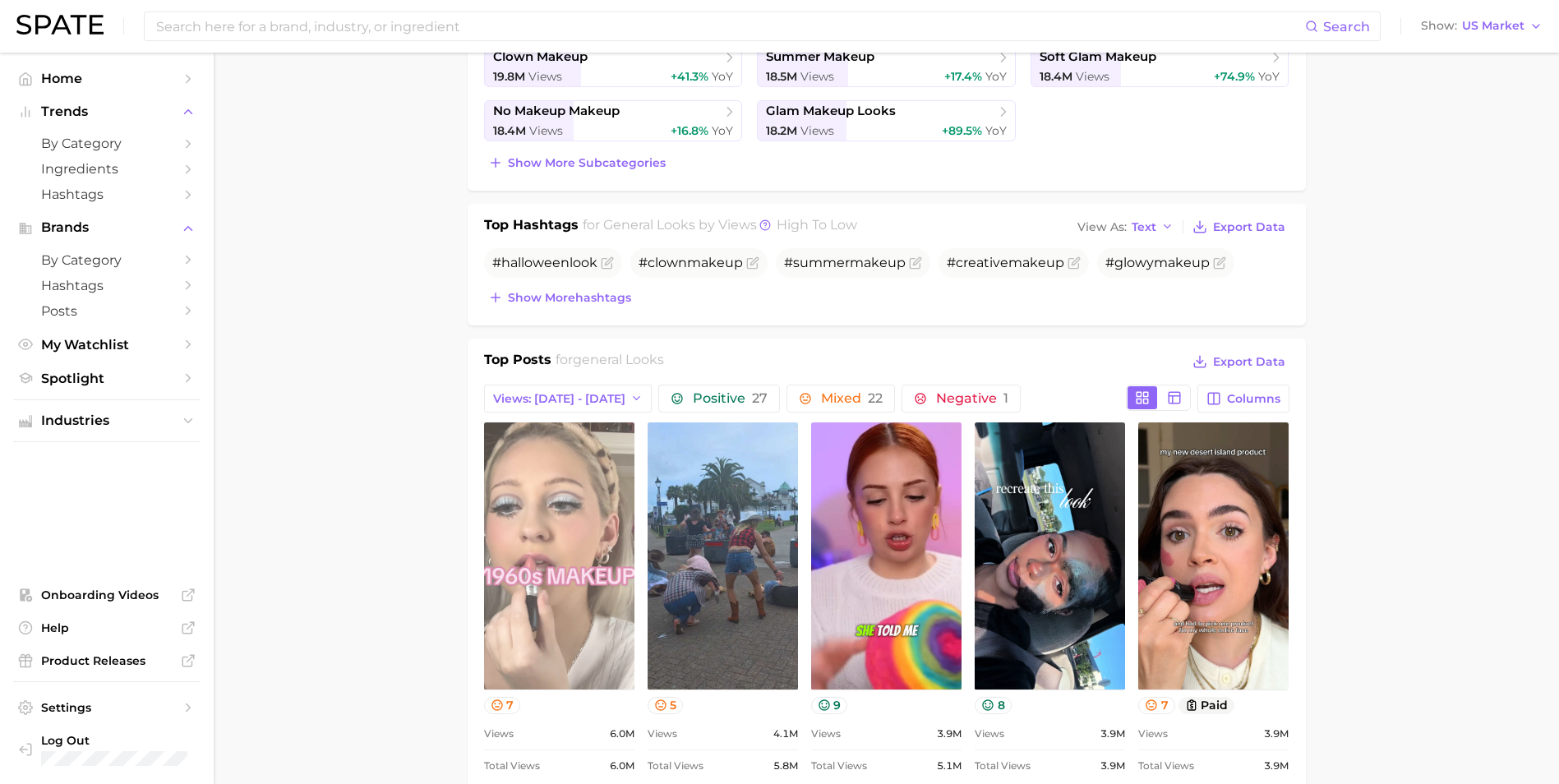
scroll to position [493, 0]
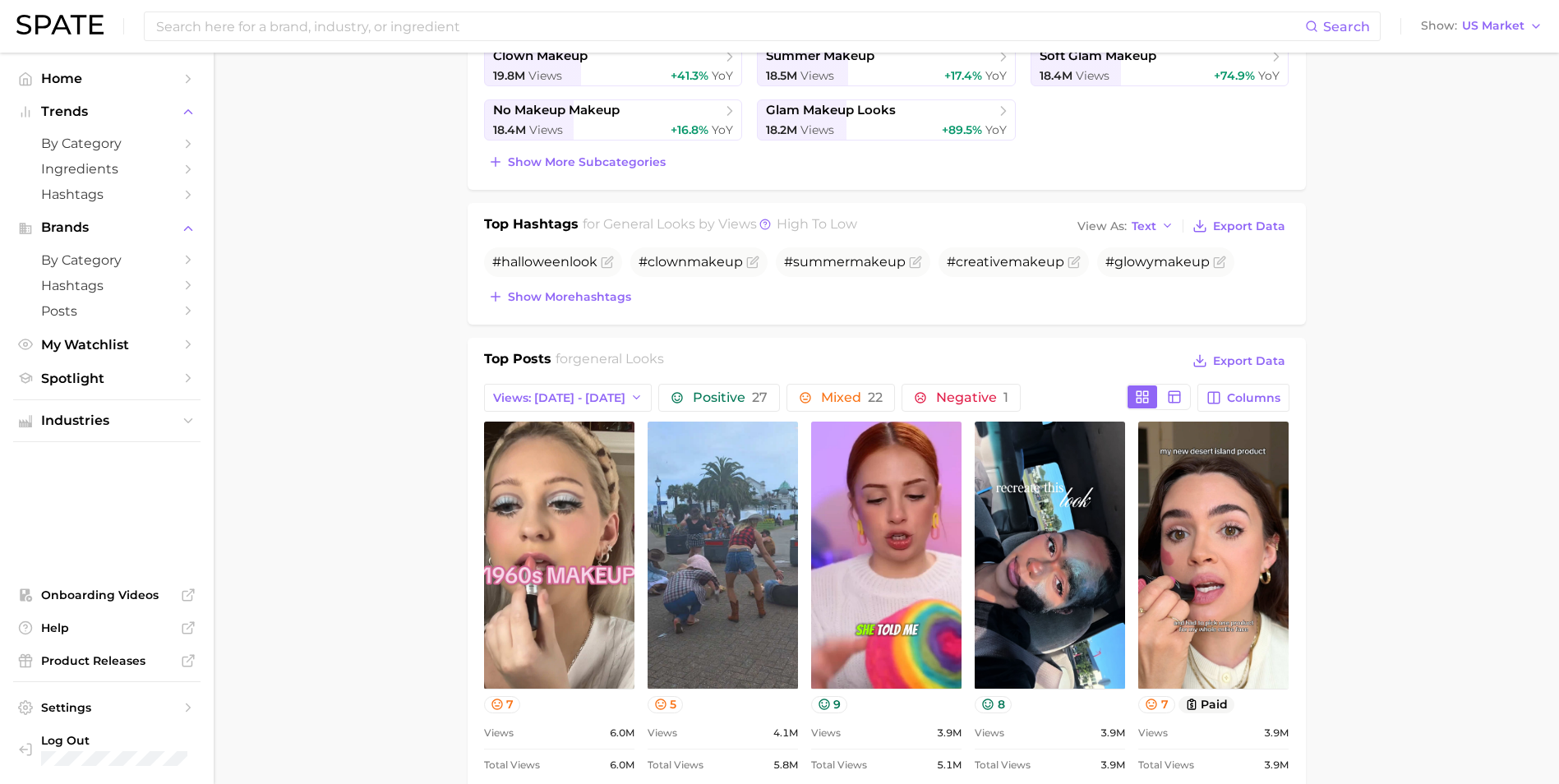
click at [553, 285] on button "Show more hashtags" at bounding box center [559, 296] width 151 height 23
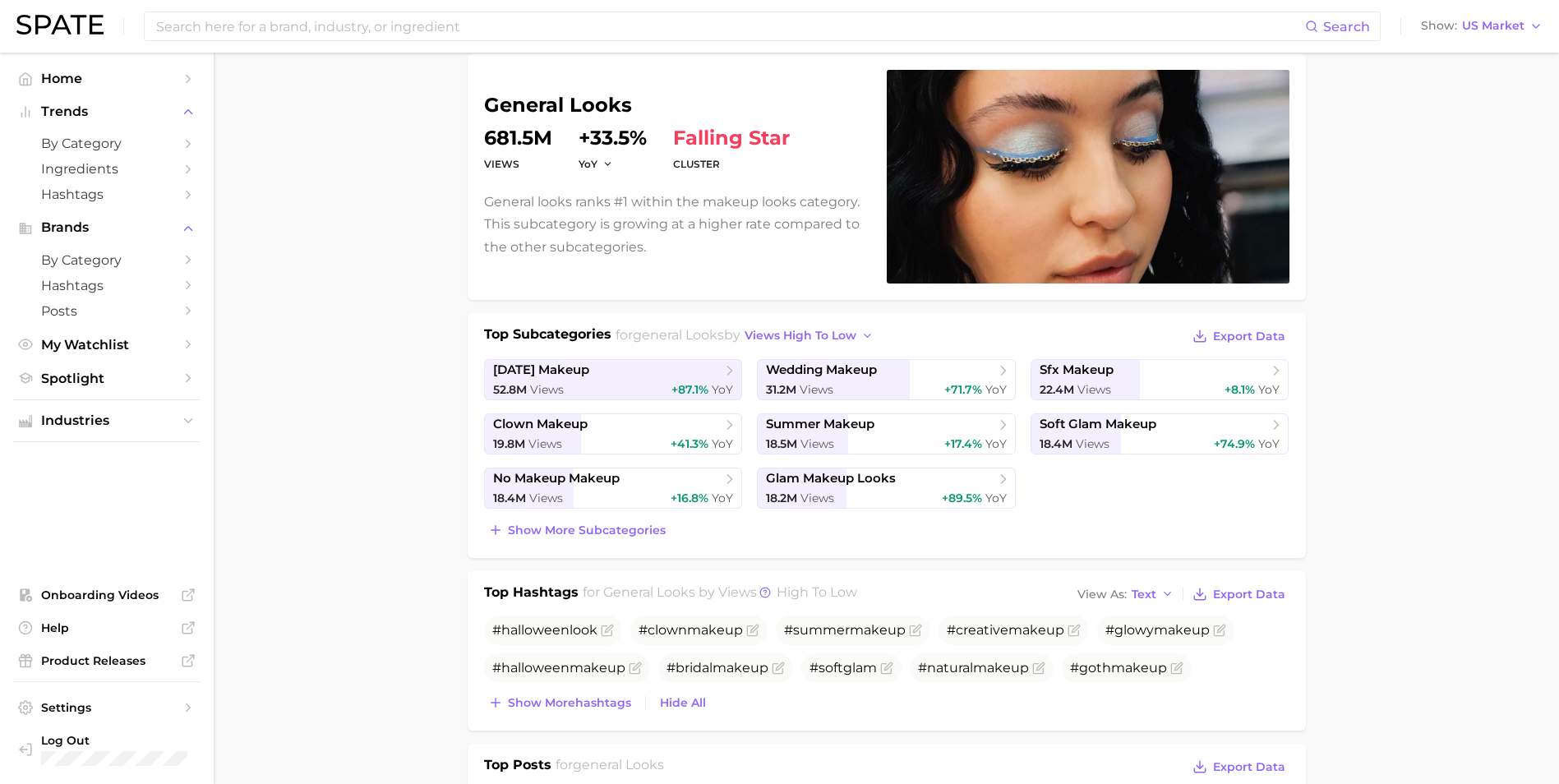
scroll to position [0, 0]
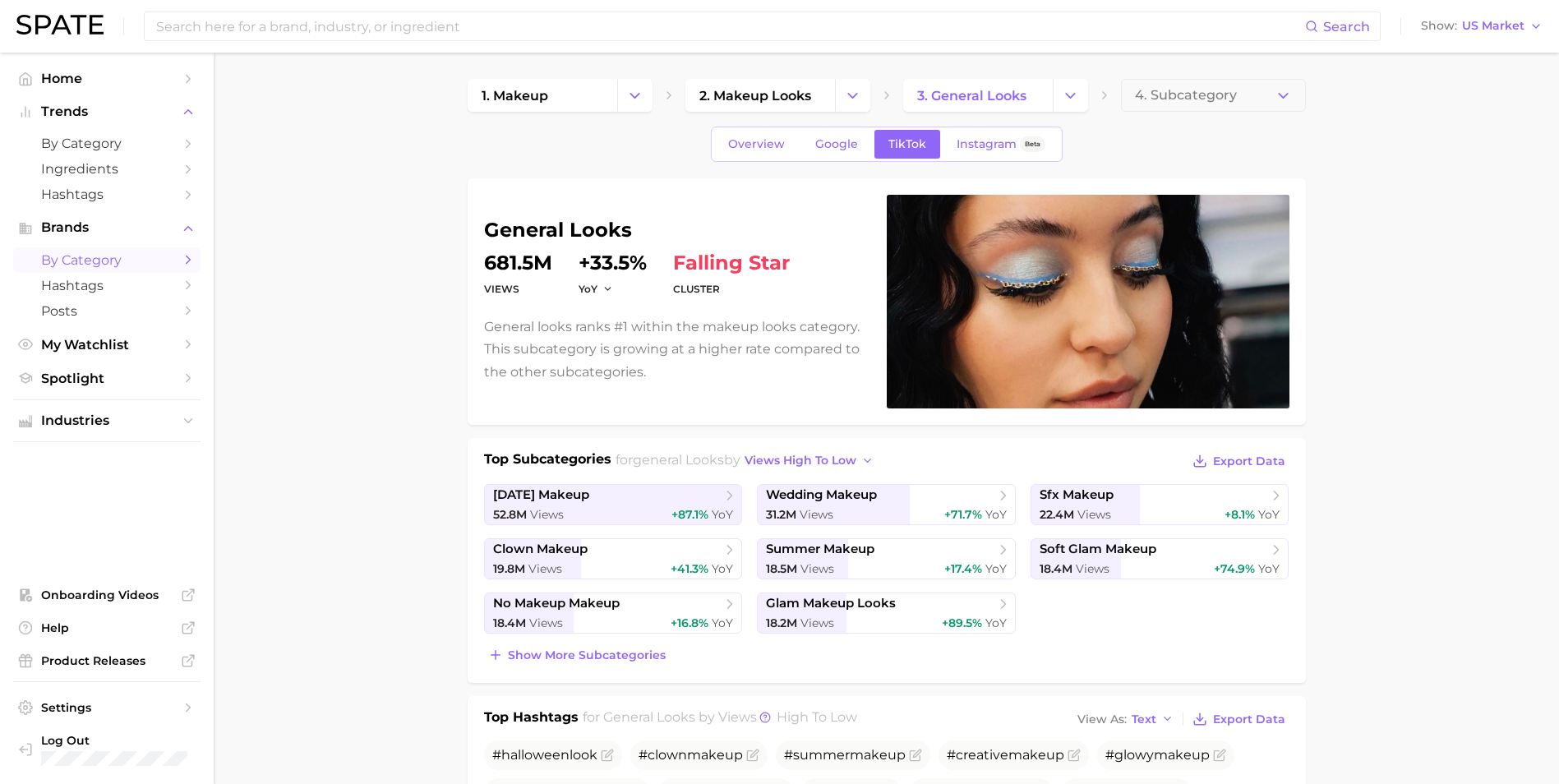
click at [93, 253] on span "by Category" at bounding box center [106, 260] width 132 height 16
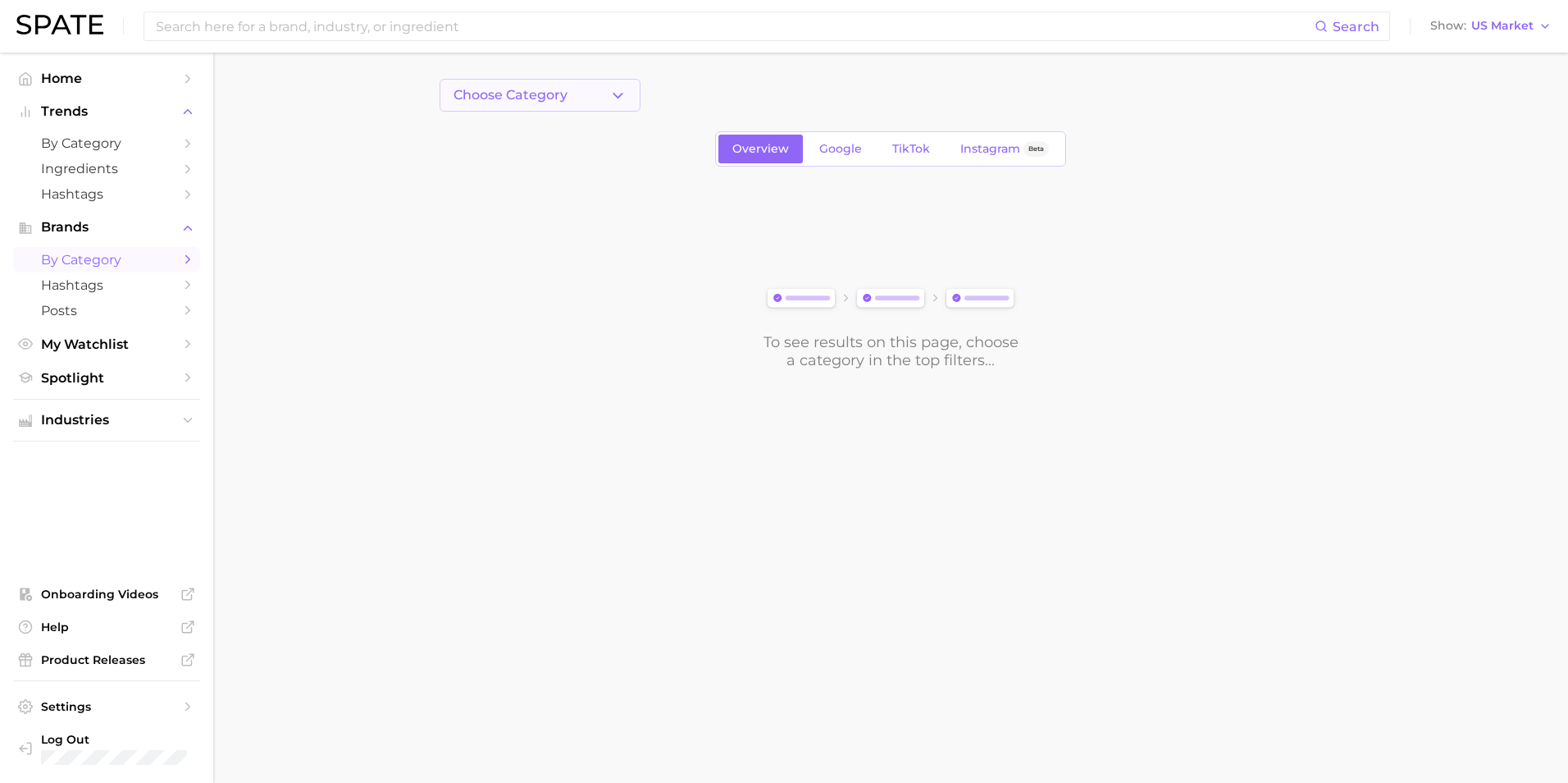
click at [611, 81] on button "Choose Category" at bounding box center [540, 94] width 201 height 33
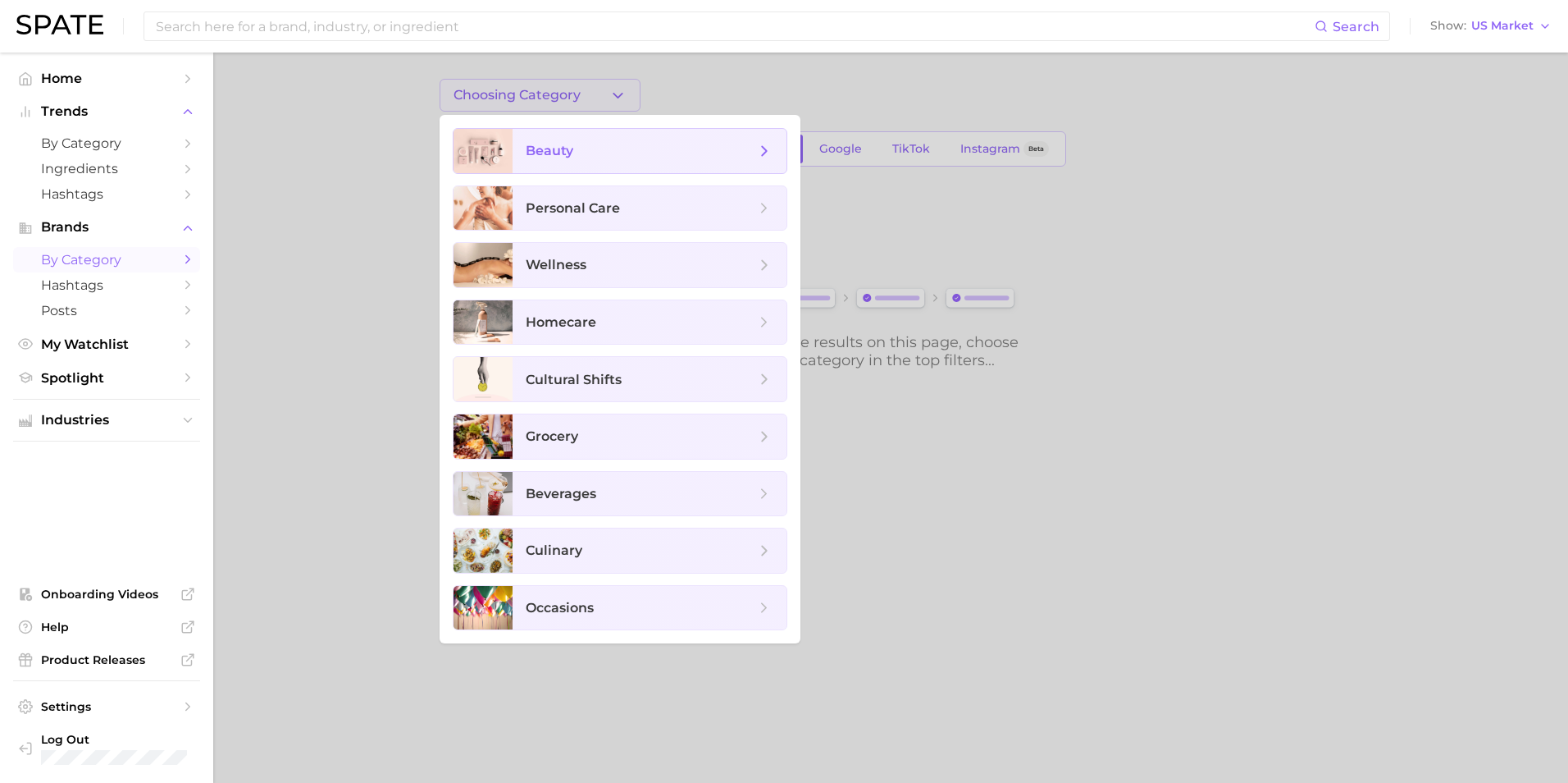
click at [558, 138] on span "beauty" at bounding box center [649, 151] width 274 height 44
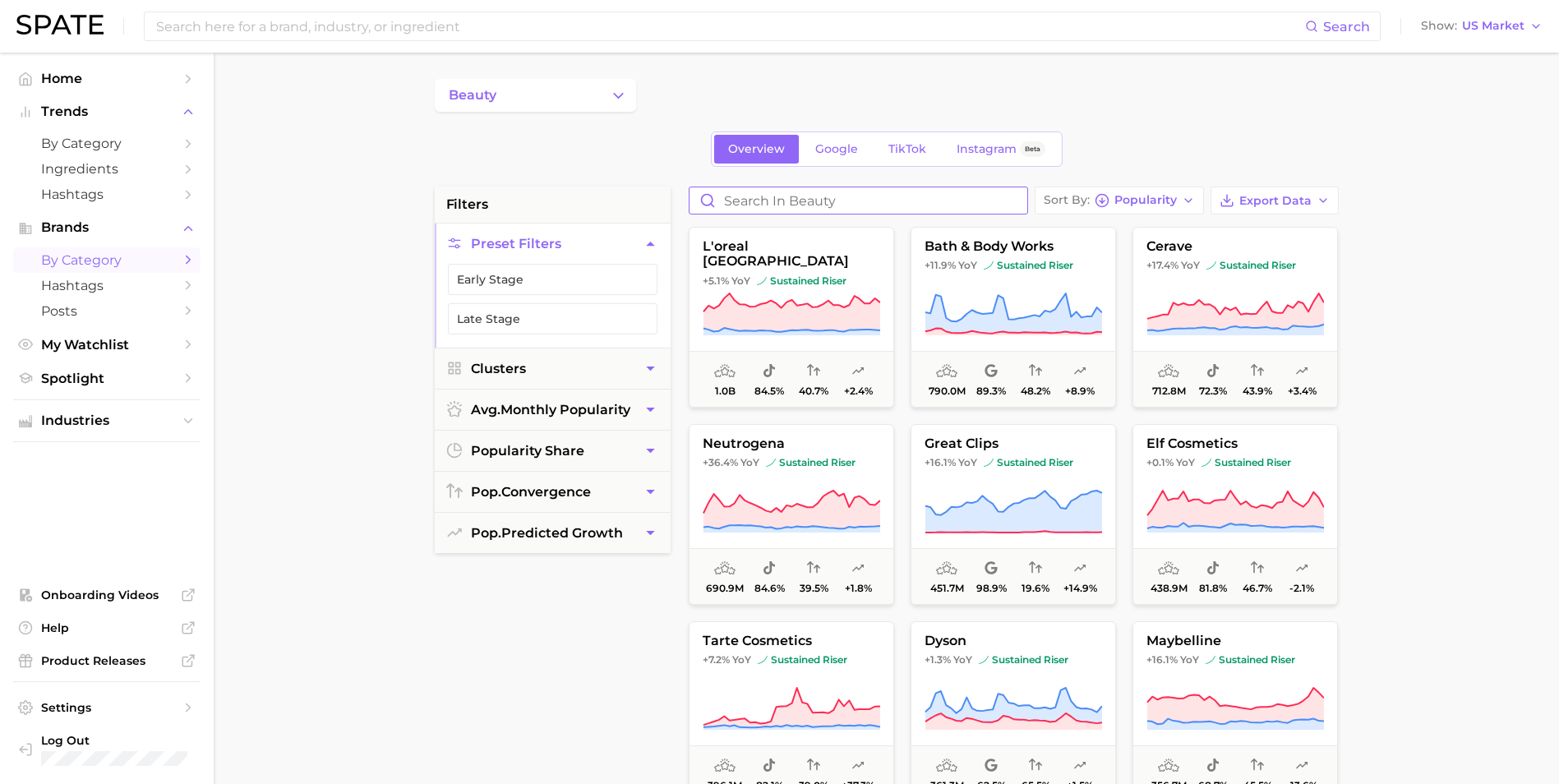
click at [776, 202] on input "Search in beauty" at bounding box center [859, 201] width 338 height 27
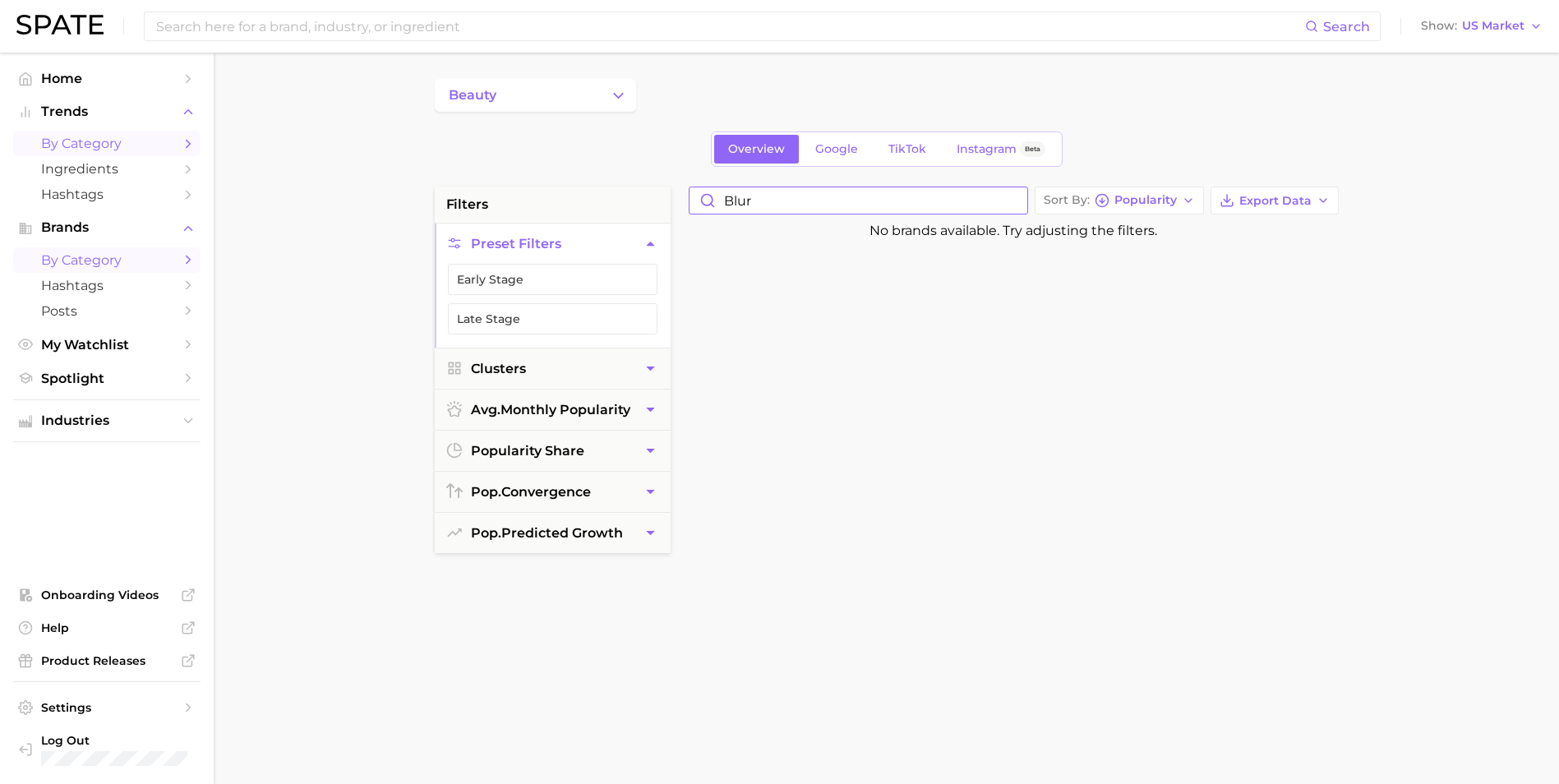
type input "blur"
click at [111, 145] on span "by Category" at bounding box center [106, 143] width 132 height 16
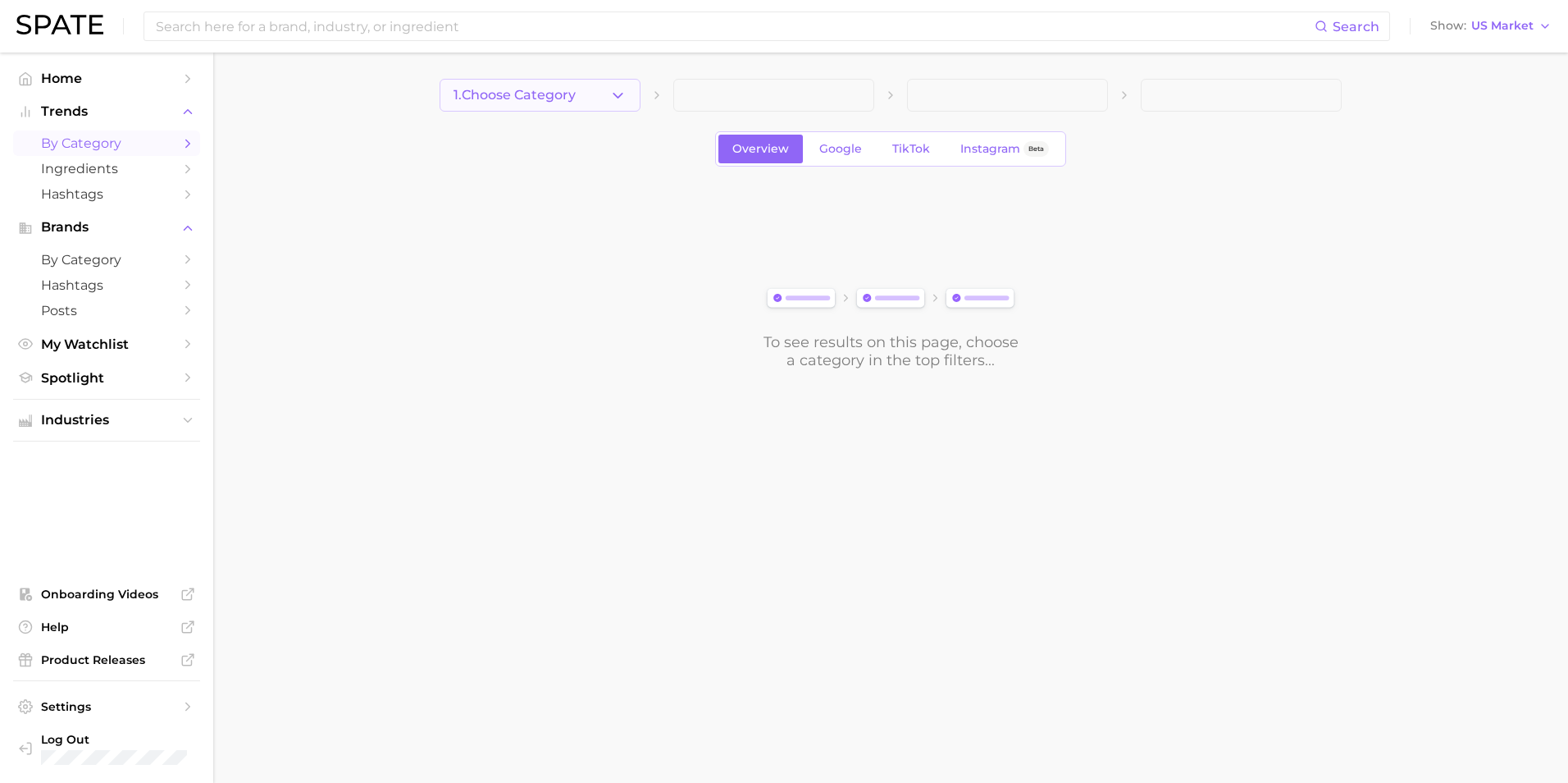
click at [608, 95] on button "1. Choose Category" at bounding box center [540, 94] width 201 height 33
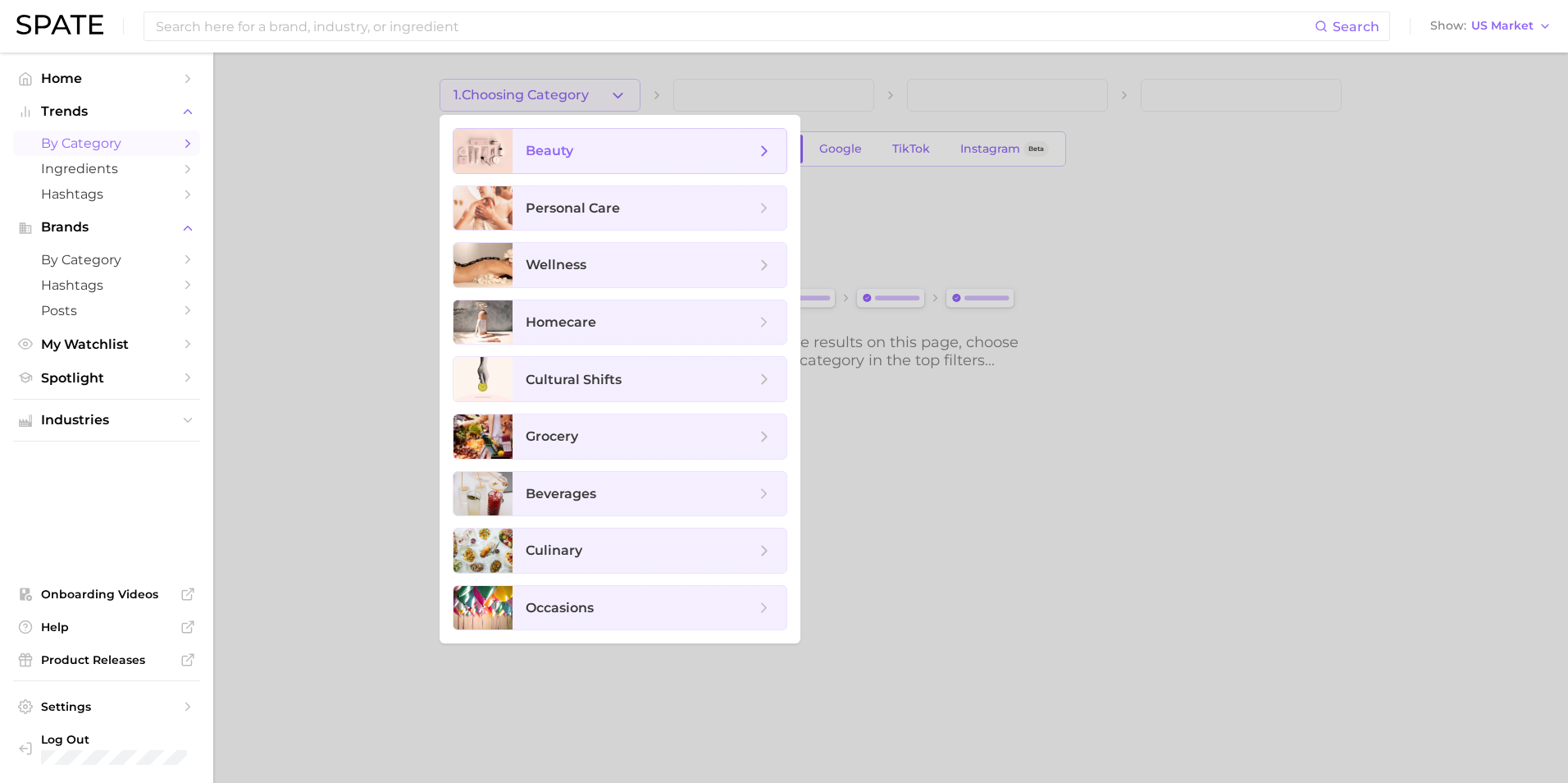
click at [598, 151] on span "beauty" at bounding box center [641, 151] width 229 height 18
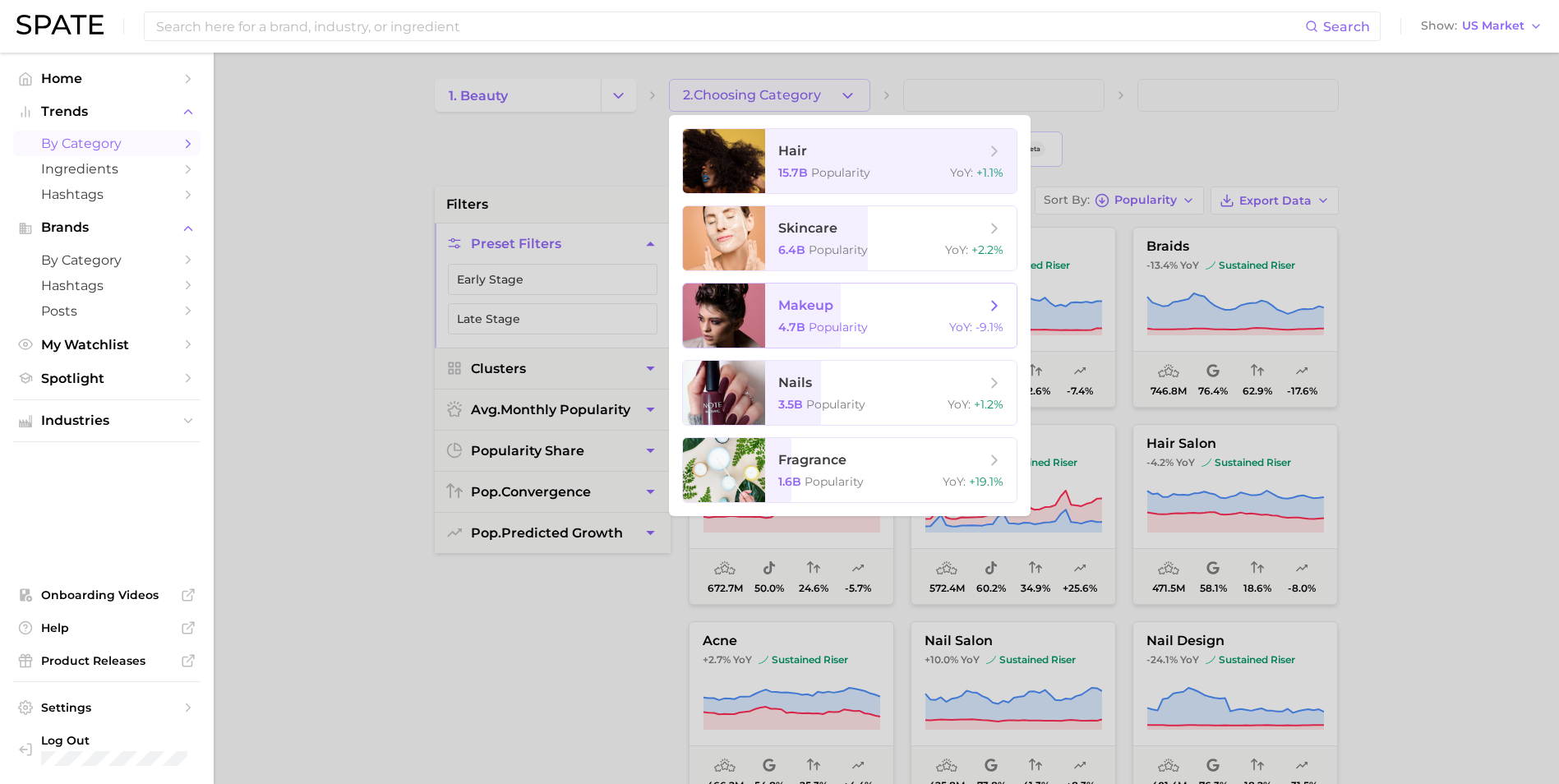
click at [818, 308] on span "makeup" at bounding box center [806, 305] width 55 height 16
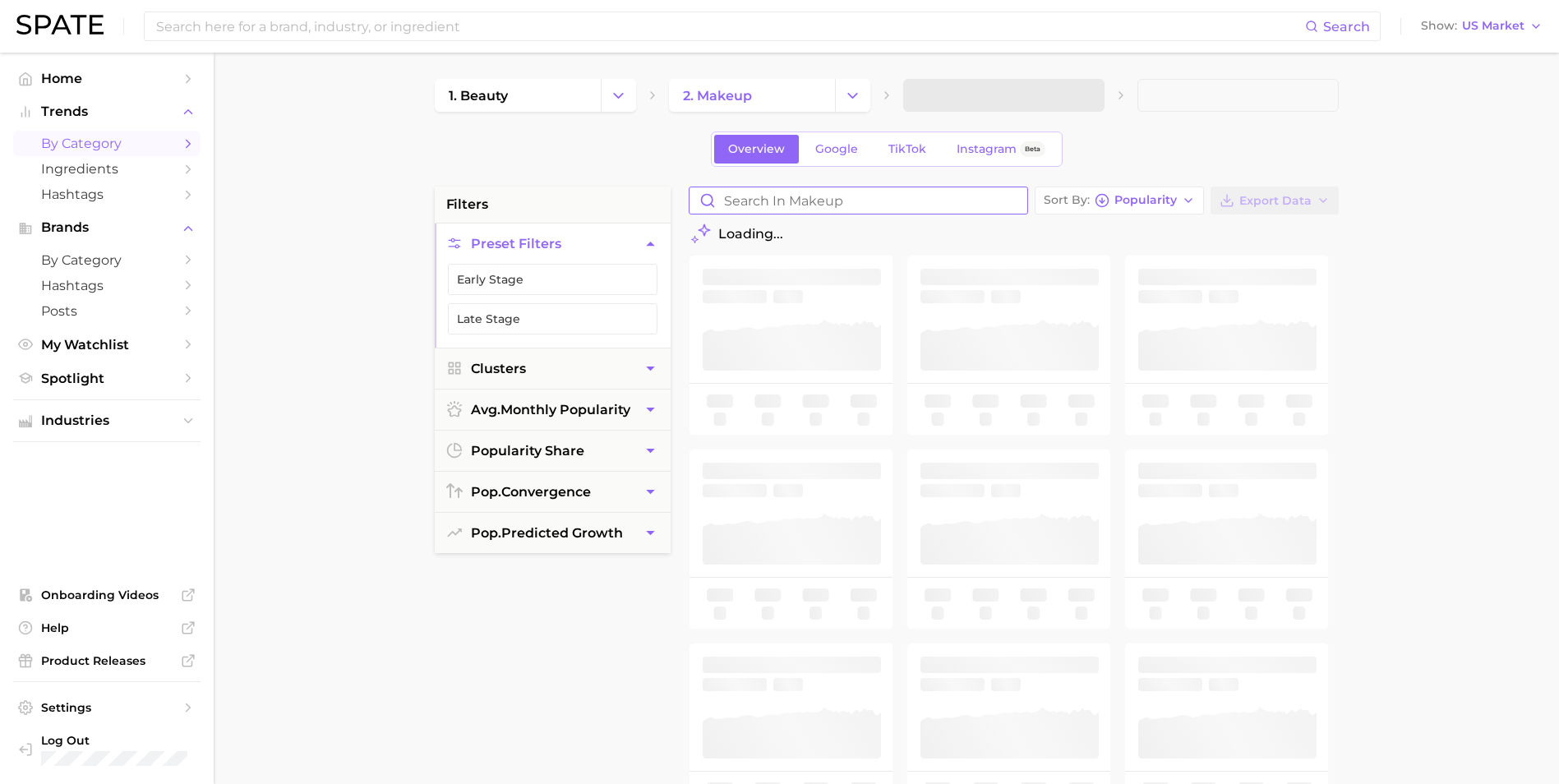
click at [798, 198] on input "Search in makeup" at bounding box center [859, 201] width 338 height 27
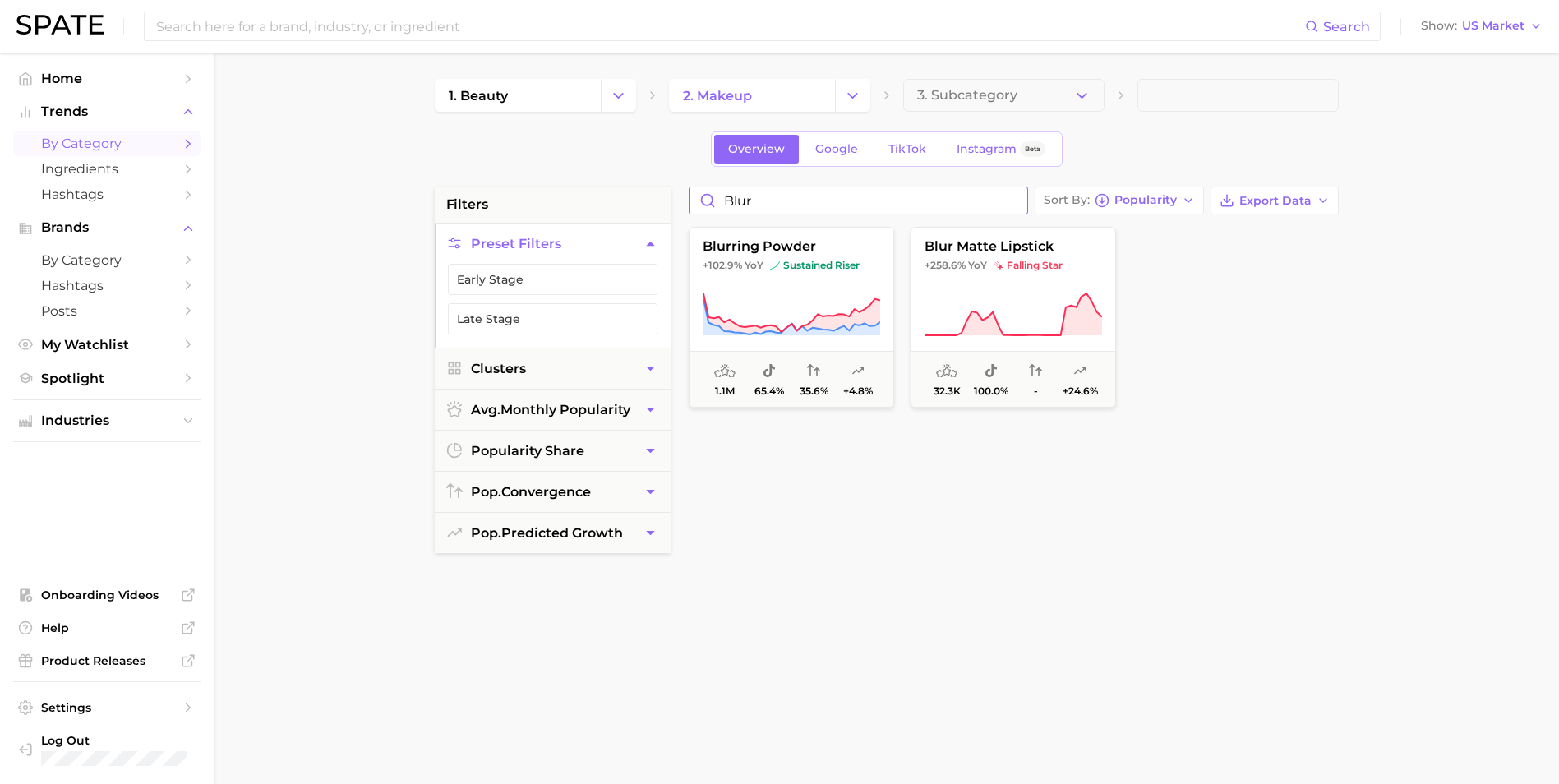
drag, startPoint x: 802, startPoint y: 196, endPoint x: 733, endPoint y: 196, distance: 69.0
click at [653, 196] on div "filters Preset Filters Early Stage Late Stage Clusters avg. monthly popularity …" at bounding box center [891, 701] width 913 height 1030
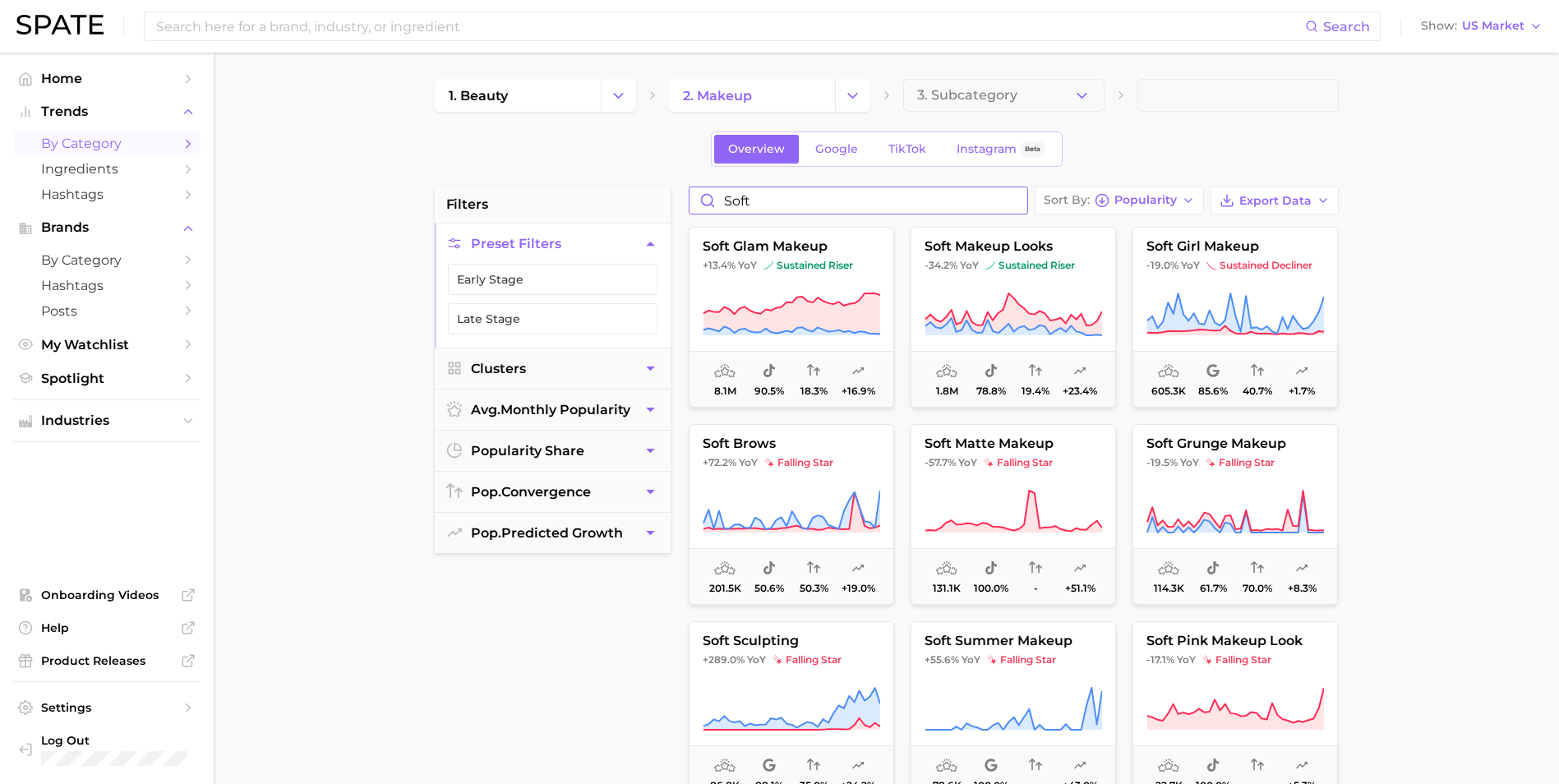
click at [770, 194] on input "soft" at bounding box center [859, 201] width 338 height 27
drag, startPoint x: 704, startPoint y: 213, endPoint x: 691, endPoint y: 211, distance: 13.2
click at [686, 211] on div "soft Sort By Popularity Export Data soft glam makeup +13.4% YoY sustained riser…" at bounding box center [1013, 603] width 667 height 833
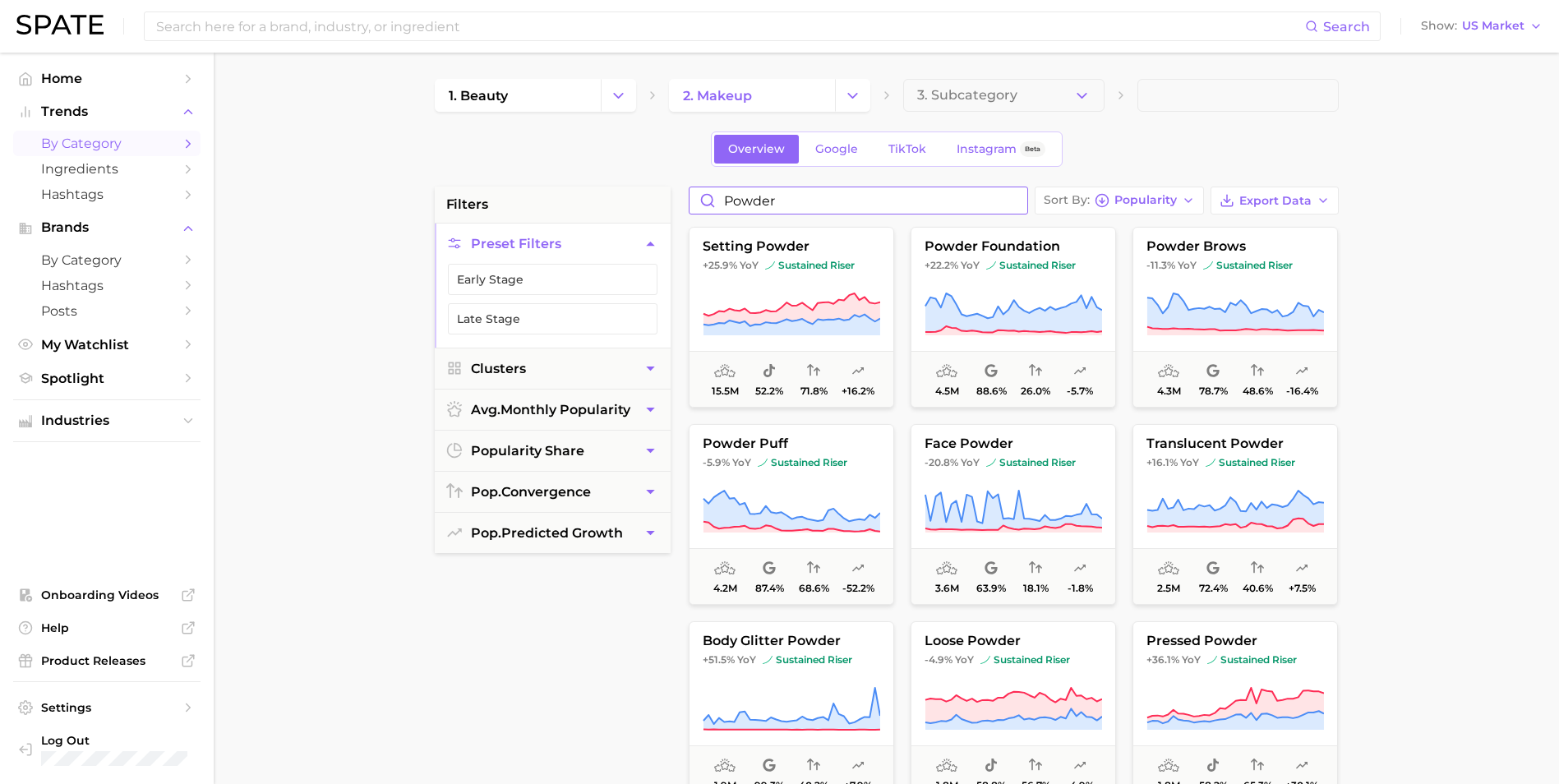
drag, startPoint x: 784, startPoint y: 198, endPoint x: 653, endPoint y: 204, distance: 131.1
click at [655, 203] on div "filters Preset Filters Early Stage Late Stage Clusters avg. monthly popularity …" at bounding box center [891, 701] width 913 height 1030
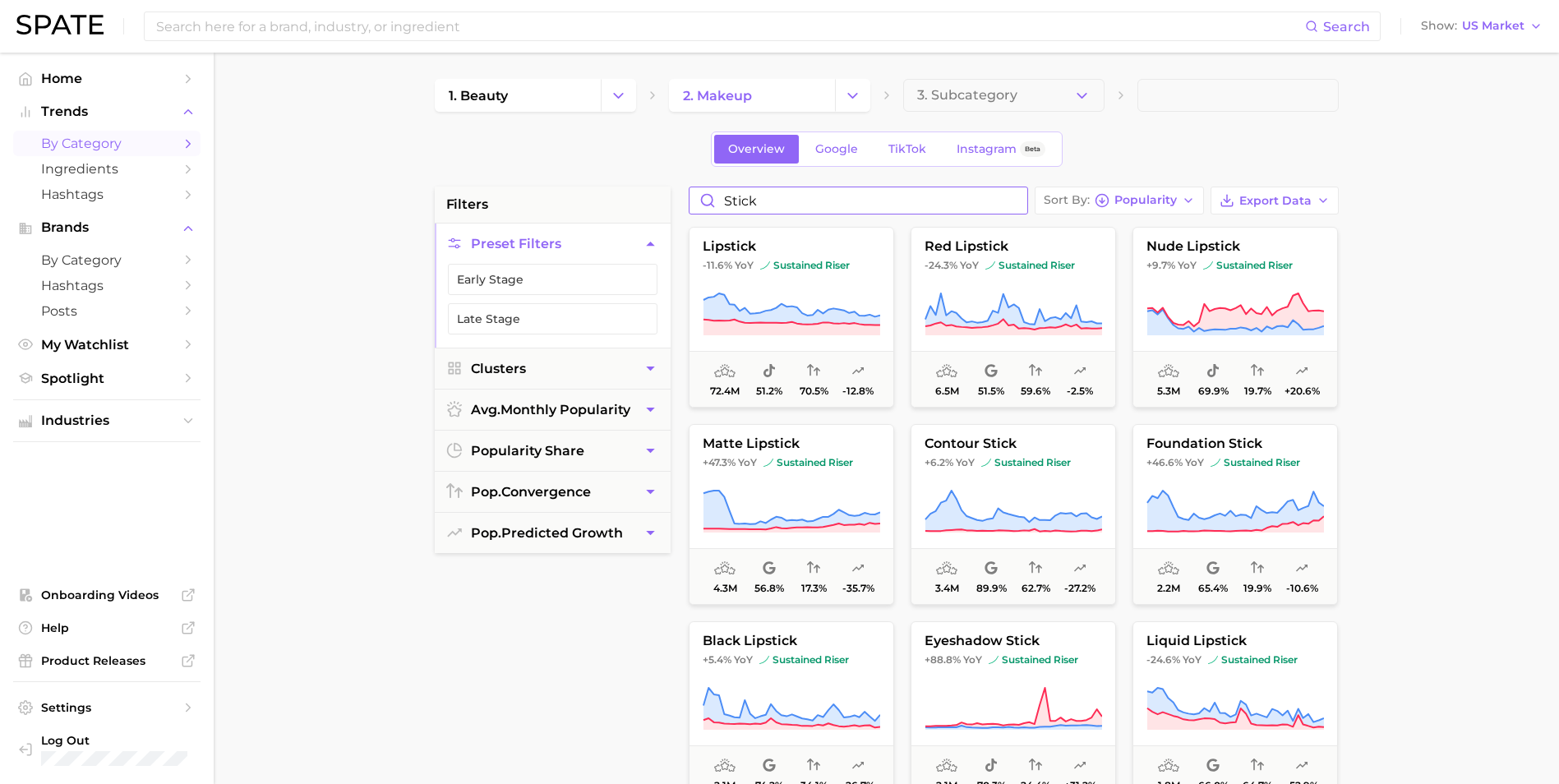
drag, startPoint x: 759, startPoint y: 199, endPoint x: 727, endPoint y: 194, distance: 32.4
click at [736, 194] on input "stick" at bounding box center [859, 201] width 338 height 27
click at [753, 200] on input "stick" at bounding box center [859, 201] width 338 height 27
drag, startPoint x: 795, startPoint y: 194, endPoint x: 673, endPoint y: 188, distance: 122.1
click at [669, 194] on div "filters Preset Filters Early Stage Late Stage Clusters avg. monthly popularity …" at bounding box center [891, 701] width 913 height 1030
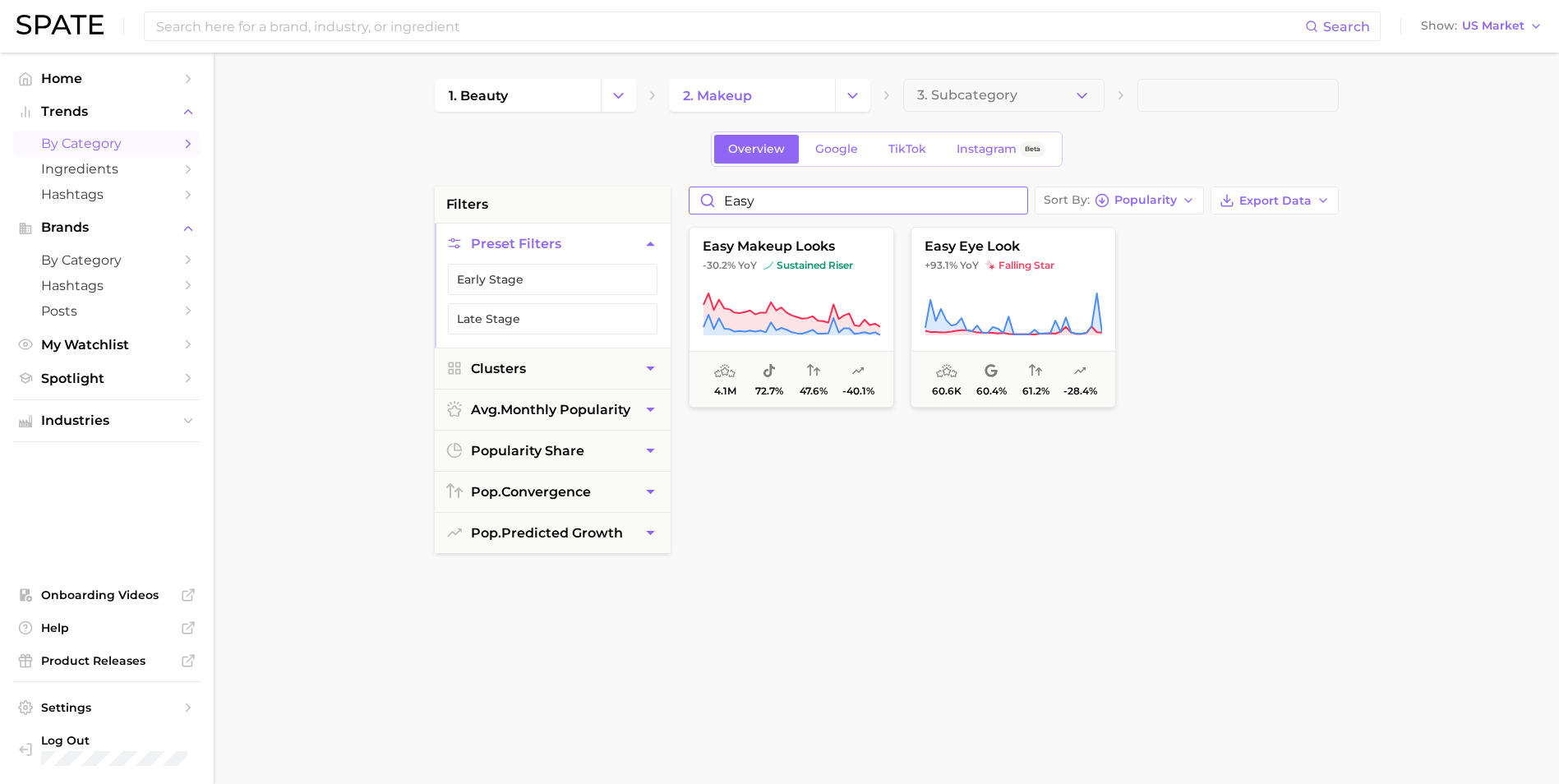
drag, startPoint x: 832, startPoint y: 202, endPoint x: 685, endPoint y: 204, distance: 147.0
click at [685, 204] on div "easy Sort By Popularity Export Data easy makeup looks -30.2% YoY sustained rise…" at bounding box center [1013, 603] width 667 height 833
type input "easy"
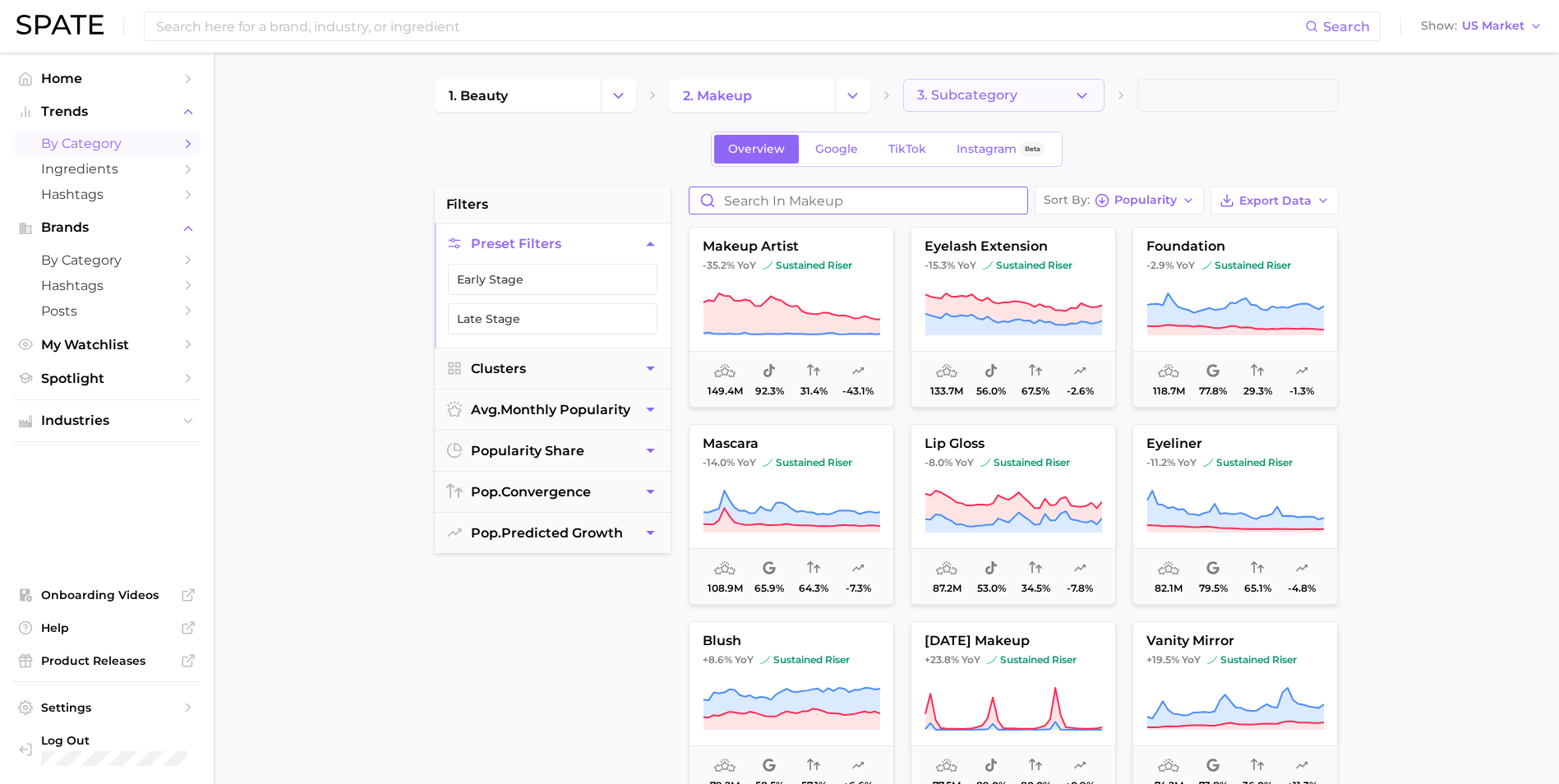
click at [999, 95] on span "3. Subcategory" at bounding box center [967, 95] width 100 height 15
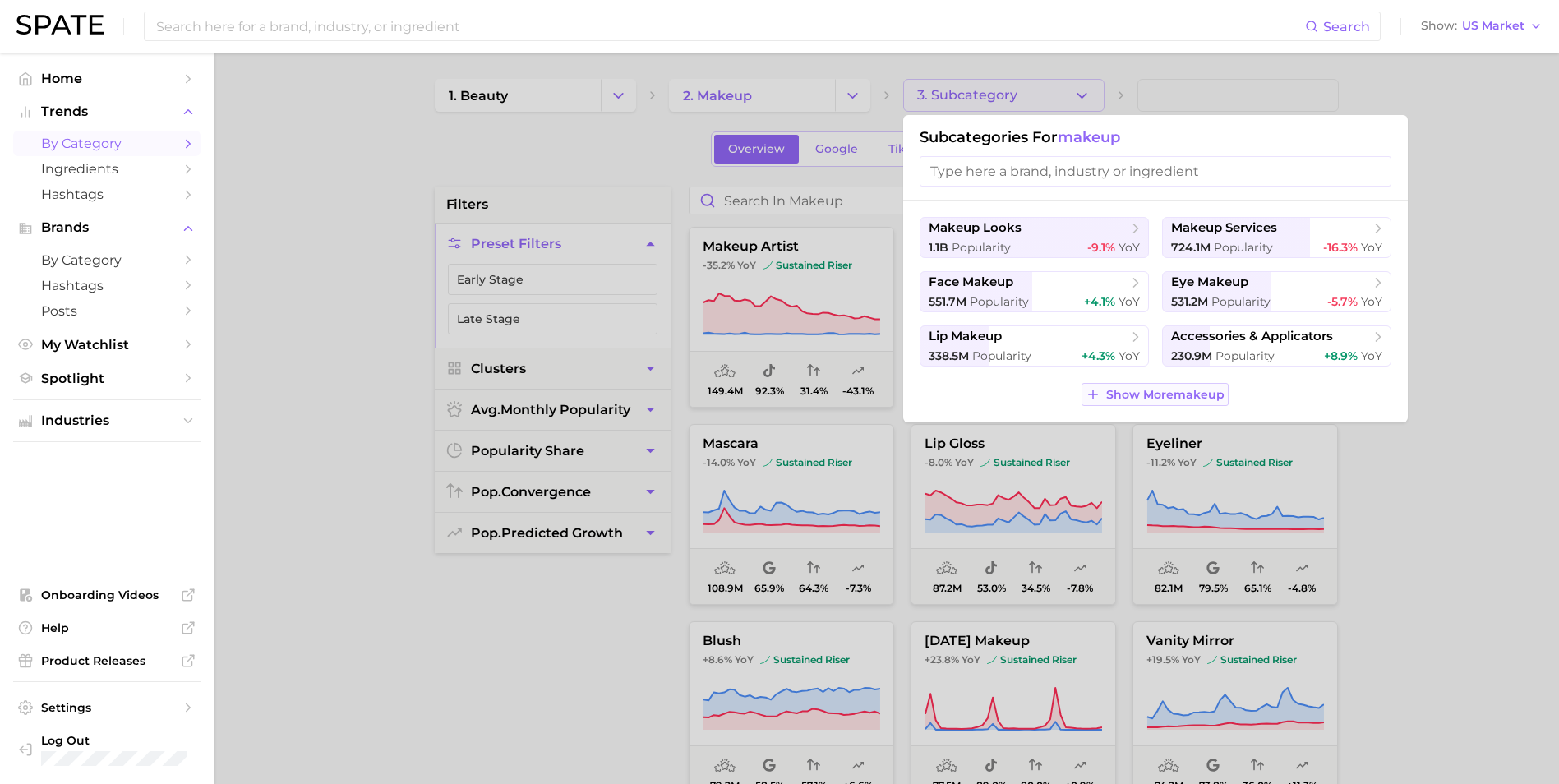
click at [1044, 400] on span "Show More makeup" at bounding box center [1165, 395] width 118 height 14
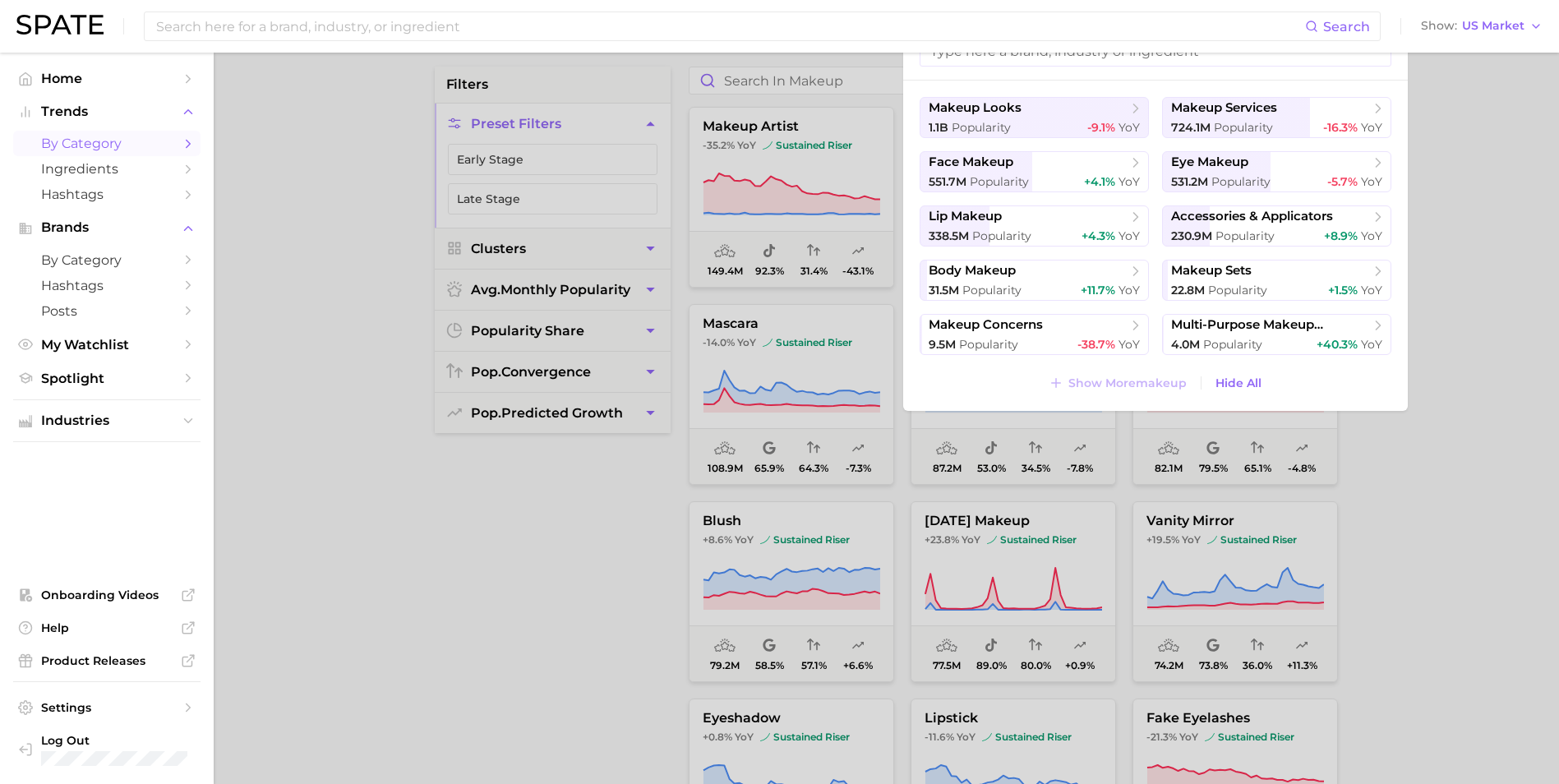
scroll to position [164, 0]
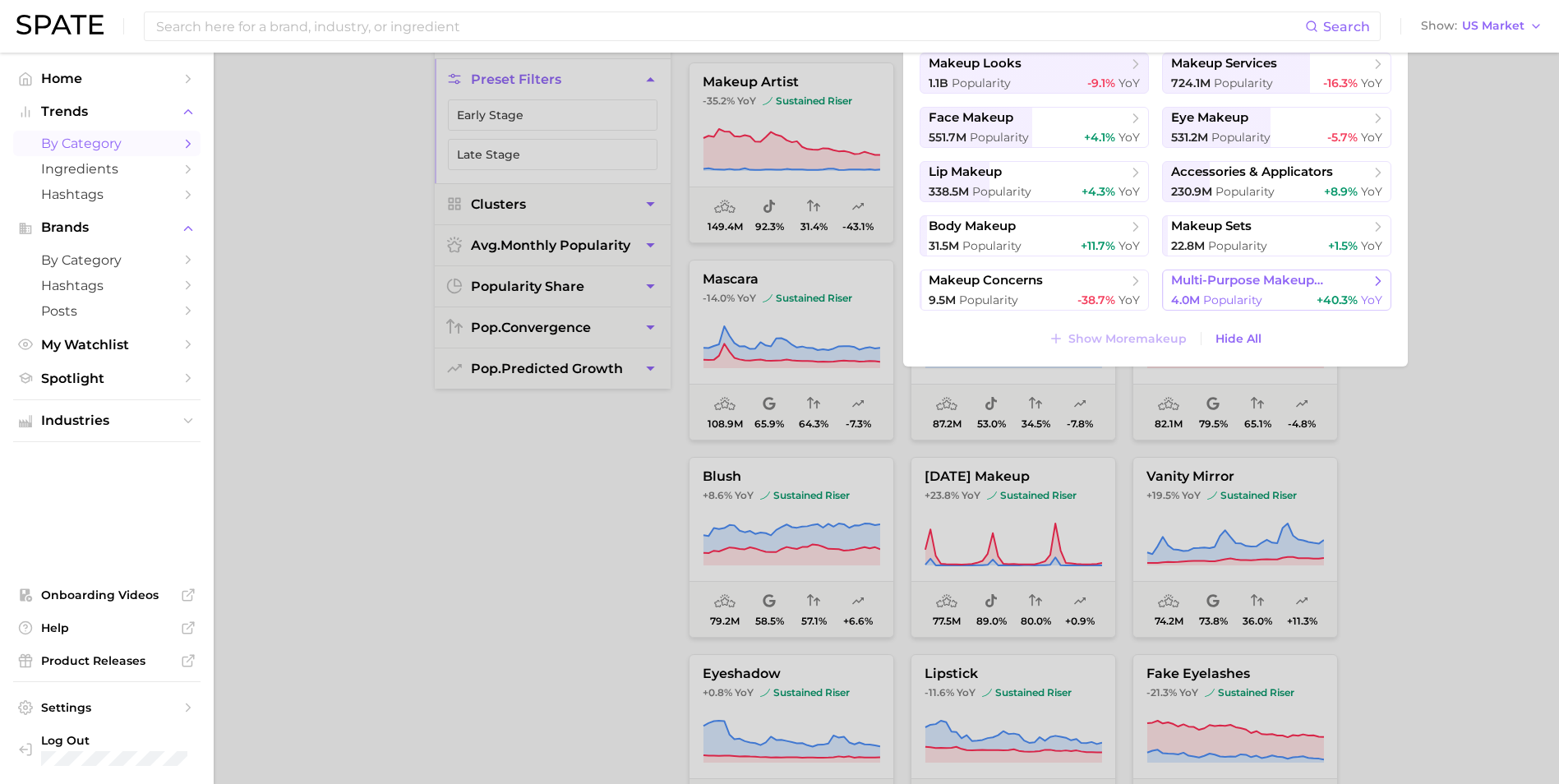
click at [1044, 293] on div "4.0m Popularity +40.3% YoY" at bounding box center [1276, 301] width 211 height 16
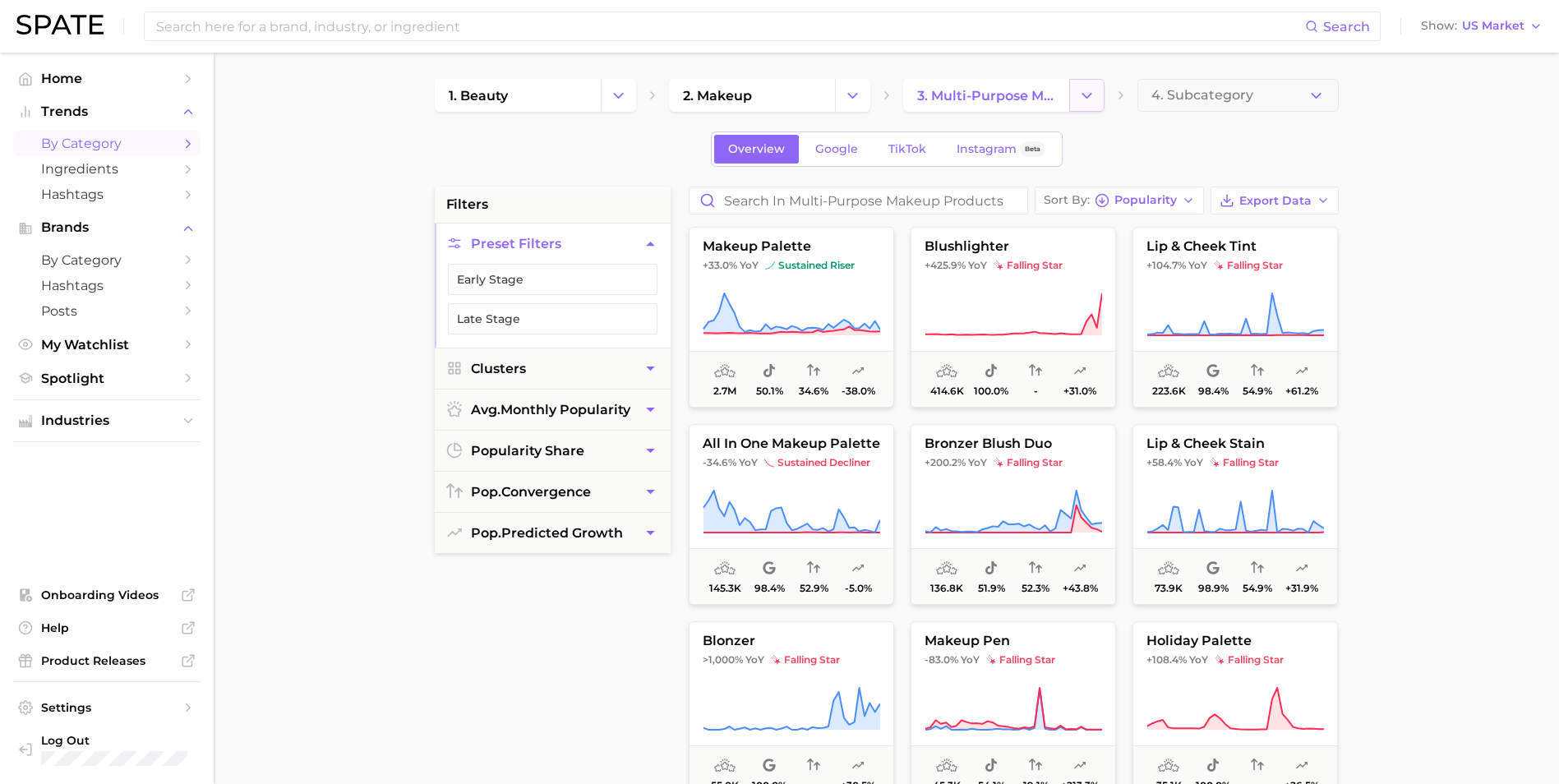
click at [1044, 91] on icon "Change Category" at bounding box center [1087, 96] width 18 height 18
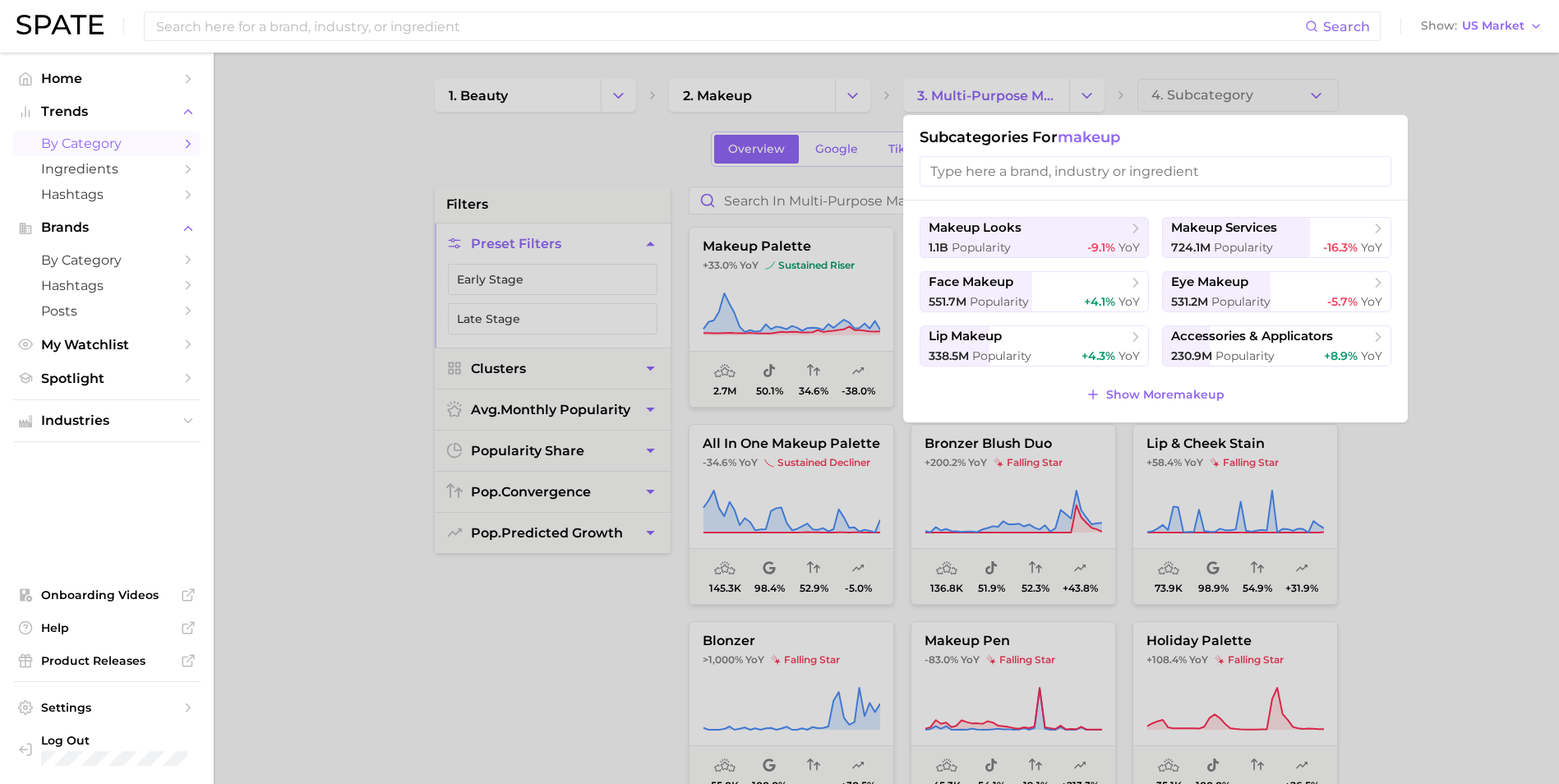
click at [1044, 92] on div at bounding box center [779, 392] width 1559 height 784
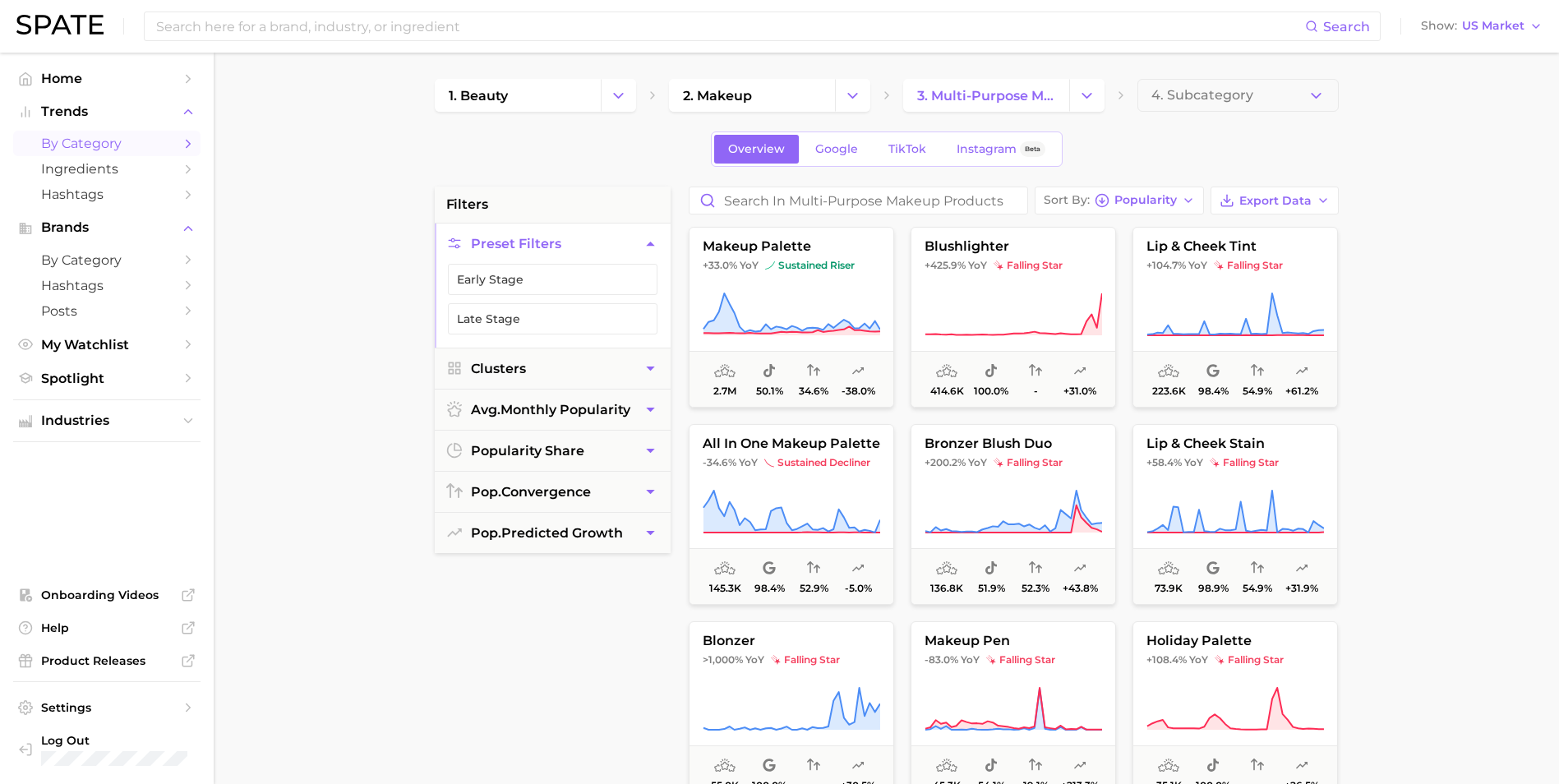
click at [1044, 92] on icon "Change Category" at bounding box center [1087, 96] width 18 height 18
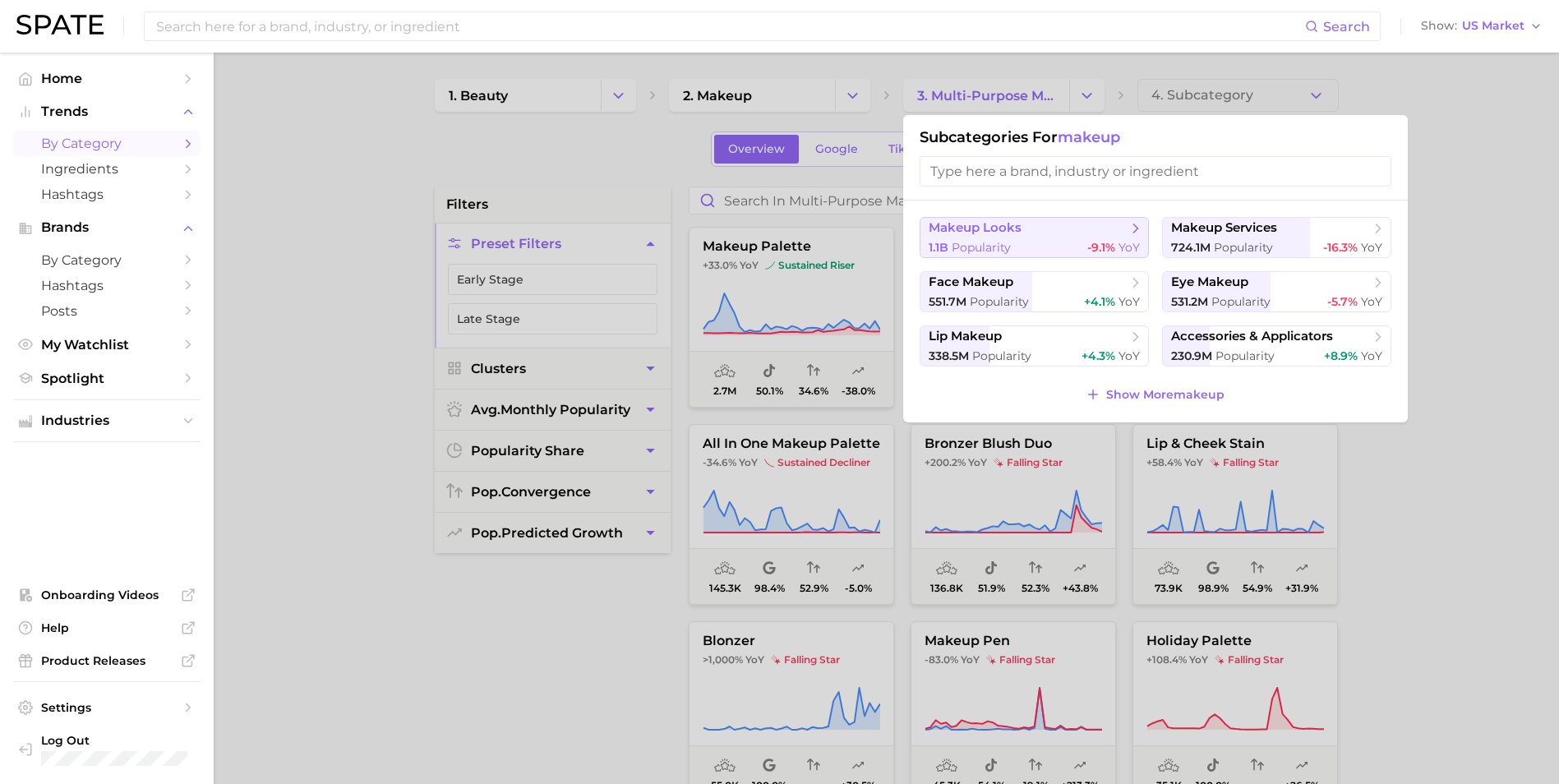
click at [994, 223] on span "makeup looks" at bounding box center [974, 228] width 93 height 16
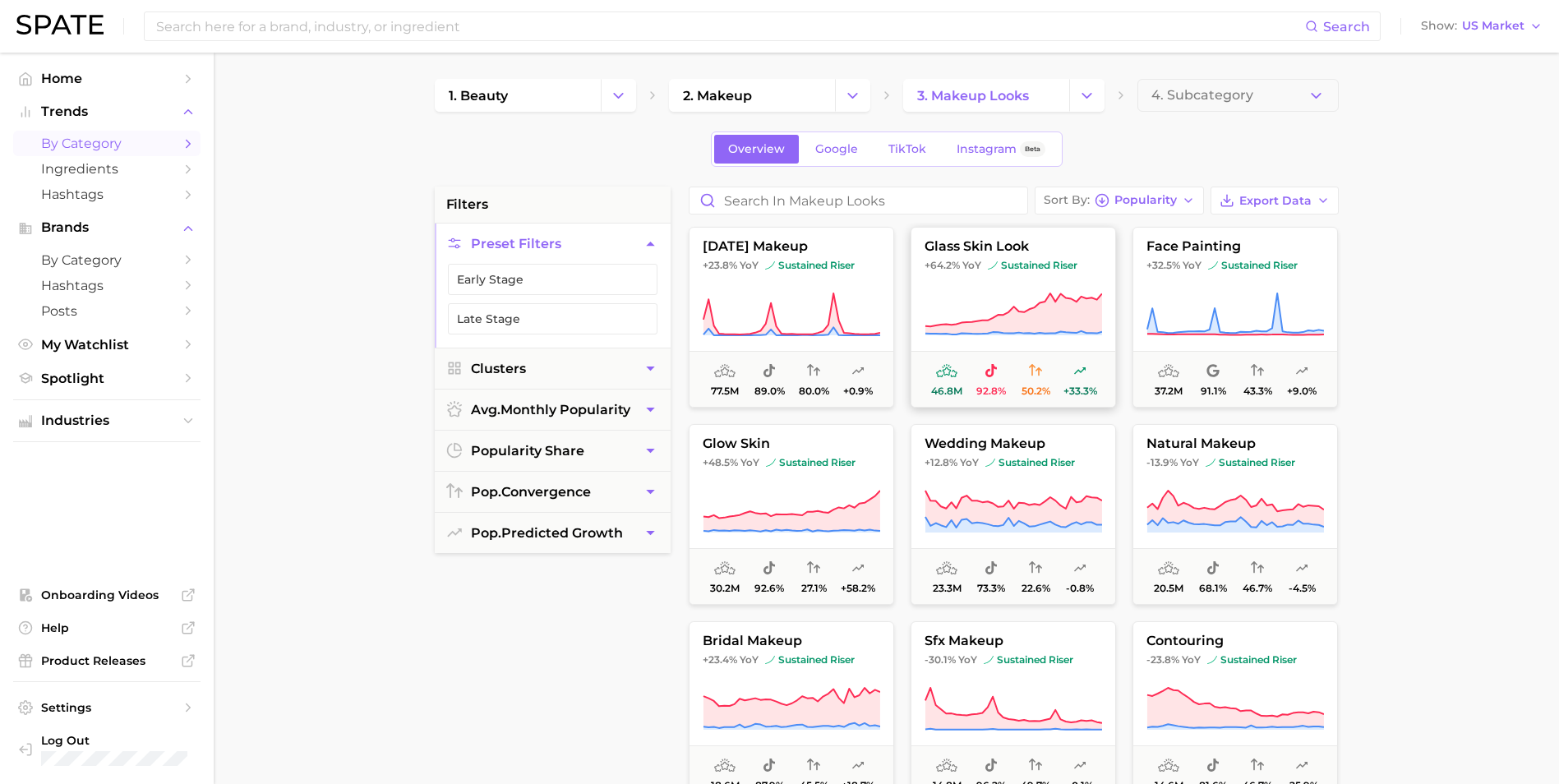
click at [1005, 301] on icon at bounding box center [1013, 315] width 178 height 46
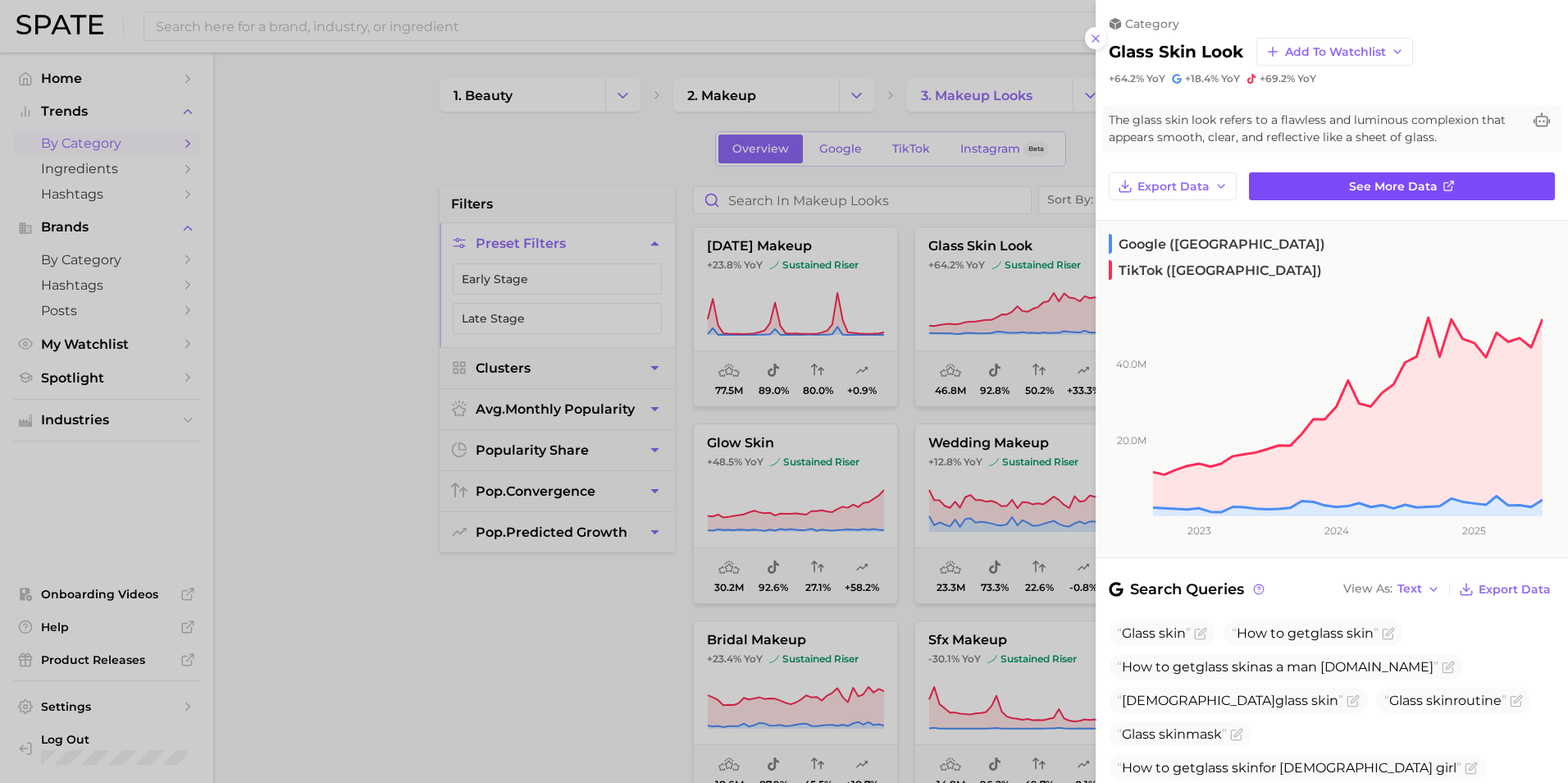
click at [1042, 181] on span "See more data" at bounding box center [1393, 187] width 88 height 14
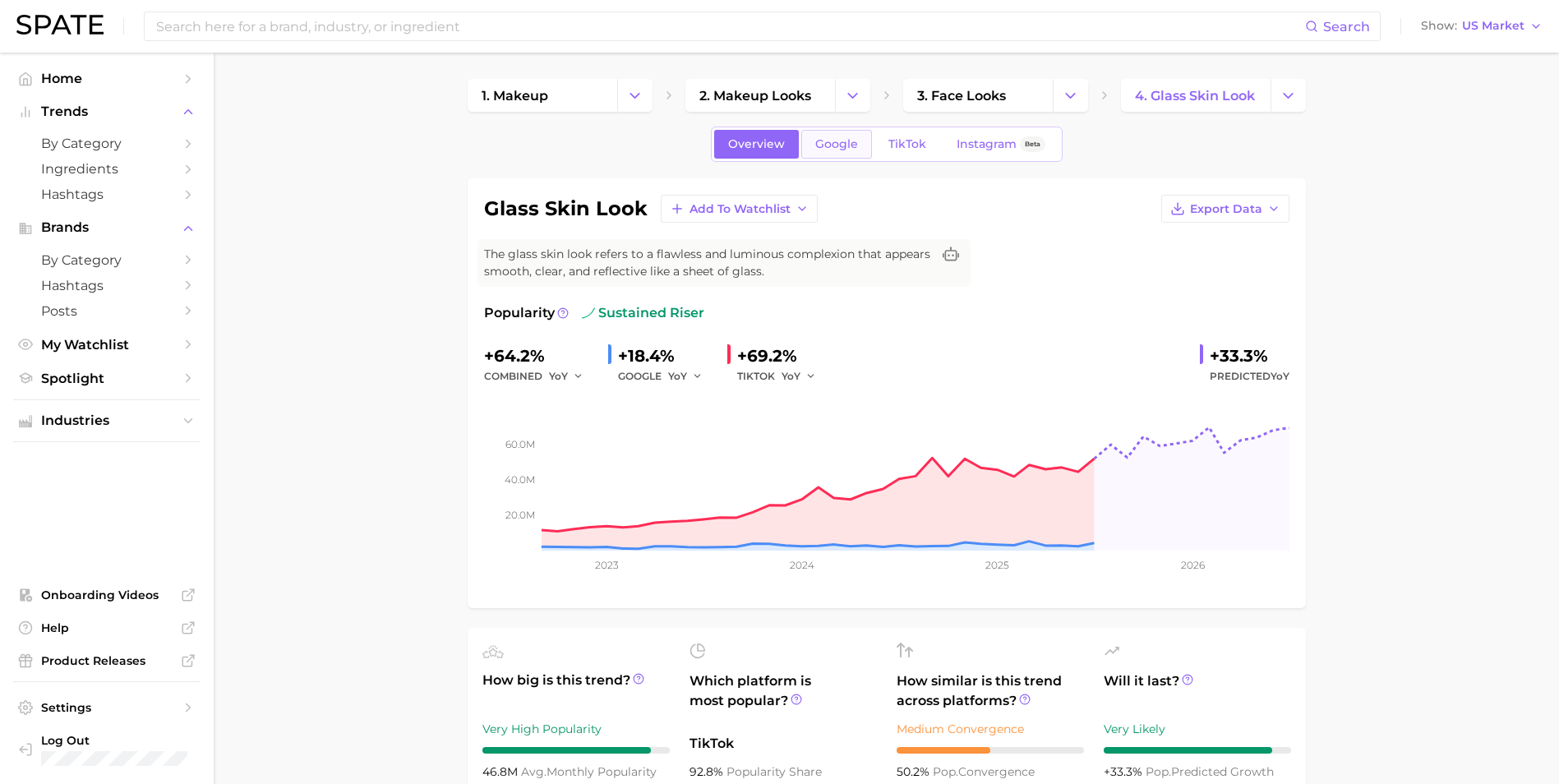
click at [830, 152] on link "Google" at bounding box center [837, 144] width 71 height 29
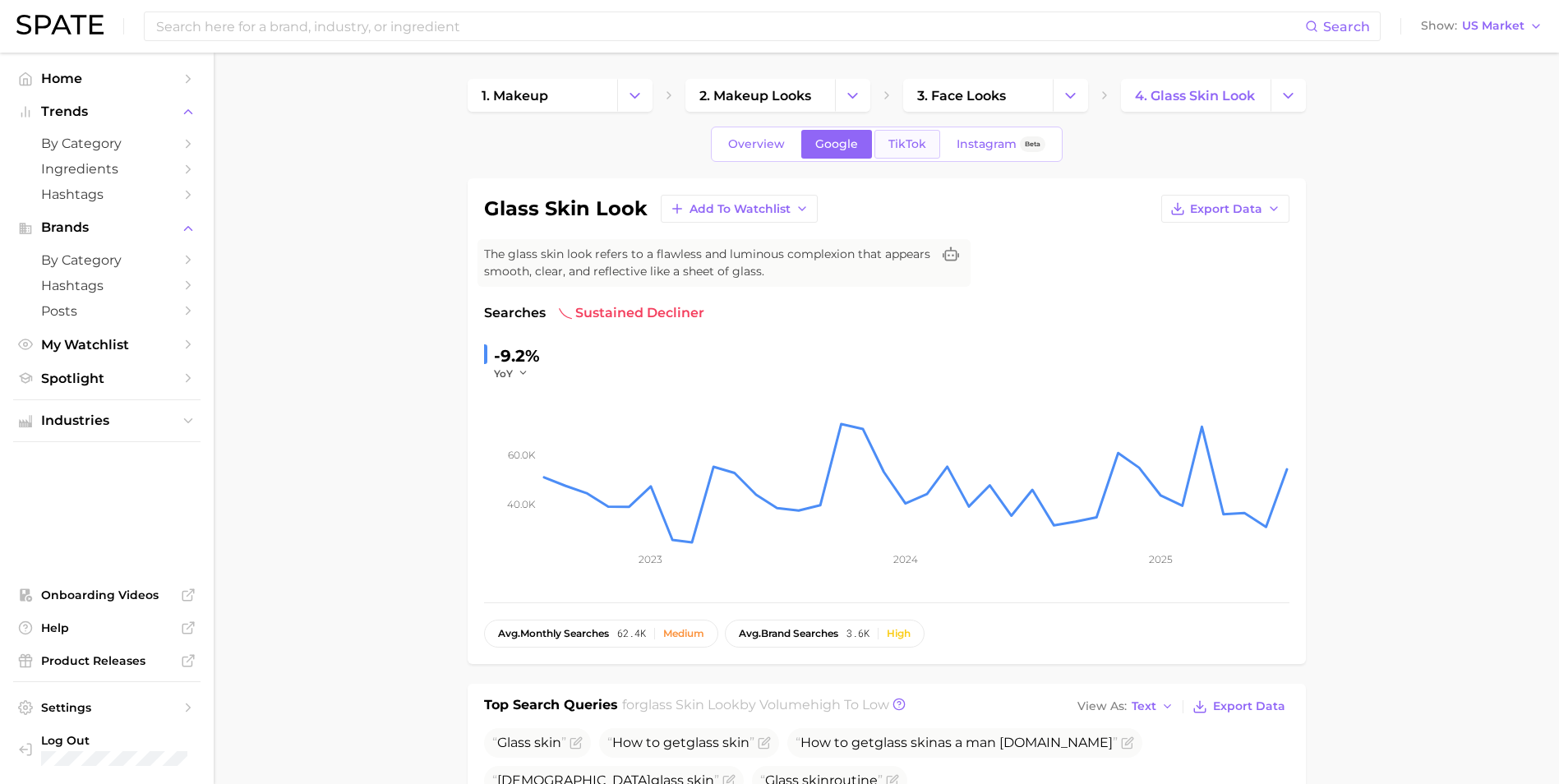
click at [896, 144] on span "TikTok" at bounding box center [907, 144] width 38 height 14
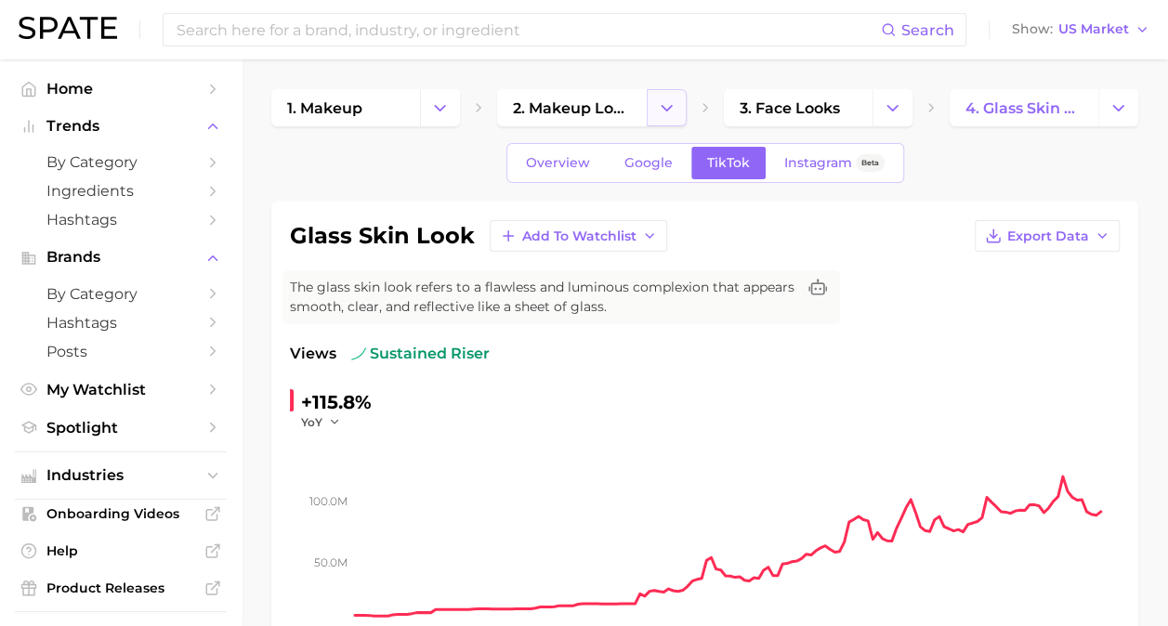
click at [679, 118] on button "Change Category" at bounding box center [667, 107] width 40 height 37
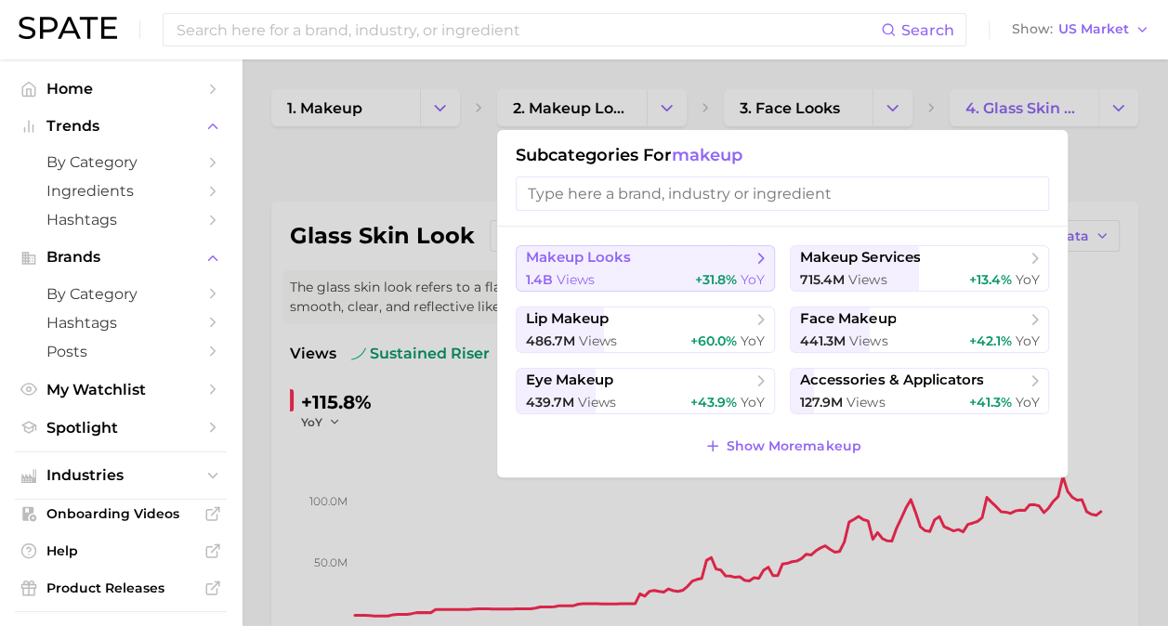
click at [677, 275] on div "1.4b views +31.8% YoY" at bounding box center [645, 280] width 239 height 18
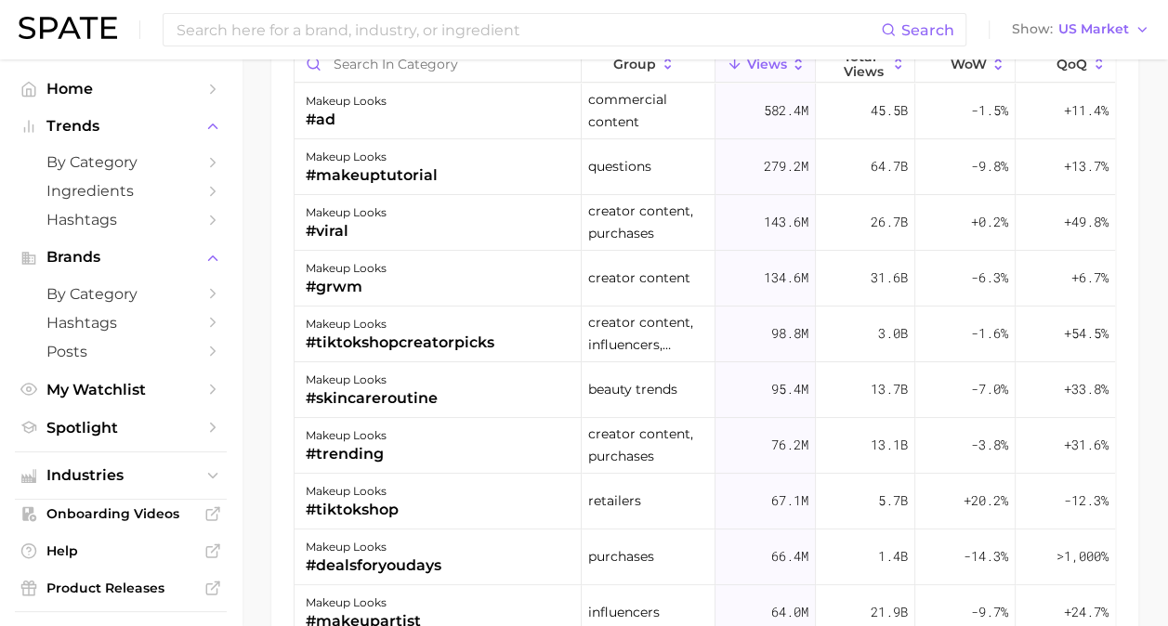
scroll to position [1650, 0]
